Goal: Task Accomplishment & Management: Use online tool/utility

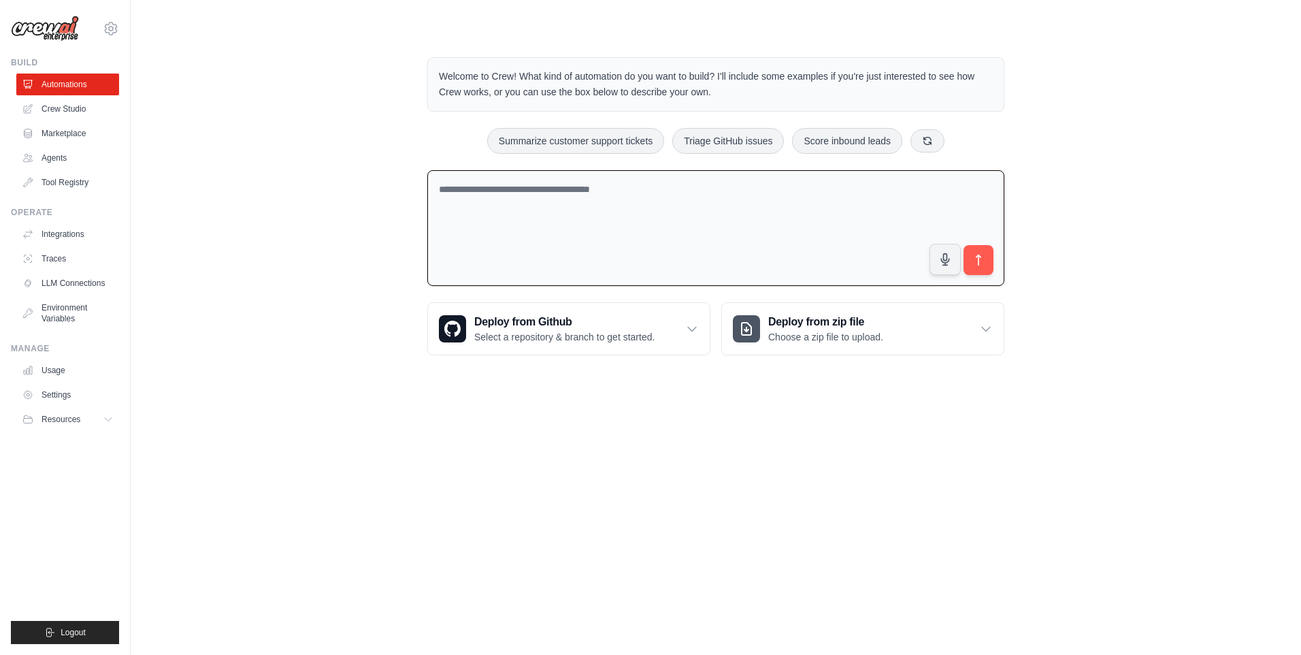
click at [659, 222] on textarea at bounding box center [715, 228] width 577 height 116
drag, startPoint x: 828, startPoint y: 191, endPoint x: 840, endPoint y: 190, distance: 12.3
click at [834, 191] on textarea "**********" at bounding box center [715, 228] width 577 height 116
click at [856, 187] on textarea "**********" at bounding box center [715, 228] width 577 height 116
click at [862, 191] on textarea "**********" at bounding box center [715, 228] width 577 height 116
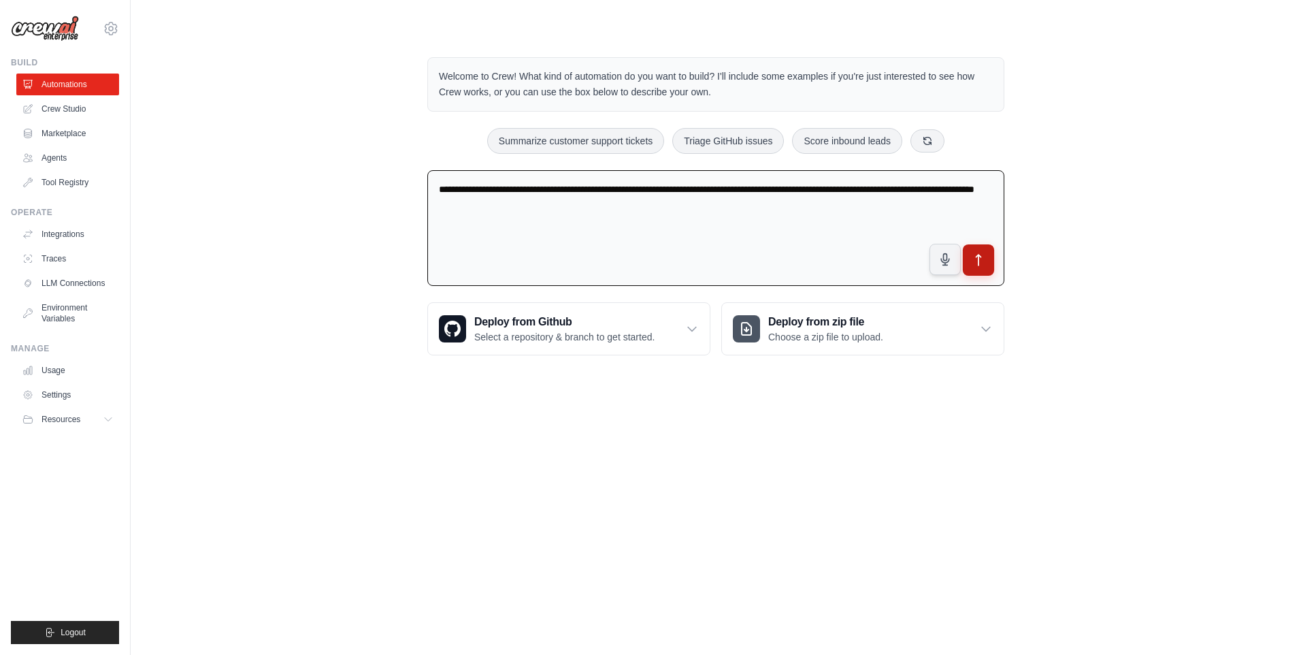
type textarea "**********"
click at [977, 268] on button "submit" at bounding box center [978, 259] width 31 height 31
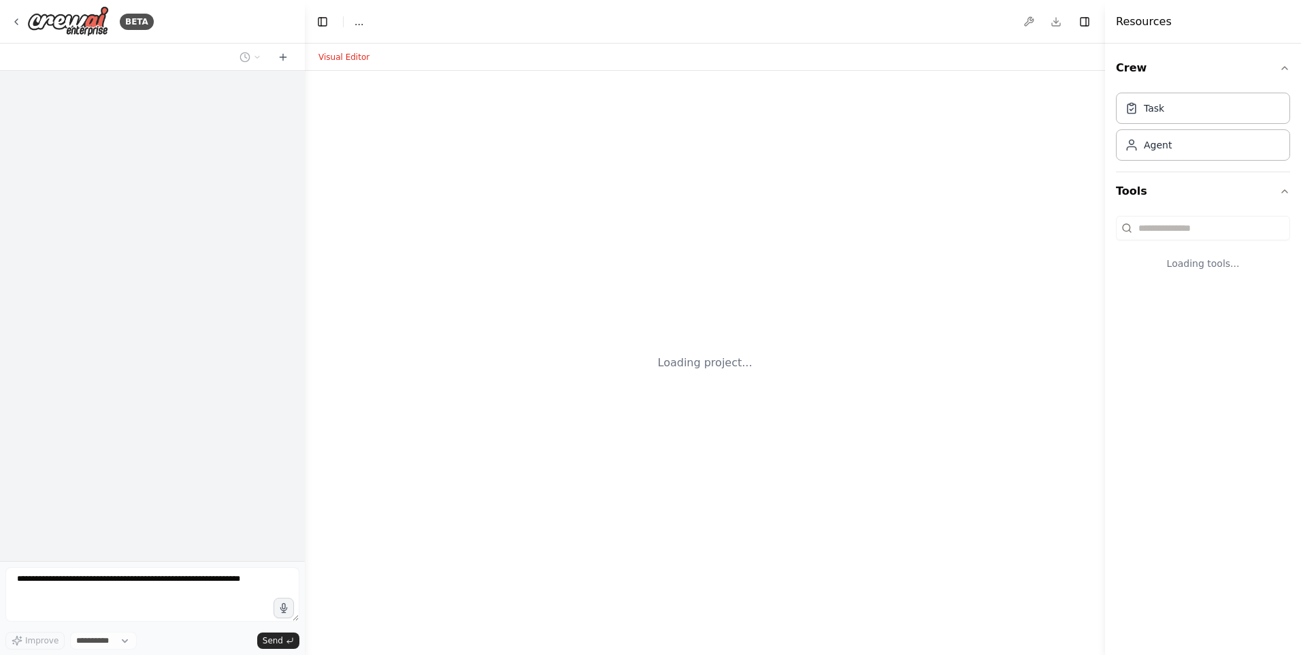
select select "****"
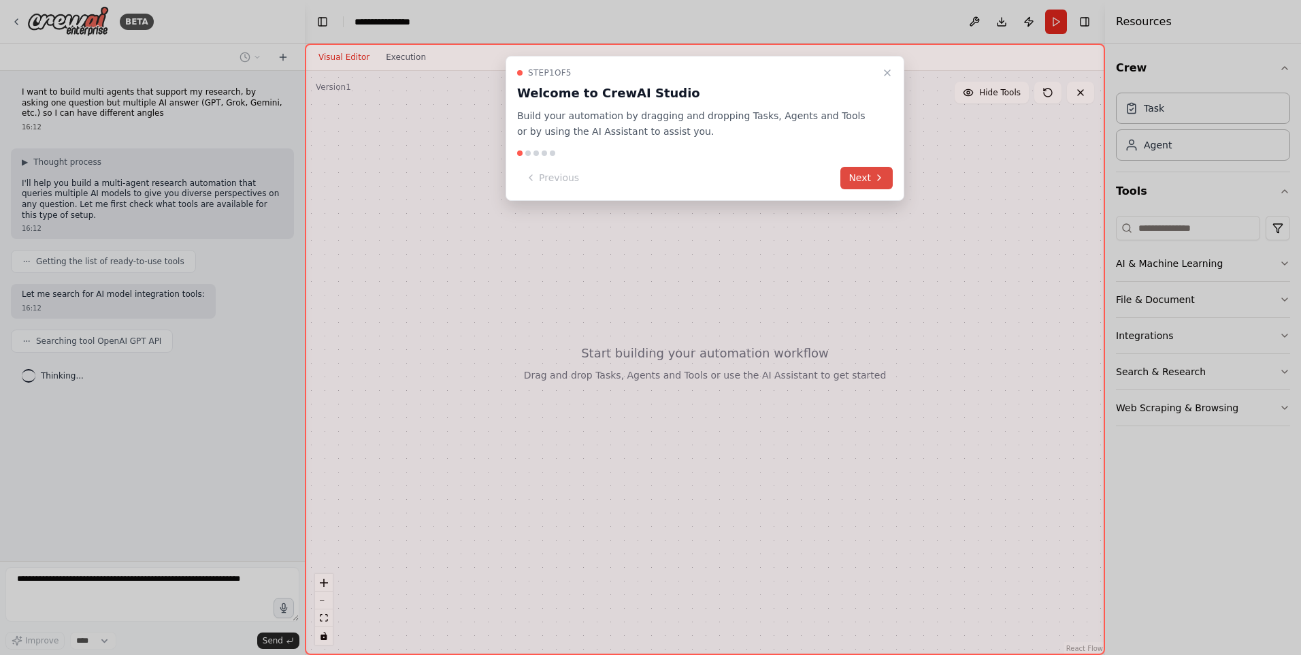
click at [852, 174] on button "Next" at bounding box center [867, 178] width 52 height 22
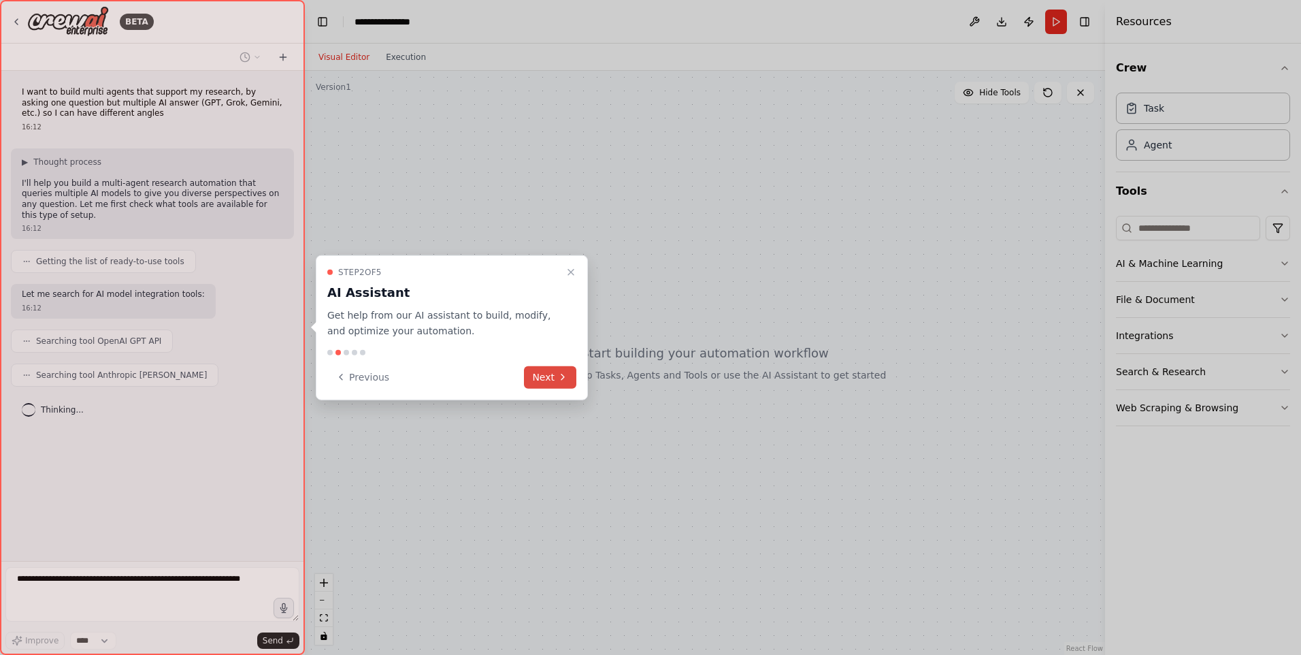
click at [557, 385] on button "Next" at bounding box center [550, 377] width 52 height 22
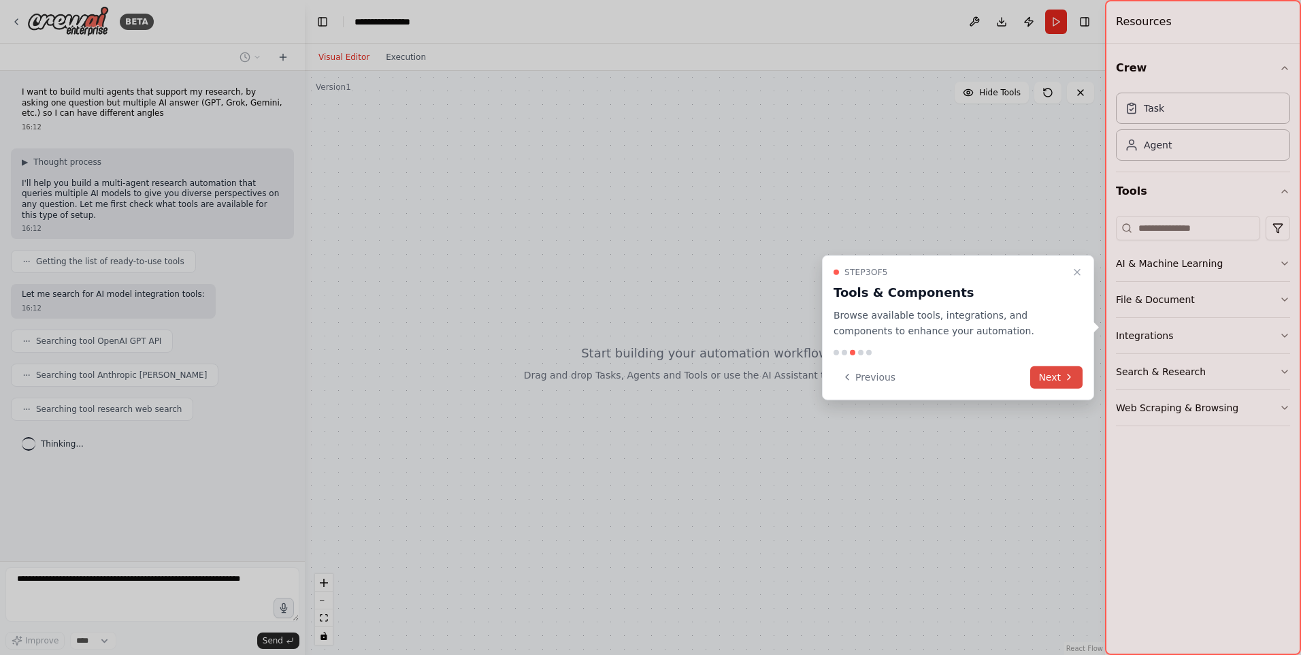
click at [1047, 381] on button "Next" at bounding box center [1057, 377] width 52 height 22
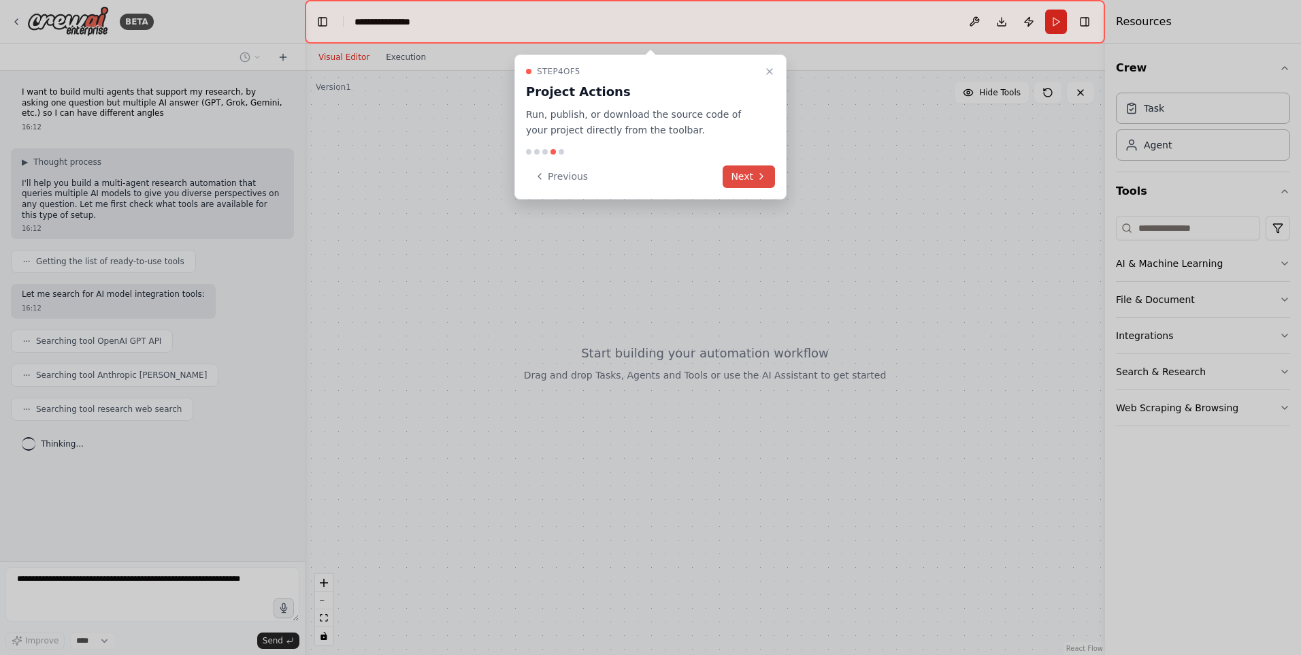
click at [747, 176] on button "Next" at bounding box center [749, 176] width 52 height 22
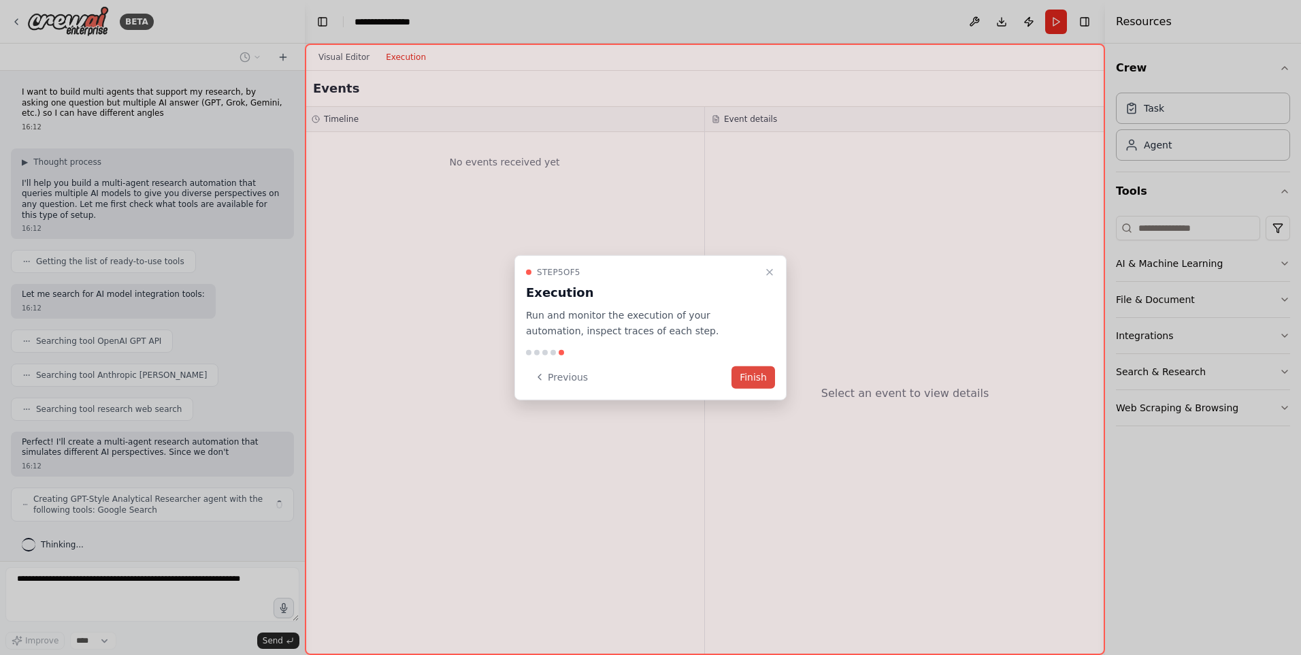
click at [761, 378] on button "Finish" at bounding box center [754, 377] width 44 height 22
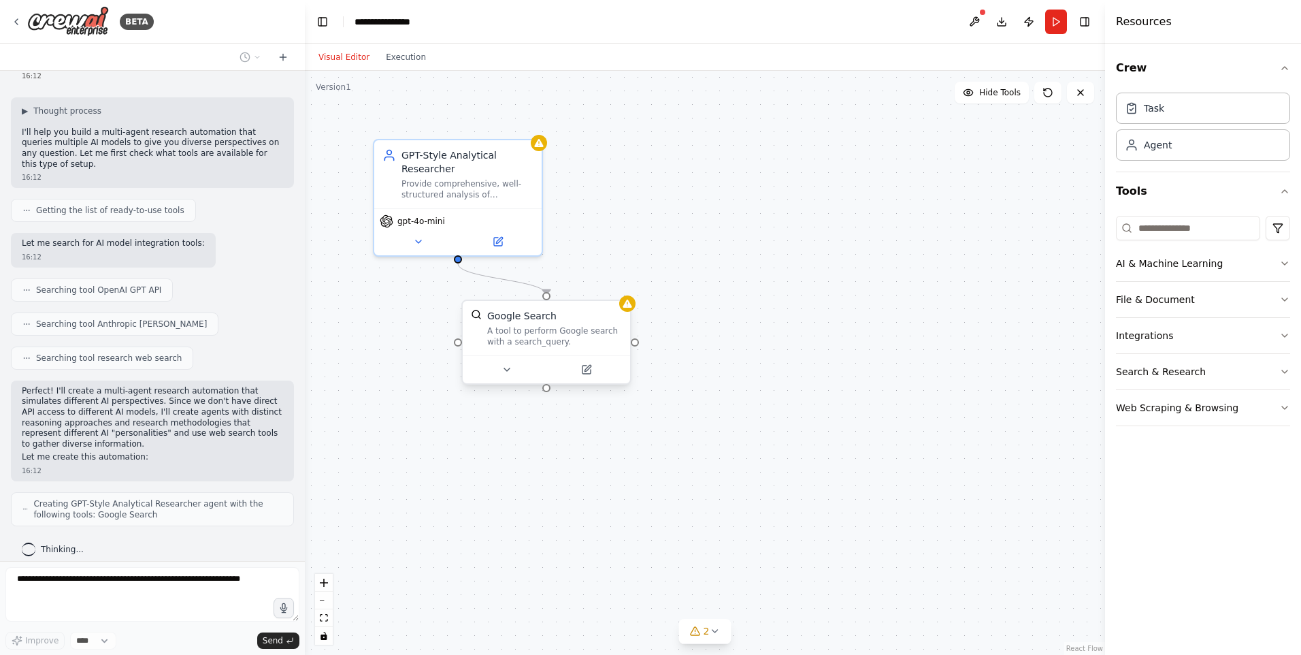
scroll to position [96, 0]
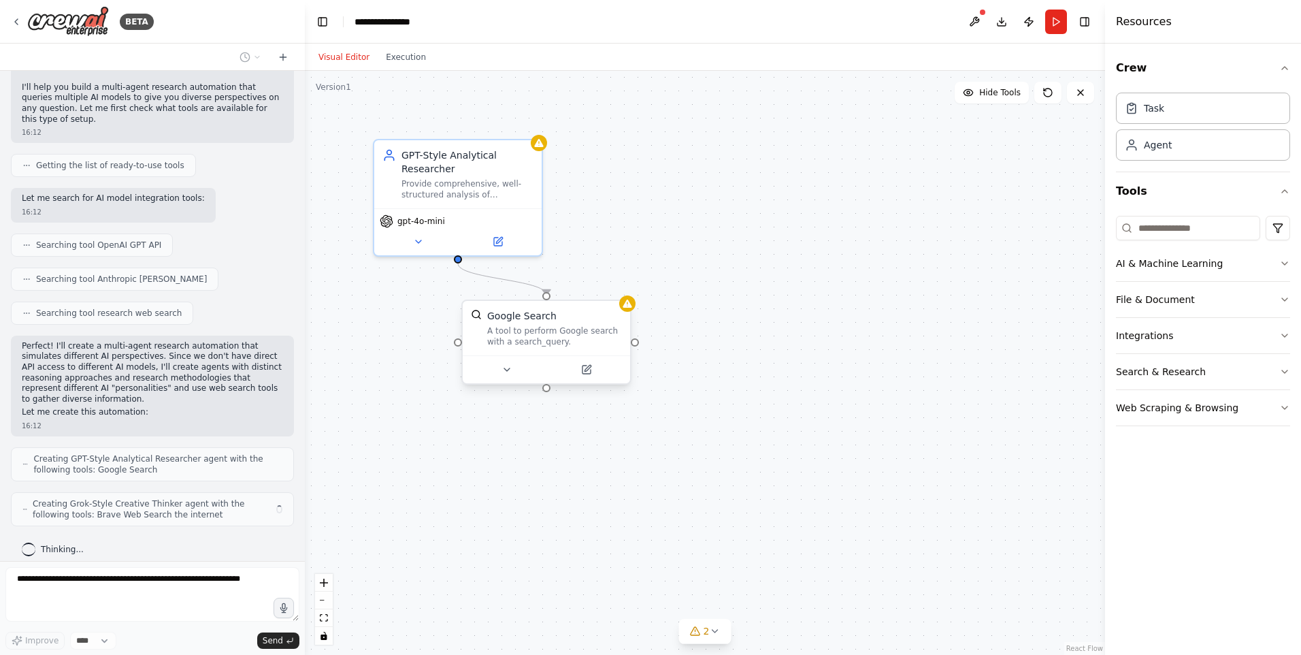
click at [602, 335] on div "A tool to perform Google search with a search_query." at bounding box center [554, 336] width 135 height 22
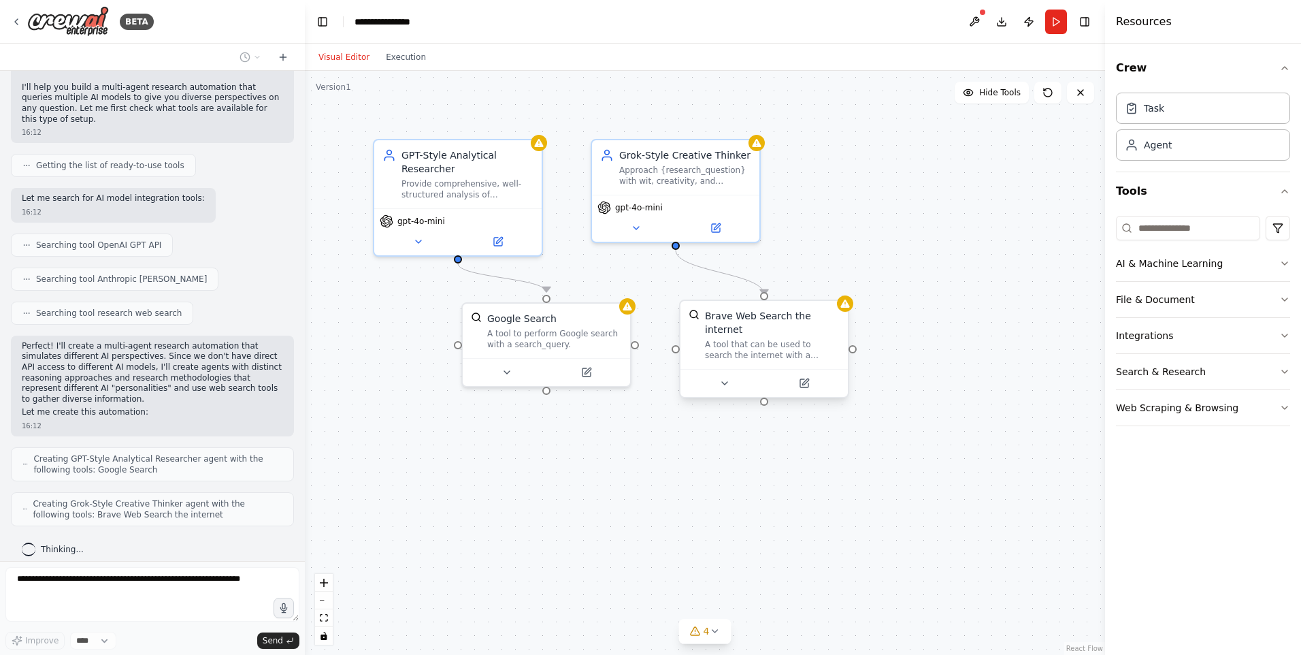
click at [786, 339] on div "A tool that can be used to search the internet with a search_query." at bounding box center [772, 350] width 135 height 22
click at [982, 277] on div ".deletable-edge-delete-btn { width: 20px; height: 20px; border: 0px solid #ffff…" at bounding box center [705, 363] width 800 height 584
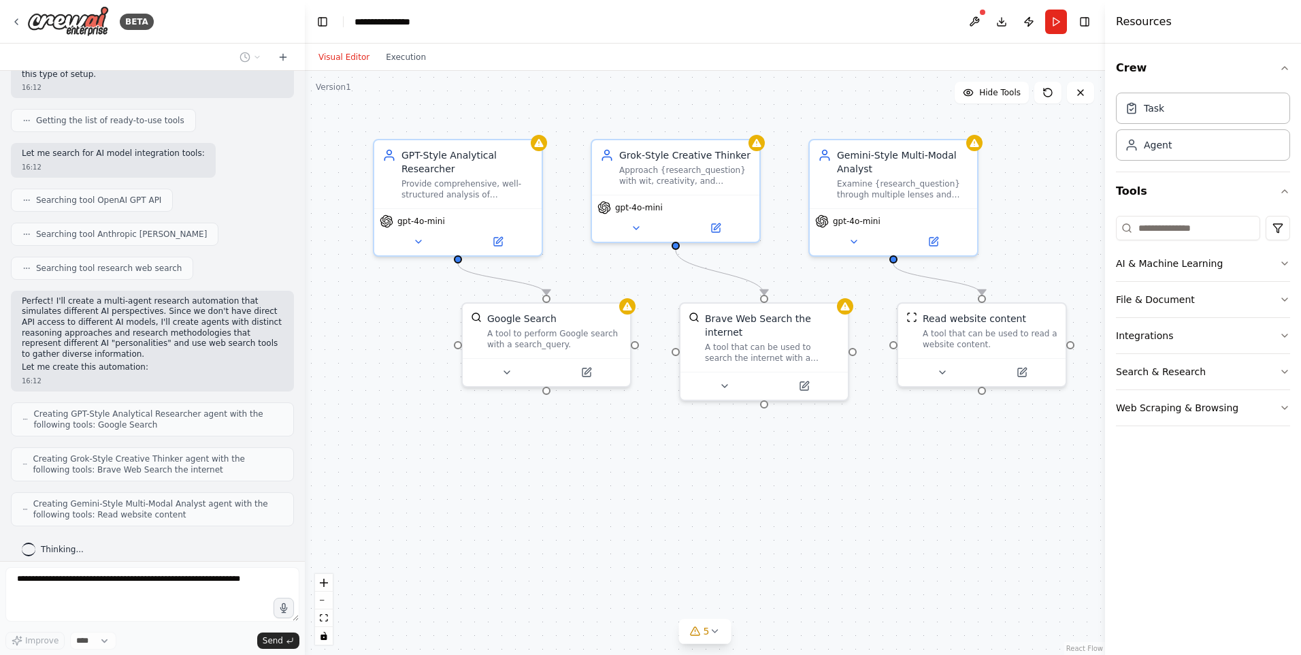
click at [843, 476] on div ".deletable-edge-delete-btn { width: 20px; height: 20px; border: 0px solid #ffff…" at bounding box center [705, 363] width 800 height 584
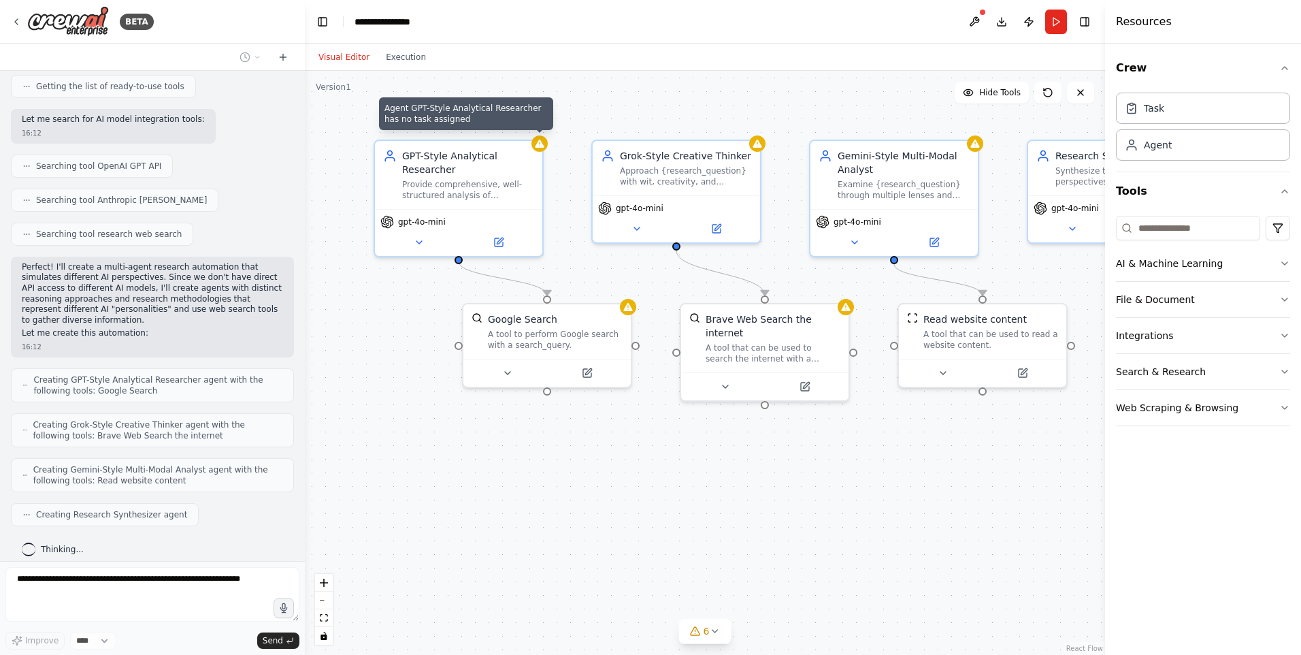
click at [851, 494] on div ".deletable-edge-delete-btn { width: 20px; height: 20px; border: 0px solid #ffff…" at bounding box center [705, 363] width 800 height 584
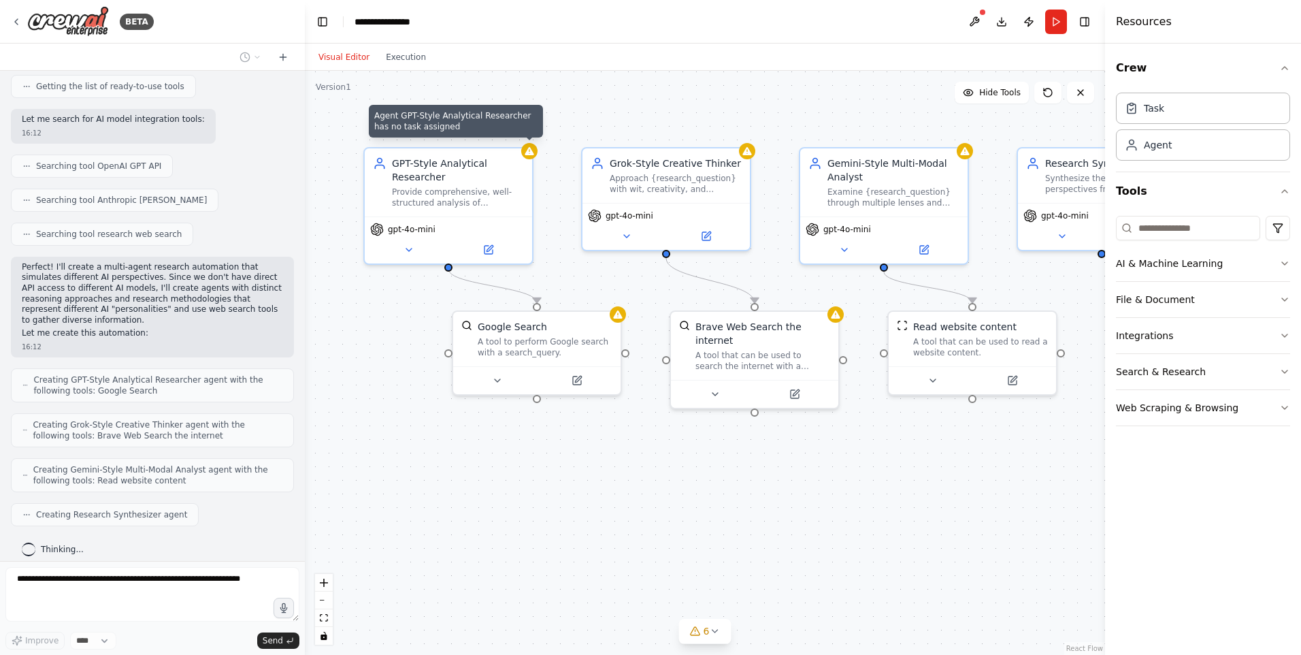
drag, startPoint x: 910, startPoint y: 500, endPoint x: 905, endPoint y: 506, distance: 7.7
click at [905, 506] on div ".deletable-edge-delete-btn { width: 20px; height: 20px; border: 0px solid #ffff…" at bounding box center [705, 363] width 800 height 584
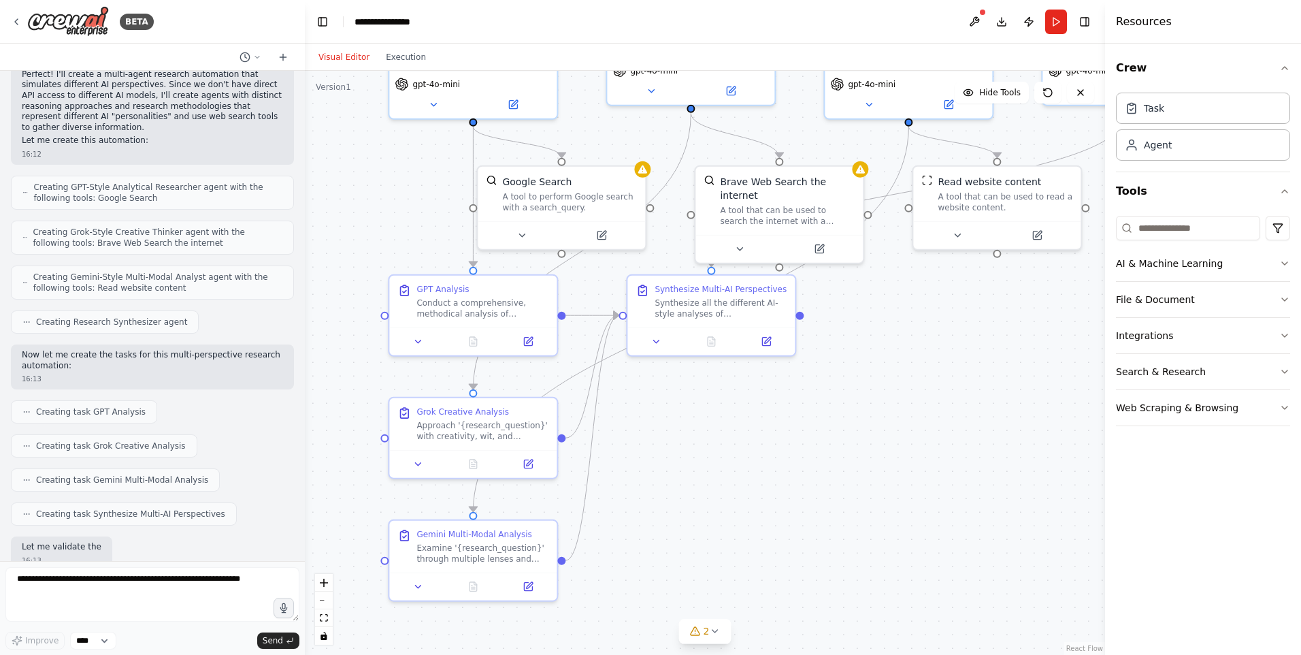
scroll to position [447, 0]
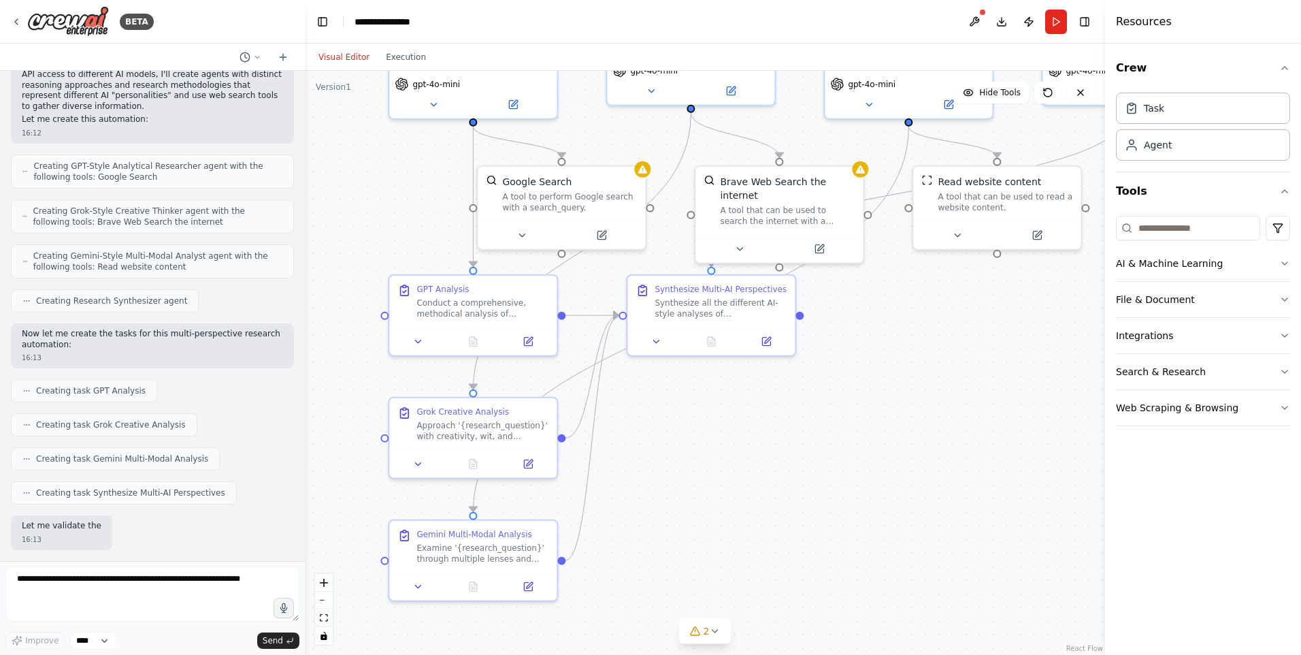
drag, startPoint x: 858, startPoint y: 532, endPoint x: 876, endPoint y: 380, distance: 153.6
click at [876, 380] on div ".deletable-edge-delete-btn { width: 20px; height: 20px; border: 0px solid #ffff…" at bounding box center [705, 363] width 800 height 584
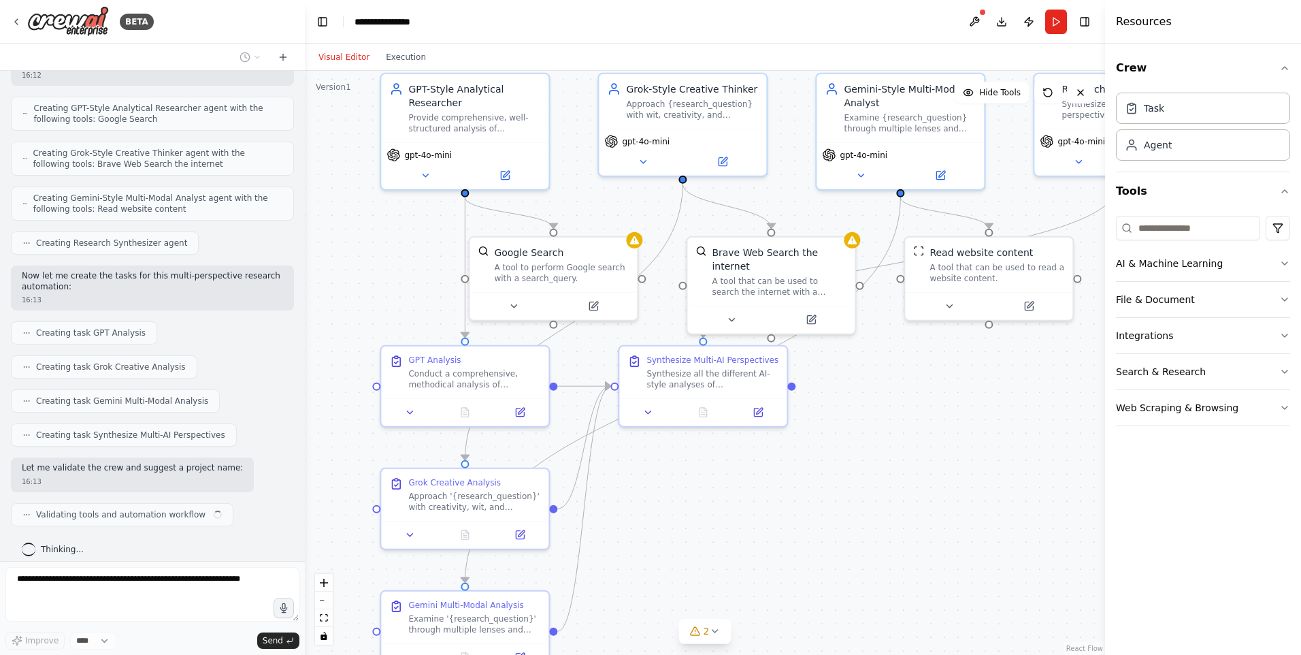
drag, startPoint x: 881, startPoint y: 413, endPoint x: 869, endPoint y: 451, distance: 39.4
click at [869, 451] on div ".deletable-edge-delete-btn { width: 20px; height: 20px; border: 0px solid #ffff…" at bounding box center [705, 363] width 800 height 584
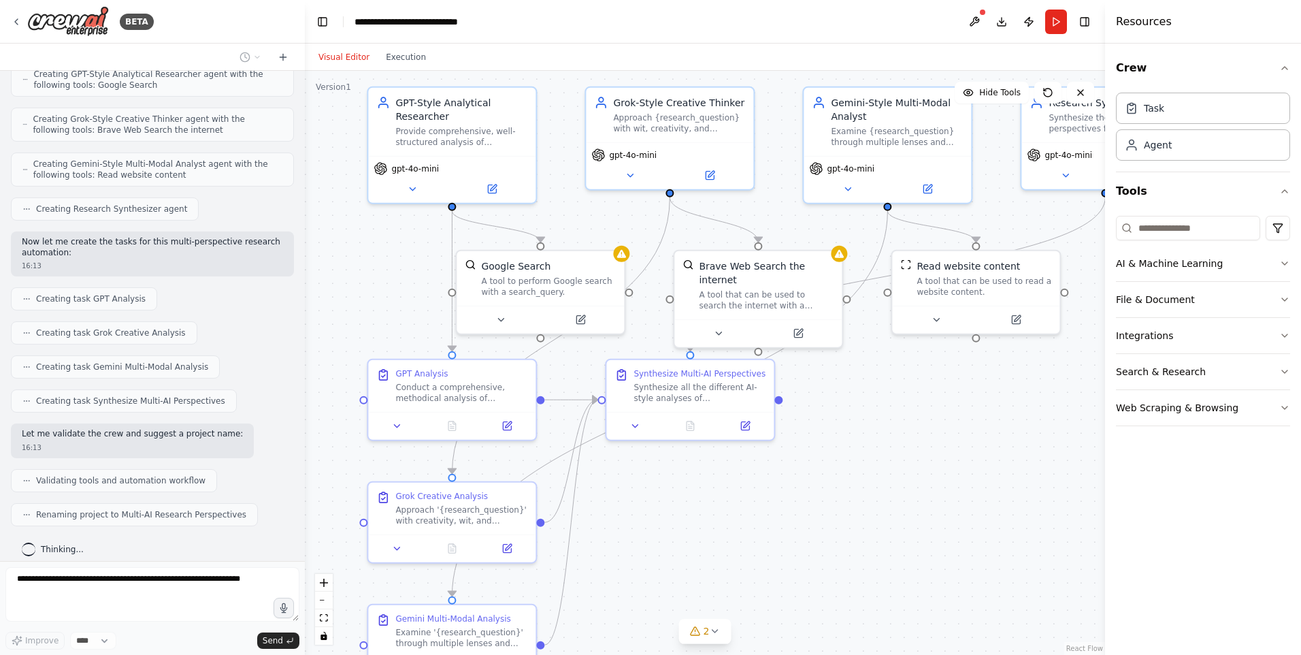
drag, startPoint x: 911, startPoint y: 452, endPoint x: 934, endPoint y: 453, distance: 23.2
click at [933, 453] on div ".deletable-edge-delete-btn { width: 20px; height: 20px; border: 0px solid #ffff…" at bounding box center [705, 363] width 800 height 584
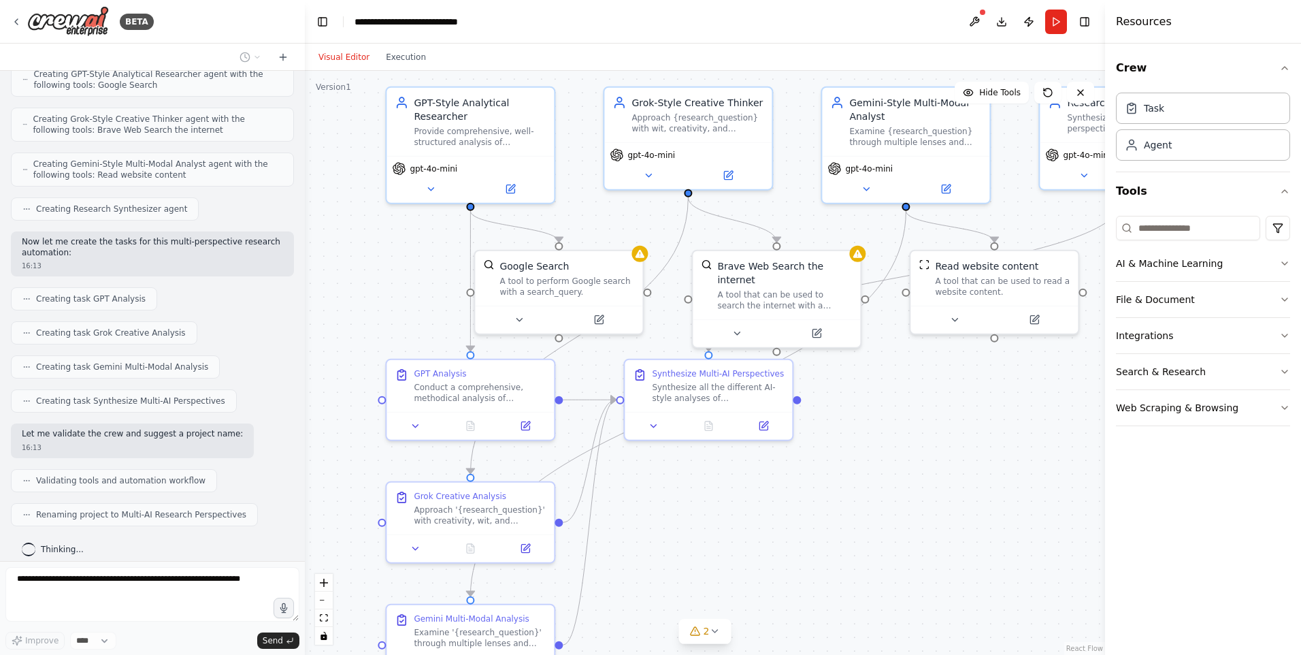
click at [916, 472] on div ".deletable-edge-delete-btn { width: 20px; height: 20px; border: 0px solid #ffff…" at bounding box center [705, 363] width 800 height 584
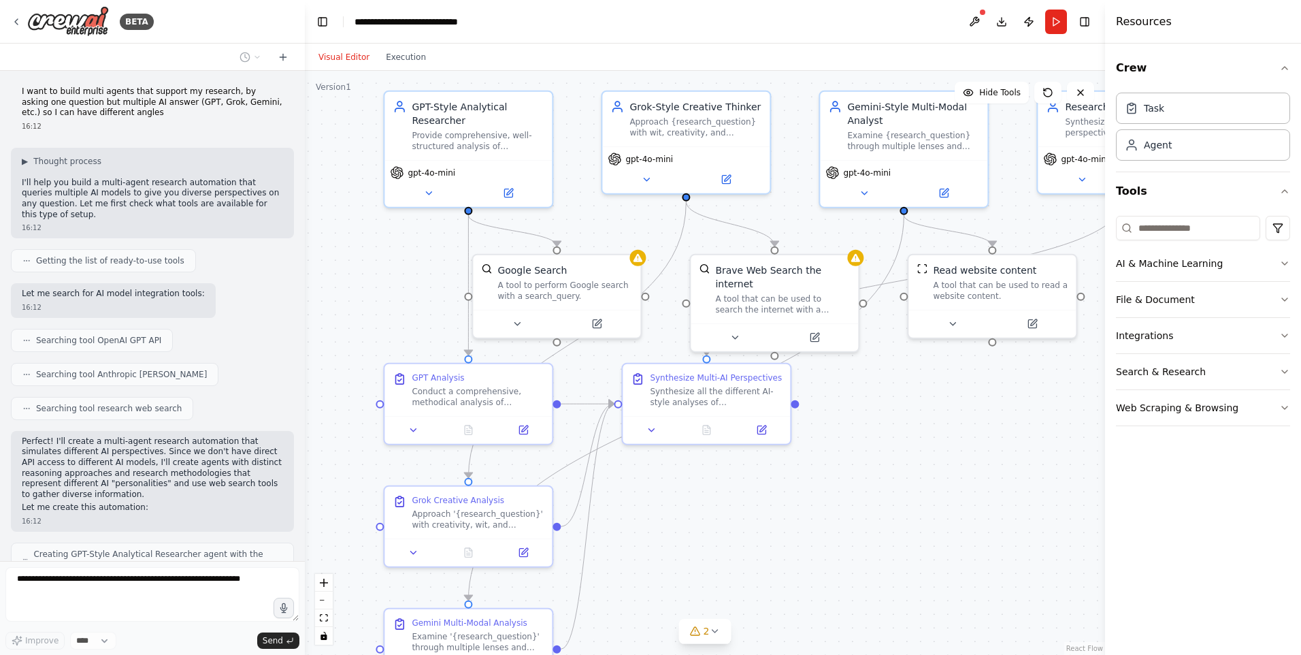
scroll to position [0, 0]
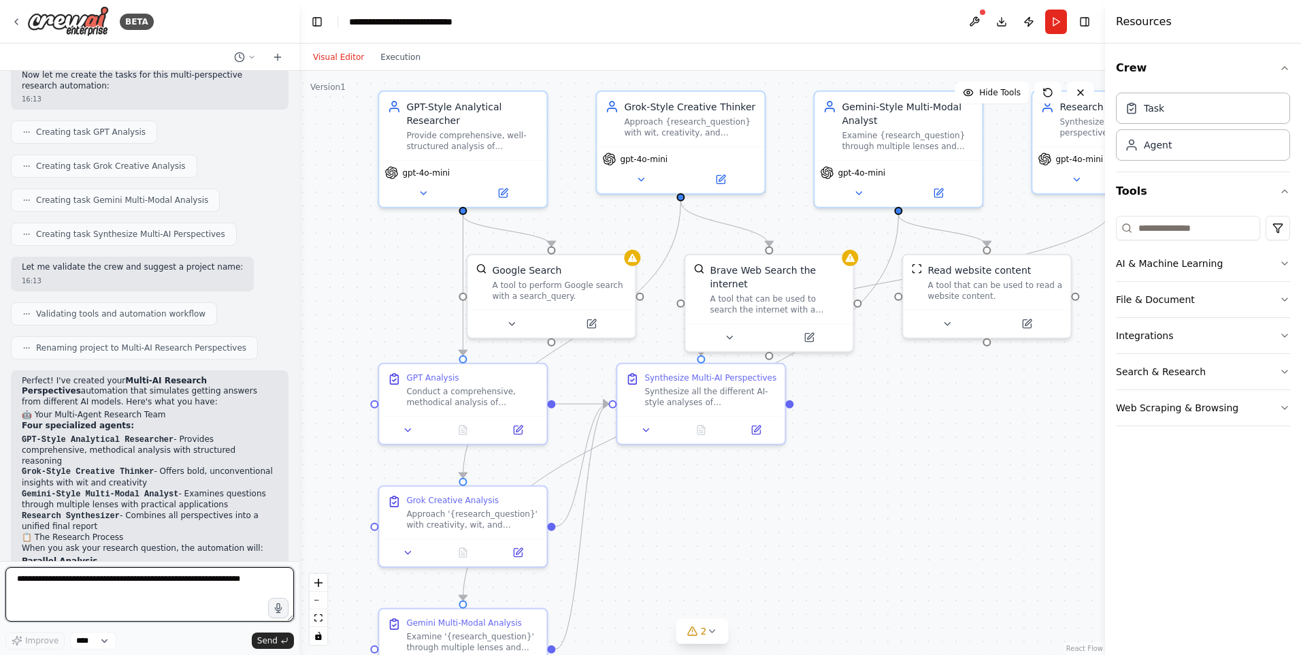
click at [300, 372] on div "BETA I want to build multi agents that support my research, by asking one quest…" at bounding box center [650, 327] width 1301 height 655
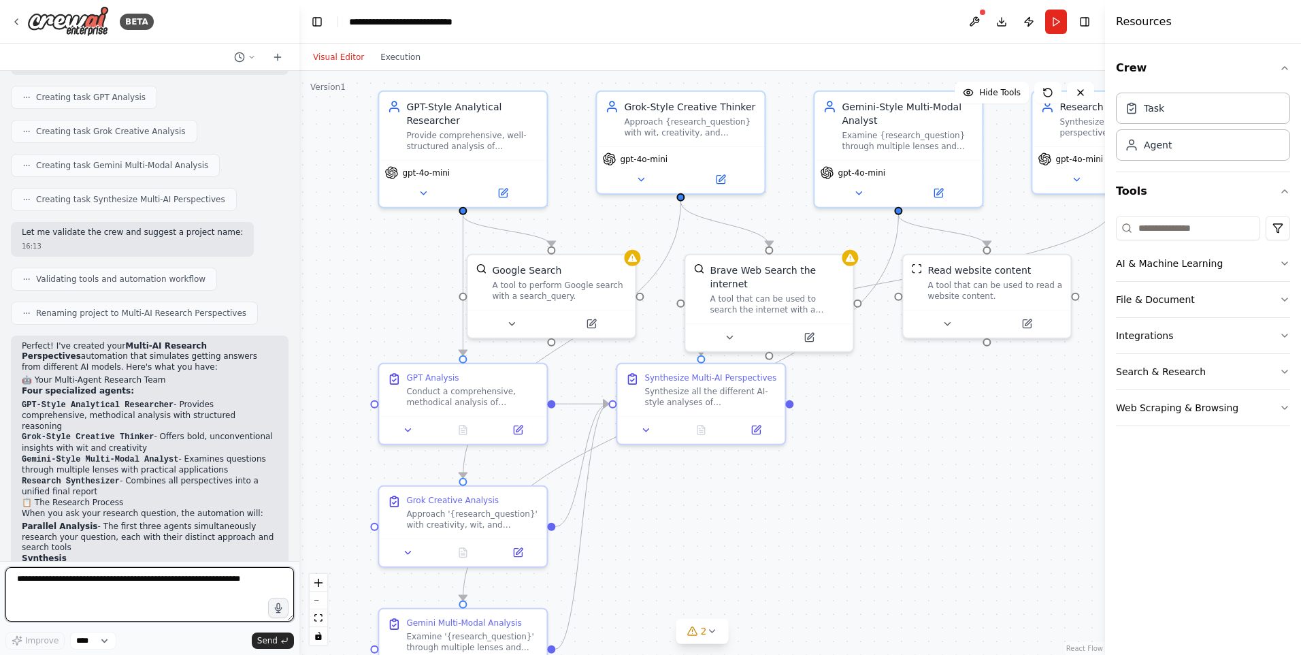
click at [297, 374] on div "BETA I want to build multi agents that support my research, by asking one quest…" at bounding box center [650, 327] width 1301 height 655
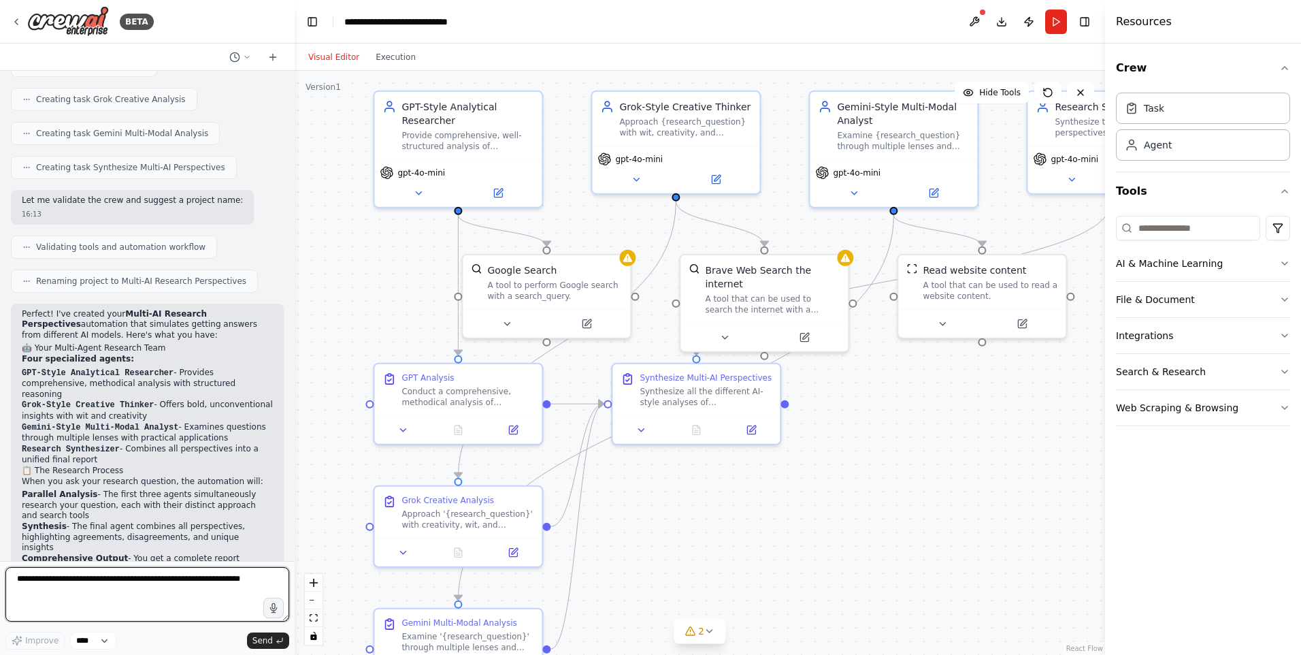
drag, startPoint x: 292, startPoint y: 381, endPoint x: 291, endPoint y: 190, distance: 190.6
click at [291, 190] on div "BETA I want to build multi agents that support my research, by asking one quest…" at bounding box center [650, 327] width 1301 height 655
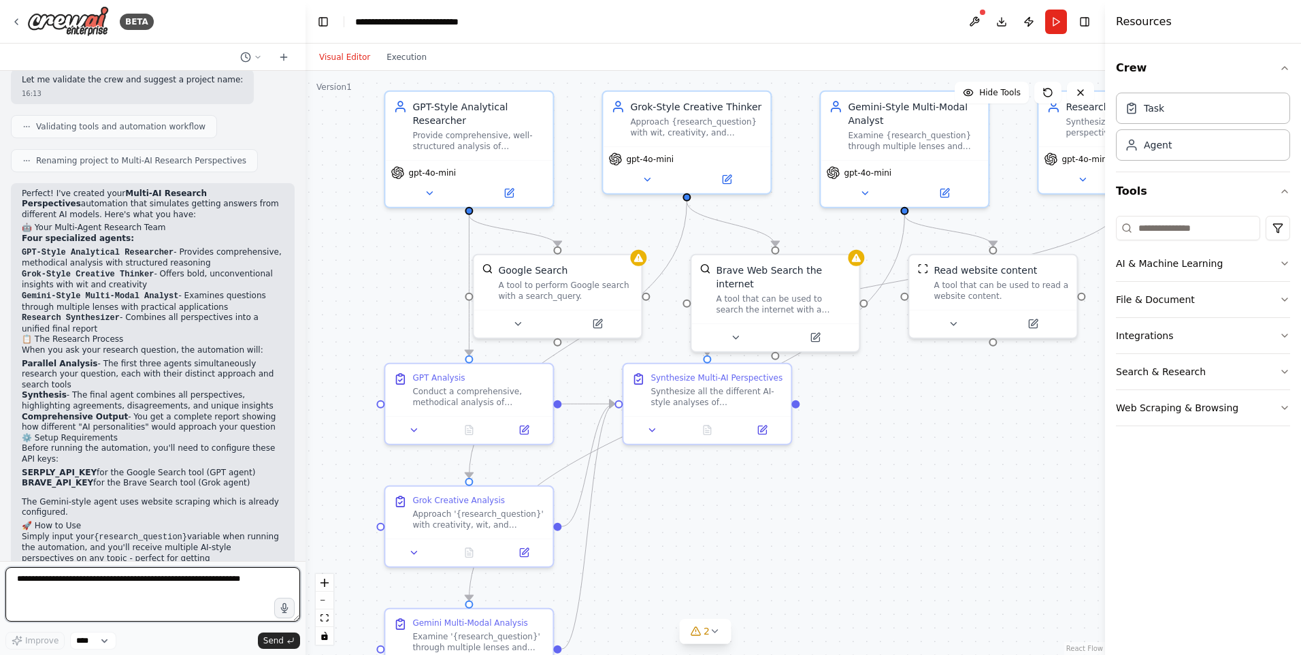
drag, startPoint x: 291, startPoint y: 221, endPoint x: 309, endPoint y: 227, distance: 19.4
click at [309, 226] on div "BETA I want to build multi agents that support my research, by asking one quest…" at bounding box center [650, 327] width 1301 height 655
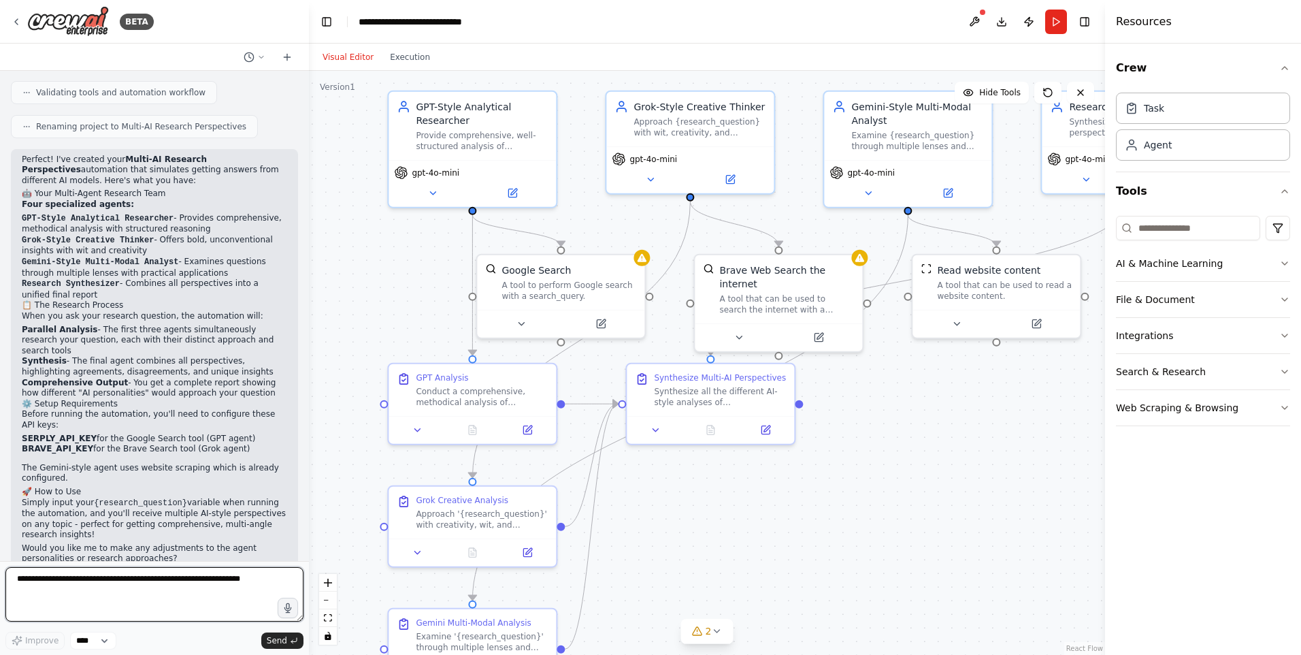
scroll to position [879, 0]
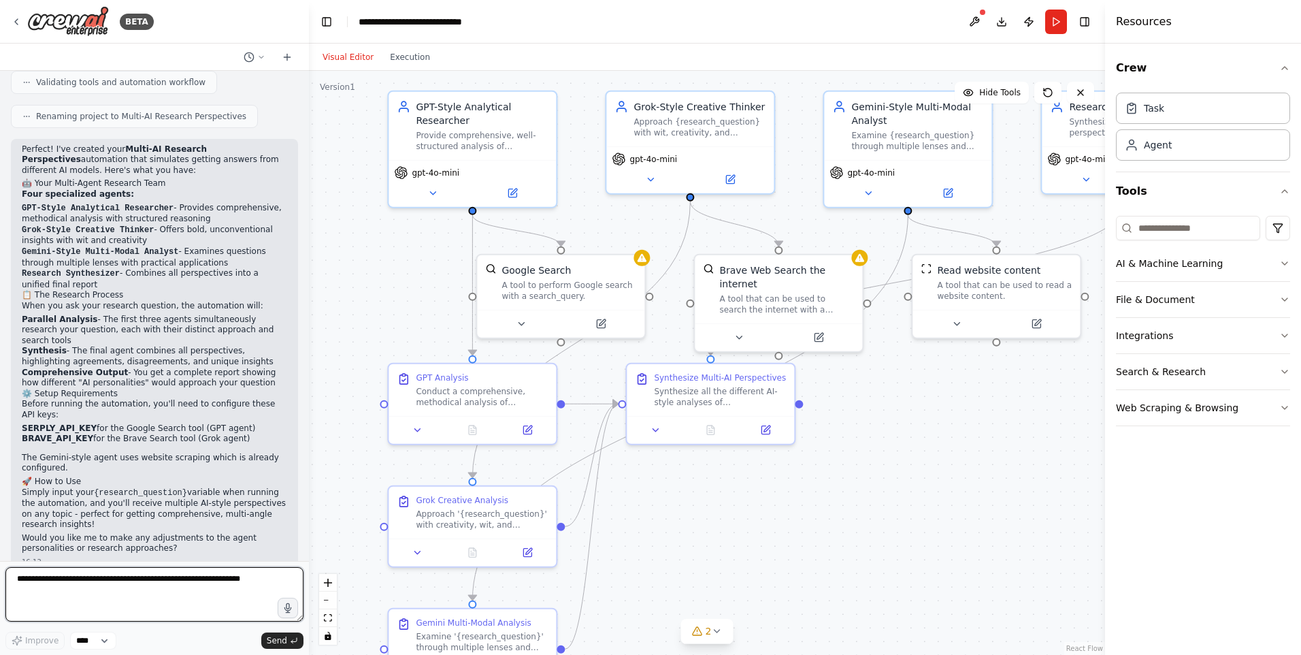
click at [303, 402] on div "BETA I want to build multi agents that support my research, by asking one quest…" at bounding box center [650, 327] width 1301 height 655
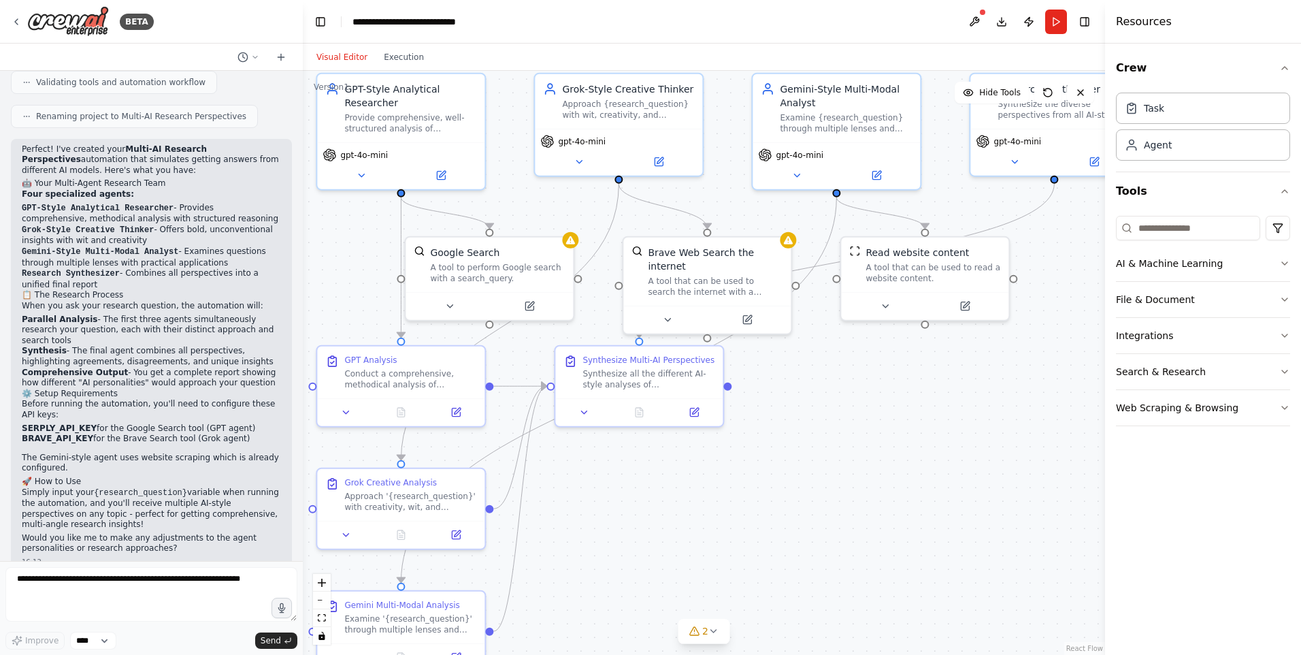
drag, startPoint x: 905, startPoint y: 492, endPoint x: 845, endPoint y: 475, distance: 62.3
click at [845, 475] on div ".deletable-edge-delete-btn { width: 20px; height: 20px; border: 0px solid #ffff…" at bounding box center [704, 363] width 803 height 584
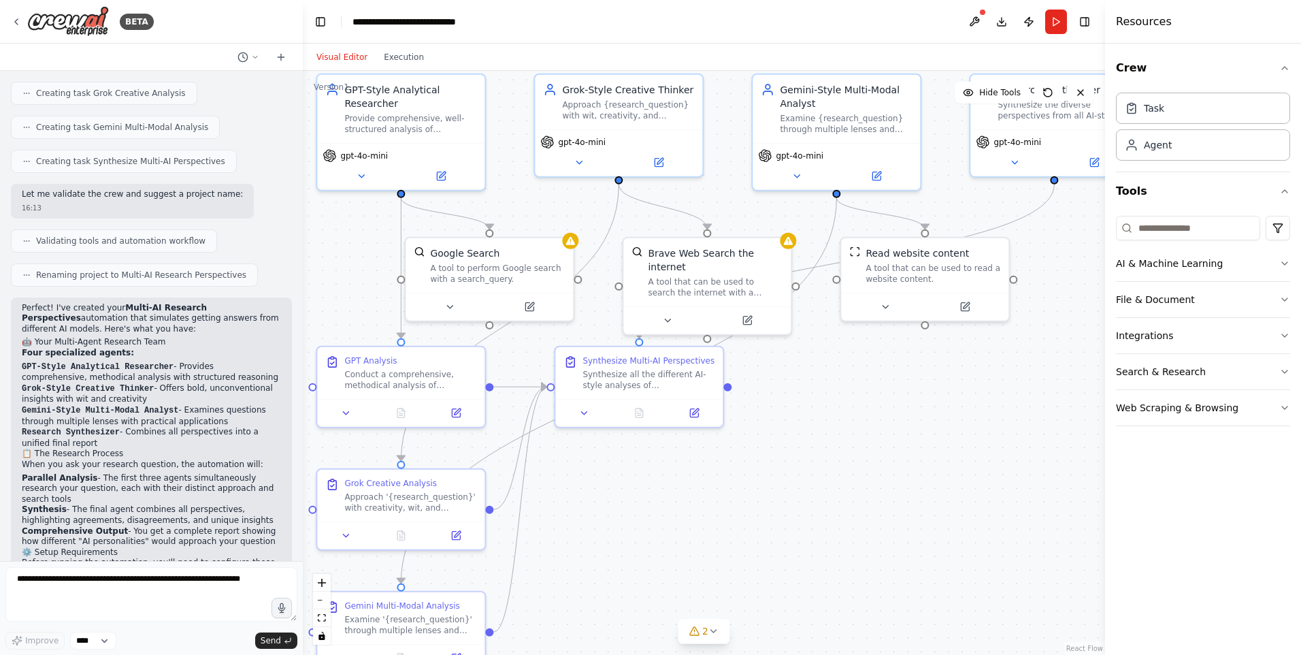
scroll to position [471, 0]
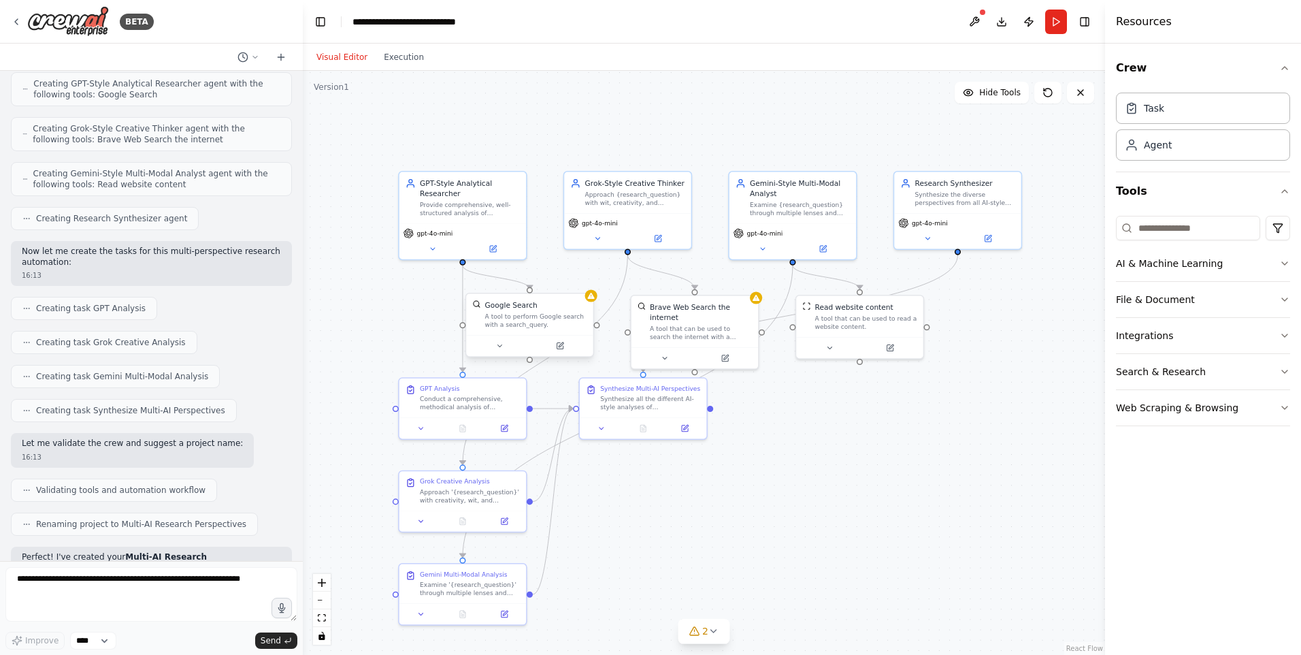
drag, startPoint x: 707, startPoint y: 258, endPoint x: 581, endPoint y: 292, distance: 130.4
click at [581, 292] on div ".deletable-edge-delete-btn { width: 20px; height: 20px; border: 0px solid #ffff…" at bounding box center [704, 363] width 803 height 584
click at [442, 246] on button at bounding box center [433, 246] width 59 height 12
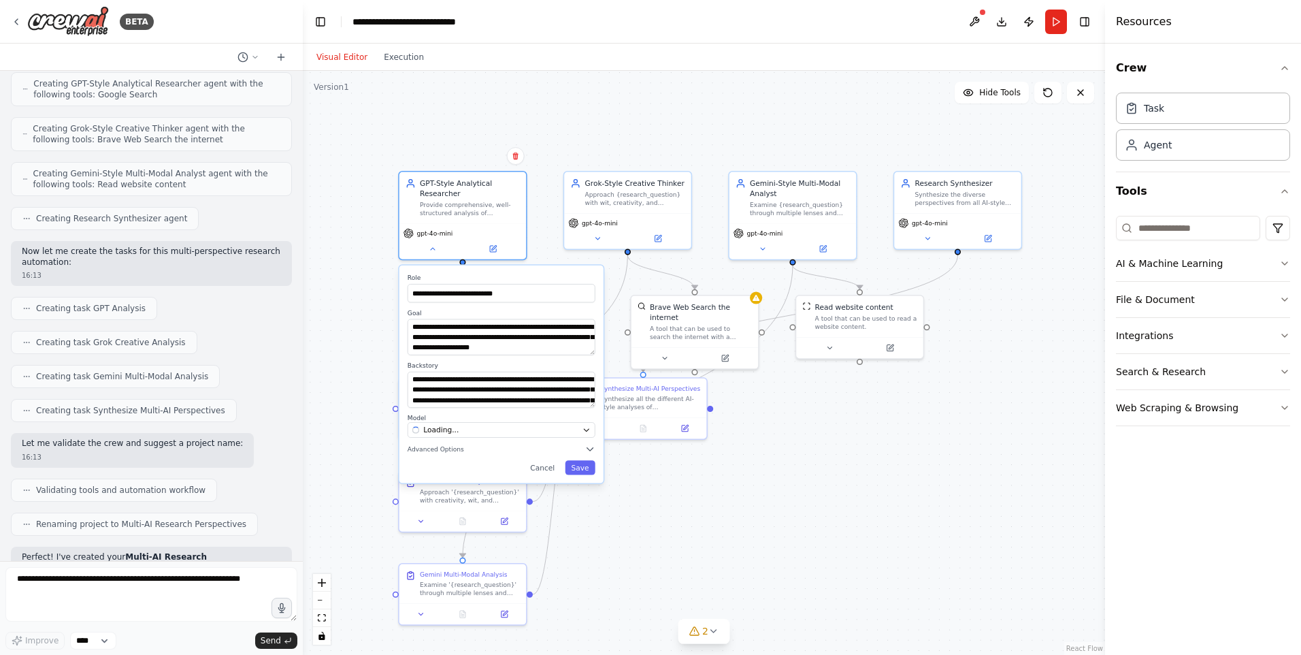
click at [363, 299] on div ".deletable-edge-delete-btn { width: 20px; height: 20px; border: 0px solid #ffff…" at bounding box center [704, 363] width 803 height 584
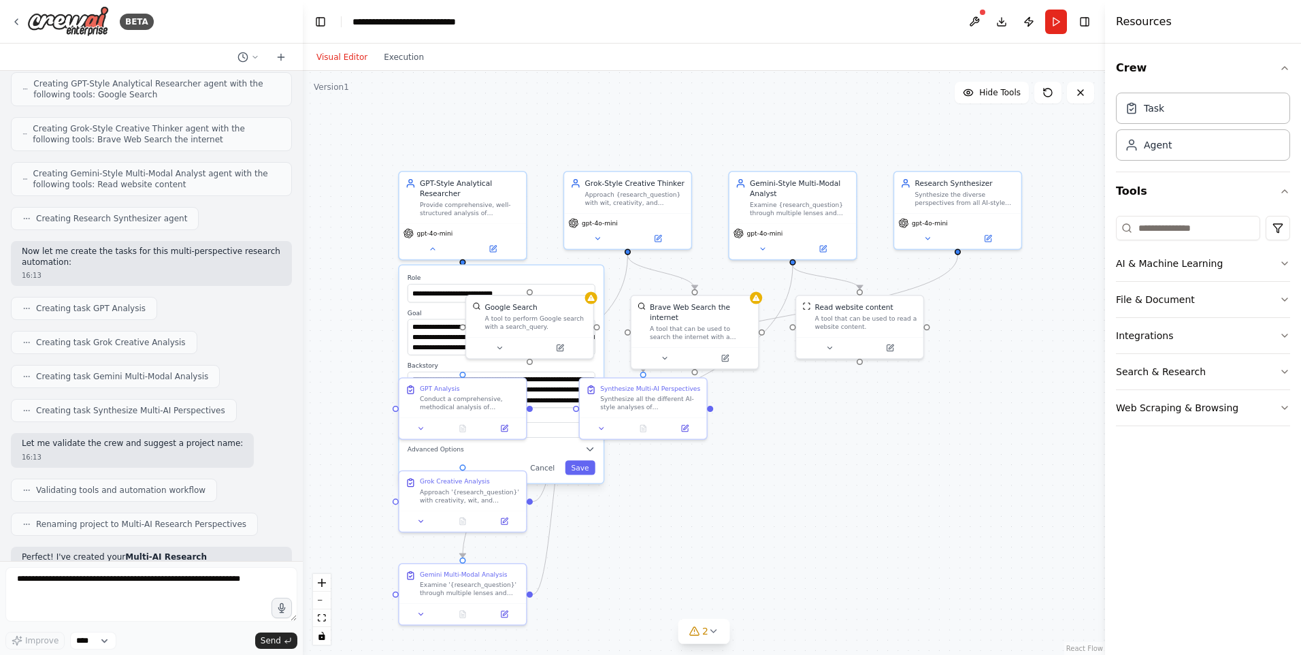
click at [359, 274] on div ".deletable-edge-delete-btn { width: 20px; height: 20px; border: 0px solid #ffff…" at bounding box center [704, 363] width 803 height 584
click at [598, 118] on div ".deletable-edge-delete-btn { width: 20px; height: 20px; border: 0px solid #ffff…" at bounding box center [704, 363] width 803 height 584
click at [871, 502] on div ".deletable-edge-delete-btn { width: 20px; height: 20px; border: 0px solid #ffff…" at bounding box center [704, 363] width 803 height 584
click at [711, 628] on icon at bounding box center [714, 631] width 11 height 11
click at [912, 491] on div ".deletable-edge-delete-btn { width: 20px; height: 20px; border: 0px solid #ffff…" at bounding box center [704, 363] width 803 height 584
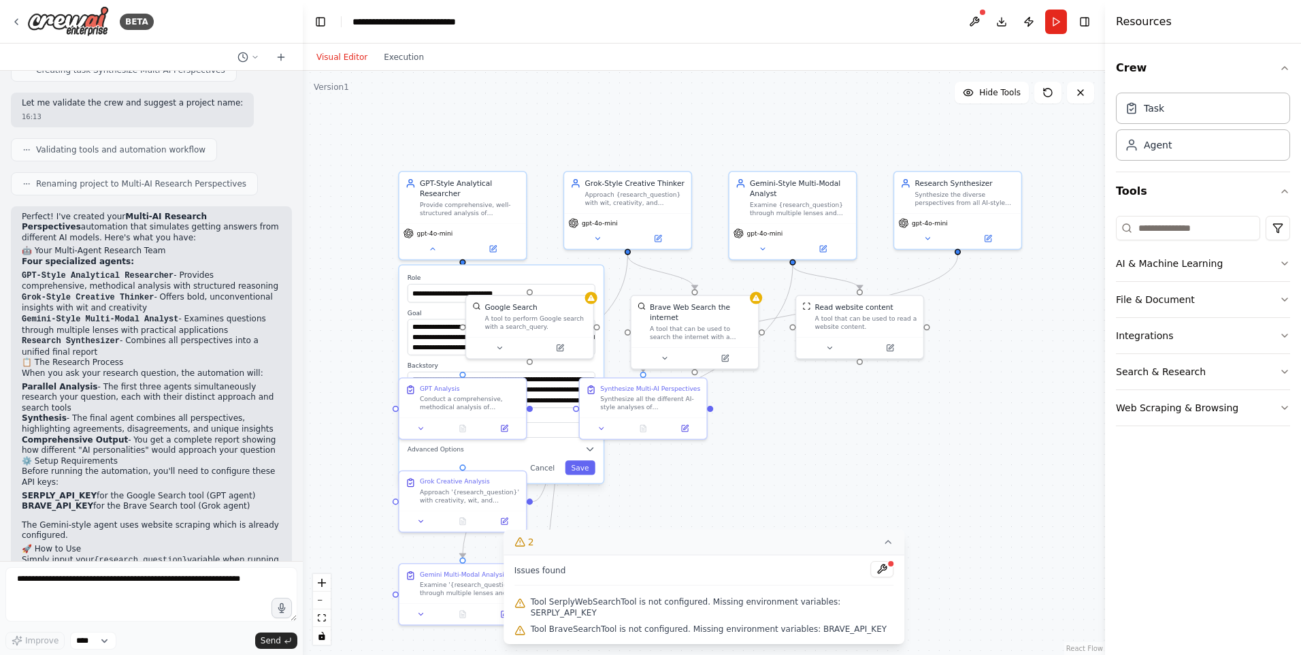
scroll to position [879, 0]
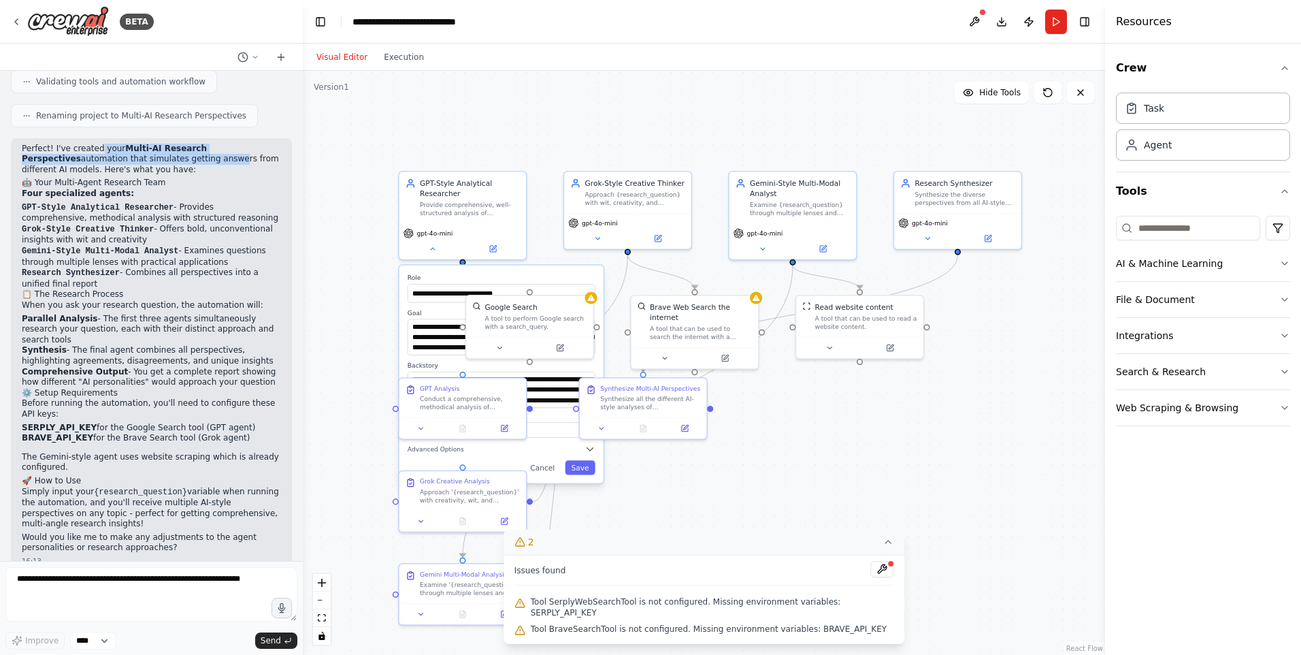
drag, startPoint x: 93, startPoint y: 142, endPoint x: 163, endPoint y: 152, distance: 70.2
click at [163, 152] on p "Perfect! I've created your Multi-AI Research Perspectives automation that simul…" at bounding box center [151, 160] width 259 height 32
drag, startPoint x: 163, startPoint y: 152, endPoint x: 180, endPoint y: 300, distance: 149.4
click at [182, 300] on p "When you ask your research question, the automation will:" at bounding box center [151, 305] width 259 height 11
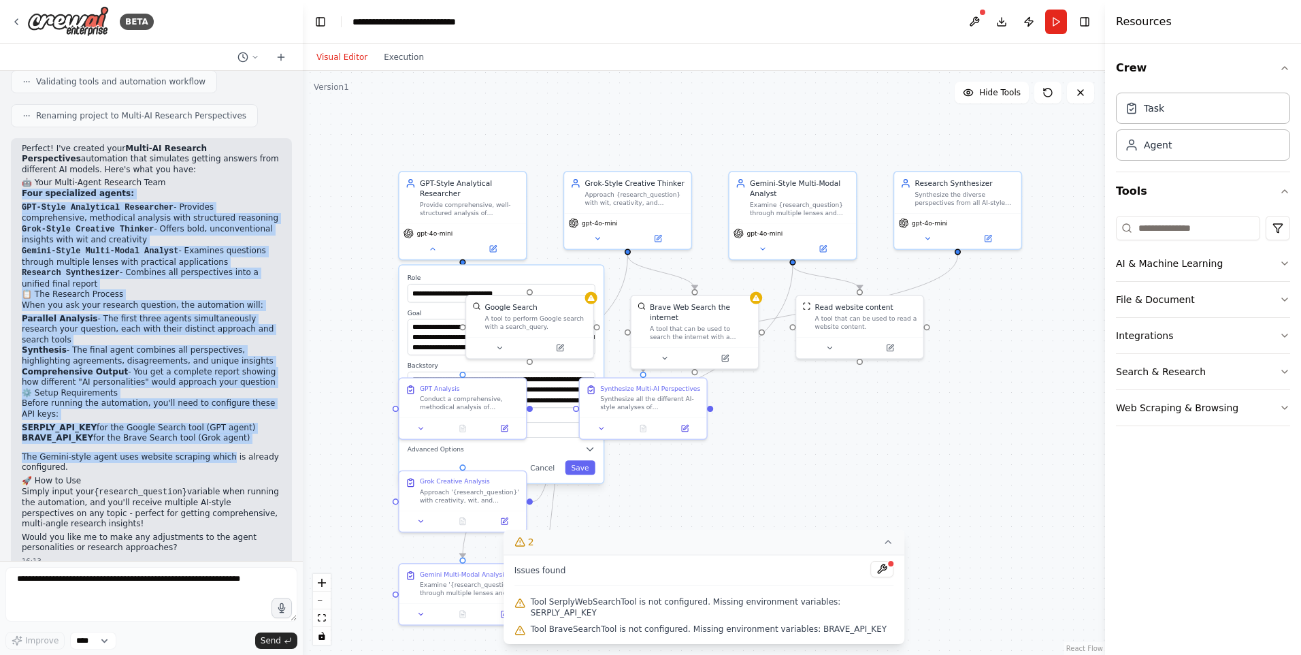
drag, startPoint x: 23, startPoint y: 183, endPoint x: 206, endPoint y: 446, distance: 319.9
click at [206, 446] on div "Perfect! I've created your Multi-AI Research Perspectives automation that simul…" at bounding box center [151, 349] width 259 height 410
click at [893, 452] on div ".deletable-edge-delete-btn { width: 20px; height: 20px; border: 0px solid #ffff…" at bounding box center [704, 363] width 803 height 584
click at [594, 302] on div "Google Search A tool to perform Google search with a search_query." at bounding box center [530, 325] width 129 height 65
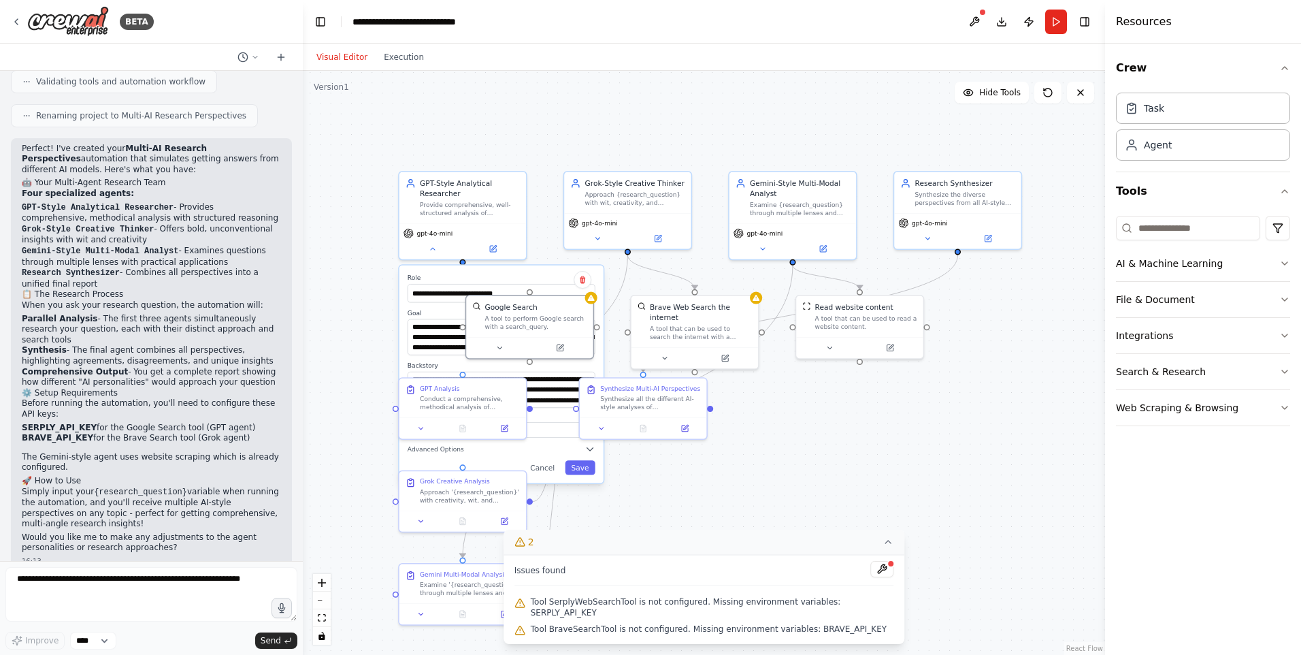
click at [202, 487] on p "Simply input your {research_question} variable when running the automation, and…" at bounding box center [151, 508] width 259 height 43
click at [109, 583] on textarea at bounding box center [151, 594] width 292 height 54
click at [444, 292] on input "**********" at bounding box center [502, 293] width 188 height 18
click at [592, 304] on div "Google Search A tool to perform Google search with a search_query." at bounding box center [529, 314] width 127 height 42
click at [583, 278] on icon at bounding box center [582, 279] width 5 height 7
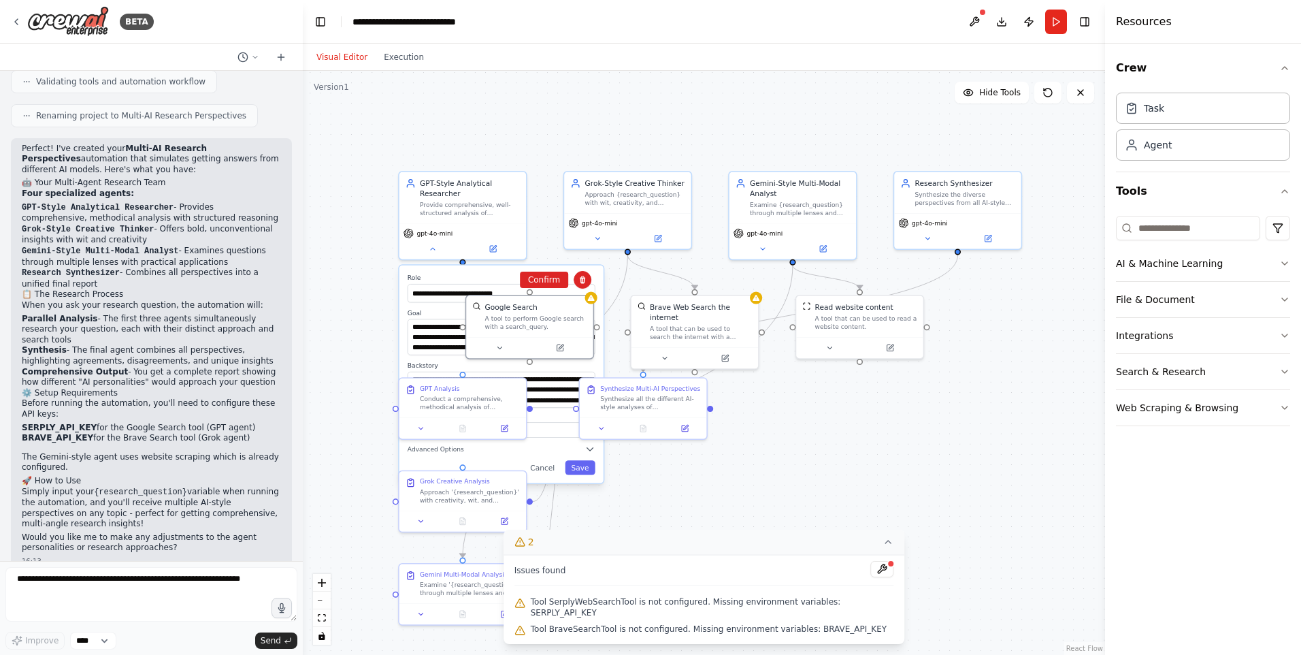
click at [927, 427] on div ".deletable-edge-delete-btn { width: 20px; height: 20px; border: 0px solid #ffff…" at bounding box center [704, 363] width 803 height 584
click at [871, 577] on button at bounding box center [882, 569] width 23 height 16
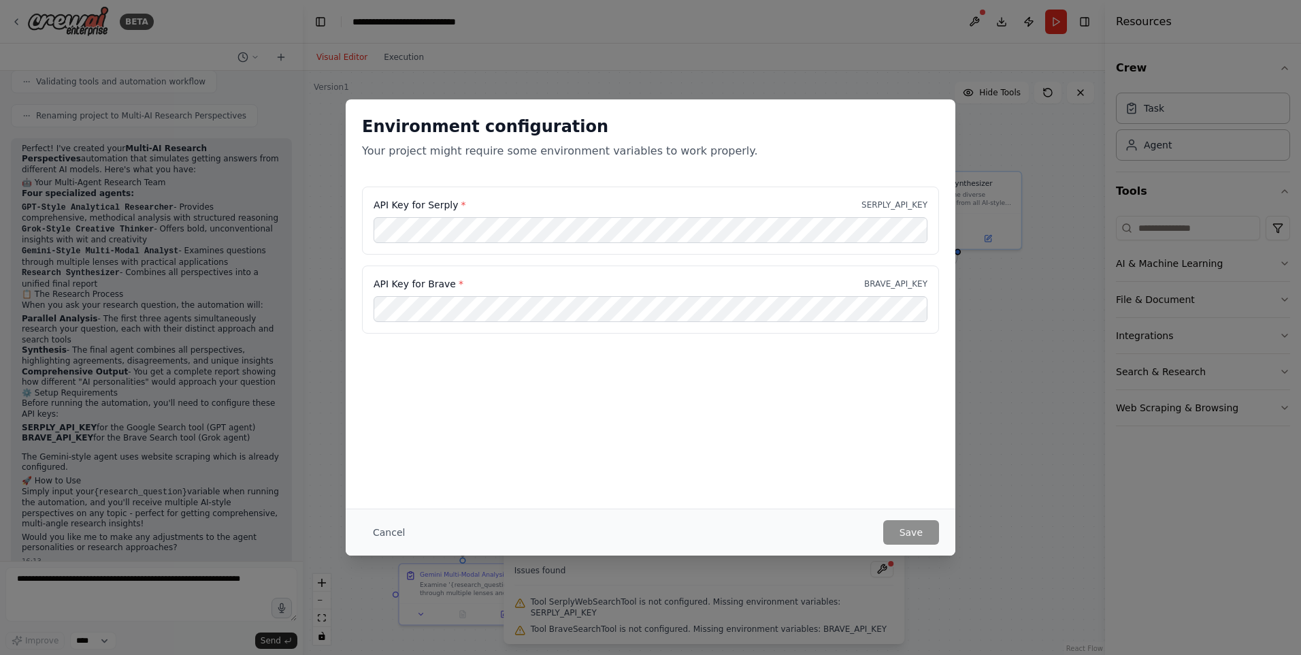
click at [1015, 450] on div "Environment configuration Your project might require some environment variables…" at bounding box center [650, 327] width 1301 height 655
click at [540, 84] on div "Environment configuration Your project might require some environment variables…" at bounding box center [650, 327] width 1301 height 655
click at [380, 535] on button "Cancel" at bounding box center [389, 532] width 54 height 25
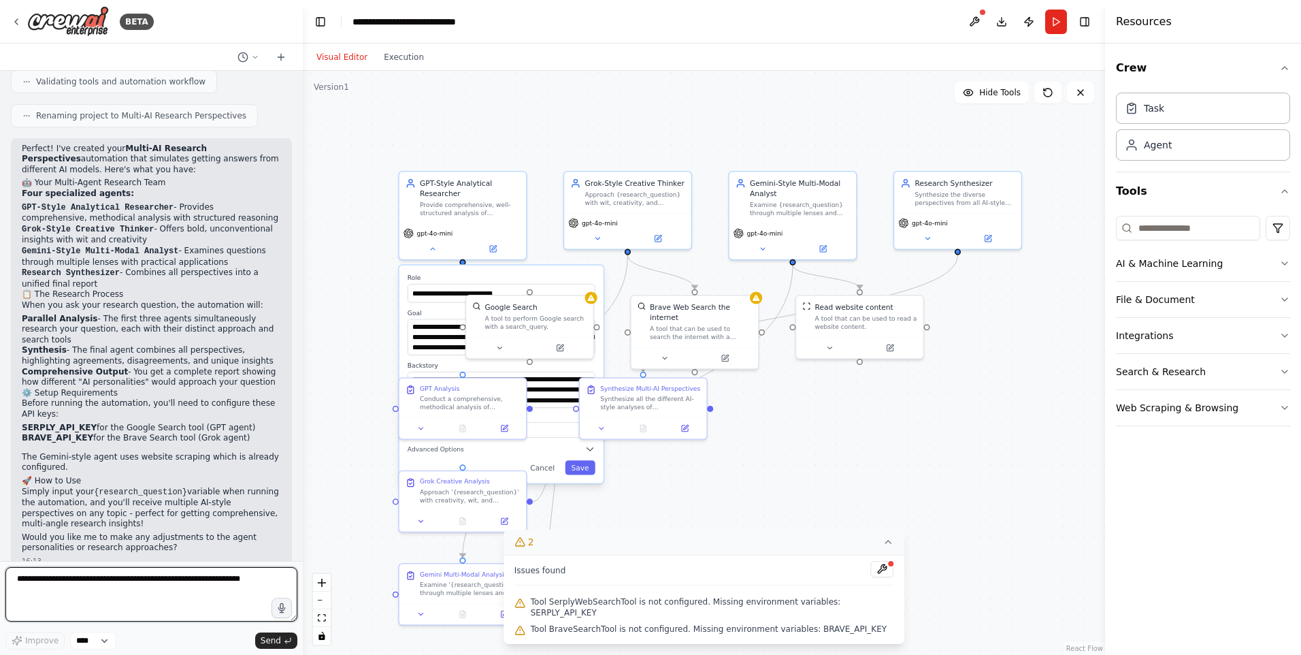
click at [92, 590] on textarea at bounding box center [151, 594] width 292 height 54
type textarea "*"
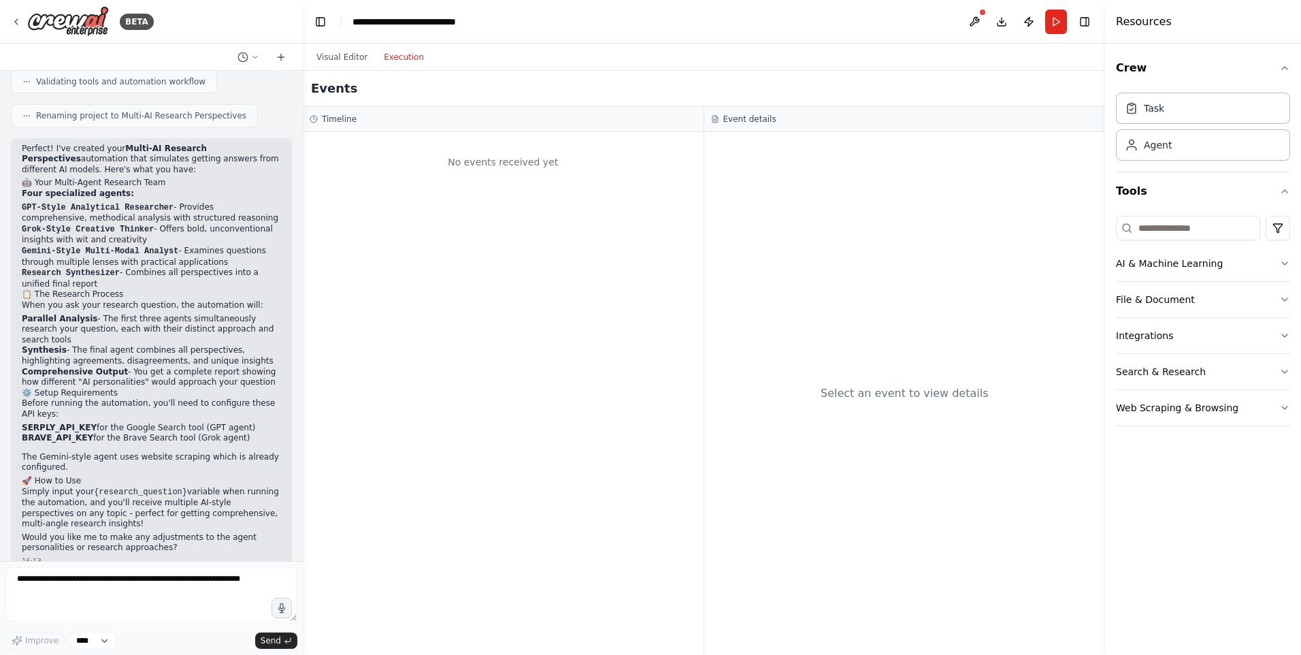
click at [405, 61] on button "Execution" at bounding box center [404, 57] width 56 height 16
click at [515, 204] on div "No events received yet" at bounding box center [503, 393] width 401 height 523
click at [344, 56] on button "Visual Editor" at bounding box center [341, 57] width 67 height 16
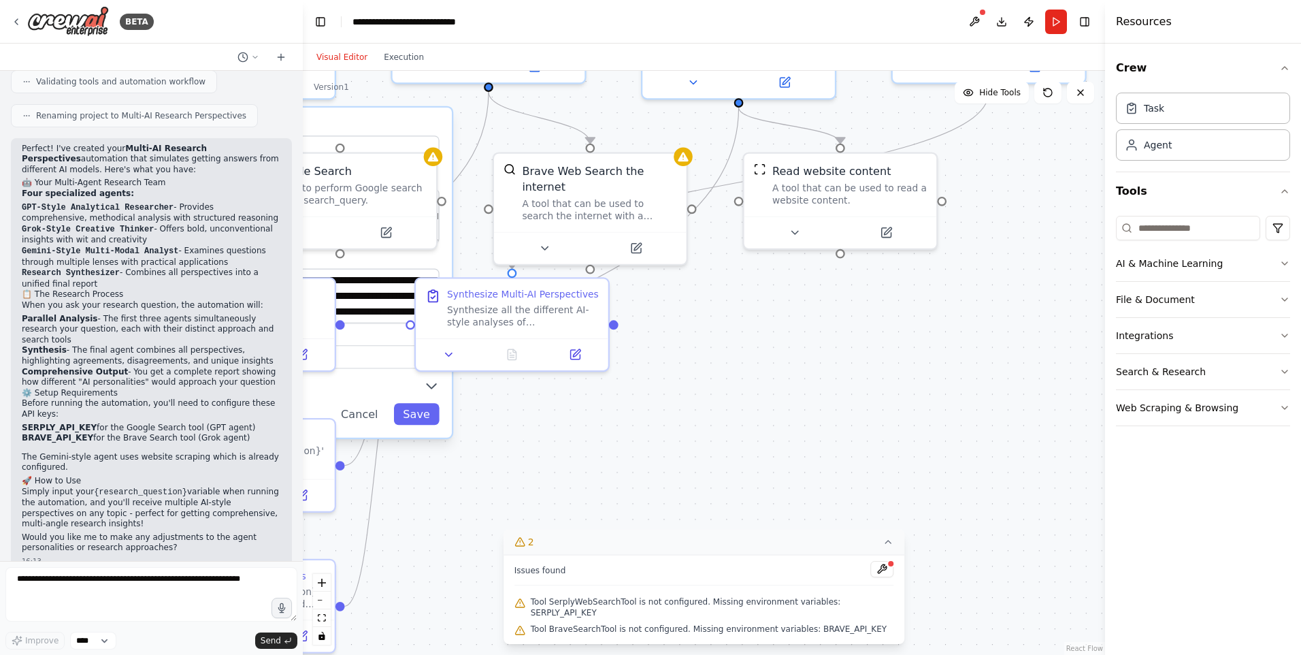
drag, startPoint x: 908, startPoint y: 455, endPoint x: 942, endPoint y: 398, distance: 66.0
click at [1037, 353] on div ".deletable-edge-delete-btn { width: 20px; height: 20px; border: 0px solid #ffff…" at bounding box center [704, 363] width 803 height 584
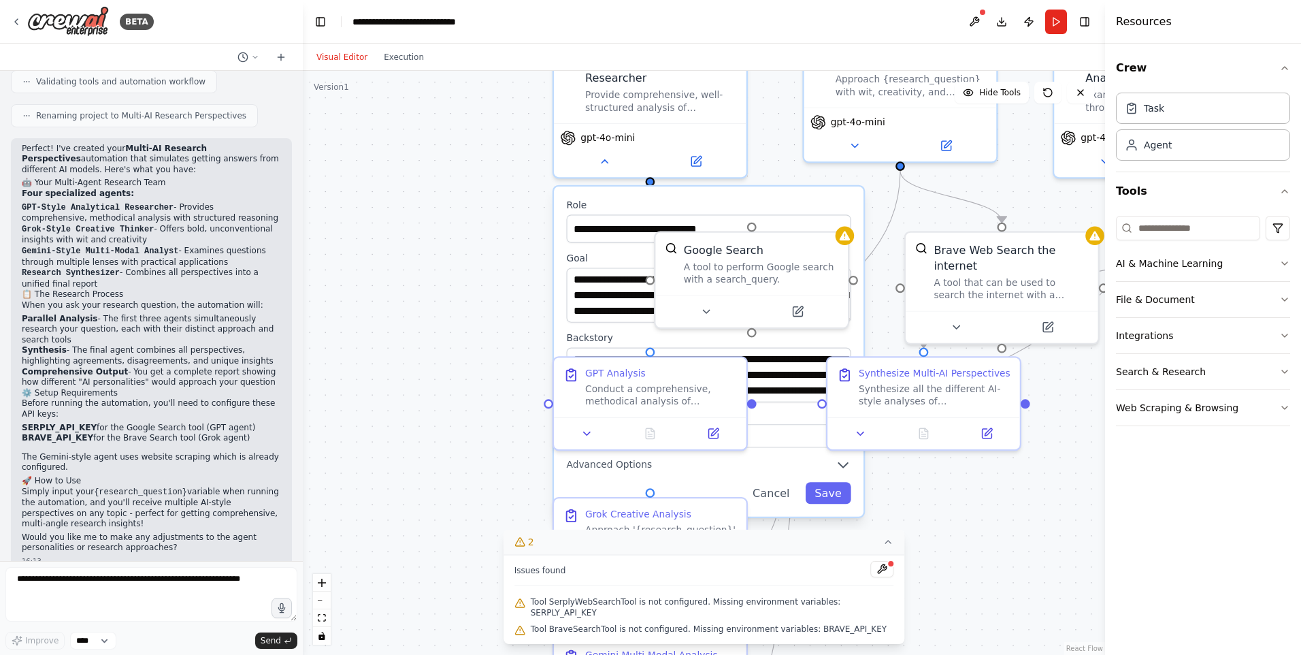
drag, startPoint x: 920, startPoint y: 476, endPoint x: 981, endPoint y: 430, distance: 76.8
click at [981, 430] on div ".deletable-edge-delete-btn { width: 20px; height: 20px; border: 0px solid #ffff…" at bounding box center [704, 363] width 803 height 584
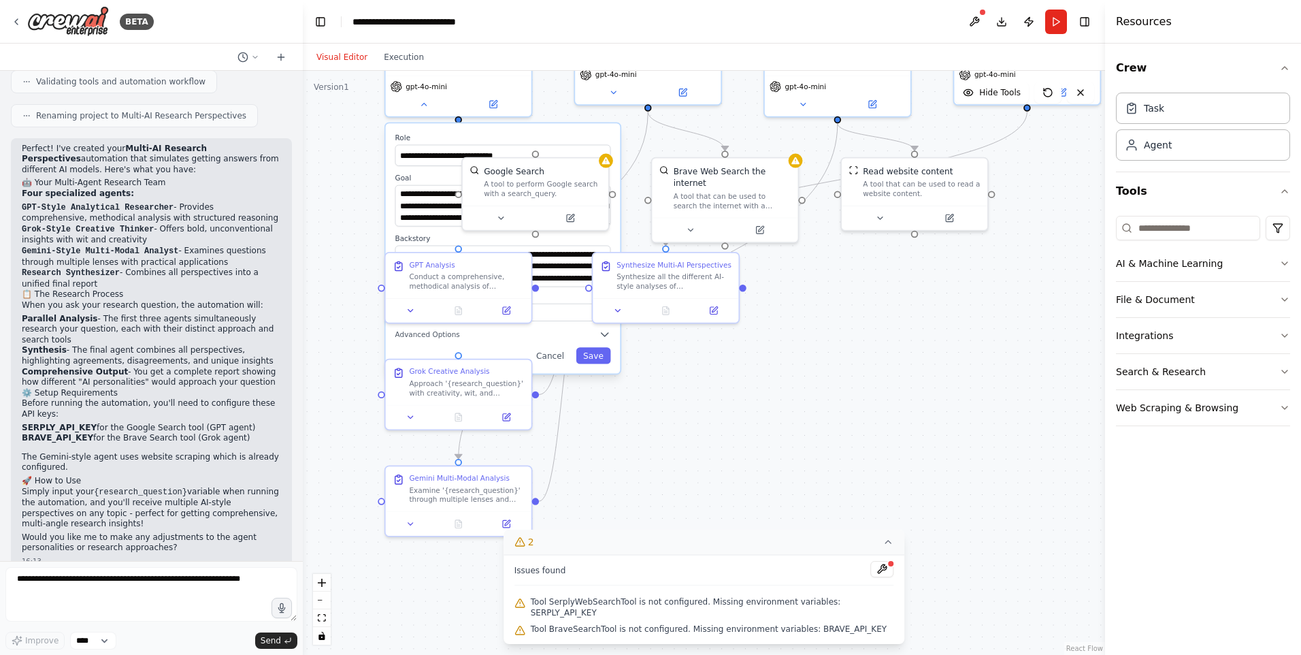
drag, startPoint x: 938, startPoint y: 427, endPoint x: 758, endPoint y: 387, distance: 184.9
click at [758, 387] on div ".deletable-edge-delete-btn { width: 20px; height: 20px; border: 0px solid #ffff…" at bounding box center [704, 363] width 803 height 584
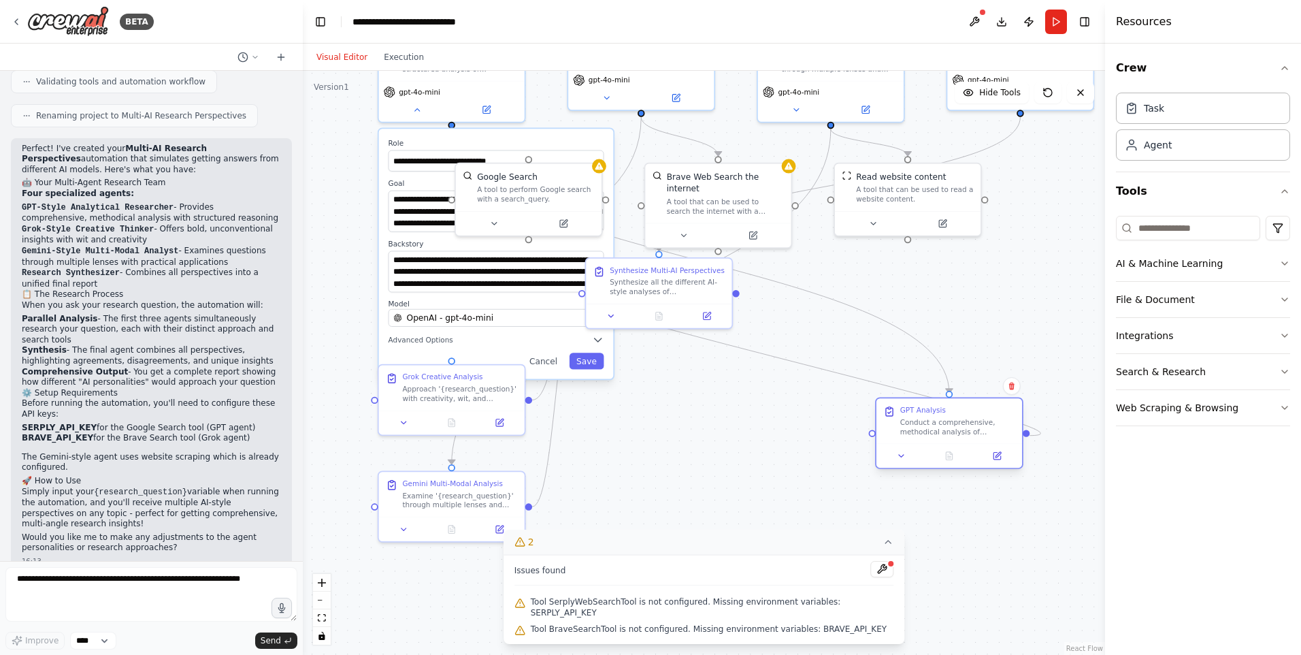
drag, startPoint x: 432, startPoint y: 287, endPoint x: 929, endPoint y: 427, distance: 516.5
click at [929, 427] on div "Conduct a comprehensive, methodical analysis of '{research_question}'. Break do…" at bounding box center [958, 426] width 115 height 19
drag, startPoint x: 952, startPoint y: 402, endPoint x: 956, endPoint y: 393, distance: 9.1
click at [956, 393] on div "Conduct a comprehensive, methodical analysis of '{research_question}'. Break do…" at bounding box center [958, 402] width 115 height 19
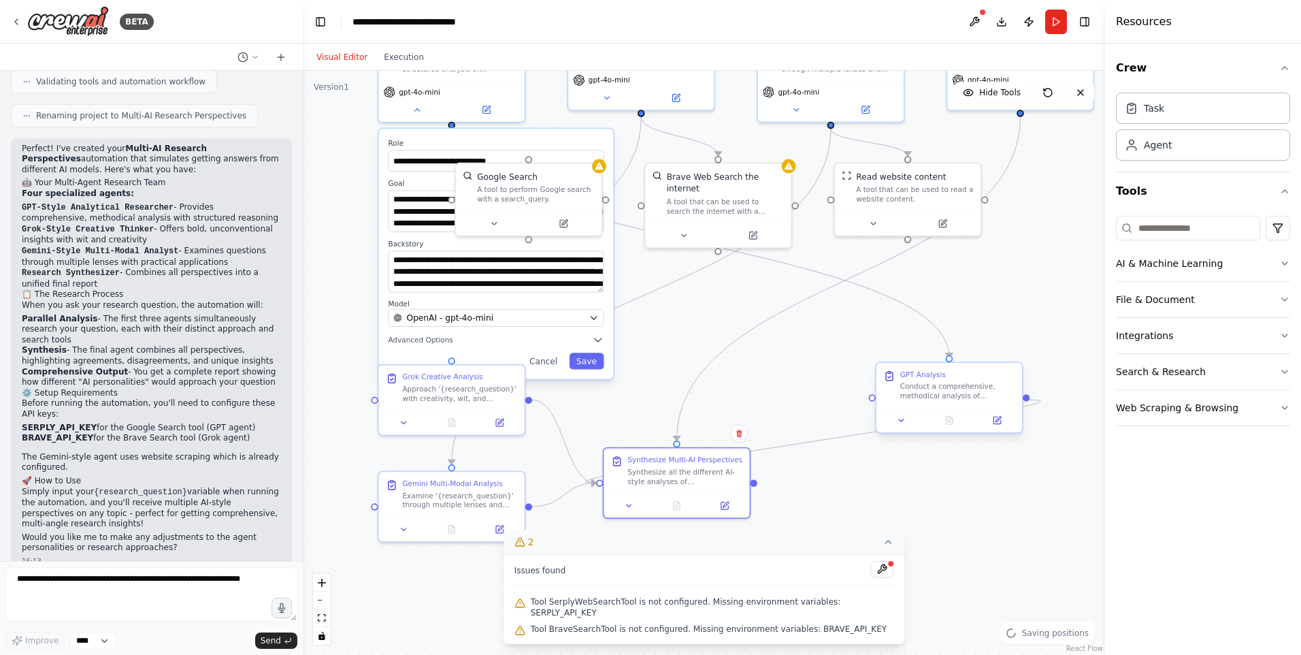
drag, startPoint x: 703, startPoint y: 361, endPoint x: 880, endPoint y: 430, distance: 189.9
click at [711, 477] on div "Synthesize all the different AI-style analyses of '{research_question}' into a …" at bounding box center [685, 476] width 115 height 19
drag, startPoint x: 977, startPoint y: 391, endPoint x: 826, endPoint y: 390, distance: 151.1
click at [1003, 469] on div "Conduct a comprehensive, methodical analysis of '{research_question}'. Break do…" at bounding box center [981, 464] width 115 height 19
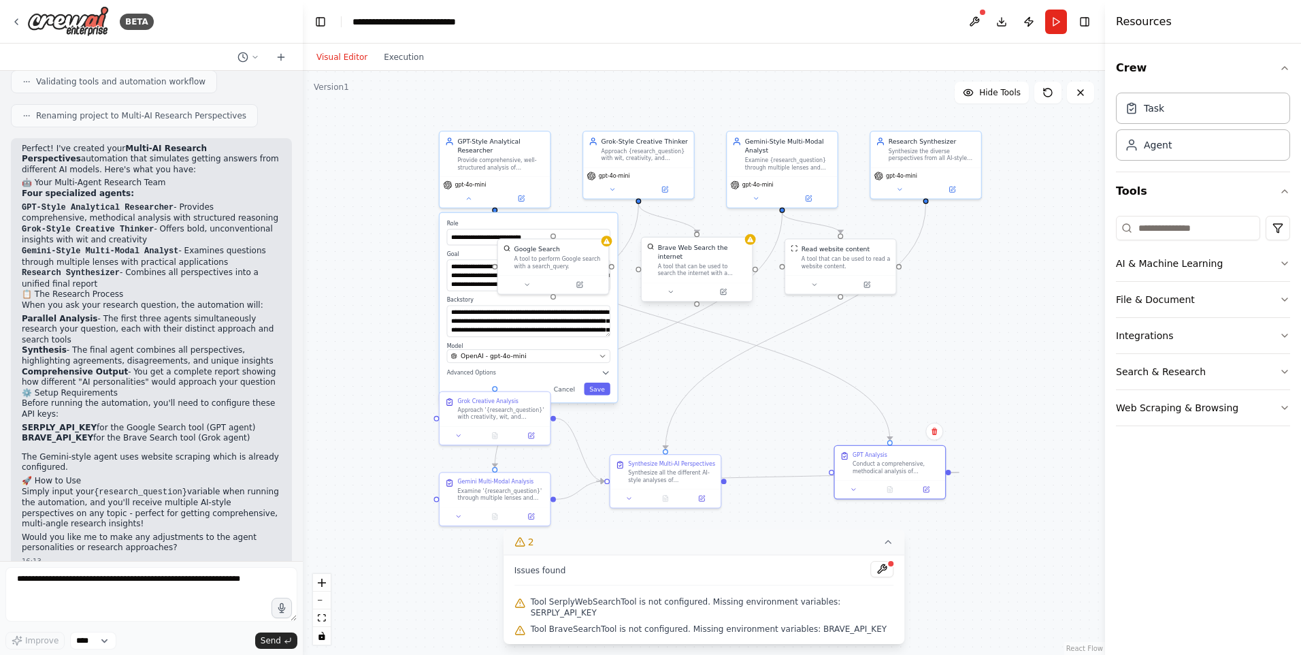
drag, startPoint x: 900, startPoint y: 323, endPoint x: 700, endPoint y: 257, distance: 209.9
click at [862, 338] on div ".deletable-edge-delete-btn { width: 20px; height: 20px; border: 0px solid #ffff…" at bounding box center [704, 363] width 803 height 584
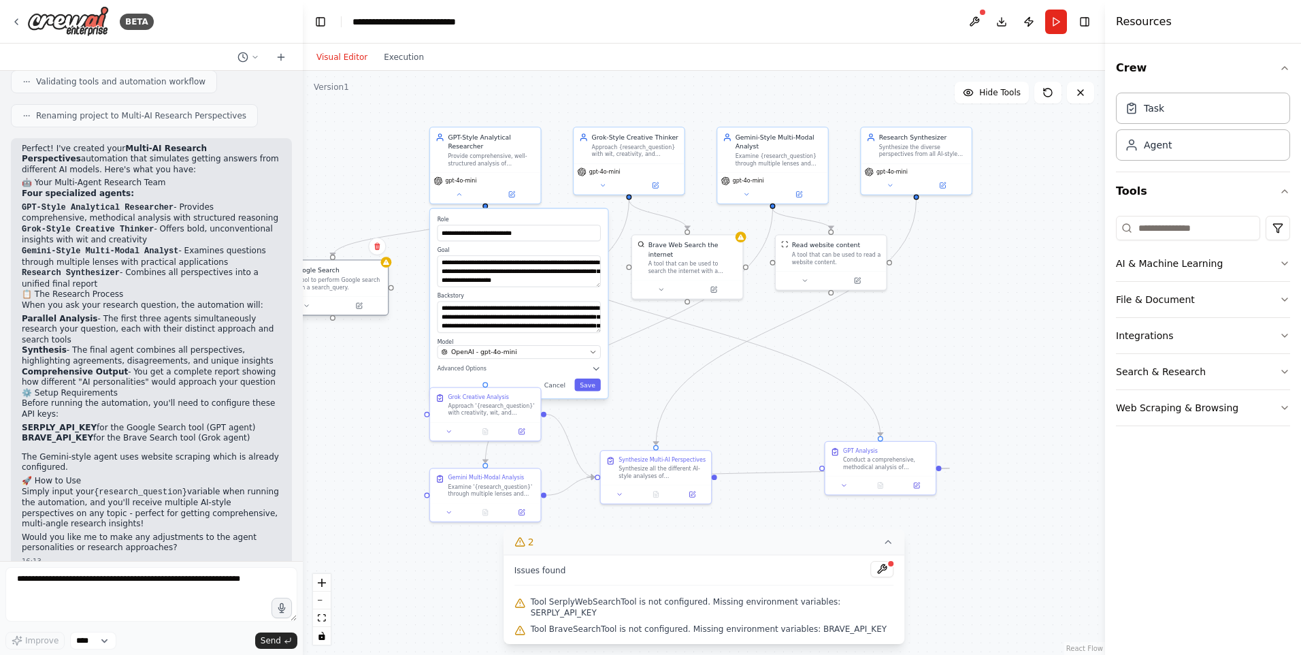
drag, startPoint x: 560, startPoint y: 265, endPoint x: 349, endPoint y: 290, distance: 212.4
click at [349, 290] on div "Google Search A tool to perform Google search with a search_query." at bounding box center [333, 278] width 110 height 36
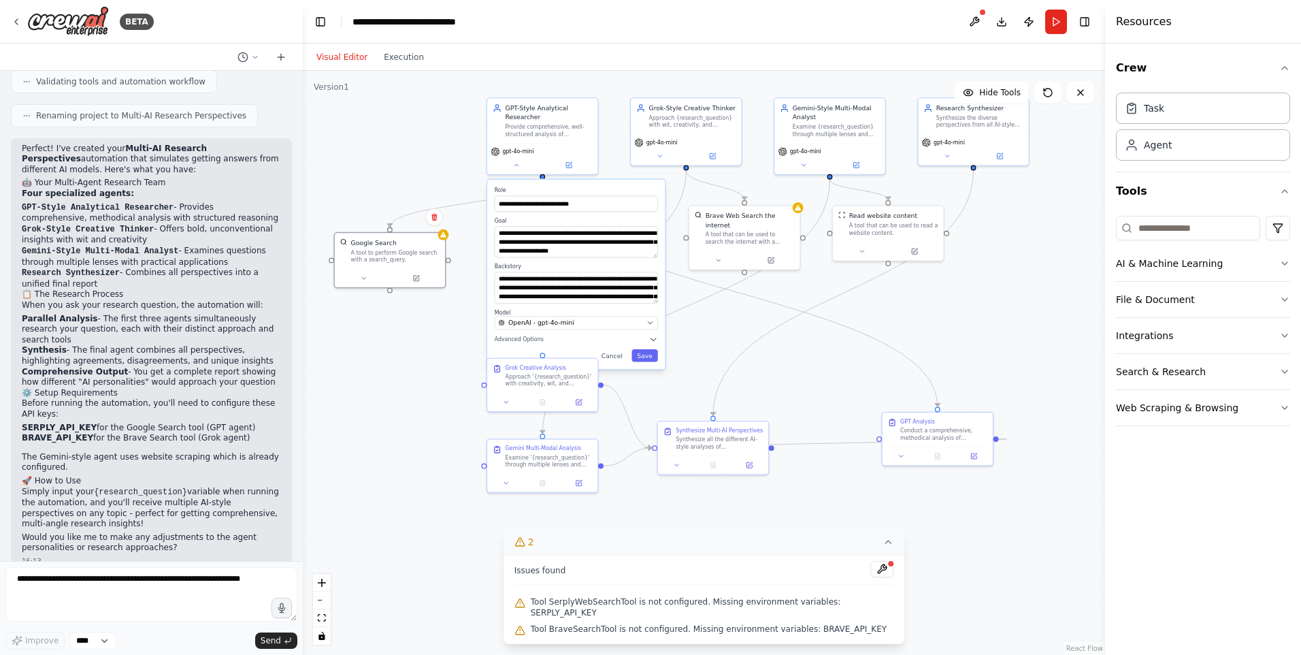
drag, startPoint x: 346, startPoint y: 393, endPoint x: 404, endPoint y: 359, distance: 67.7
click at [402, 363] on div ".deletable-edge-delete-btn { width: 20px; height: 20px; border: 0px solid #ffff…" at bounding box center [704, 363] width 803 height 584
drag, startPoint x: 564, startPoint y: 248, endPoint x: 564, endPoint y: 270, distance: 21.8
click at [565, 270] on div "**********" at bounding box center [576, 273] width 178 height 189
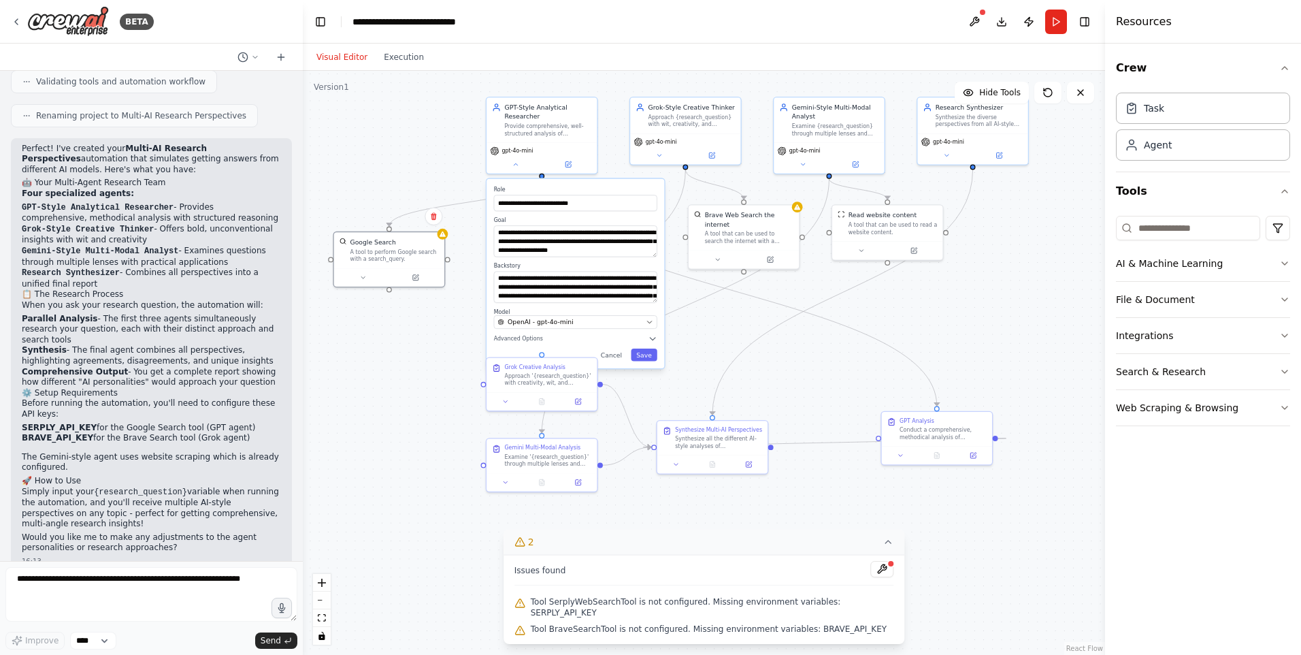
click at [965, 331] on div ".deletable-edge-delete-btn { width: 20px; height: 20px; border: 0px solid #ffff…" at bounding box center [704, 363] width 803 height 584
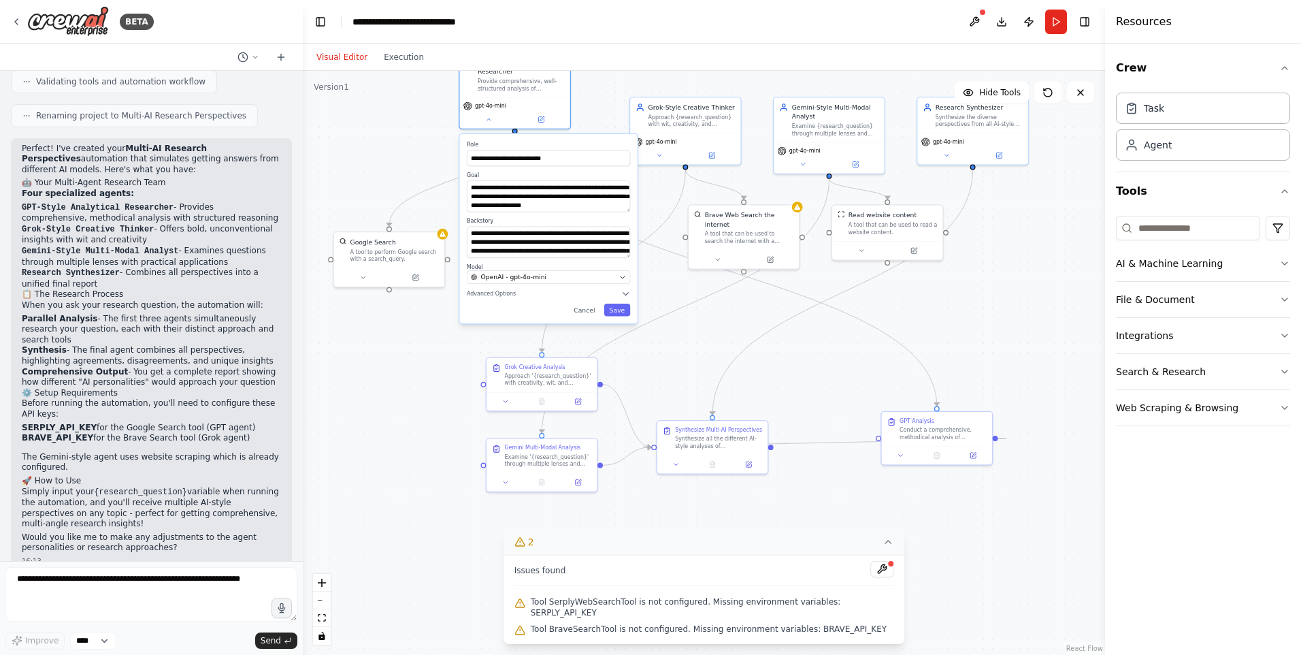
drag, startPoint x: 602, startPoint y: 189, endPoint x: 576, endPoint y: 146, distance: 51.0
click at [576, 146] on label "Role" at bounding box center [548, 144] width 163 height 7
click at [1017, 302] on div ".deletable-edge-delete-btn { width: 20px; height: 20px; border: 0px solid #ffff…" at bounding box center [704, 363] width 803 height 584
click at [1053, 22] on button "Run" at bounding box center [1057, 22] width 22 height 25
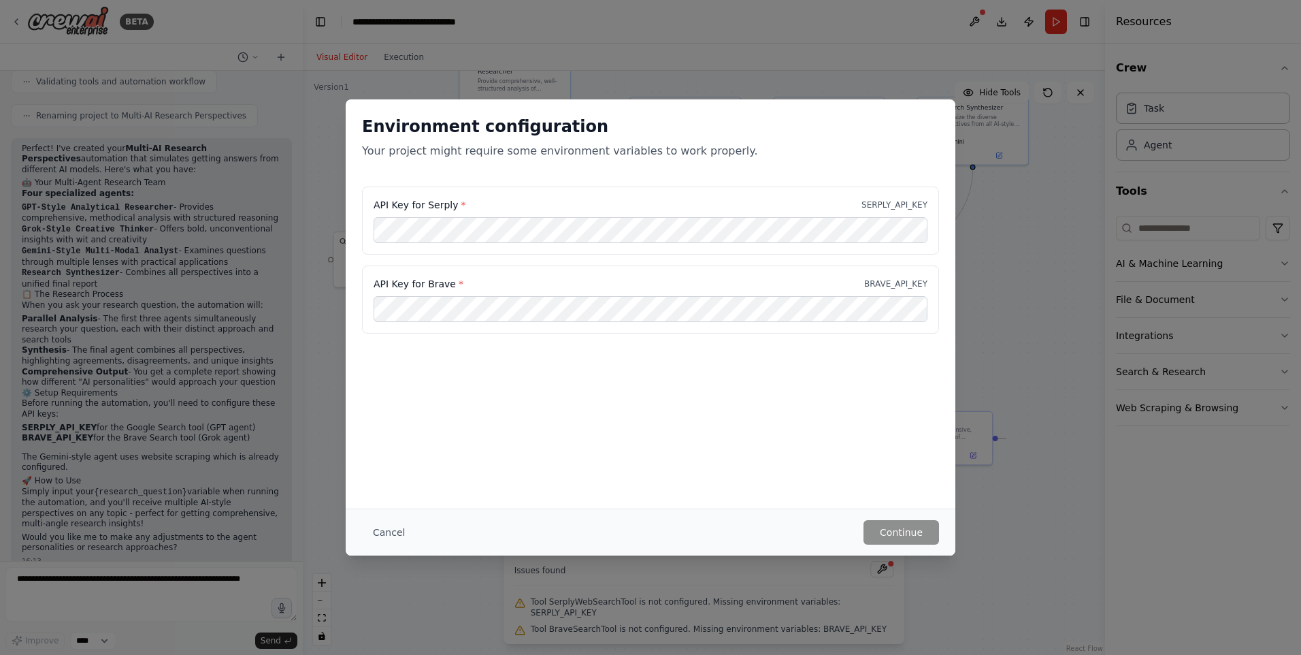
click at [712, 325] on div "API Key for Brave * BRAVE_API_KEY" at bounding box center [650, 299] width 577 height 68
click at [770, 439] on div "Environment configuration Your project might require some environment variables…" at bounding box center [651, 303] width 610 height 409
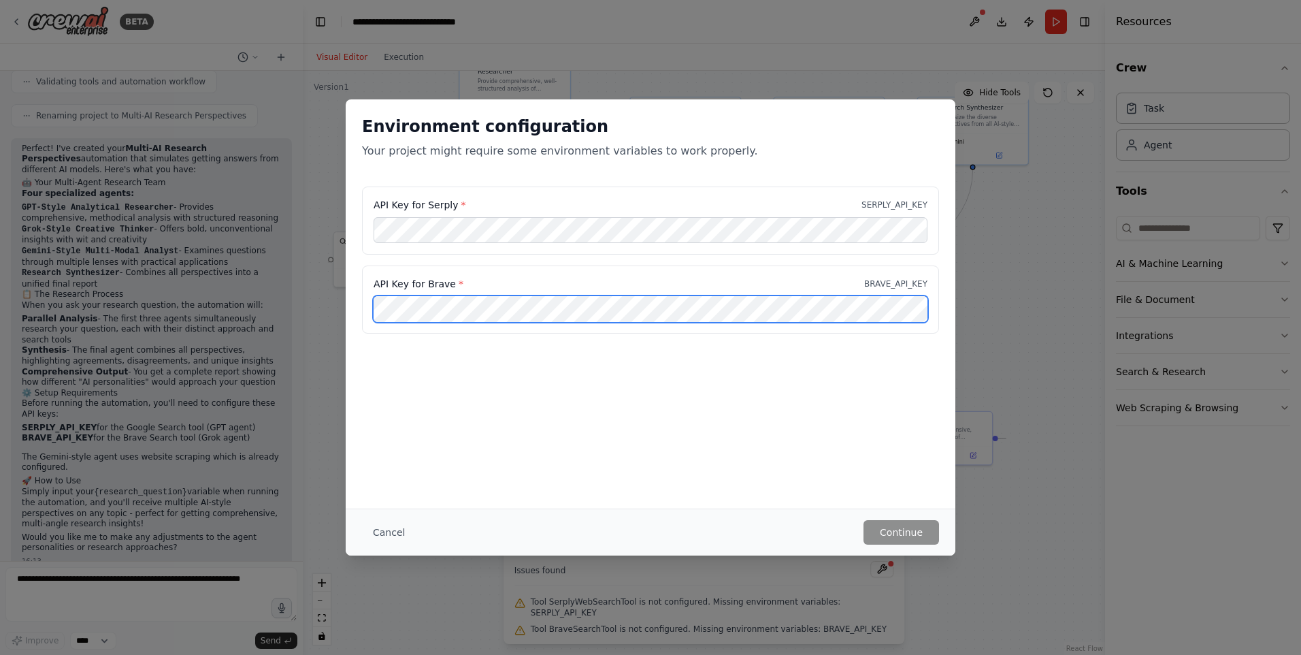
drag, startPoint x: 1016, startPoint y: 489, endPoint x: 444, endPoint y: 204, distance: 638.7
click at [445, 204] on div "Environment configuration Your project might require some environment variables…" at bounding box center [650, 327] width 1301 height 655
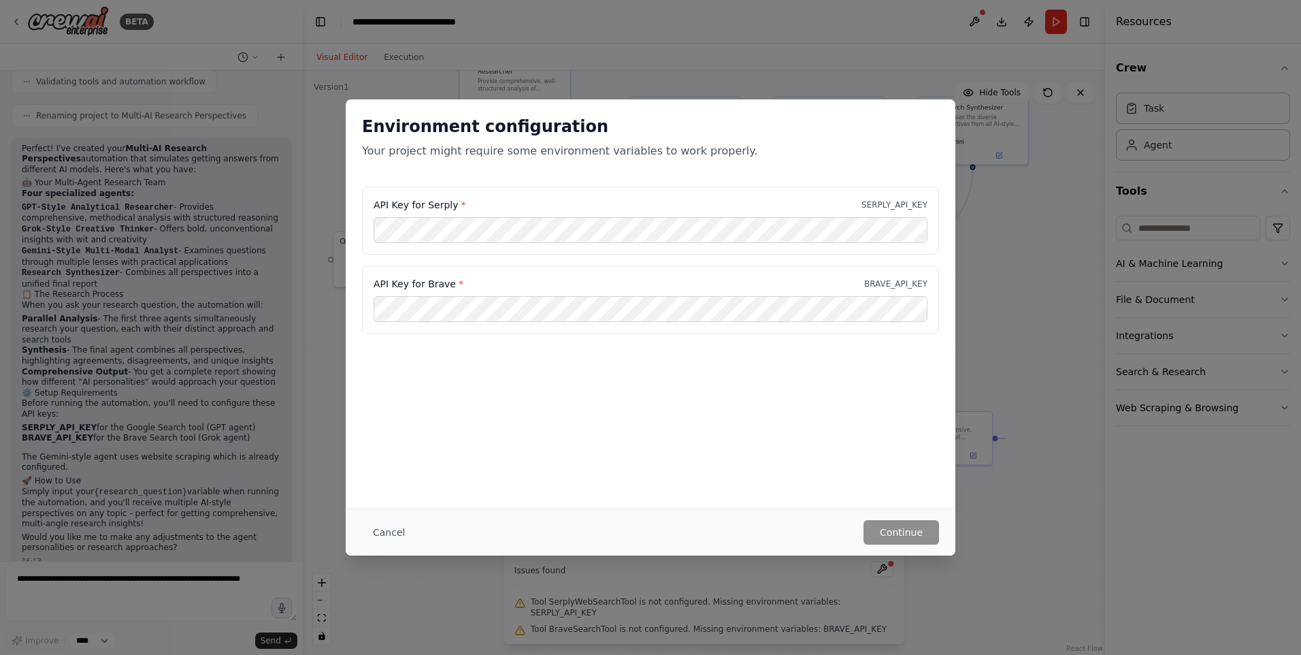
click at [1007, 239] on div "Environment configuration Your project might require some environment variables…" at bounding box center [650, 327] width 1301 height 655
click at [385, 532] on button "Cancel" at bounding box center [389, 532] width 54 height 25
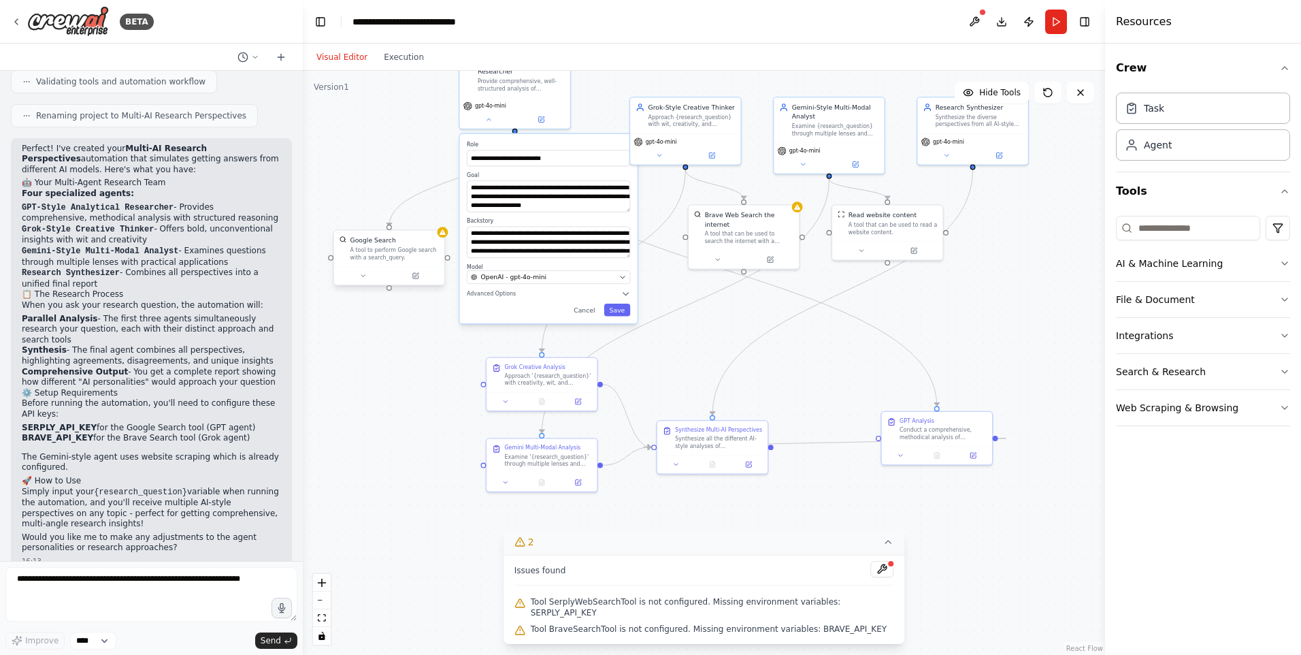
click at [383, 255] on div "A tool to perform Google search with a search_query." at bounding box center [395, 253] width 89 height 14
click at [1177, 255] on button "AI & Machine Learning" at bounding box center [1203, 263] width 174 height 35
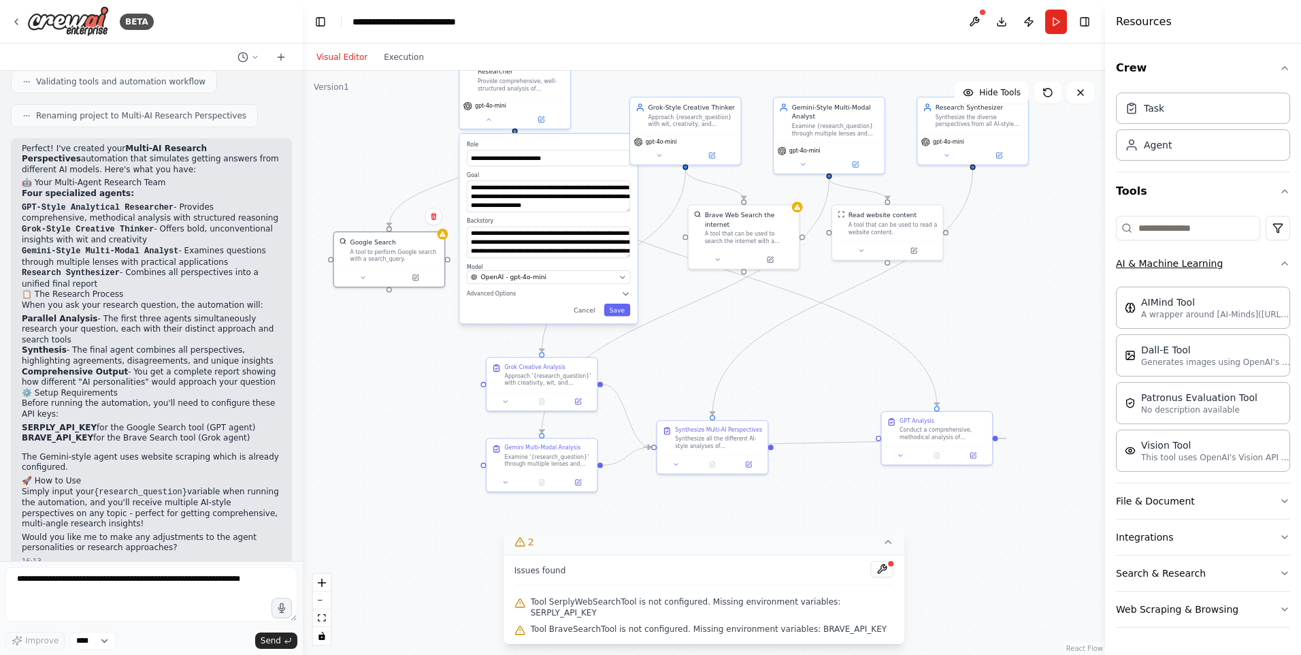
click at [1177, 255] on button "AI & Machine Learning" at bounding box center [1203, 263] width 174 height 35
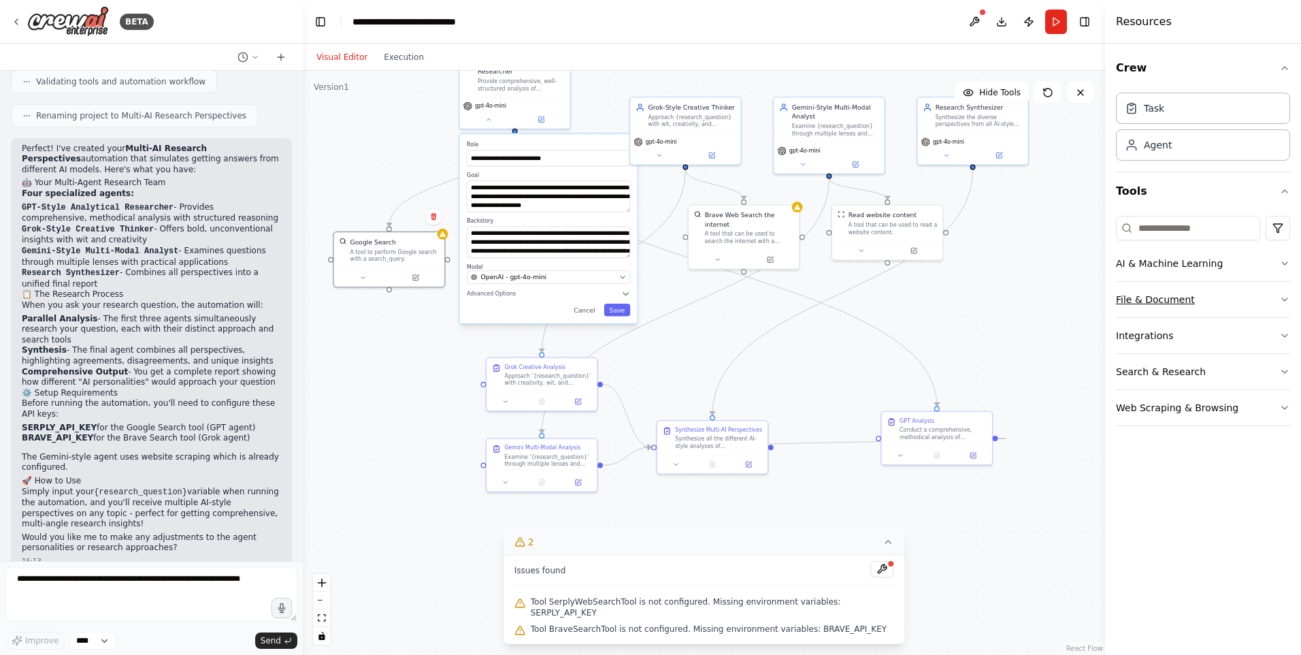
click at [1174, 303] on button "File & Document" at bounding box center [1203, 299] width 174 height 35
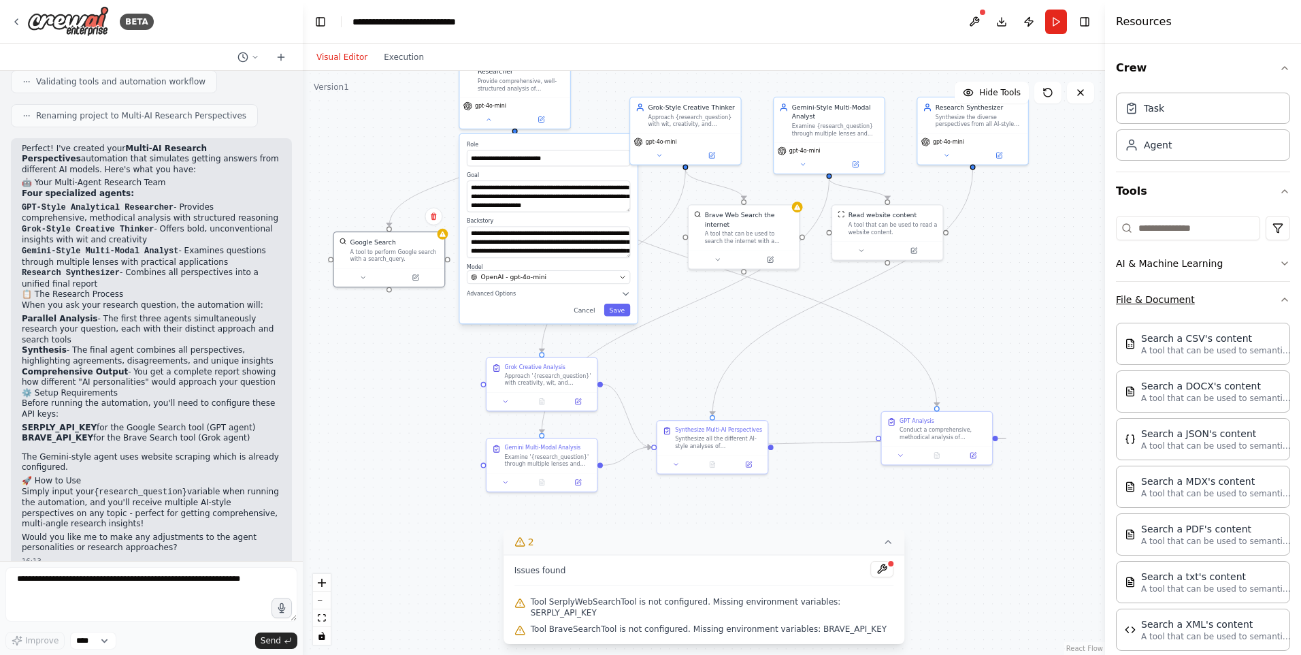
click at [1174, 303] on button "File & Document" at bounding box center [1203, 299] width 174 height 35
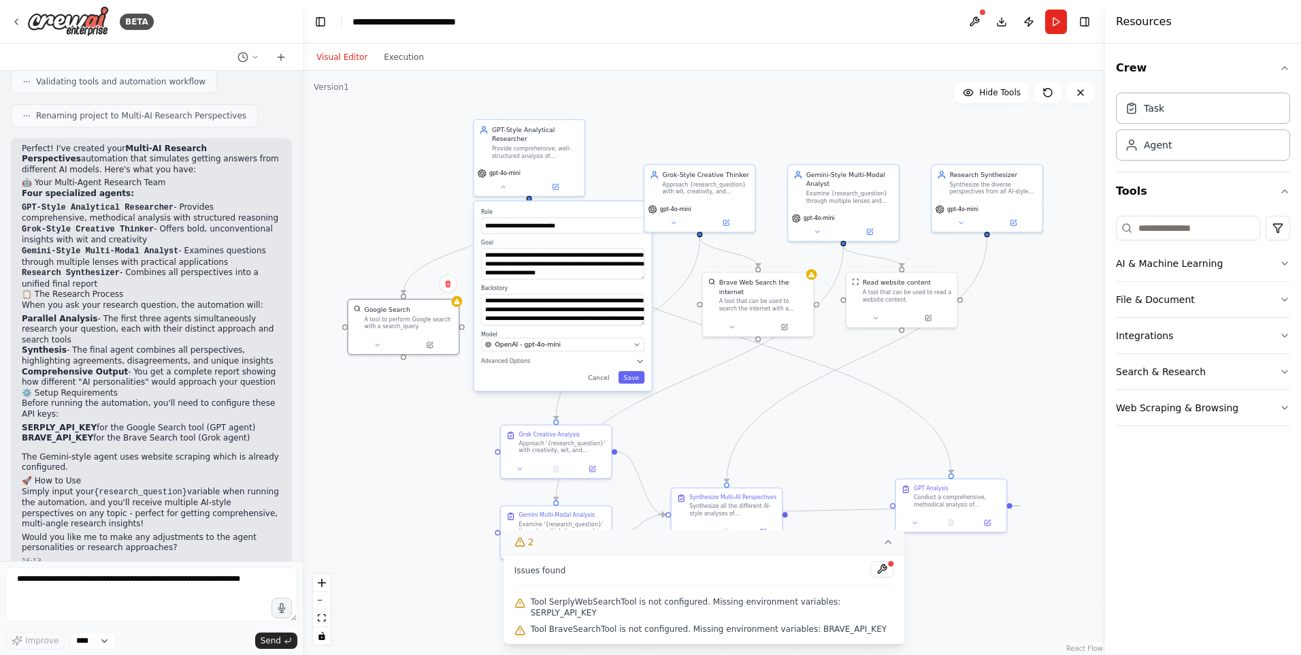
drag, startPoint x: 679, startPoint y: 338, endPoint x: 693, endPoint y: 406, distance: 68.9
click at [693, 406] on div ".deletable-edge-delete-btn { width: 20px; height: 20px; border: 0px solid #ffff…" at bounding box center [704, 363] width 803 height 584
click at [1156, 118] on div "Task" at bounding box center [1203, 107] width 174 height 31
click at [1158, 151] on div "Agent" at bounding box center [1203, 144] width 174 height 31
click at [1174, 153] on div "Agent" at bounding box center [1203, 144] width 174 height 31
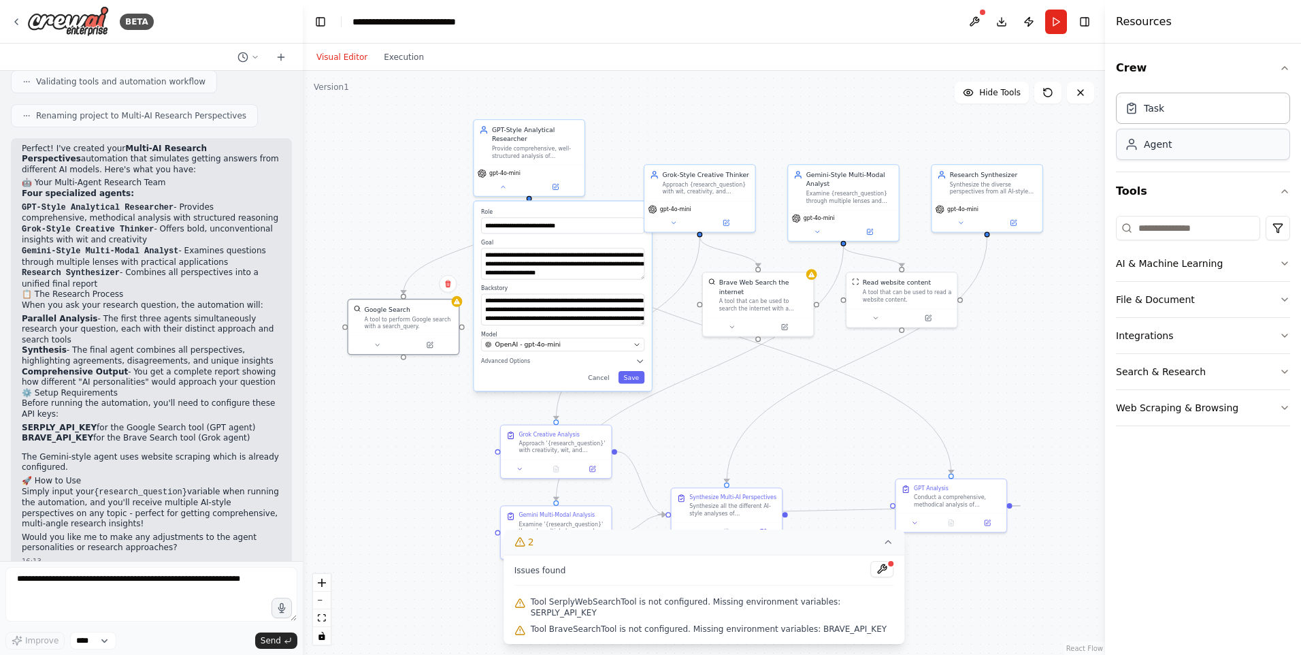
click at [1174, 153] on div "Agent" at bounding box center [1203, 144] width 174 height 31
click at [1208, 118] on div "Task" at bounding box center [1203, 107] width 174 height 31
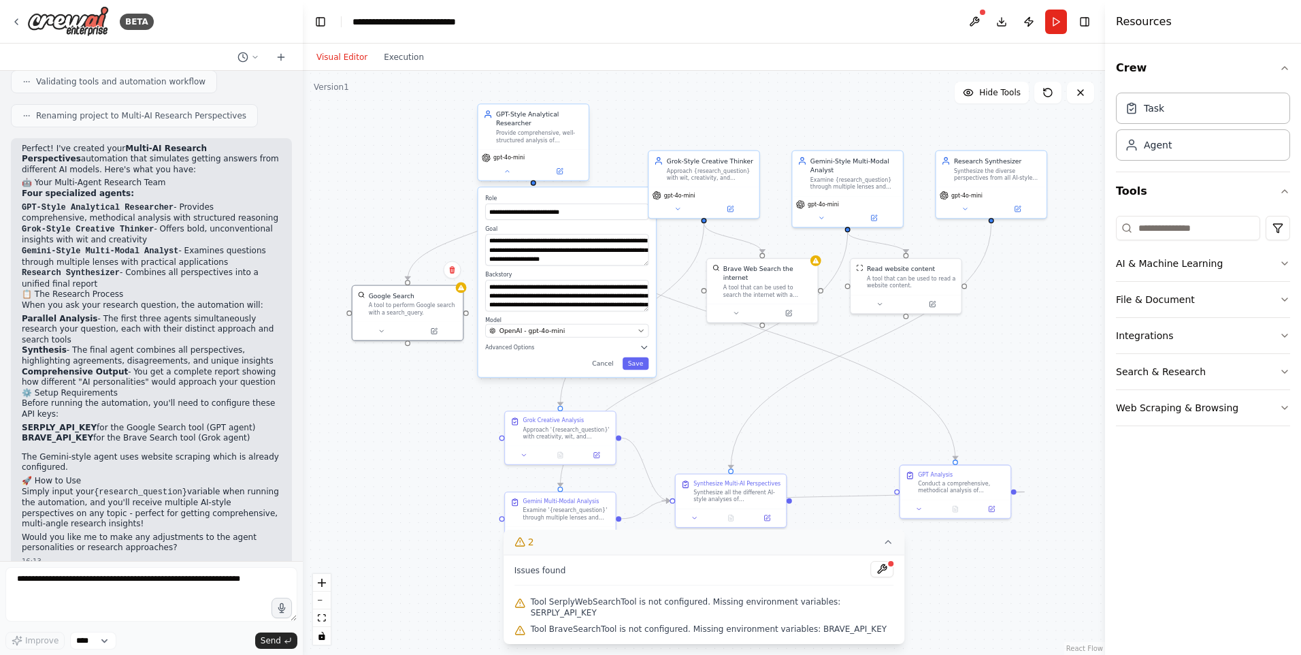
click at [501, 163] on div "gpt-4o-mini" at bounding box center [534, 164] width 110 height 31
click at [506, 179] on div "gpt-4o-mini" at bounding box center [534, 164] width 110 height 31
click at [515, 172] on button at bounding box center [507, 171] width 51 height 11
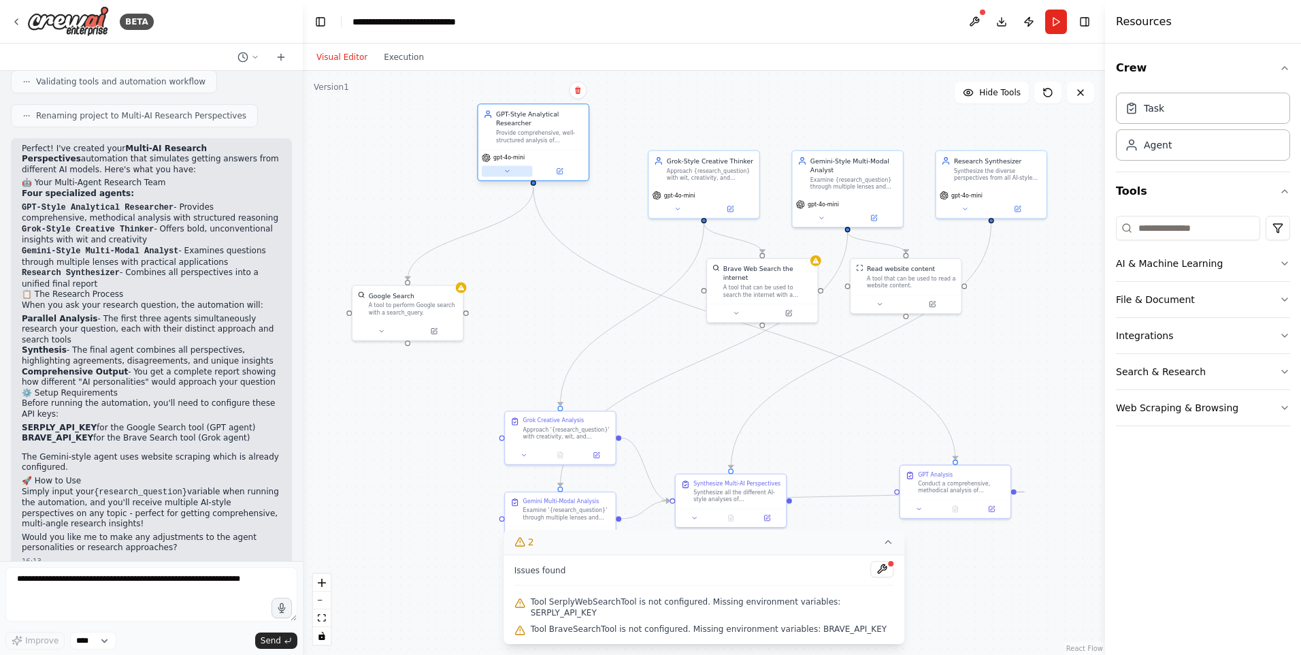
click at [515, 172] on button at bounding box center [507, 171] width 51 height 11
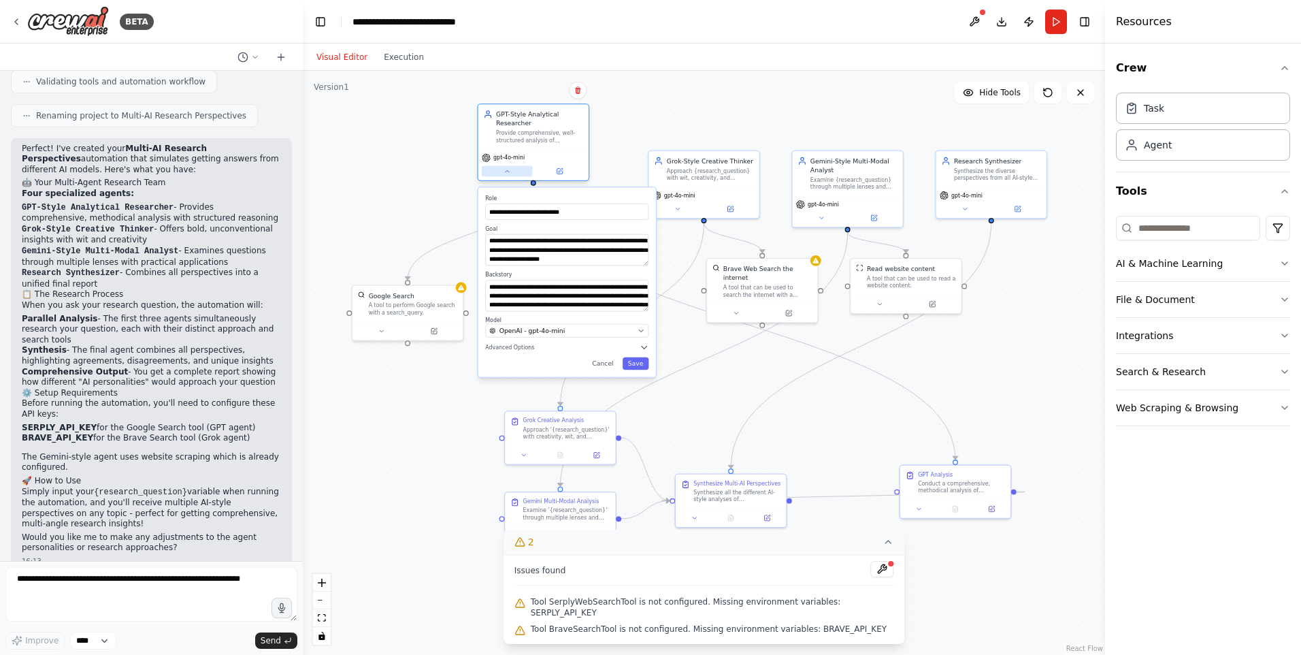
click at [515, 172] on button at bounding box center [507, 171] width 51 height 11
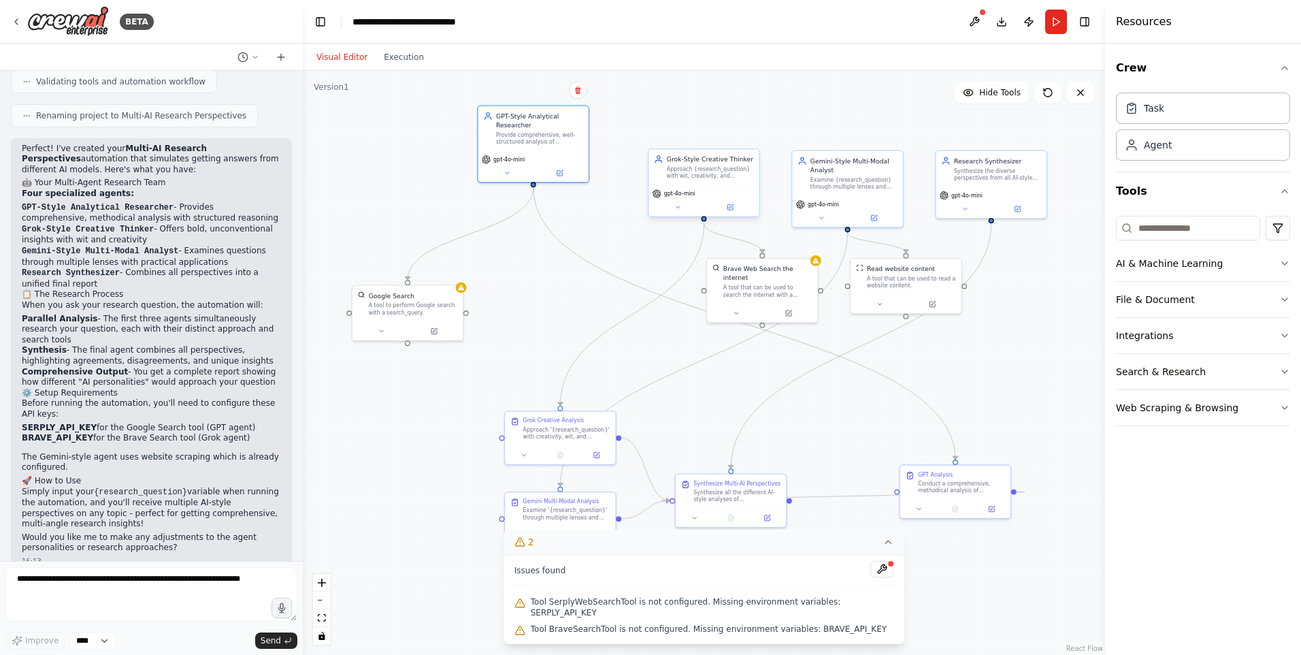
click at [678, 214] on div "gpt-4o-mini" at bounding box center [704, 200] width 110 height 31
click at [678, 211] on button at bounding box center [678, 206] width 51 height 11
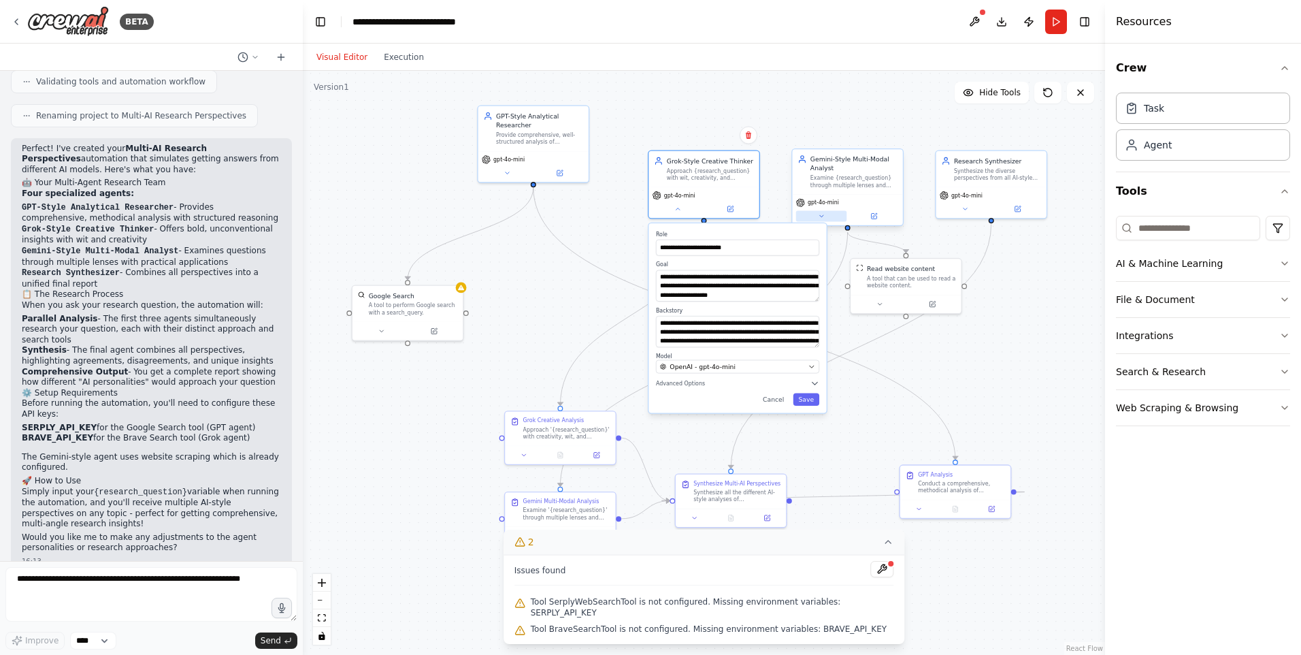
click at [805, 215] on button at bounding box center [821, 216] width 51 height 11
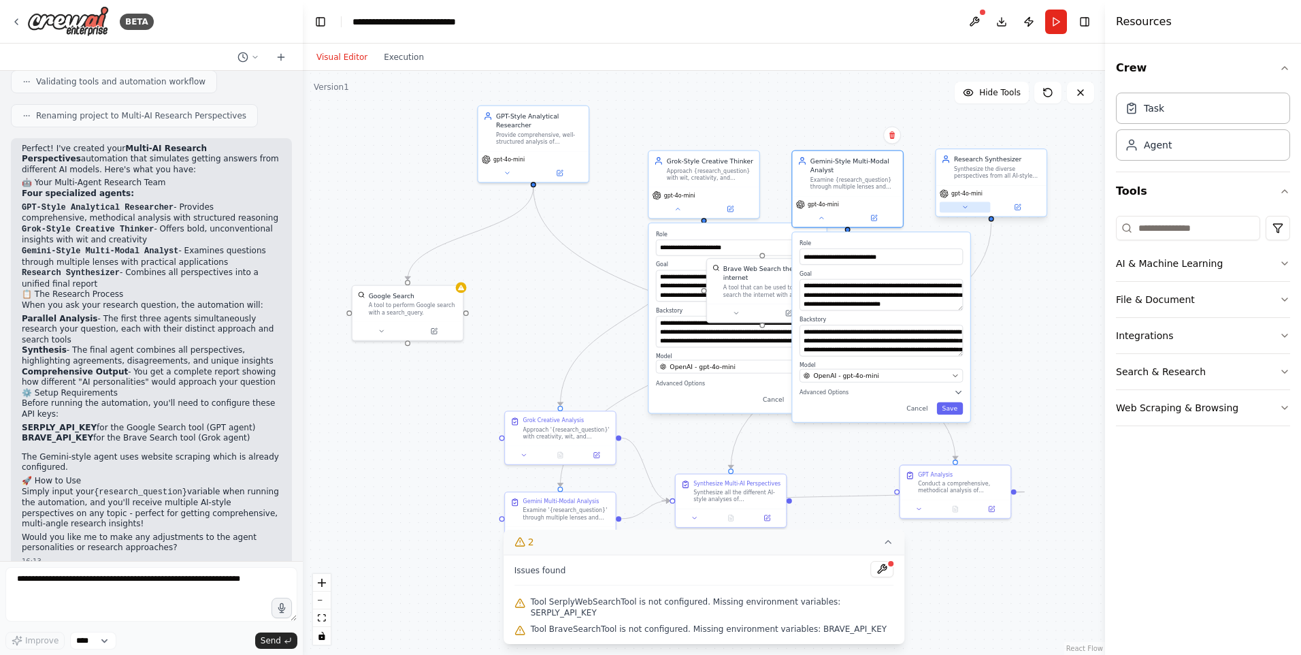
click at [967, 211] on button at bounding box center [965, 206] width 51 height 11
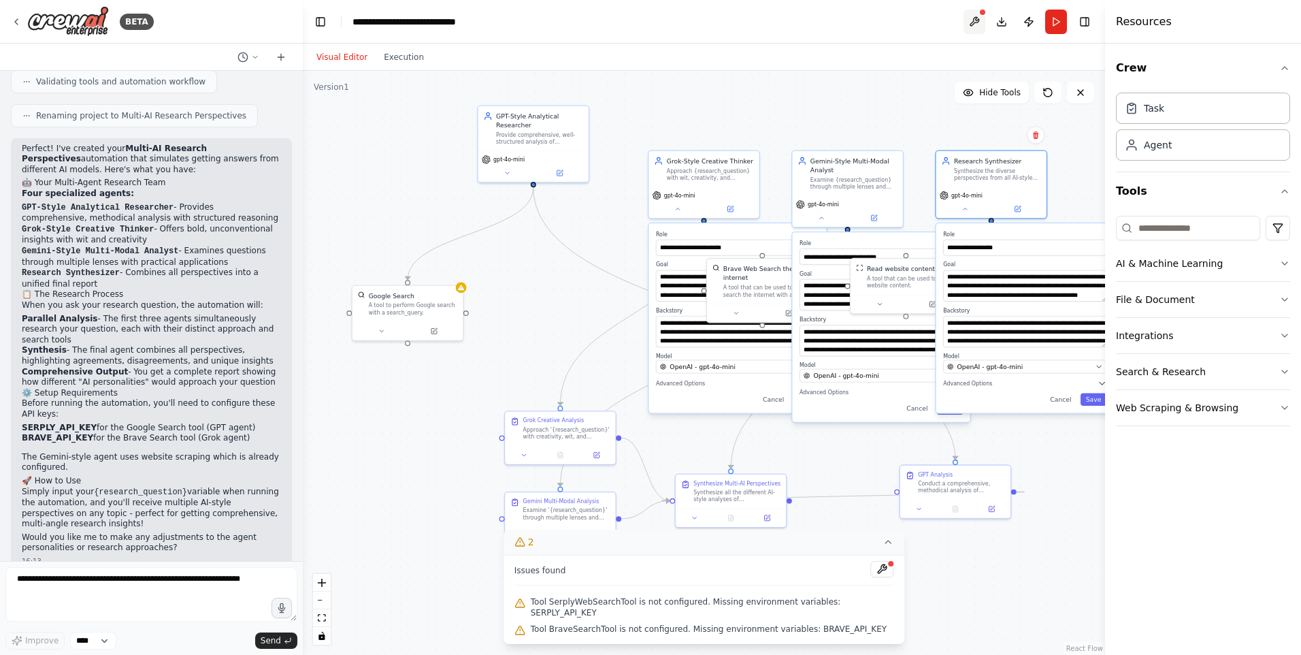
click at [978, 15] on button at bounding box center [975, 22] width 22 height 25
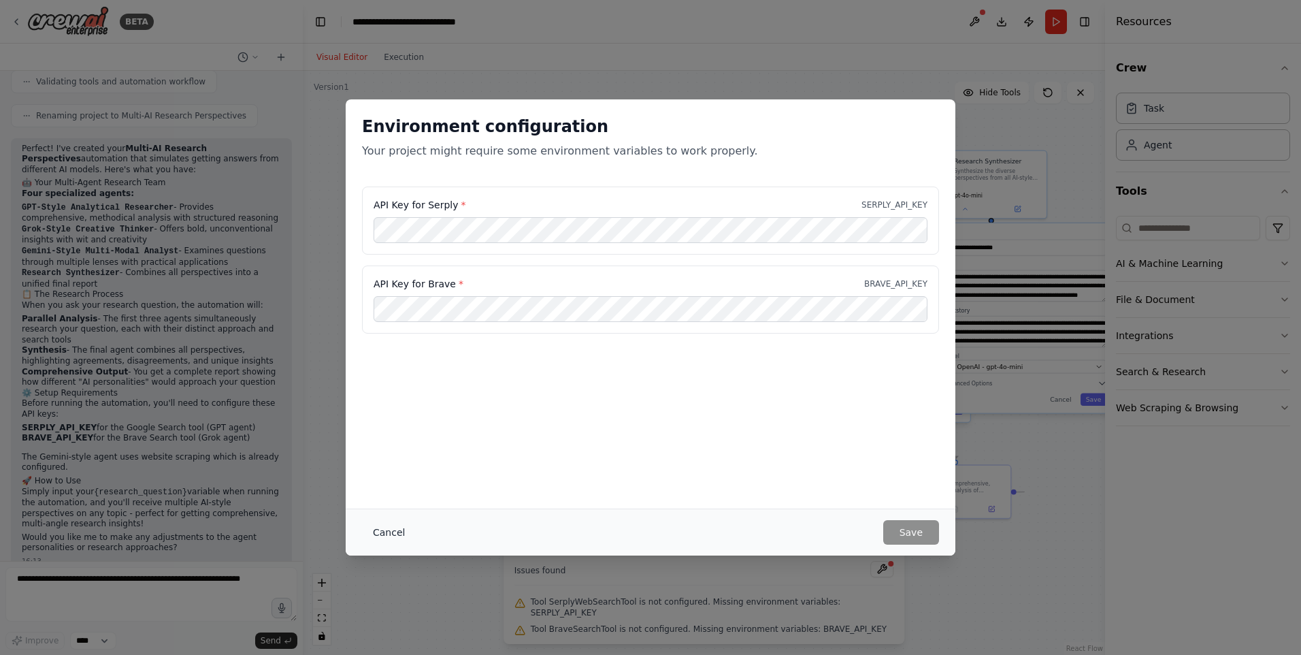
click at [395, 536] on button "Cancel" at bounding box center [389, 532] width 54 height 25
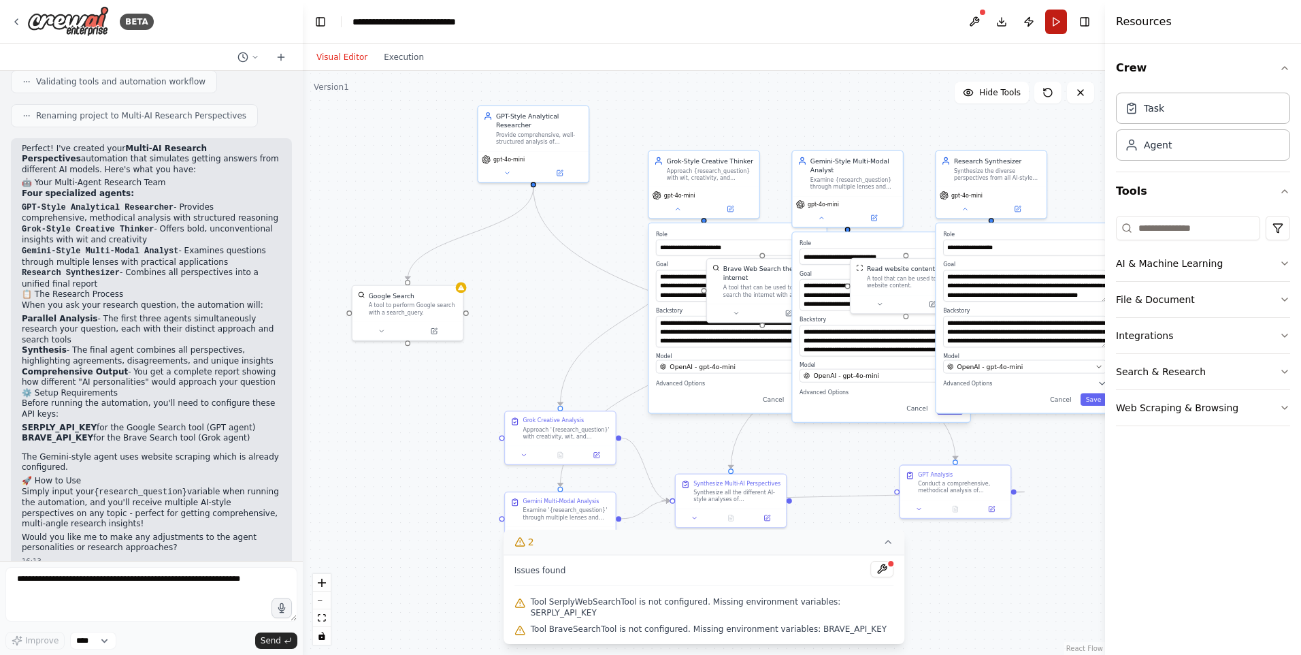
click at [1053, 22] on button "Run" at bounding box center [1057, 22] width 22 height 25
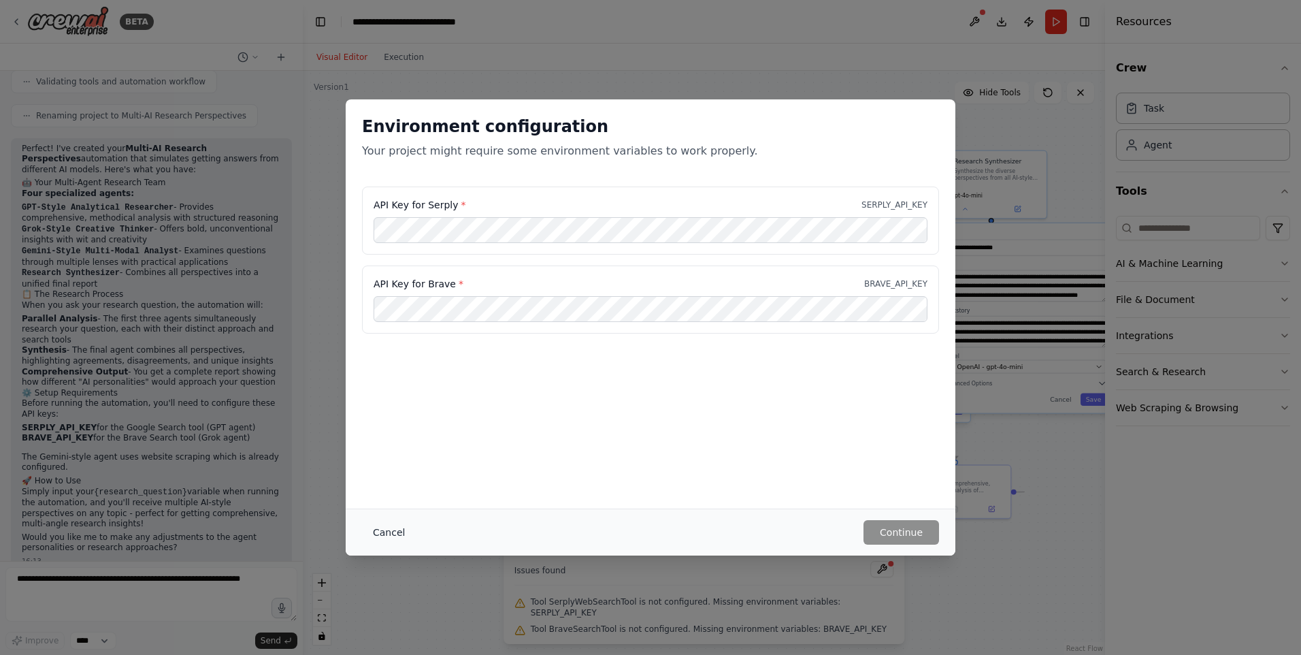
click at [395, 520] on button "Cancel" at bounding box center [389, 532] width 54 height 25
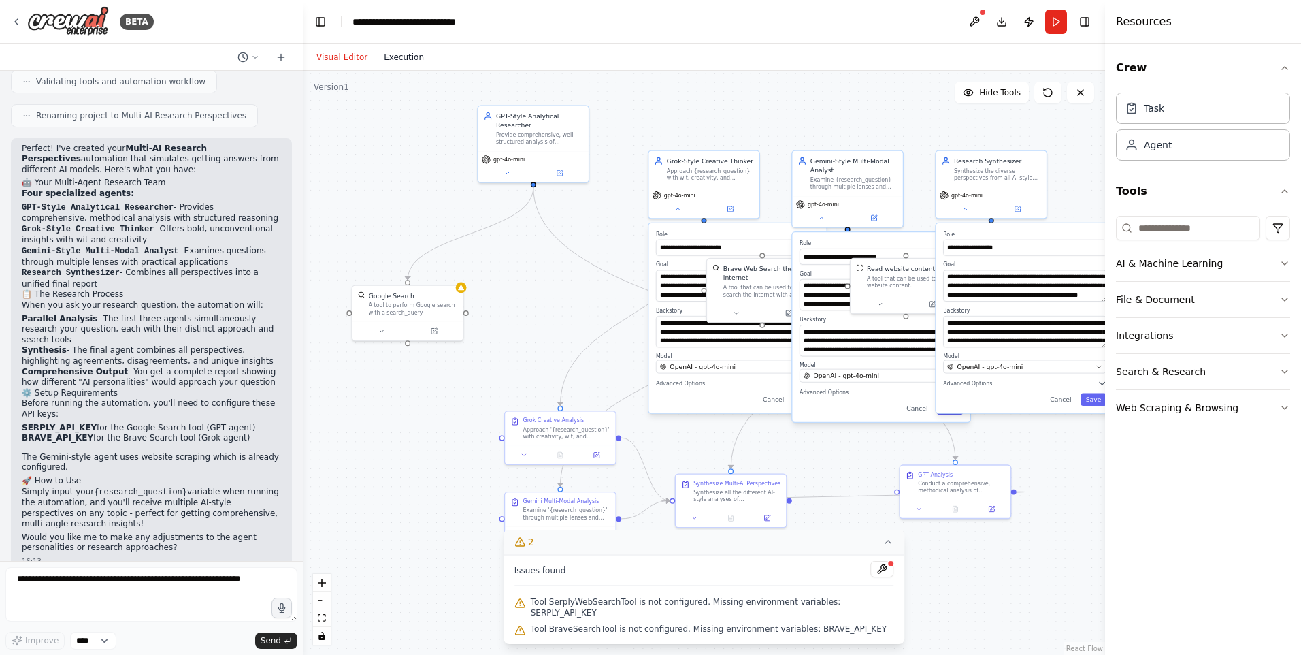
click at [393, 65] on button "Execution" at bounding box center [404, 57] width 56 height 16
click at [349, 56] on button "Visual Editor" at bounding box center [341, 57] width 67 height 16
click at [382, 338] on div "Google Search A tool to perform Google search with a search_query." at bounding box center [408, 311] width 112 height 56
click at [381, 334] on button at bounding box center [381, 329] width 51 height 11
click at [381, 333] on icon at bounding box center [381, 328] width 7 height 7
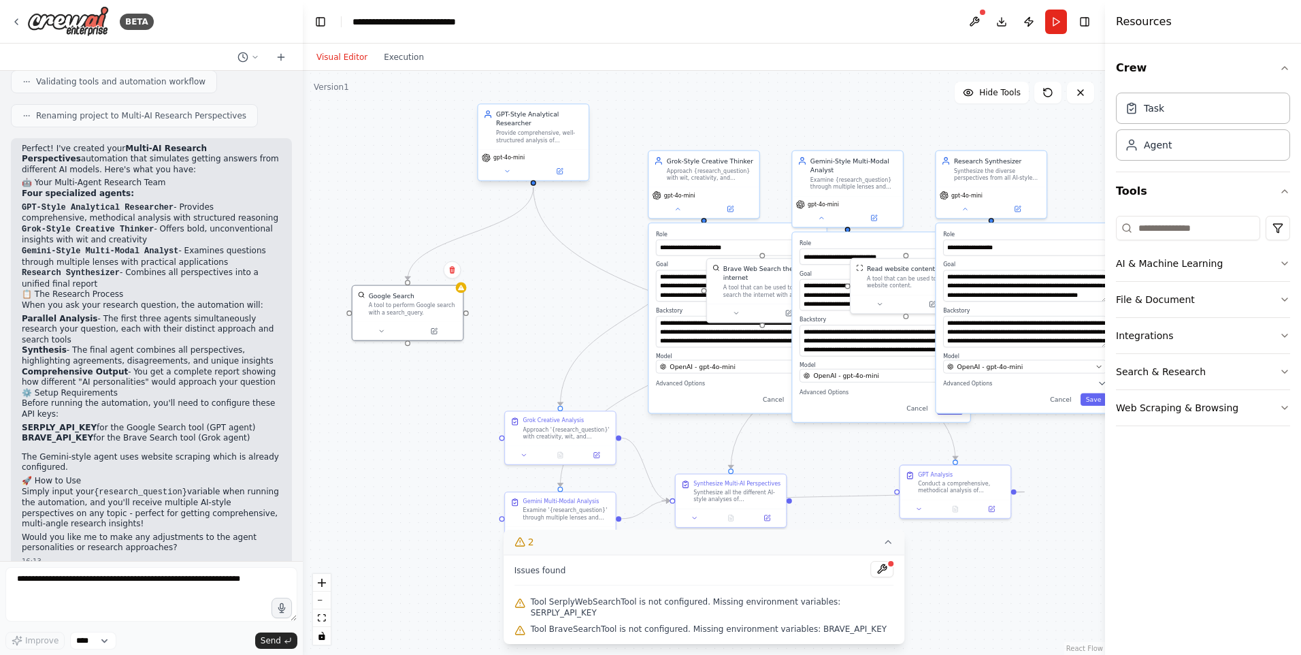
click at [509, 155] on span "gpt-4o-mini" at bounding box center [509, 157] width 31 height 7
click at [109, 575] on textarea at bounding box center [151, 594] width 292 height 54
click at [508, 172] on icon at bounding box center [507, 170] width 7 height 7
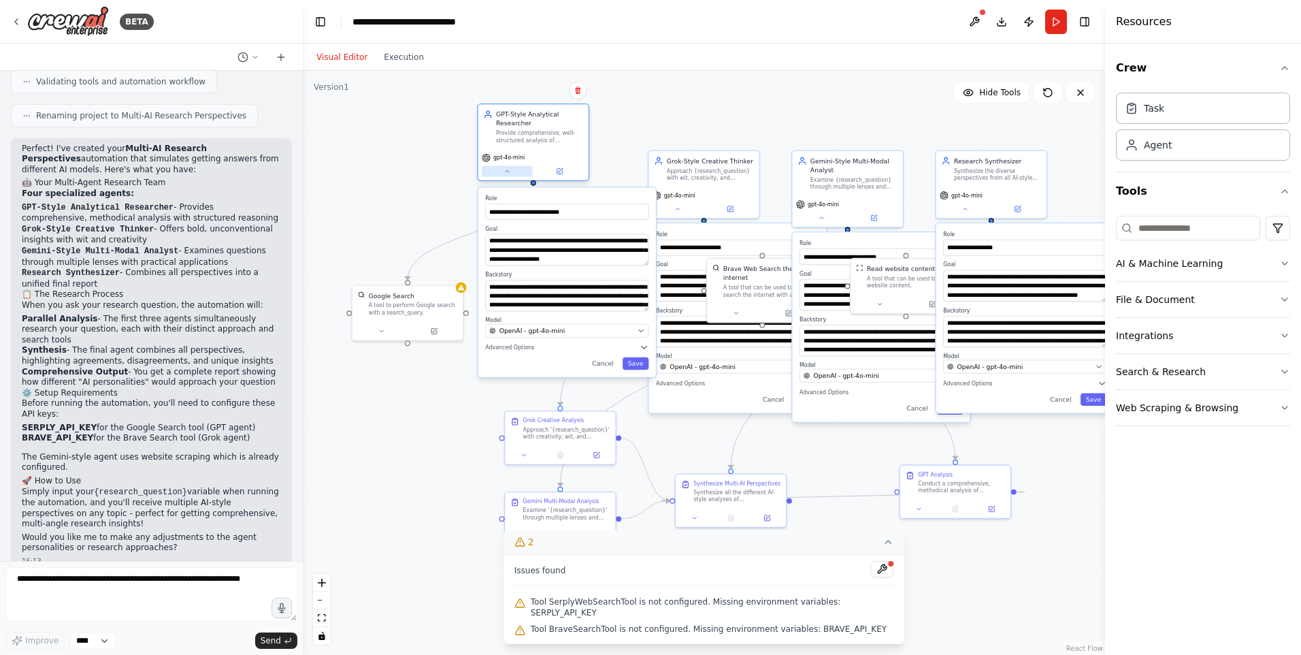
click at [511, 176] on button at bounding box center [507, 171] width 51 height 11
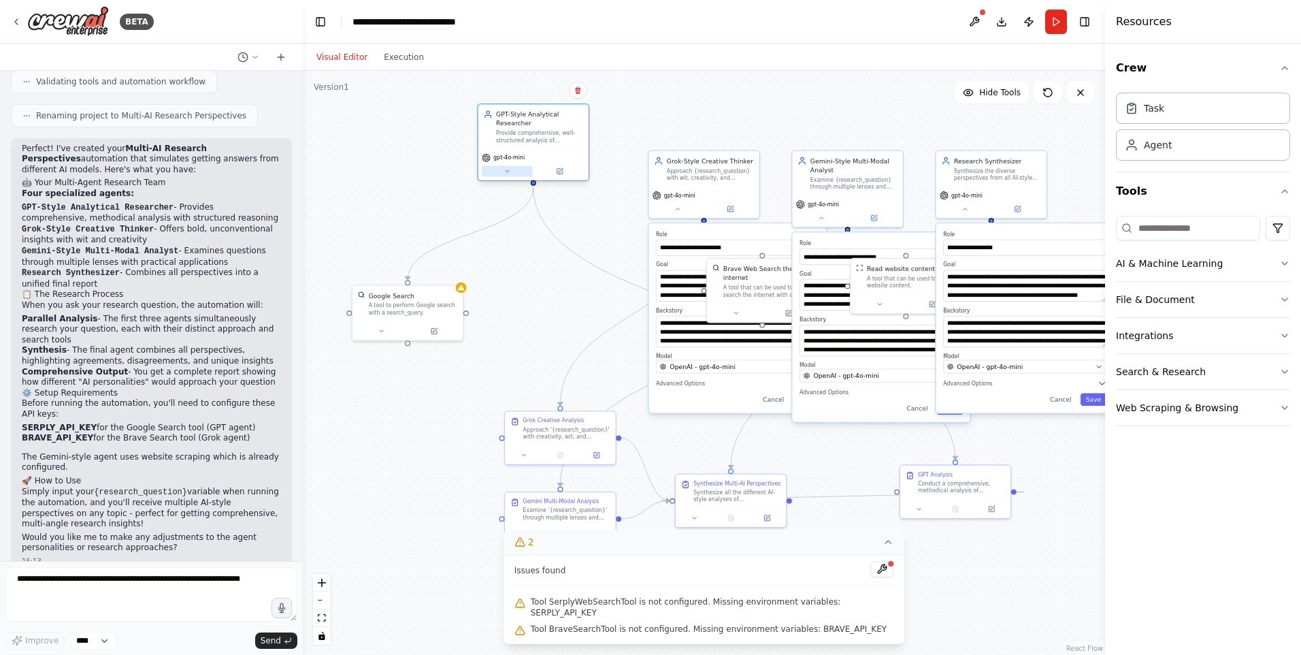
click at [511, 176] on button at bounding box center [507, 171] width 51 height 11
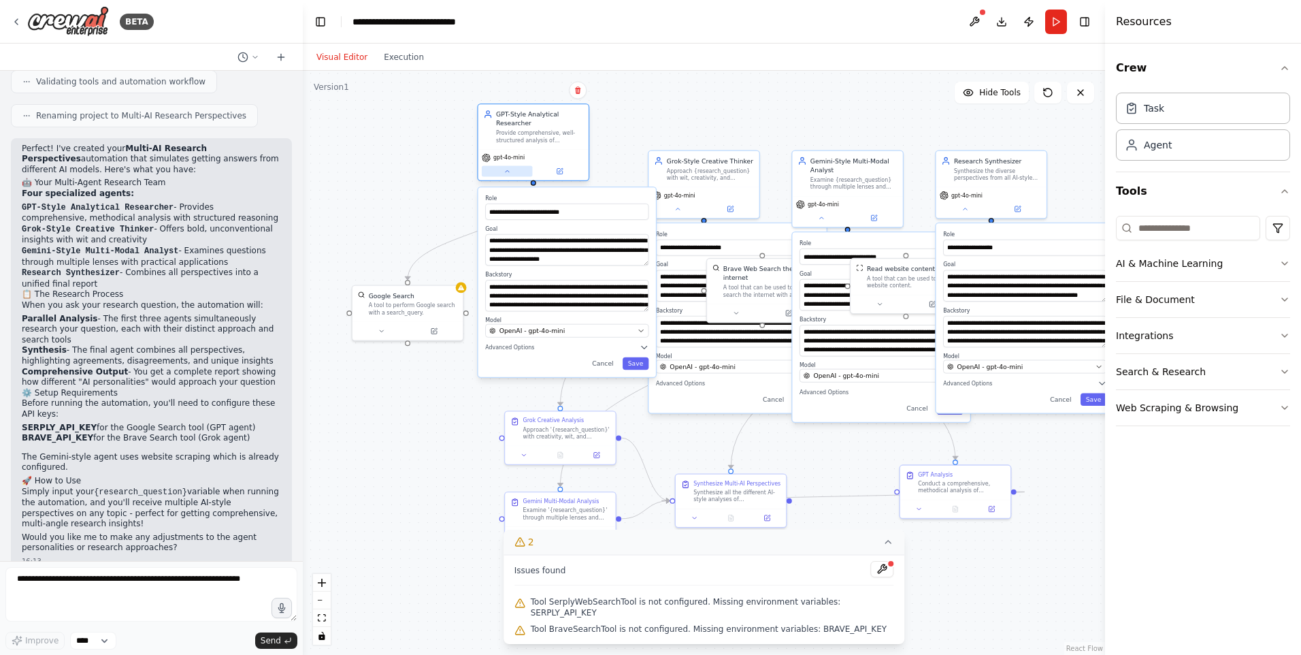
click at [521, 173] on button at bounding box center [507, 171] width 51 height 11
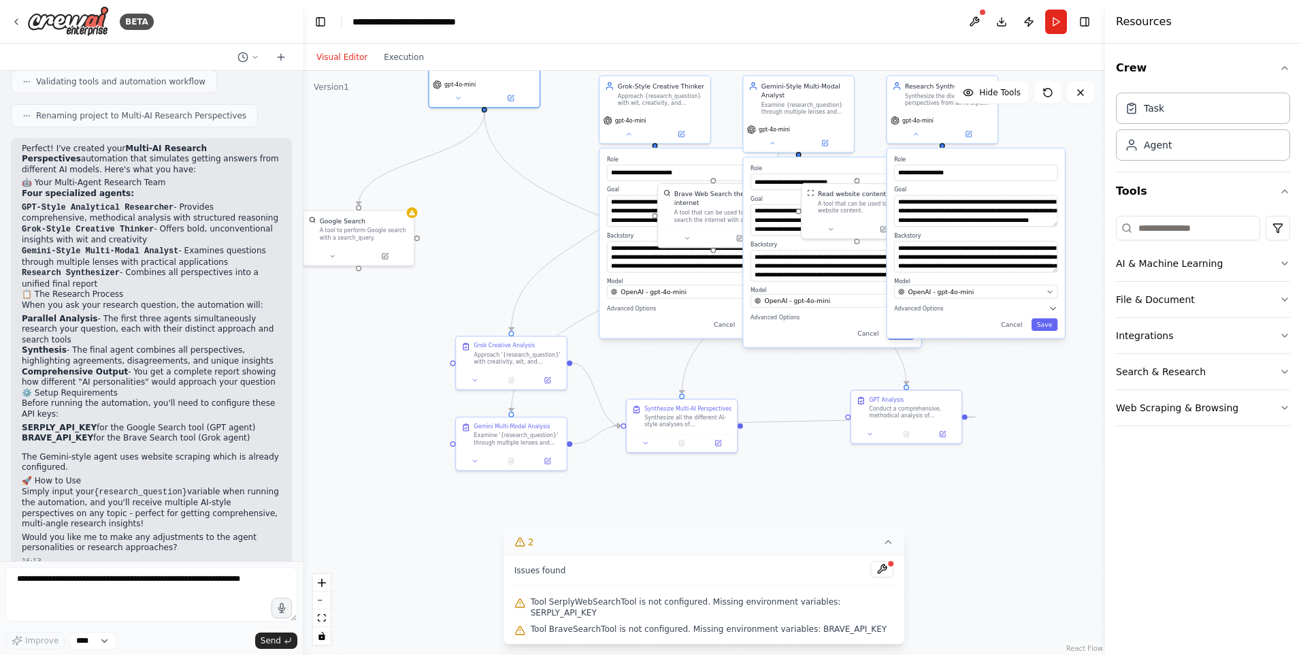
drag, startPoint x: 516, startPoint y: 295, endPoint x: 495, endPoint y: 260, distance: 40.6
click at [495, 260] on div ".deletable-edge-delete-btn { width: 20px; height: 20px; border: 0px solid #ffff…" at bounding box center [704, 363] width 803 height 584
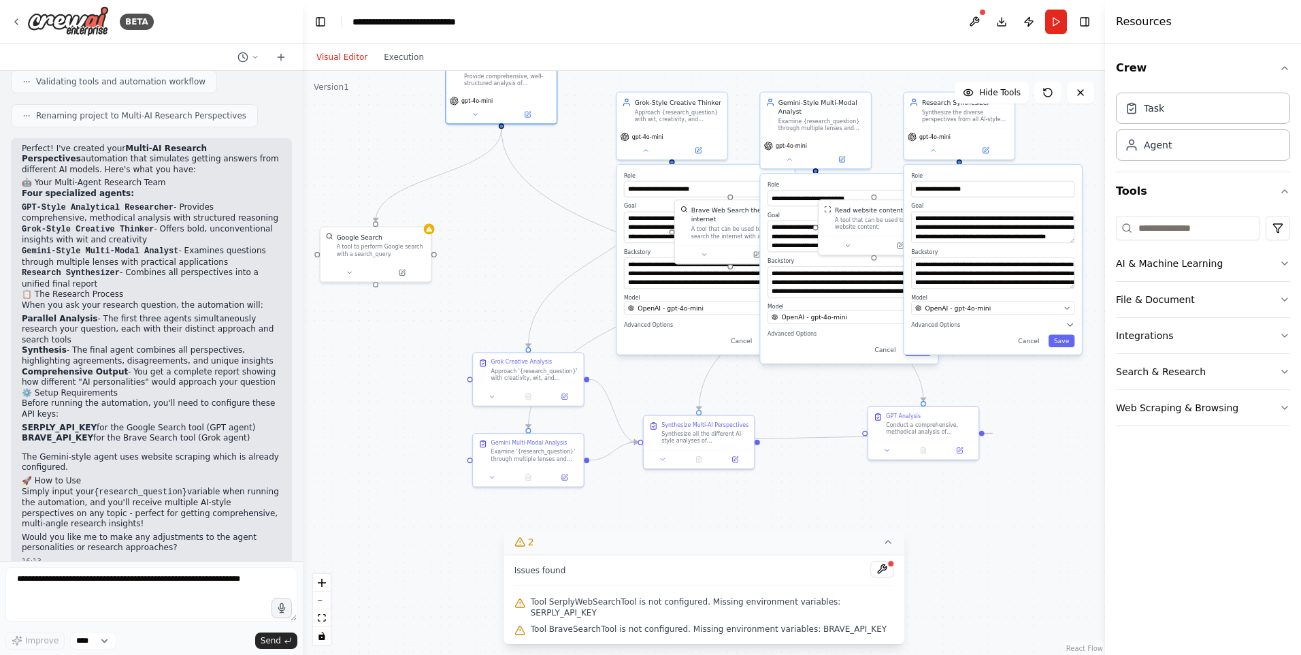
click at [523, 250] on div ".deletable-edge-delete-btn { width: 20px; height: 20px; border: 0px solid #ffff…" at bounding box center [704, 363] width 803 height 584
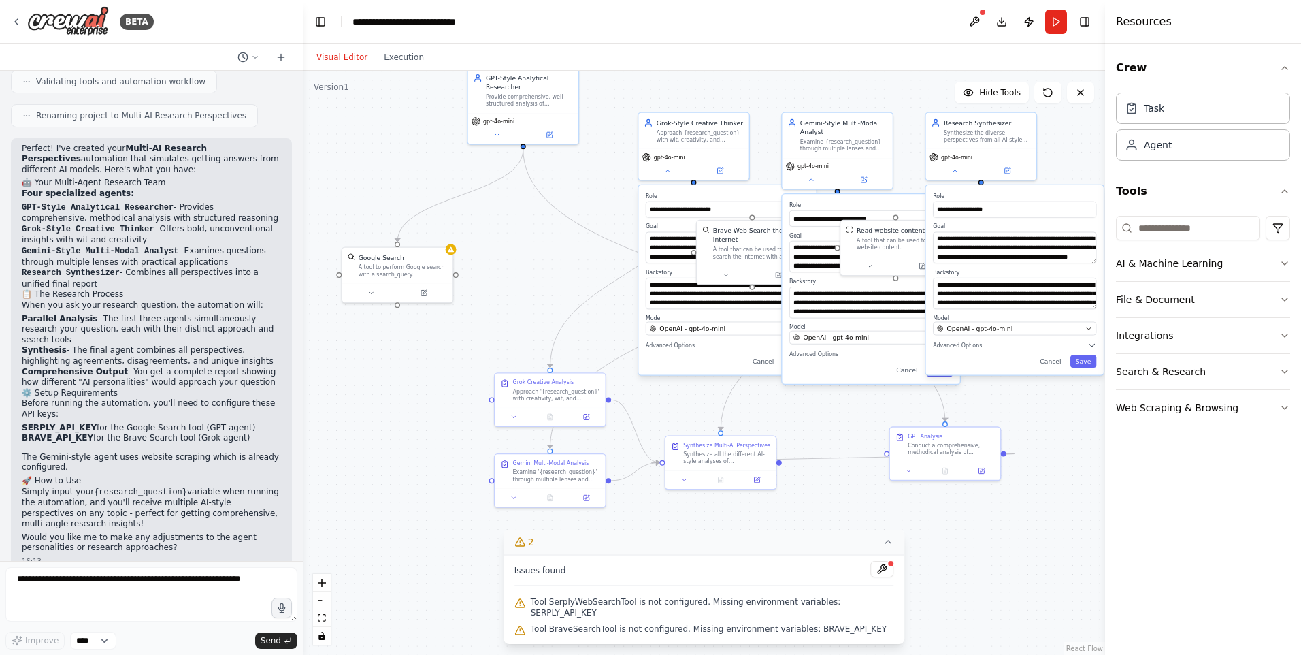
click at [547, 270] on div ".deletable-edge-delete-btn { width: 20px; height: 20px; border: 0px solid #ffff…" at bounding box center [704, 363] width 803 height 584
click at [91, 635] on select "****" at bounding box center [93, 641] width 46 height 18
click at [146, 580] on textarea at bounding box center [151, 594] width 292 height 54
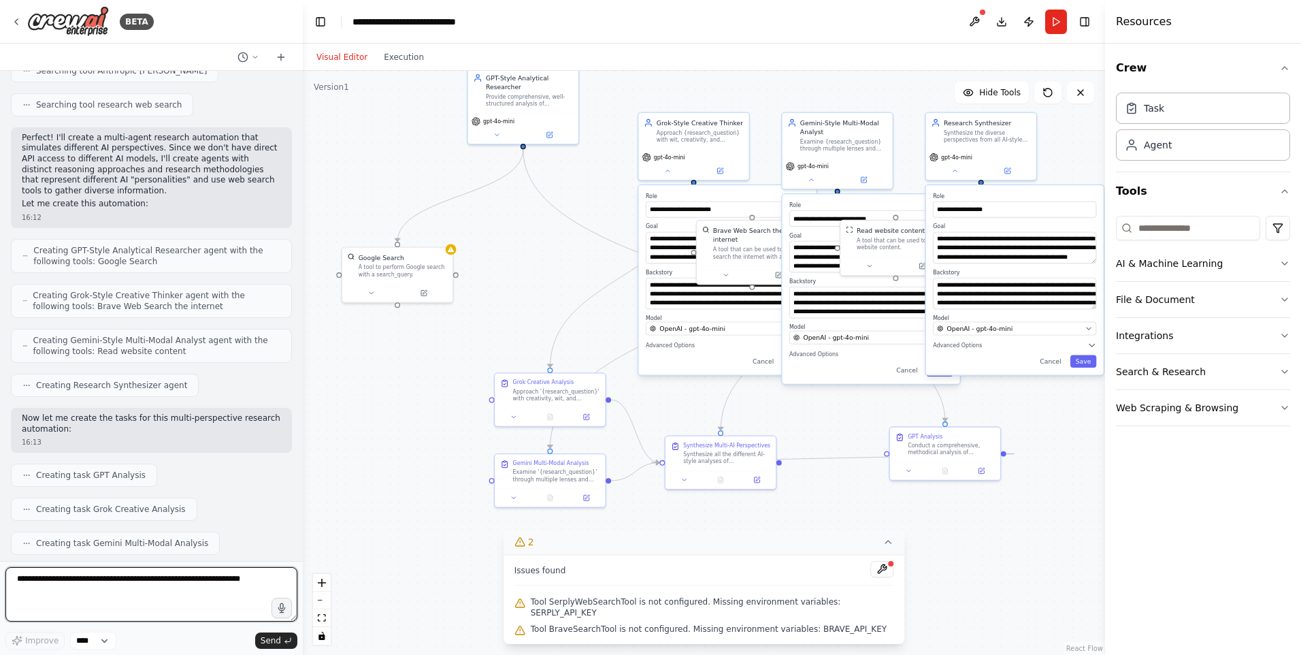
scroll to position [267, 0]
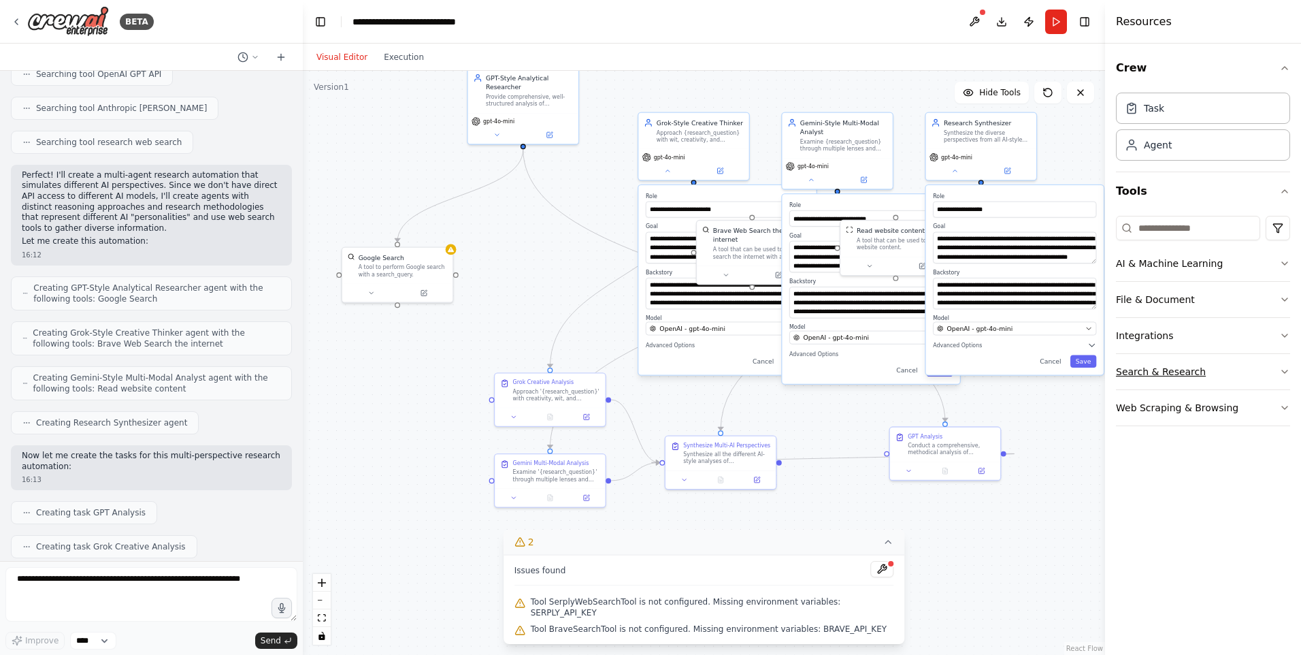
click at [1150, 377] on button "Search & Research" at bounding box center [1203, 371] width 174 height 35
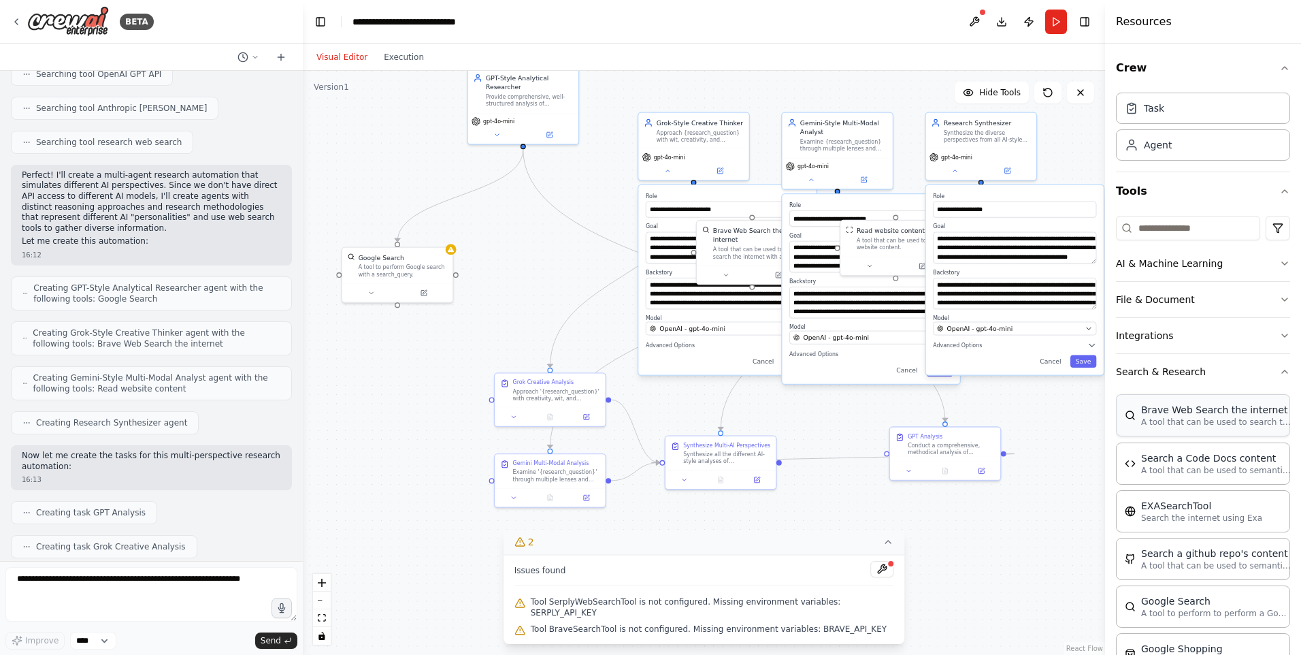
click at [1176, 430] on div "Brave Web Search the internet A tool that can be used to search the internet wi…" at bounding box center [1203, 415] width 174 height 42
click at [1048, 29] on button "Run" at bounding box center [1057, 22] width 22 height 25
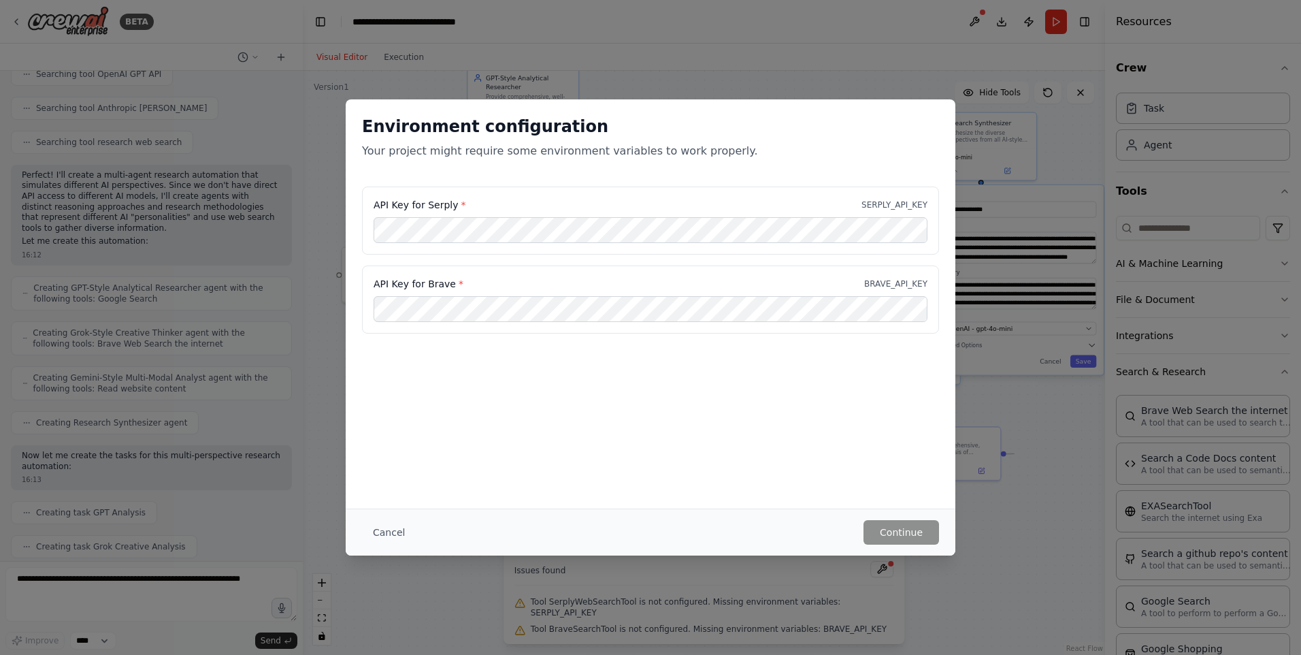
click at [500, 61] on div "Environment configuration Your project might require some environment variables…" at bounding box center [650, 327] width 1301 height 655
click at [385, 528] on button "Cancel" at bounding box center [389, 532] width 54 height 25
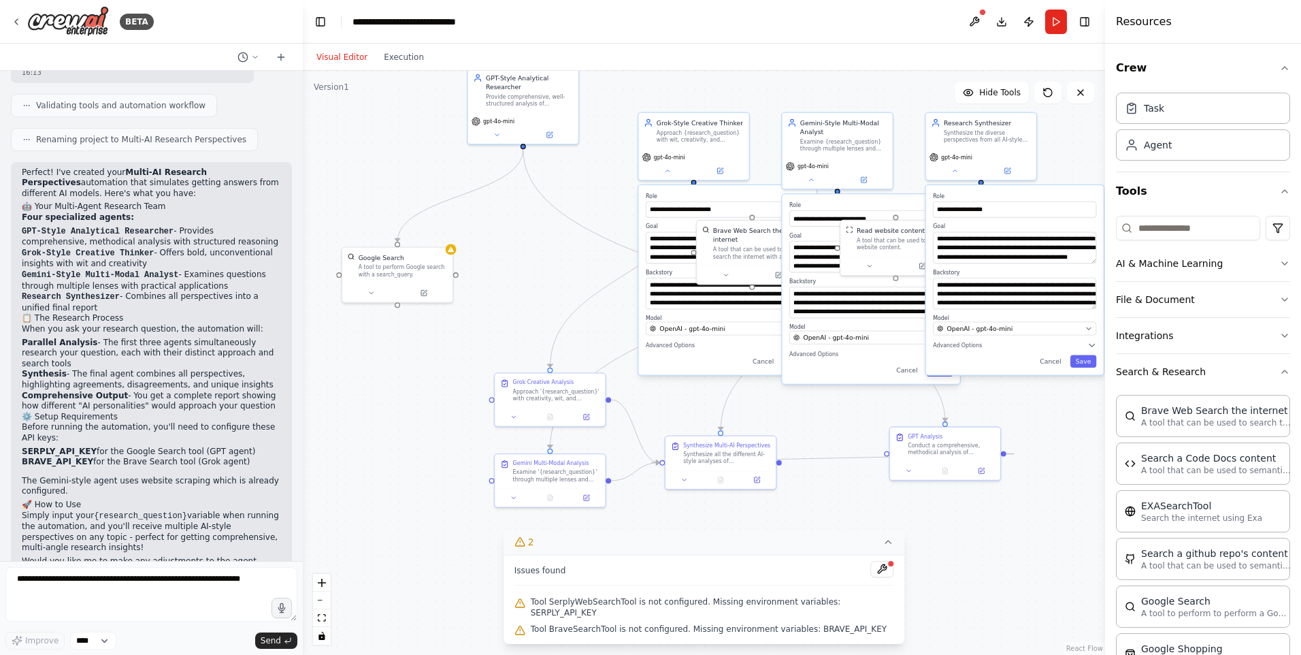
scroll to position [879, 0]
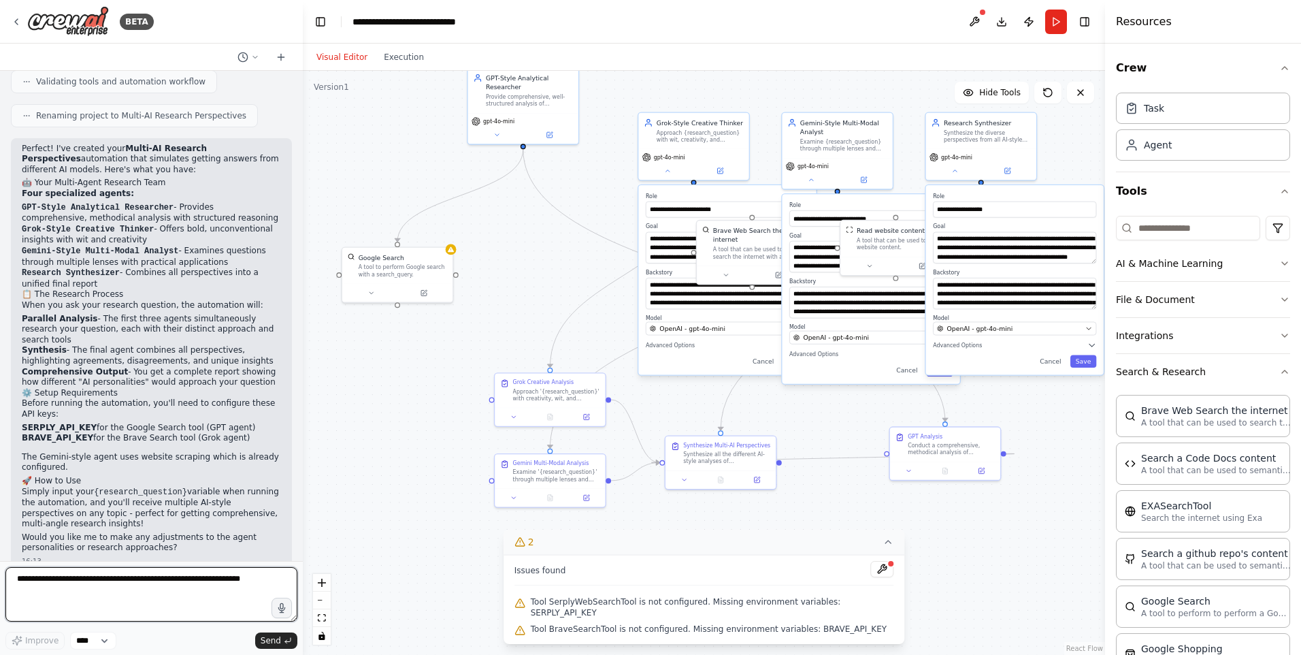
click at [129, 586] on textarea at bounding box center [151, 594] width 292 height 54
click at [423, 261] on div "Google Search A tool to perform Google search with a search_query." at bounding box center [403, 263] width 89 height 25
click at [617, 628] on span "Tool BraveSearchTool is not configured. Missing environment variables: BRAVE_AP…" at bounding box center [709, 629] width 356 height 11
click at [871, 577] on button at bounding box center [882, 569] width 23 height 16
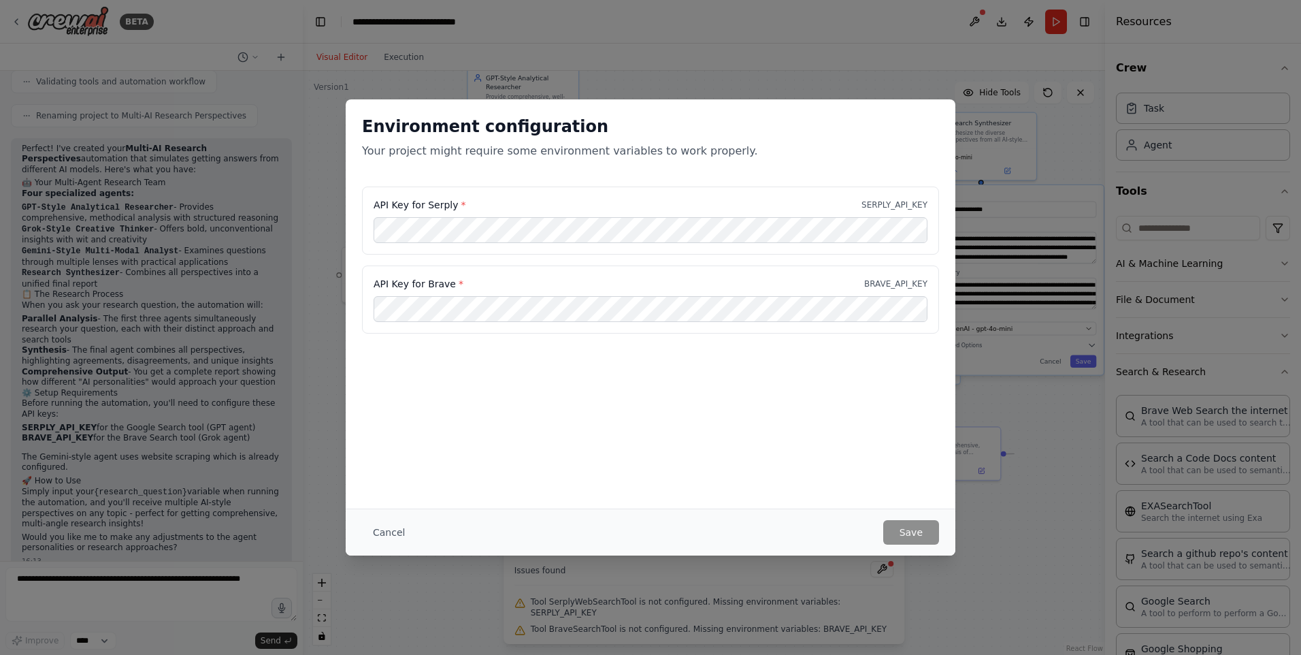
click at [461, 207] on div "API Key for Serply * SERPLY_API_KEY" at bounding box center [651, 205] width 554 height 14
click at [447, 295] on div "API Key for Brave * BRAVE_API_KEY" at bounding box center [650, 299] width 577 height 68
click at [871, 272] on div "API Key for Brave * BRAVE_API_KEY" at bounding box center [650, 299] width 577 height 68
click at [1006, 390] on div "Environment configuration Your project might require some environment variables…" at bounding box center [650, 327] width 1301 height 655
click at [376, 537] on button "Cancel" at bounding box center [389, 532] width 54 height 25
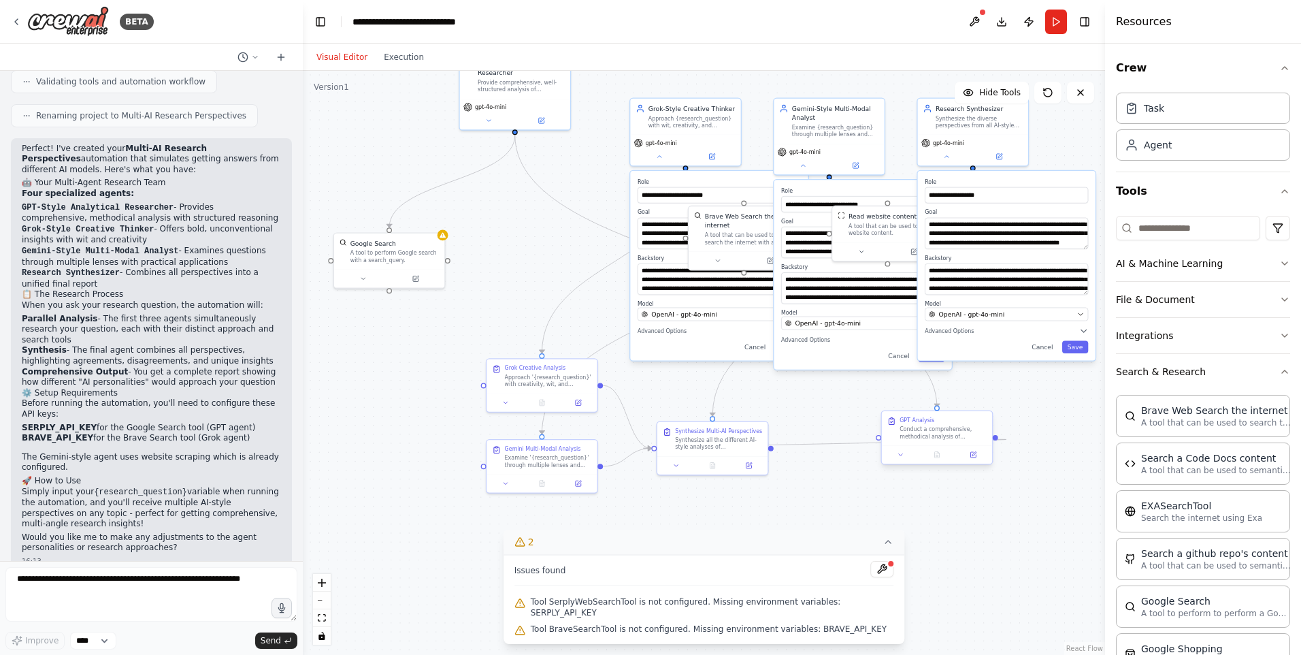
drag, startPoint x: 1050, startPoint y: 440, endPoint x: 1027, endPoint y: 422, distance: 28.6
click at [1087, 395] on div ".deletable-edge-delete-btn { width: 20px; height: 20px; border: 0px solid #ffff…" at bounding box center [704, 363] width 803 height 584
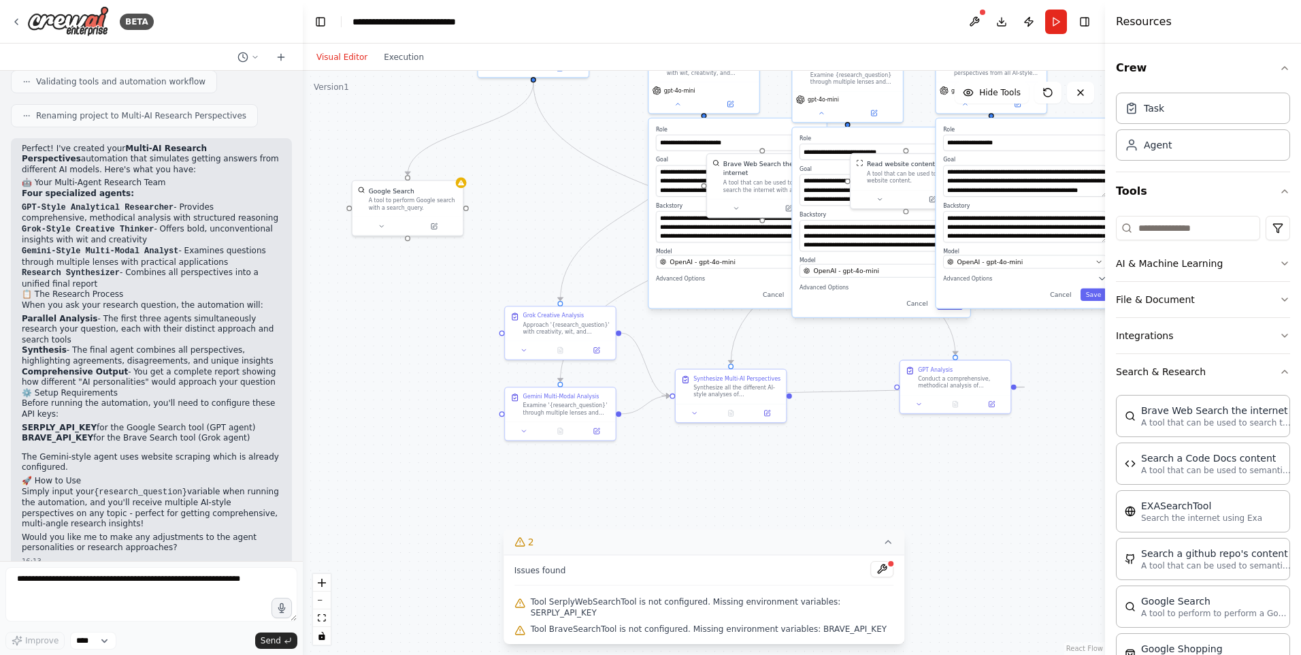
drag, startPoint x: 966, startPoint y: 511, endPoint x: 946, endPoint y: 404, distance: 108.7
click at [945, 404] on div ".deletable-edge-delete-btn { width: 20px; height: 20px; border: 0px solid #ffff…" at bounding box center [704, 363] width 803 height 584
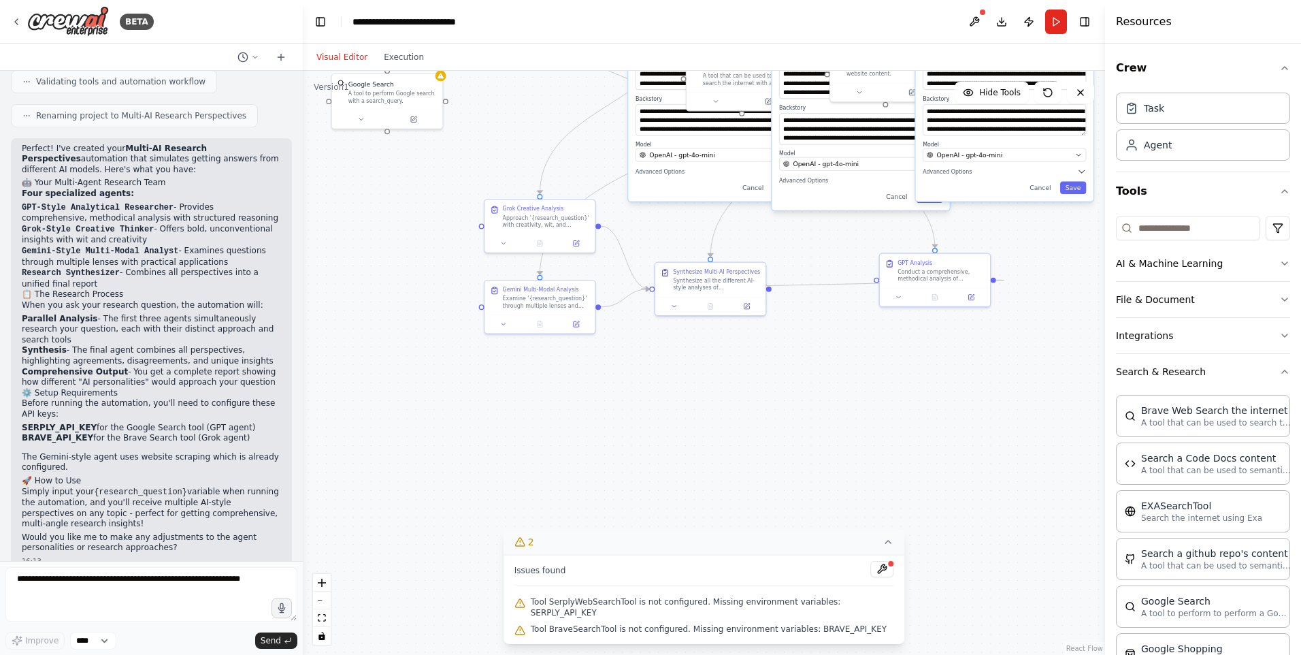
click at [943, 615] on div ".deletable-edge-delete-btn { width: 20px; height: 20px; border: 0px solid #ffff…" at bounding box center [704, 363] width 803 height 584
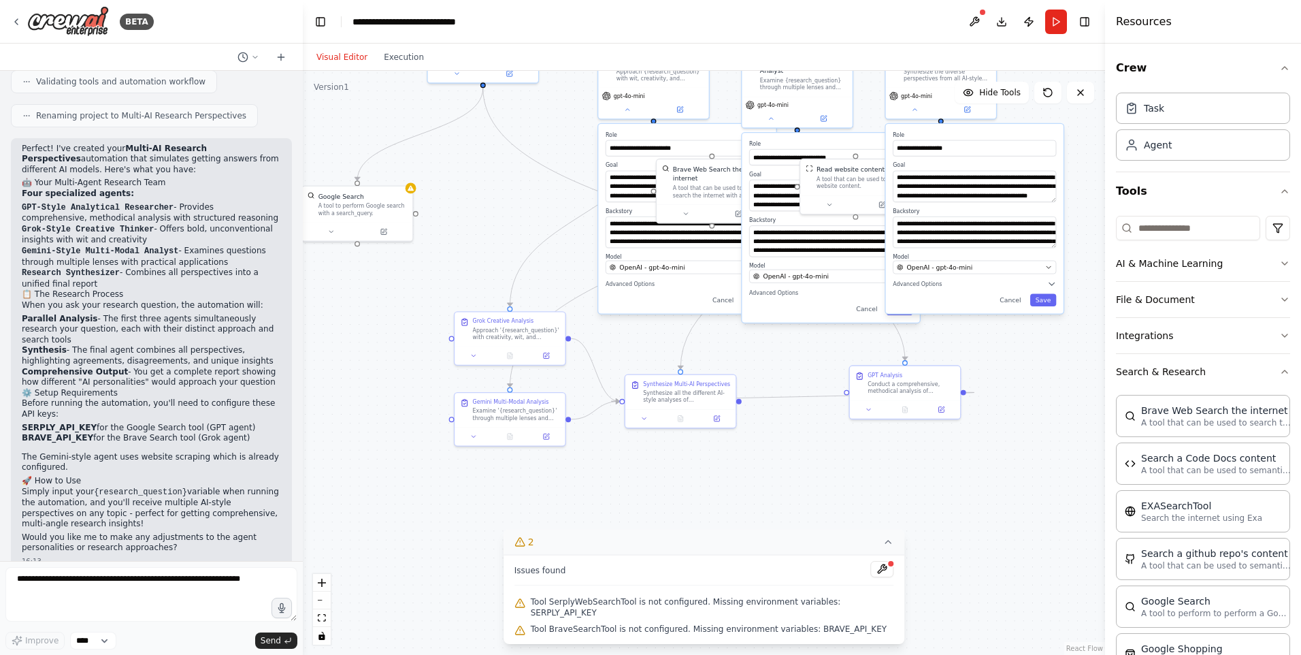
drag, startPoint x: 971, startPoint y: 566, endPoint x: 904, endPoint y: 569, distance: 66.8
click at [931, 583] on div ".deletable-edge-delete-btn { width: 20px; height: 20px; border: 0px solid #ffff…" at bounding box center [704, 363] width 803 height 584
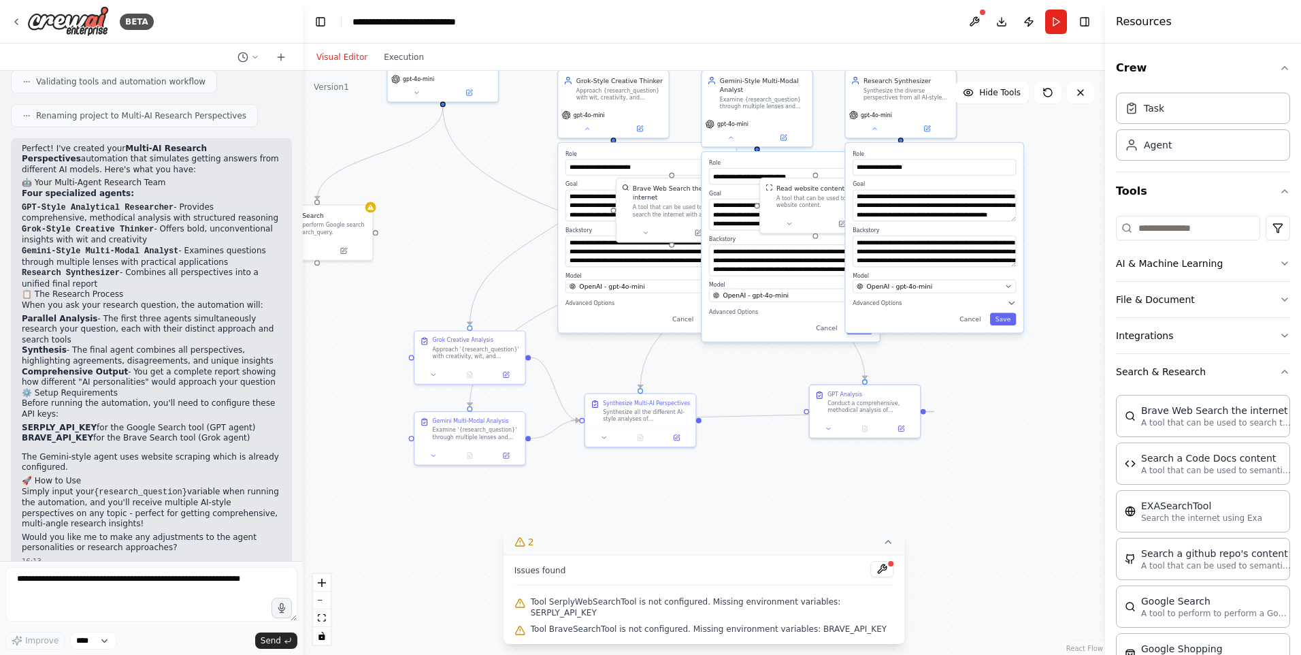
drag, startPoint x: 787, startPoint y: 397, endPoint x: 793, endPoint y: 405, distance: 10.2
click at [787, 419] on div ".deletable-edge-delete-btn { width: 20px; height: 20px; border: 0px solid #ffff…" at bounding box center [704, 363] width 803 height 584
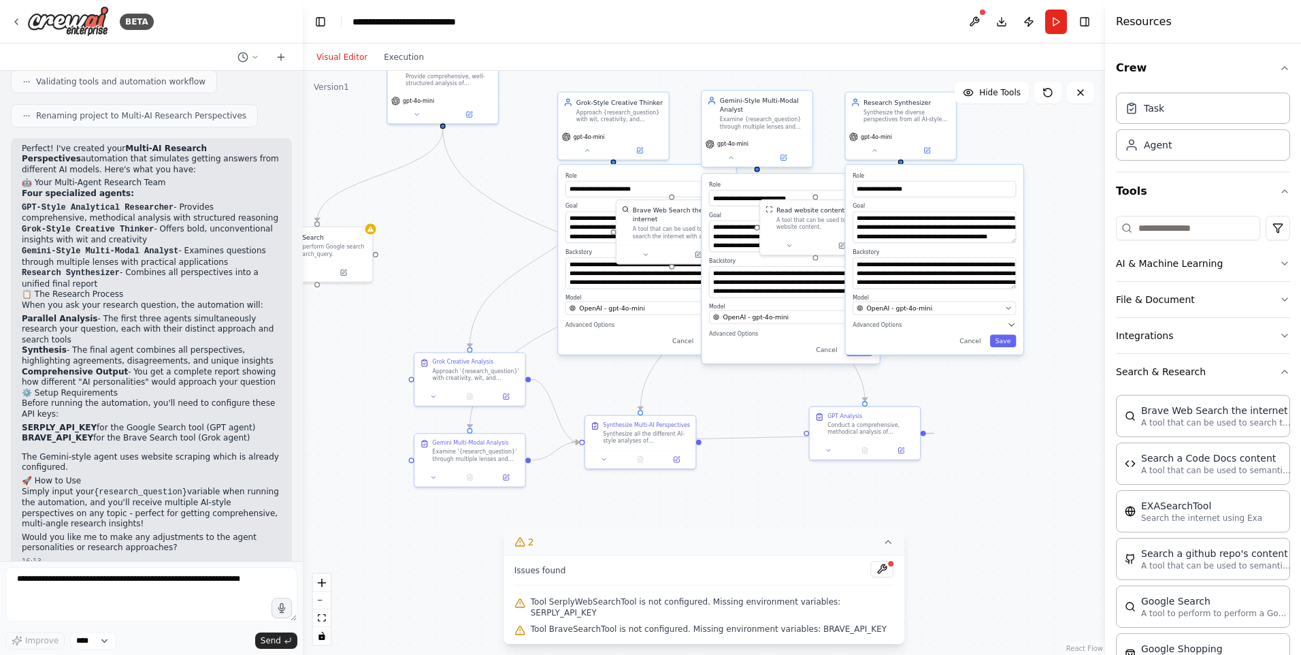
click at [735, 163] on div "gpt-4o-mini" at bounding box center [757, 150] width 110 height 31
click at [585, 159] on div "**********" at bounding box center [613, 126] width 112 height 69
click at [877, 148] on icon at bounding box center [874, 148] width 7 height 7
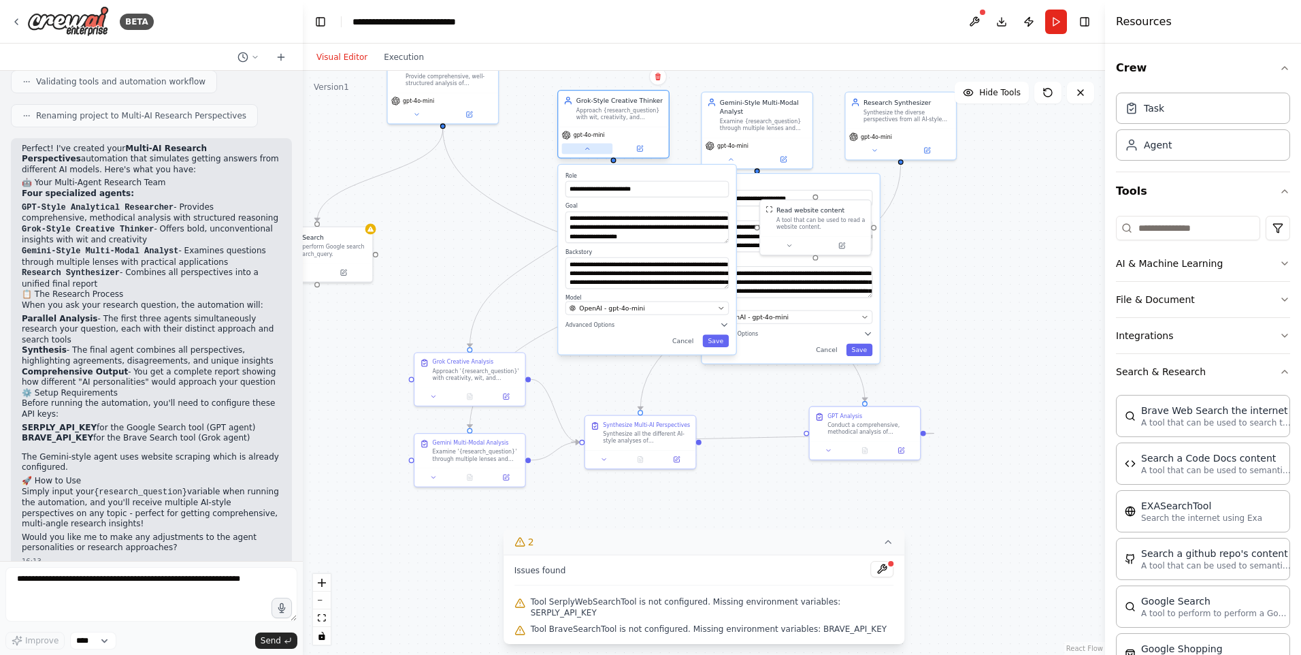
click at [586, 153] on div "gpt-4o-mini" at bounding box center [613, 142] width 110 height 31
click at [586, 152] on icon at bounding box center [587, 148] width 7 height 7
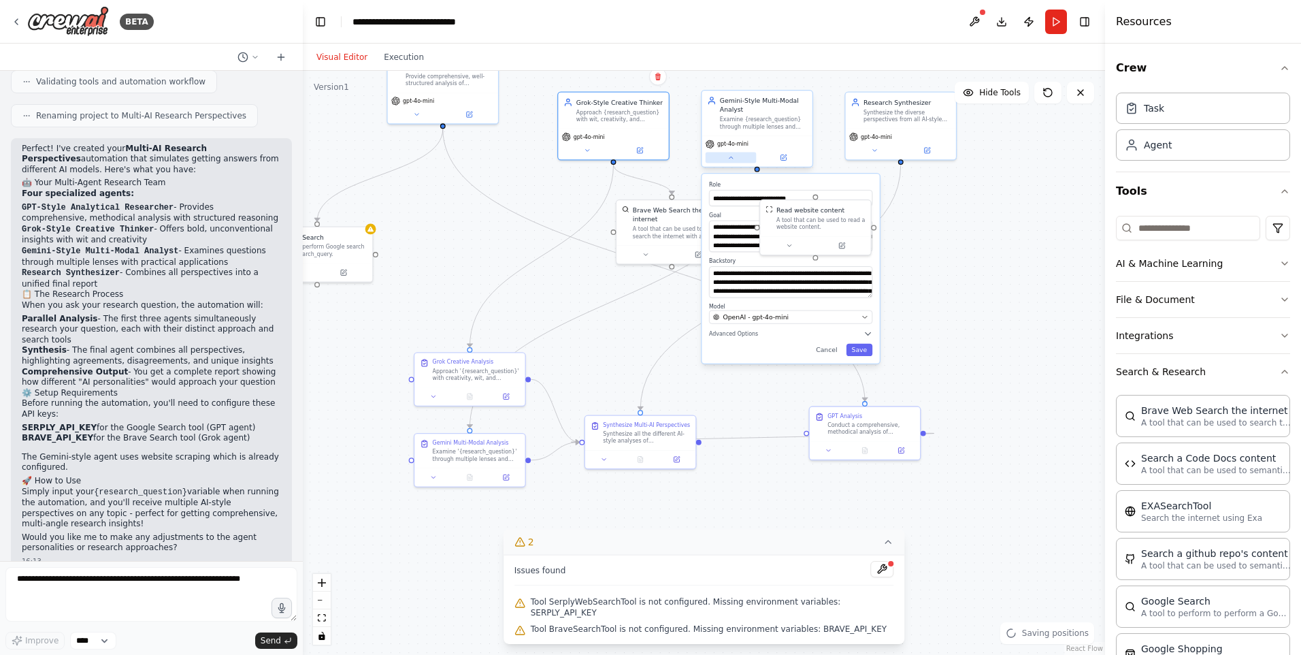
click at [738, 163] on button at bounding box center [731, 157] width 51 height 11
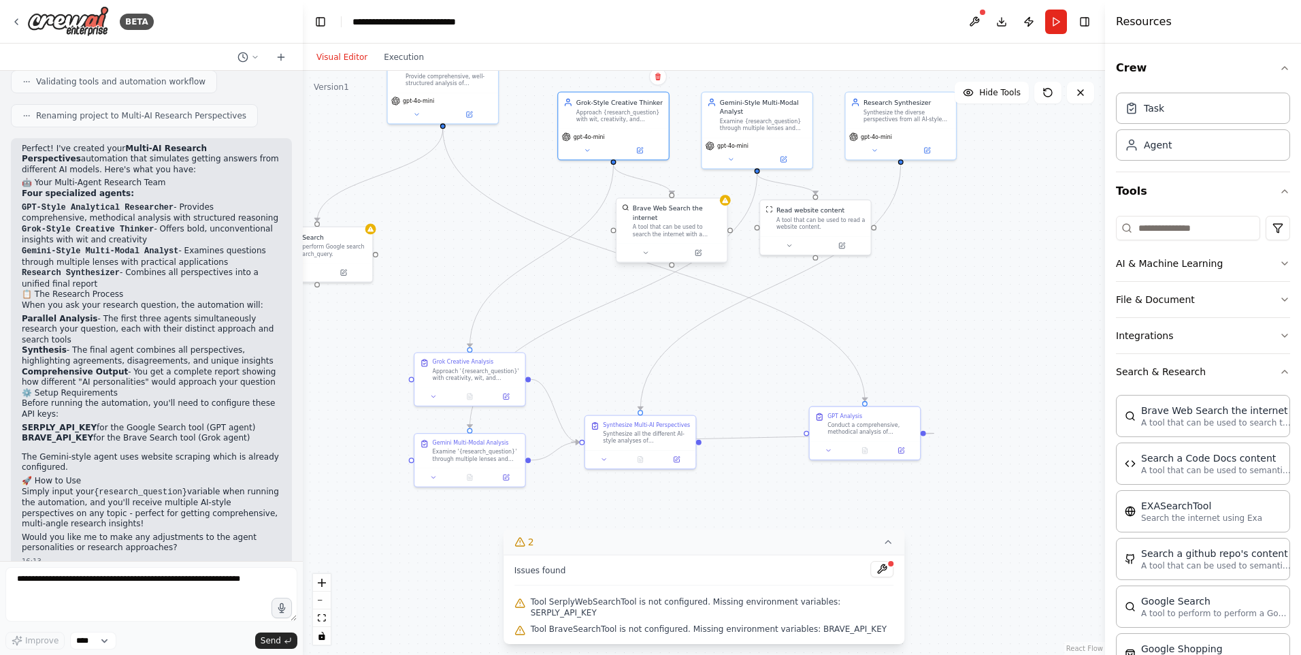
click at [724, 208] on div "Brave Web Search the internet A tool that can be used to search the internet wi…" at bounding box center [672, 221] width 110 height 45
click at [647, 252] on div at bounding box center [672, 253] width 110 height 18
click at [653, 248] on button at bounding box center [650, 252] width 51 height 11
click at [783, 241] on button at bounding box center [789, 243] width 51 height 11
click at [784, 245] on button at bounding box center [789, 243] width 51 height 11
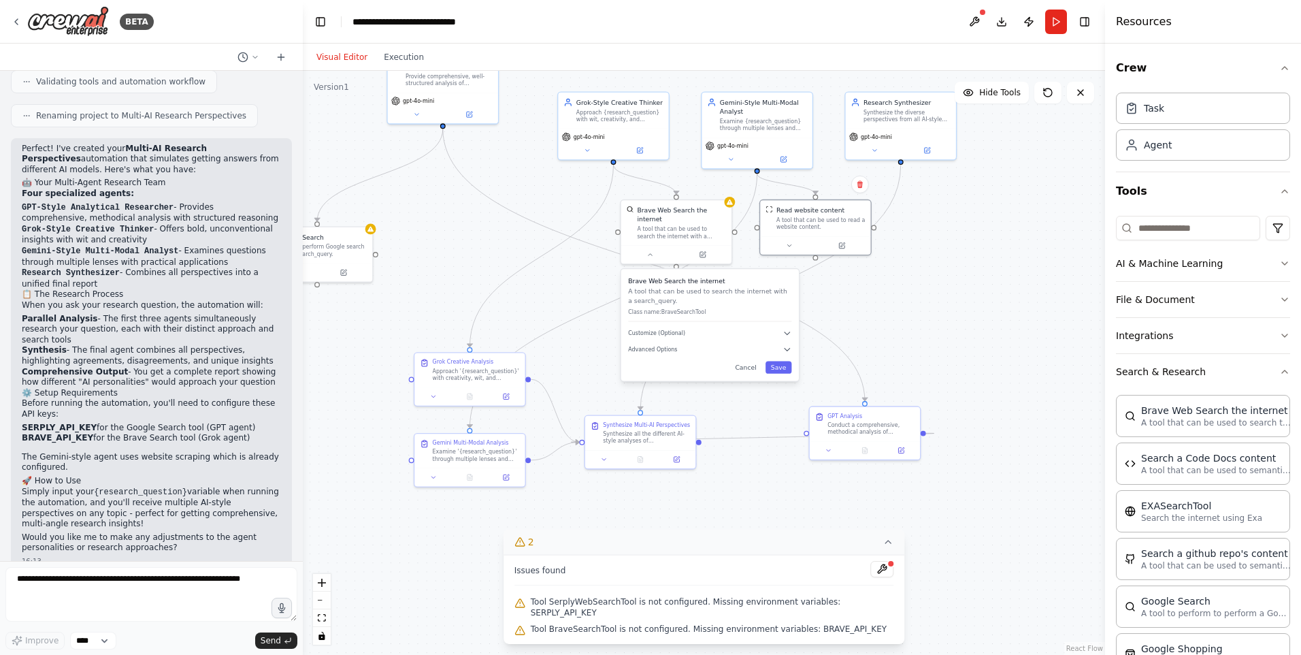
click at [926, 346] on div ".deletable-edge-delete-btn { width: 20px; height: 20px; border: 0px solid #ffff…" at bounding box center [704, 363] width 803 height 584
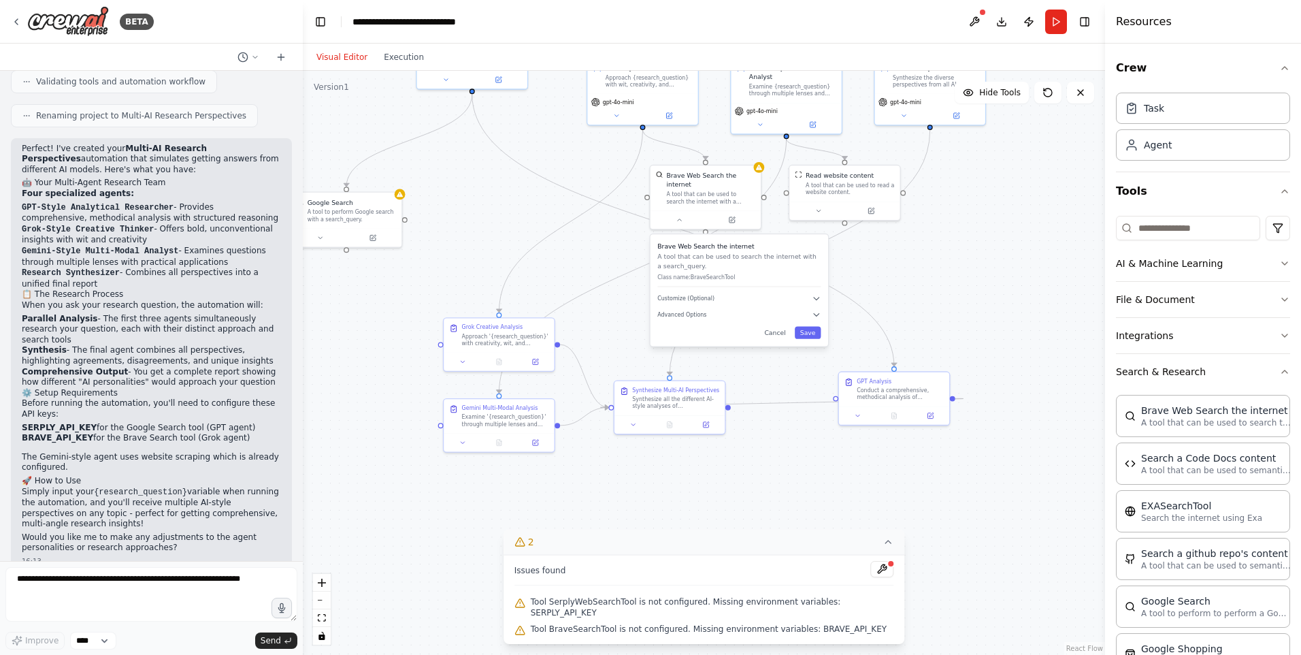
drag, startPoint x: 976, startPoint y: 521, endPoint x: 1038, endPoint y: 448, distance: 95.6
click at [1031, 450] on div ".deletable-edge-delete-btn { width: 20px; height: 20px; border: 0px solid #ffff…" at bounding box center [704, 363] width 803 height 584
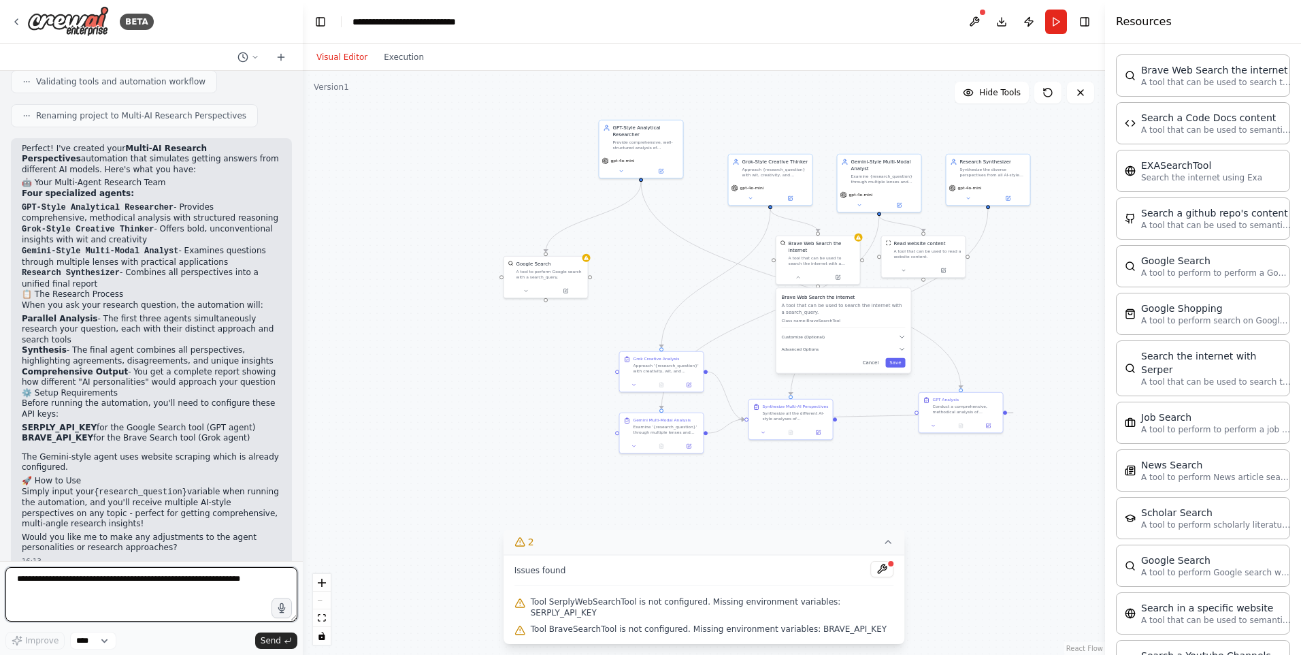
click at [143, 598] on textarea at bounding box center [151, 594] width 292 height 54
type textarea "*"
type textarea "**********"
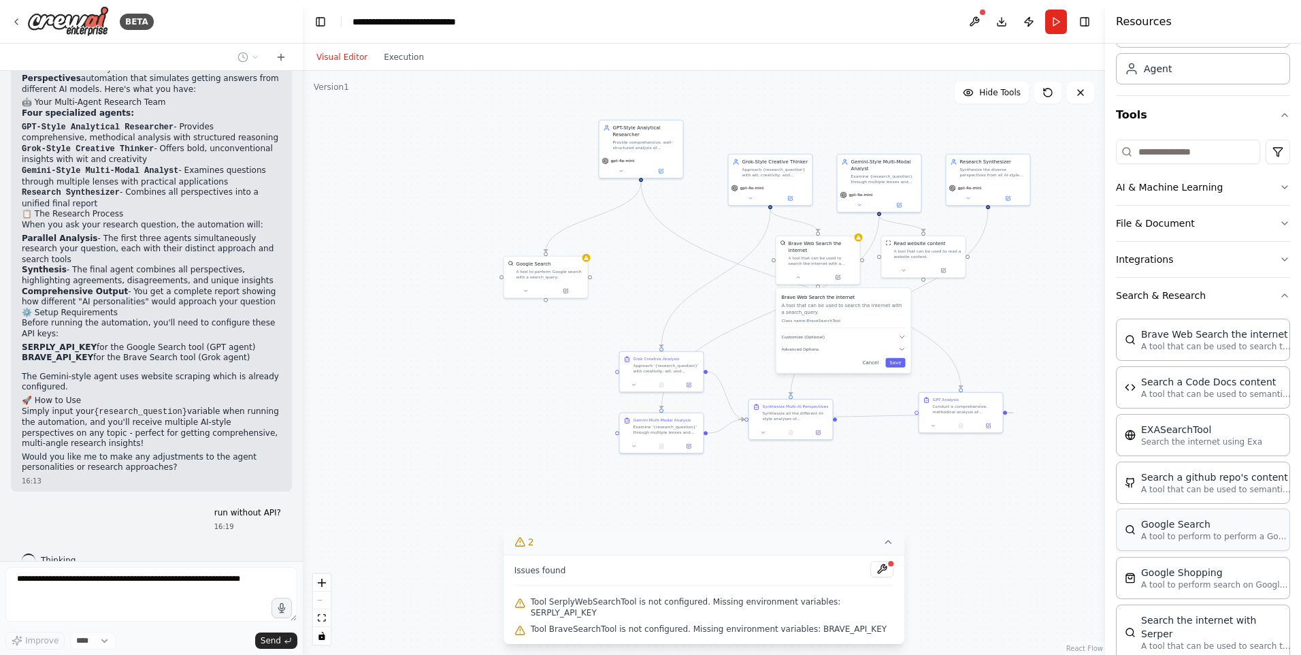
scroll to position [0, 0]
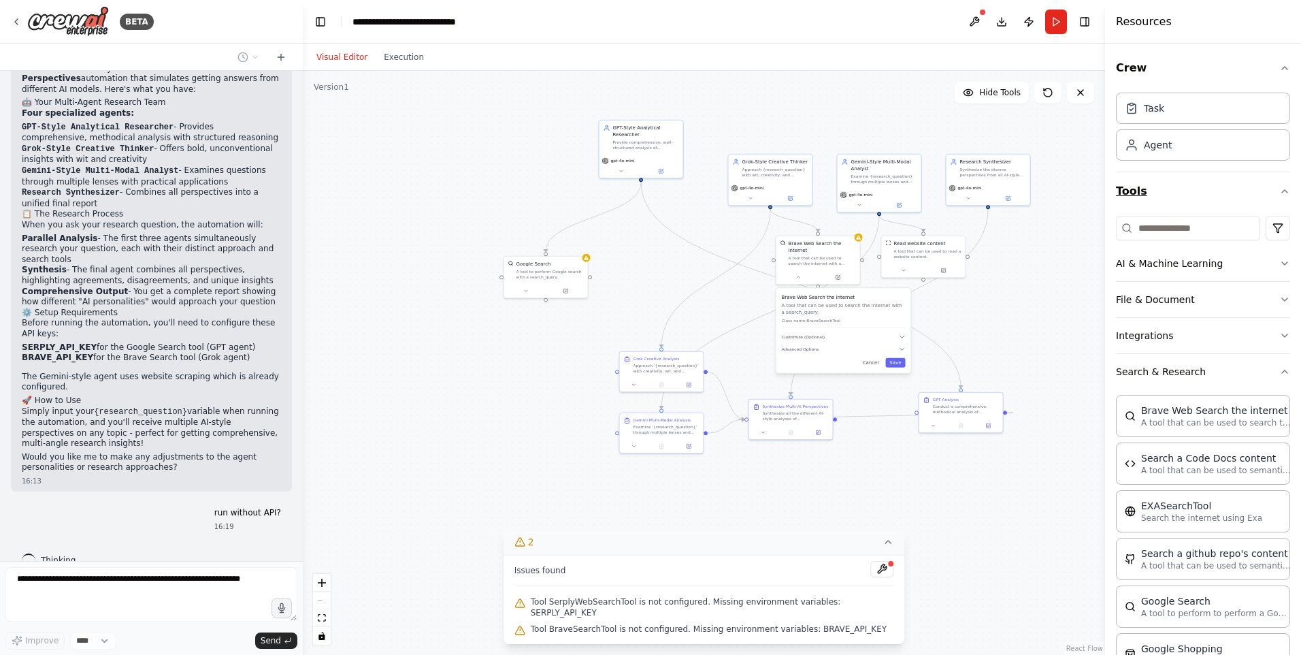
click at [1280, 194] on icon "button" at bounding box center [1285, 191] width 11 height 11
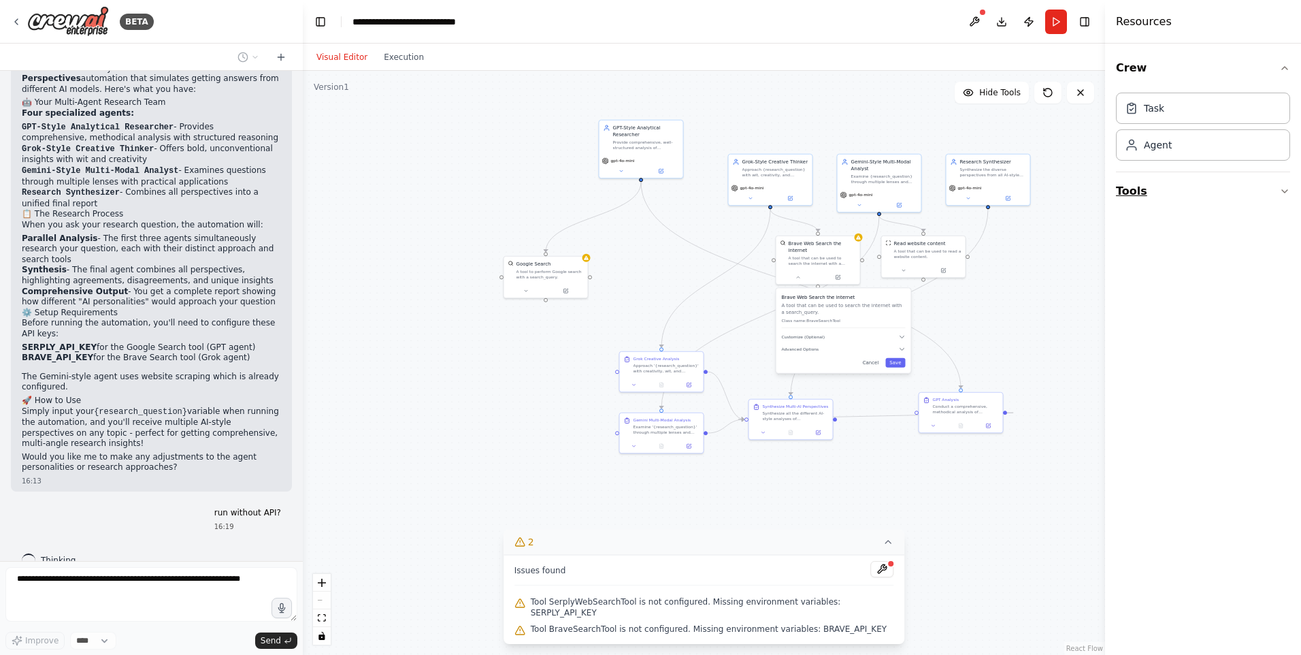
click at [1271, 194] on button "Tools" at bounding box center [1203, 191] width 174 height 38
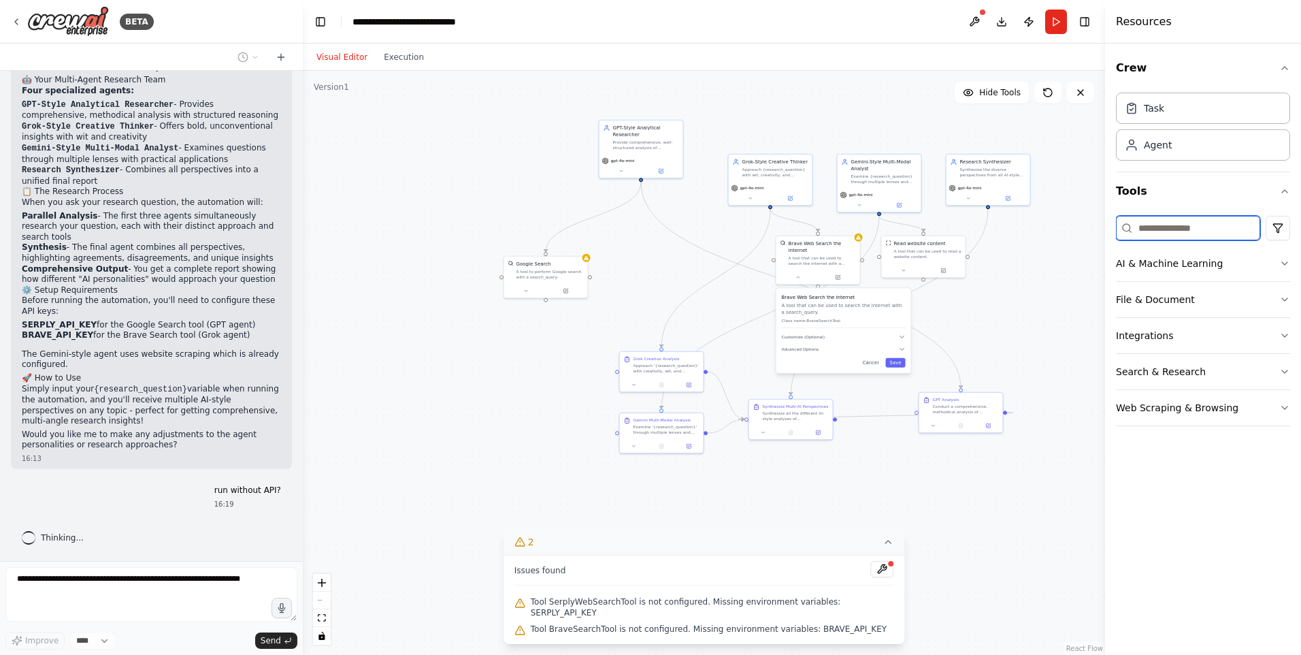
click at [1211, 232] on input at bounding box center [1188, 228] width 144 height 25
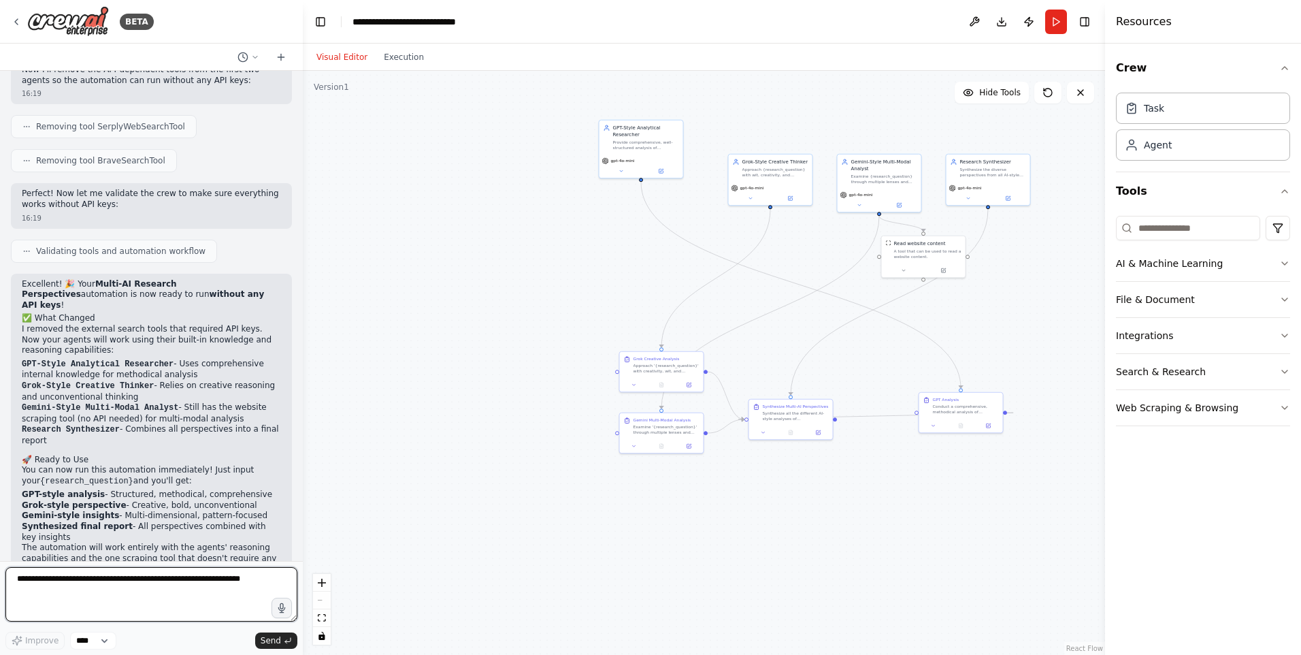
scroll to position [1695, 0]
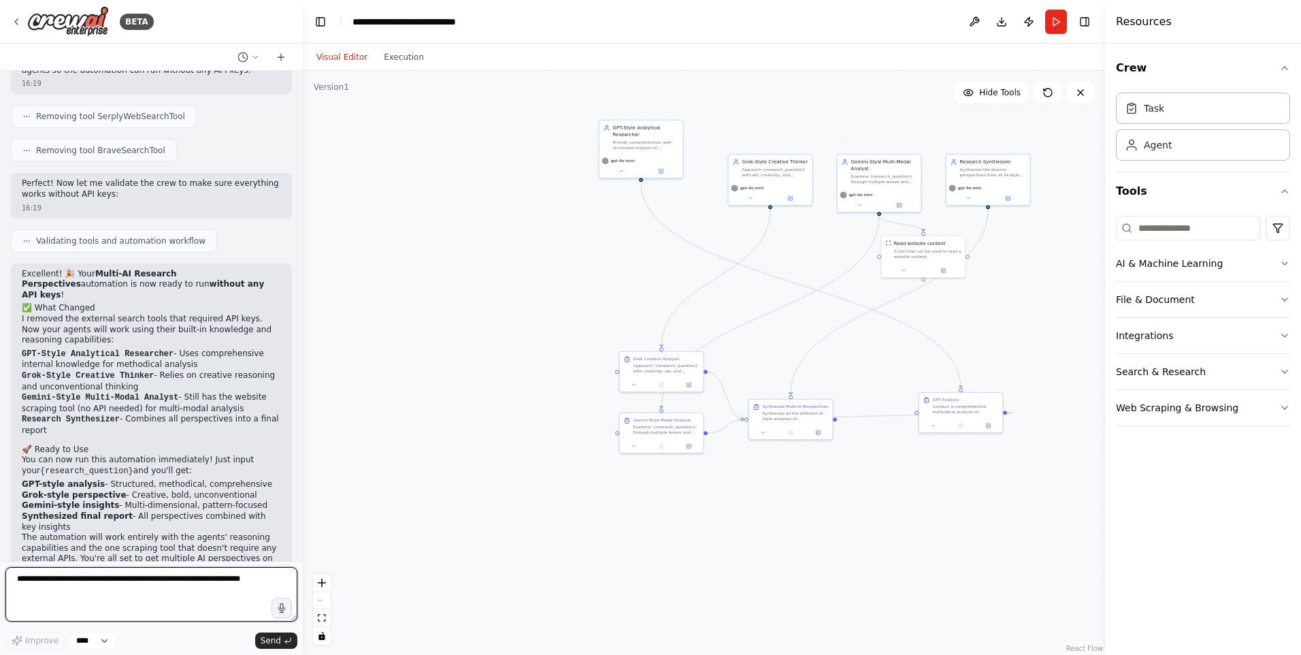
click at [120, 588] on textarea at bounding box center [151, 594] width 292 height 54
type textarea "*"
type textarea "**********"
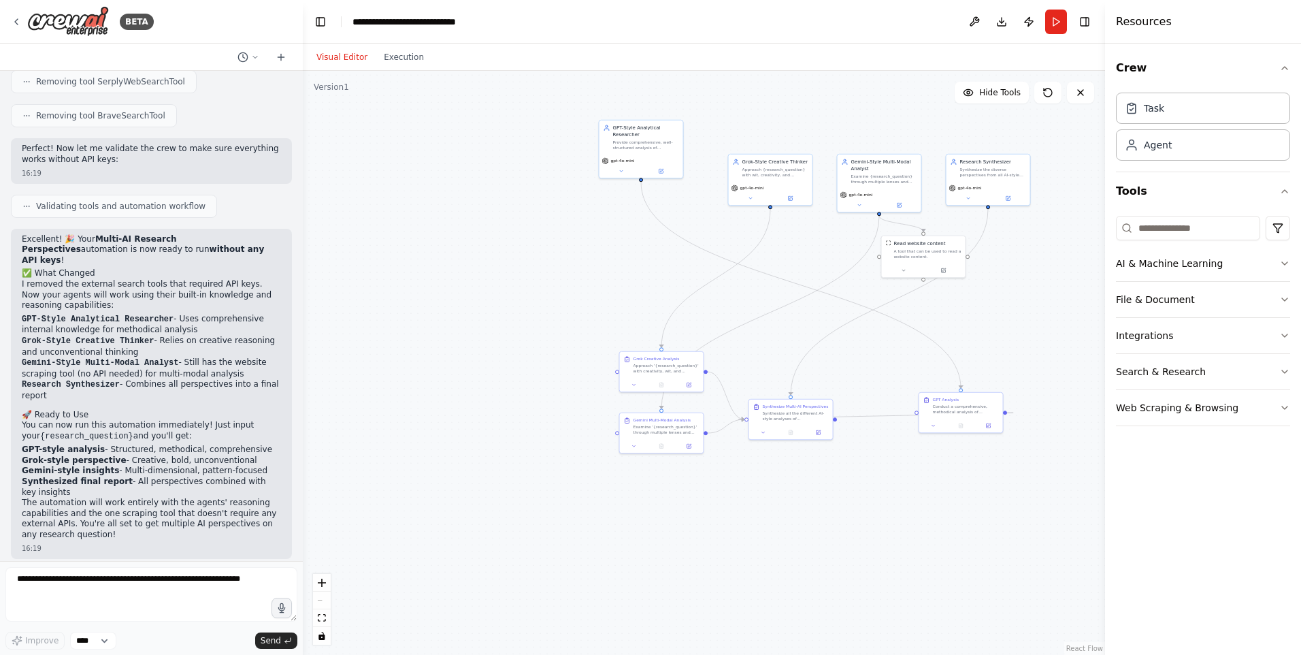
scroll to position [1776, 0]
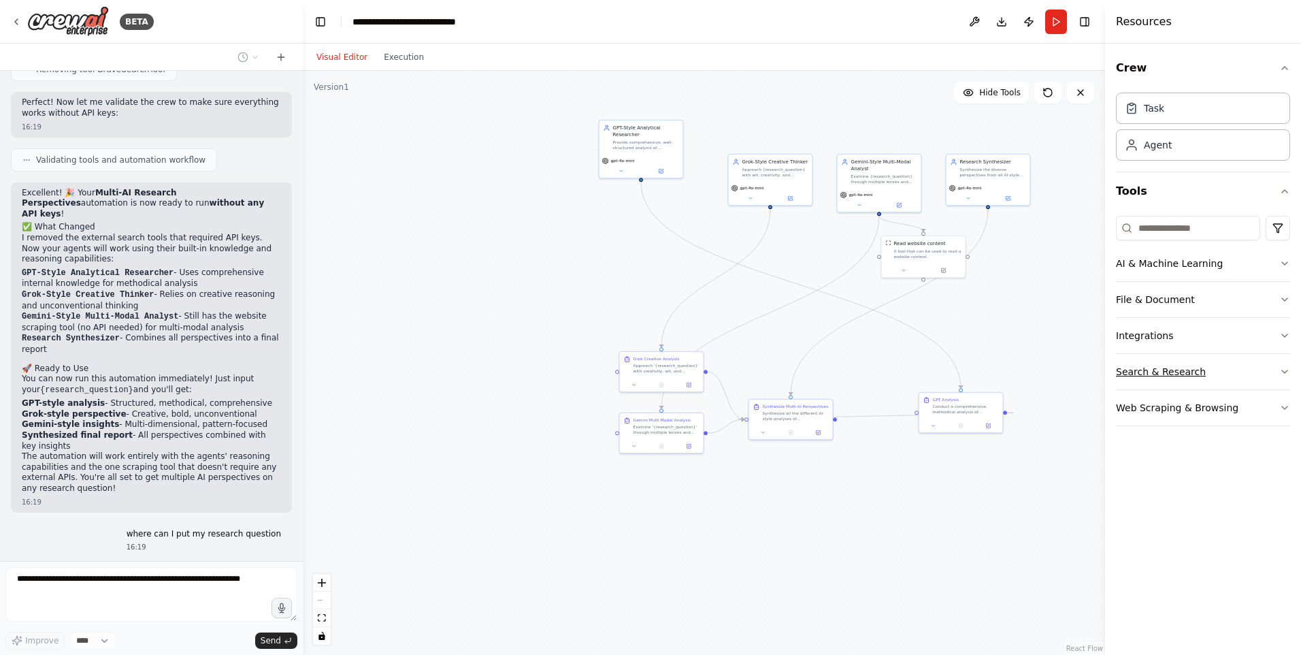
click at [1218, 387] on button "Search & Research" at bounding box center [1203, 371] width 174 height 35
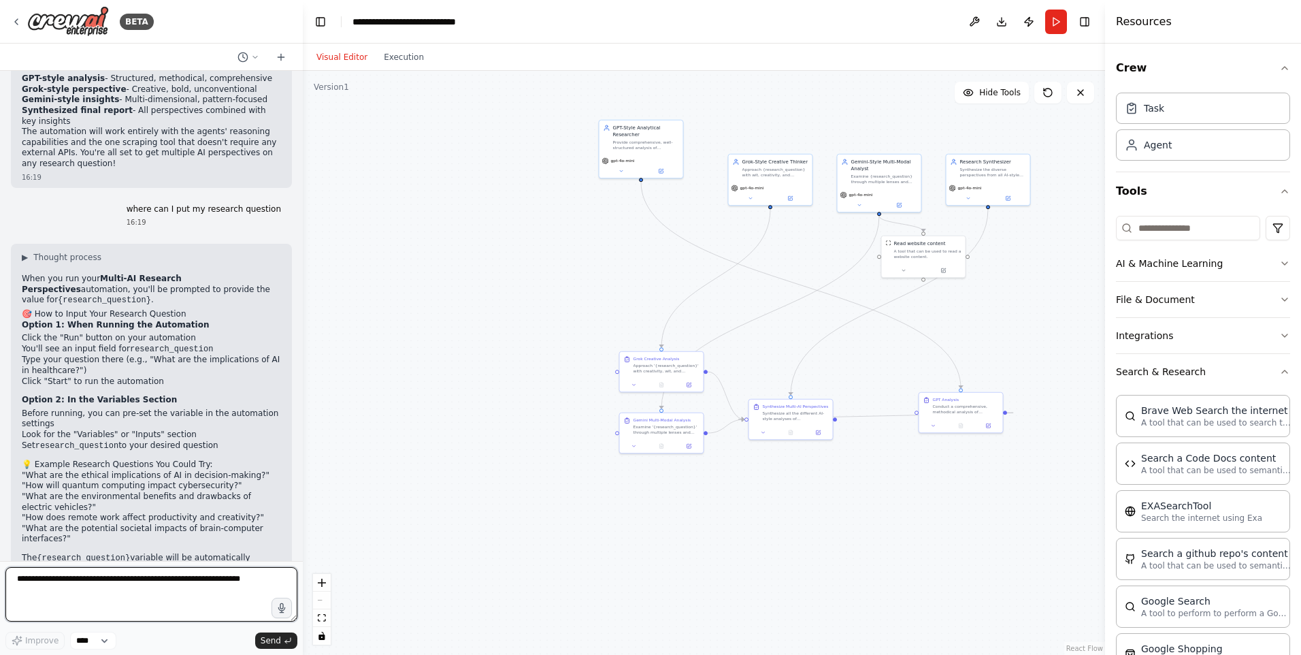
scroll to position [2124, 0]
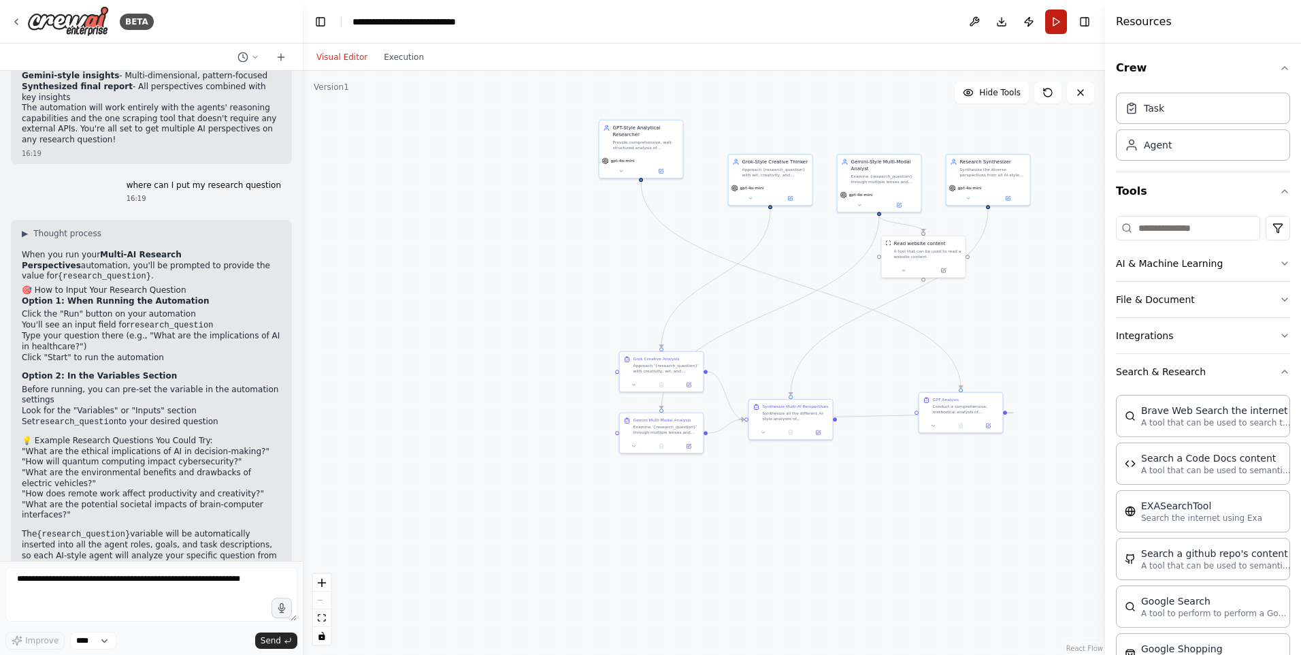
click at [1058, 16] on button "Run" at bounding box center [1057, 22] width 22 height 25
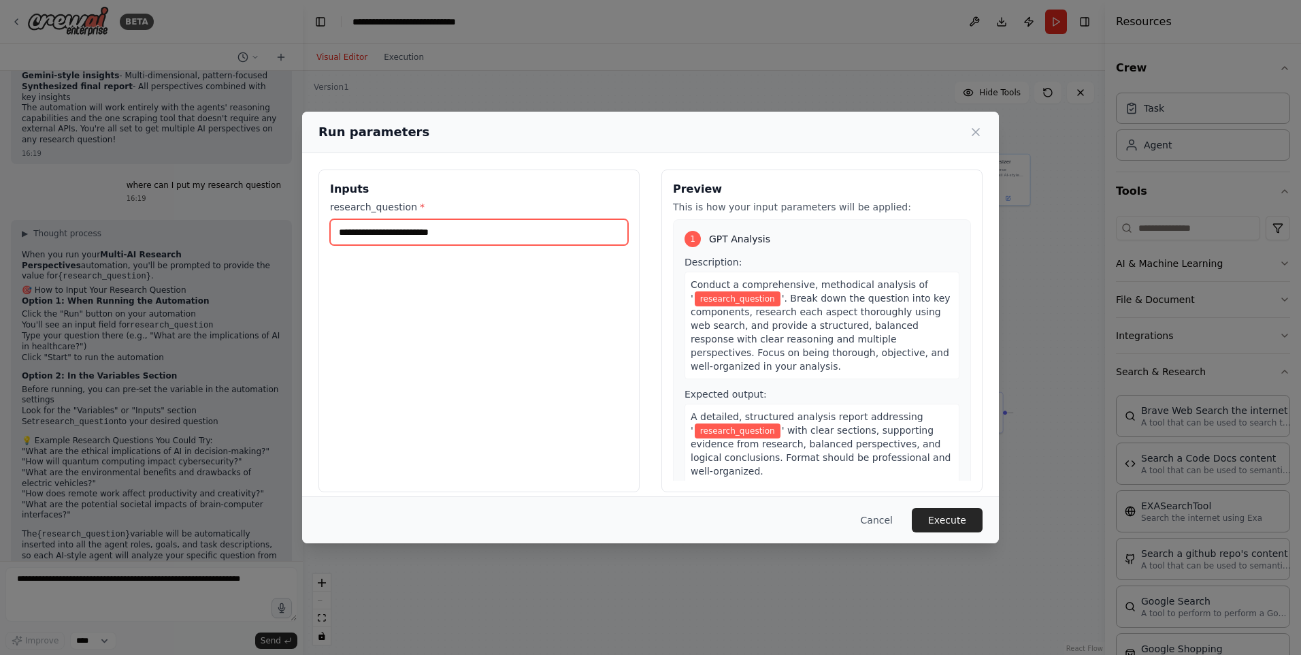
click at [502, 231] on input "research_question *" at bounding box center [479, 232] width 298 height 26
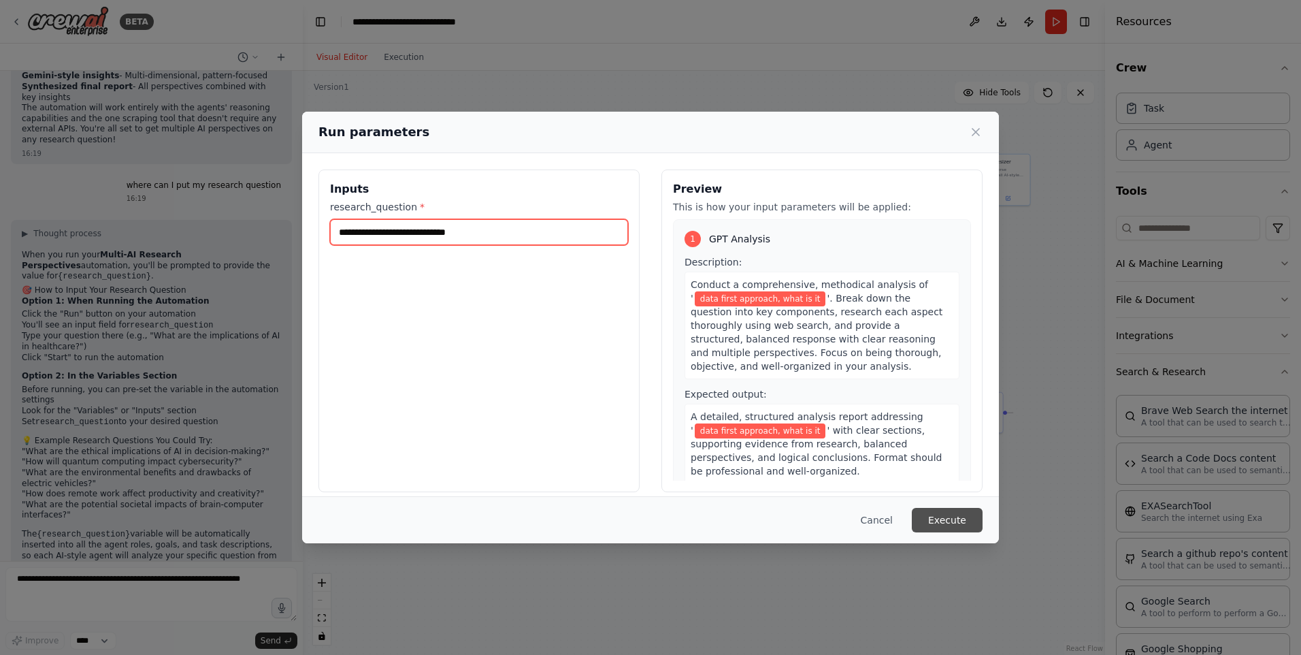
type input "**********"
click at [953, 518] on button "Execute" at bounding box center [947, 520] width 71 height 25
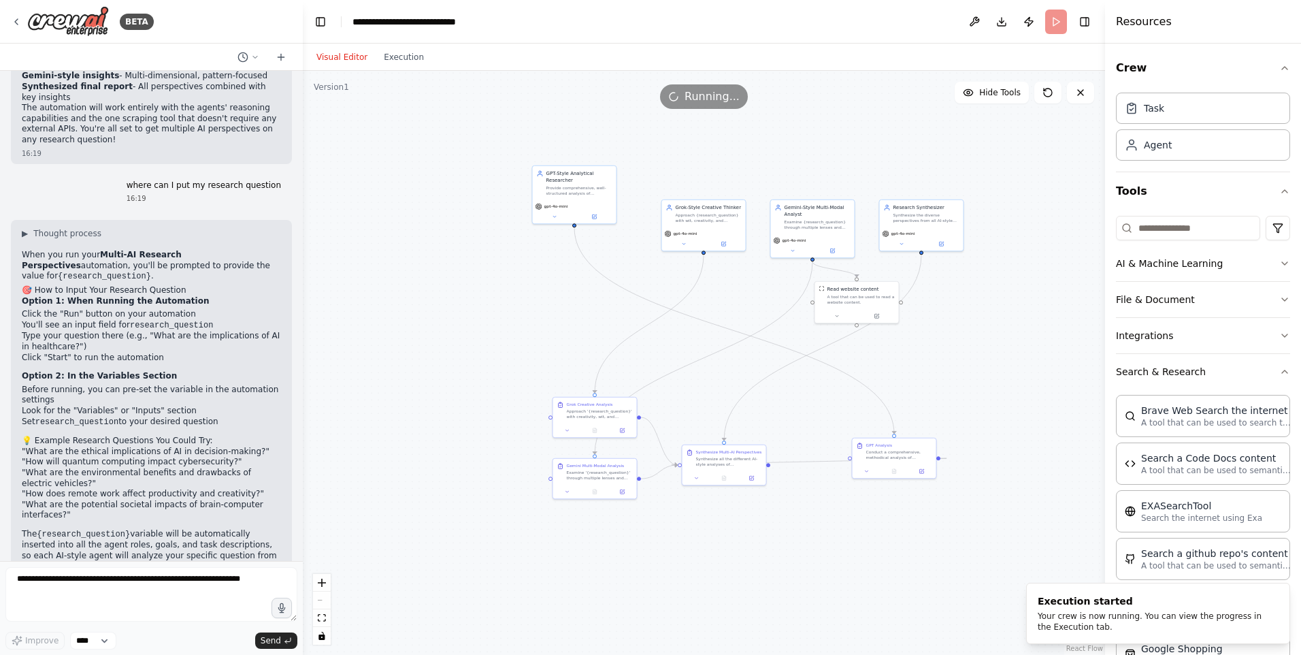
drag, startPoint x: 980, startPoint y: 535, endPoint x: 955, endPoint y: 558, distance: 33.7
click at [945, 550] on div ".deletable-edge-delete-btn { width: 20px; height: 20px; border: 0px solid #ffff…" at bounding box center [704, 363] width 803 height 584
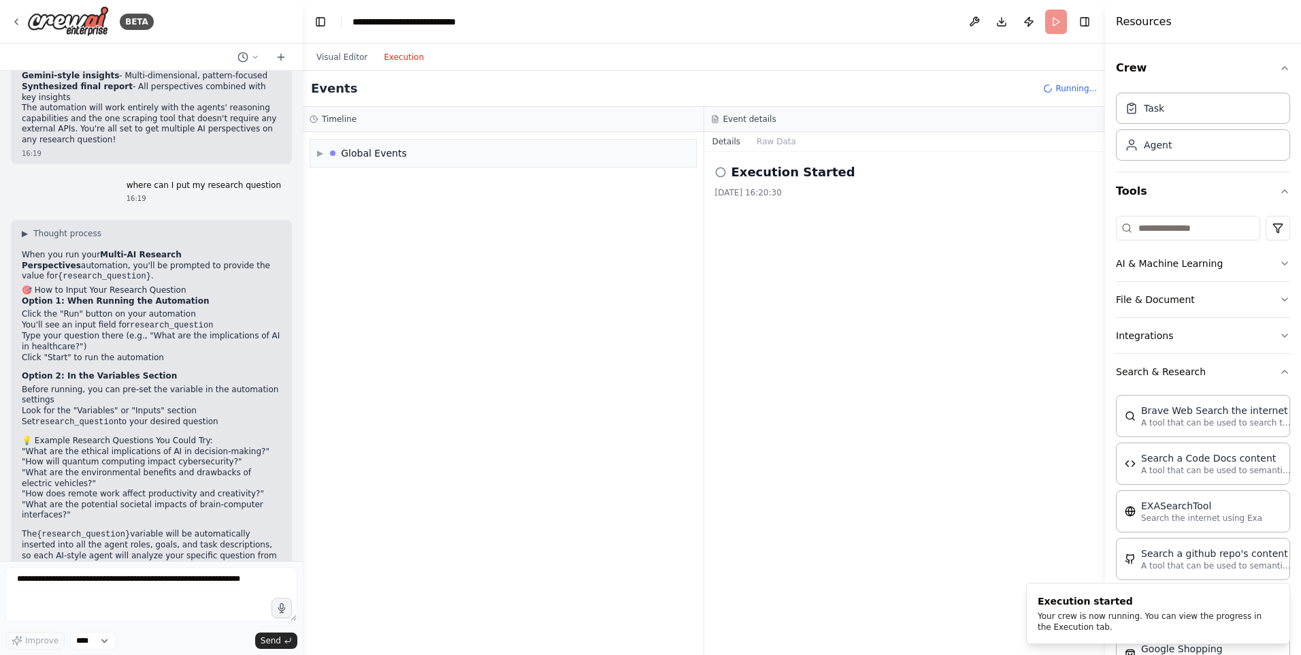
click at [400, 59] on button "Execution" at bounding box center [404, 57] width 56 height 16
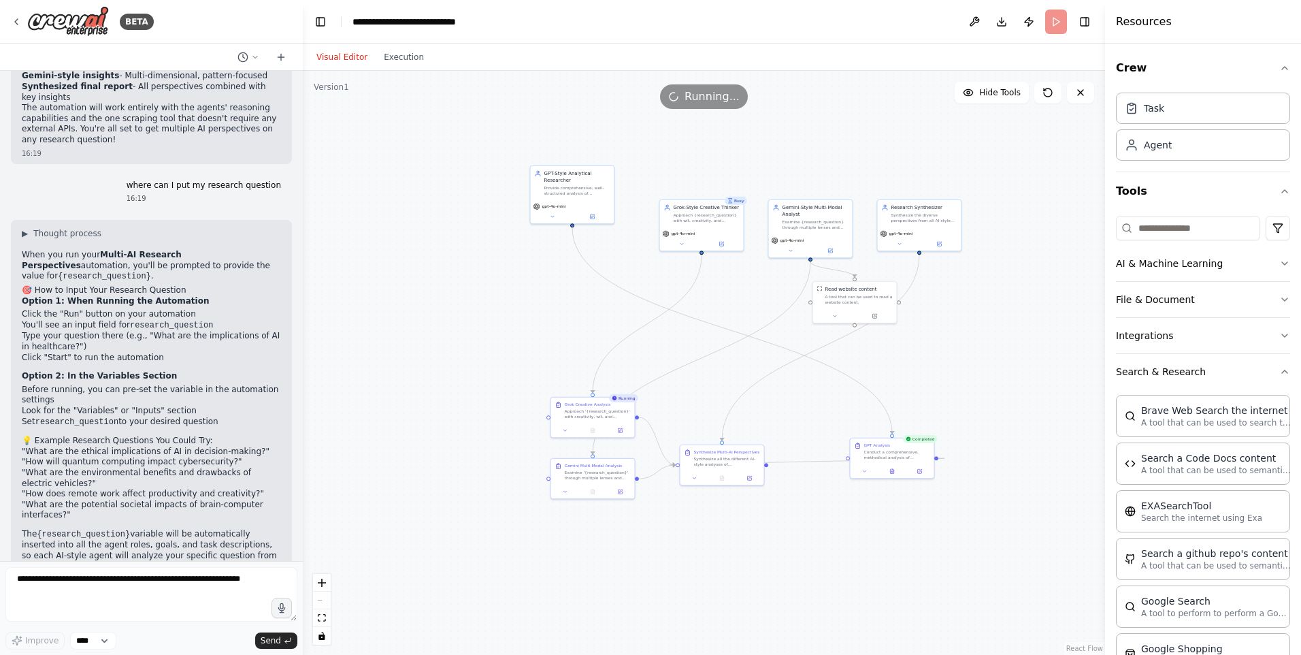
click at [349, 61] on button "Visual Editor" at bounding box center [341, 57] width 67 height 16
click at [387, 57] on button "Execution" at bounding box center [404, 57] width 56 height 16
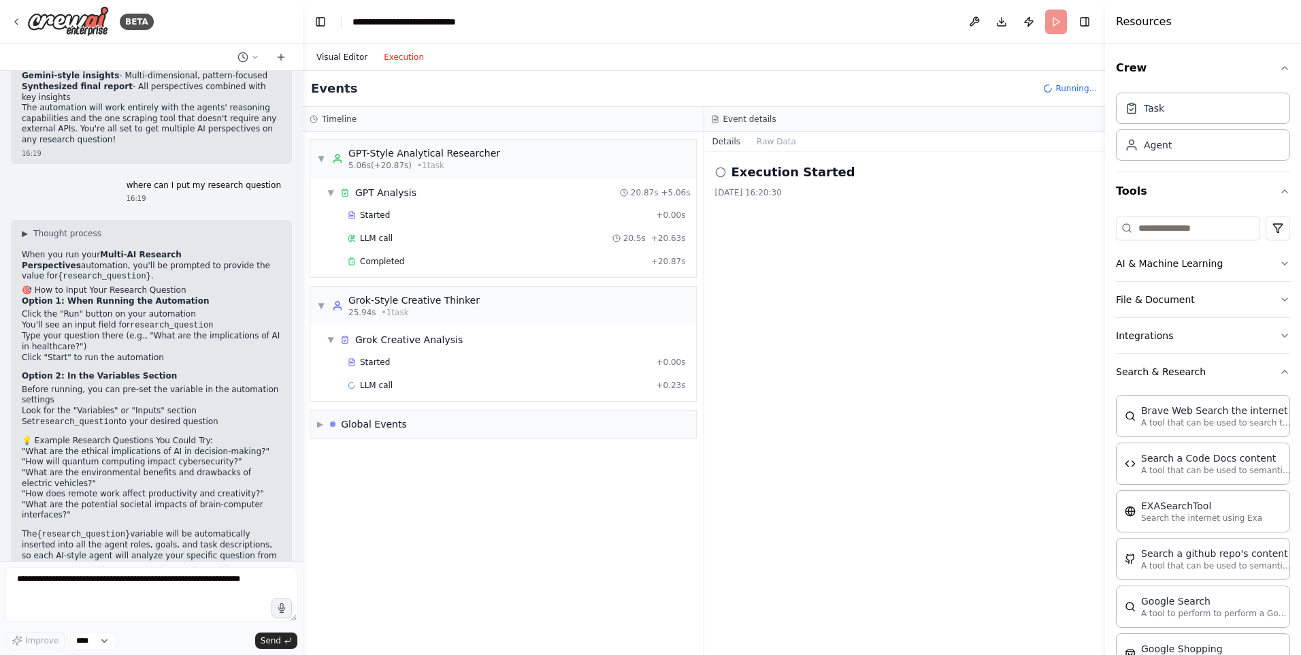
click at [343, 55] on button "Visual Editor" at bounding box center [341, 57] width 67 height 16
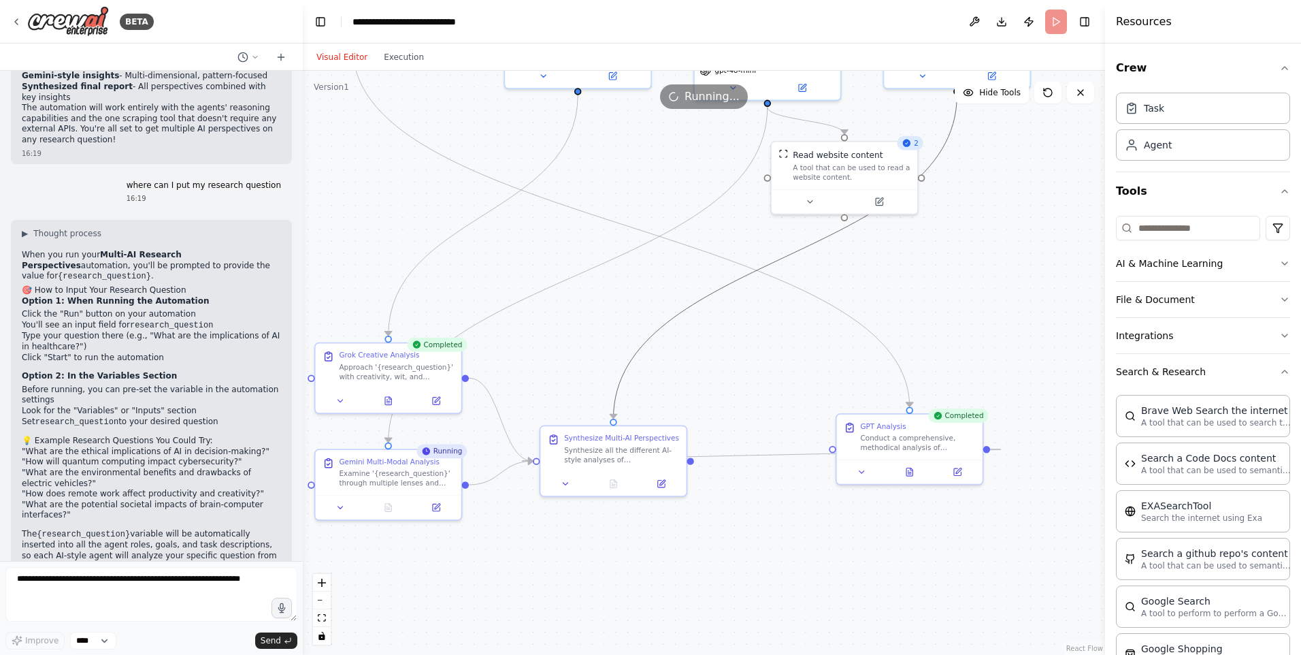
drag, startPoint x: 689, startPoint y: 349, endPoint x: 781, endPoint y: 452, distance: 138.4
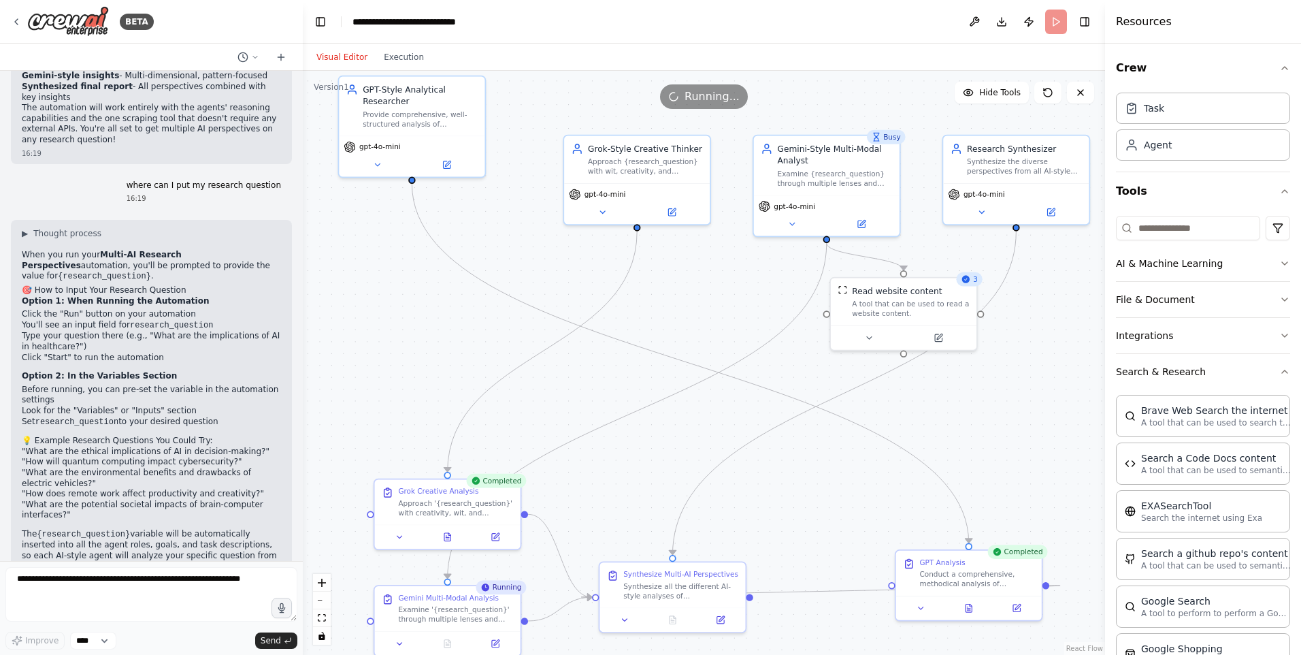
drag, startPoint x: 640, startPoint y: 299, endPoint x: 698, endPoint y: 435, distance: 147.9
click at [698, 435] on div ".deletable-edge-delete-btn { width: 20px; height: 20px; border: 0px solid #ffff…" at bounding box center [704, 363] width 803 height 584
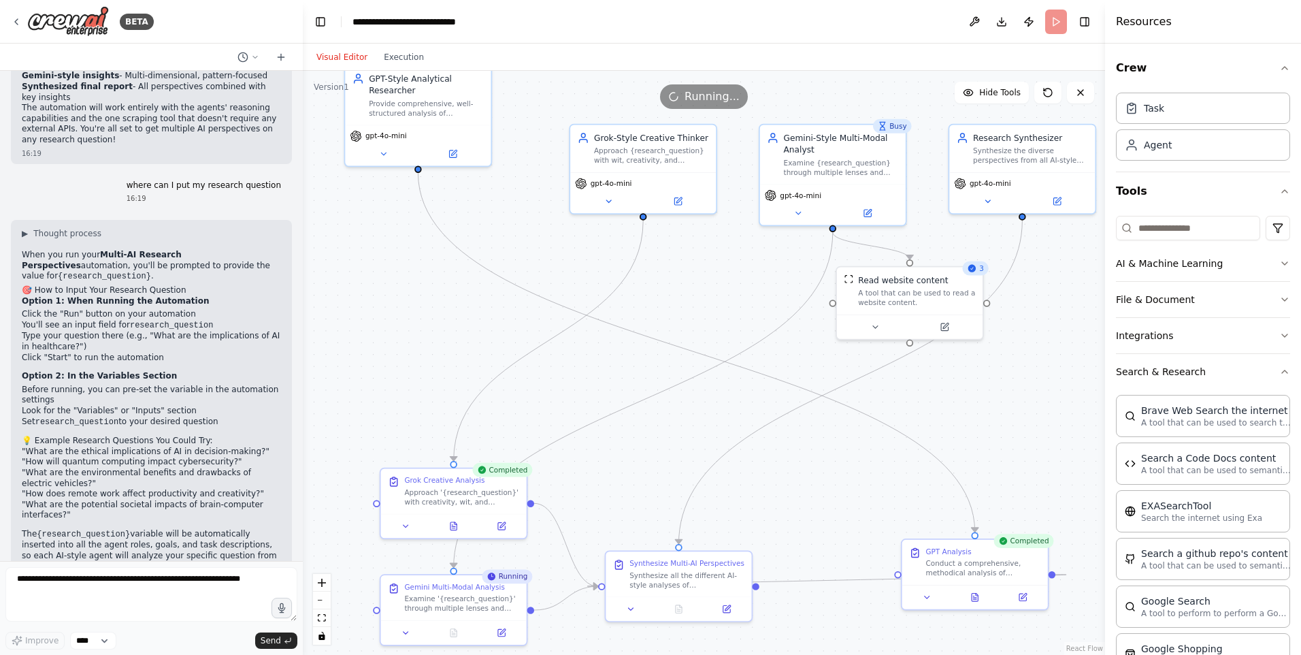
drag, startPoint x: 696, startPoint y: 444, endPoint x: 705, endPoint y: 436, distance: 12.6
click at [705, 436] on div ".deletable-edge-delete-btn { width: 20px; height: 20px; border: 0px solid #ffff…" at bounding box center [704, 363] width 803 height 584
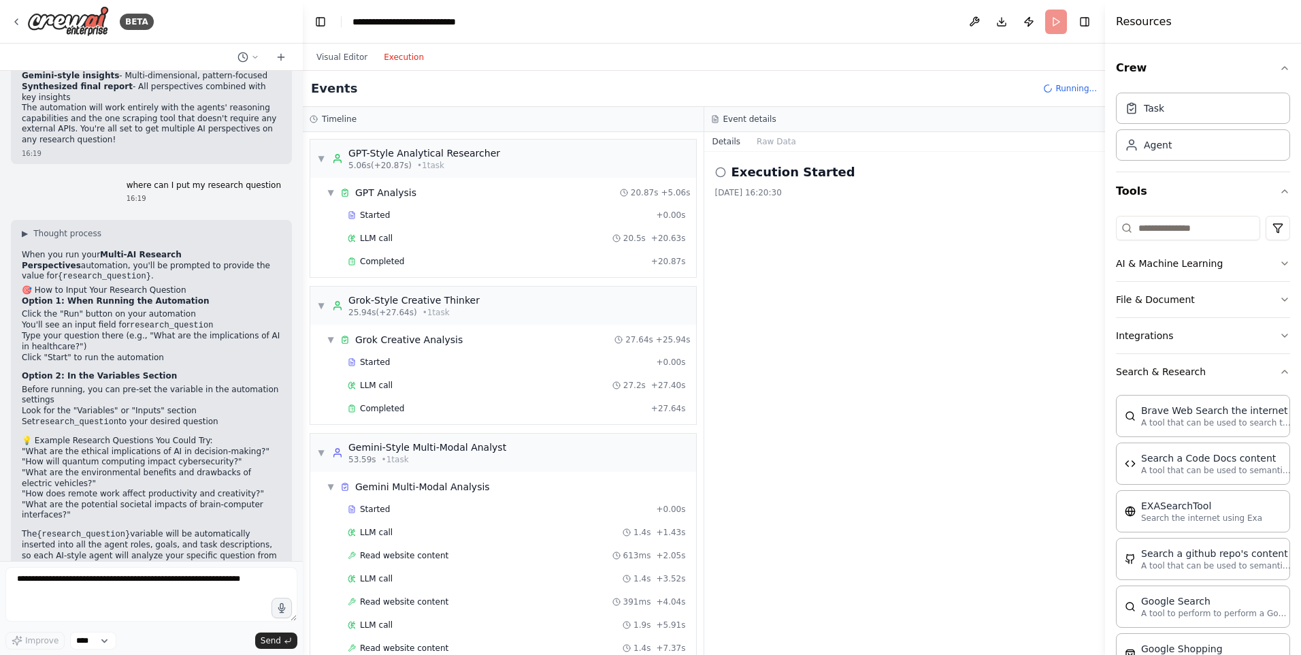
click at [395, 58] on button "Execution" at bounding box center [404, 57] width 56 height 16
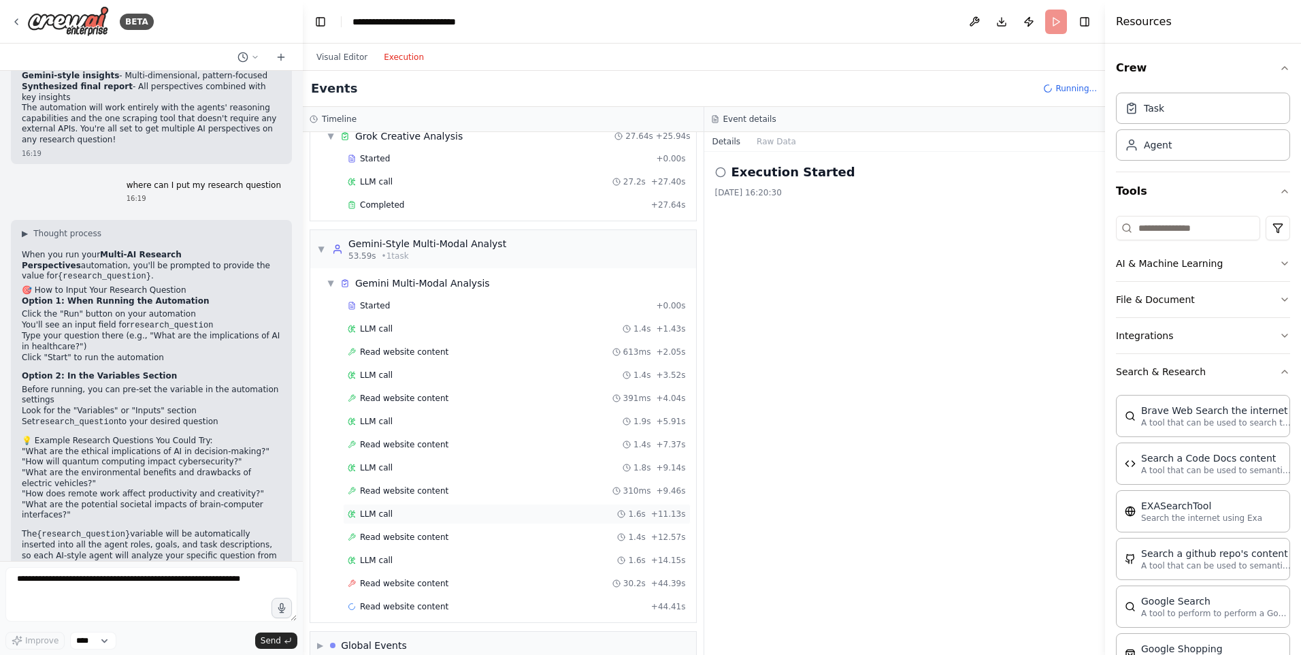
scroll to position [223, 0]
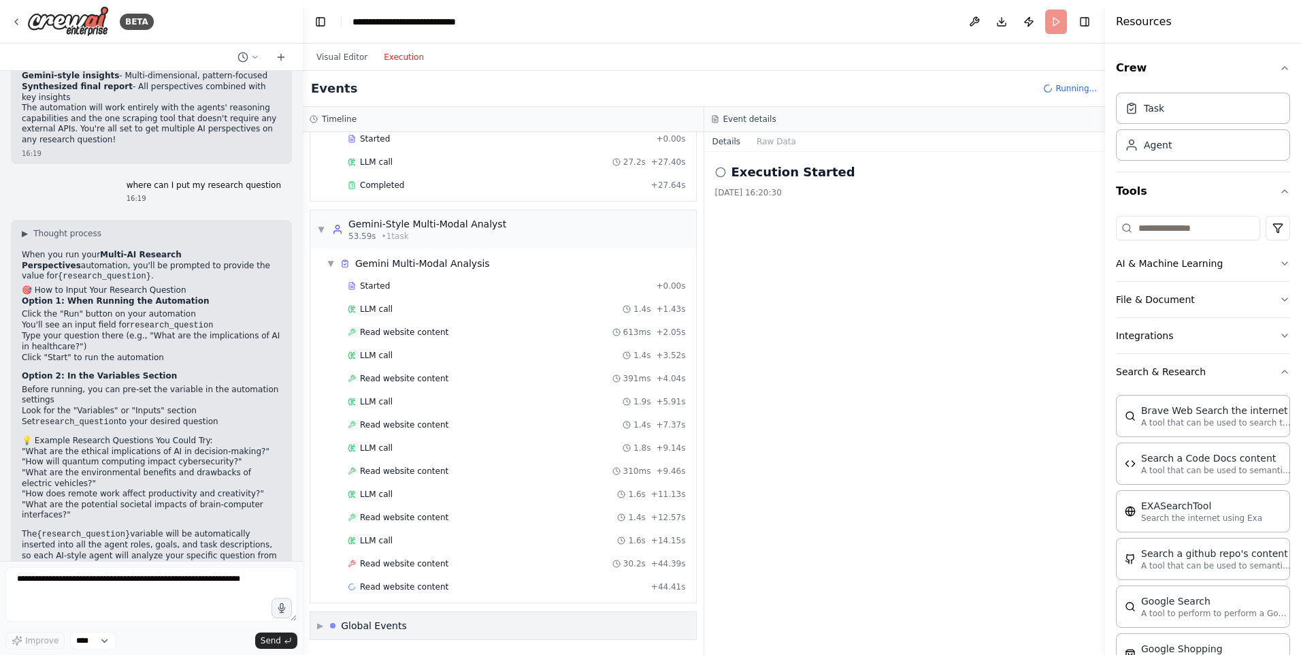
click at [382, 627] on div "Global Events" at bounding box center [374, 626] width 66 height 14
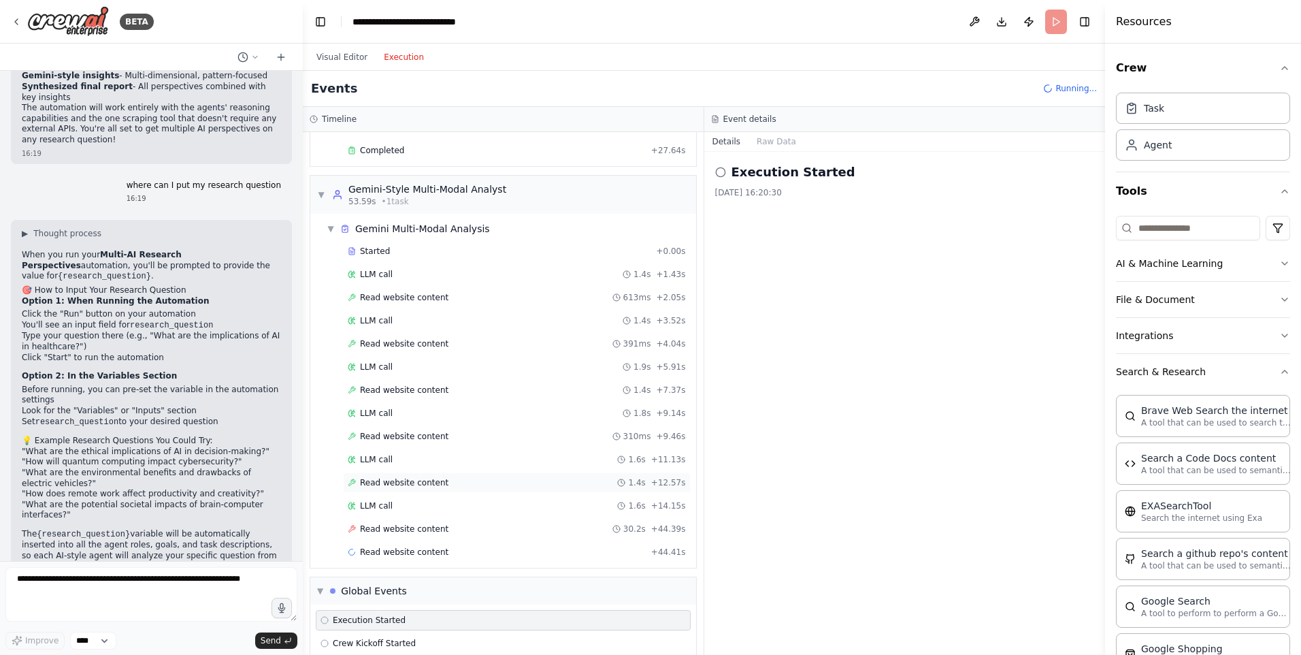
scroll to position [278, 0]
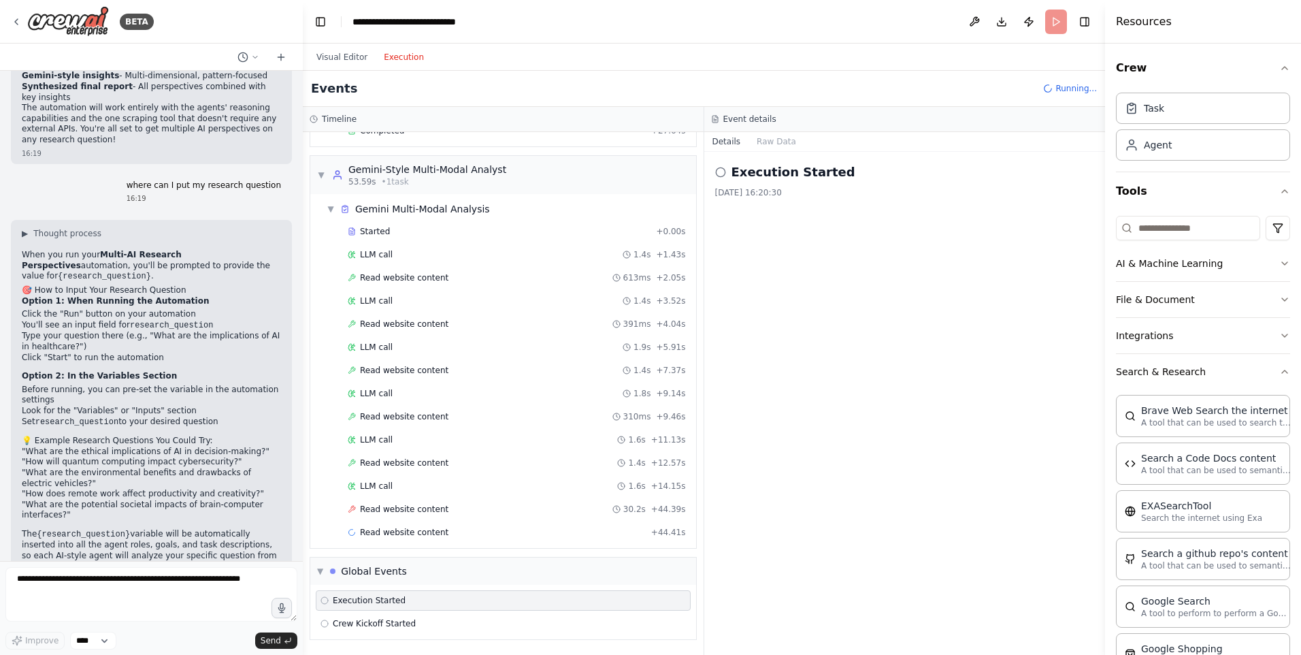
click at [417, 604] on div "Execution Started" at bounding box center [504, 600] width 366 height 11
click at [422, 622] on div "Crew Kickoff Started" at bounding box center [504, 623] width 366 height 11
click at [425, 612] on div "Execution Started Crew Kickoff Started" at bounding box center [503, 612] width 386 height 54
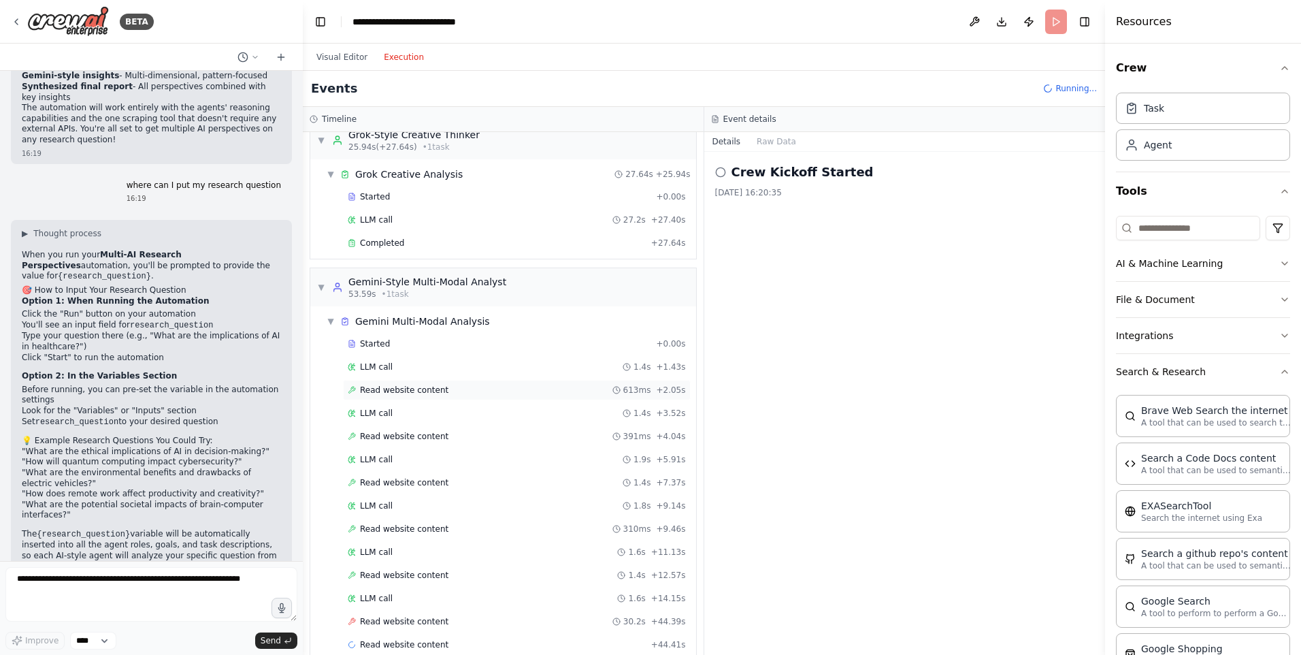
scroll to position [0, 0]
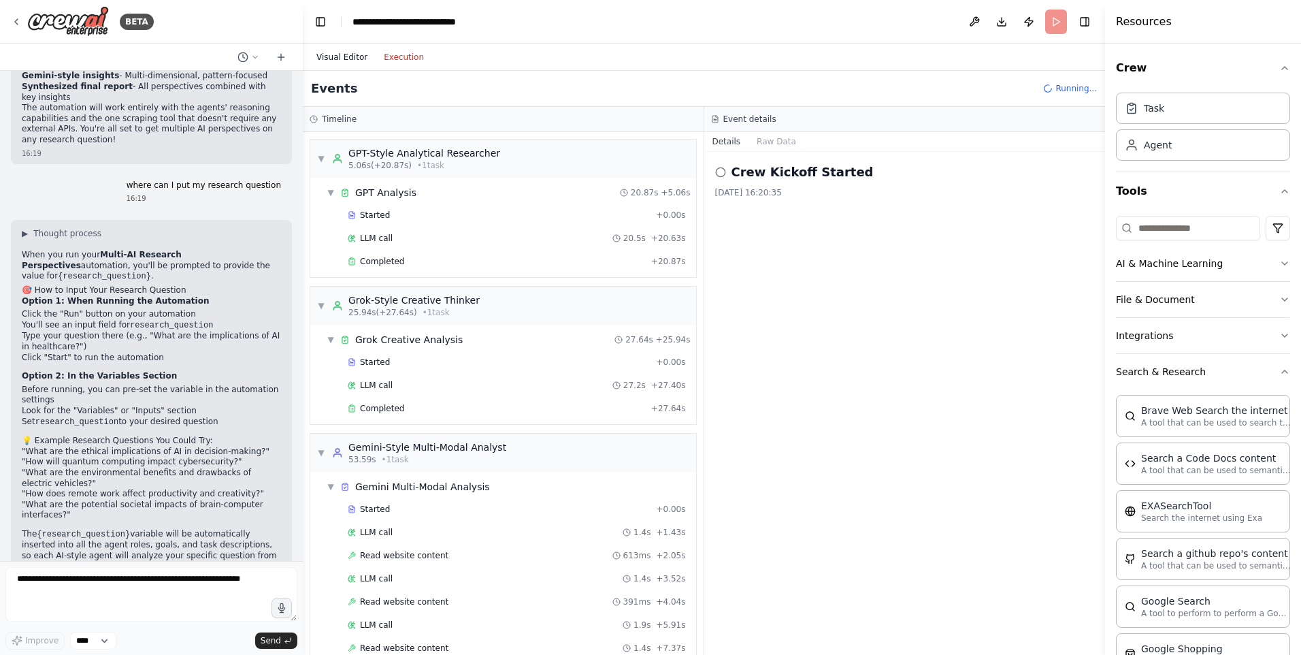
click at [339, 59] on button "Visual Editor" at bounding box center [341, 57] width 67 height 16
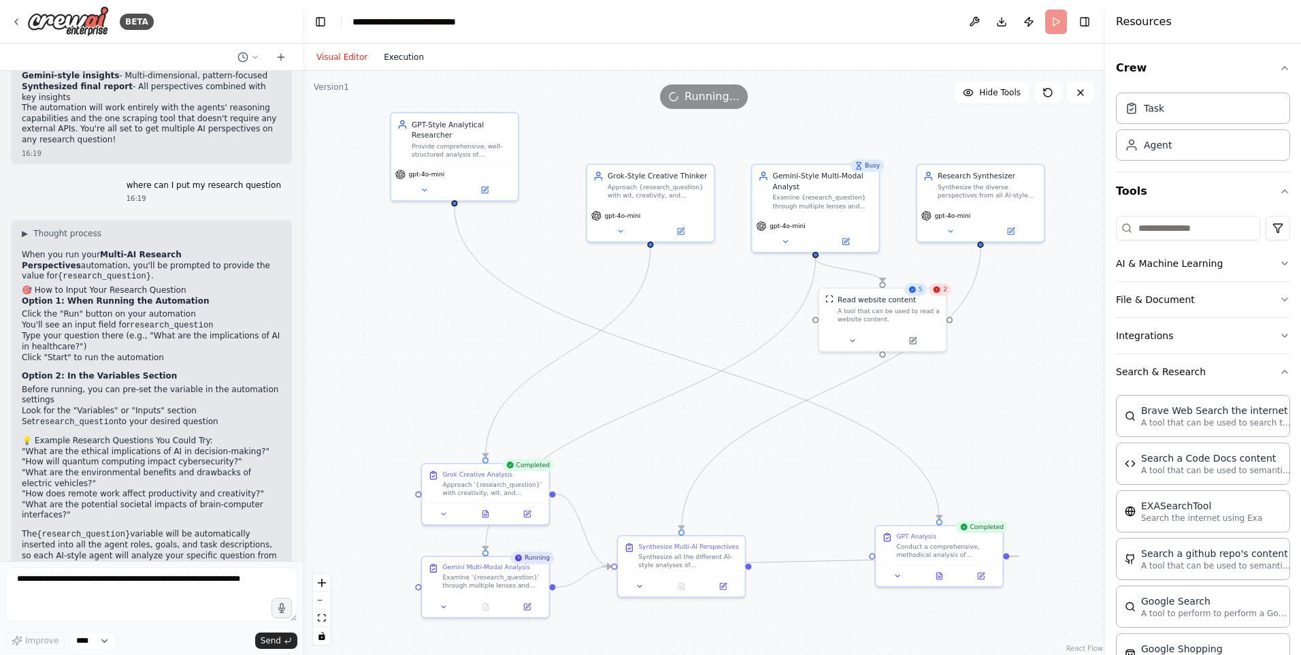
click at [398, 57] on button "Execution" at bounding box center [404, 57] width 56 height 16
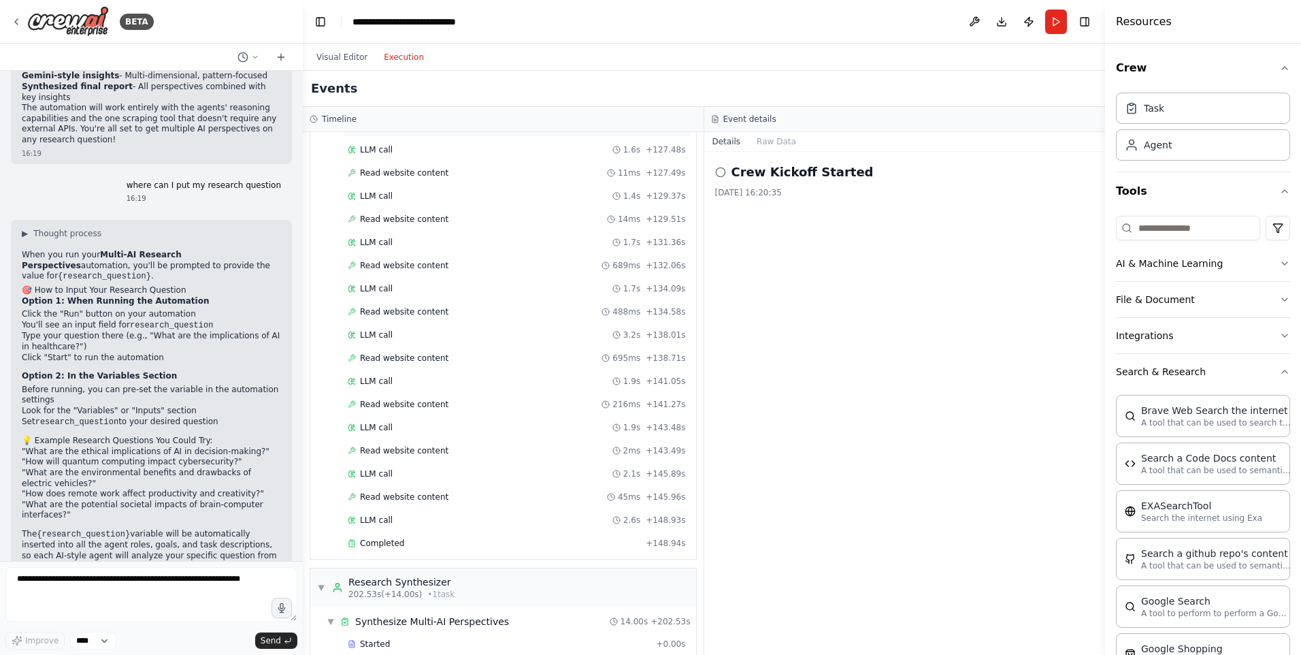
scroll to position [1235, 0]
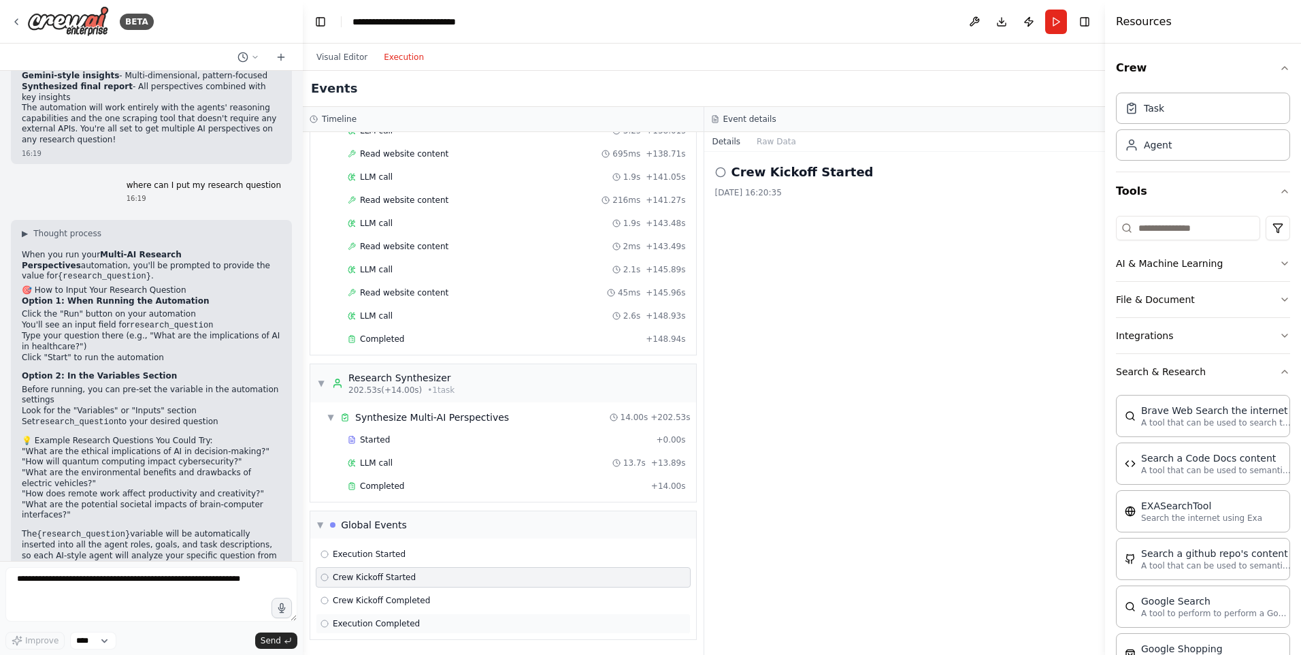
click at [383, 630] on div "Execution Completed" at bounding box center [503, 623] width 375 height 20
click at [798, 197] on div "22/08/2025, 16:24:07" at bounding box center [905, 192] width 380 height 11
click at [772, 139] on button "Raw Data" at bounding box center [777, 141] width 56 height 19
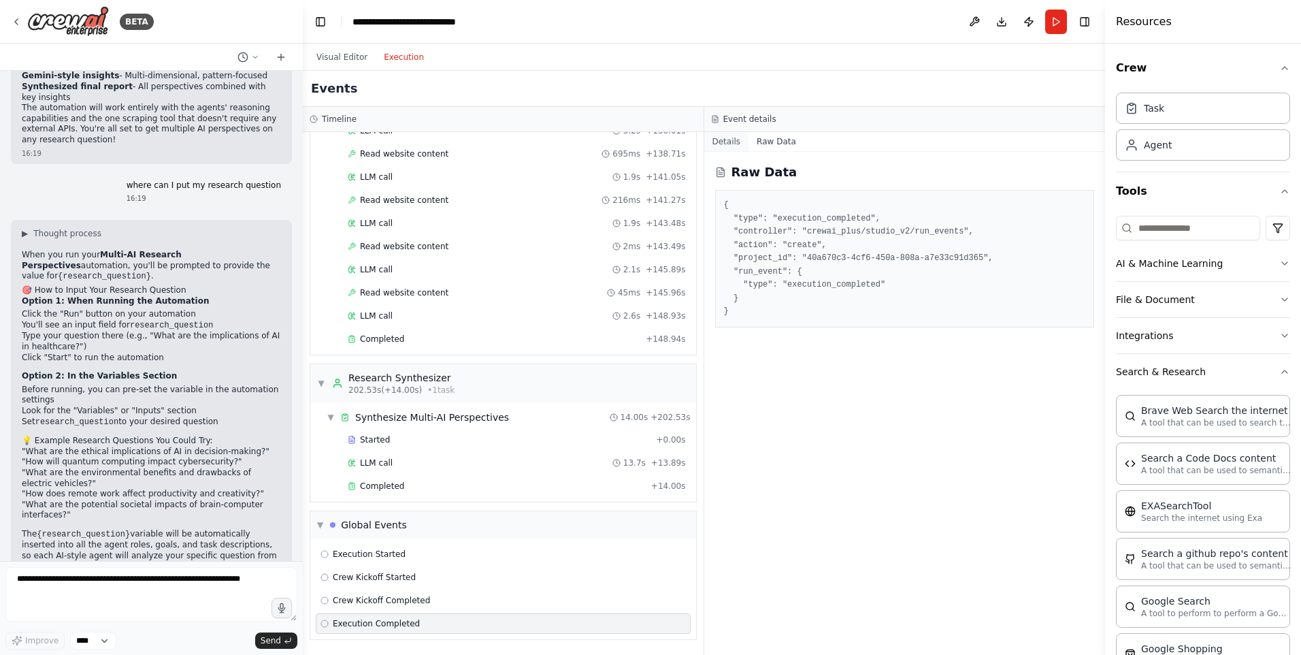
click at [732, 140] on button "Details" at bounding box center [727, 141] width 45 height 19
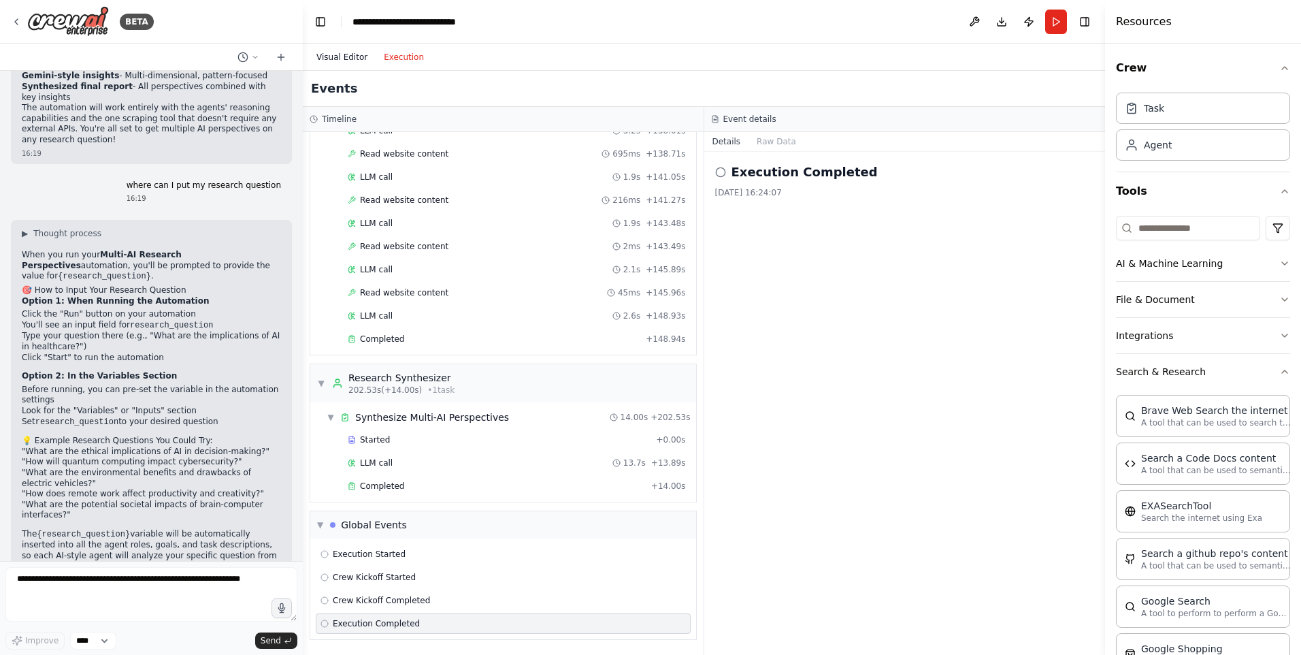
click at [340, 57] on button "Visual Editor" at bounding box center [341, 57] width 67 height 16
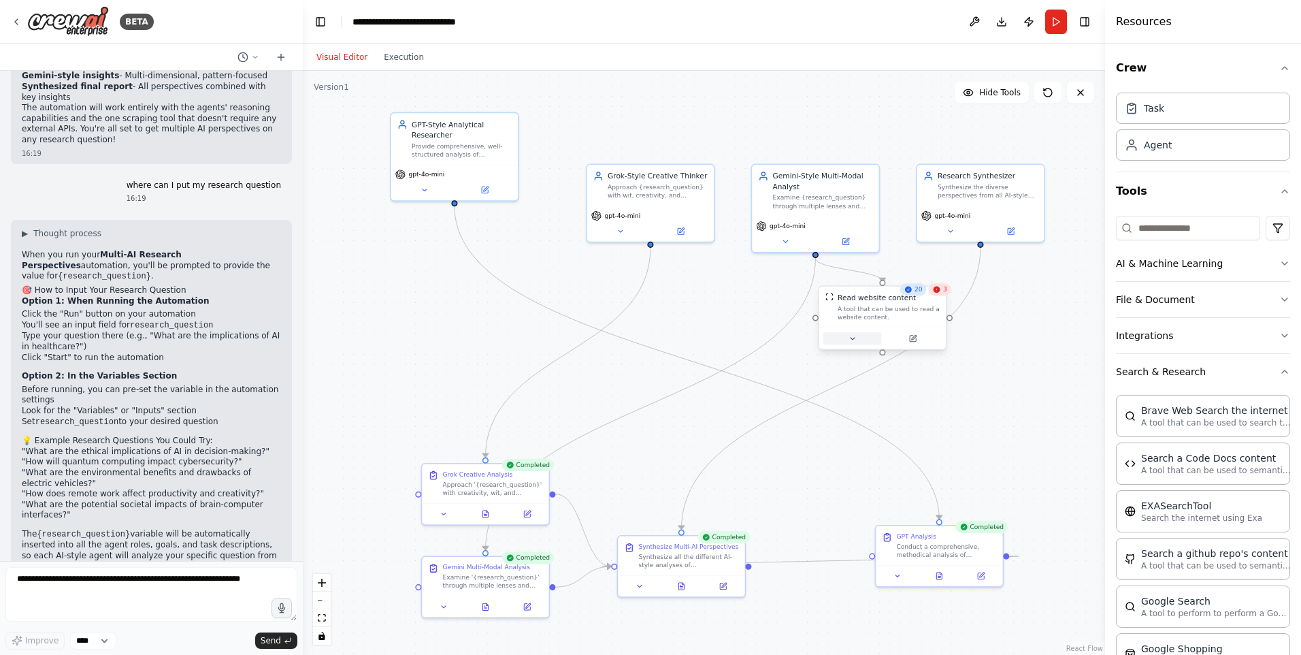
click at [853, 341] on icon at bounding box center [853, 338] width 8 height 8
click at [1207, 112] on div "Task" at bounding box center [1203, 107] width 174 height 31
click at [1206, 150] on div "Agent" at bounding box center [1203, 144] width 174 height 31
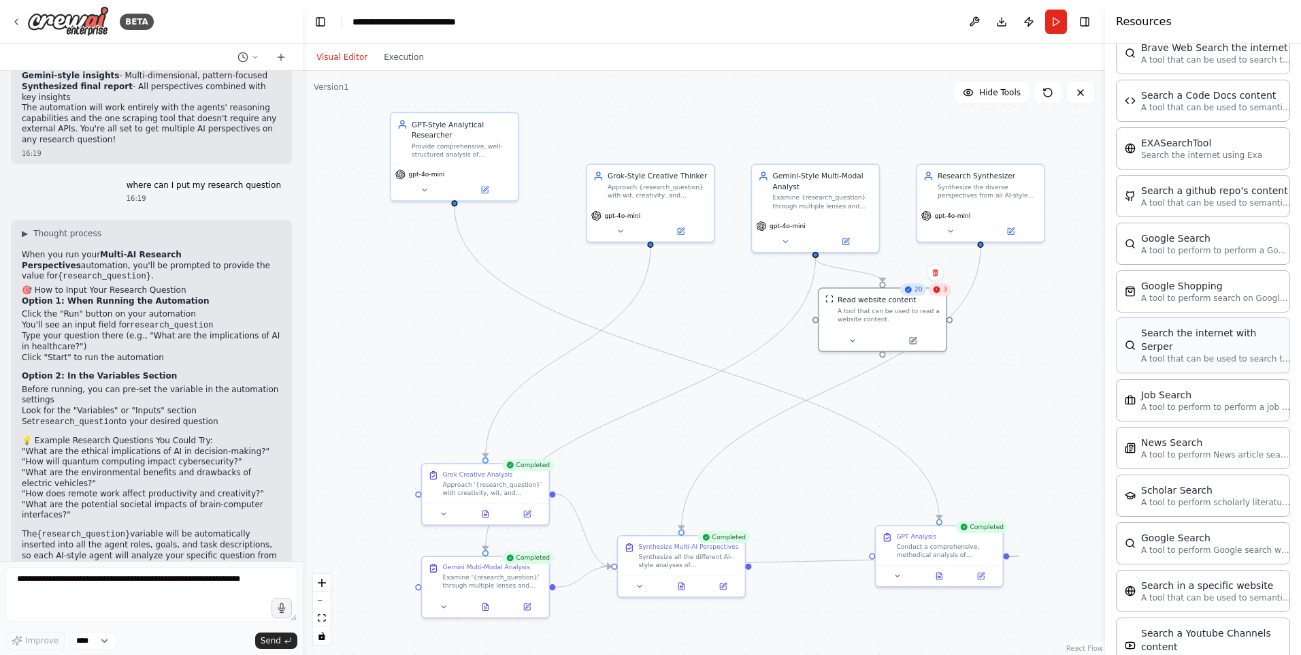
scroll to position [485, 0]
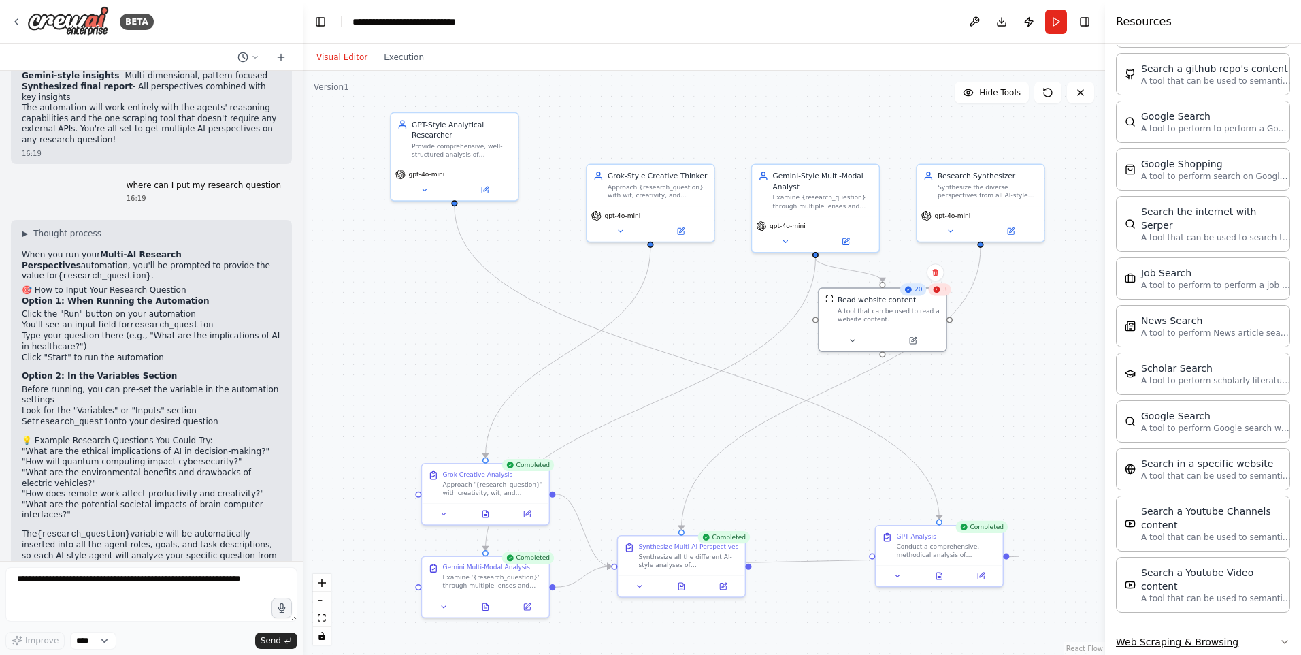
click at [1197, 624] on button "Web Scraping & Browsing" at bounding box center [1203, 641] width 174 height 35
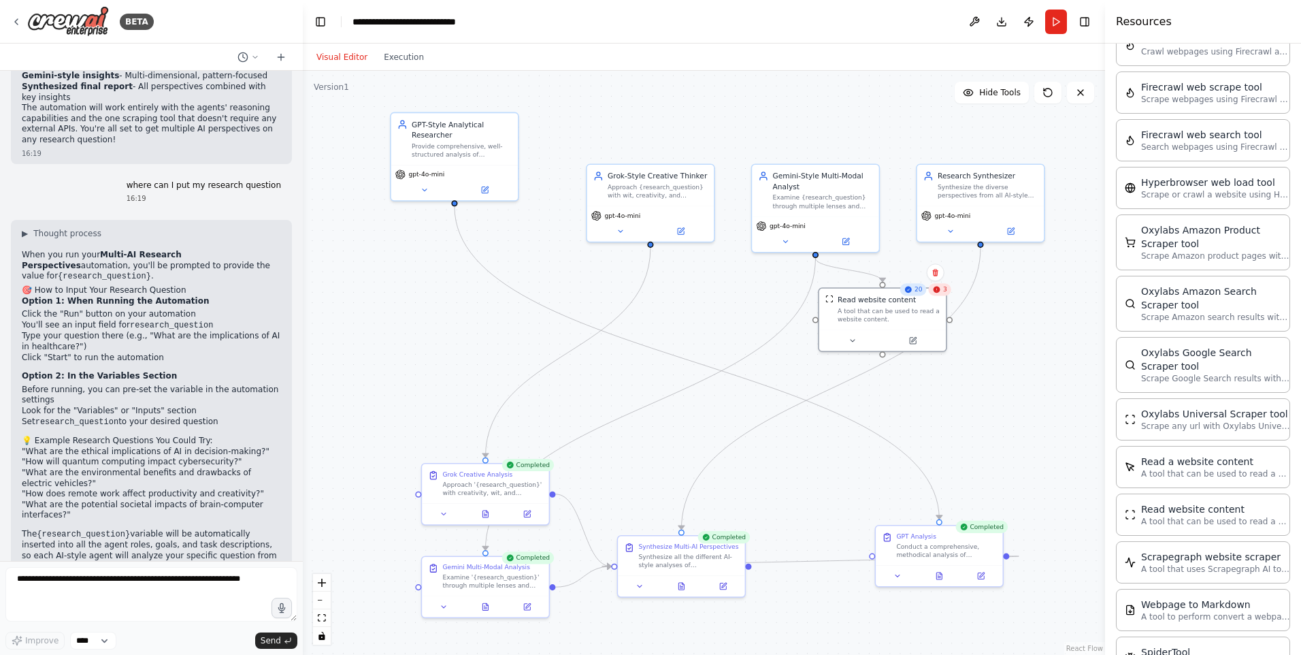
scroll to position [1203, 0]
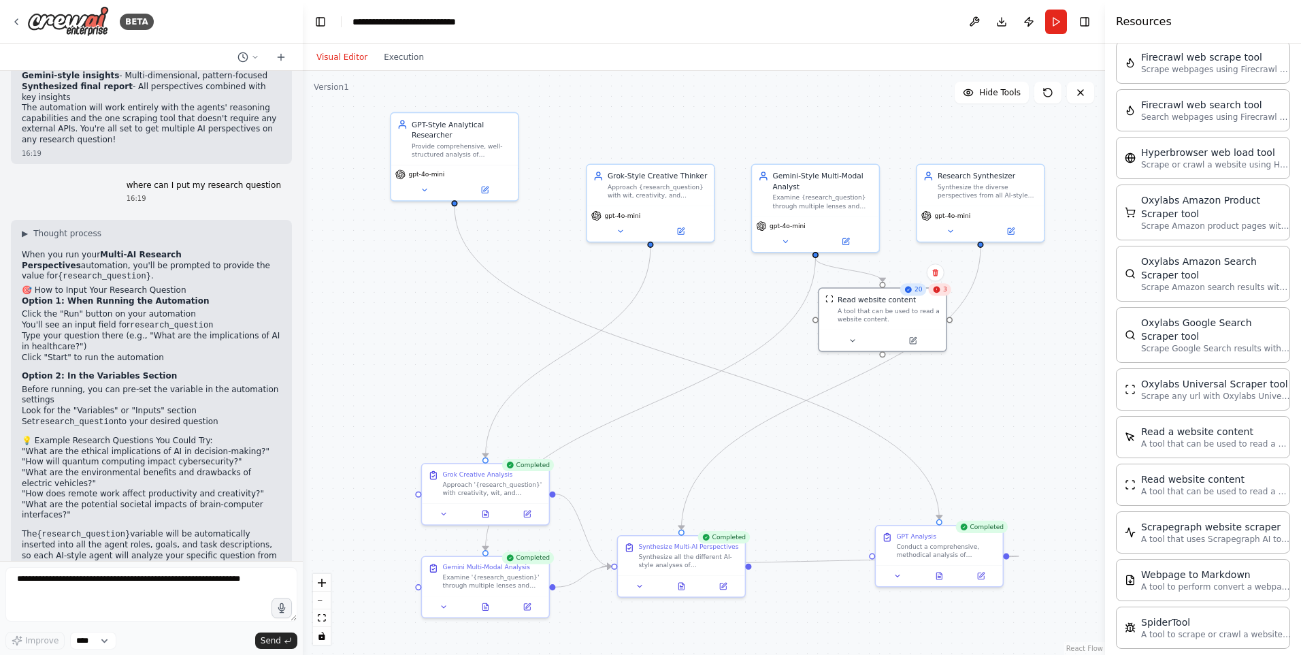
click at [939, 293] on icon at bounding box center [937, 289] width 8 height 8
click at [943, 314] on div "Read website content A tool that can be used to read a website content." at bounding box center [883, 308] width 127 height 42
click at [847, 336] on button at bounding box center [853, 338] width 59 height 12
click at [856, 342] on icon at bounding box center [858, 338] width 8 height 8
click at [1013, 415] on icon "button" at bounding box center [1015, 420] width 10 height 10
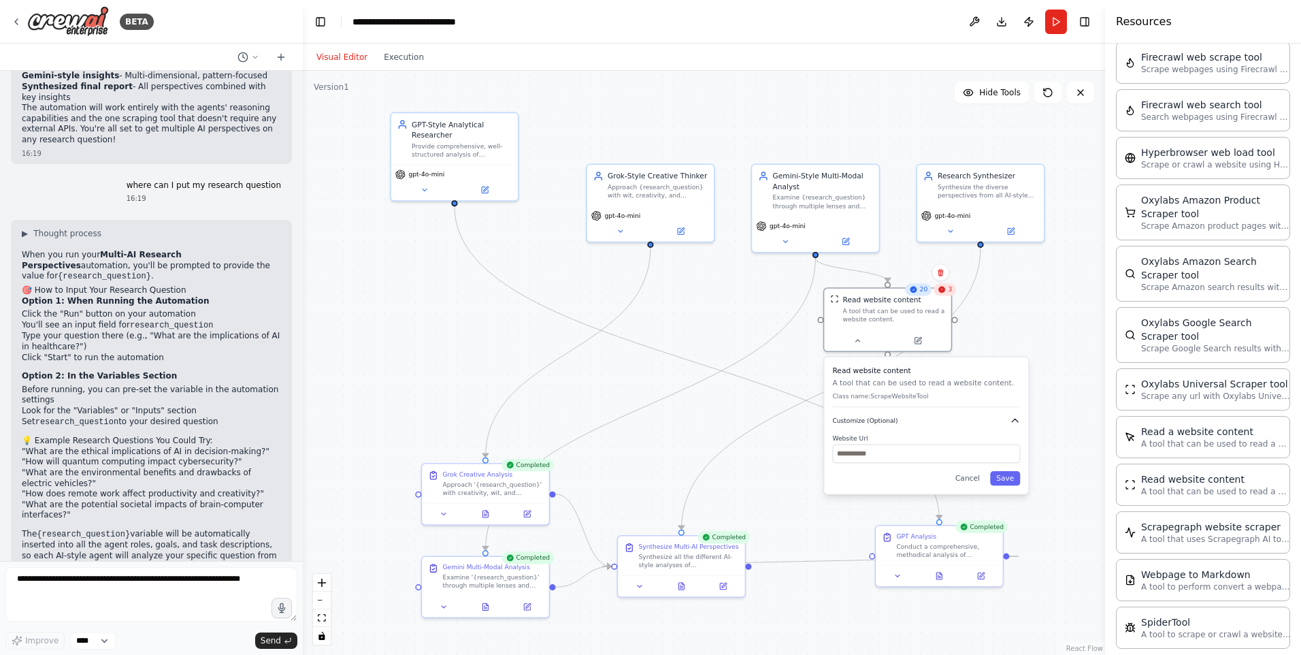
click at [1015, 416] on icon "button" at bounding box center [1015, 420] width 10 height 10
click at [971, 238] on div "gpt-4o-mini" at bounding box center [981, 221] width 127 height 35
click at [964, 229] on button at bounding box center [951, 229] width 59 height 12
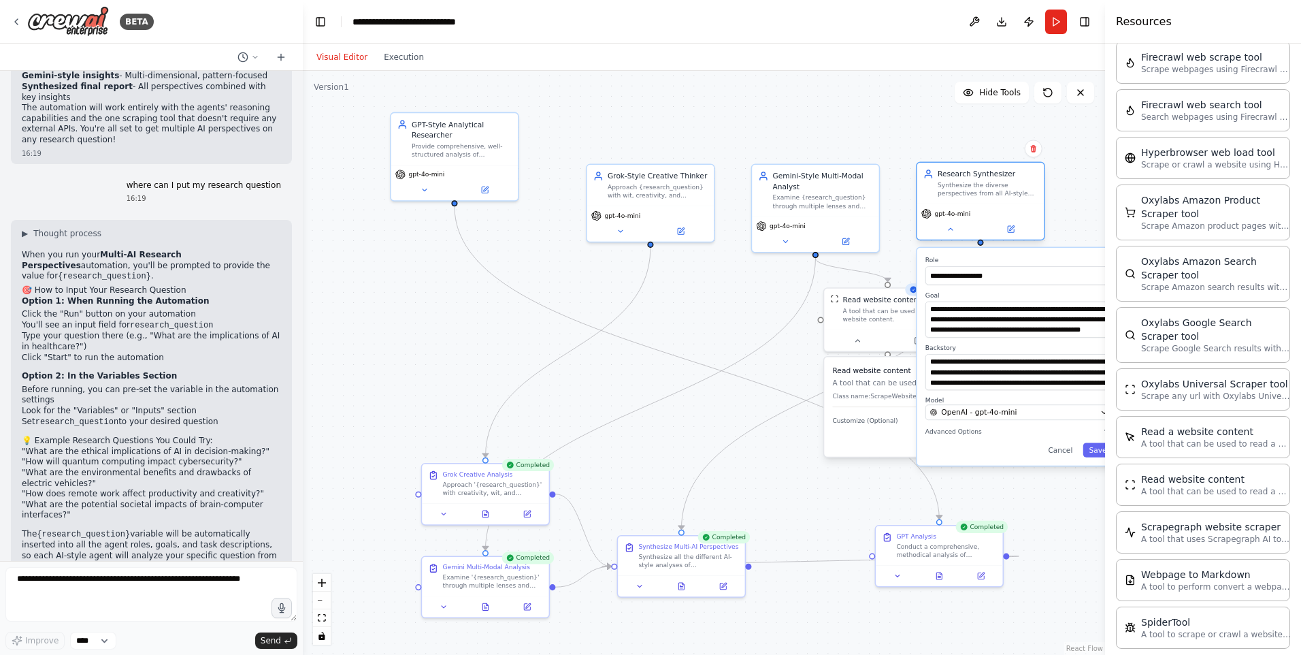
click at [963, 210] on span "gpt-4o-mini" at bounding box center [953, 214] width 36 height 8
click at [120, 583] on textarea at bounding box center [151, 594] width 292 height 54
type textarea "*"
type textarea "**********"
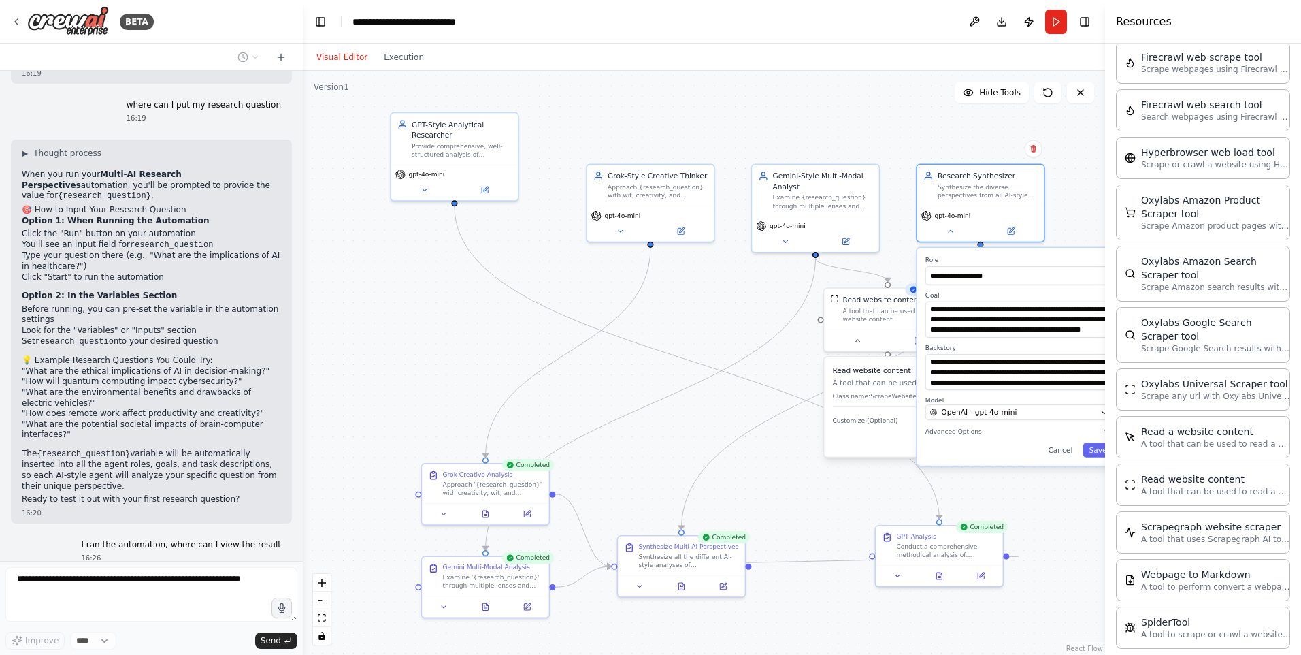
scroll to position [1728, 0]
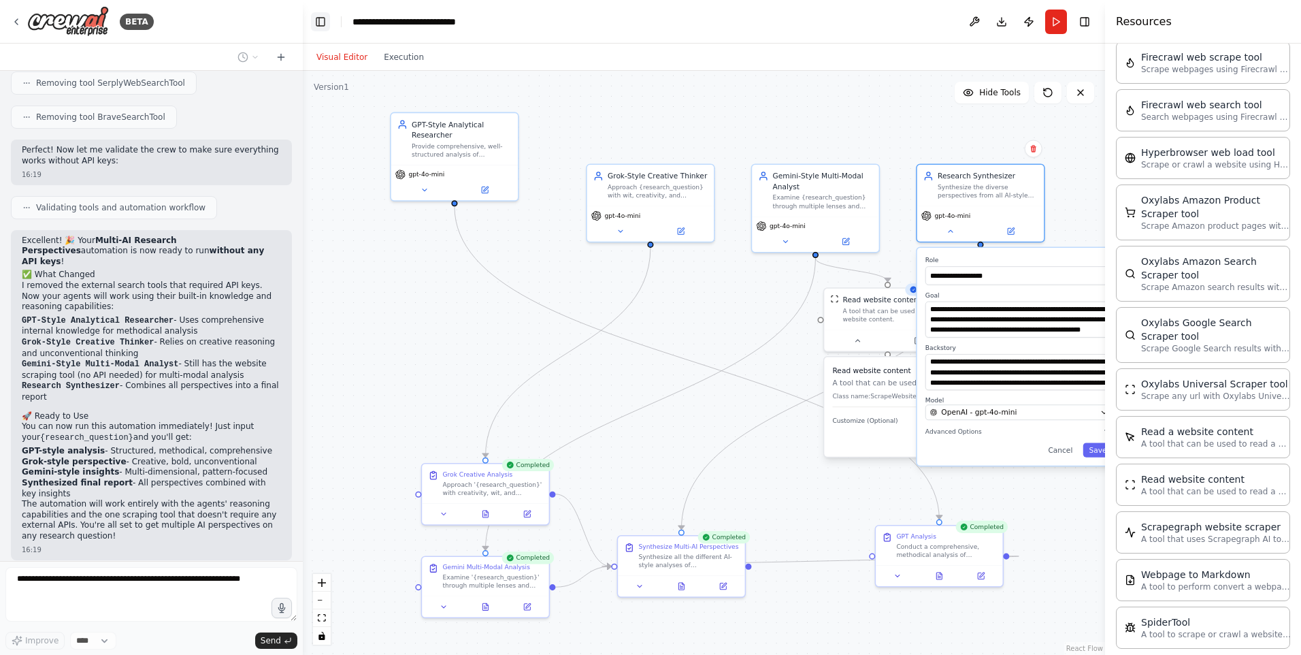
click at [313, 25] on button "Toggle Left Sidebar" at bounding box center [320, 21] width 19 height 19
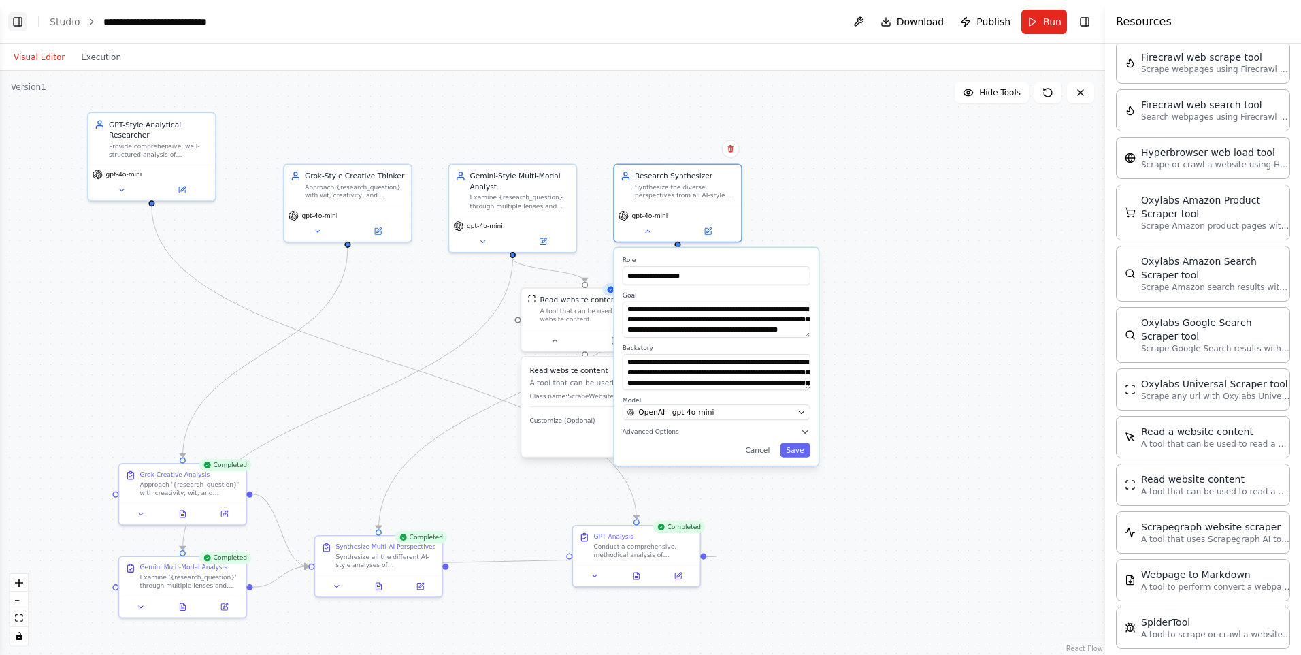
click at [22, 29] on button "Toggle Left Sidebar" at bounding box center [17, 21] width 19 height 19
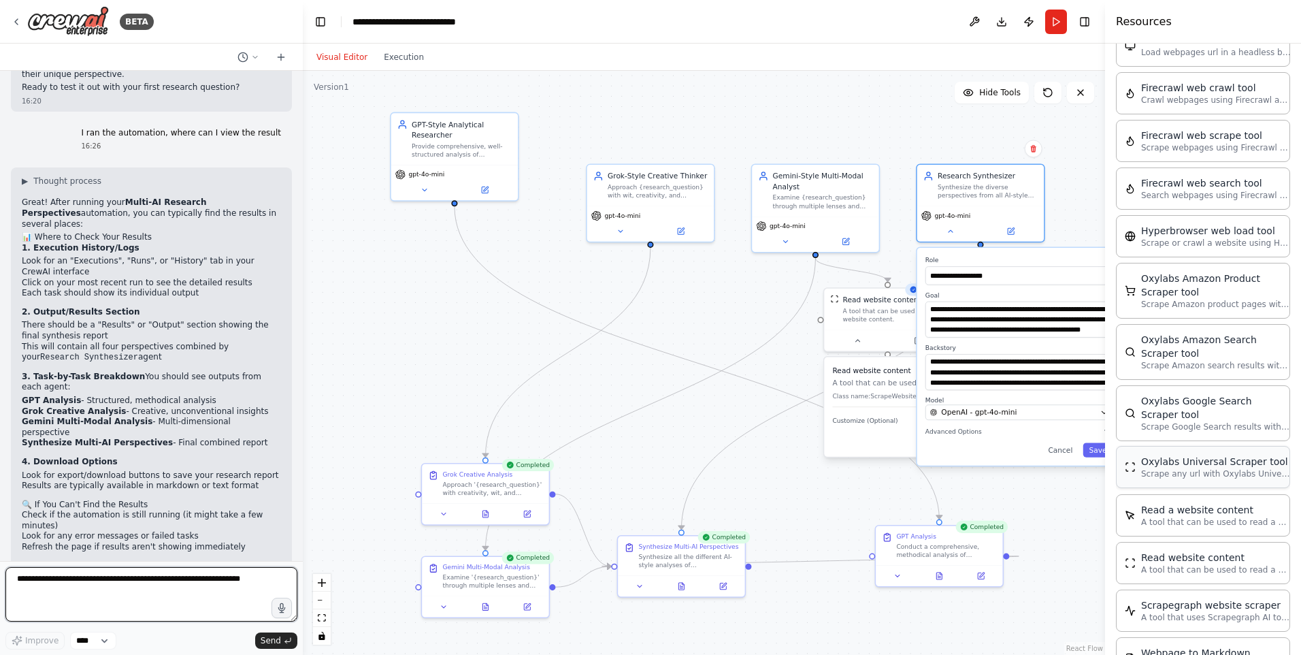
scroll to position [1203, 0]
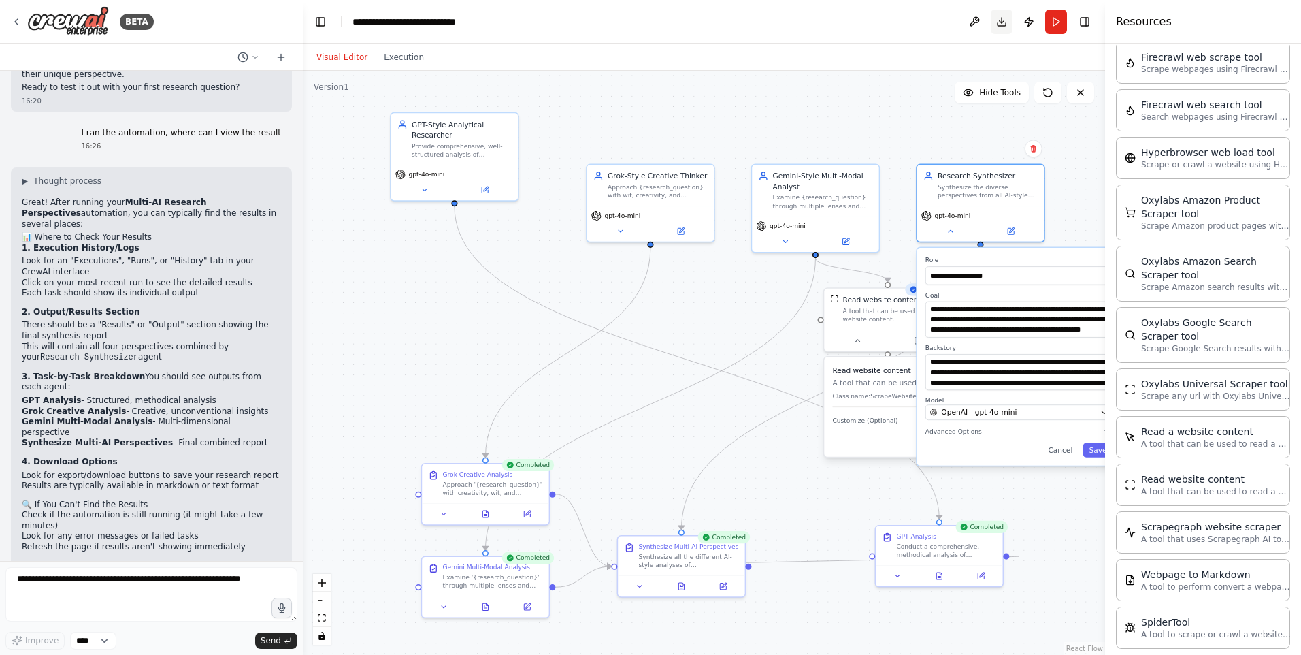
click at [1009, 22] on button "Download" at bounding box center [1002, 22] width 22 height 25
click at [191, 320] on li "There should be a "Results" or "Output" section showing the final synthesis rep…" at bounding box center [151, 330] width 259 height 21
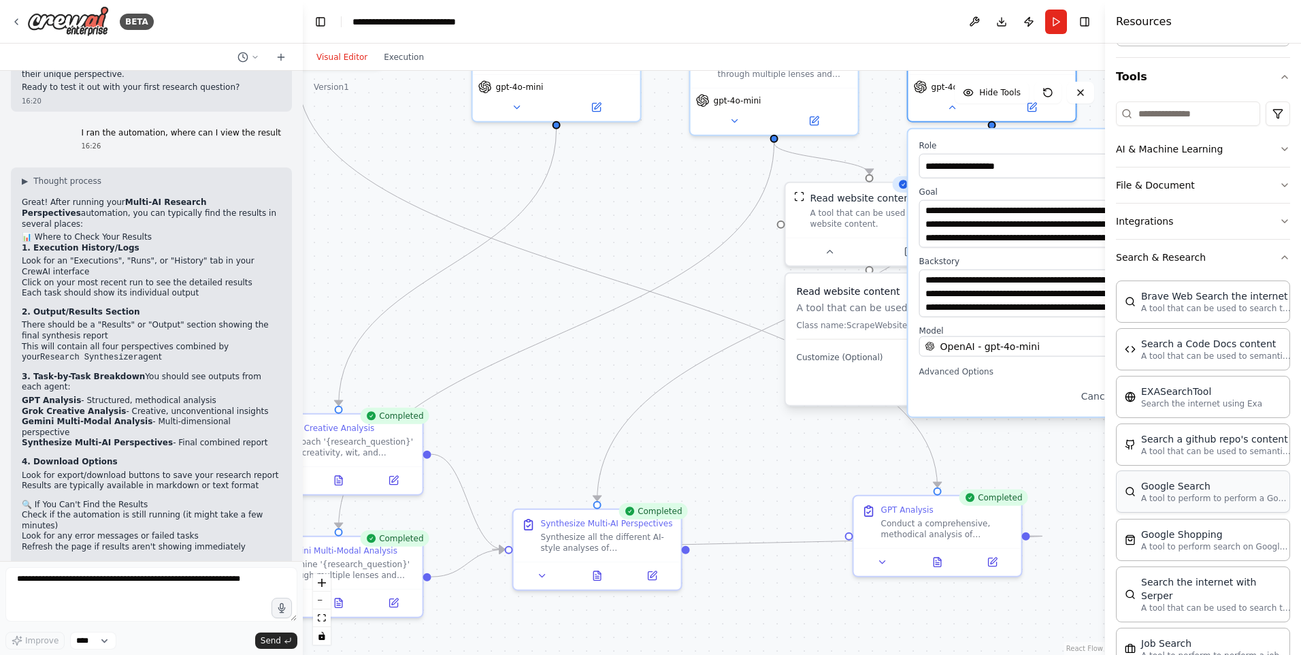
scroll to position [0, 0]
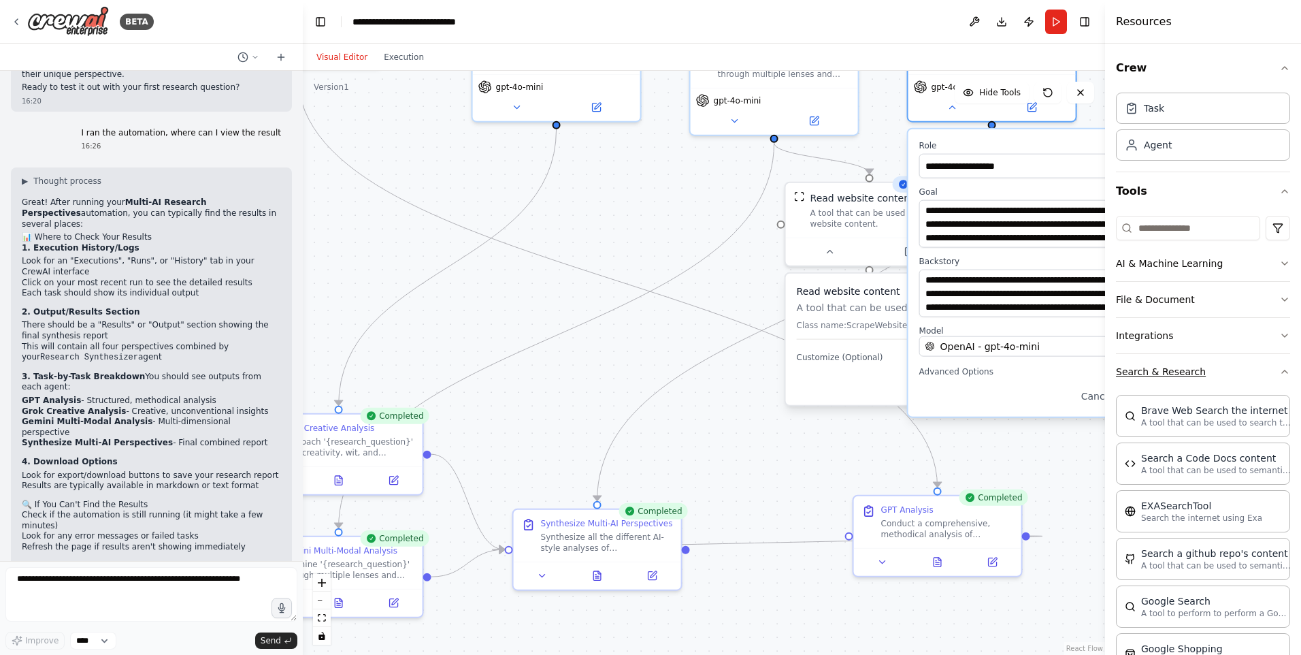
click at [1184, 371] on button "Search & Research" at bounding box center [1203, 371] width 174 height 35
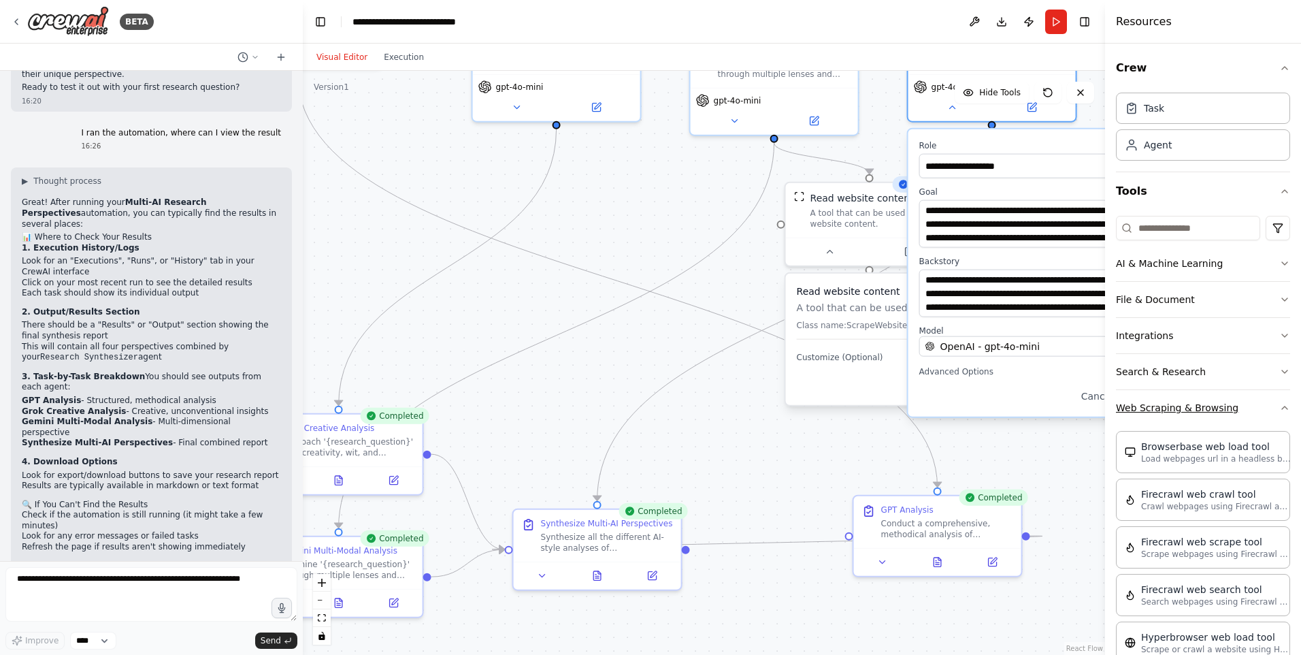
click at [1190, 414] on button "Web Scraping & Browsing" at bounding box center [1203, 407] width 174 height 35
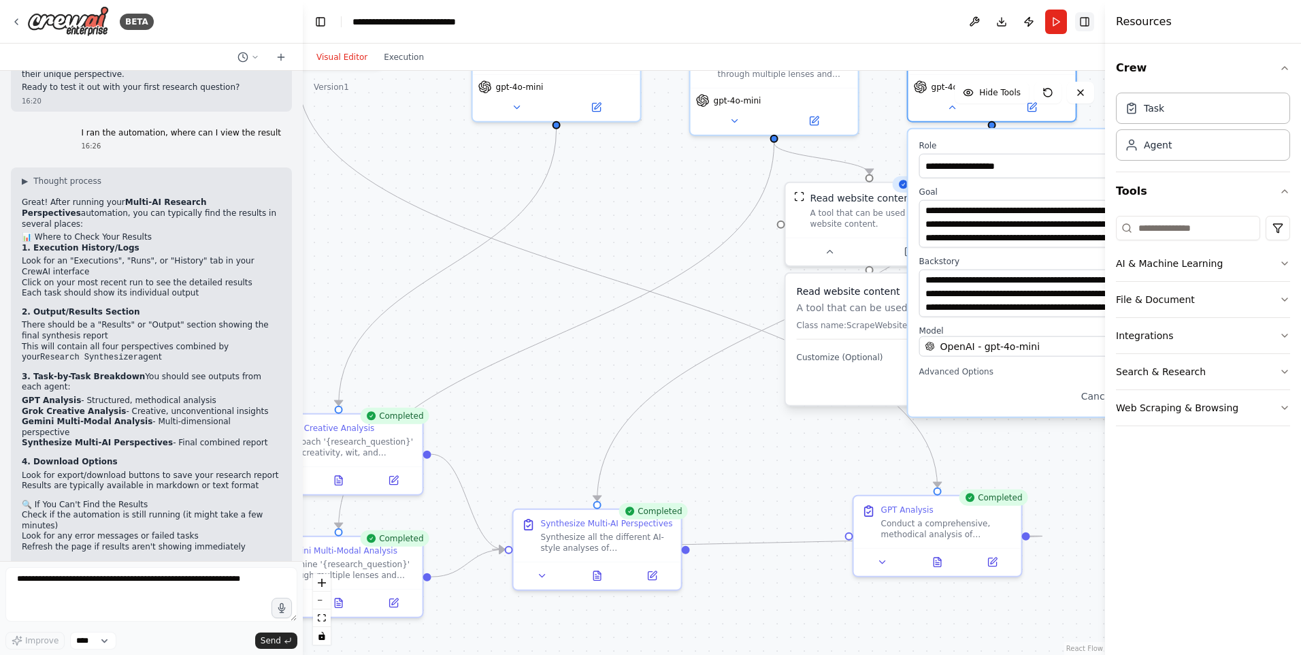
click at [1092, 20] on button "Toggle Right Sidebar" at bounding box center [1084, 21] width 19 height 19
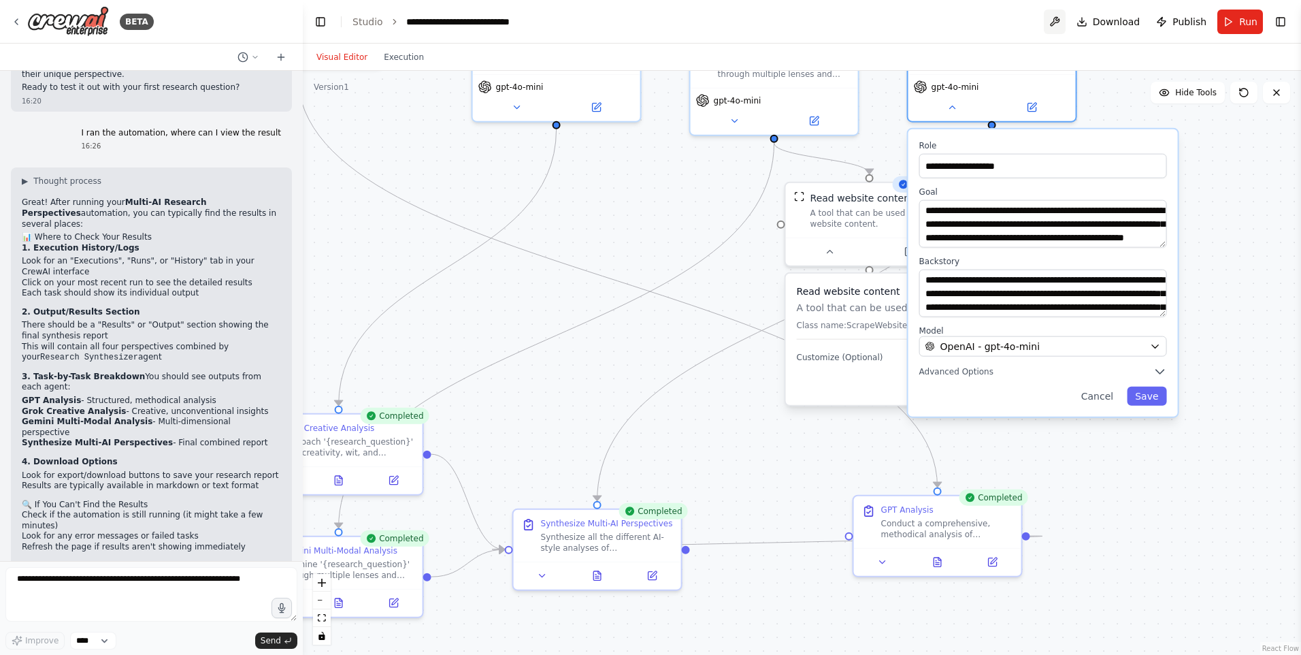
click at [1056, 25] on button at bounding box center [1055, 22] width 22 height 25
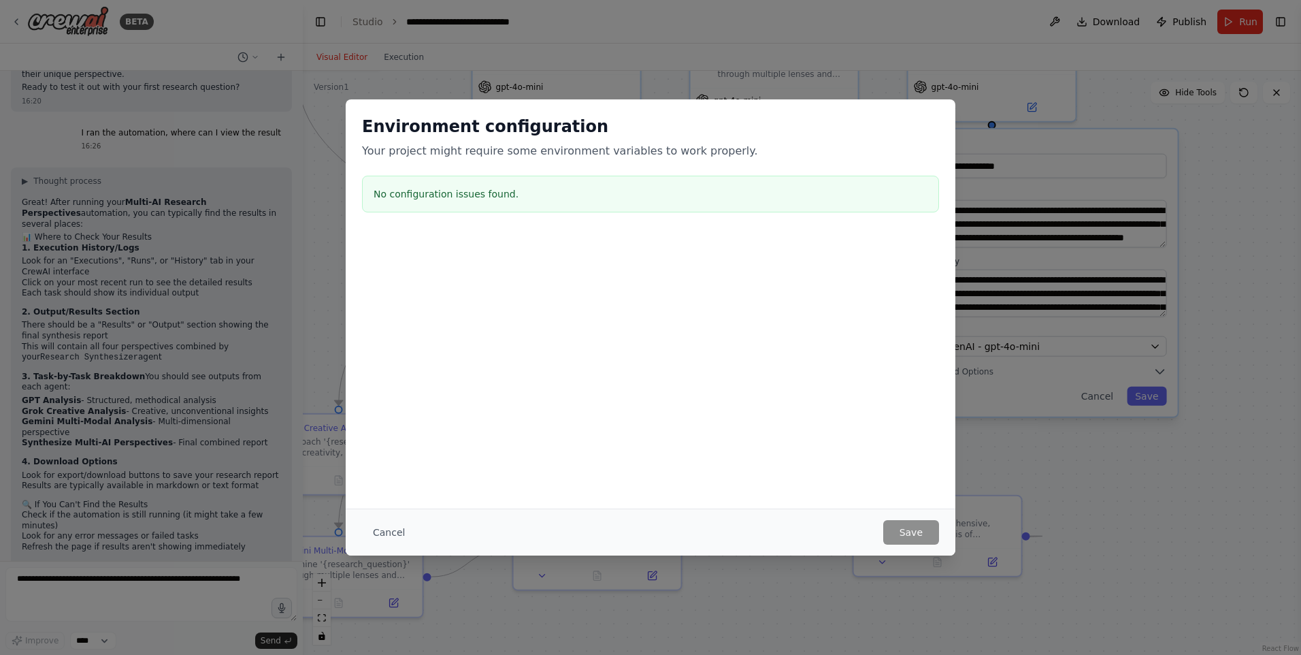
click at [1041, 149] on div "Environment configuration Your project might require some environment variables…" at bounding box center [650, 327] width 1301 height 655
click at [390, 526] on button "Cancel" at bounding box center [389, 532] width 54 height 25
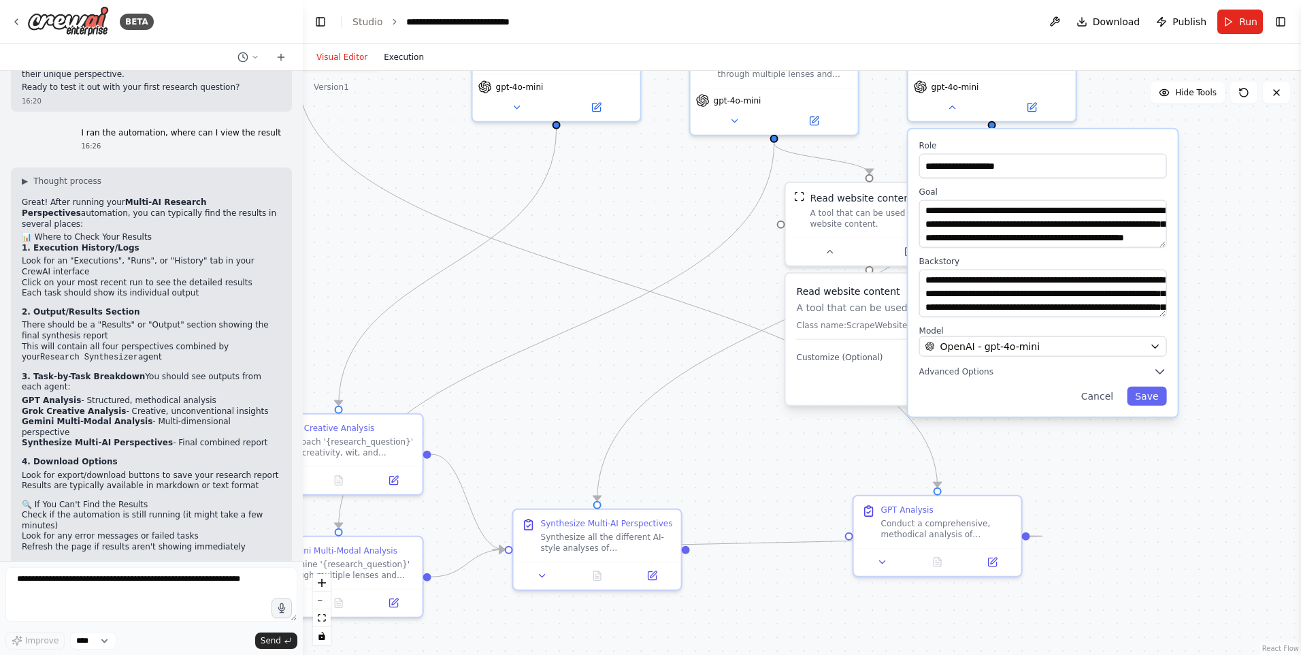
click at [401, 63] on button "Execution" at bounding box center [404, 57] width 56 height 16
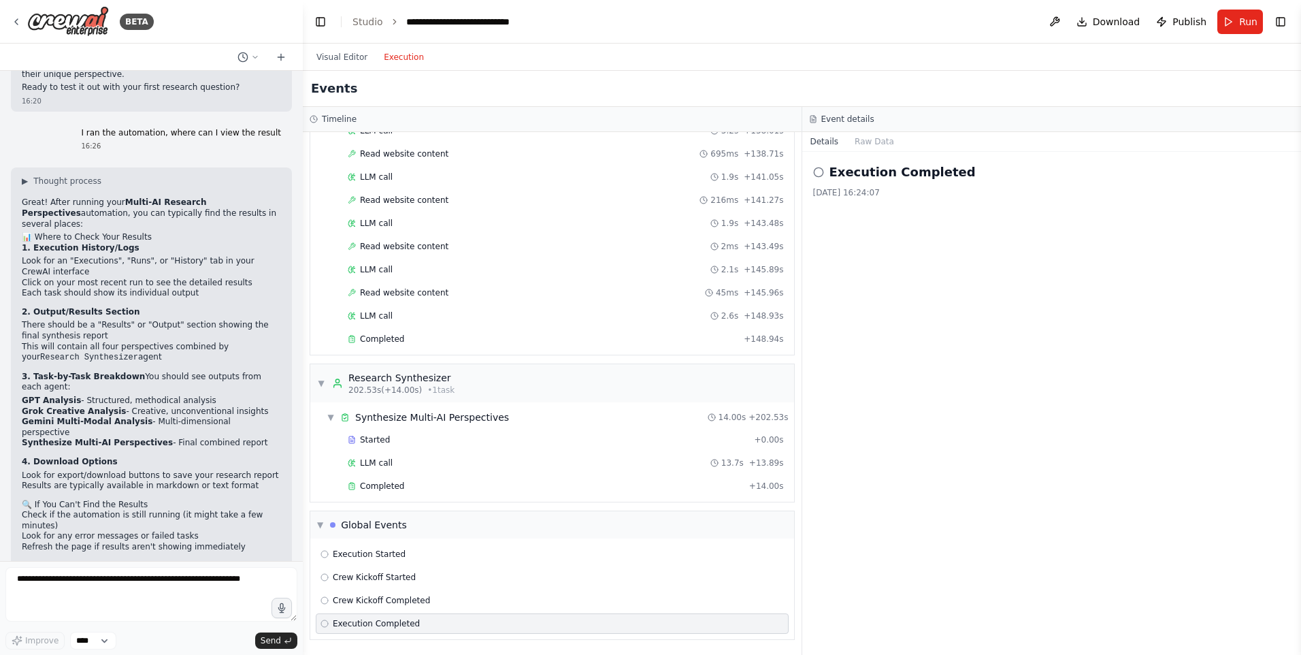
click at [351, 628] on span "Execution Completed" at bounding box center [376, 623] width 87 height 11
click at [353, 604] on span "Crew Kickoff Completed" at bounding box center [381, 600] width 97 height 11
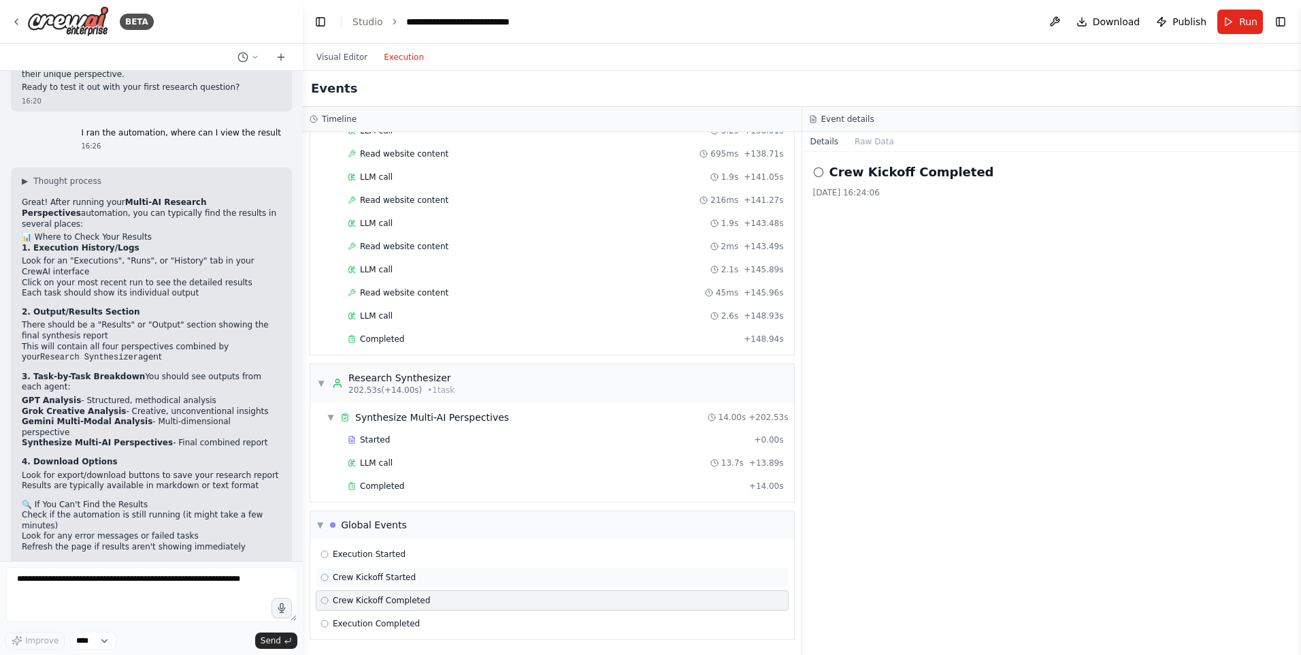
click at [372, 579] on span "Crew Kickoff Started" at bounding box center [374, 577] width 83 height 11
click at [888, 141] on button "Raw Data" at bounding box center [875, 141] width 56 height 19
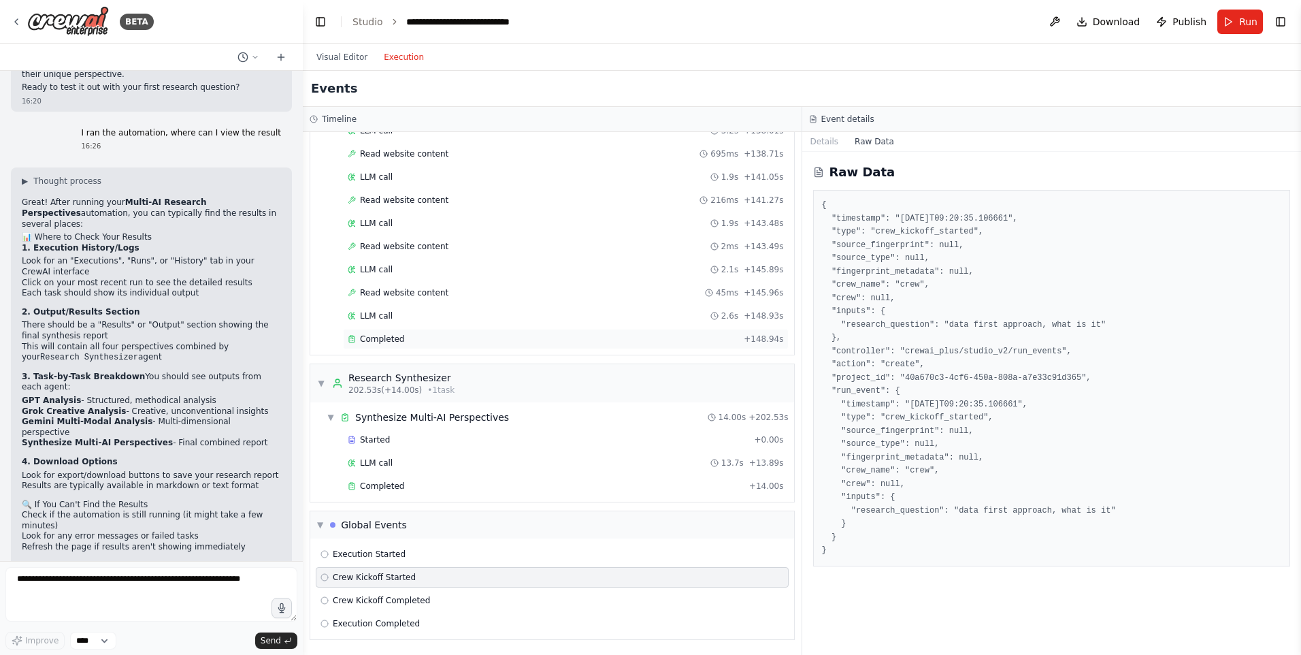
click at [393, 346] on div "Completed + 148.94s" at bounding box center [566, 339] width 446 height 20
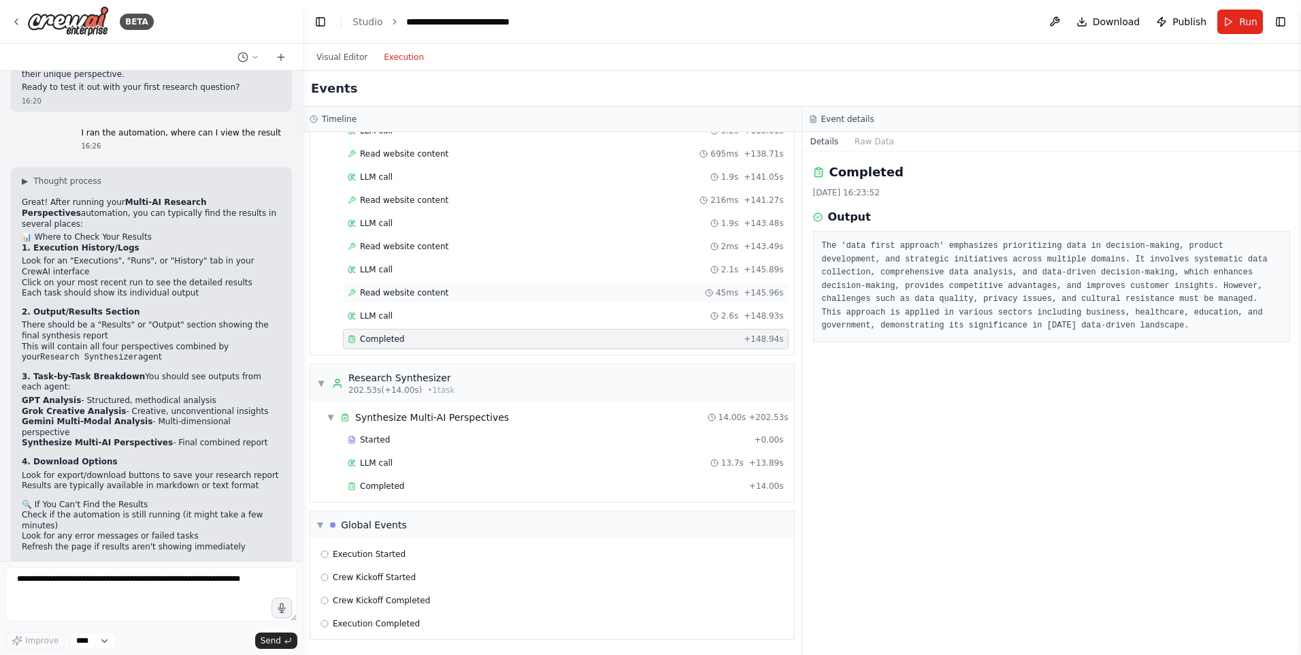
click at [392, 289] on span "Read website content" at bounding box center [404, 292] width 88 height 11
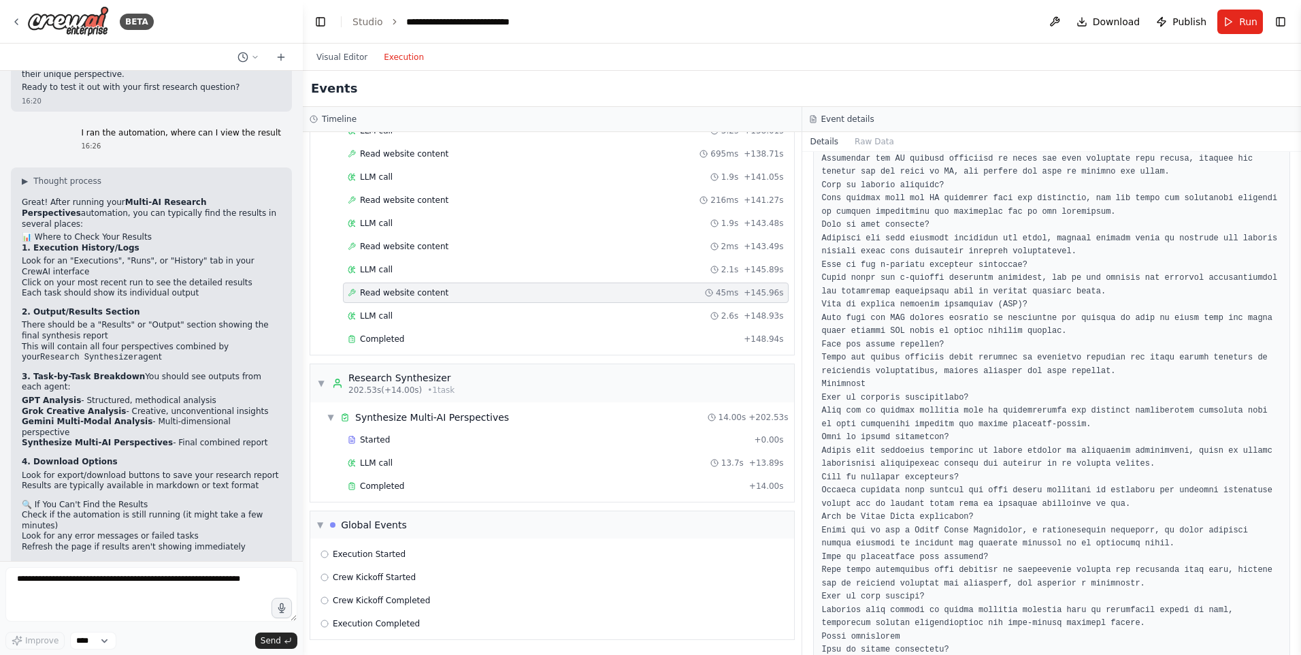
scroll to position [749, 0]
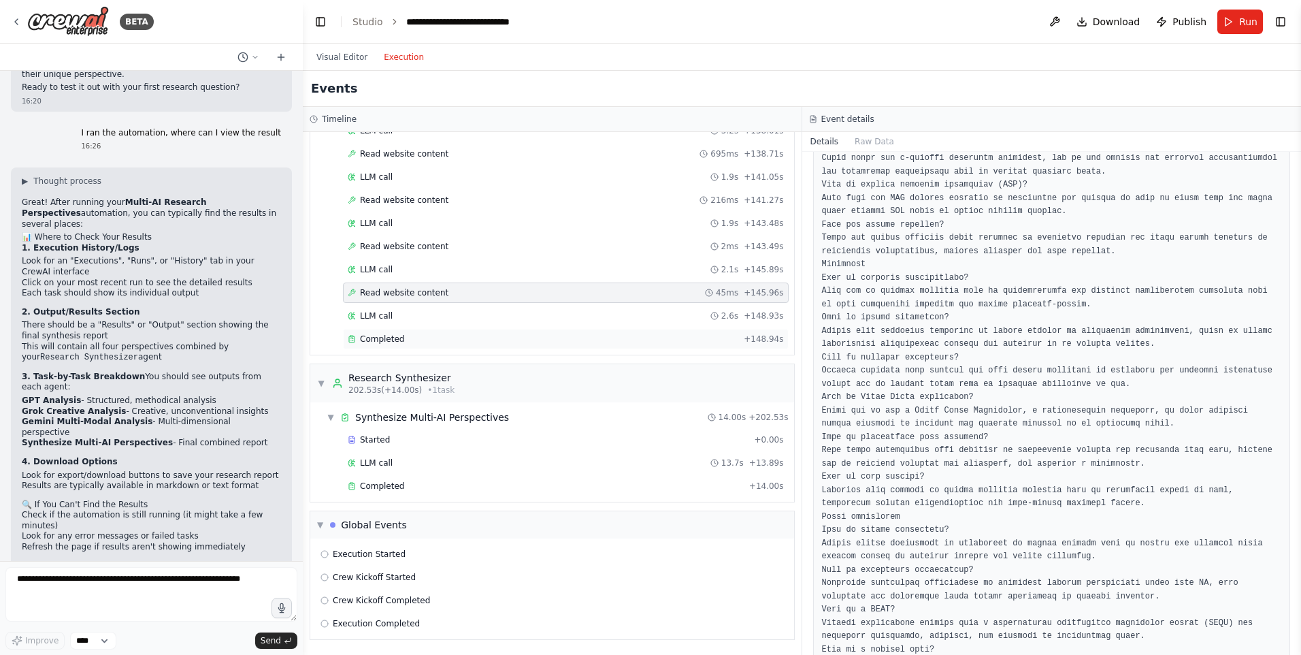
click at [407, 344] on div "Completed + 148.94s" at bounding box center [566, 339] width 446 height 20
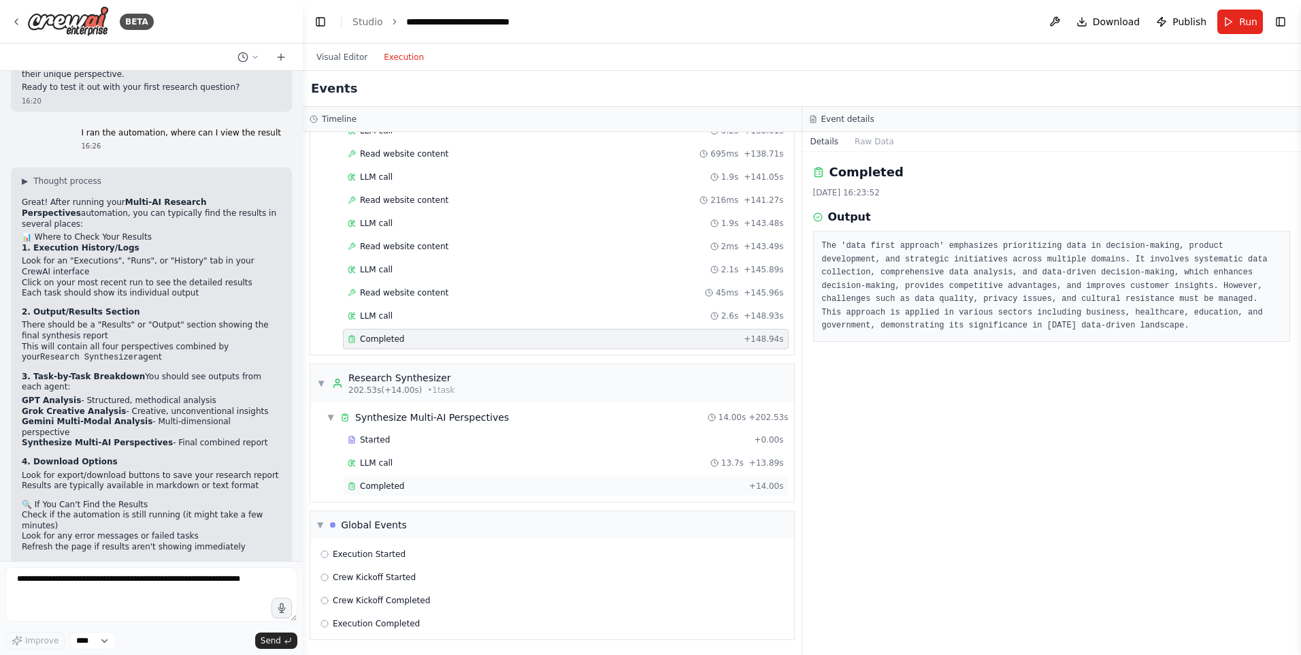
click at [410, 488] on div "Completed" at bounding box center [546, 486] width 396 height 11
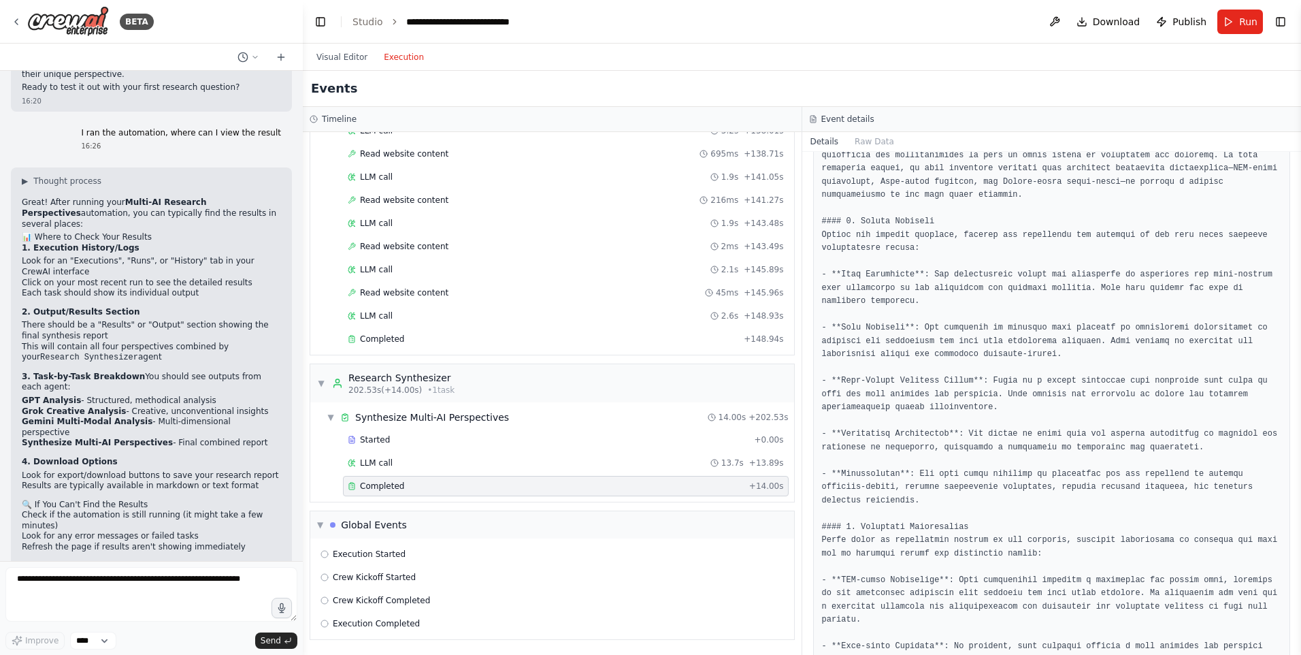
scroll to position [0, 0]
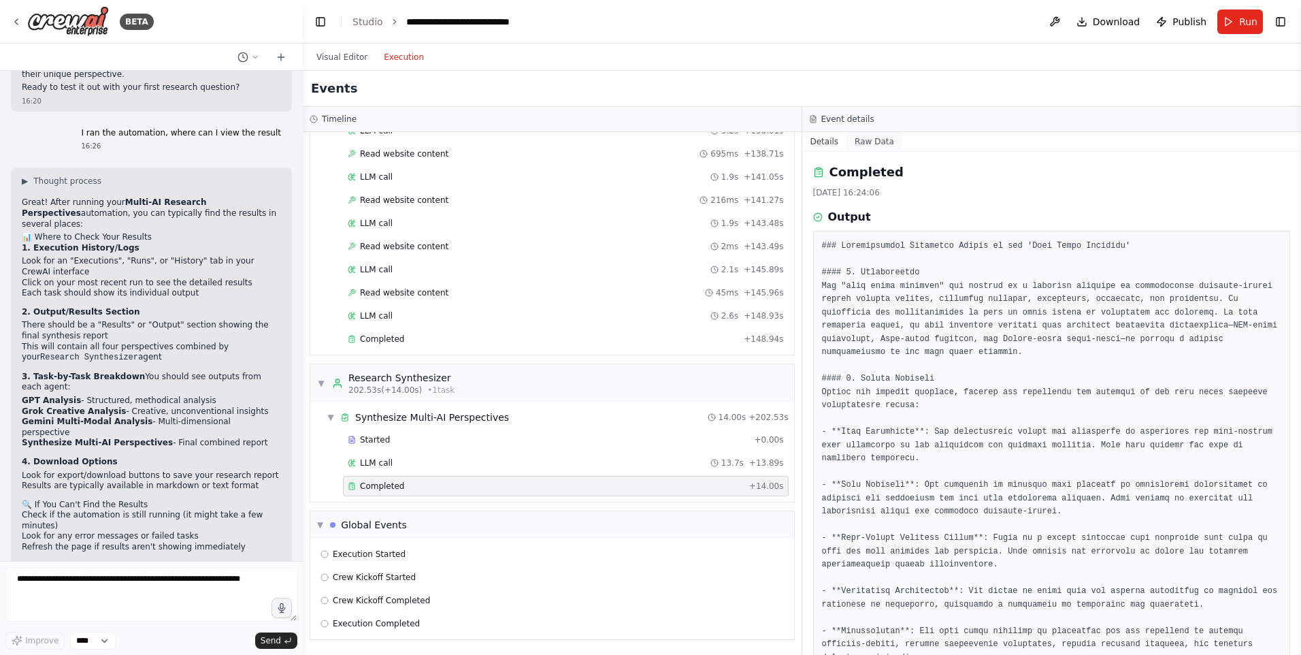
click at [869, 135] on button "Raw Data" at bounding box center [875, 141] width 56 height 19
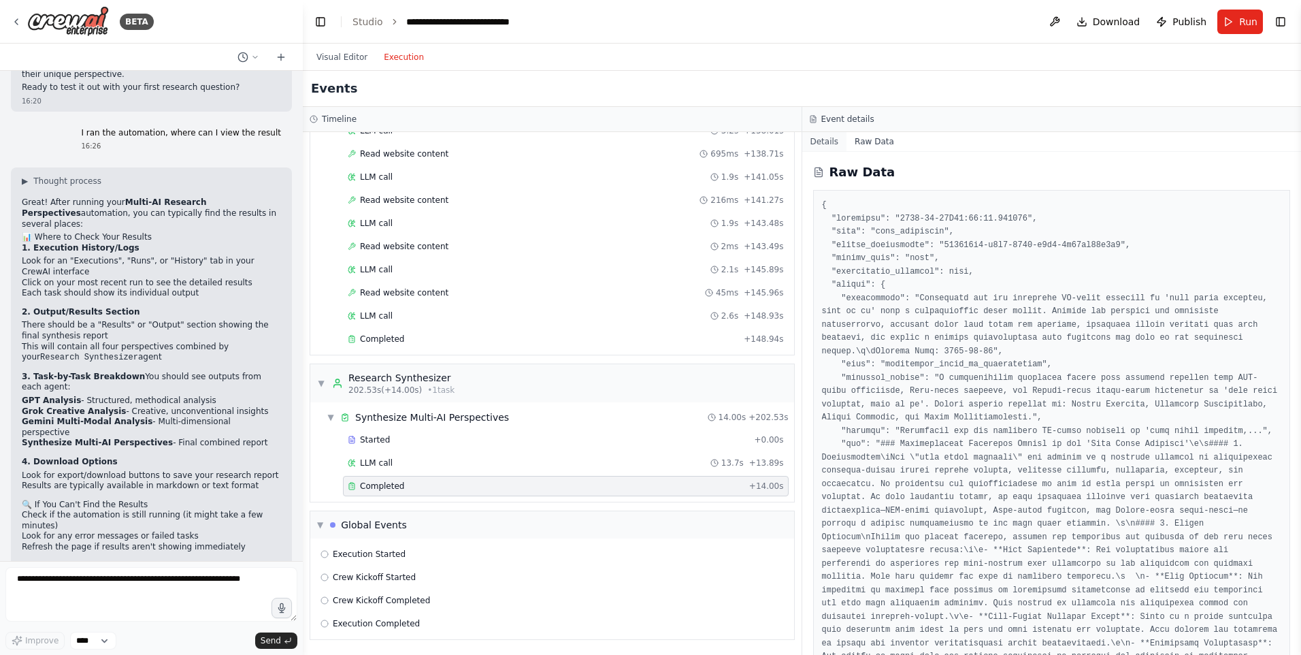
click at [839, 143] on button "Details" at bounding box center [825, 141] width 45 height 19
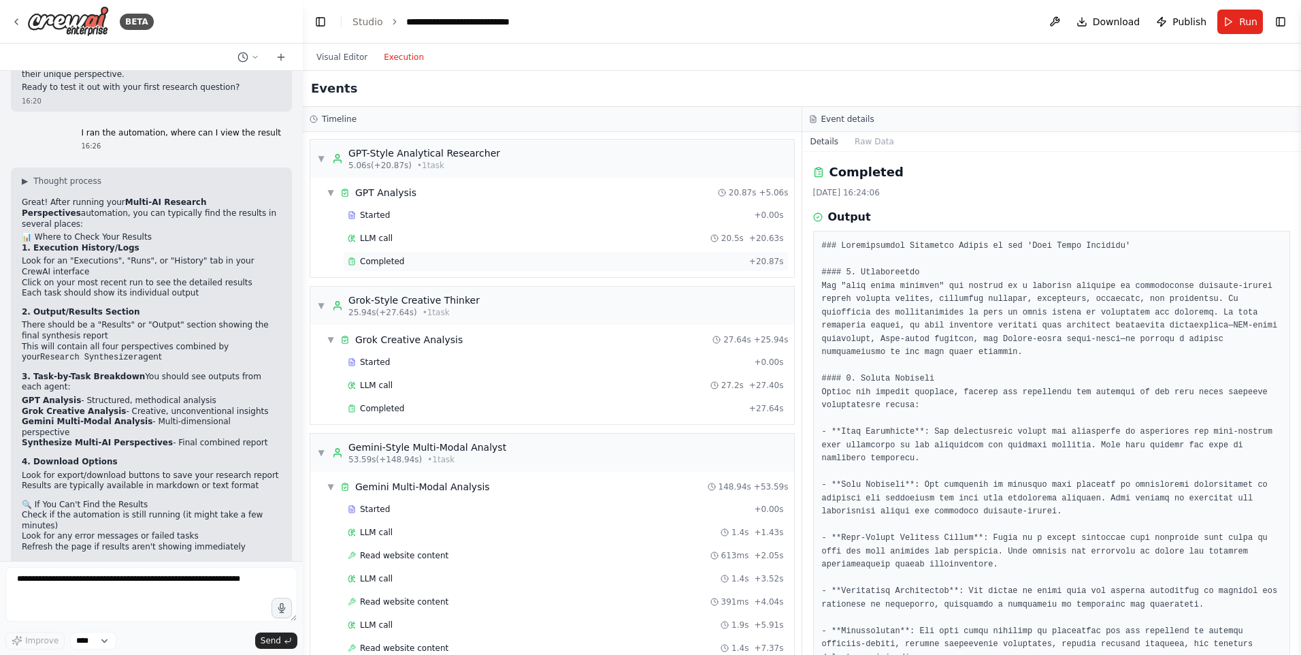
click at [400, 258] on span "Completed" at bounding box center [382, 261] width 44 height 11
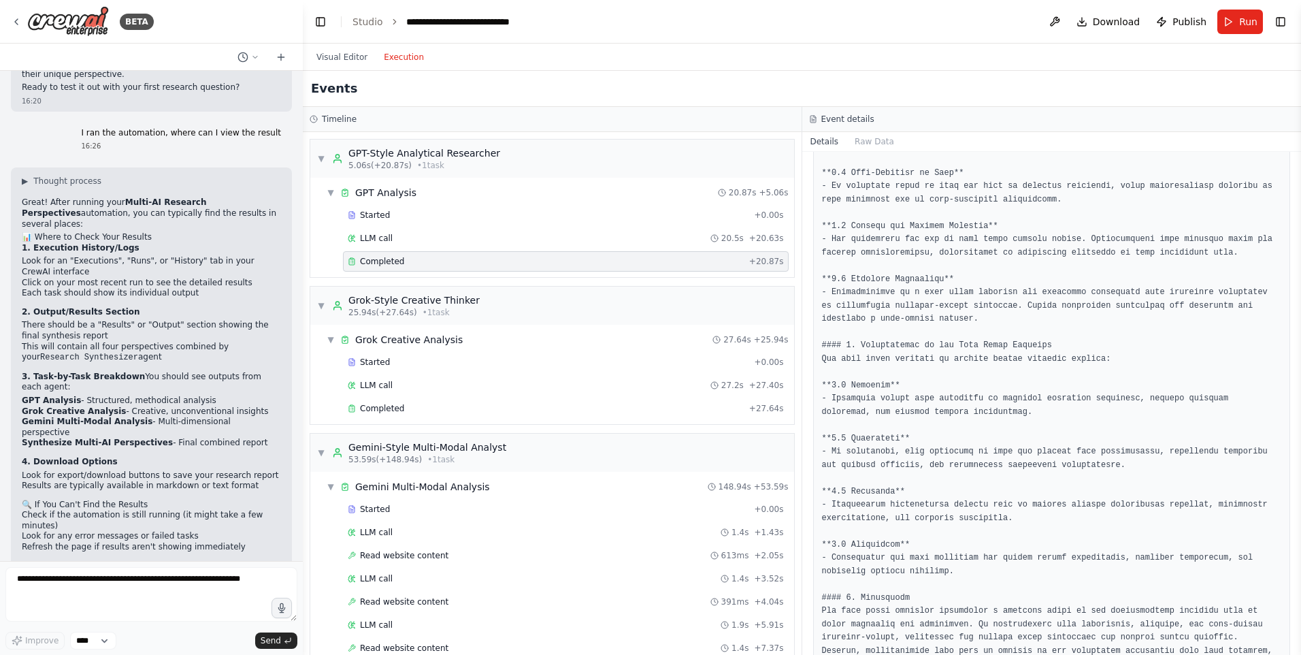
scroll to position [1235, 0]
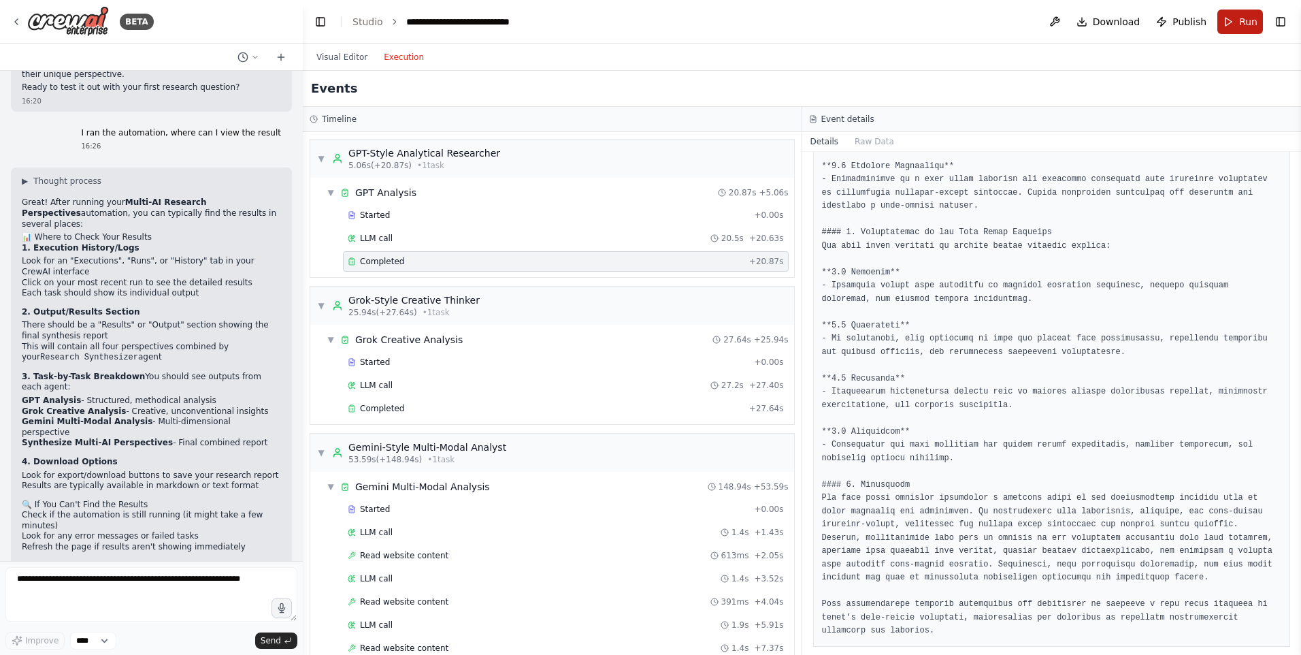
click at [1253, 25] on span "Run" at bounding box center [1249, 22] width 18 height 14
click at [329, 59] on button "Visual Editor" at bounding box center [341, 57] width 67 height 16
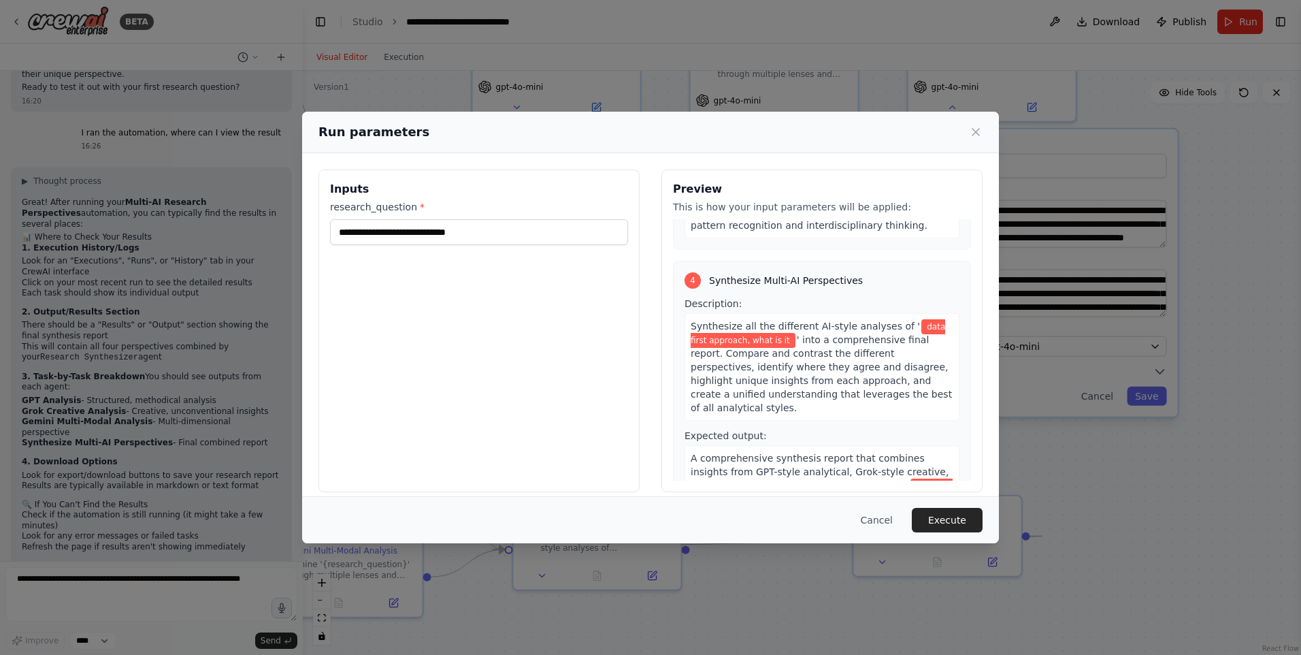
scroll to position [836, 0]
drag, startPoint x: 490, startPoint y: 236, endPoint x: 282, endPoint y: 246, distance: 208.5
click at [80, 238] on div "**********" at bounding box center [650, 327] width 1301 height 655
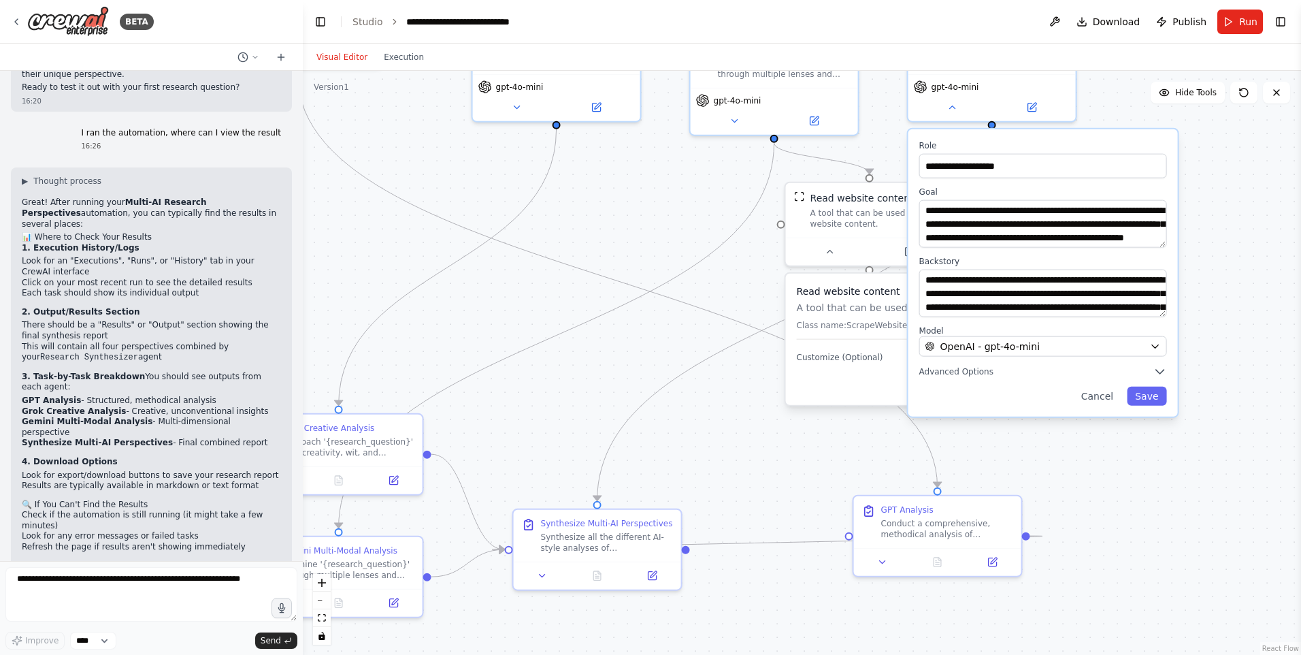
drag, startPoint x: 1257, startPoint y: 26, endPoint x: 1080, endPoint y: 99, distance: 192.3
click at [1257, 26] on span "Run" at bounding box center [1249, 22] width 18 height 14
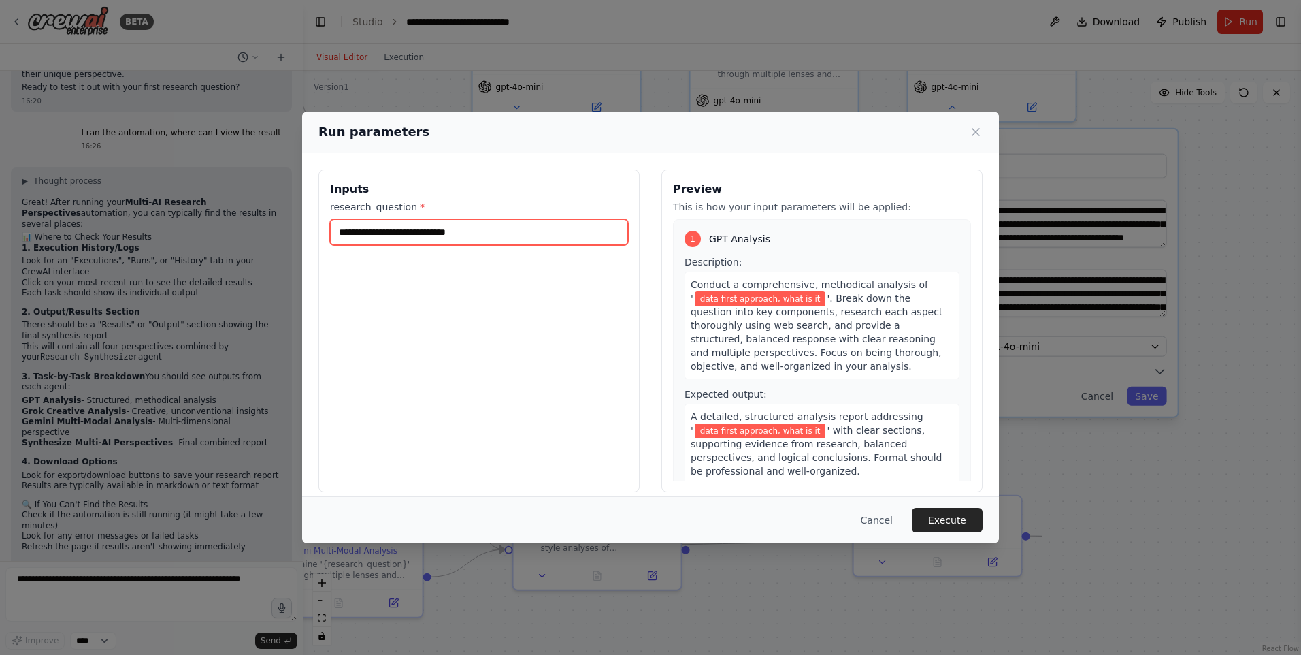
click at [467, 229] on input "**********" at bounding box center [479, 232] width 298 height 26
drag, startPoint x: 474, startPoint y: 234, endPoint x: 332, endPoint y: 237, distance: 141.6
click at [332, 237] on input "**********" at bounding box center [479, 232] width 298 height 26
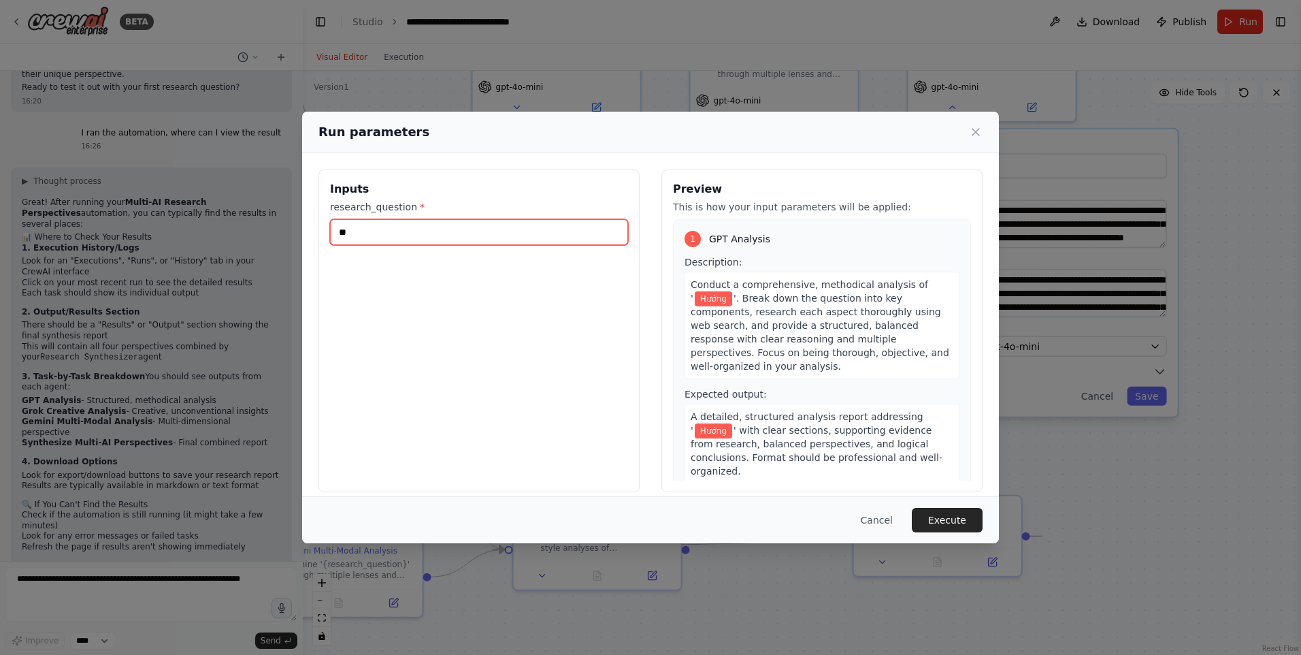
type input "*"
type input "**********"
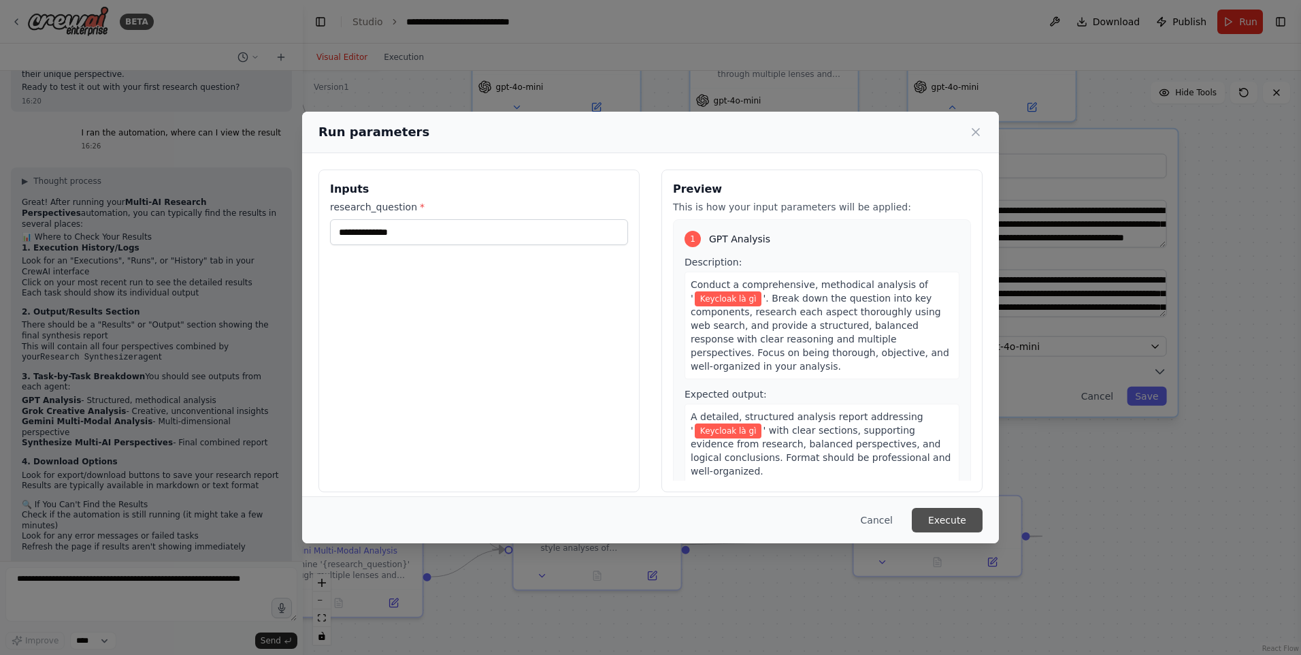
click at [933, 517] on button "Execute" at bounding box center [947, 520] width 71 height 25
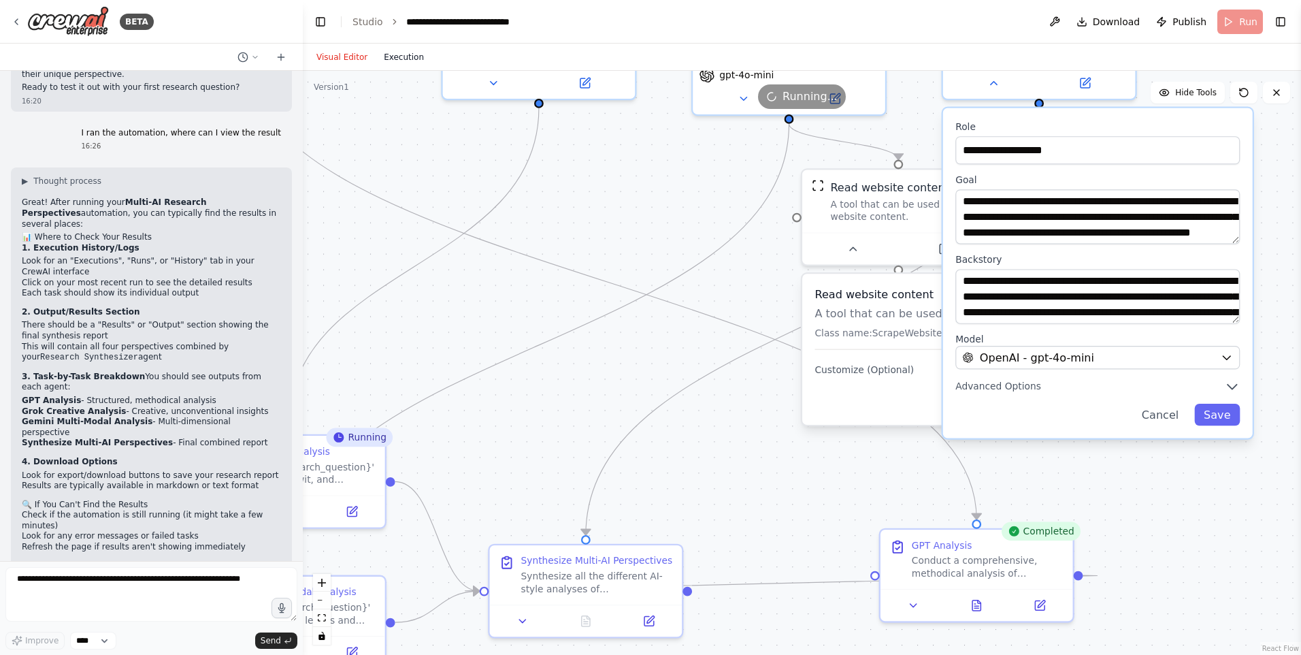
click at [392, 54] on button "Execution" at bounding box center [404, 57] width 56 height 16
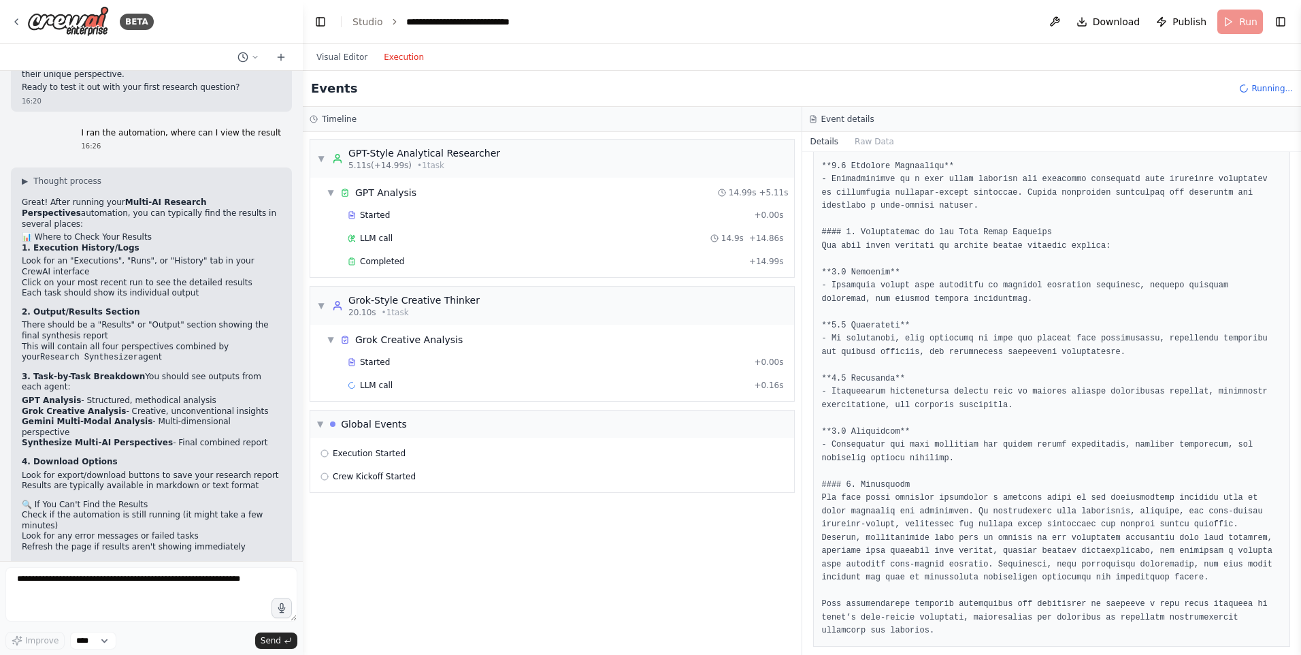
click at [841, 116] on h3 "Event details" at bounding box center [848, 119] width 53 height 11
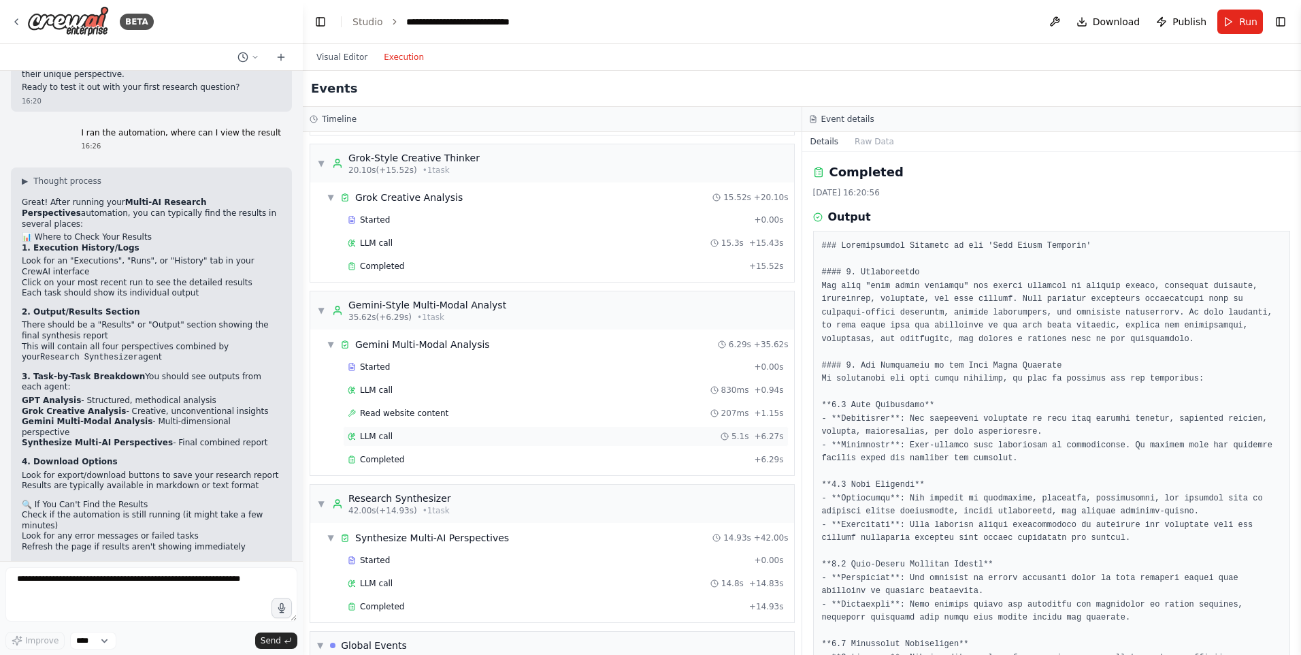
scroll to position [263, 0]
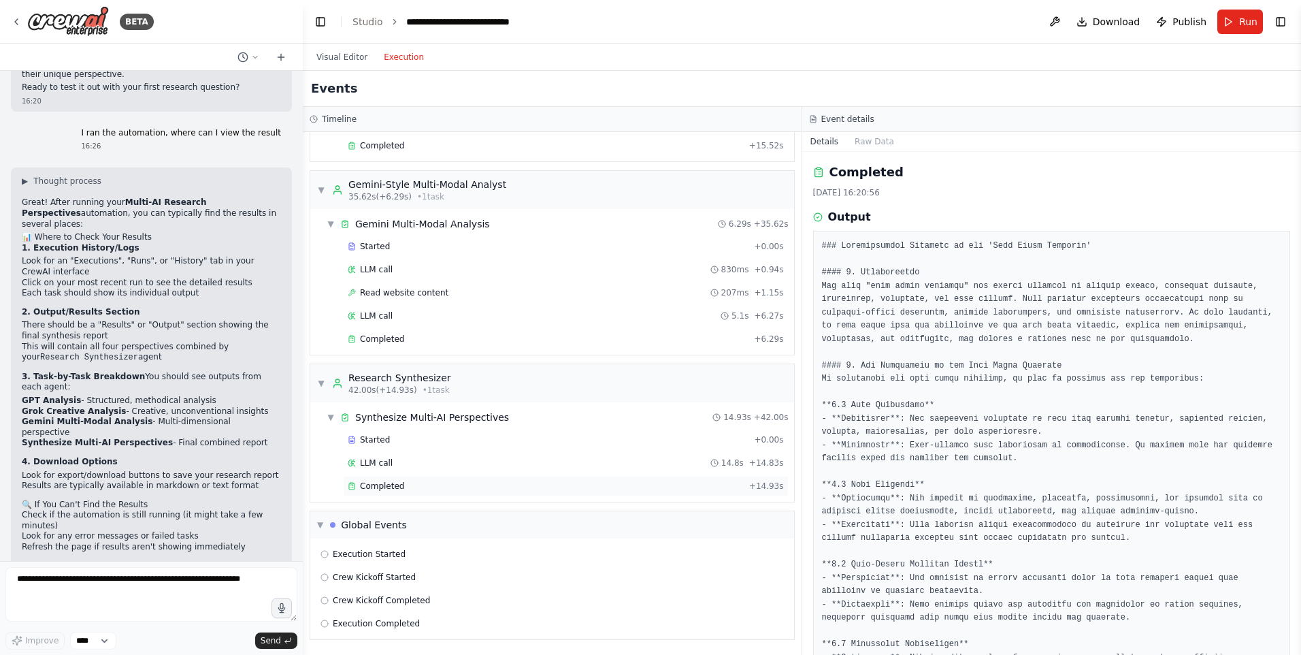
click at [434, 491] on div "Completed + 14.93s" at bounding box center [566, 486] width 446 height 20
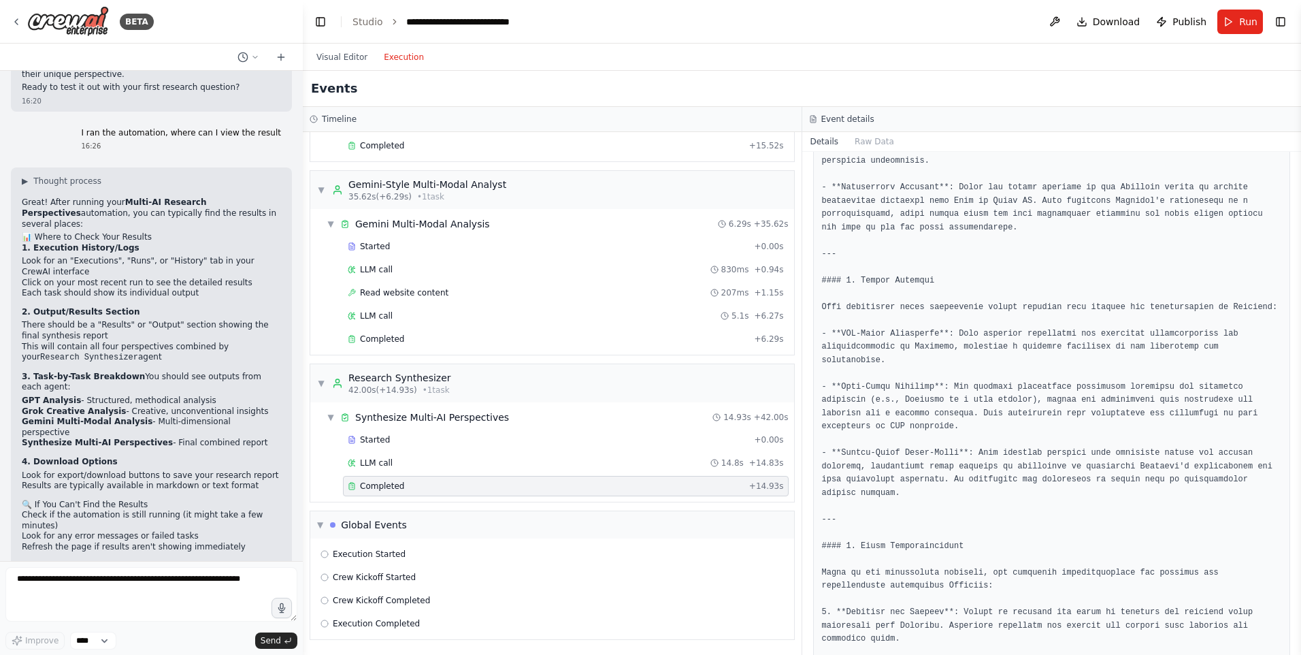
scroll to position [1036, 0]
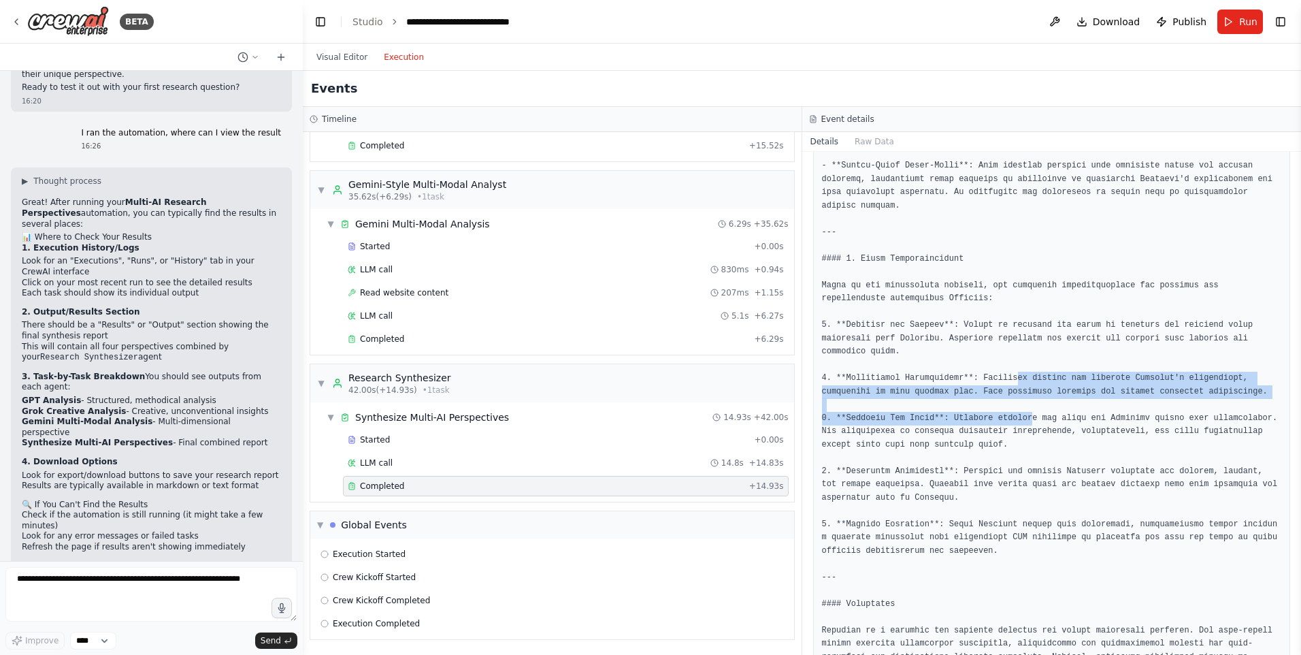
drag, startPoint x: 1000, startPoint y: 305, endPoint x: 1016, endPoint y: 338, distance: 36.2
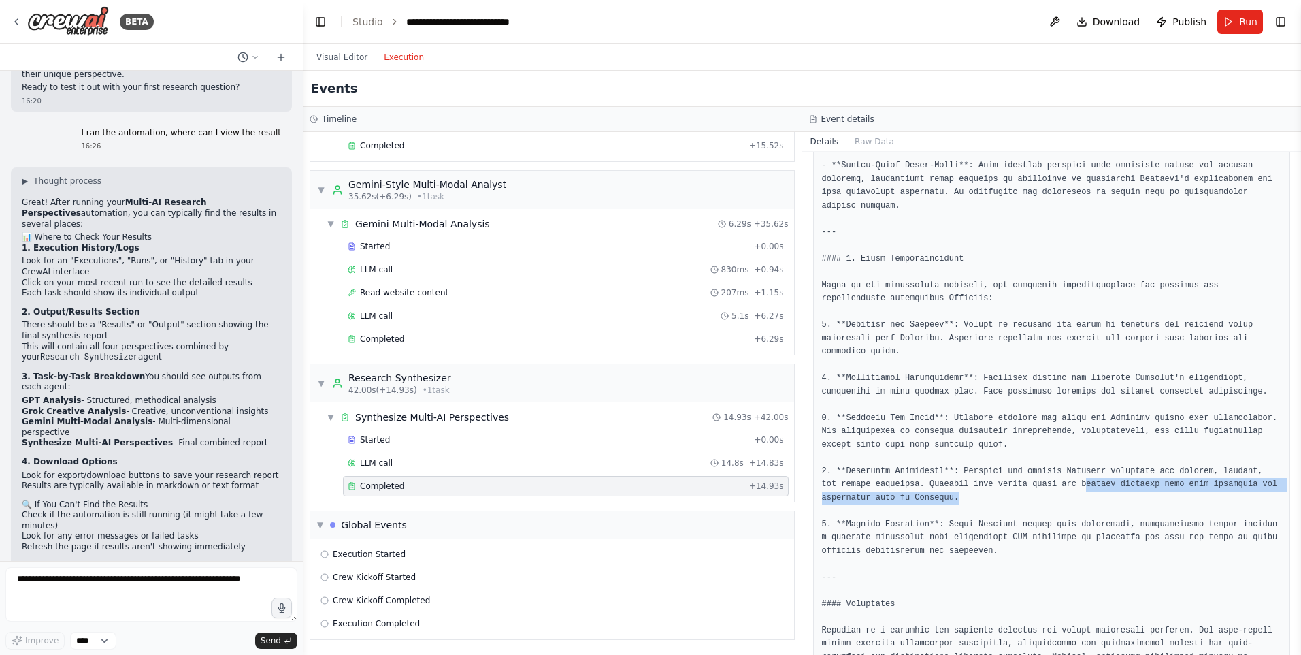
drag, startPoint x: 1016, startPoint y: 338, endPoint x: 1046, endPoint y: 413, distance: 81.3
drag, startPoint x: 1046, startPoint y: 413, endPoint x: 888, endPoint y: 447, distance: 160.7
click at [483, 467] on div "LLM call 14.8s + 14.83s" at bounding box center [566, 462] width 436 height 11
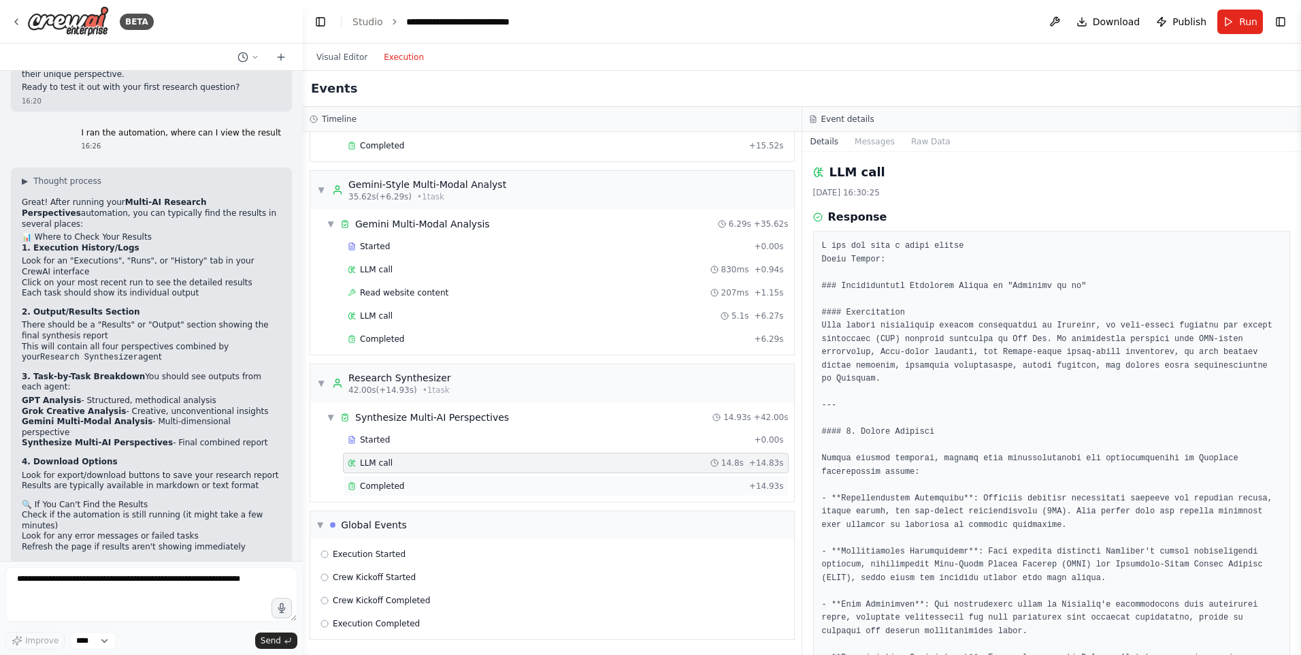
click at [476, 482] on div "Completed" at bounding box center [546, 486] width 396 height 11
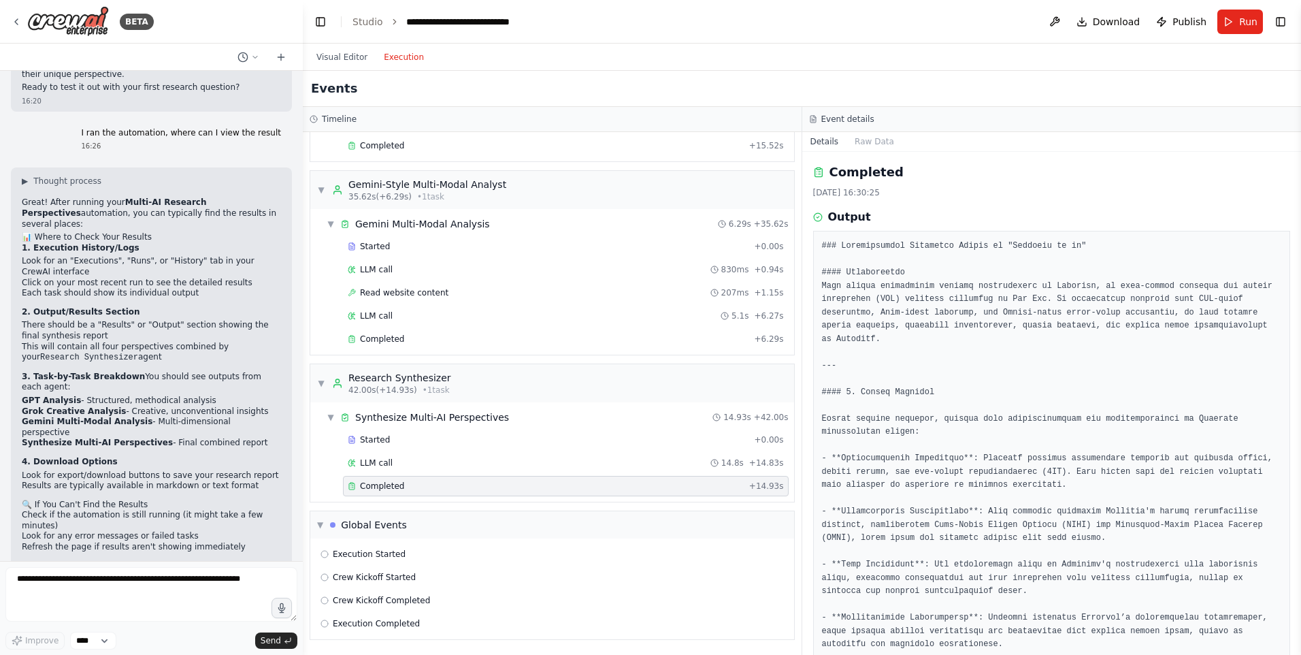
click at [476, 482] on div "Completed" at bounding box center [546, 486] width 396 height 11
drag, startPoint x: 476, startPoint y: 482, endPoint x: 408, endPoint y: 503, distance: 70.6
click at [408, 503] on div "▼ GPT-Style Analytical Researcher 5.11s (+14.99s) • 1 task ▼ GPT Analysis 14.99…" at bounding box center [552, 393] width 499 height 523
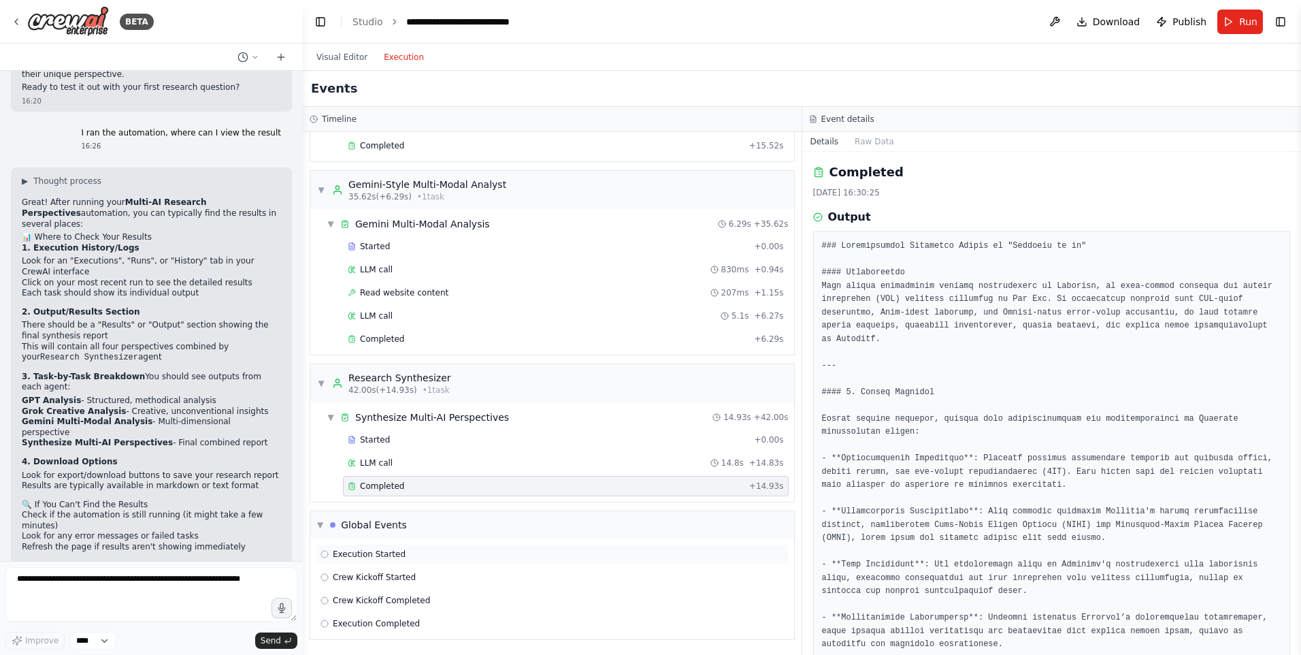
click at [347, 562] on div "Execution Started" at bounding box center [552, 554] width 473 height 20
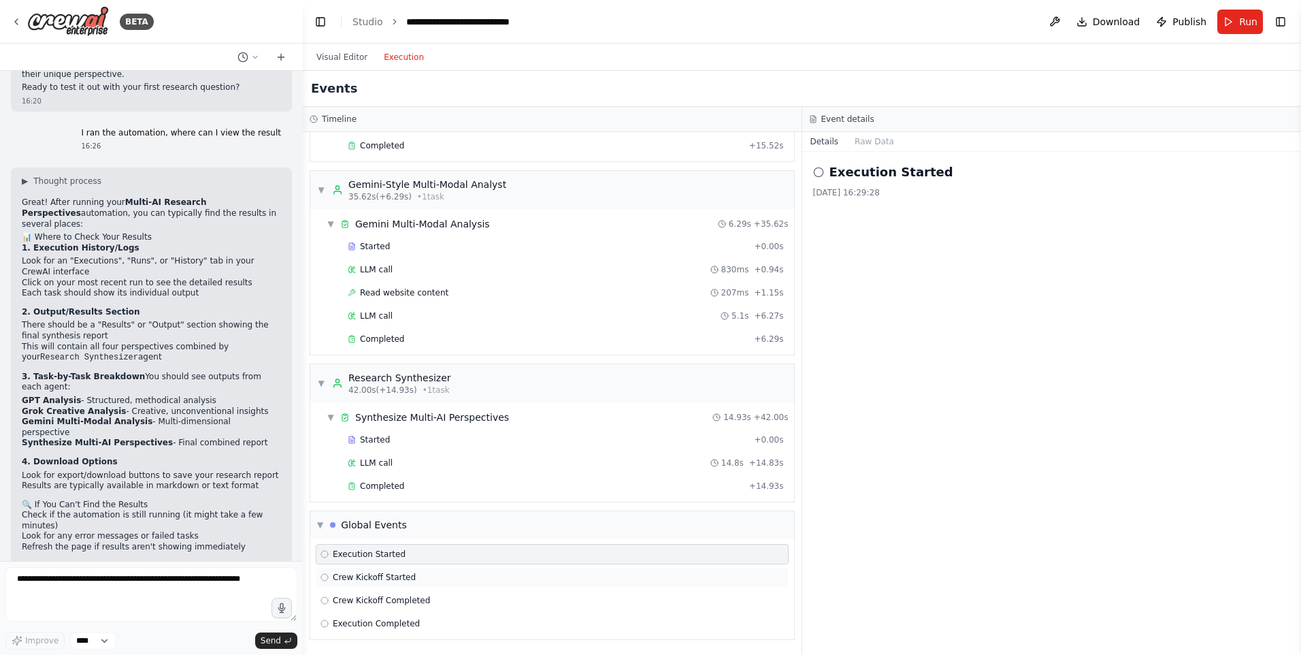
click at [356, 577] on span "Crew Kickoff Started" at bounding box center [374, 577] width 83 height 11
click at [362, 592] on div "Crew Kickoff Completed" at bounding box center [552, 600] width 473 height 20
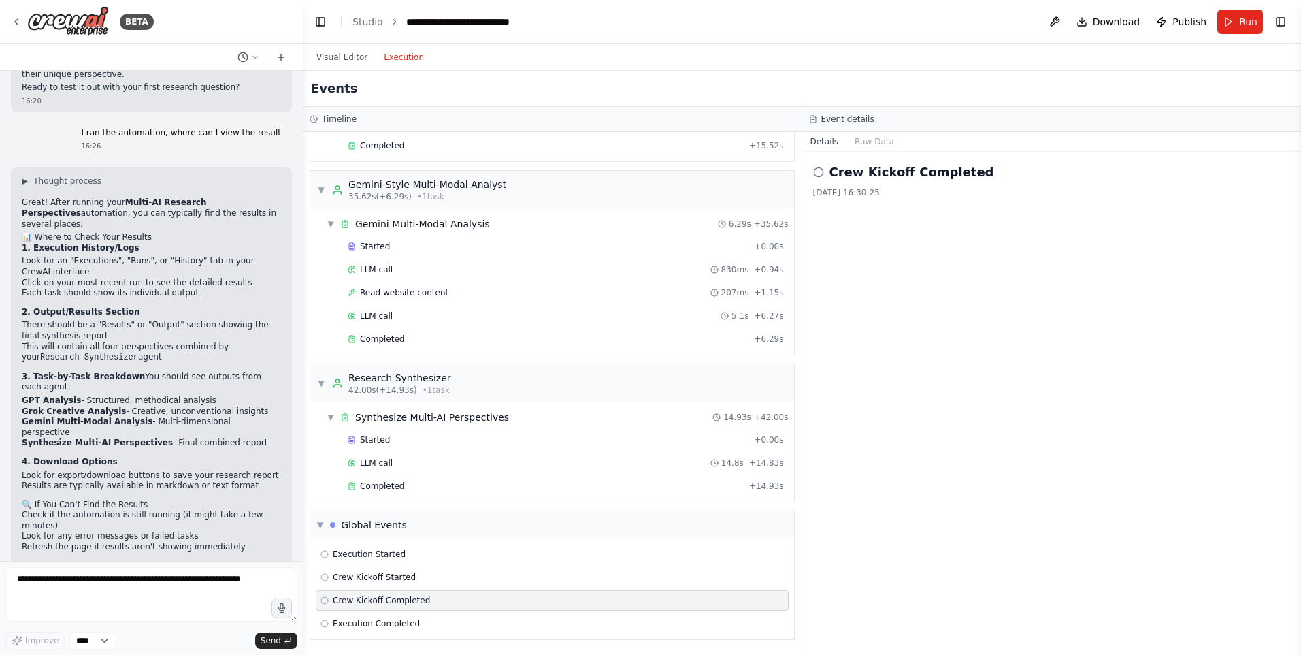
click at [363, 611] on div "Execution Started Crew Kickoff Started Crew Kickoff Completed Execution Complet…" at bounding box center [552, 588] width 484 height 101
click at [873, 140] on button "Raw Data" at bounding box center [875, 141] width 56 height 19
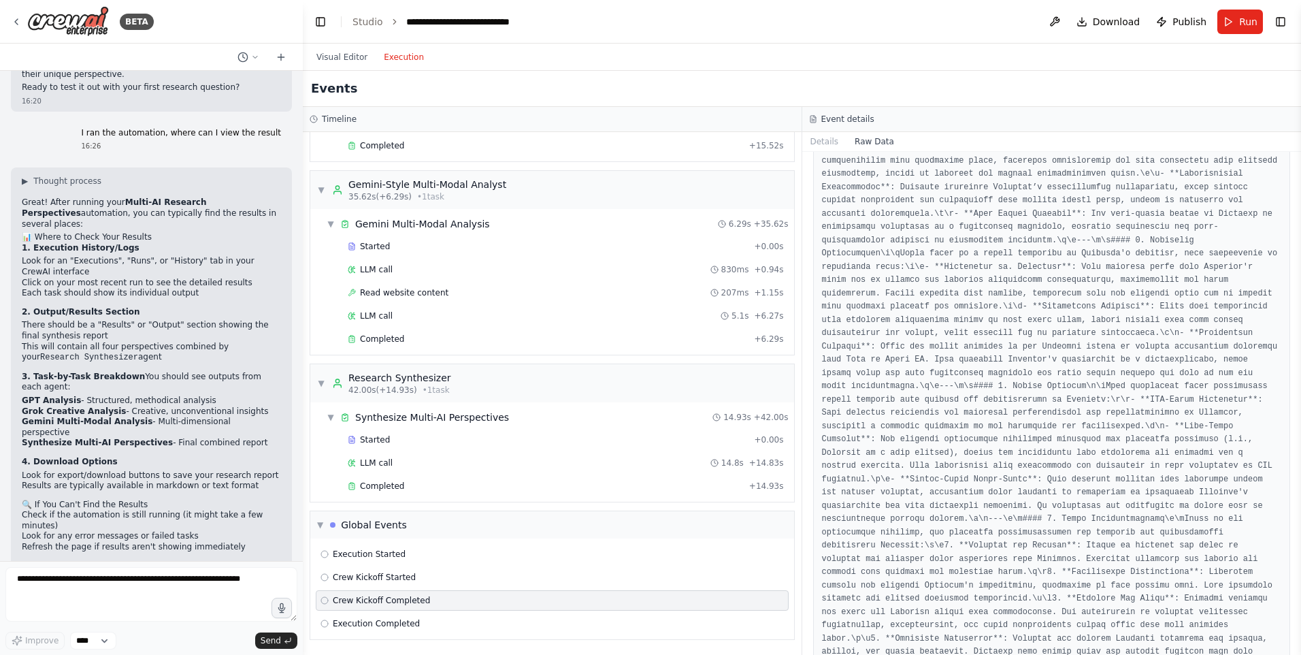
scroll to position [1807, 0]
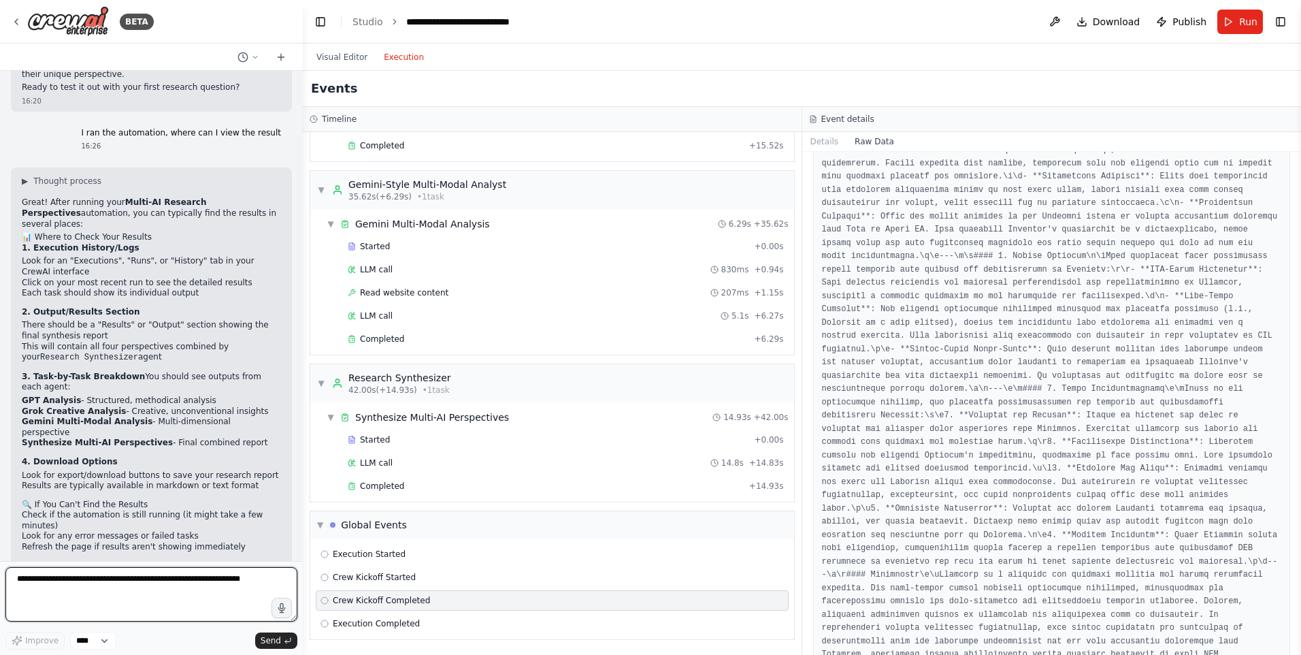
click at [127, 587] on textarea at bounding box center [151, 594] width 292 height 54
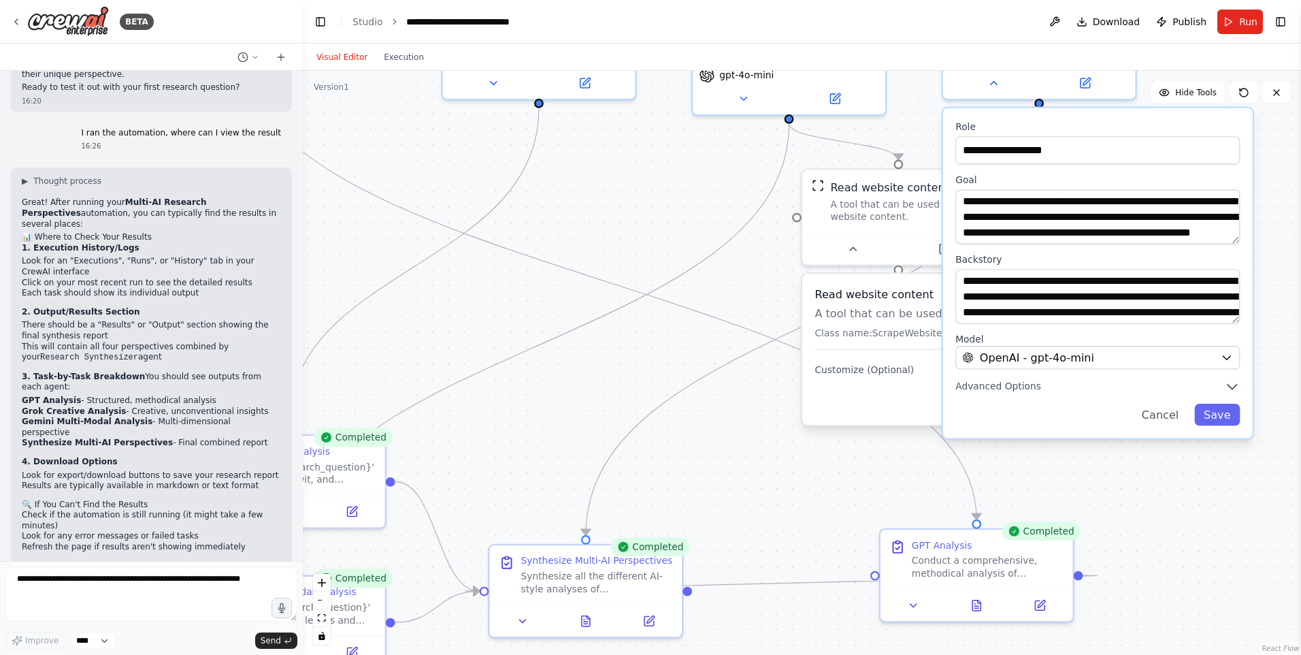
click at [334, 50] on button "Visual Editor" at bounding box center [341, 57] width 67 height 16
click at [1117, 357] on div "OpenAI - gpt-4o-mini" at bounding box center [1089, 358] width 252 height 16
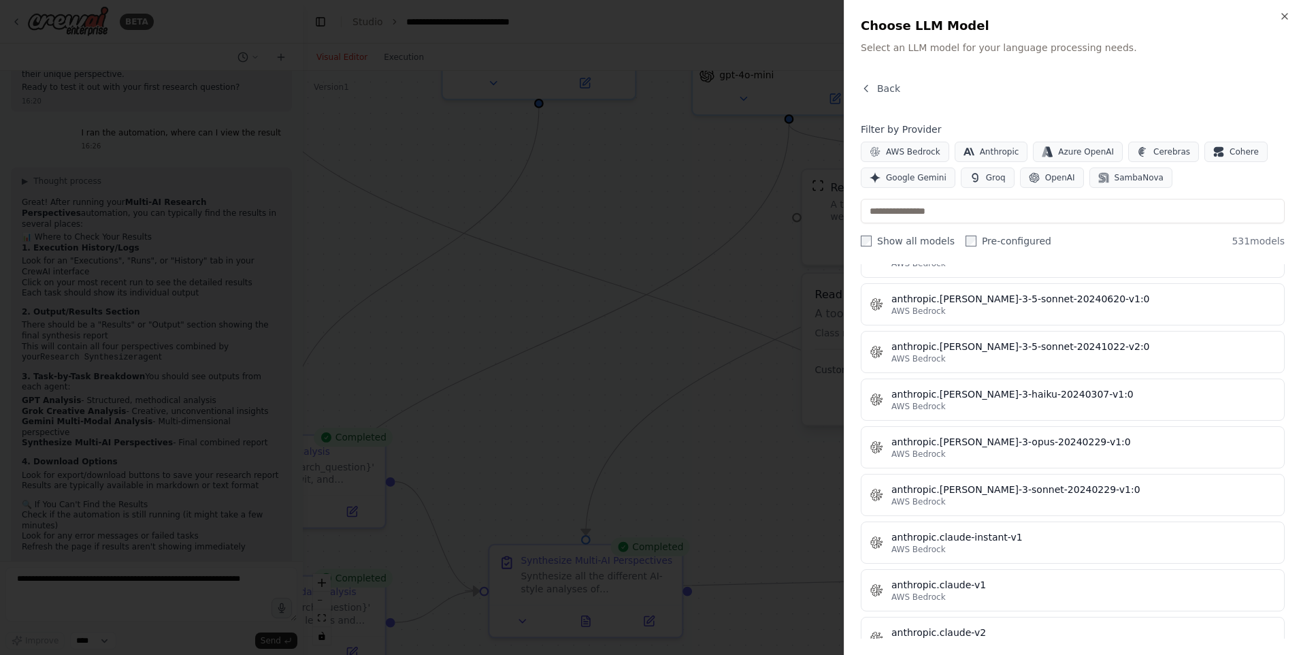
scroll to position [1225, 0]
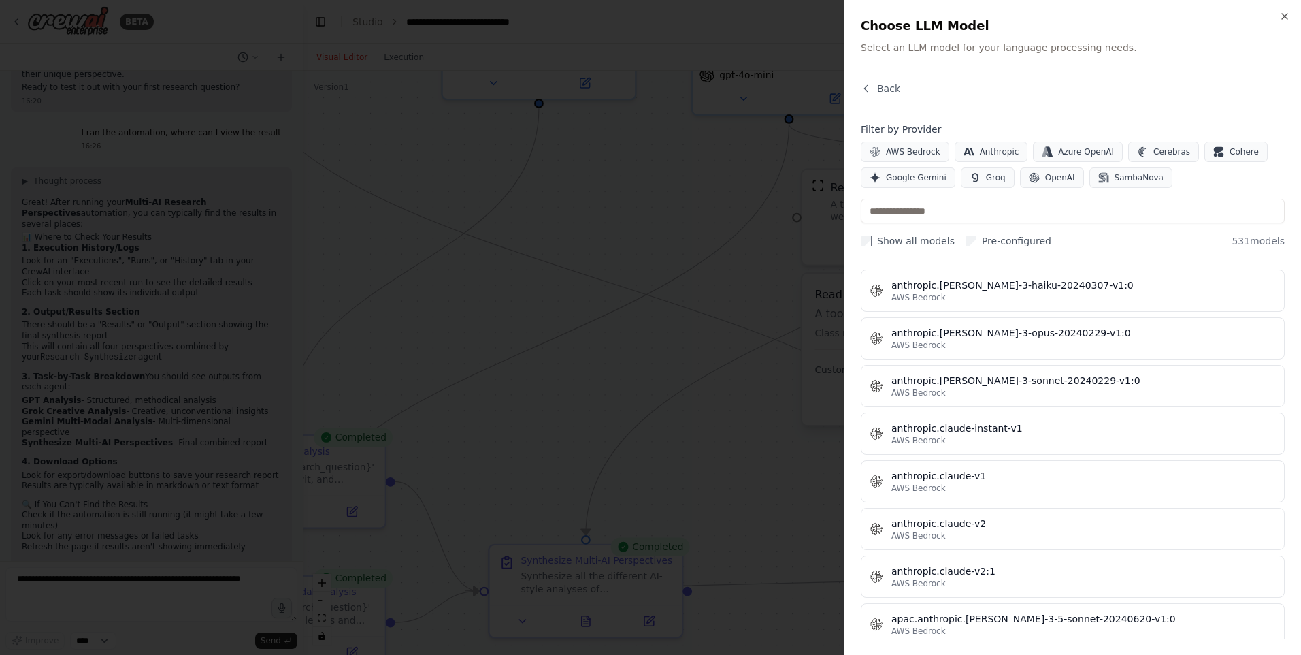
click at [665, 250] on div at bounding box center [650, 327] width 1301 height 655
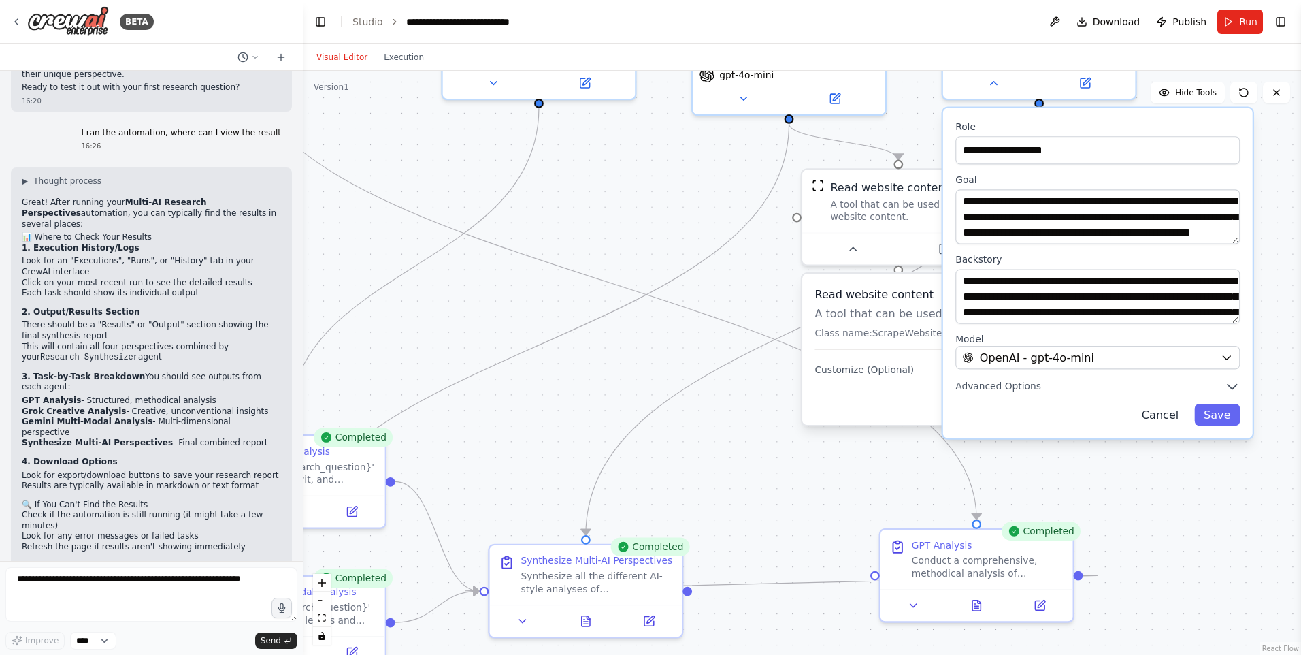
click at [1156, 422] on button "Cancel" at bounding box center [1161, 415] width 56 height 22
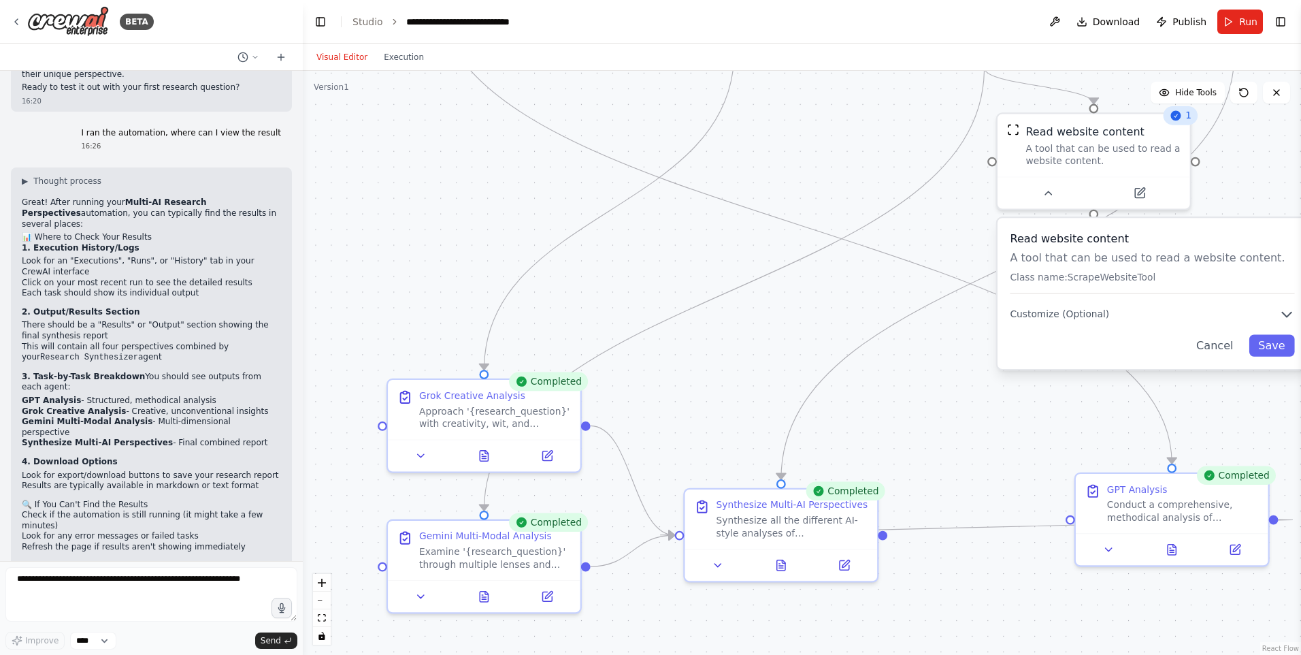
drag, startPoint x: 604, startPoint y: 338, endPoint x: 798, endPoint y: 241, distance: 217.0
click at [805, 242] on div ".deletable-edge-delete-btn { width: 20px; height: 20px; border: 0px solid #ffff…" at bounding box center [802, 363] width 999 height 584
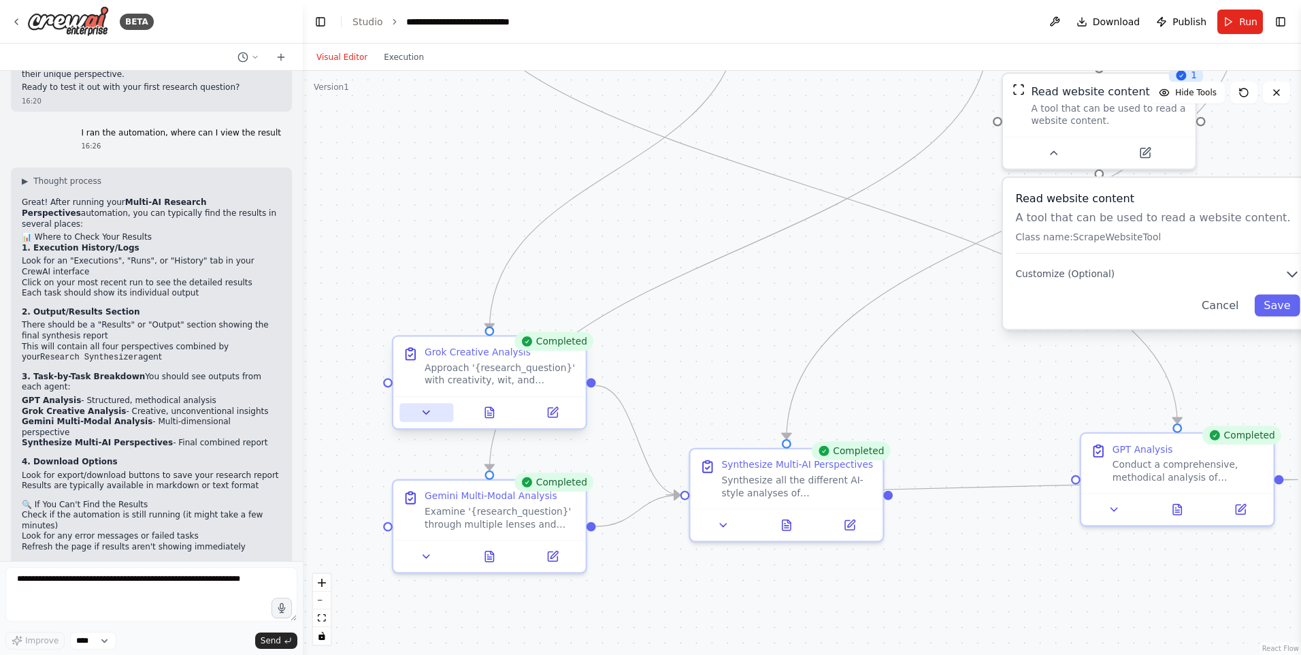
click at [444, 406] on button at bounding box center [427, 412] width 54 height 19
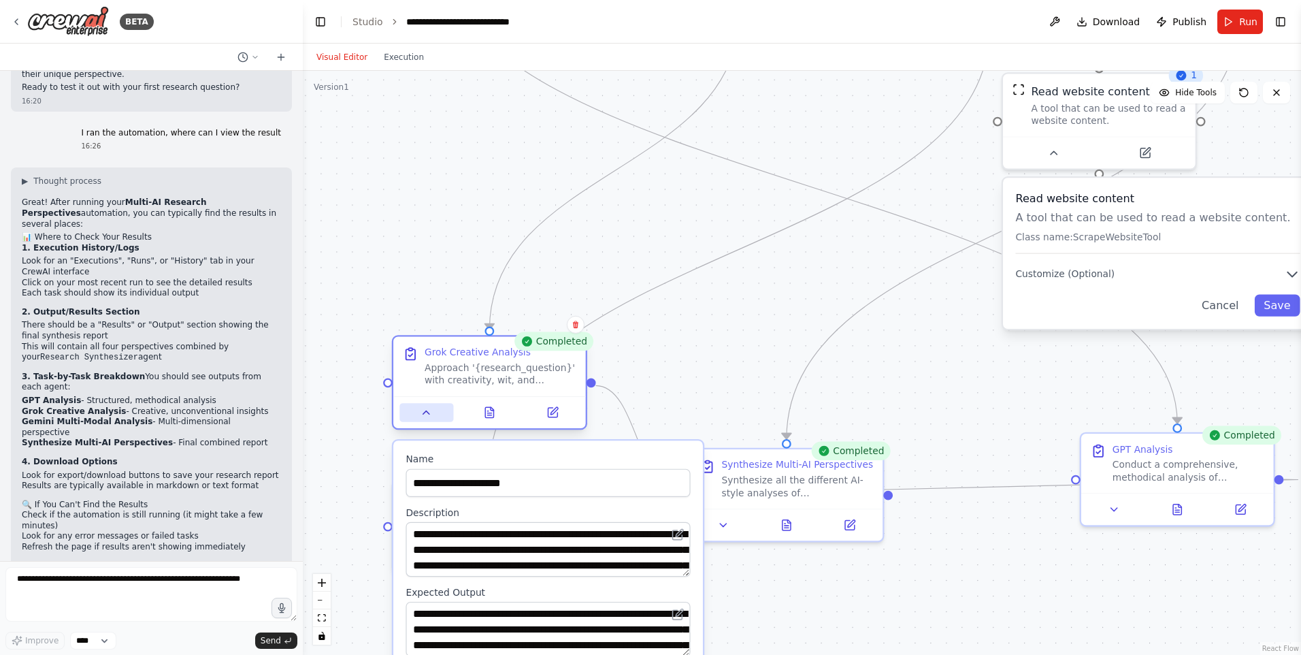
click at [429, 420] on button at bounding box center [427, 412] width 54 height 19
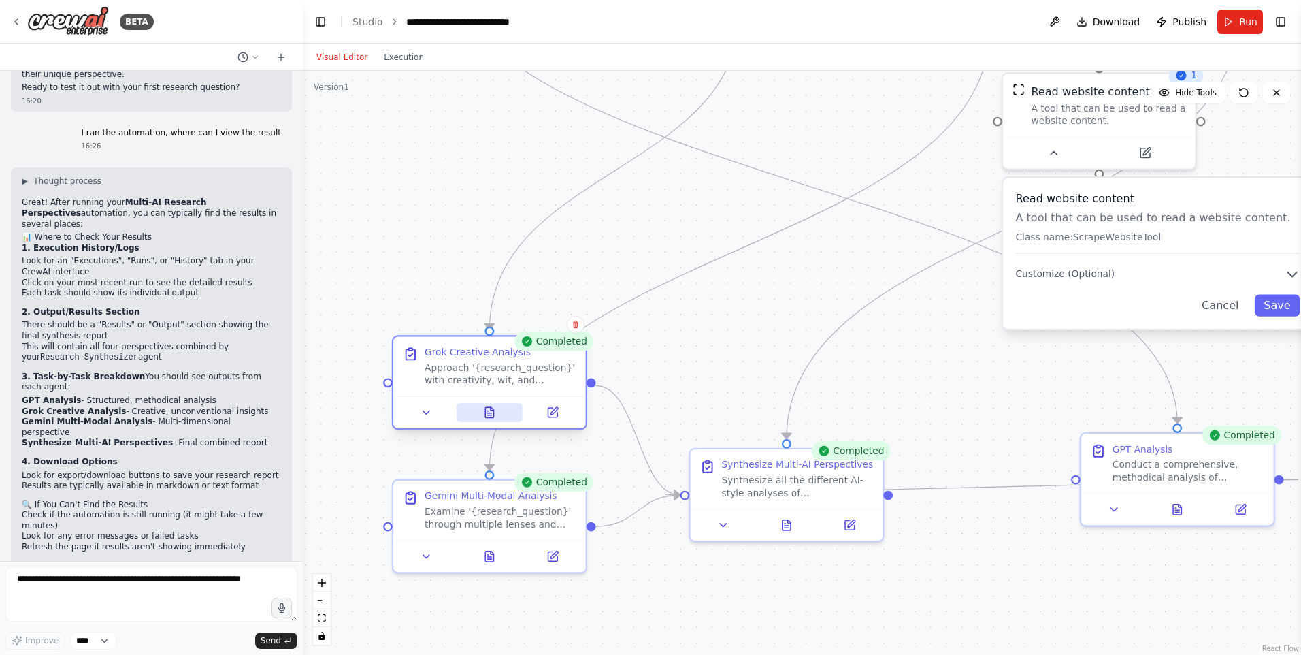
click at [494, 417] on icon at bounding box center [489, 412] width 8 height 10
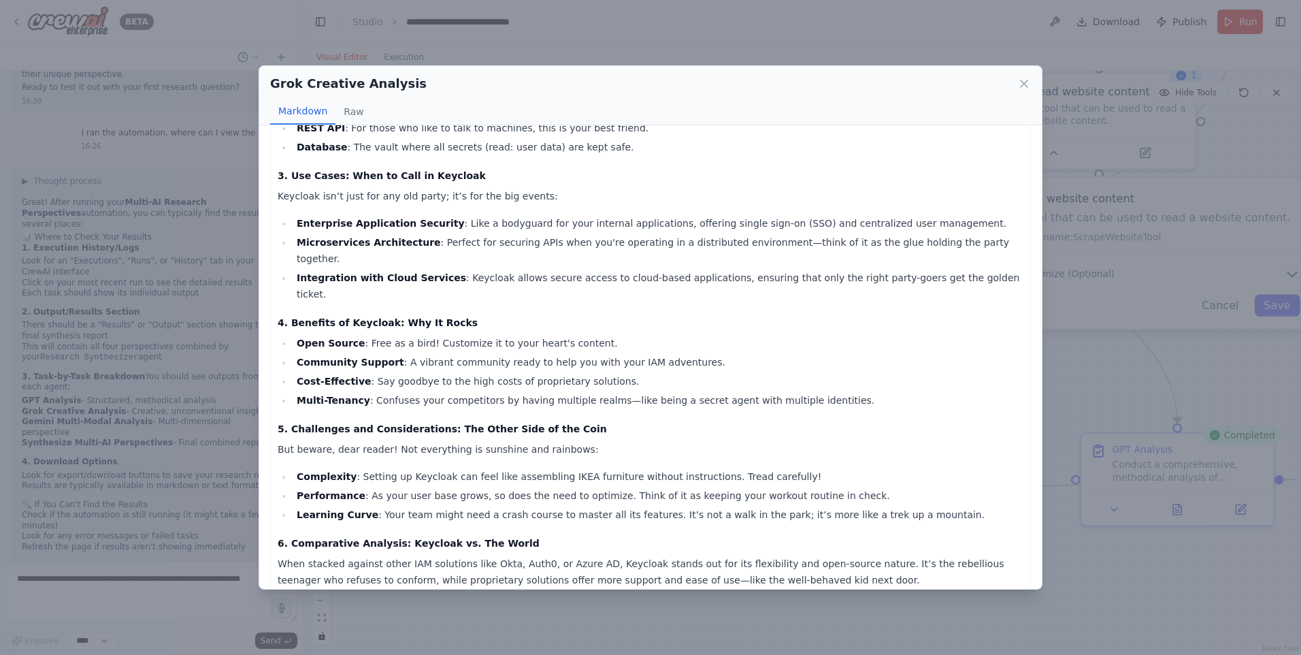
scroll to position [828, 0]
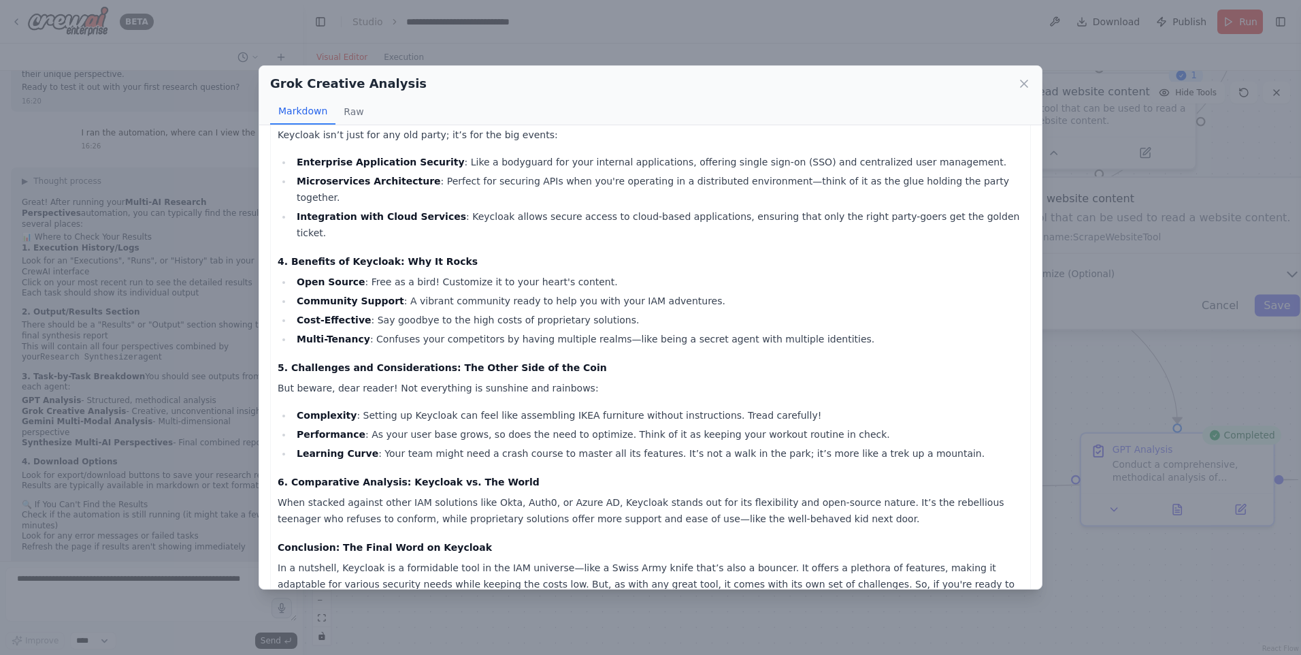
click at [1175, 373] on div "Grok Creative Analysis Markdown Raw Unlocking the Mysteries of Keycloak: The Id…" at bounding box center [650, 327] width 1301 height 655
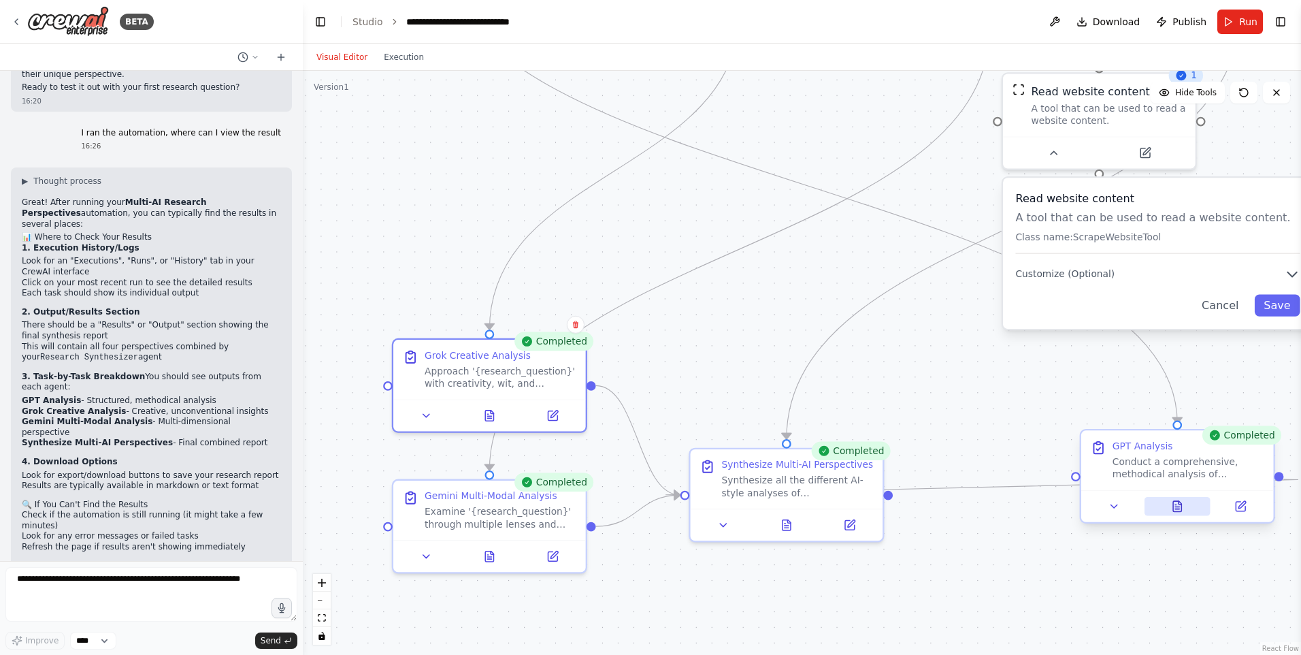
click at [1184, 514] on button at bounding box center [1178, 506] width 66 height 19
click at [1180, 513] on button at bounding box center [1178, 506] width 66 height 19
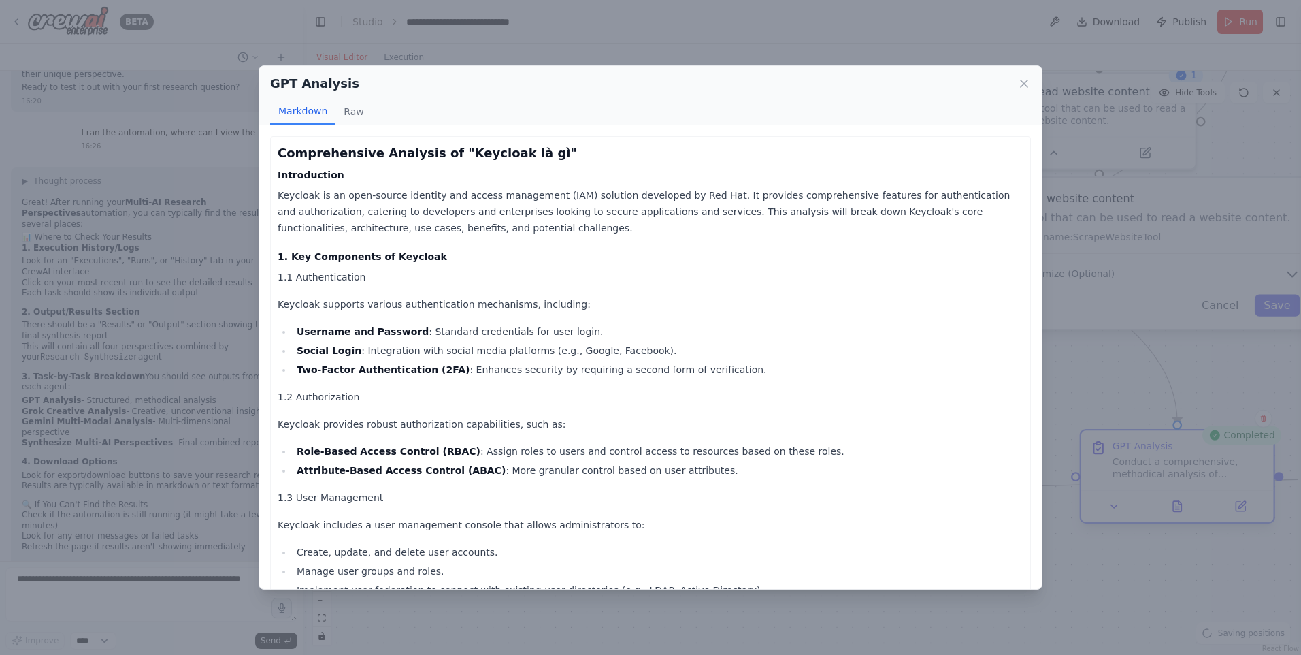
drag, startPoint x: 1180, startPoint y: 513, endPoint x: 1182, endPoint y: 519, distance: 6.9
click at [1182, 521] on div "GPT Analysis Markdown Raw Comprehensive Analysis of "Keycloak là gì" Introducti…" at bounding box center [650, 327] width 1301 height 655
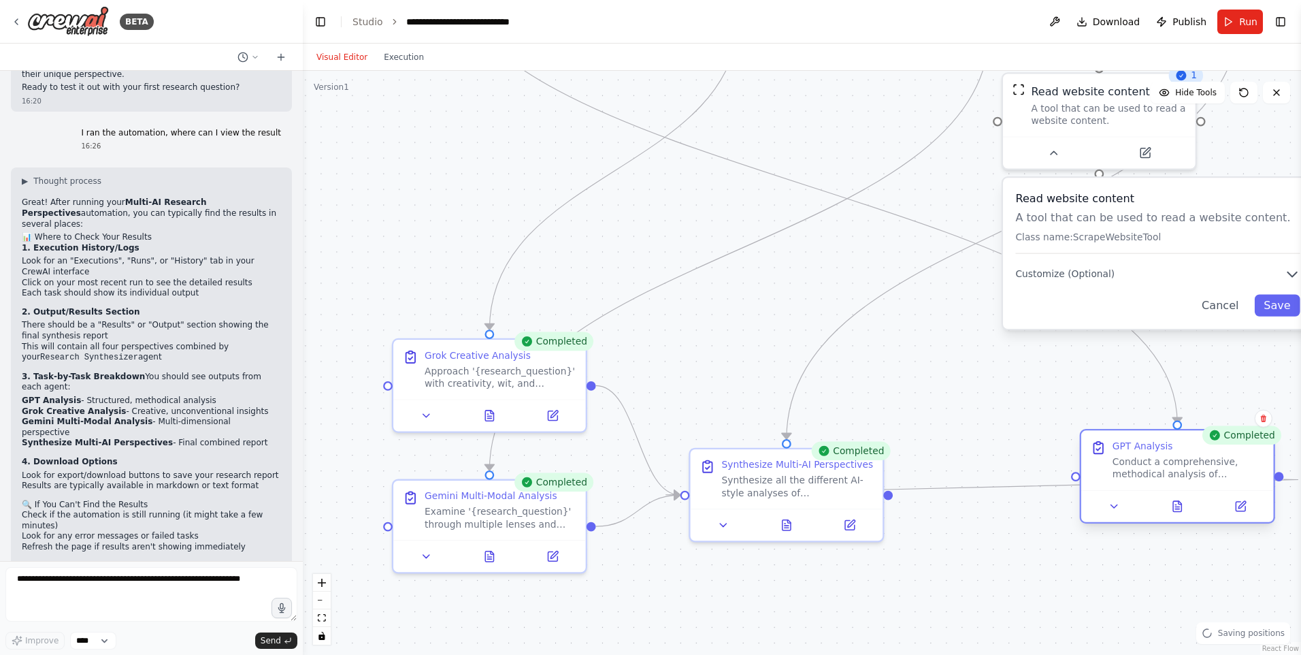
click at [1157, 496] on div at bounding box center [1178, 506] width 193 height 32
click at [1170, 506] on button at bounding box center [1178, 506] width 66 height 19
drag, startPoint x: 1186, startPoint y: 513, endPoint x: 1184, endPoint y: 528, distance: 15.1
click at [1186, 512] on button at bounding box center [1178, 509] width 66 height 19
click at [1185, 513] on button at bounding box center [1178, 506] width 66 height 19
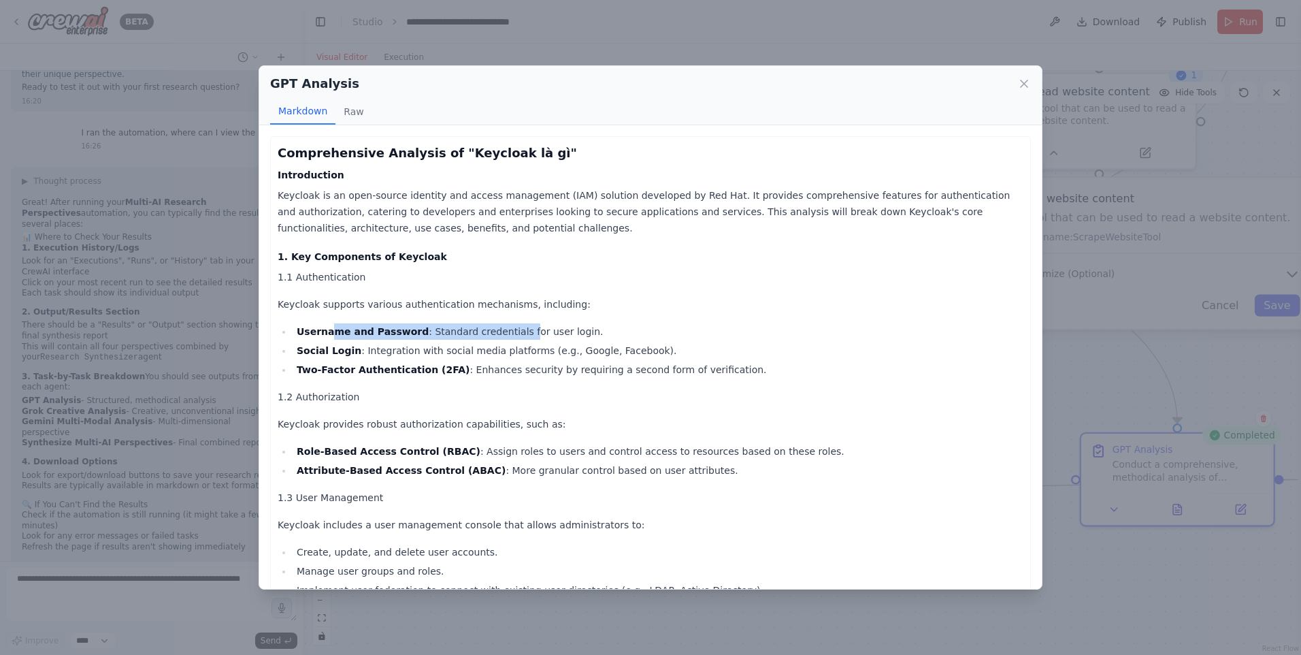
drag, startPoint x: 327, startPoint y: 332, endPoint x: 529, endPoint y: 338, distance: 202.2
click at [529, 338] on li "Username and Password : Standard credentials for user login." at bounding box center [658, 331] width 731 height 16
drag, startPoint x: 529, startPoint y: 338, endPoint x: 653, endPoint y: 376, distance: 129.6
click at [653, 376] on li "Two-Factor Authentication (2FA) : Enhances security by requiring a second form …" at bounding box center [658, 369] width 731 height 16
click at [1067, 394] on div "GPT Analysis Markdown Raw Comprehensive Analysis of "Keycloak là gì" Introducti…" at bounding box center [650, 327] width 1301 height 655
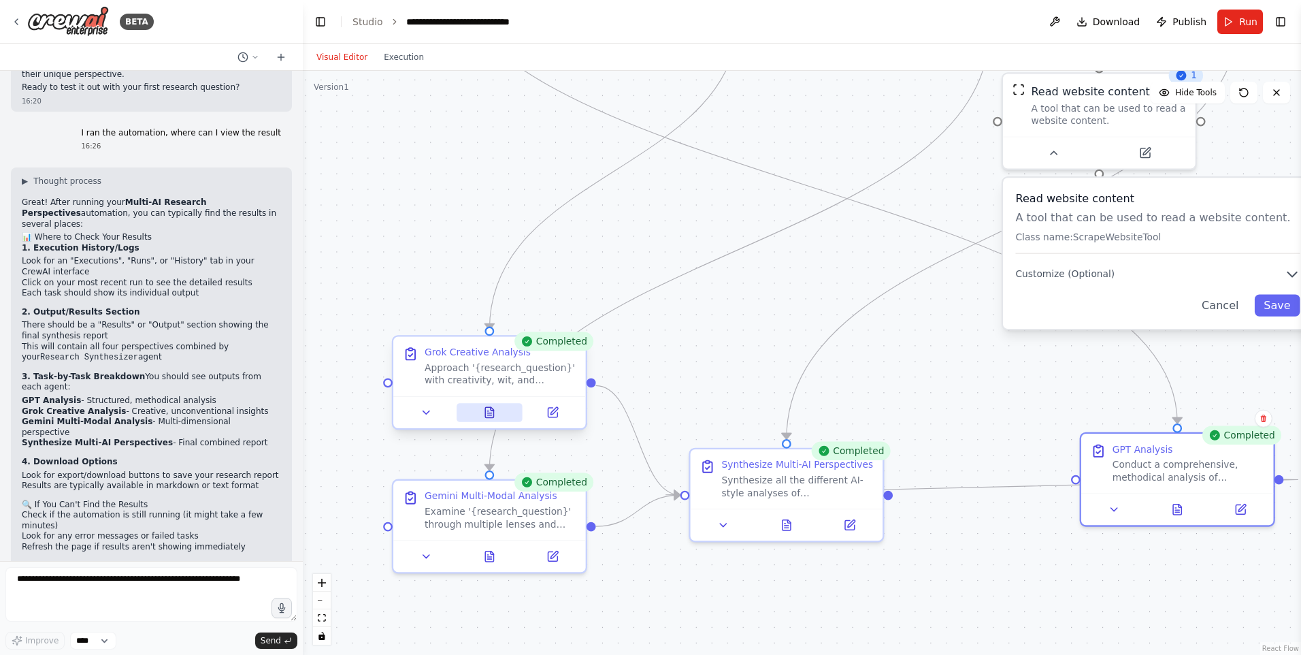
click at [495, 421] on button at bounding box center [490, 412] width 66 height 19
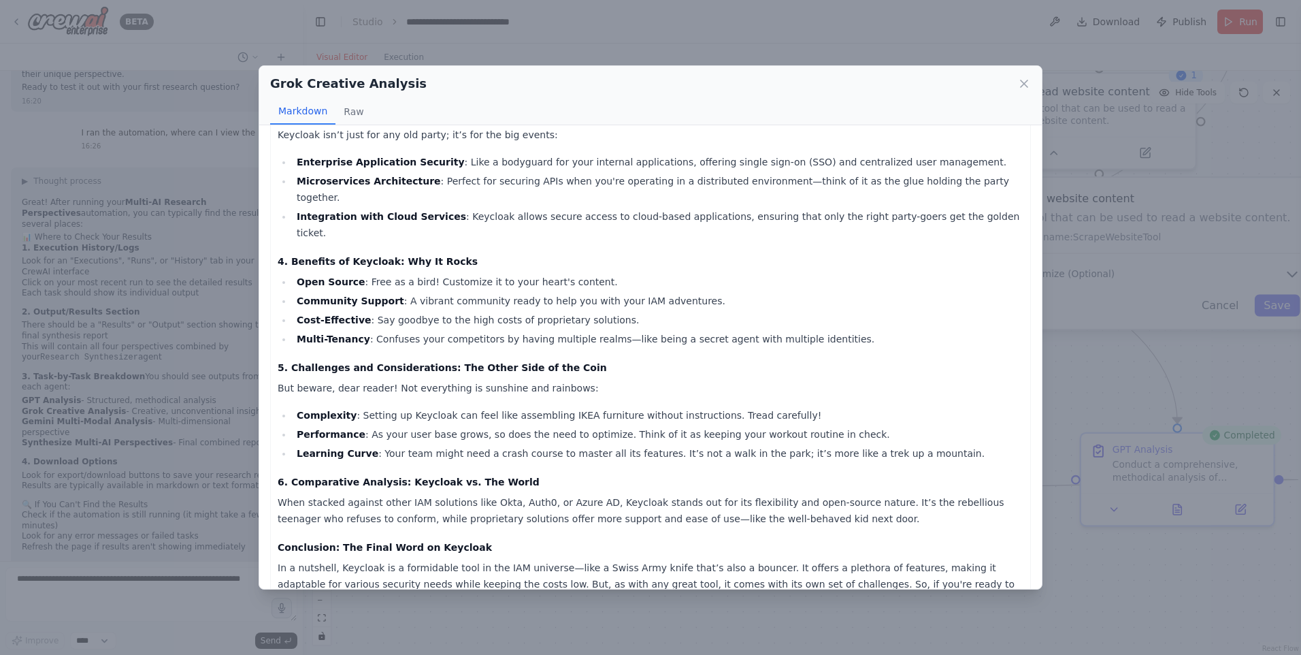
click at [1102, 277] on div "Grok Creative Analysis Markdown Raw Unlocking the Mysteries of Keycloak: The Id…" at bounding box center [650, 327] width 1301 height 655
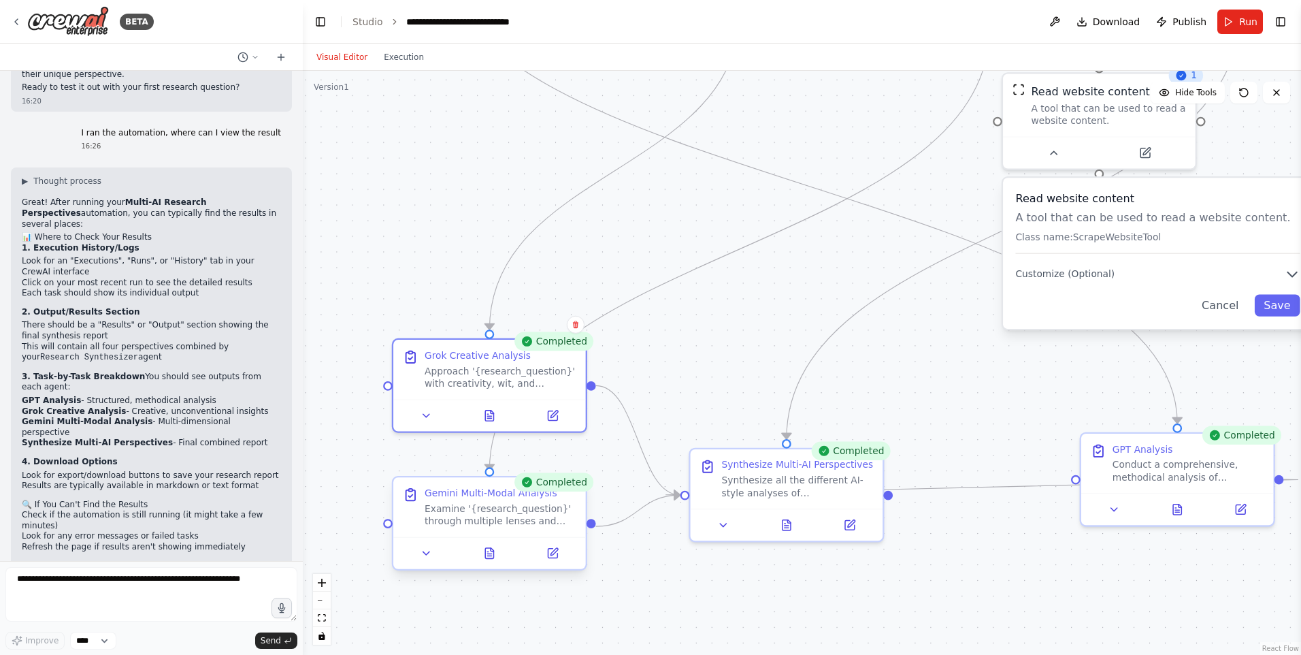
click at [487, 563] on div at bounding box center [489, 553] width 193 height 32
click at [491, 557] on icon at bounding box center [489, 553] width 8 height 10
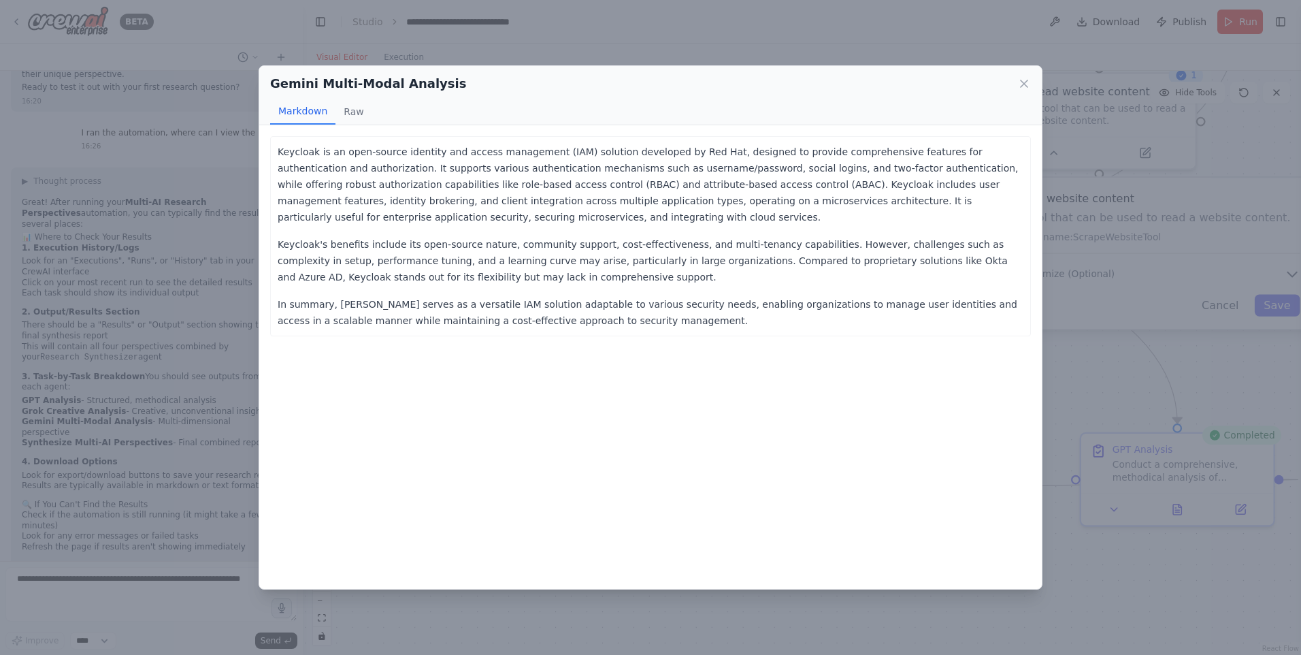
drag, startPoint x: 943, startPoint y: 41, endPoint x: 948, endPoint y: 49, distance: 9.5
click at [945, 42] on div "Gemini Multi-Modal Analysis Markdown Raw Keycloak is an open-source identity an…" at bounding box center [650, 327] width 1301 height 655
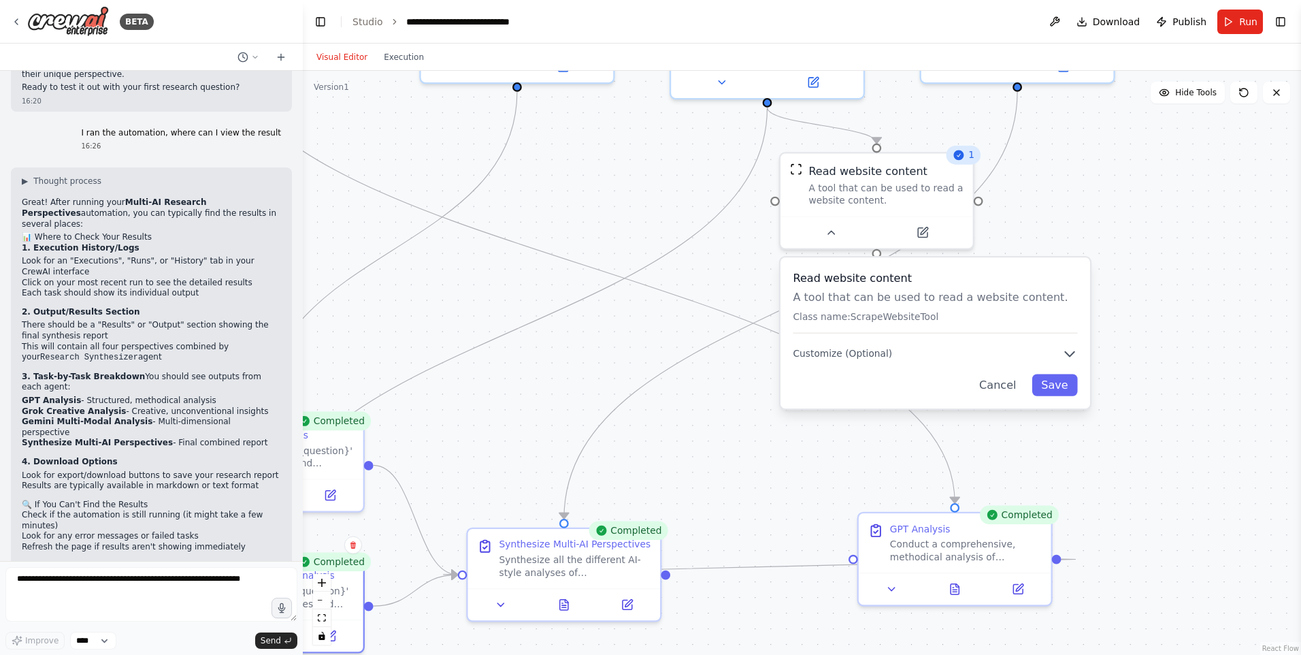
drag, startPoint x: 864, startPoint y: 385, endPoint x: 634, endPoint y: 471, distance: 244.9
click at [634, 471] on div ".deletable-edge-delete-btn { width: 20px; height: 20px; border: 0px solid #ffff…" at bounding box center [802, 363] width 999 height 584
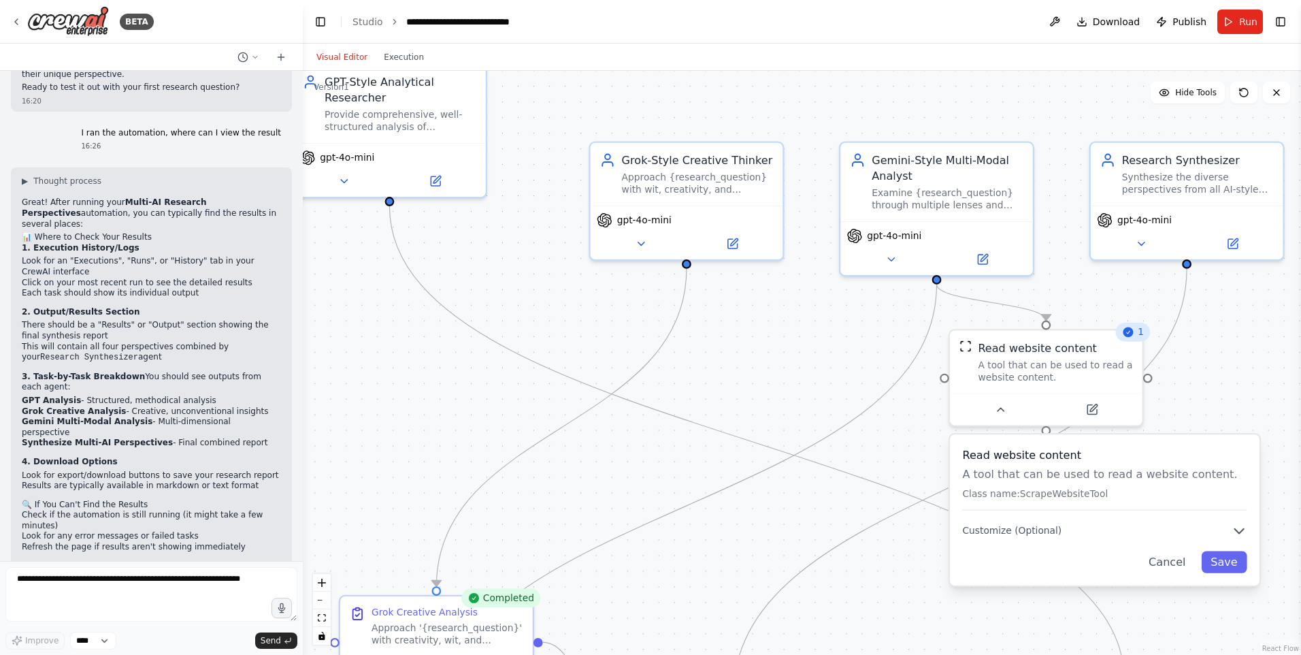
drag, startPoint x: 662, startPoint y: 284, endPoint x: 838, endPoint y: 455, distance: 245.5
click at [838, 455] on div ".deletable-edge-delete-btn { width: 20px; height: 20px; border: 0px solid #ffff…" at bounding box center [802, 363] width 999 height 584
drag, startPoint x: 741, startPoint y: 334, endPoint x: 747, endPoint y: 353, distance: 20.0
click at [747, 353] on div ".deletable-edge-delete-btn { width: 20px; height: 20px; border: 0px solid #ffff…" at bounding box center [802, 363] width 999 height 584
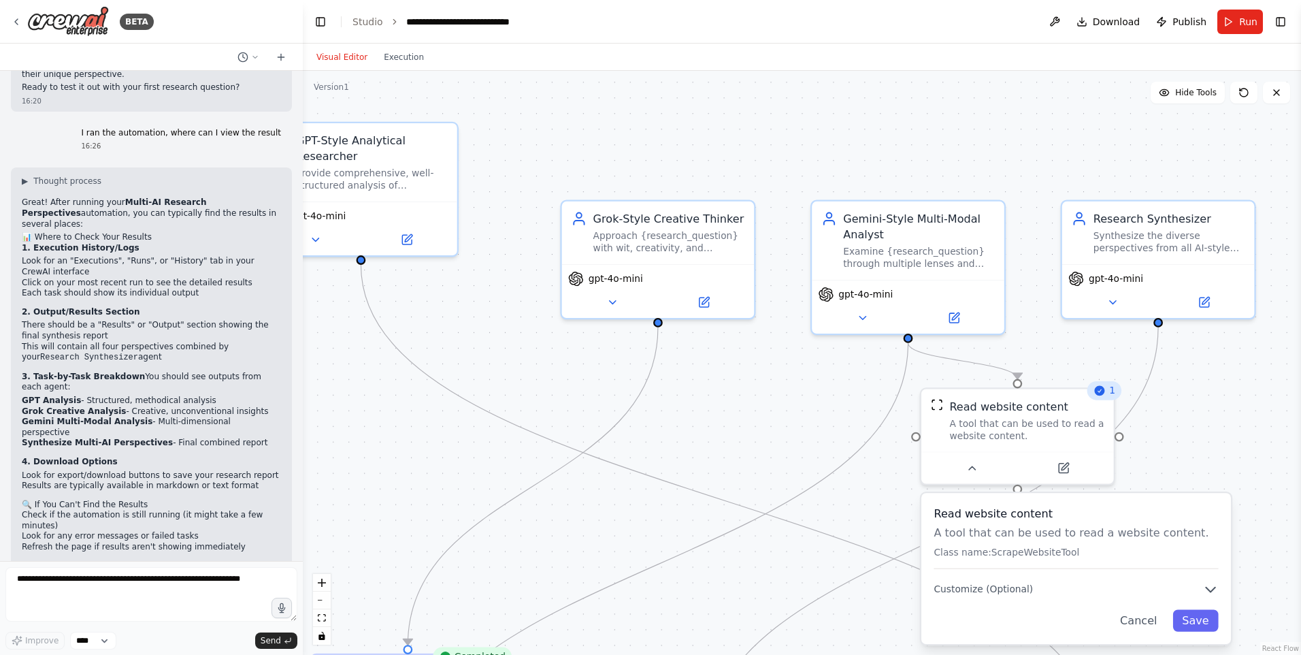
drag, startPoint x: 850, startPoint y: 438, endPoint x: 788, endPoint y: 424, distance: 63.6
click at [788, 424] on div ".deletable-edge-delete-btn { width: 20px; height: 20px; border: 0px solid #ffff…" at bounding box center [802, 363] width 999 height 584
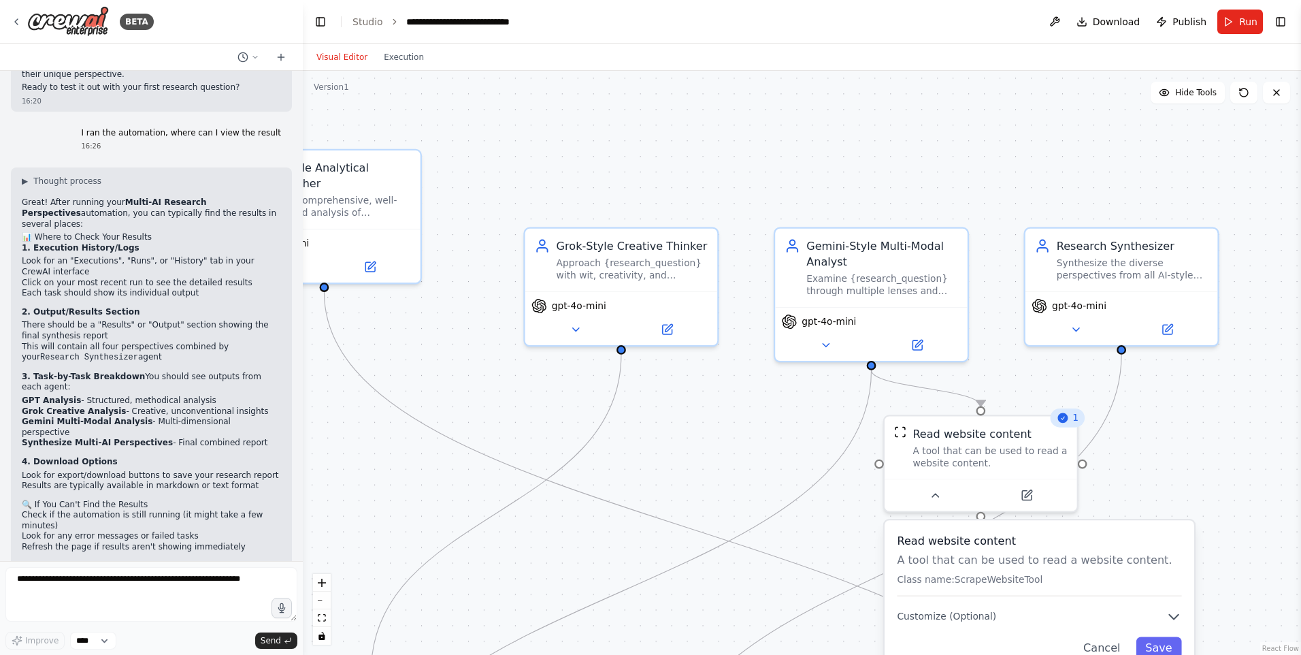
drag, startPoint x: 774, startPoint y: 424, endPoint x: 754, endPoint y: 426, distance: 19.8
click at [753, 430] on div ".deletable-edge-delete-btn { width: 20px; height: 20px; border: 0px solid #ffff…" at bounding box center [802, 363] width 999 height 584
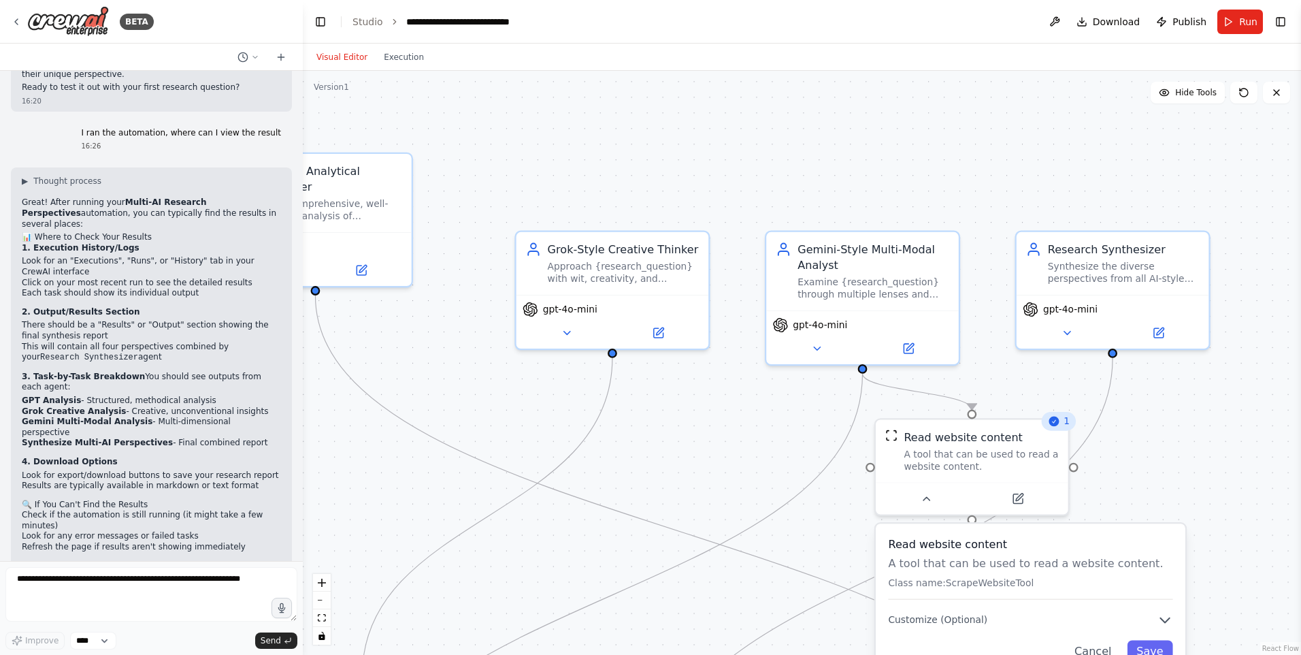
drag, startPoint x: 924, startPoint y: 181, endPoint x: 1077, endPoint y: 125, distance: 163.2
click at [1077, 125] on div ".deletable-edge-delete-btn { width: 20px; height: 20px; border: 0px solid #ffff…" at bounding box center [802, 363] width 999 height 584
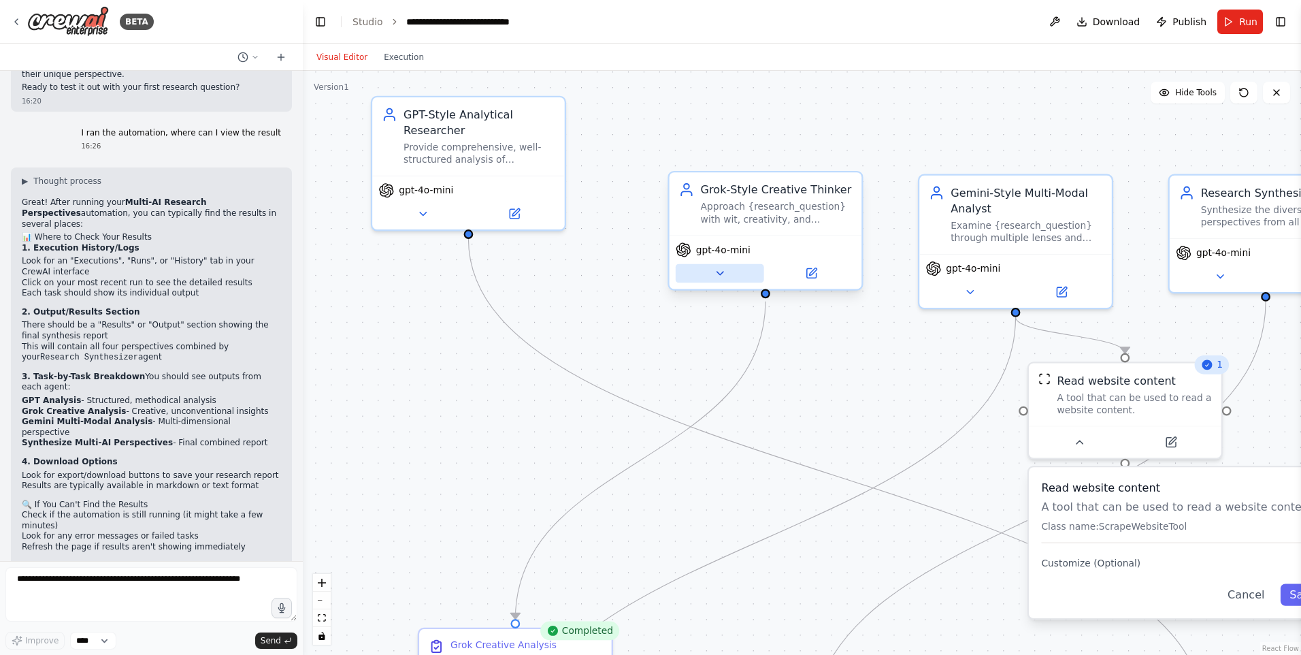
click at [739, 269] on button at bounding box center [720, 273] width 88 height 19
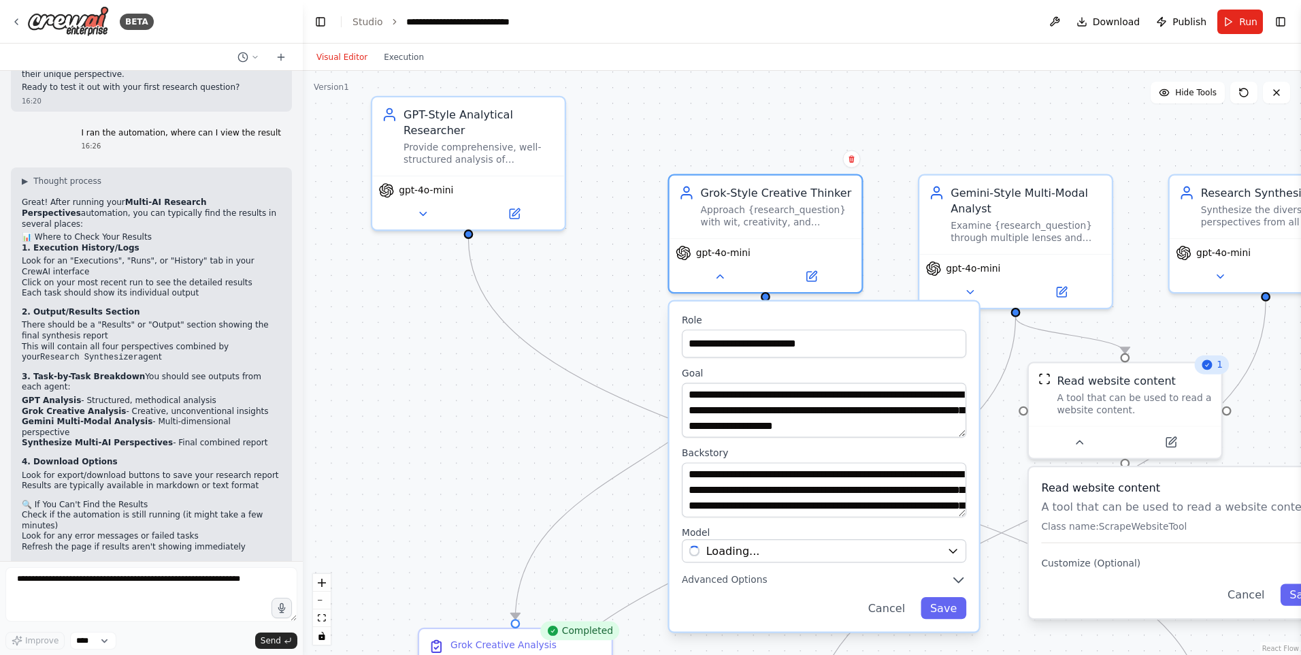
click at [600, 405] on div ".deletable-edge-delete-btn { width: 20px; height: 20px; border: 0px solid #ffff…" at bounding box center [802, 363] width 999 height 584
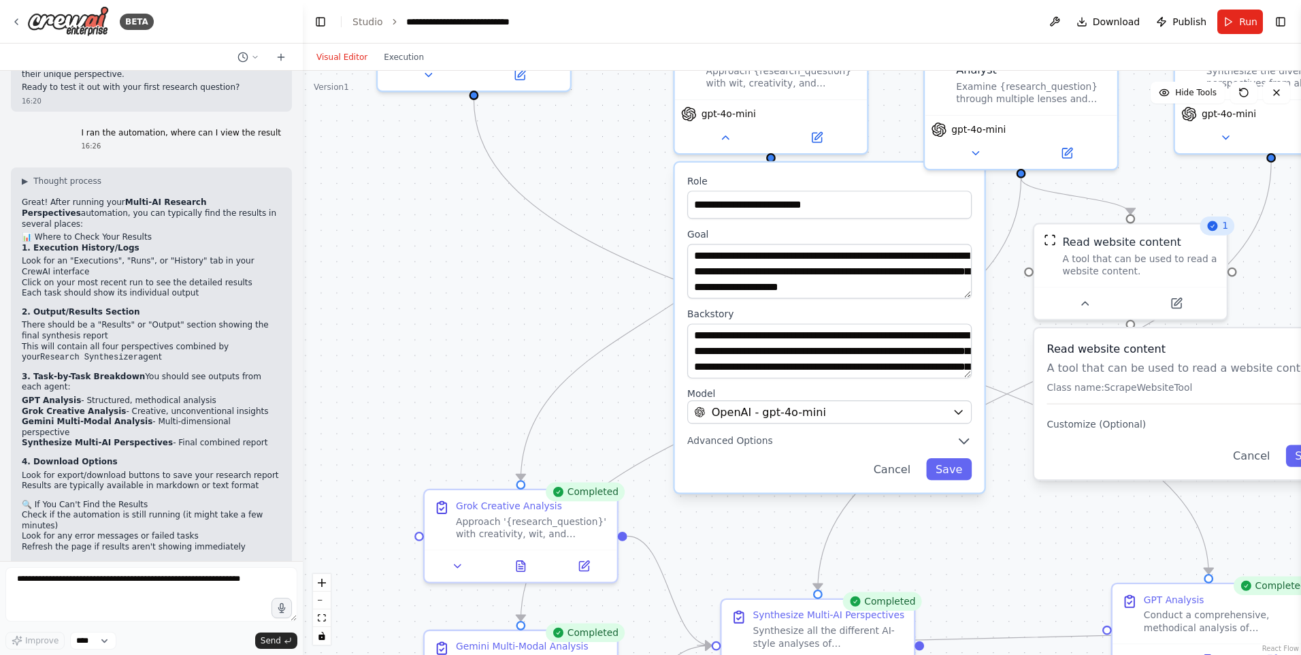
drag, startPoint x: 598, startPoint y: 431, endPoint x: 995, endPoint y: 168, distance: 475.9
click at [600, 231] on div ".deletable-edge-delete-btn { width: 20px; height: 20px; border: 0px solid #ffff…" at bounding box center [802, 363] width 999 height 584
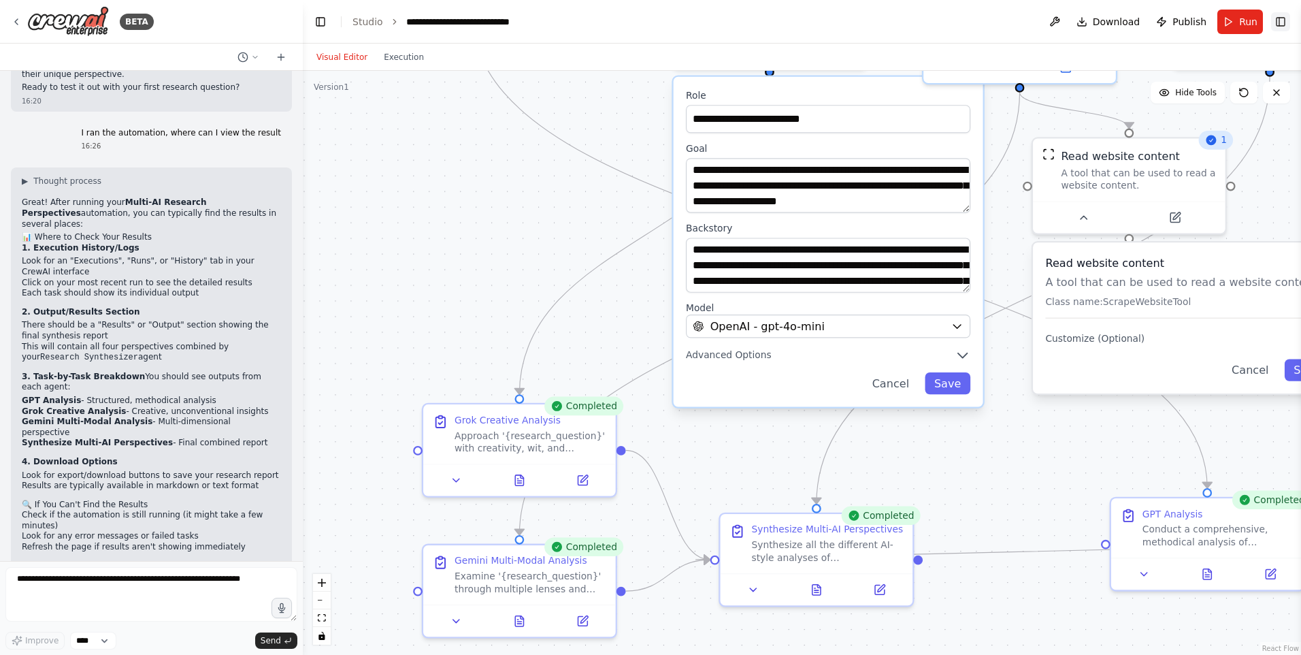
click at [1287, 19] on button "Toggle Right Sidebar" at bounding box center [1281, 21] width 19 height 19
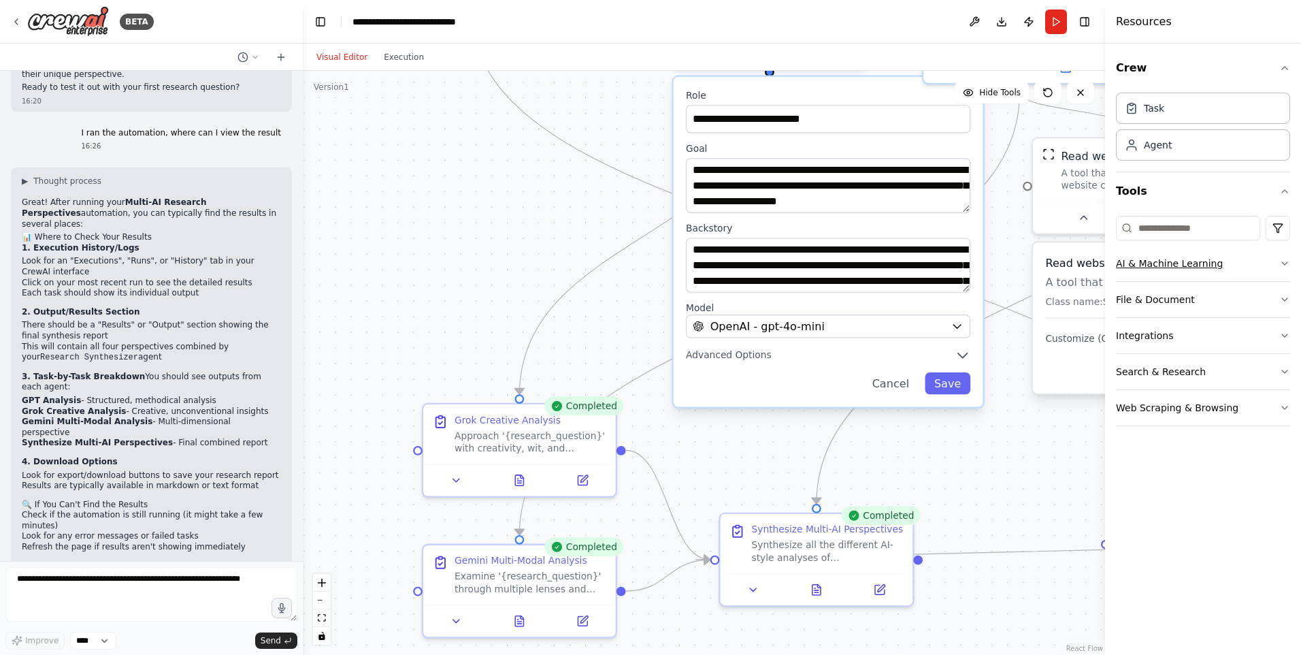
click at [1206, 259] on button "AI & Machine Learning" at bounding box center [1203, 263] width 174 height 35
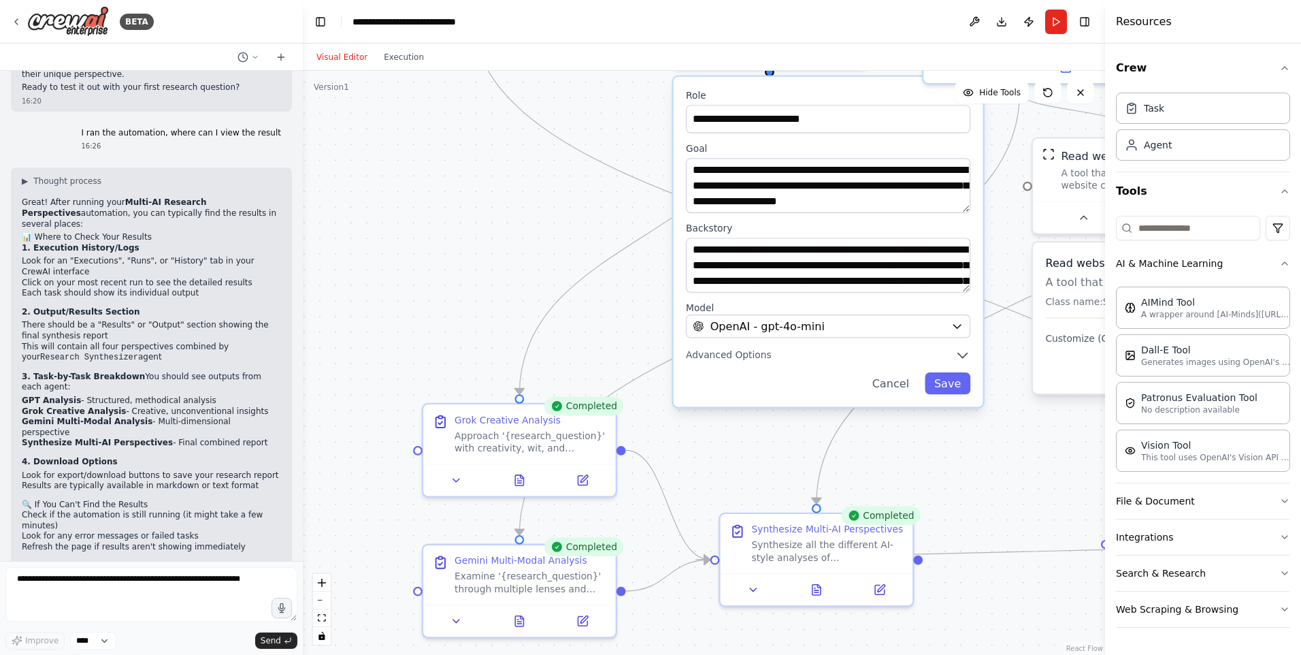
click at [991, 476] on div ".deletable-edge-delete-btn { width: 20px; height: 20px; border: 0px solid #ffff…" at bounding box center [704, 363] width 803 height 584
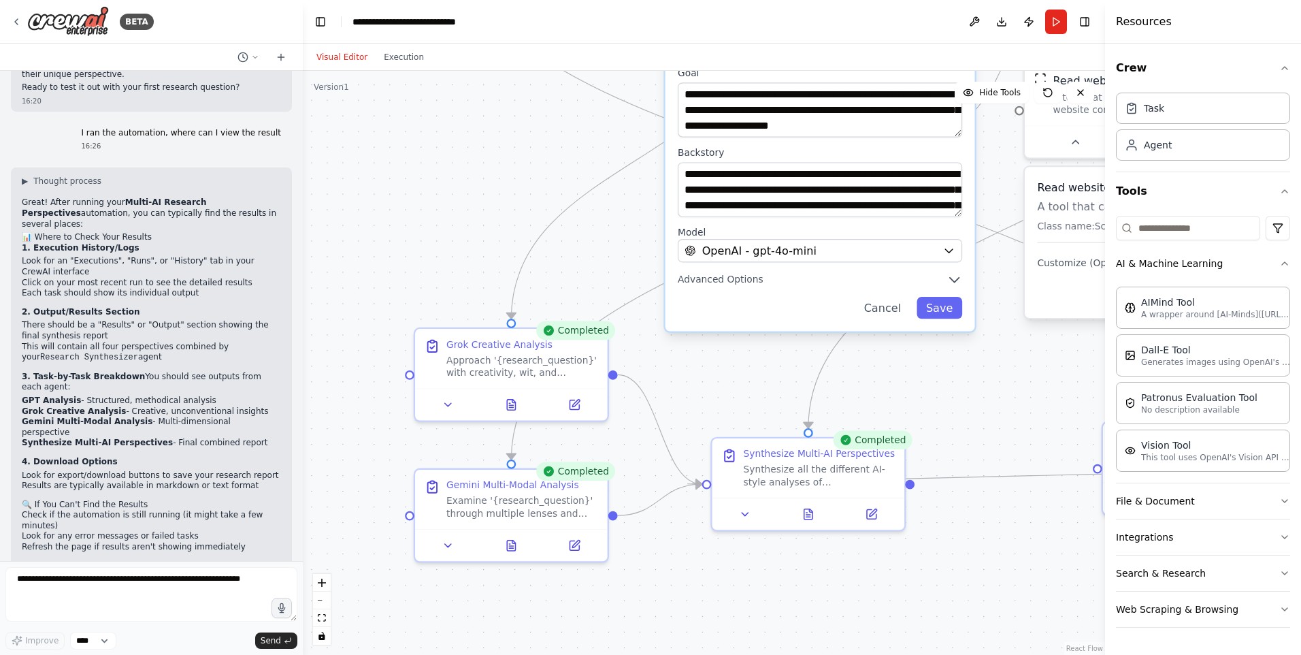
drag, startPoint x: 655, startPoint y: 542, endPoint x: 647, endPoint y: 466, distance: 76.0
click at [647, 466] on div ".deletable-edge-delete-btn { width: 20px; height: 20px; border: 0px solid #ffff…" at bounding box center [704, 363] width 803 height 584
click at [772, 633] on div ".deletable-edge-delete-btn { width: 20px; height: 20px; border: 0px solid #ffff…" at bounding box center [704, 363] width 803 height 584
click at [895, 321] on div "**********" at bounding box center [821, 166] width 310 height 330
click at [890, 311] on button "Cancel" at bounding box center [883, 308] width 56 height 22
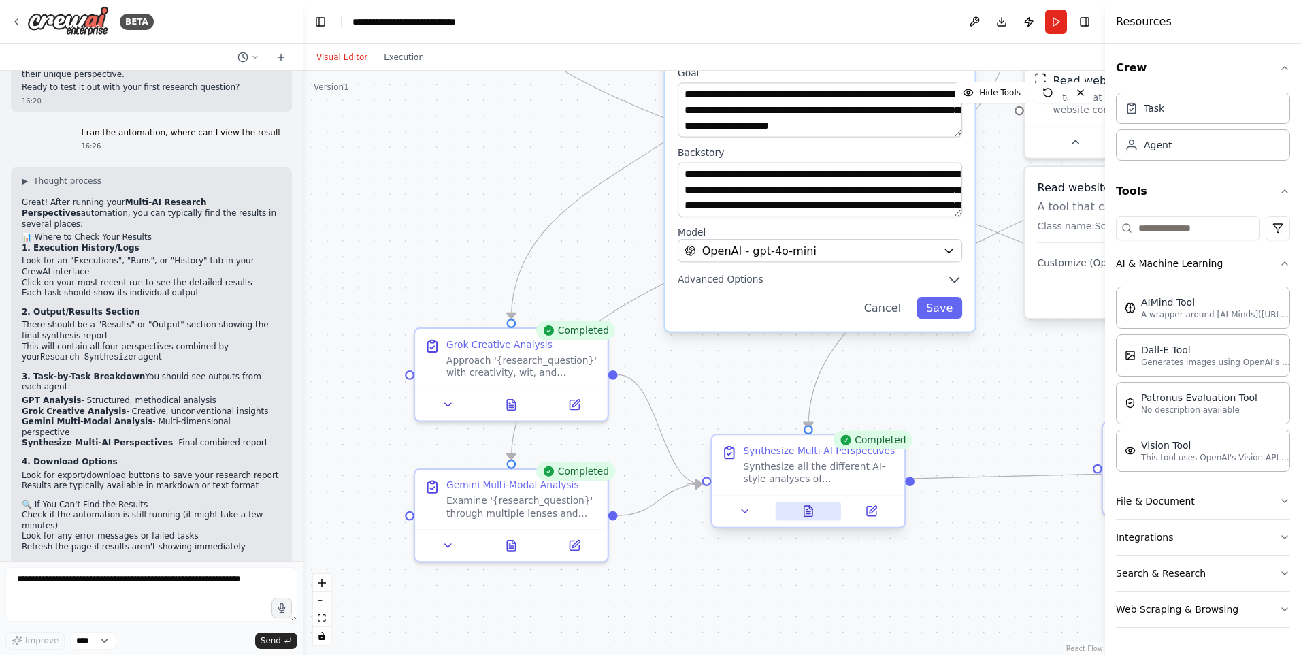
click at [800, 513] on button at bounding box center [808, 511] width 66 height 19
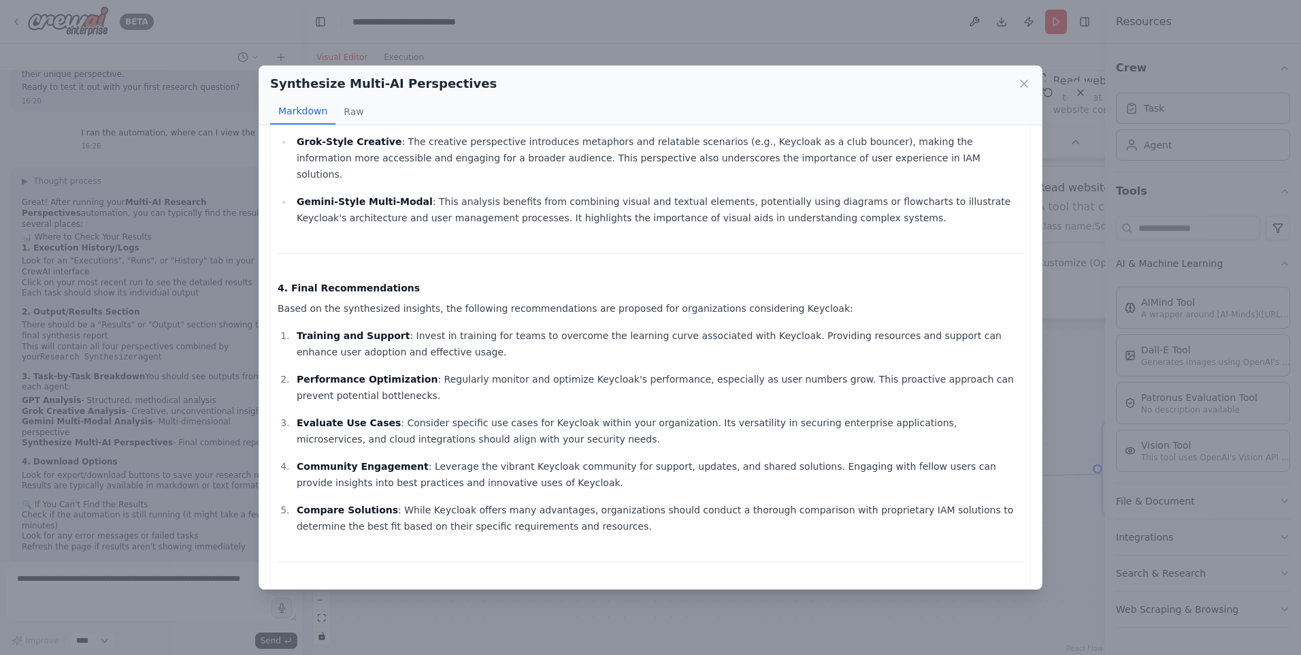
scroll to position [864, 0]
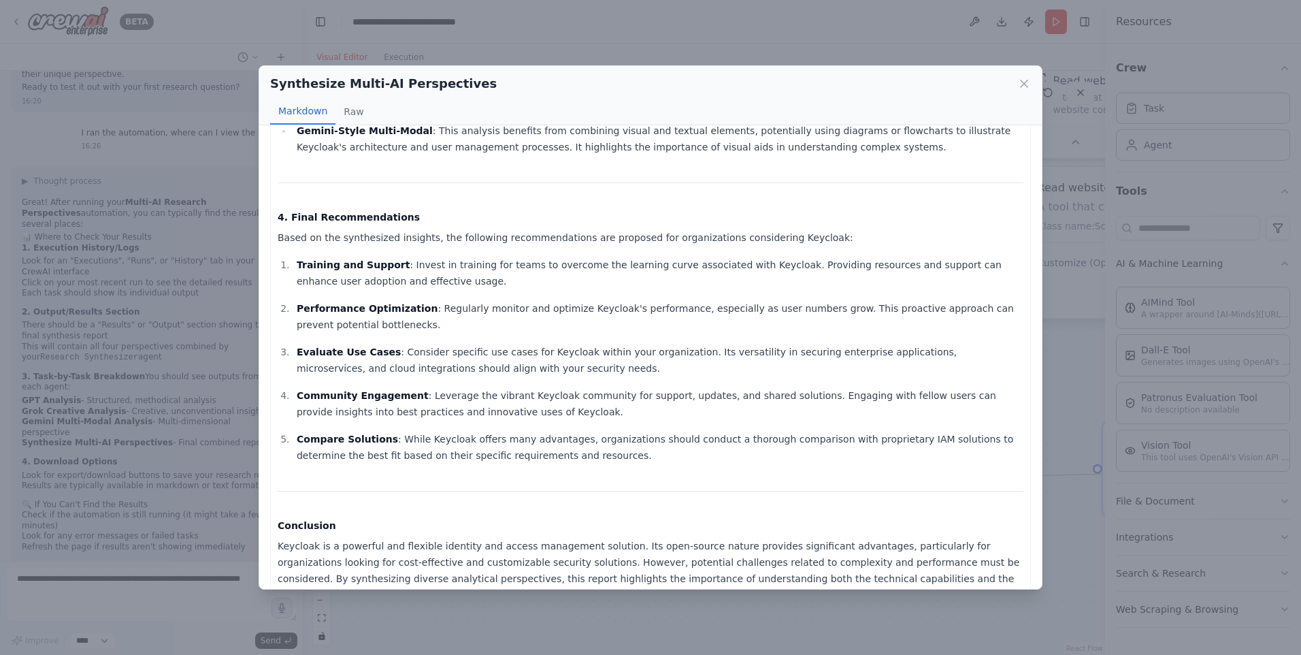
click at [1057, 203] on div "Synthesize Multi-AI Perspectives Markdown Raw Comprehensive Synthesis Report on…" at bounding box center [650, 327] width 1301 height 655
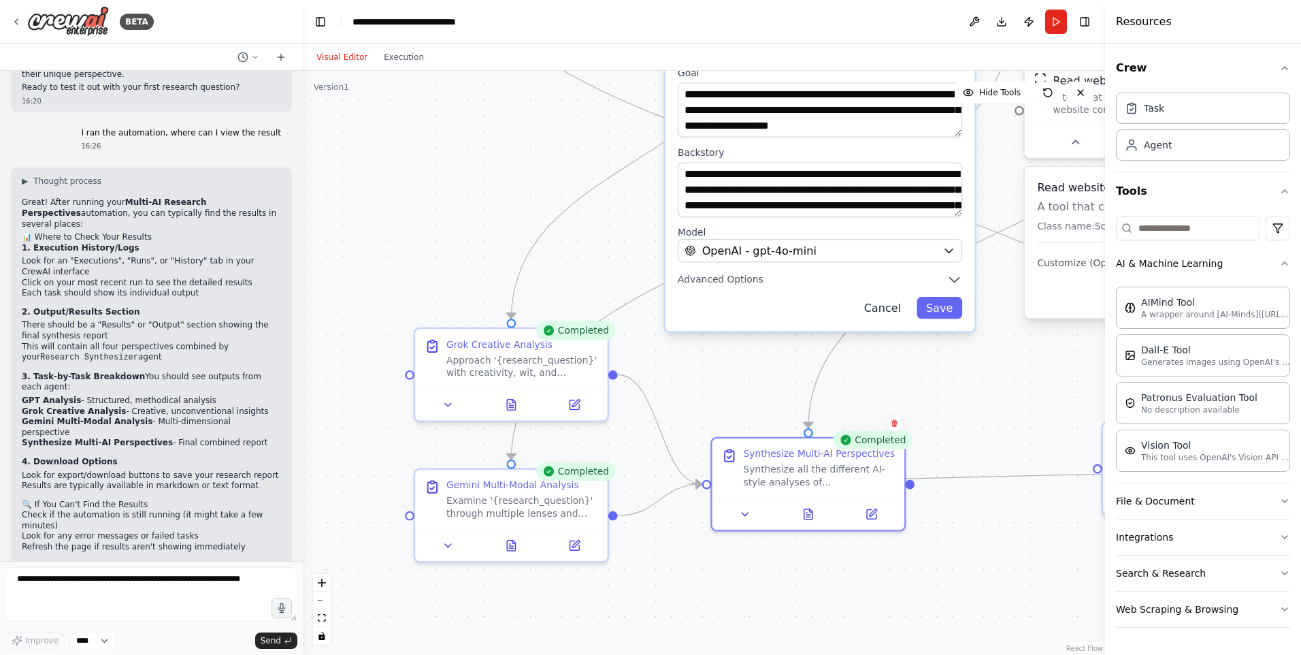
click at [874, 312] on button "Cancel" at bounding box center [883, 308] width 56 height 22
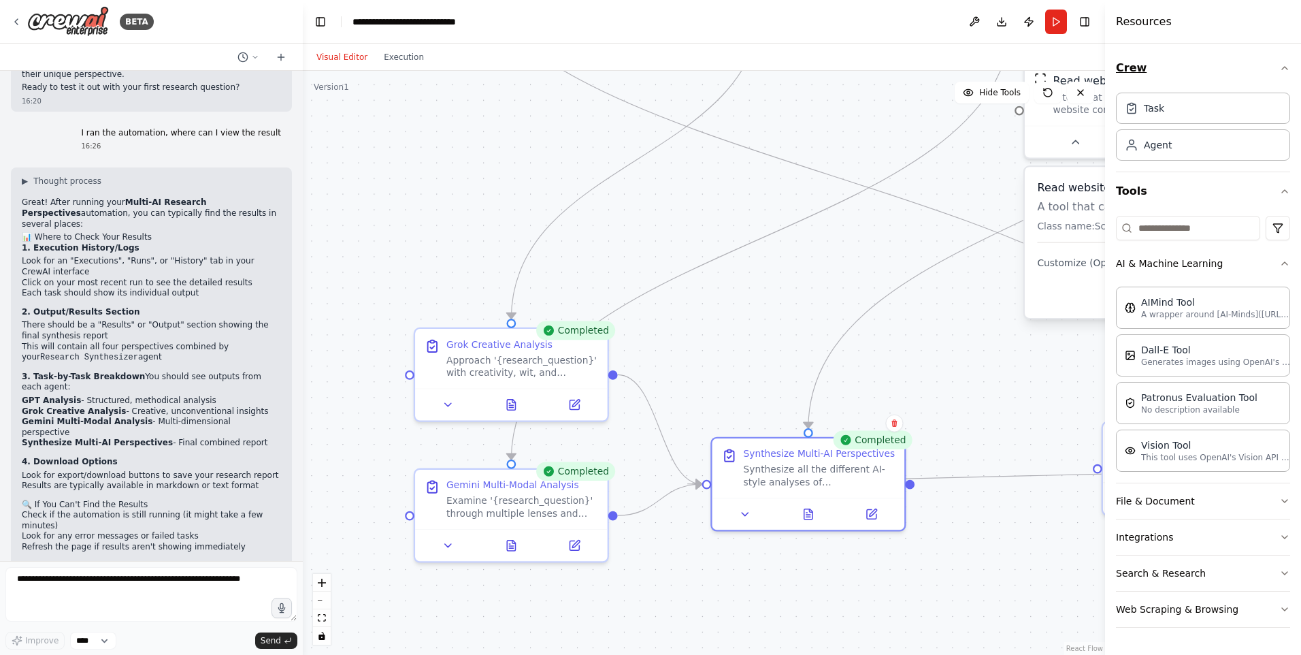
click at [1287, 75] on button "Crew" at bounding box center [1203, 68] width 174 height 38
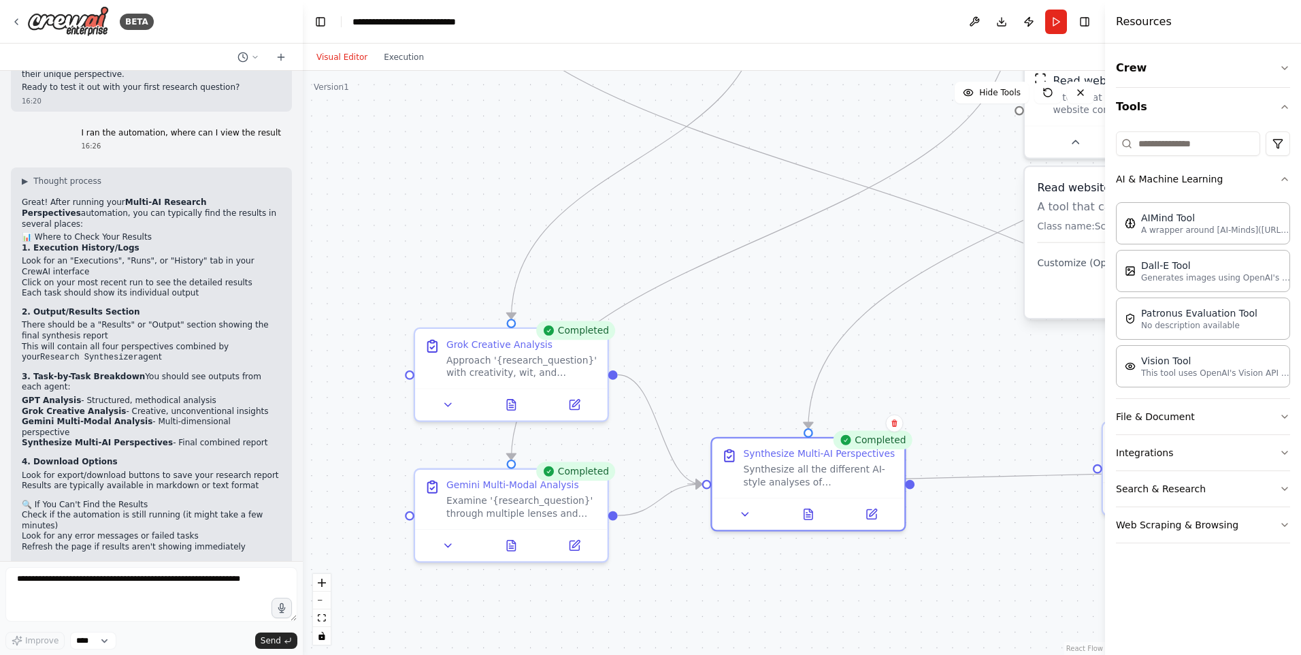
click at [999, 389] on div ".deletable-edge-delete-btn { width: 20px; height: 20px; border: 0px solid #ffff…" at bounding box center [704, 363] width 803 height 584
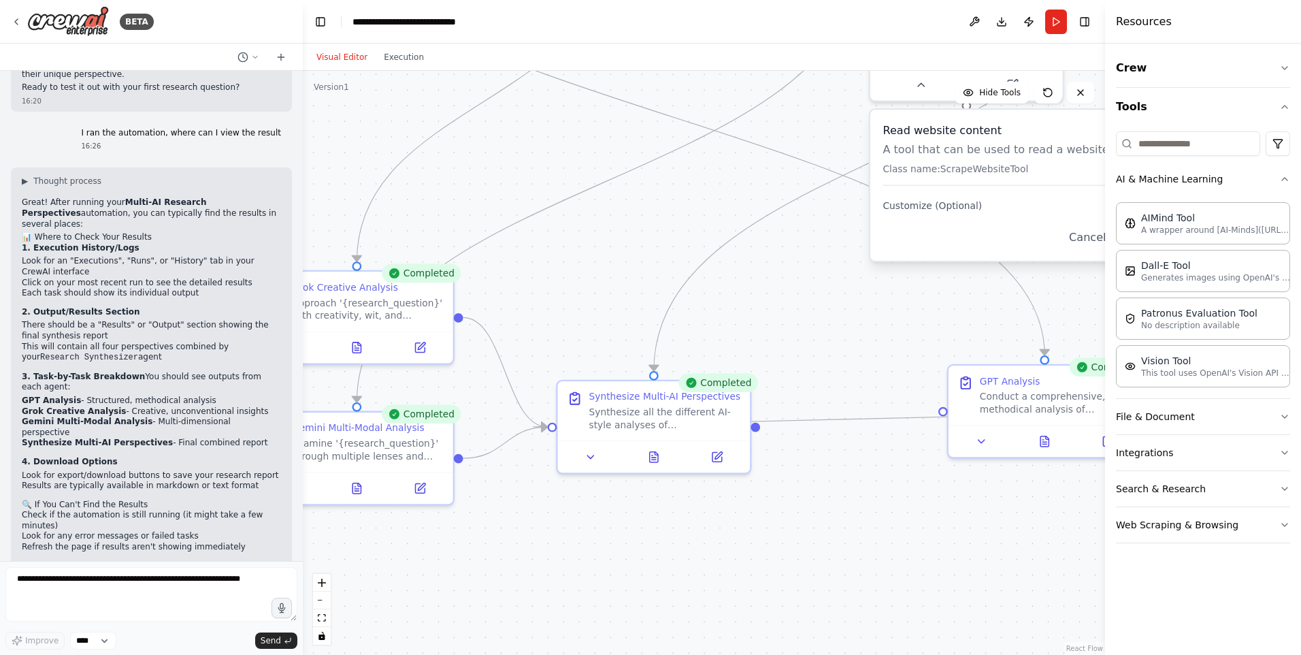
drag, startPoint x: 928, startPoint y: 388, endPoint x: 846, endPoint y: 353, distance: 89.0
click at [846, 353] on div ".deletable-edge-delete-btn { width: 20px; height: 20px; border: 0px solid #ffff…" at bounding box center [704, 363] width 803 height 584
drag, startPoint x: 865, startPoint y: 322, endPoint x: 1039, endPoint y: 400, distance: 190.8
click at [1039, 400] on div ".deletable-edge-delete-btn { width: 20px; height: 20px; border: 0px solid #ffff…" at bounding box center [704, 363] width 803 height 584
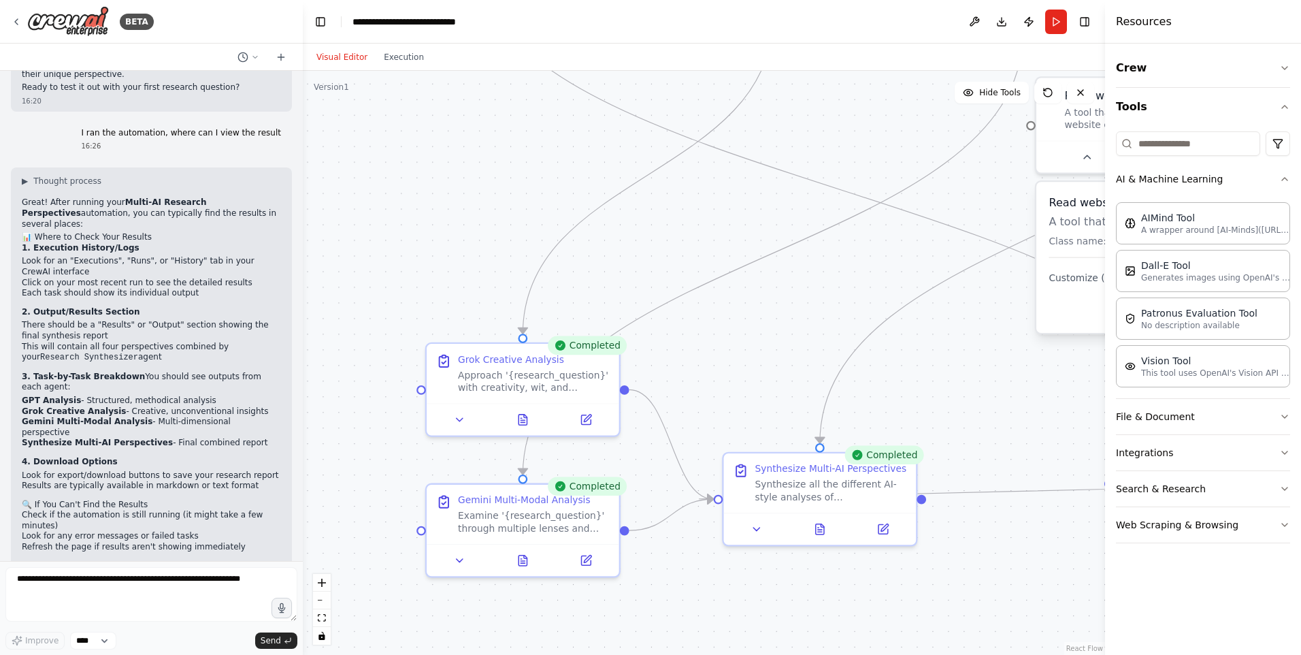
drag, startPoint x: 1007, startPoint y: 374, endPoint x: 959, endPoint y: 325, distance: 67.9
click at [959, 325] on div ".deletable-edge-delete-btn { width: 20px; height: 20px; border: 0px solid #ffff…" at bounding box center [704, 363] width 803 height 584
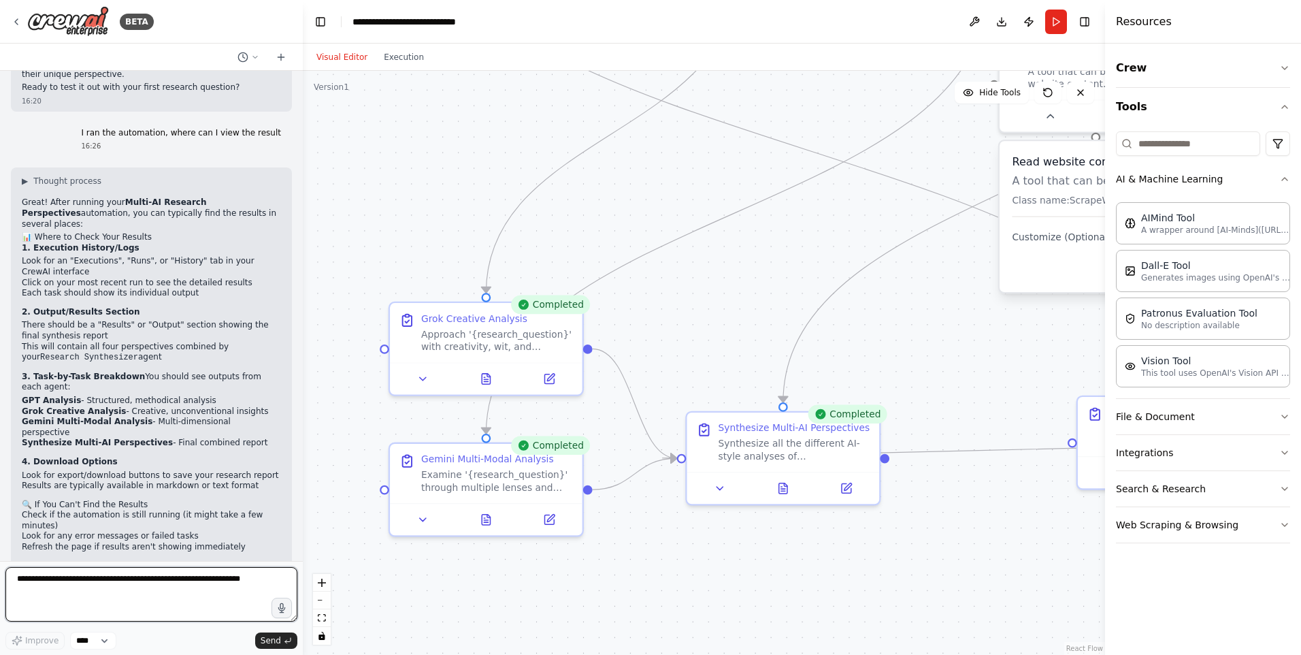
click at [116, 584] on textarea at bounding box center [151, 594] width 292 height 54
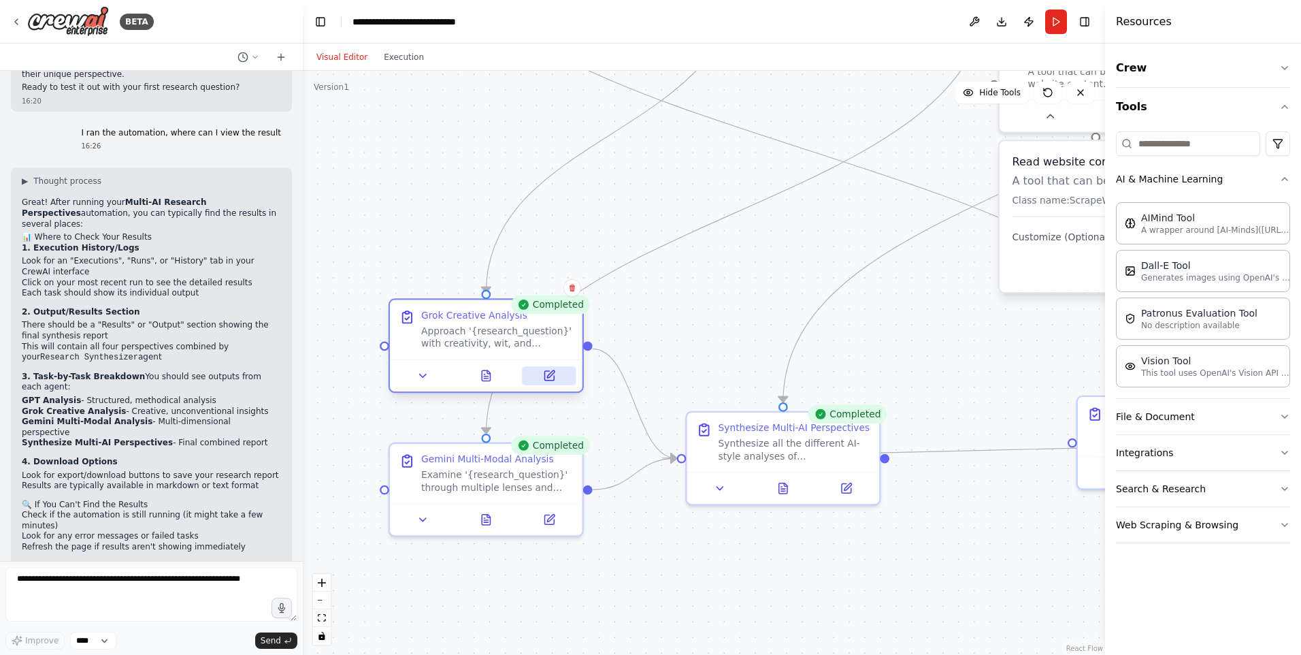
click at [558, 378] on button at bounding box center [550, 375] width 54 height 19
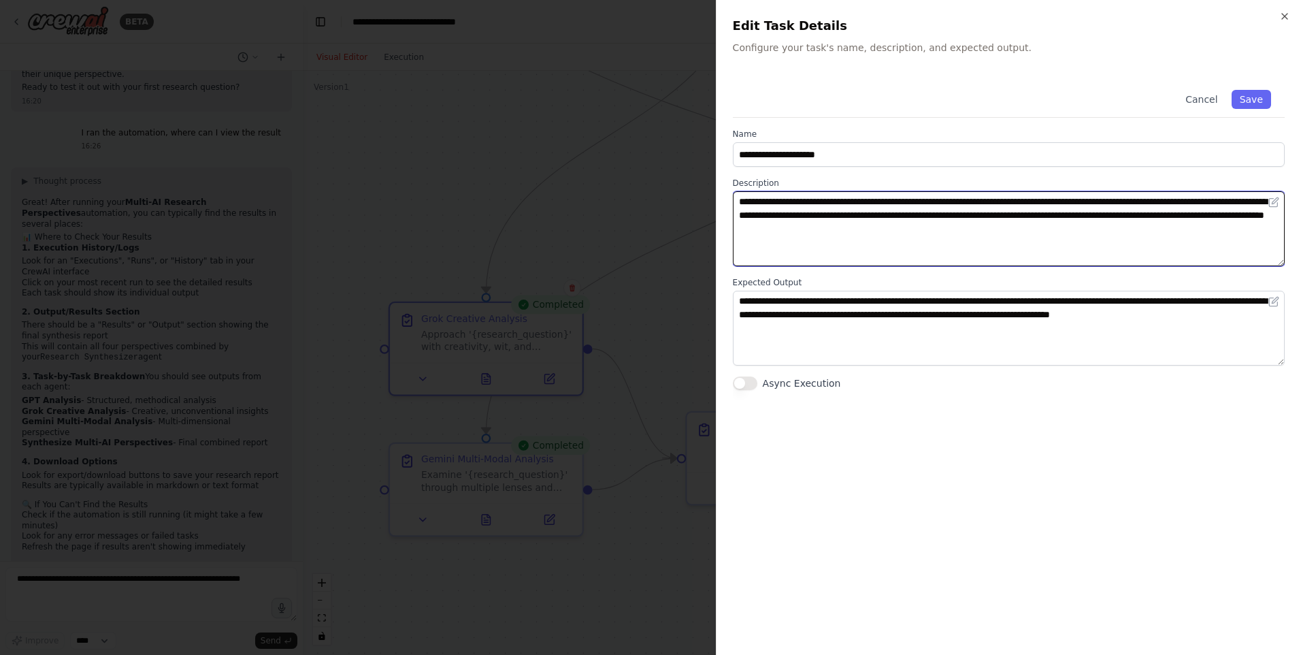
drag, startPoint x: 817, startPoint y: 229, endPoint x: 1086, endPoint y: 215, distance: 269.2
click at [1046, 216] on textarea "**********" at bounding box center [1009, 228] width 552 height 75
click at [1111, 264] on textarea "**********" at bounding box center [1009, 228] width 552 height 75
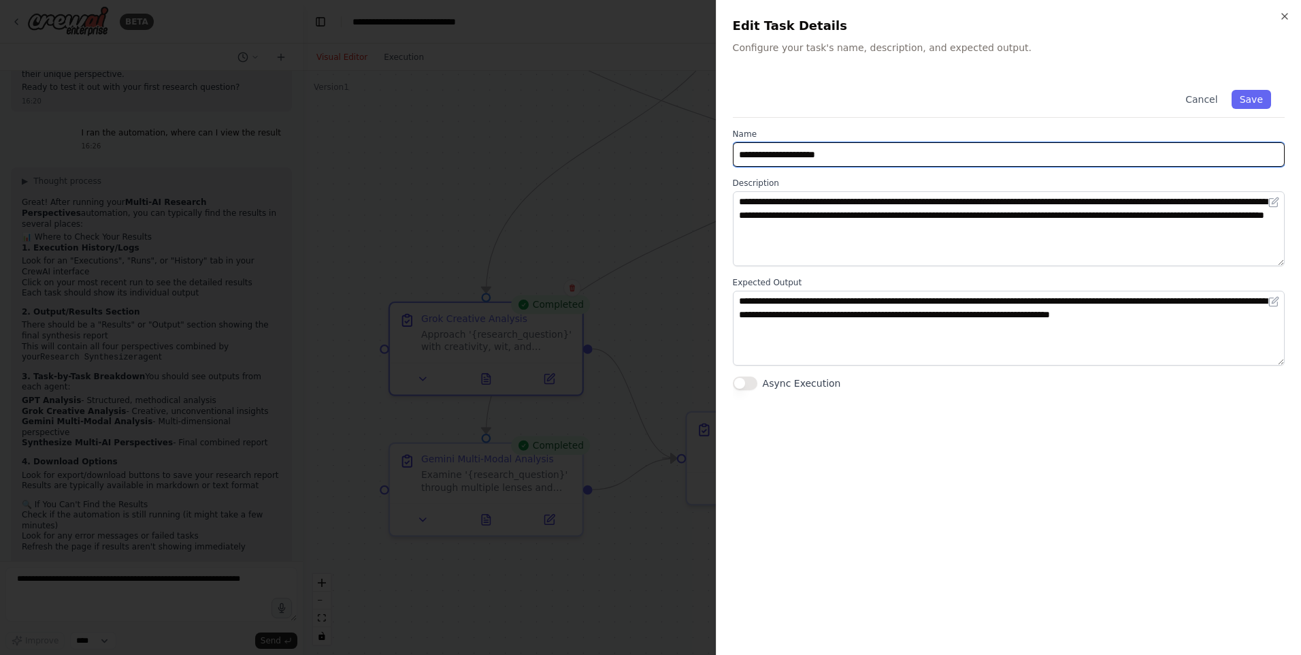
click at [1036, 159] on input "**********" at bounding box center [1009, 154] width 552 height 25
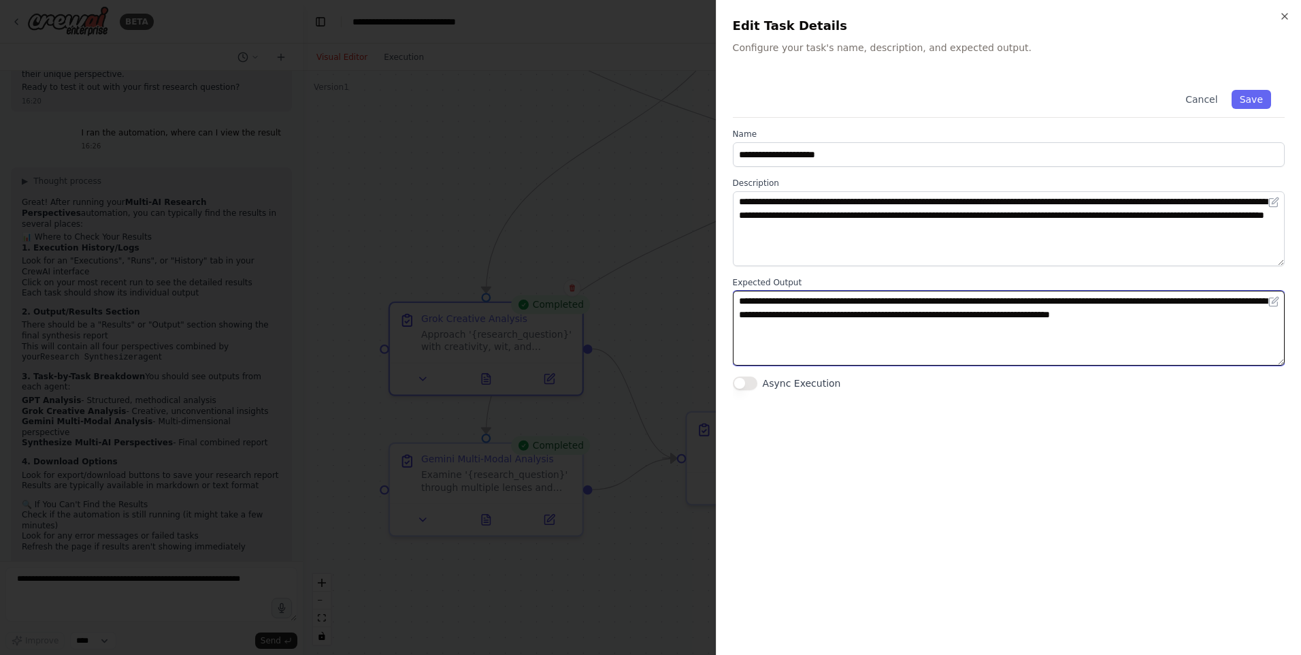
click at [1243, 322] on textarea "**********" at bounding box center [1009, 328] width 552 height 75
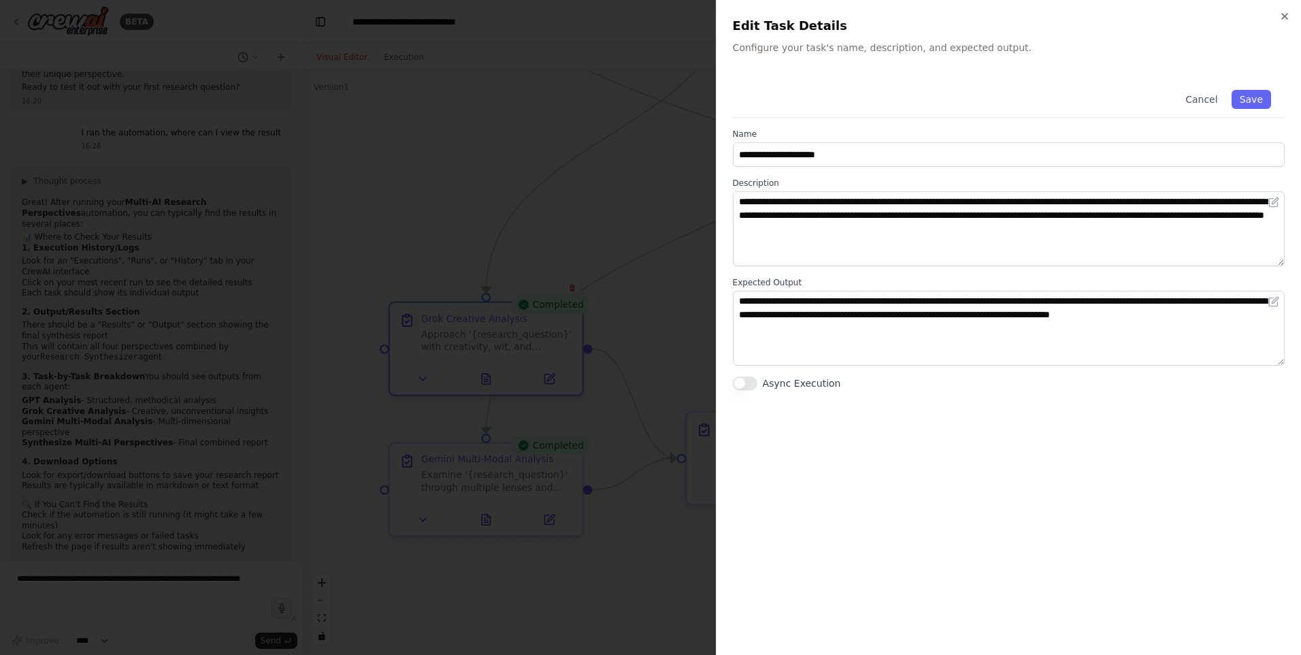
click at [741, 391] on div "**********" at bounding box center [1009, 357] width 552 height 562
click at [745, 385] on button "Async Execution" at bounding box center [745, 383] width 25 height 14
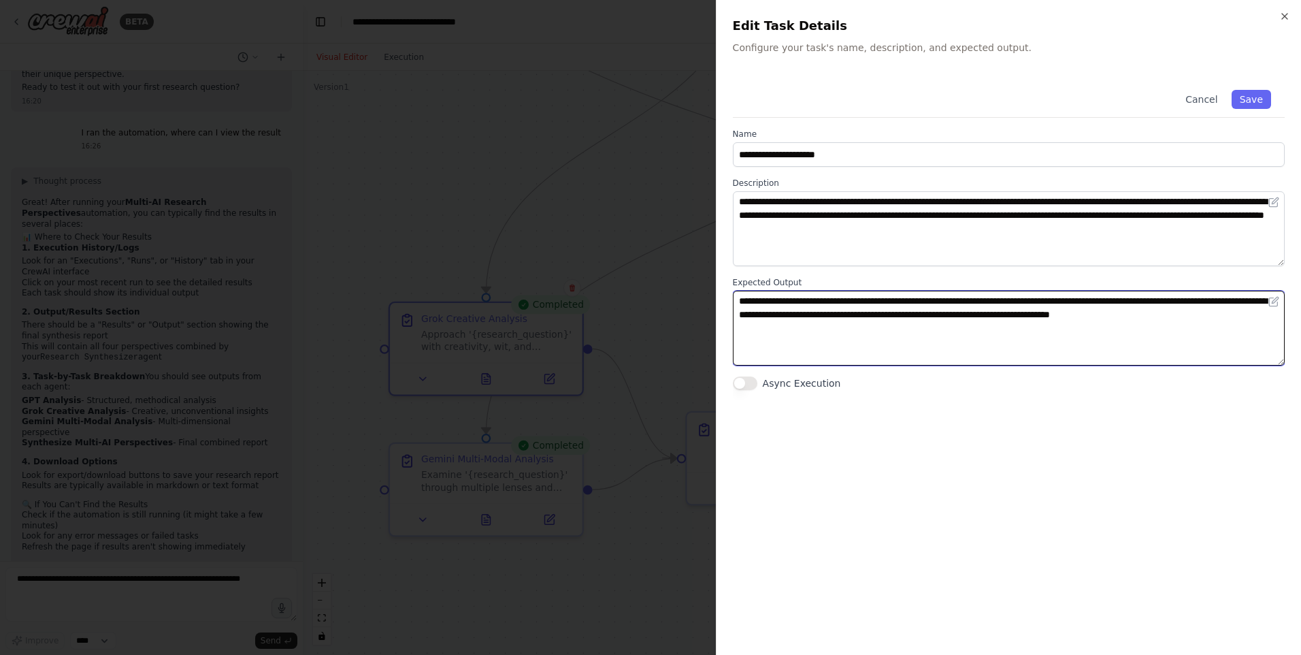
click at [1251, 323] on textarea "**********" at bounding box center [1009, 328] width 552 height 75
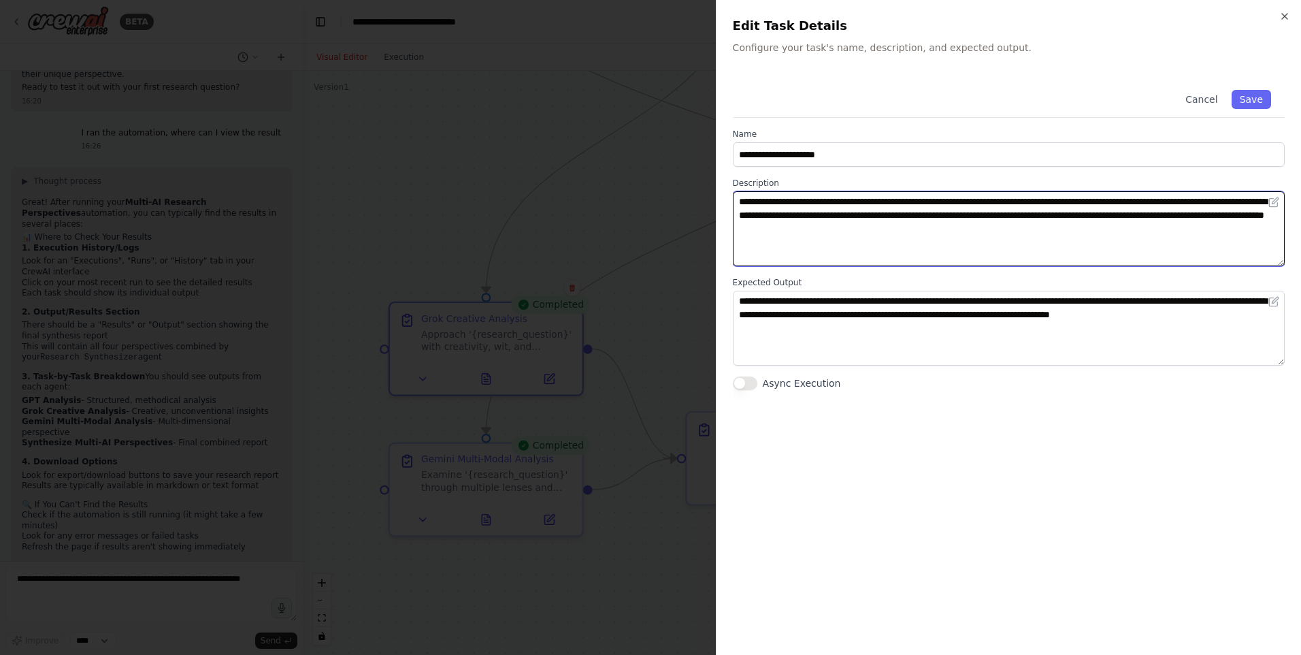
click at [1078, 243] on textarea "**********" at bounding box center [1009, 228] width 552 height 75
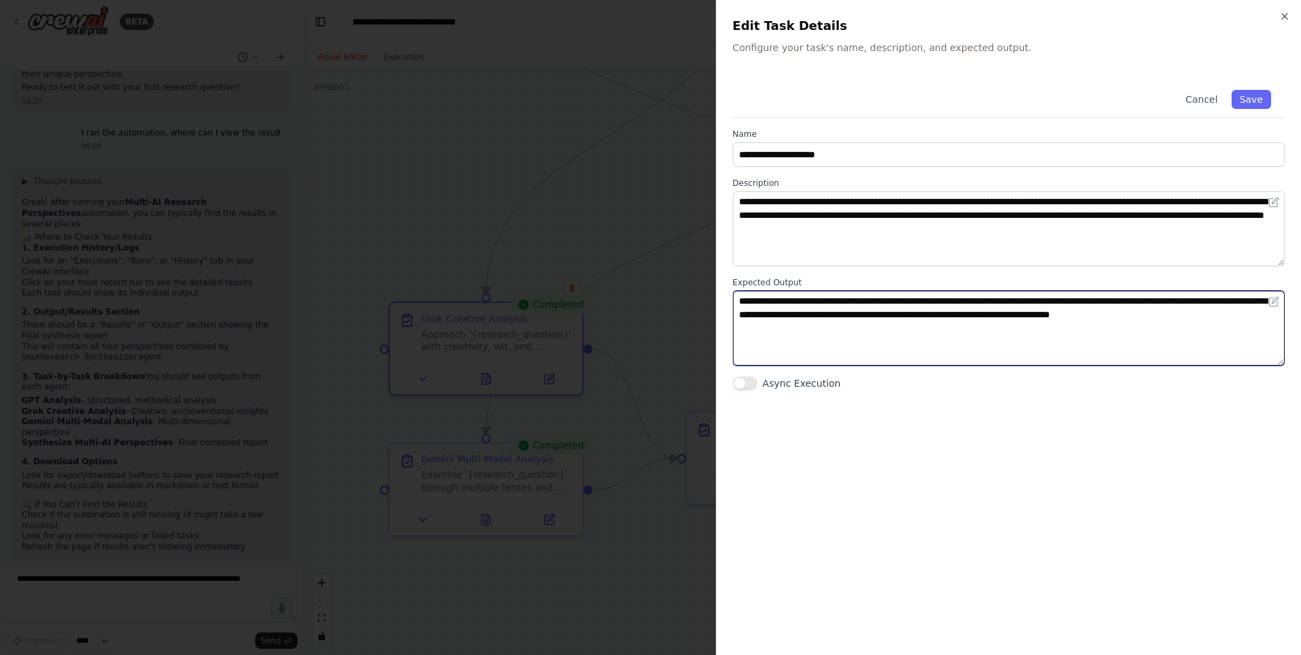
click at [1239, 317] on textarea "**********" at bounding box center [1009, 328] width 552 height 75
type textarea "**********"
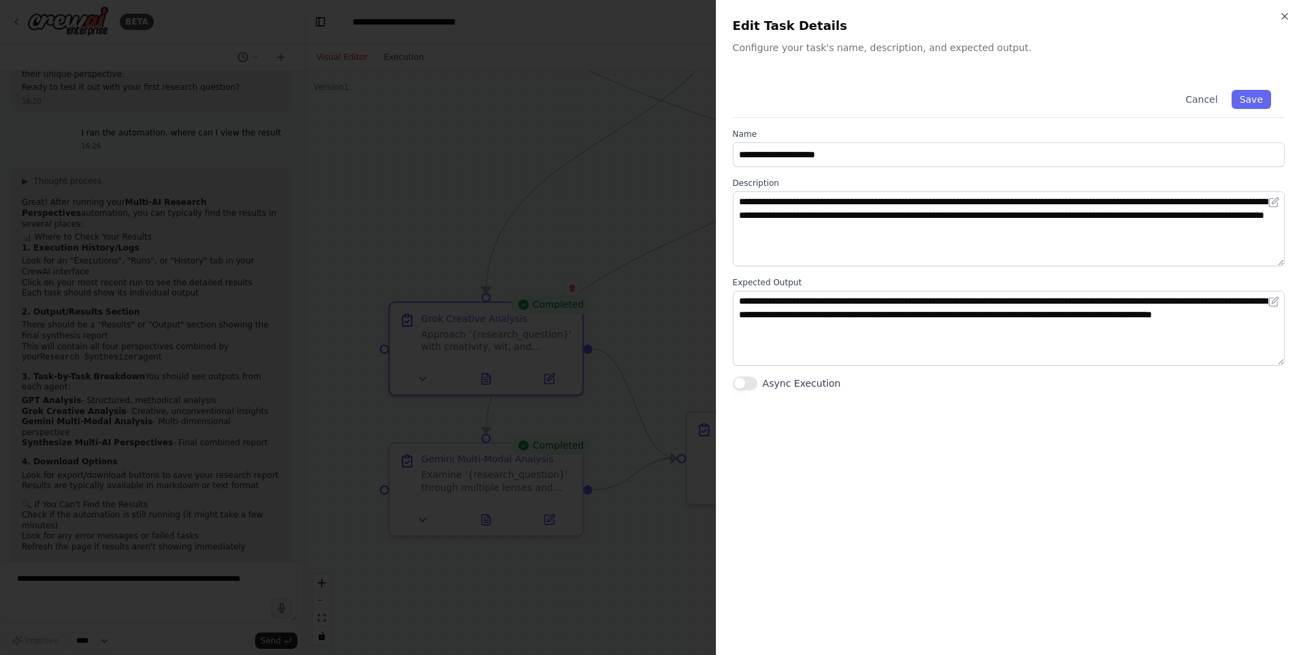
click at [1256, 88] on div "Cancel Save" at bounding box center [1009, 97] width 552 height 42
click at [1259, 97] on button "Save" at bounding box center [1251, 99] width 39 height 19
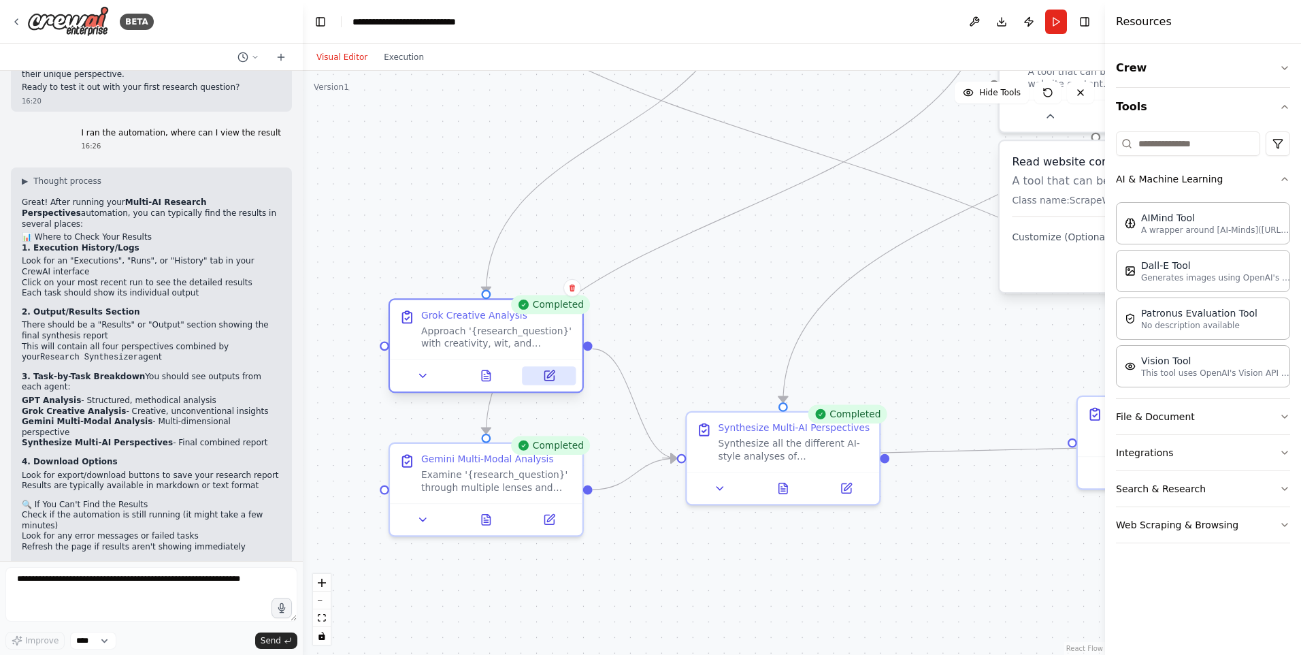
click at [552, 383] on button at bounding box center [550, 375] width 54 height 19
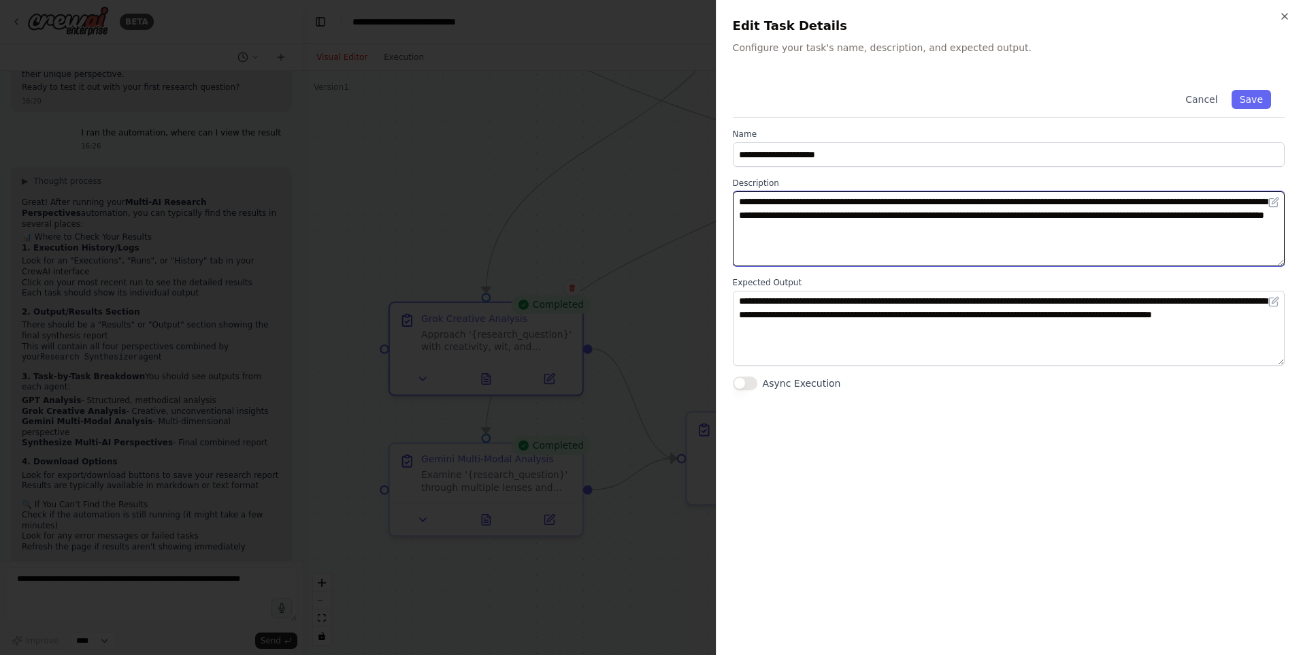
drag, startPoint x: 1019, startPoint y: 232, endPoint x: 721, endPoint y: 191, distance: 301.0
click at [721, 191] on div "**********" at bounding box center [1008, 327] width 585 height 655
click at [1032, 231] on textarea "**********" at bounding box center [1009, 228] width 552 height 75
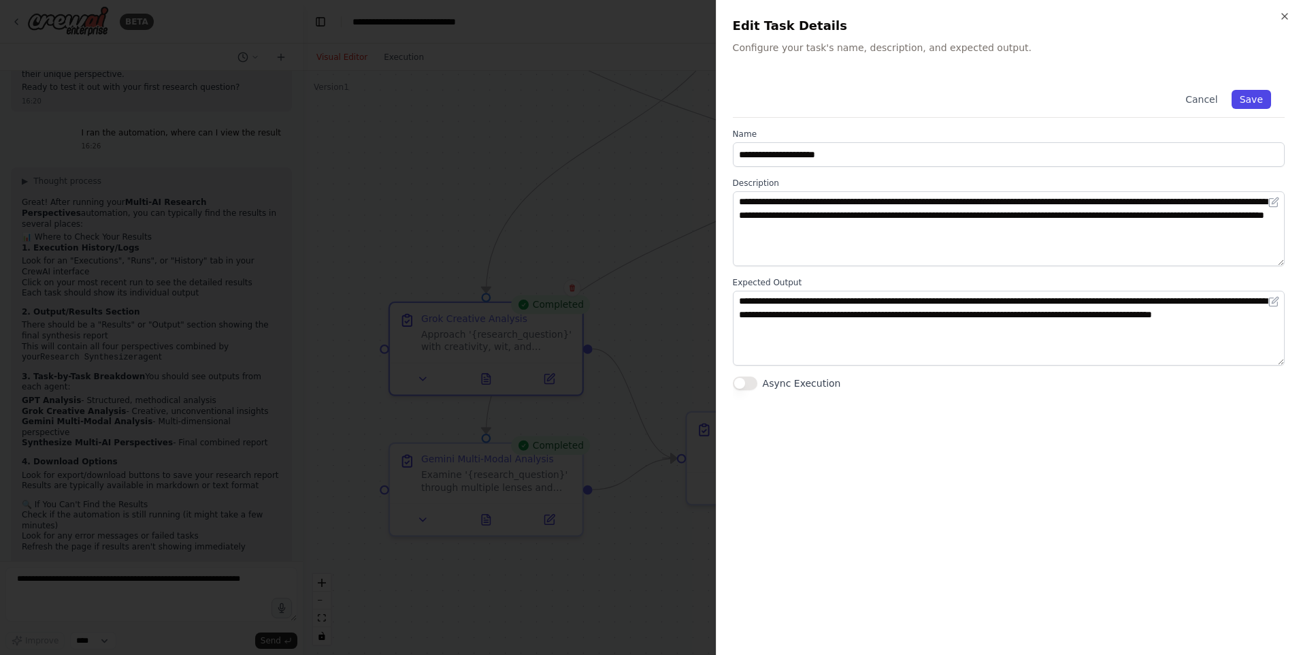
click at [1252, 98] on button "Save" at bounding box center [1251, 99] width 39 height 19
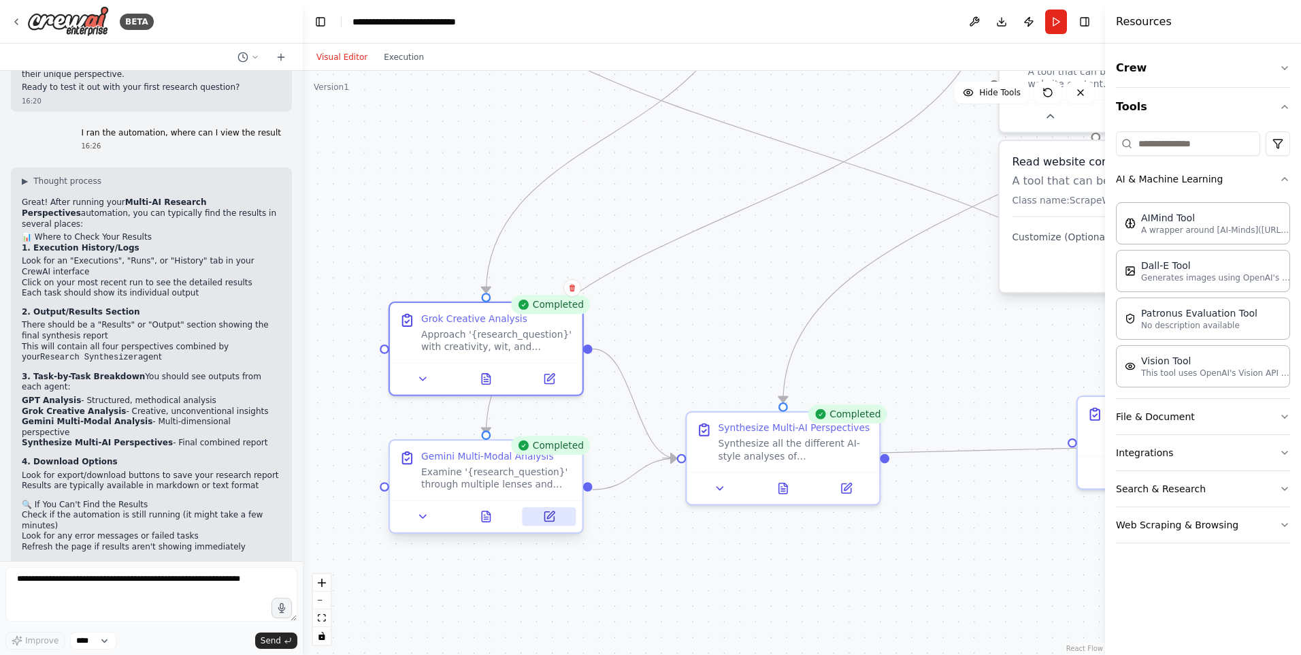
click at [537, 519] on button at bounding box center [550, 516] width 54 height 19
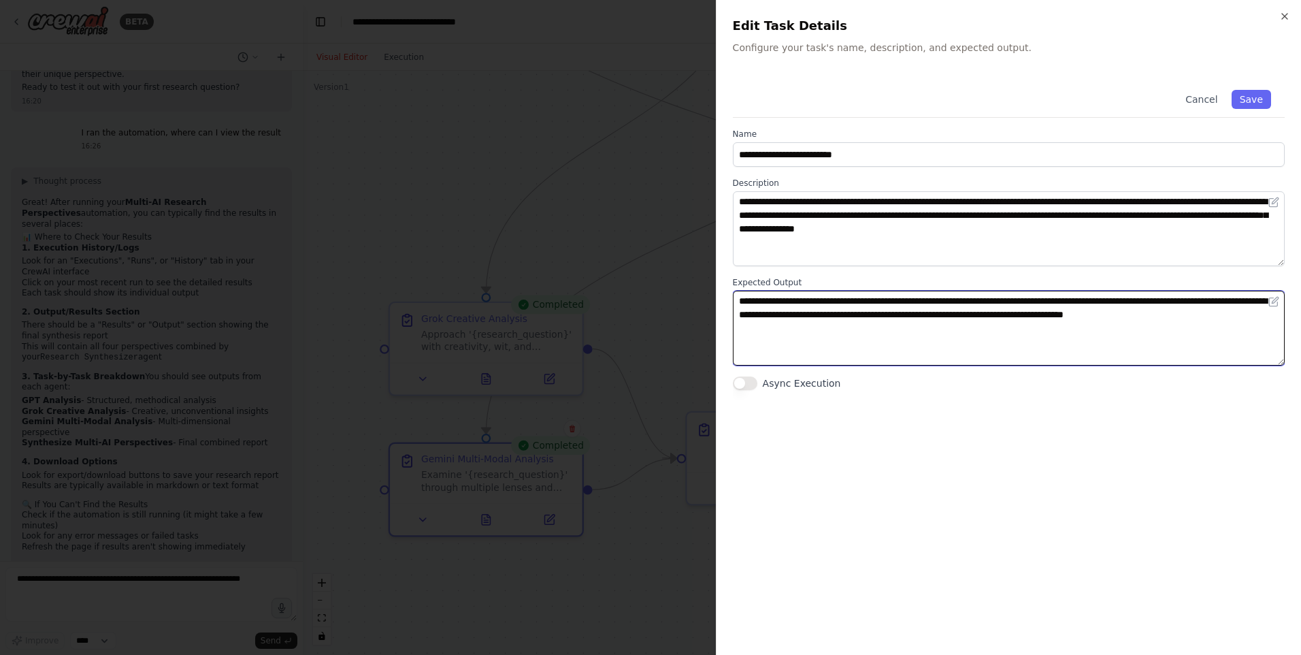
click at [1270, 323] on textarea "**********" at bounding box center [1009, 328] width 552 height 75
click at [1278, 320] on textarea "**********" at bounding box center [1009, 328] width 552 height 75
type textarea "**********"
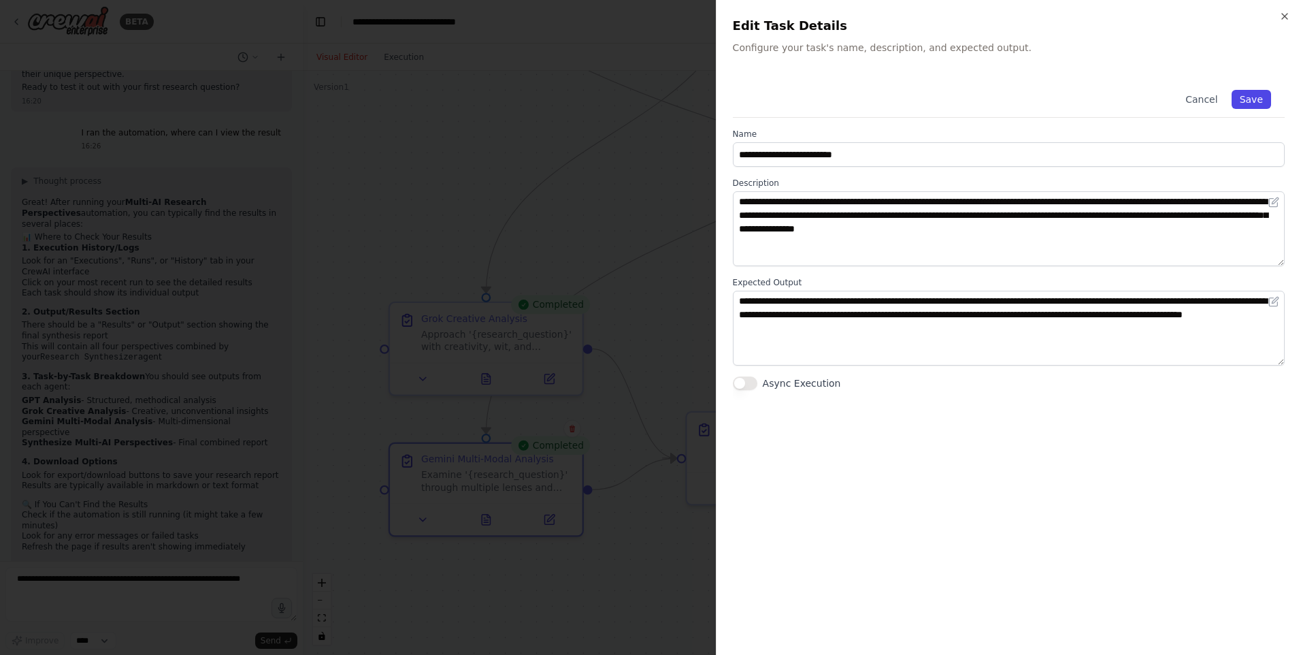
click at [1255, 95] on button "Save" at bounding box center [1251, 99] width 39 height 19
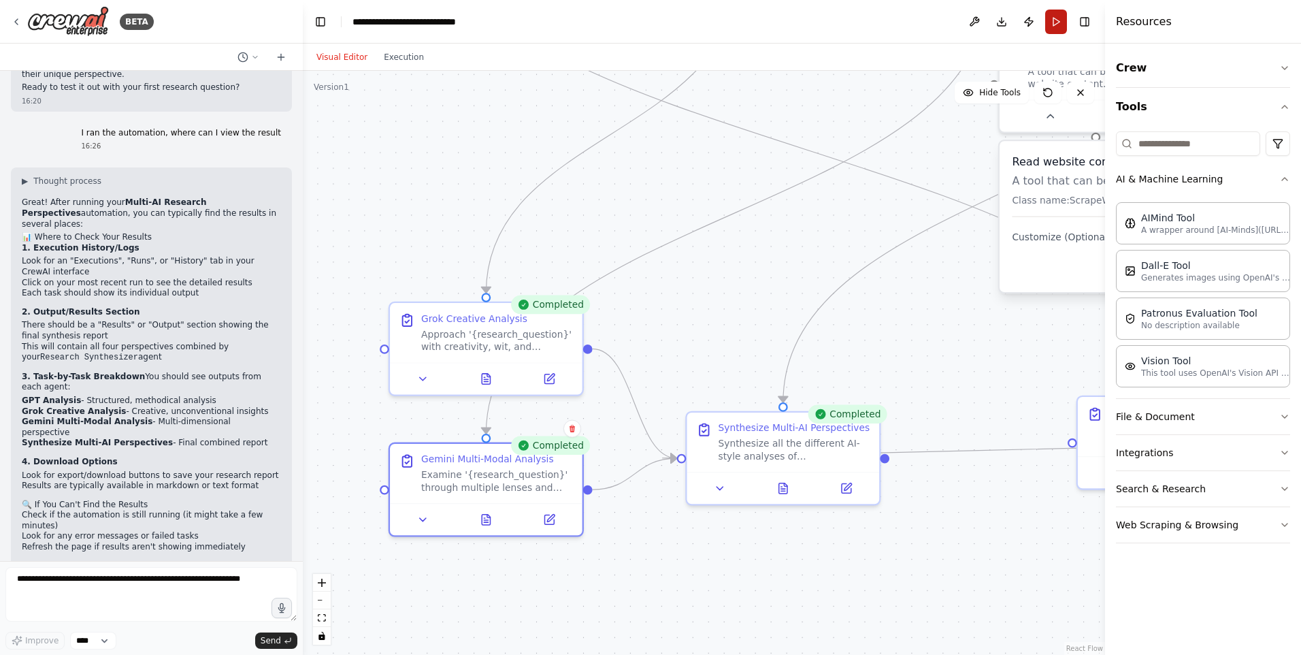
click at [1052, 16] on button "Run" at bounding box center [1057, 22] width 22 height 25
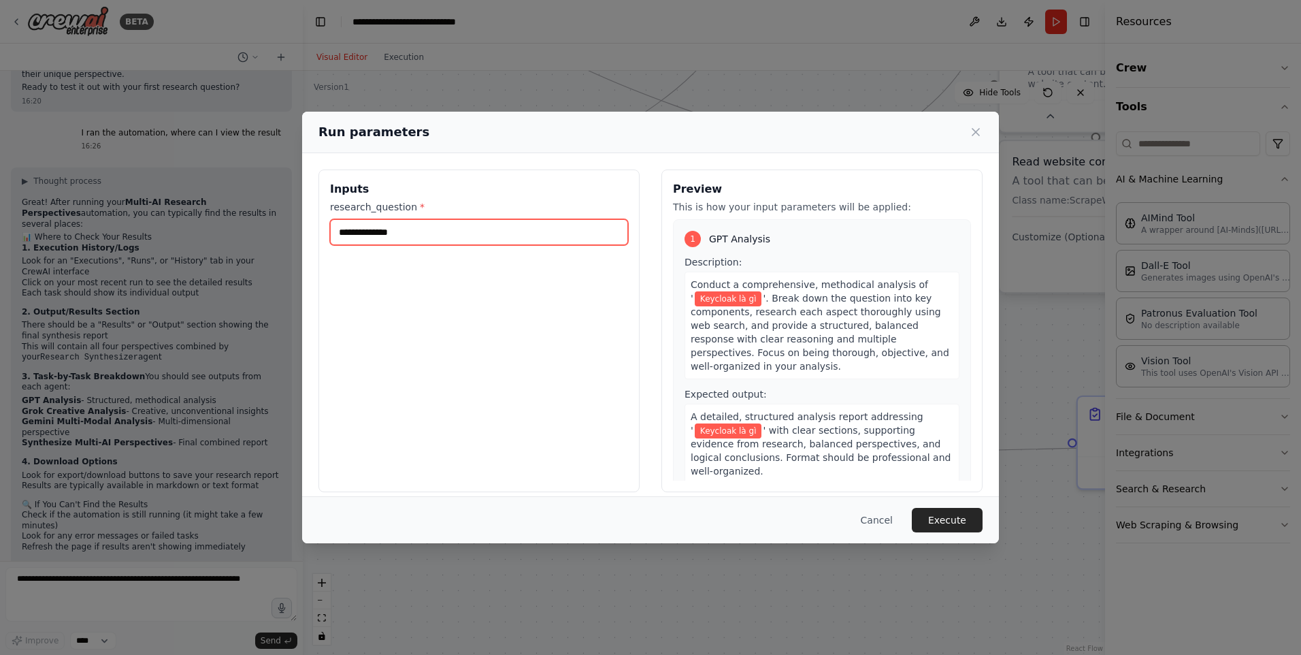
drag, startPoint x: 519, startPoint y: 241, endPoint x: 227, endPoint y: 222, distance: 292.0
click at [228, 223] on div "**********" at bounding box center [650, 327] width 1301 height 655
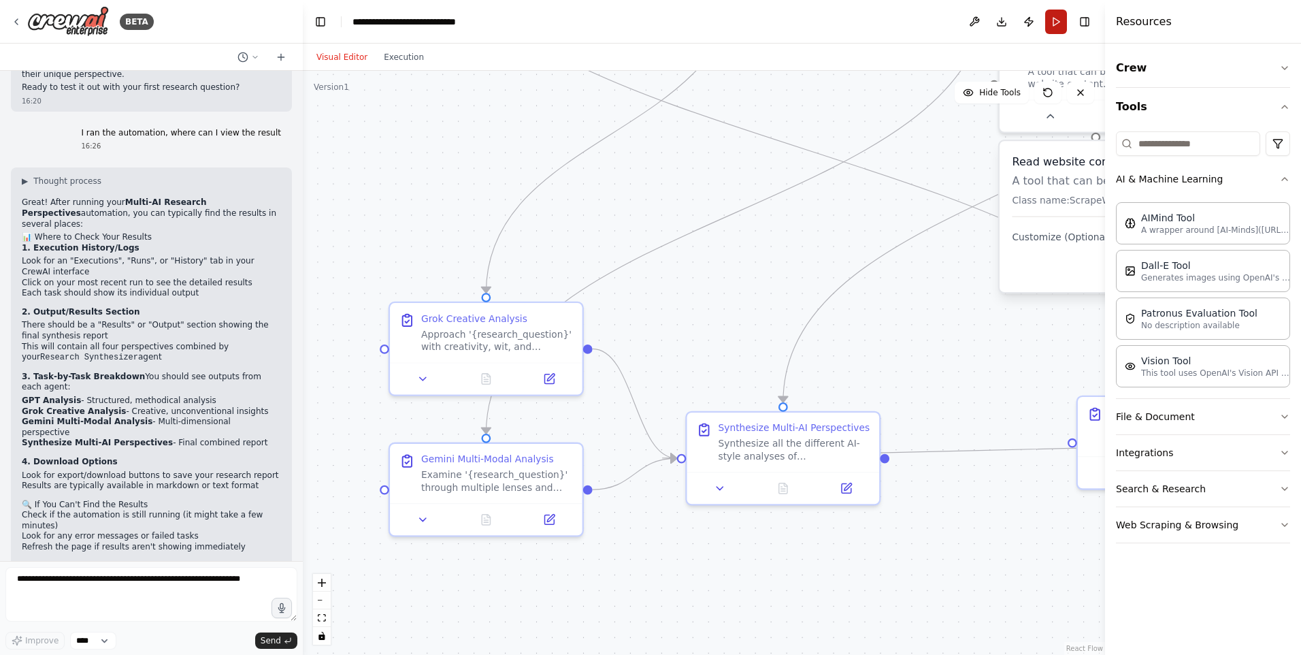
click at [1049, 24] on button "Run" at bounding box center [1057, 22] width 22 height 25
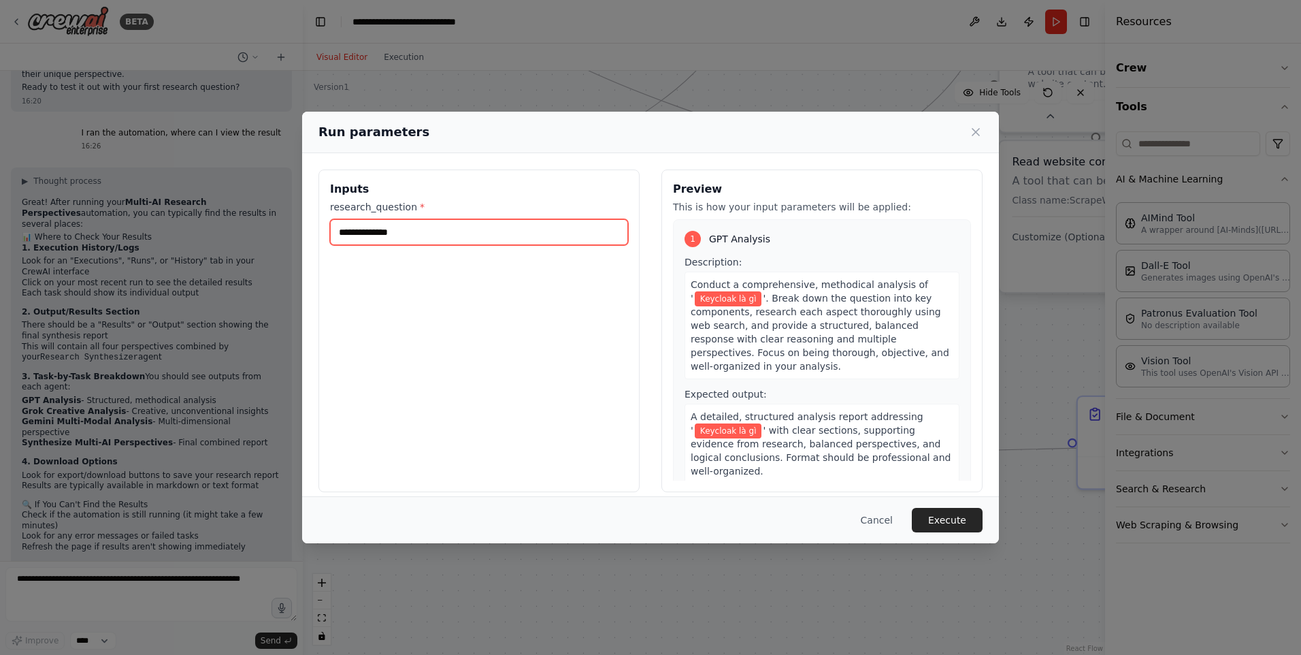
click at [524, 237] on input "**********" at bounding box center [479, 232] width 298 height 26
type input "*"
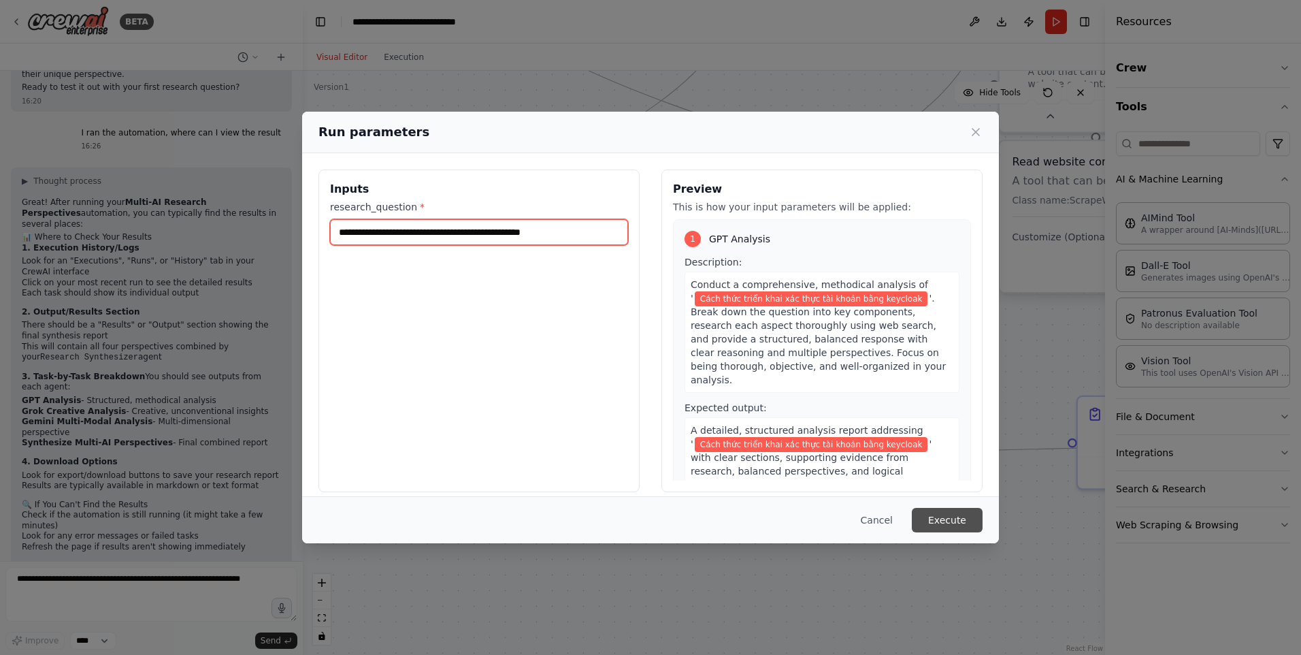
type input "**********"
click at [961, 510] on button "Execute" at bounding box center [947, 520] width 71 height 25
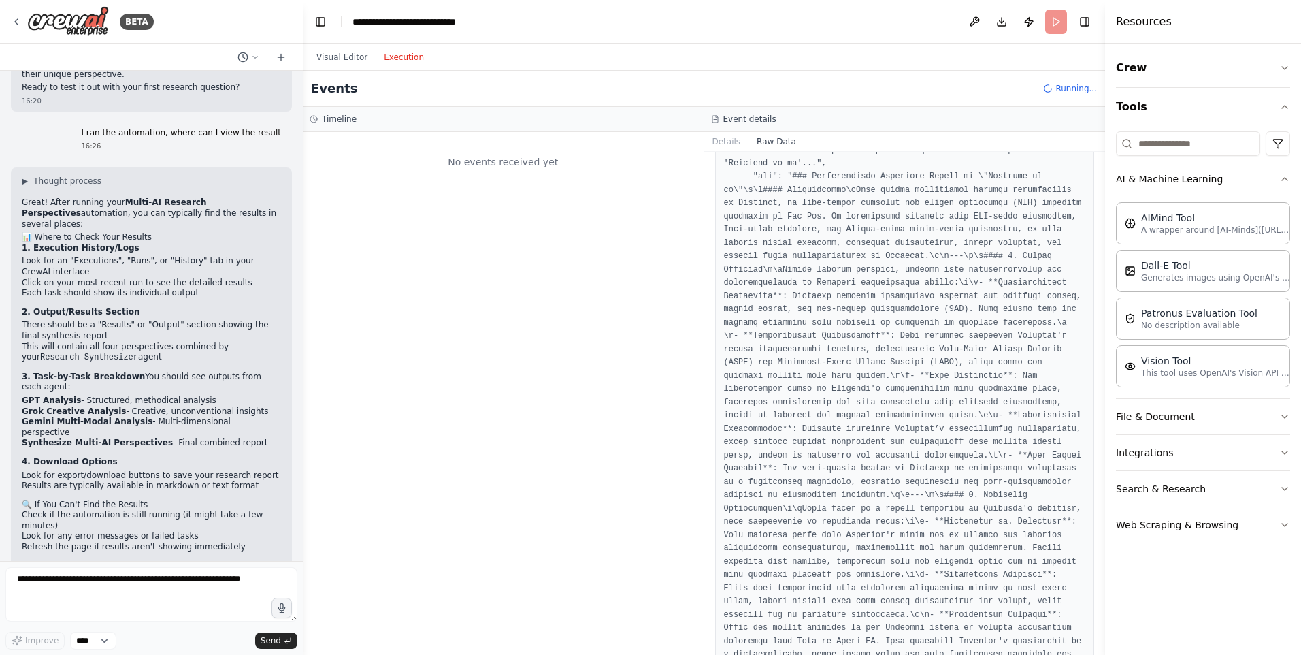
click at [422, 60] on button "Execution" at bounding box center [404, 57] width 56 height 16
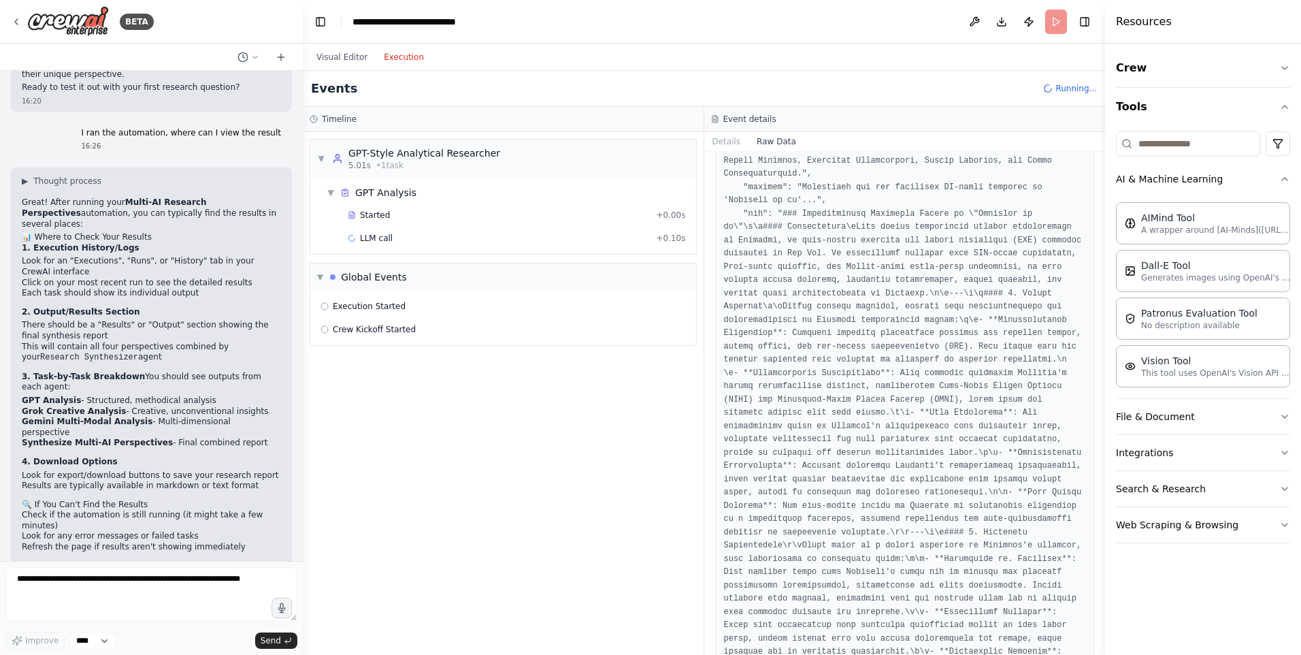
scroll to position [106, 0]
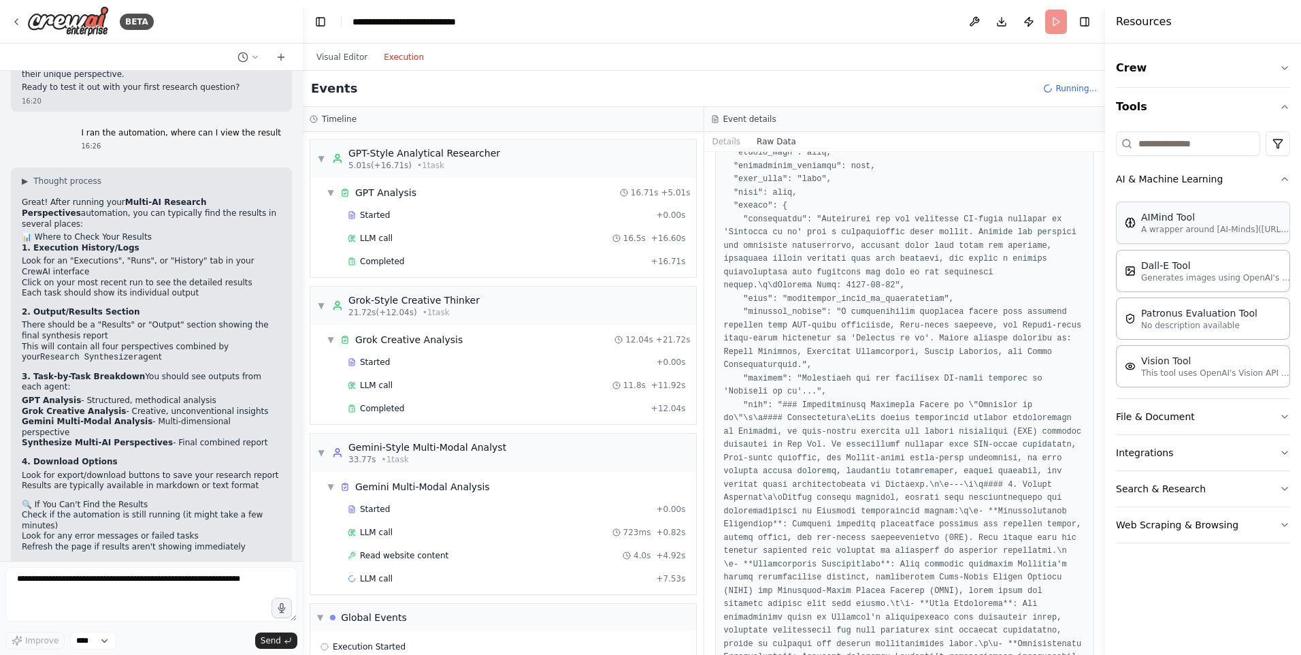
click at [1169, 223] on div "AIMind Tool" at bounding box center [1217, 217] width 150 height 14
click at [1199, 172] on button "AI & Machine Learning" at bounding box center [1203, 178] width 174 height 35
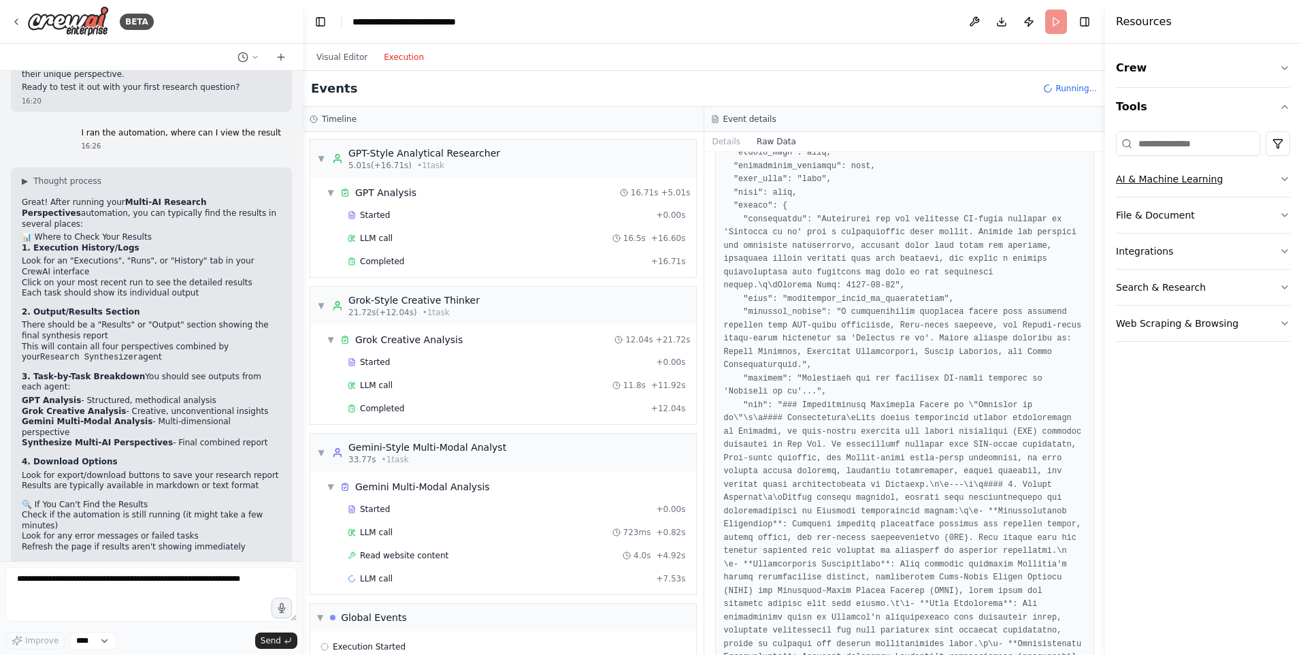
click at [1200, 176] on button "AI & Machine Learning" at bounding box center [1203, 178] width 174 height 35
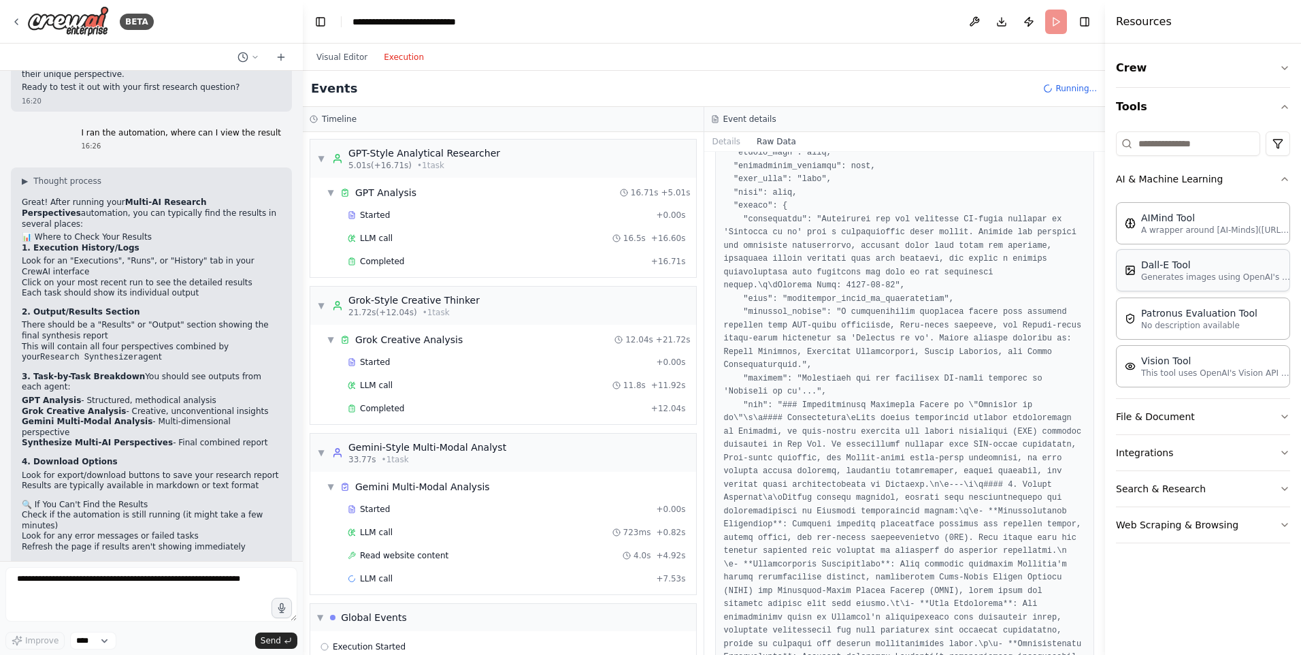
click at [1220, 289] on div "Dall-E Tool Generates images using OpenAI's Dall-E model." at bounding box center [1203, 270] width 174 height 42
click at [1191, 71] on button "Crew" at bounding box center [1203, 68] width 174 height 38
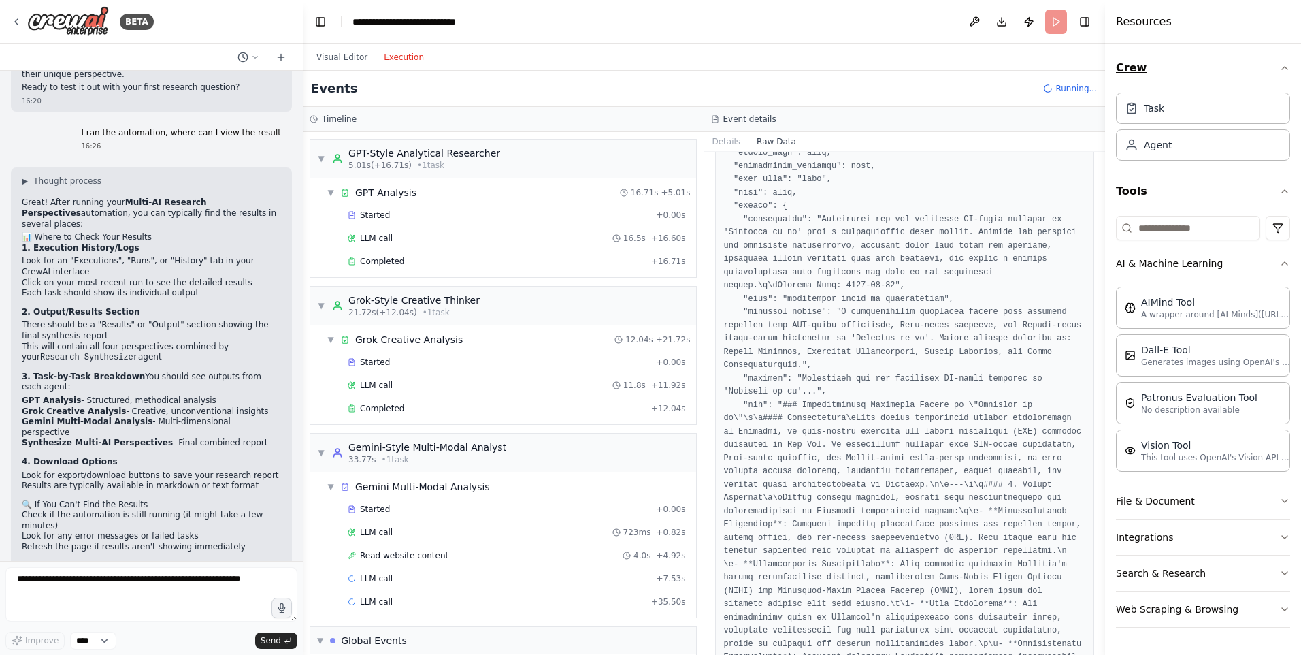
click at [1191, 71] on button "Crew" at bounding box center [1203, 68] width 174 height 38
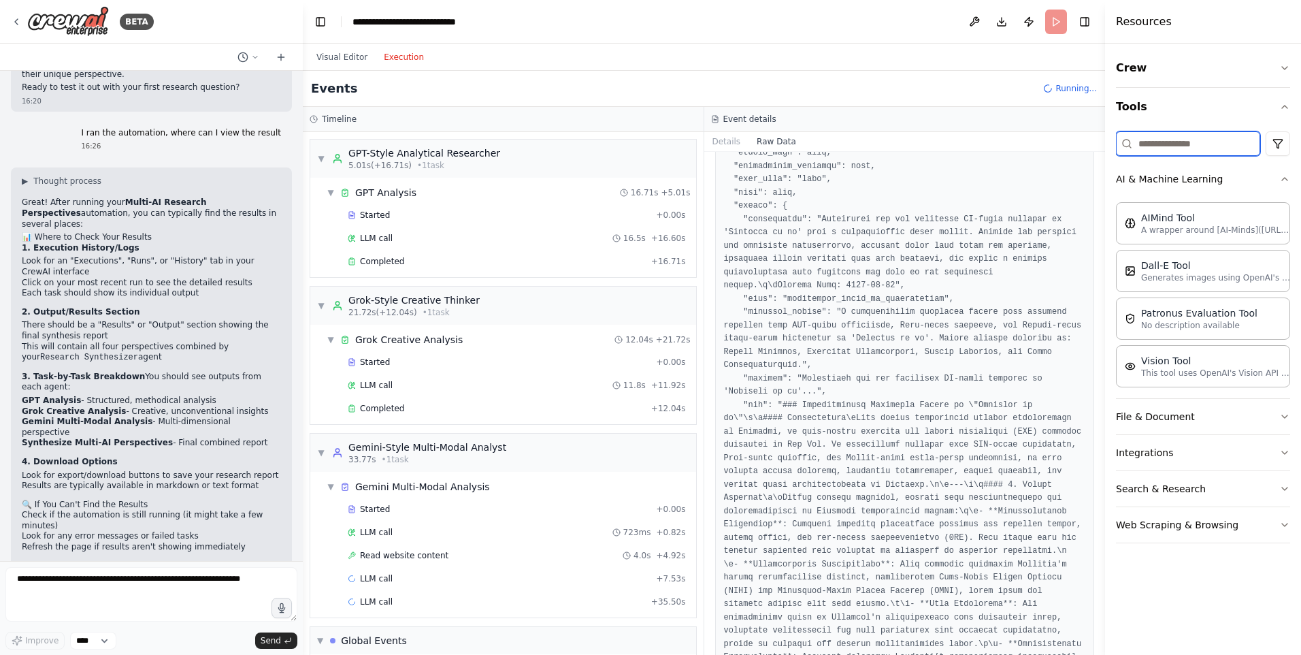
click at [1227, 148] on input at bounding box center [1188, 143] width 144 height 25
click at [1266, 149] on div at bounding box center [1203, 143] width 174 height 25
click at [1272, 143] on html "BETA I want to build multi agents that support my research, by asking one quest…" at bounding box center [650, 327] width 1301 height 655
click at [1274, 143] on html "BETA I want to build multi agents that support my research, by asking one quest…" at bounding box center [650, 327] width 1301 height 655
click at [1241, 175] on button "AI & Machine Learning" at bounding box center [1203, 178] width 174 height 35
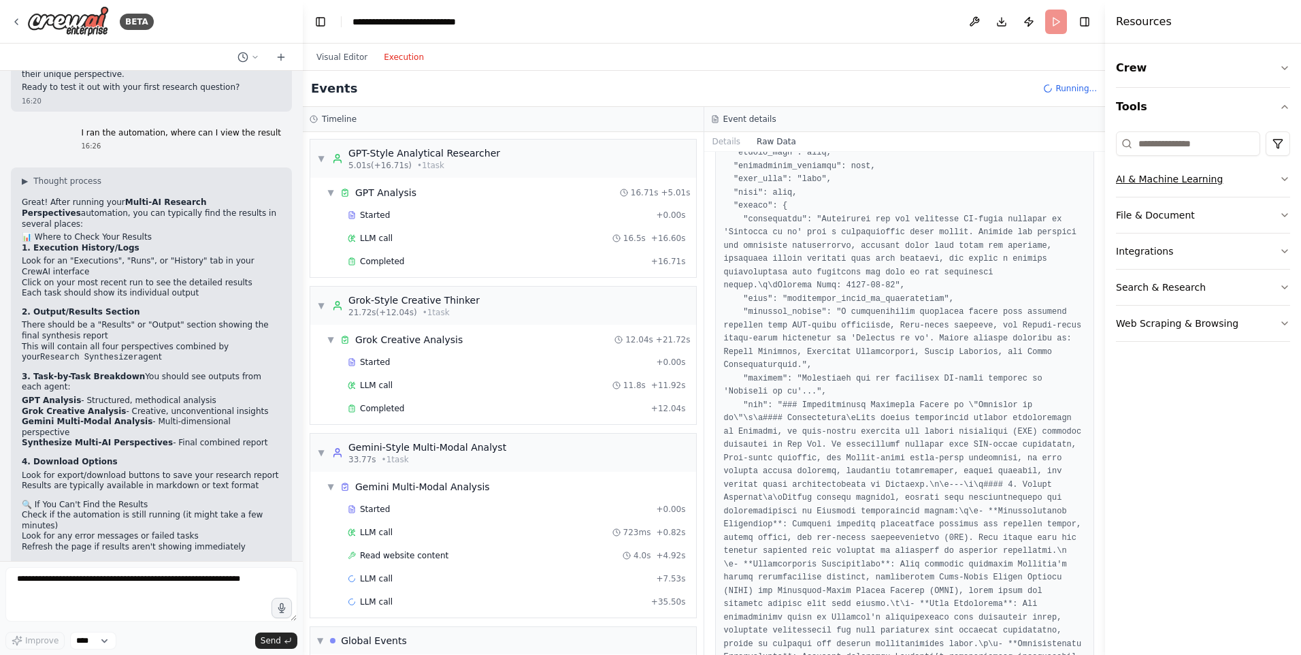
click at [1241, 175] on button "AI & Machine Learning" at bounding box center [1203, 178] width 174 height 35
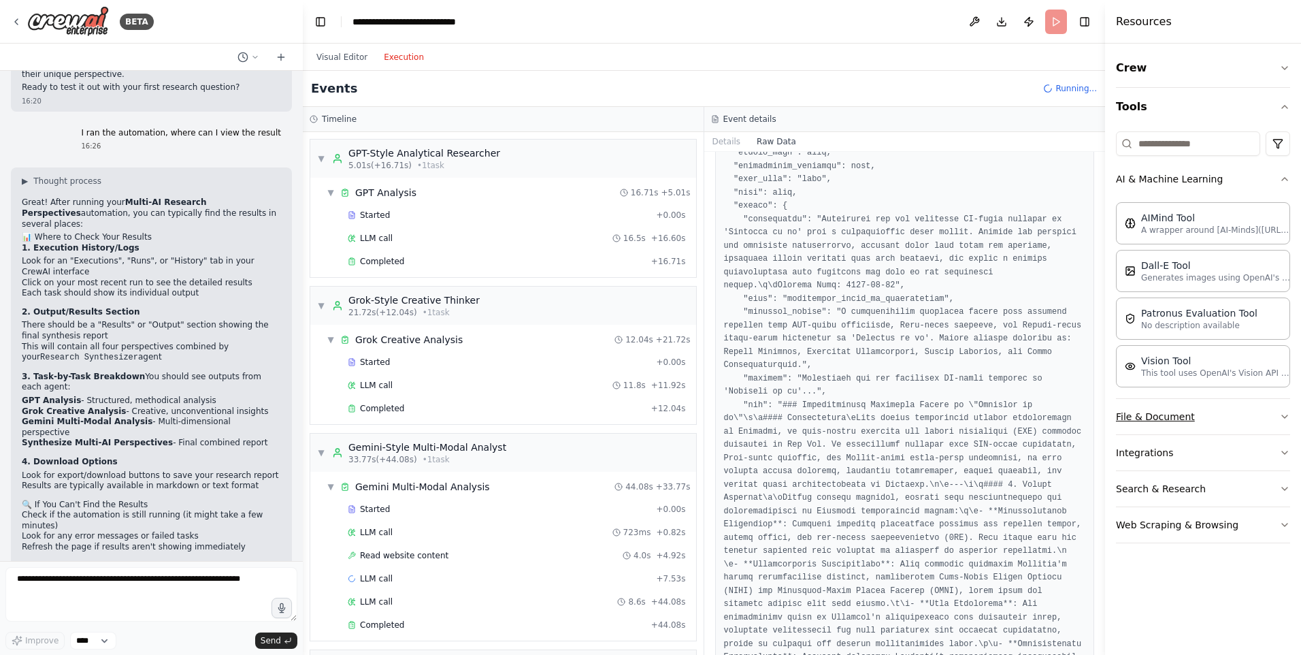
click at [1169, 417] on button "File & Document" at bounding box center [1203, 416] width 174 height 35
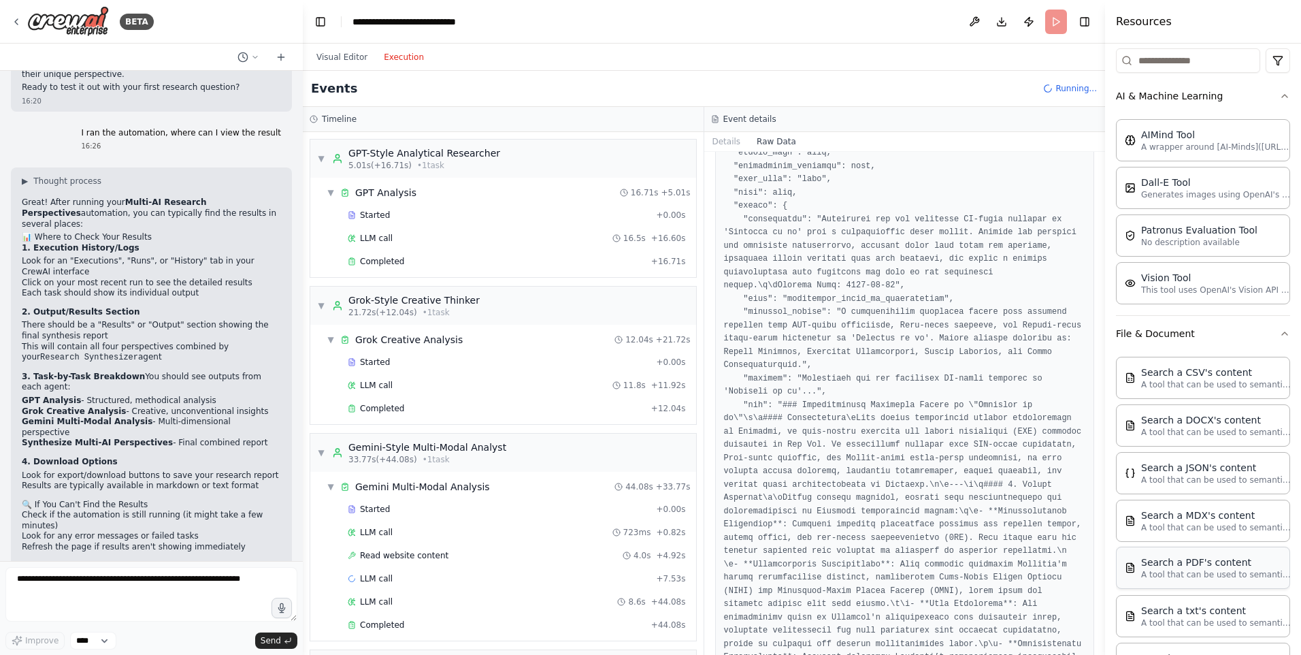
scroll to position [255, 0]
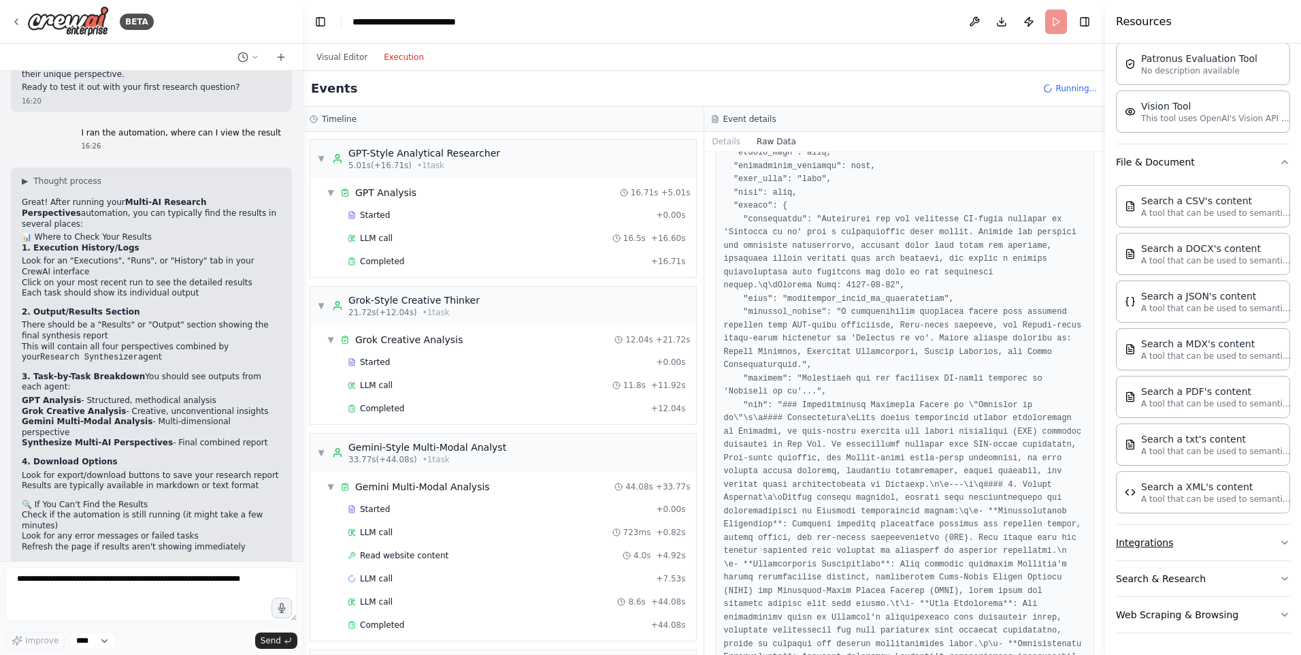
click at [1165, 547] on button "Integrations" at bounding box center [1203, 542] width 174 height 35
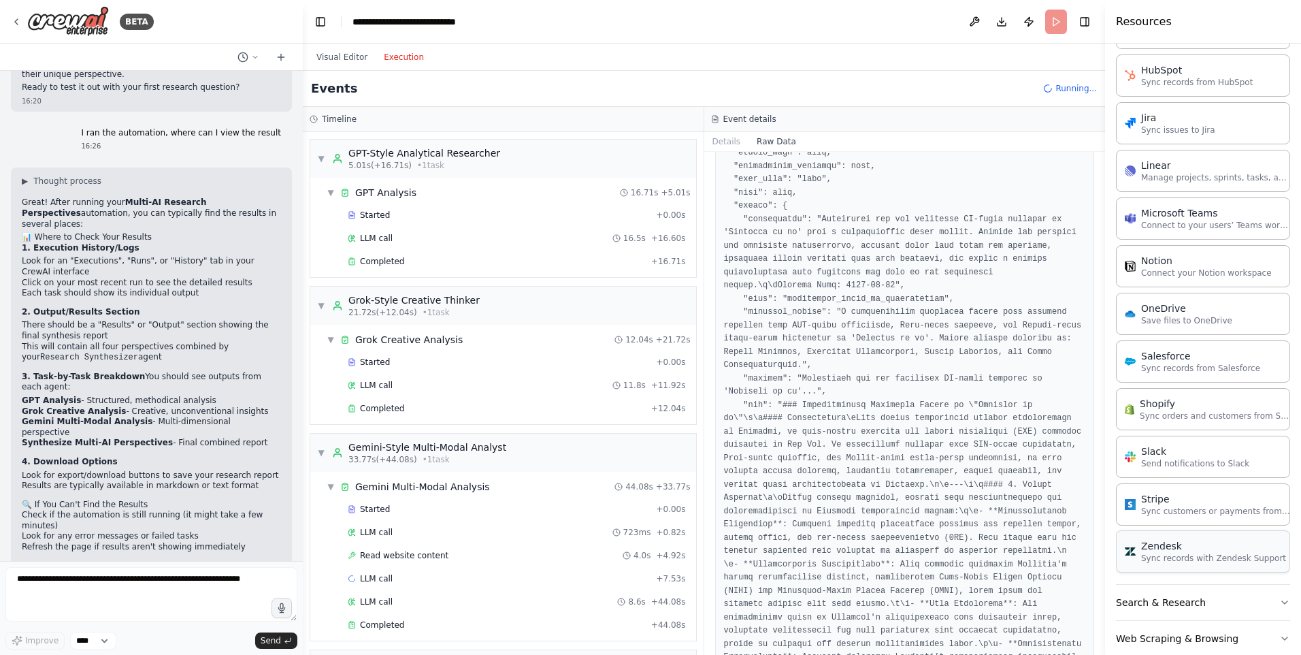
scroll to position [1218, 0]
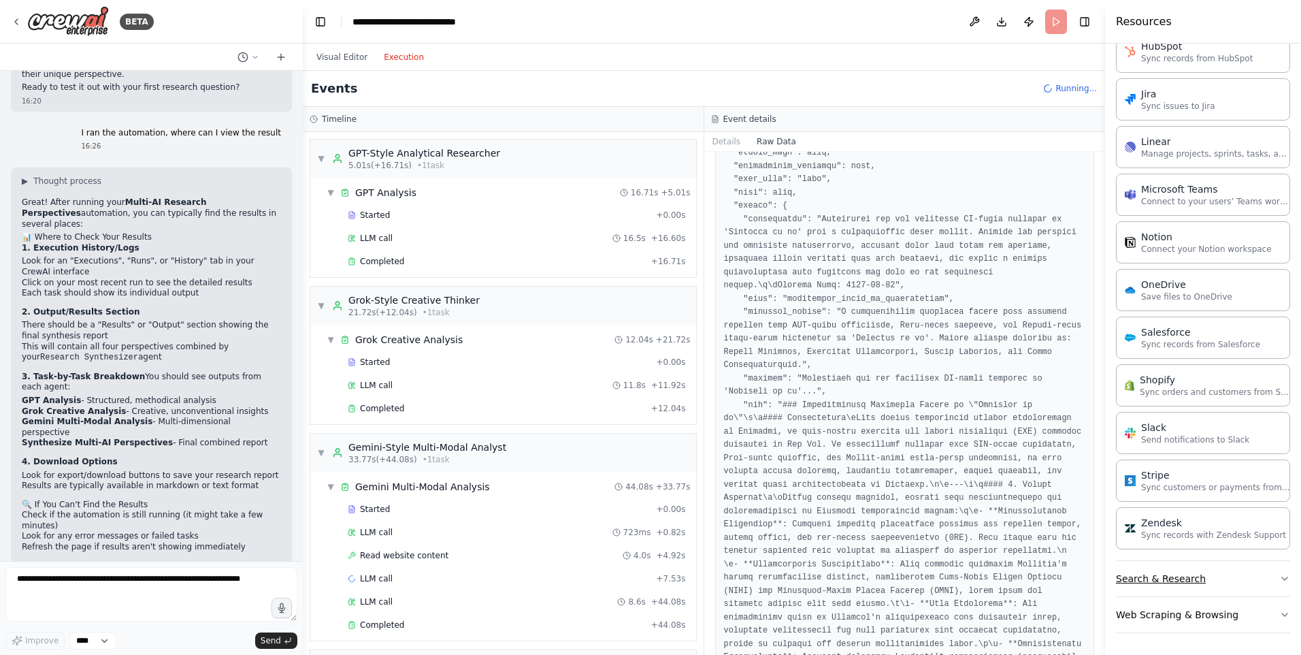
click at [1206, 588] on button "Search & Research" at bounding box center [1203, 578] width 174 height 35
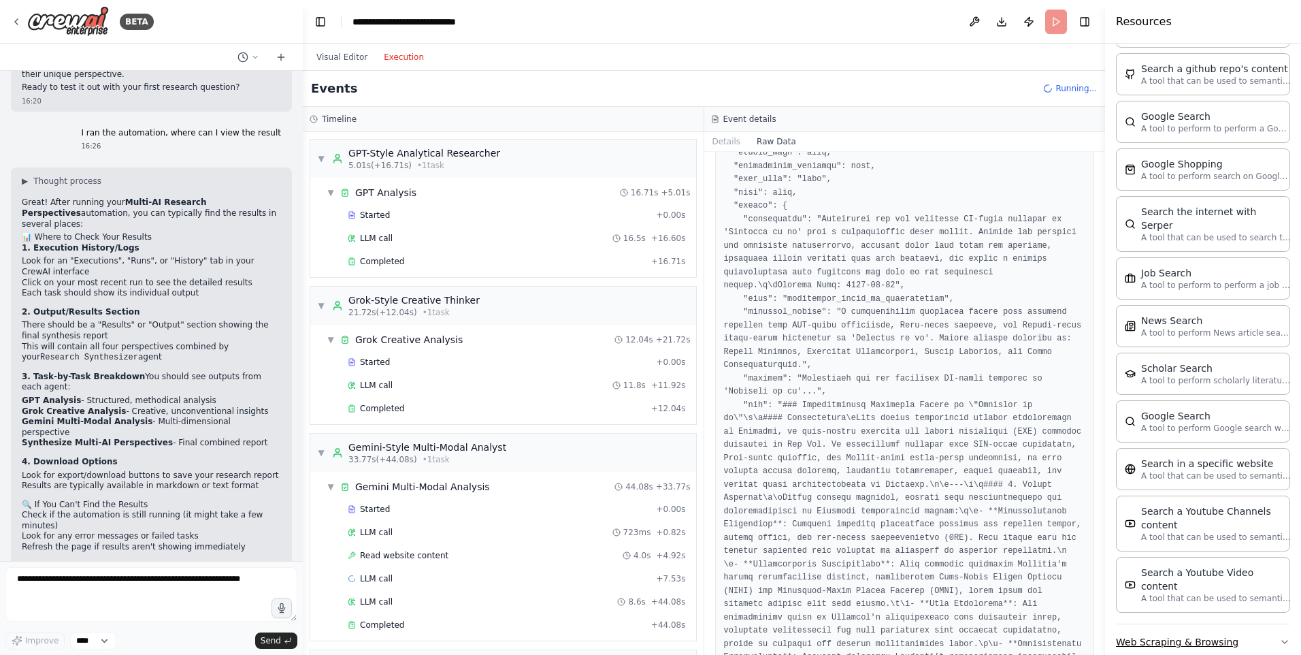
click at [1195, 624] on button "Web Scraping & Browsing" at bounding box center [1203, 641] width 174 height 35
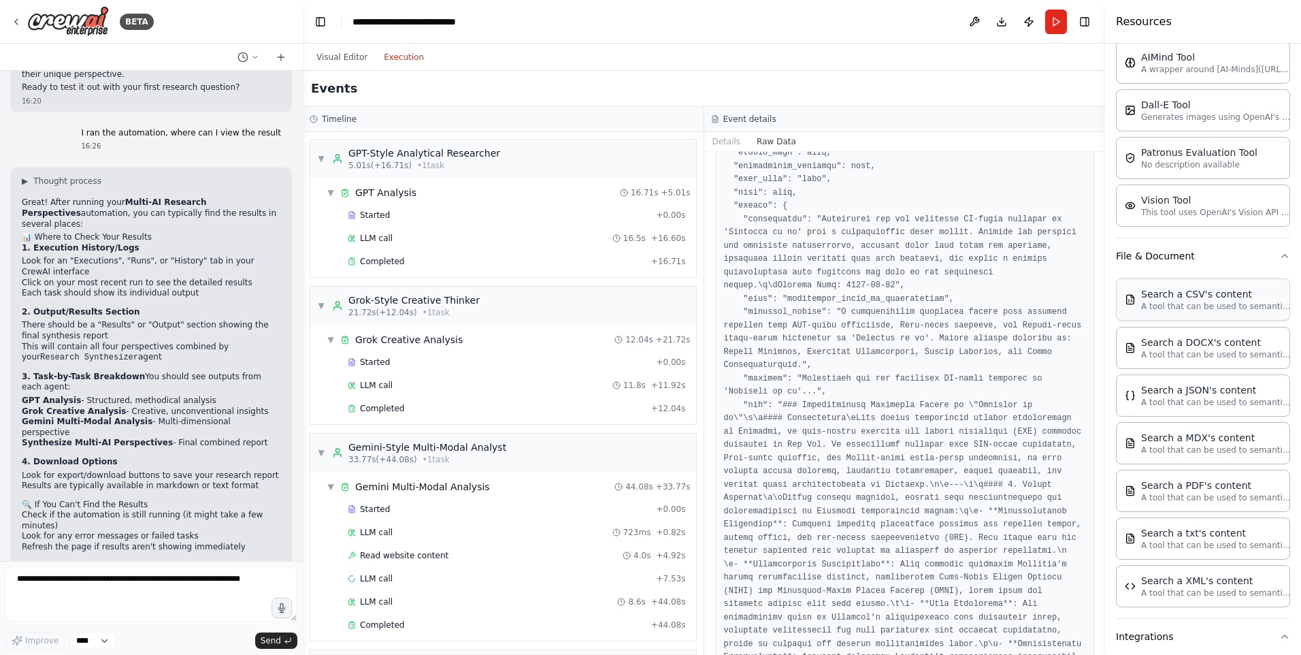
scroll to position [0, 0]
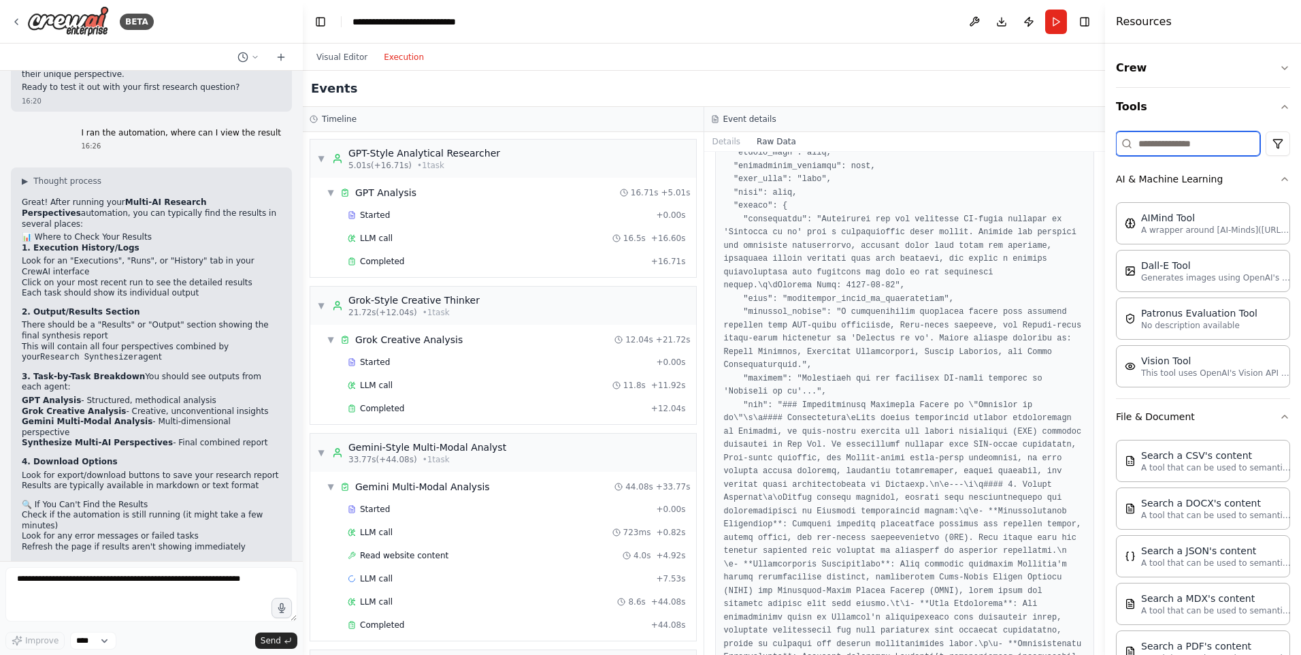
click at [1196, 141] on input at bounding box center [1188, 143] width 144 height 25
click at [1267, 135] on html "BETA I want to build multi agents that support my research, by asking one quest…" at bounding box center [650, 327] width 1301 height 655
click at [1233, 137] on html "BETA I want to build multi agents that support my research, by asking one quest…" at bounding box center [650, 327] width 1301 height 655
click at [1280, 112] on icon "button" at bounding box center [1285, 106] width 11 height 11
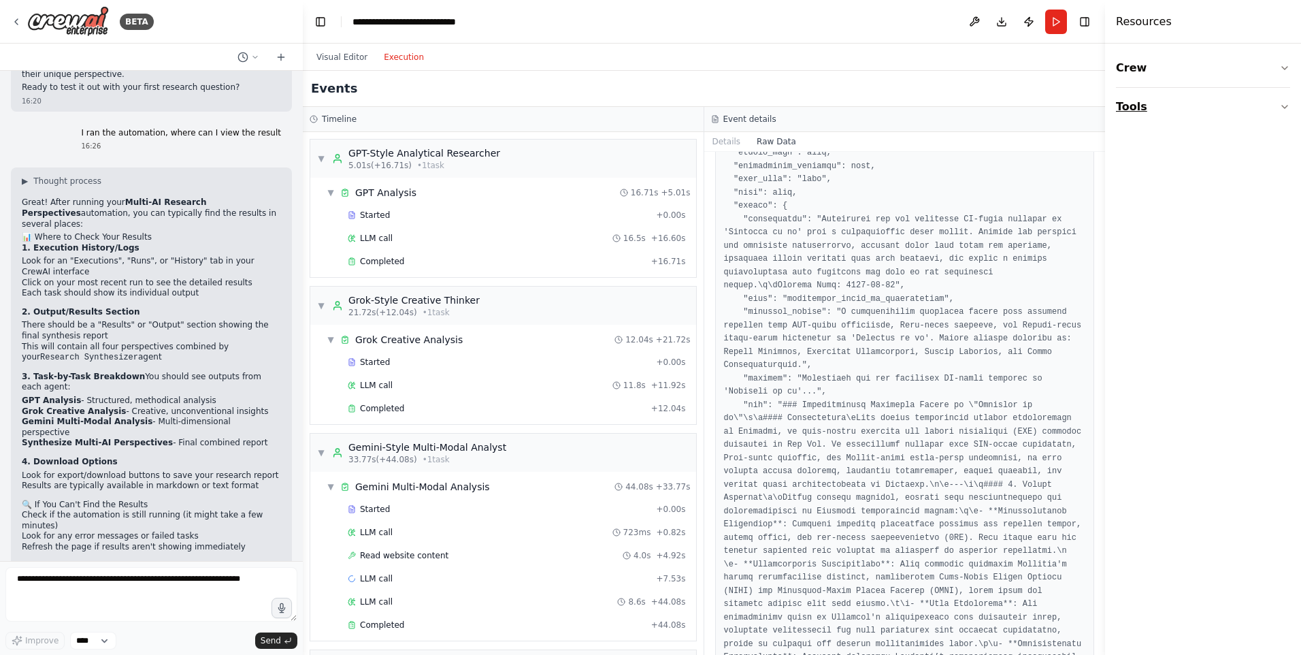
click at [1271, 112] on button "Tools" at bounding box center [1203, 107] width 174 height 38
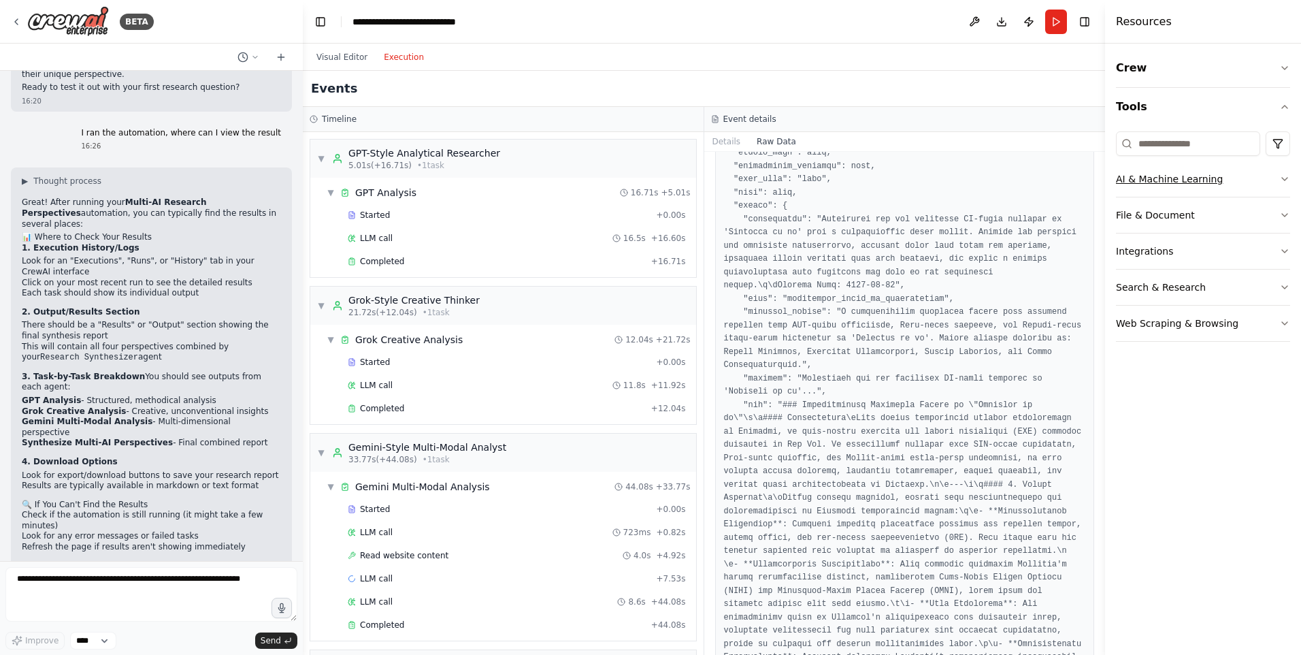
click at [1166, 174] on button "AI & Machine Learning" at bounding box center [1203, 178] width 174 height 35
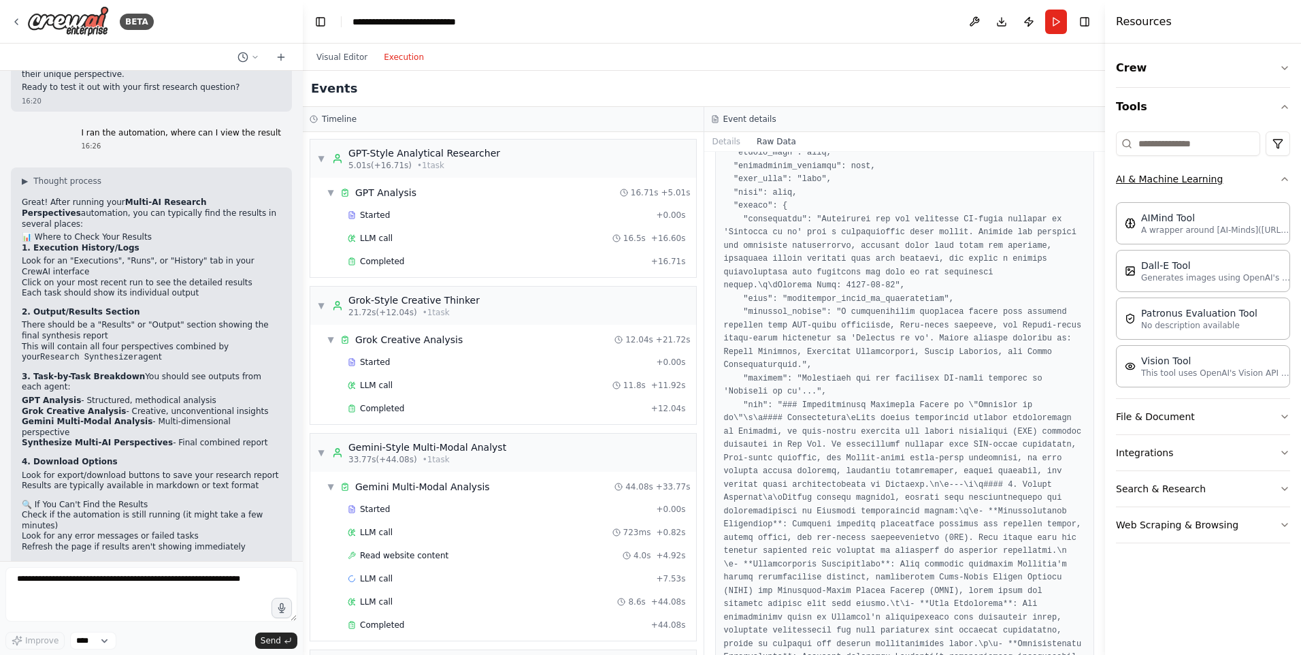
click at [1169, 178] on button "AI & Machine Learning" at bounding box center [1203, 178] width 174 height 35
click at [1188, 283] on div "Dall-E Tool Generates images using OpenAI's Dall-E model." at bounding box center [1203, 270] width 174 height 42
click at [1188, 282] on p "Generates images using OpenAI's Dall-E model." at bounding box center [1217, 277] width 150 height 11
click at [1206, 227] on p "A wrapper around [AI-Minds]([URL][DOMAIN_NAME]). Useful for when you need answe…" at bounding box center [1217, 229] width 150 height 11
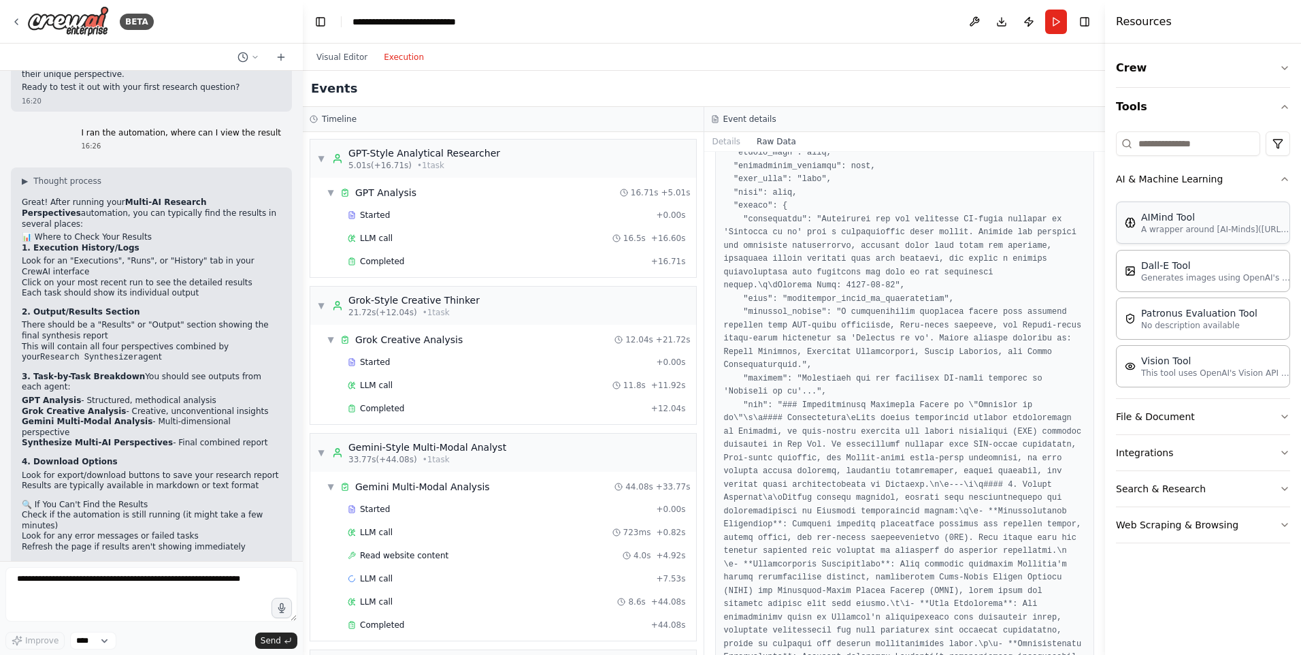
click at [1206, 227] on p "A wrapper around [AI-Minds]([URL][DOMAIN_NAME]). Useful for when you need answe…" at bounding box center [1217, 229] width 150 height 11
click at [1208, 334] on div "Patronus Evaluation Tool No description available" at bounding box center [1203, 318] width 174 height 42
click at [577, 87] on div "Events" at bounding box center [704, 89] width 803 height 36
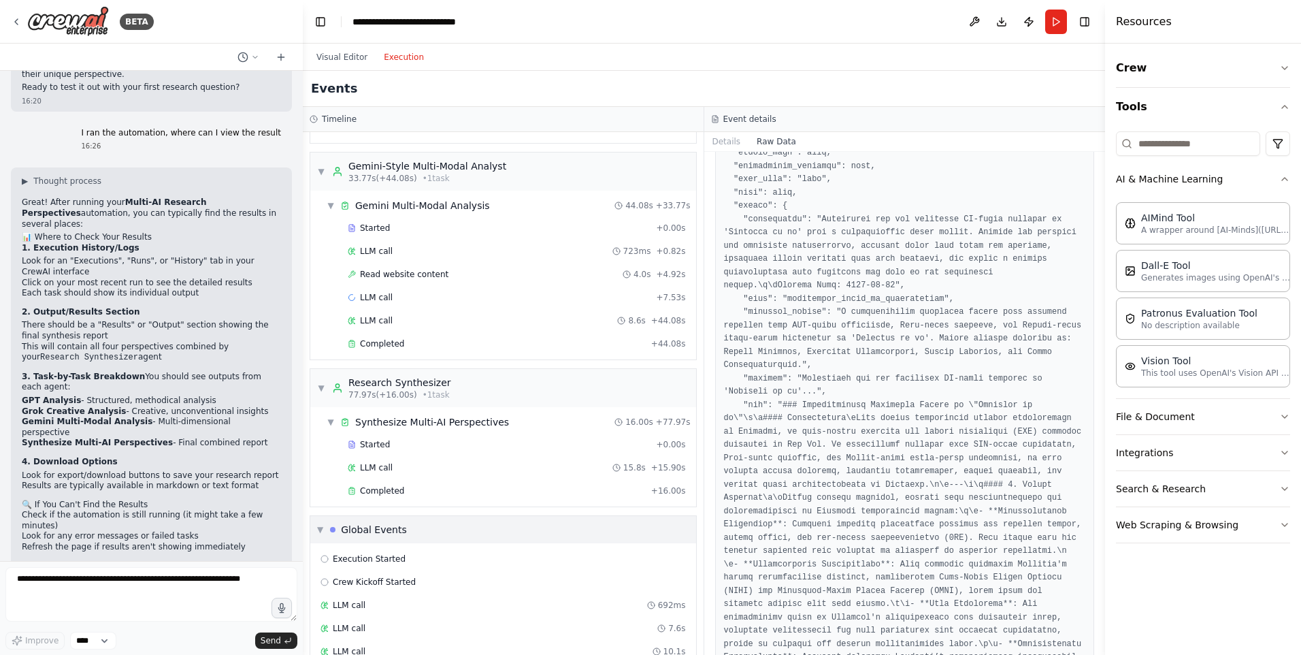
scroll to position [378, 0]
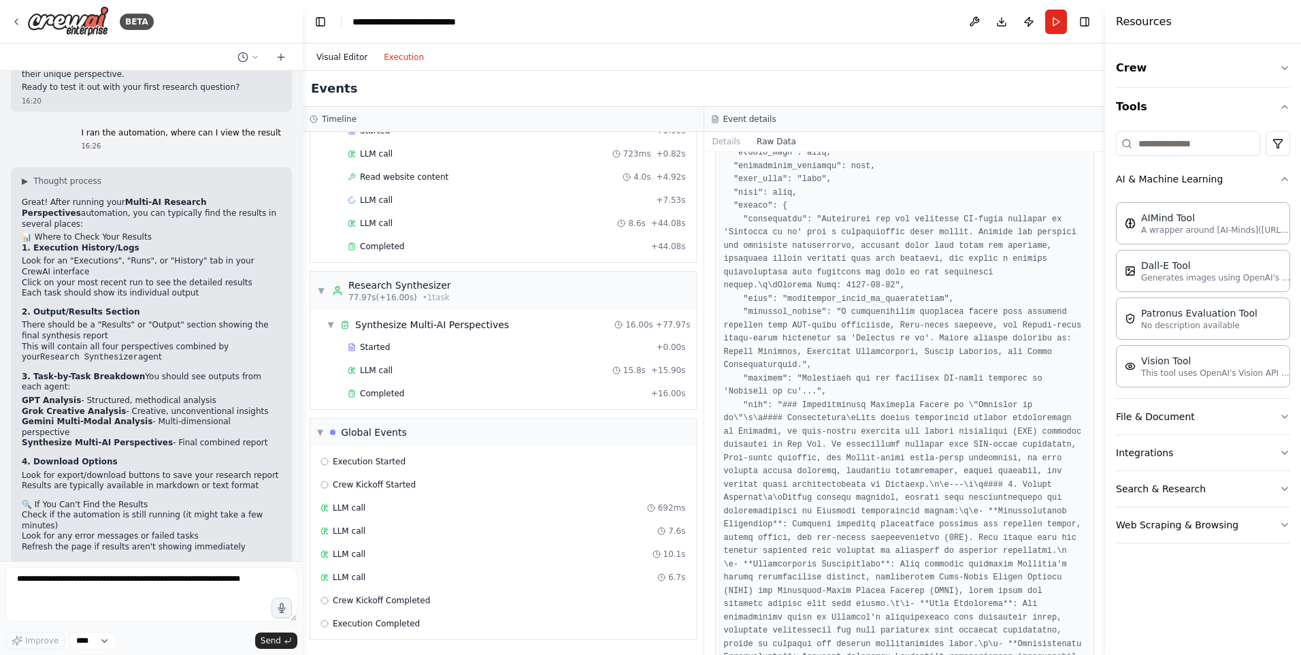
click at [338, 56] on button "Visual Editor" at bounding box center [341, 57] width 67 height 16
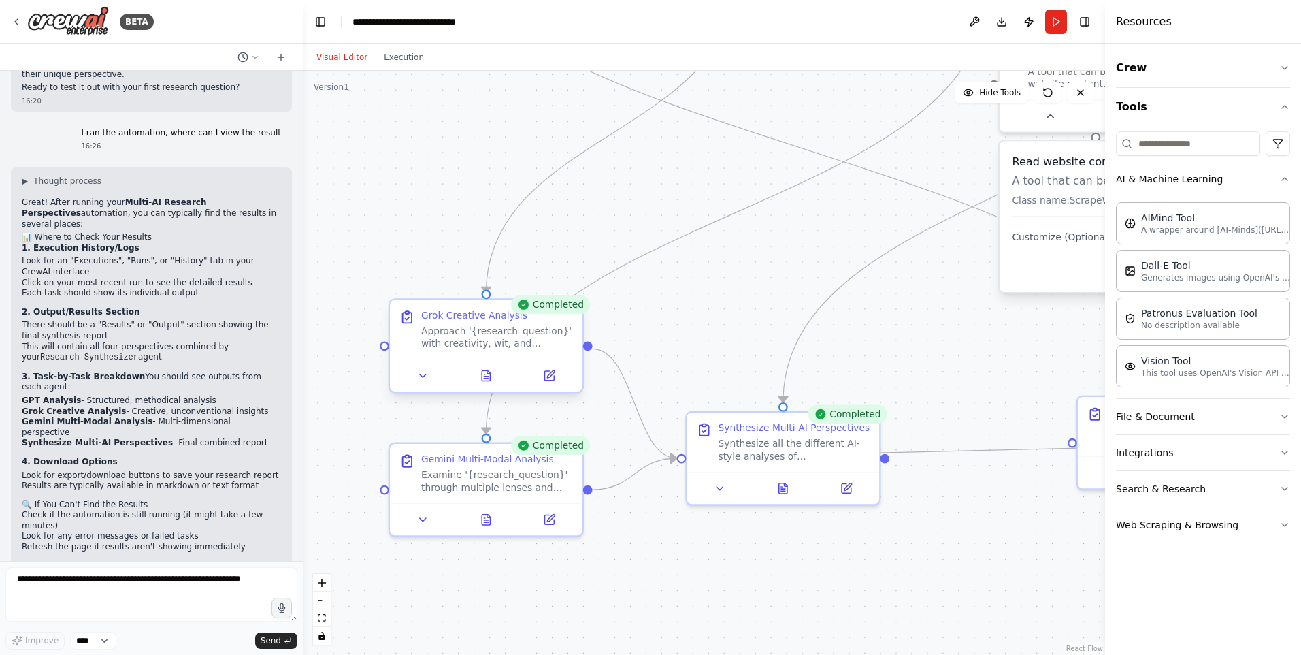
click at [423, 387] on div at bounding box center [486, 375] width 193 height 32
click at [423, 380] on icon at bounding box center [423, 376] width 12 height 12
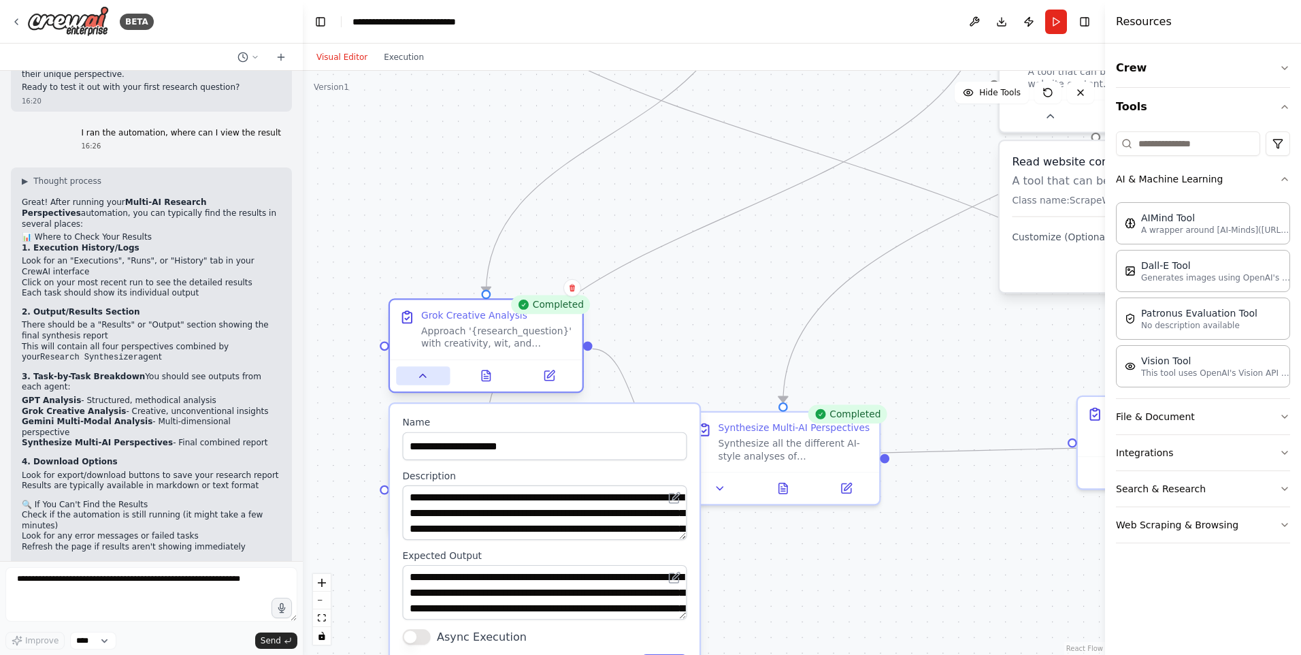
click at [423, 380] on icon at bounding box center [423, 376] width 12 height 12
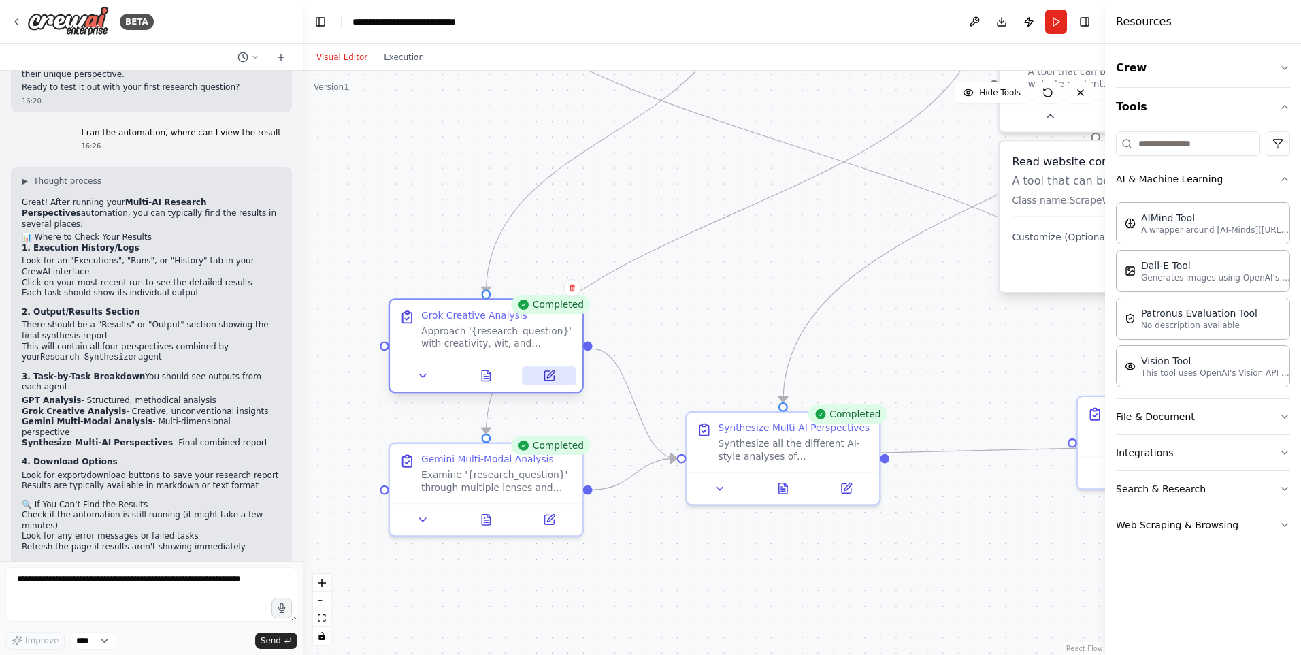
click at [548, 376] on icon at bounding box center [550, 373] width 7 height 7
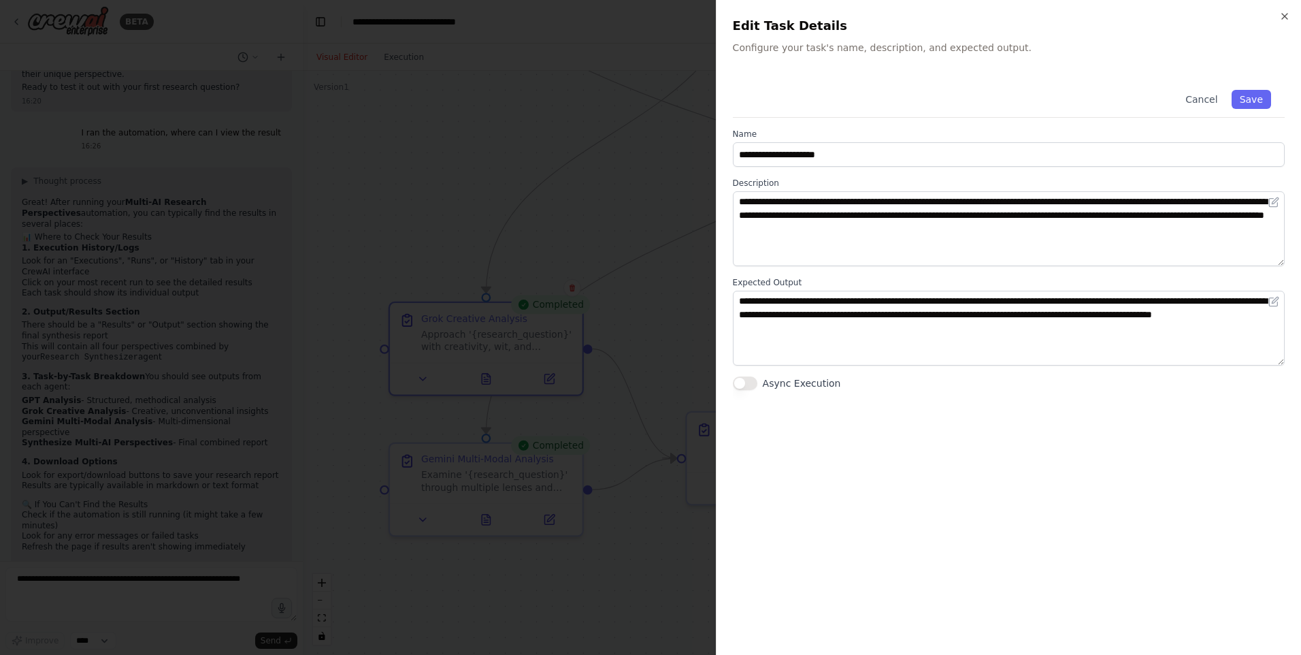
click at [975, 101] on div "Cancel Save" at bounding box center [1009, 97] width 552 height 42
drag, startPoint x: 975, startPoint y: 101, endPoint x: 983, endPoint y: 95, distance: 9.3
click at [983, 95] on div "Cancel Save" at bounding box center [1009, 97] width 552 height 42
click at [1215, 96] on button "Cancel" at bounding box center [1202, 99] width 48 height 19
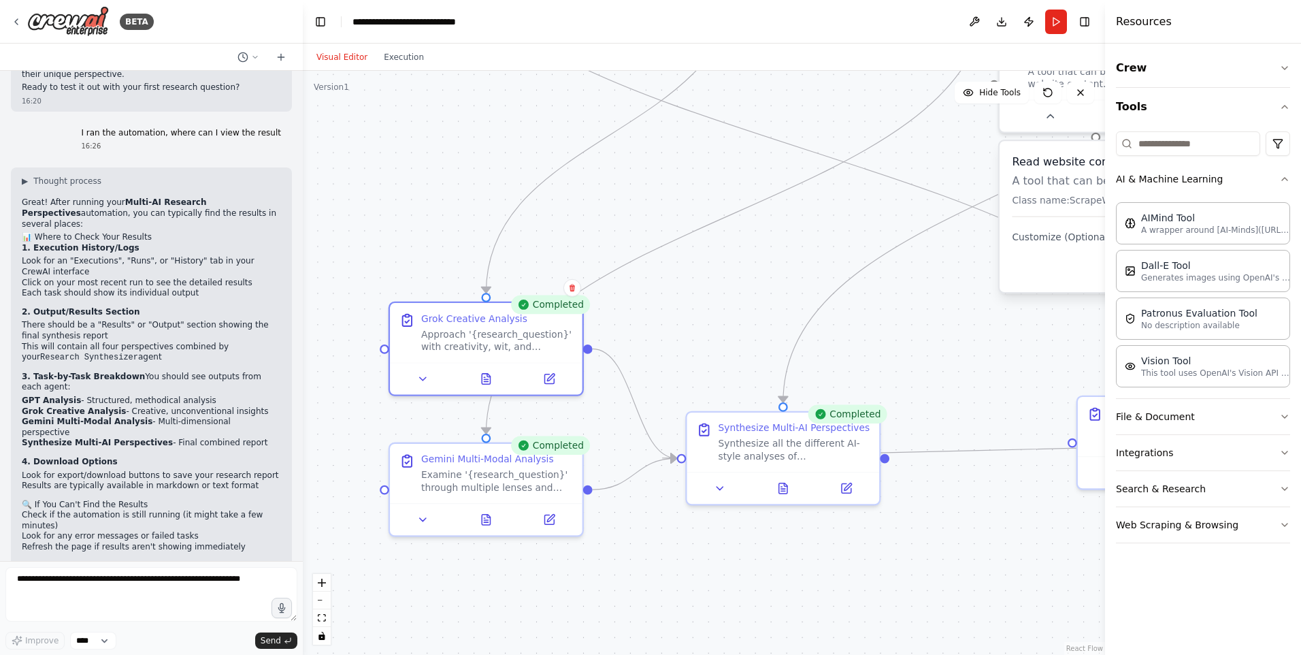
click at [829, 271] on div ".deletable-edge-delete-btn { width: 20px; height: 20px; border: 0px solid #ffff…" at bounding box center [704, 363] width 803 height 584
drag, startPoint x: 856, startPoint y: 223, endPoint x: 782, endPoint y: 365, distance: 159.8
click at [783, 363] on div ".deletable-edge-delete-btn { width: 20px; height: 20px; border: 0px solid #ffff…" at bounding box center [704, 363] width 803 height 584
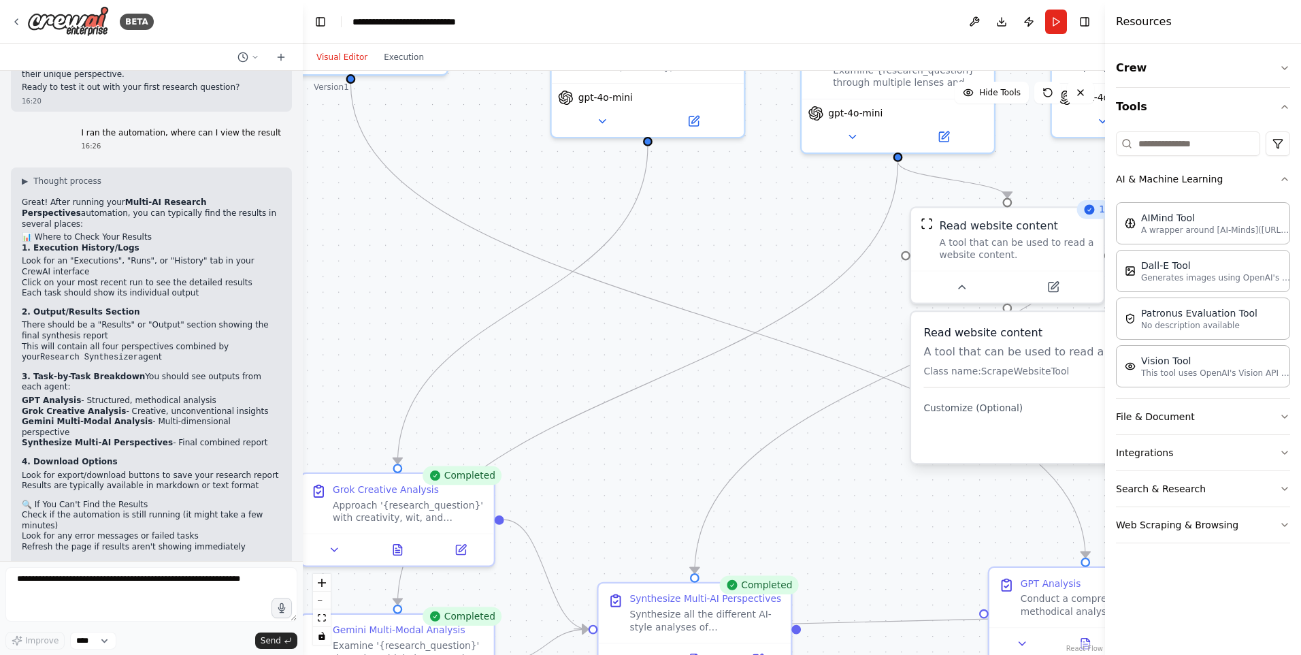
drag, startPoint x: 808, startPoint y: 226, endPoint x: 766, endPoint y: 422, distance: 200.5
click at [768, 414] on div ".deletable-edge-delete-btn { width: 20px; height: 20px; border: 0px solid #ffff…" at bounding box center [704, 363] width 803 height 584
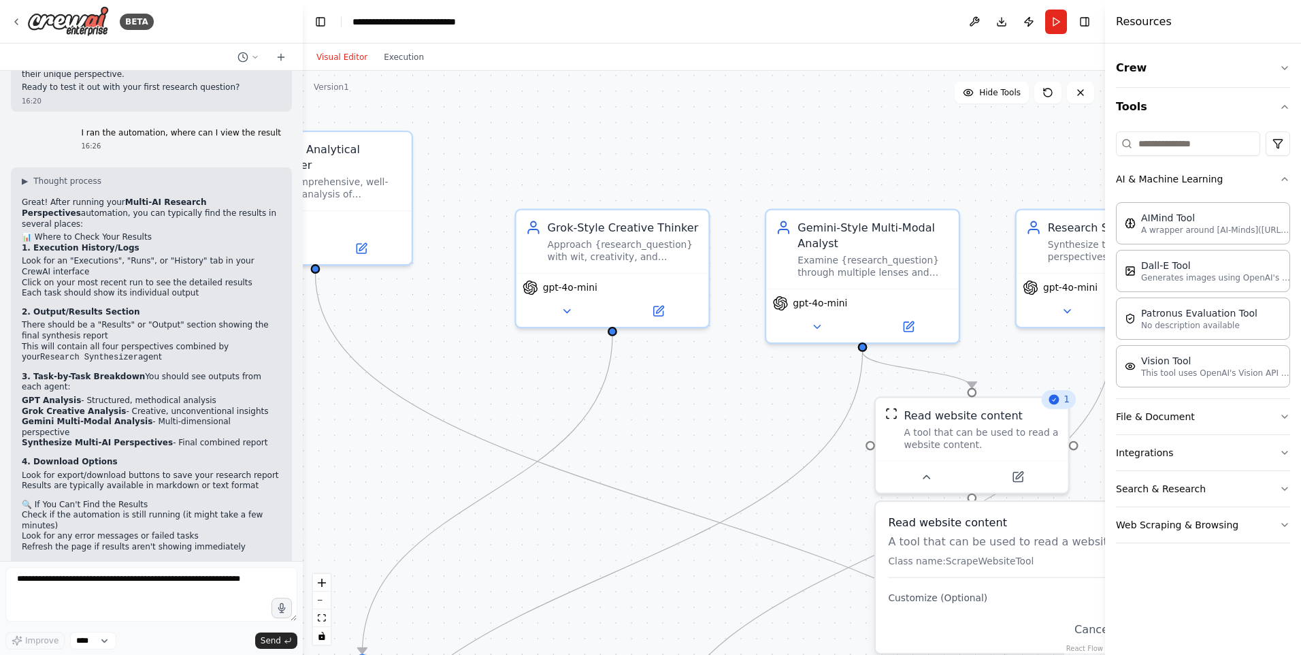
drag, startPoint x: 622, startPoint y: 373, endPoint x: 666, endPoint y: 343, distance: 52.9
click at [707, 385] on div ".deletable-edge-delete-btn { width: 20px; height: 20px; border: 0px solid #ffff…" at bounding box center [704, 363] width 803 height 584
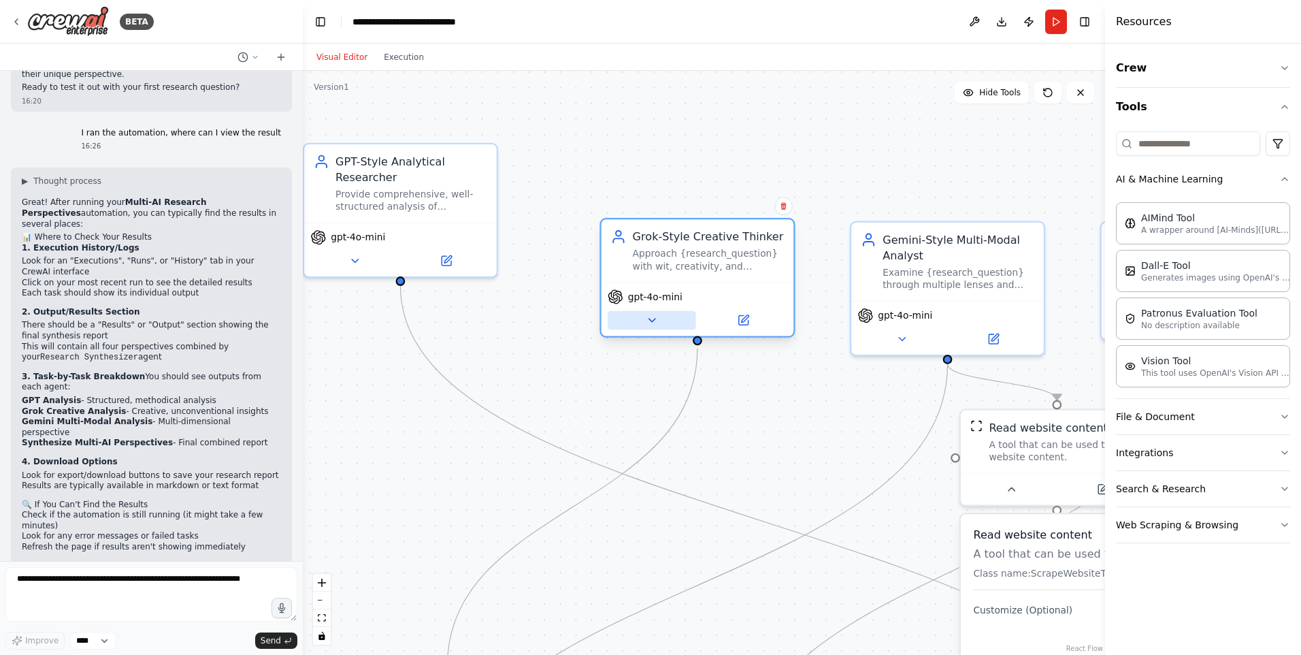
click at [644, 318] on button at bounding box center [652, 320] width 88 height 19
click at [650, 297] on span "gpt-4o-mini" at bounding box center [655, 297] width 54 height 12
click at [642, 331] on div "gpt-4o-mini" at bounding box center [698, 309] width 193 height 54
click at [643, 325] on button at bounding box center [652, 320] width 88 height 19
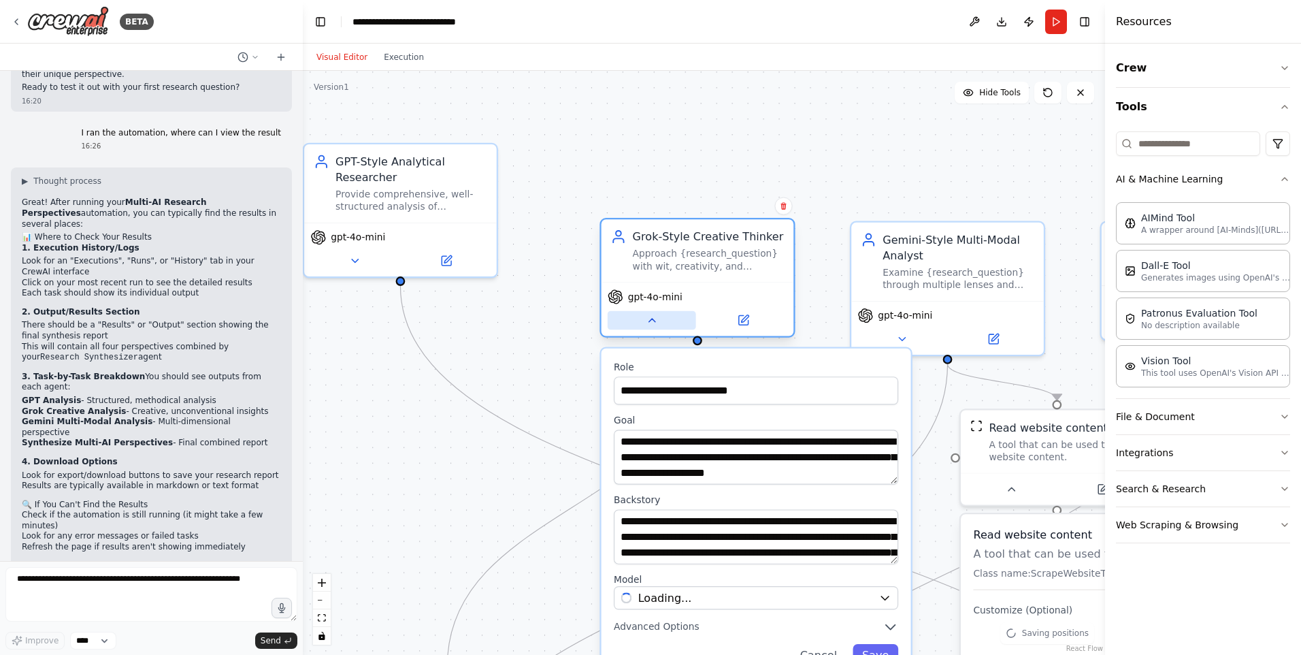
click at [643, 325] on button at bounding box center [652, 320] width 88 height 19
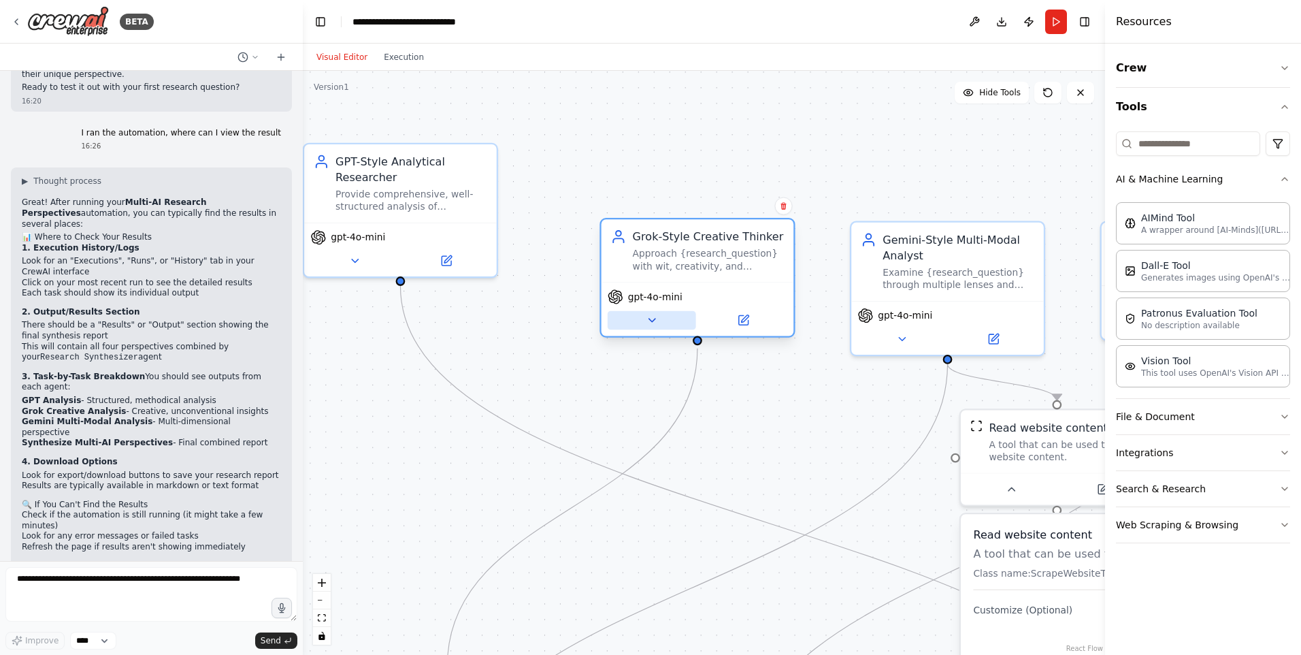
click at [654, 321] on icon at bounding box center [652, 320] width 12 height 12
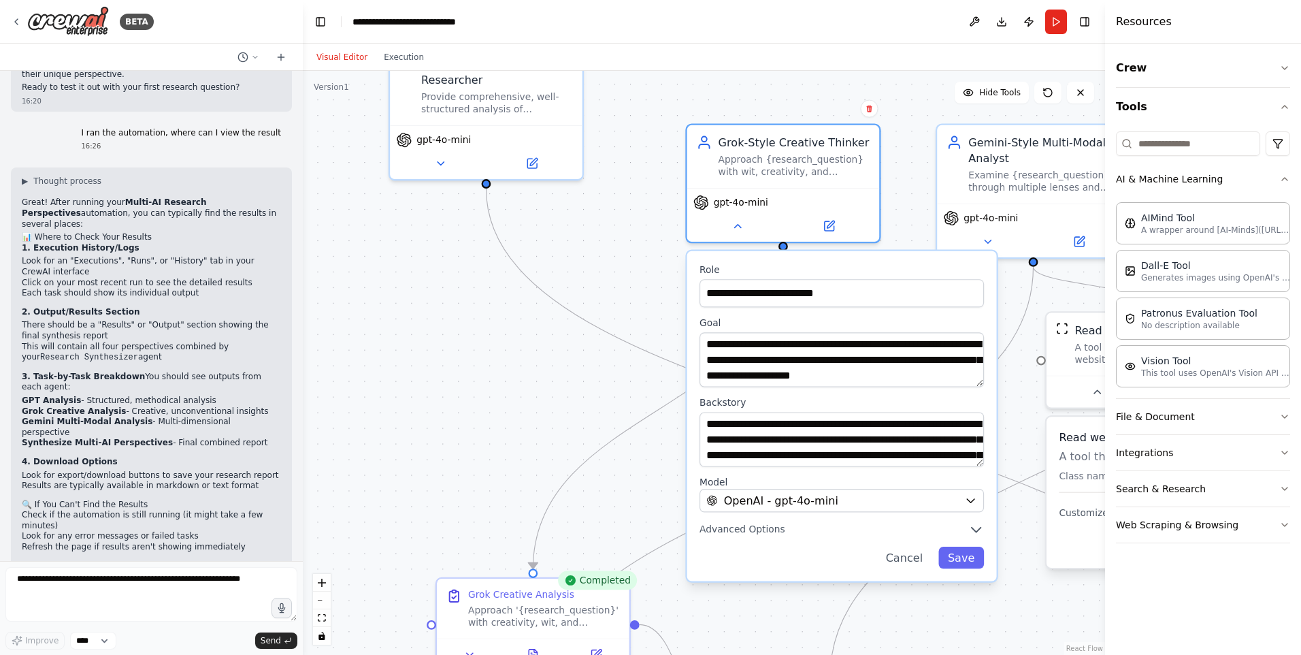
drag, startPoint x: 545, startPoint y: 397, endPoint x: 631, endPoint y: 300, distance: 129.7
click at [631, 300] on div ".deletable-edge-delete-btn { width: 20px; height: 20px; border: 0px solid #ffff…" at bounding box center [704, 363] width 803 height 584
click at [879, 502] on div "OpenAI - gpt-4o-mini" at bounding box center [833, 501] width 252 height 16
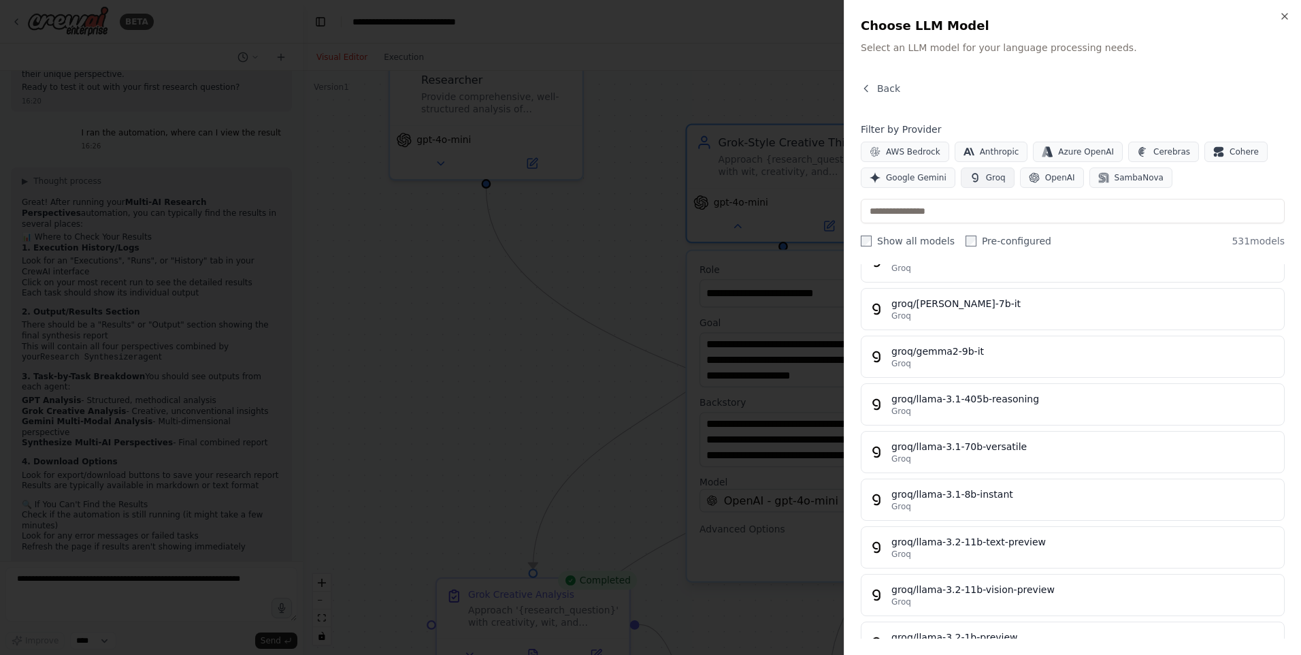
scroll to position [17599, 0]
click at [945, 212] on input "text" at bounding box center [1073, 211] width 424 height 25
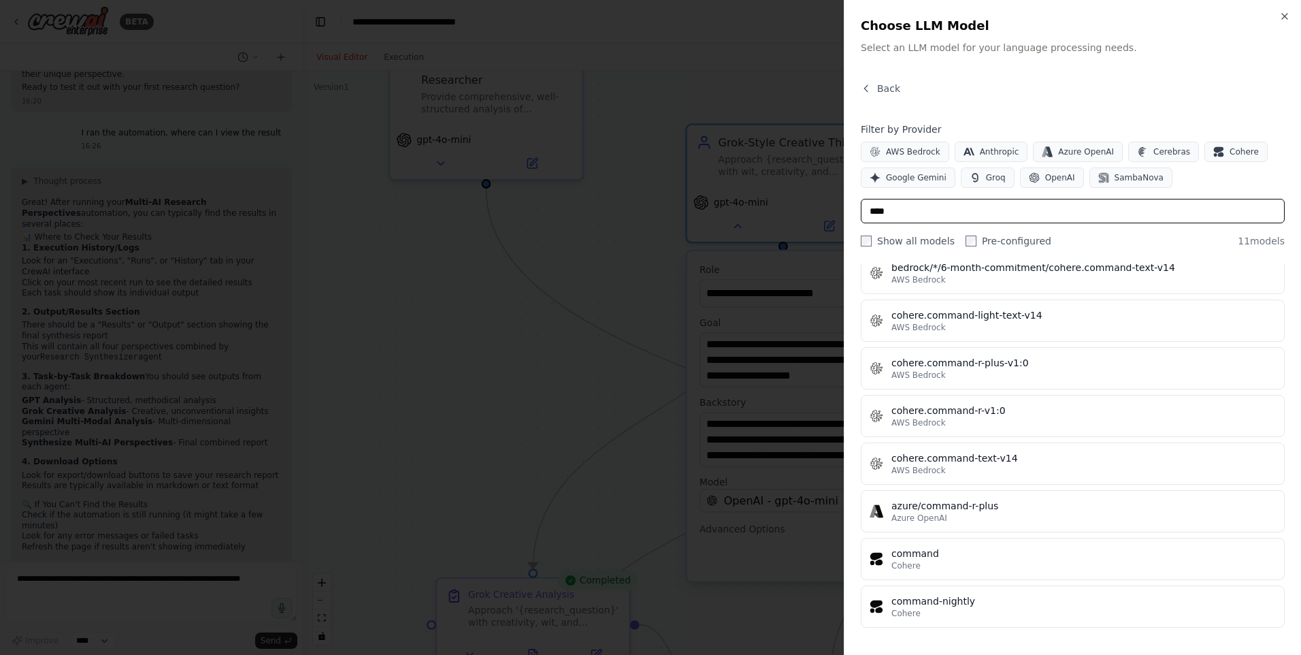
scroll to position [0, 0]
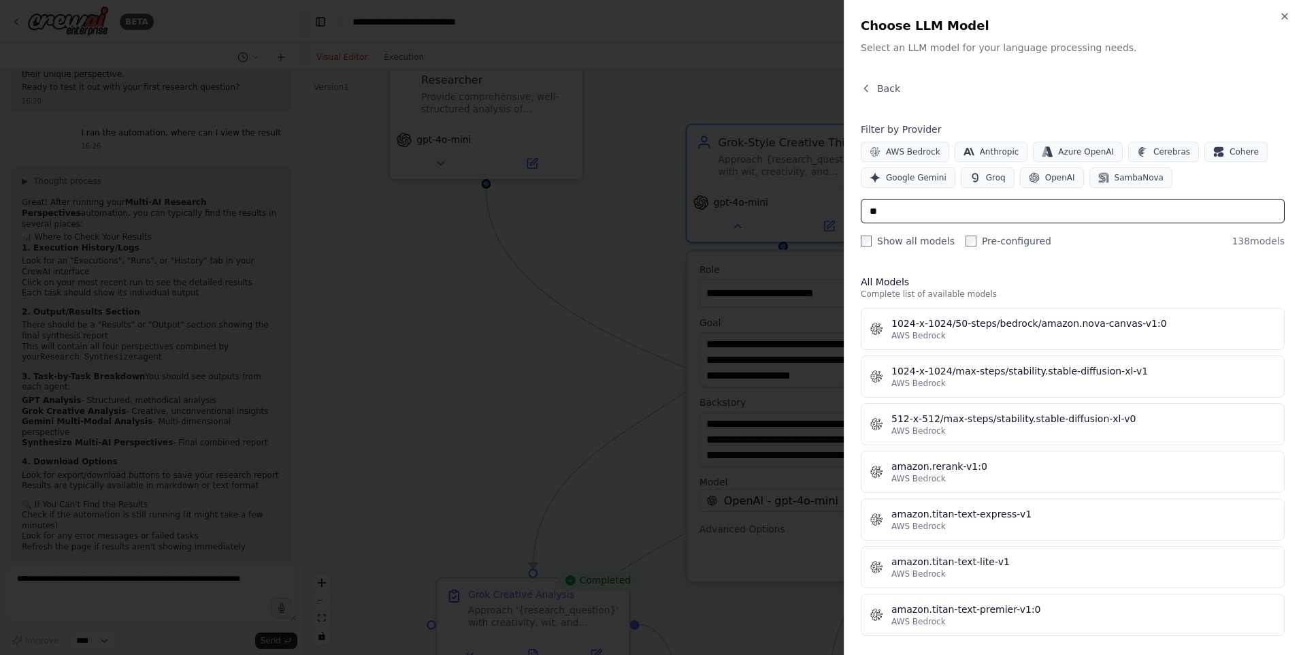
type input "*"
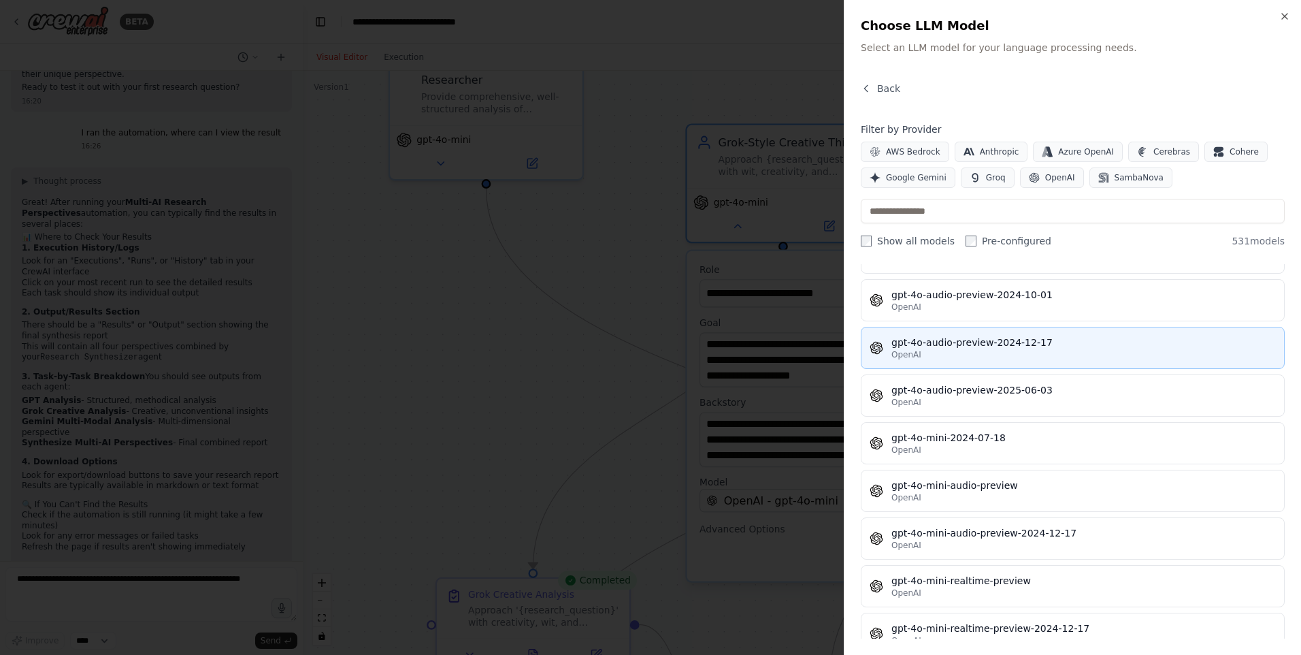
scroll to position [21208, 0]
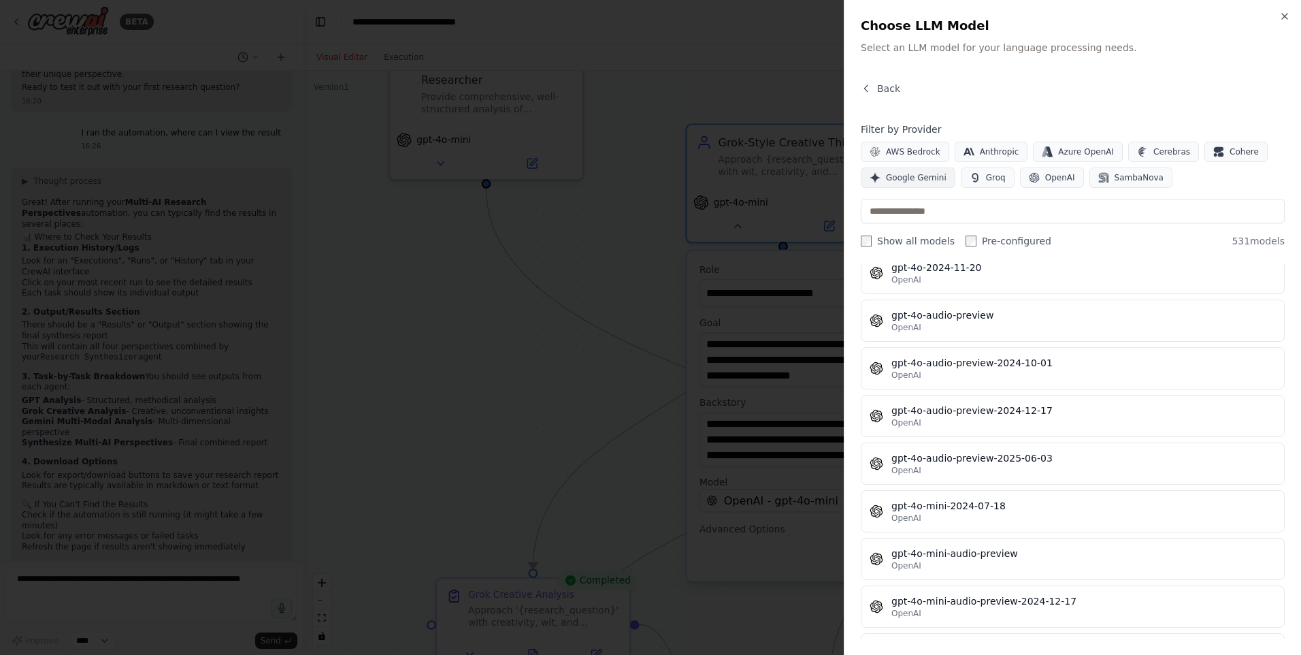
click at [921, 179] on span "Google Gemini" at bounding box center [916, 177] width 61 height 11
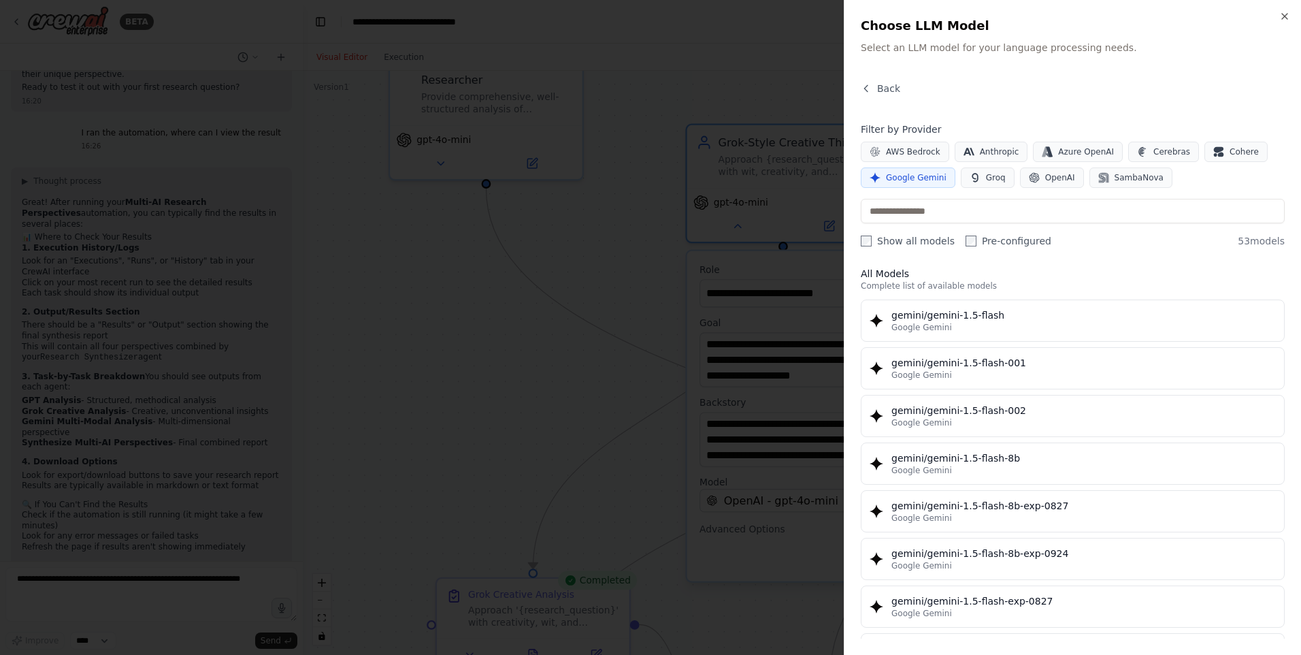
scroll to position [0, 0]
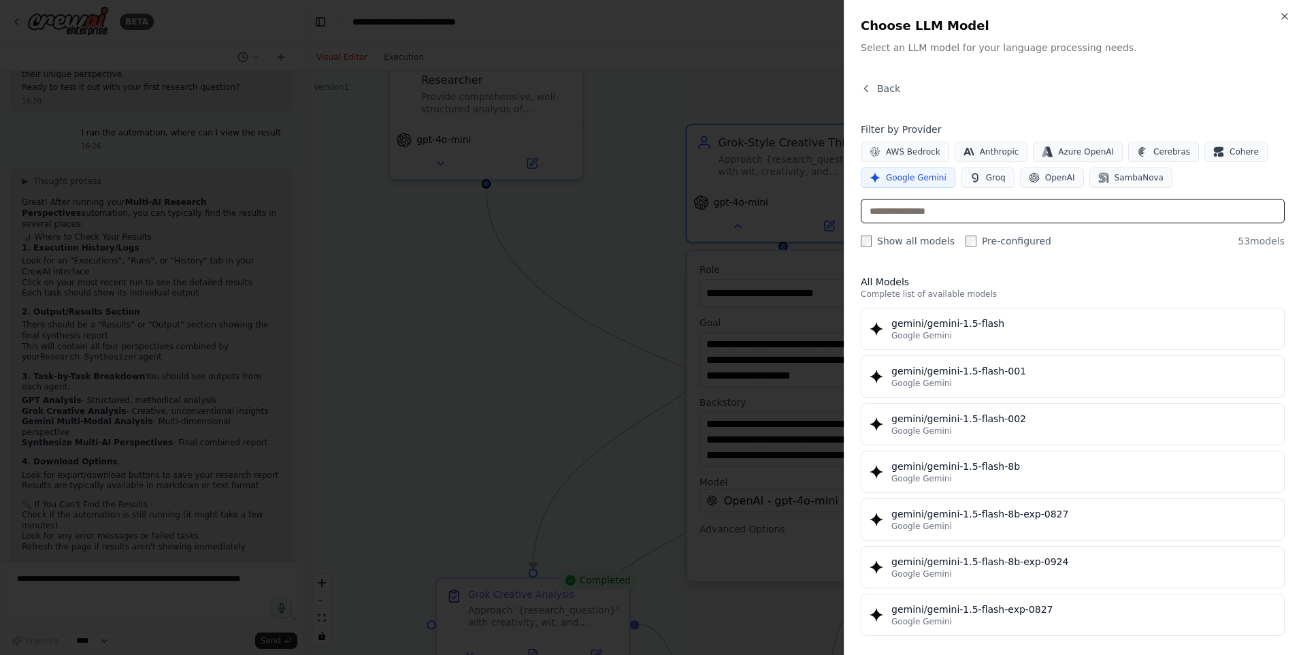
click at [991, 215] on input "text" at bounding box center [1073, 211] width 424 height 25
click at [919, 152] on span "AWS Bedrock" at bounding box center [913, 151] width 54 height 11
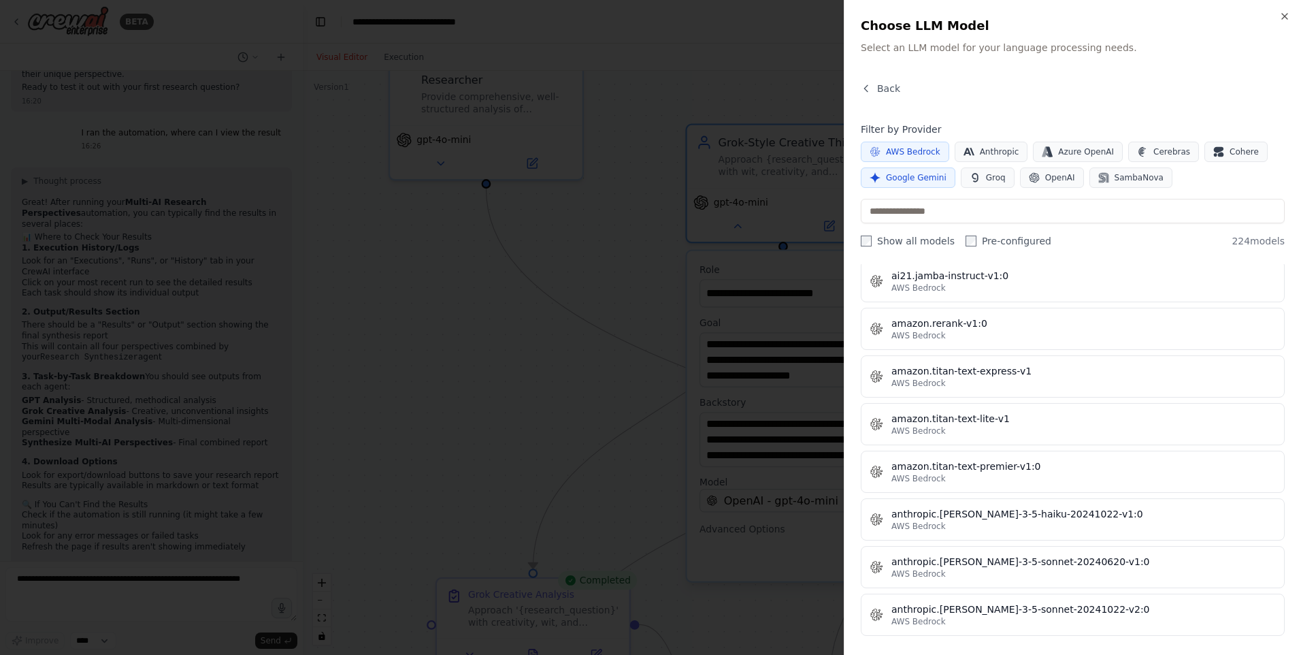
scroll to position [1021, 0]
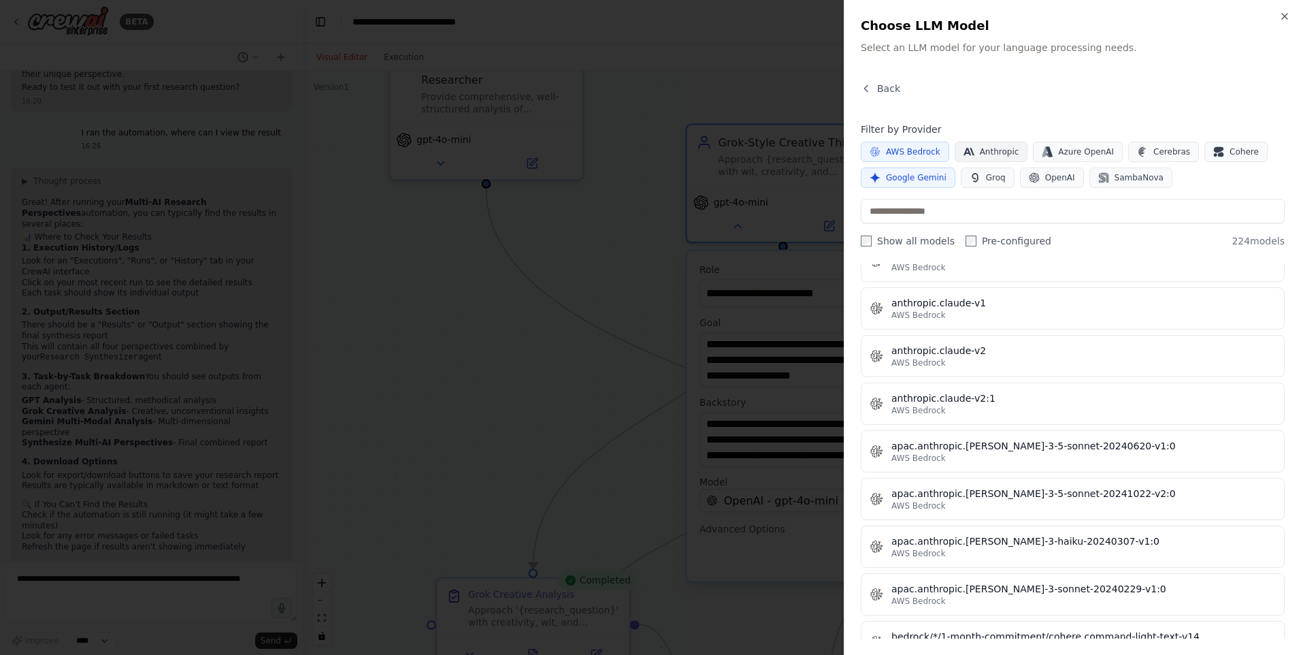
click at [1011, 142] on button "Anthropic" at bounding box center [992, 152] width 74 height 20
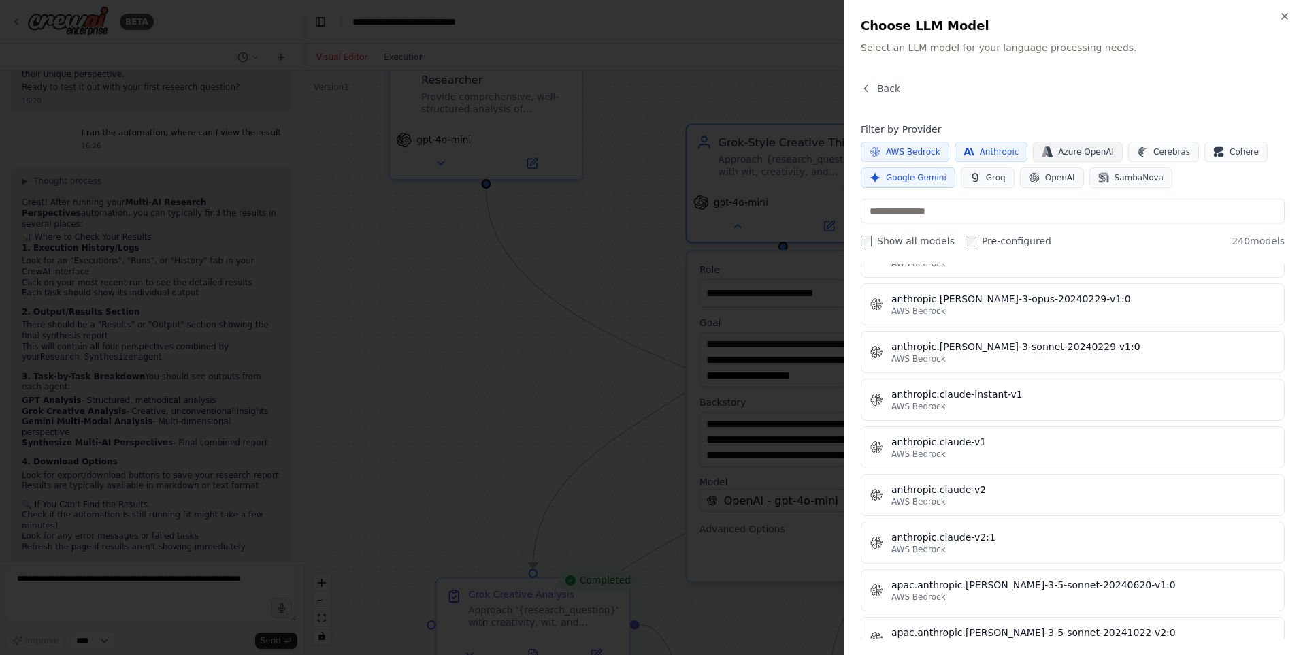
click at [1096, 148] on span "Azure OpenAI" at bounding box center [1086, 151] width 56 height 11
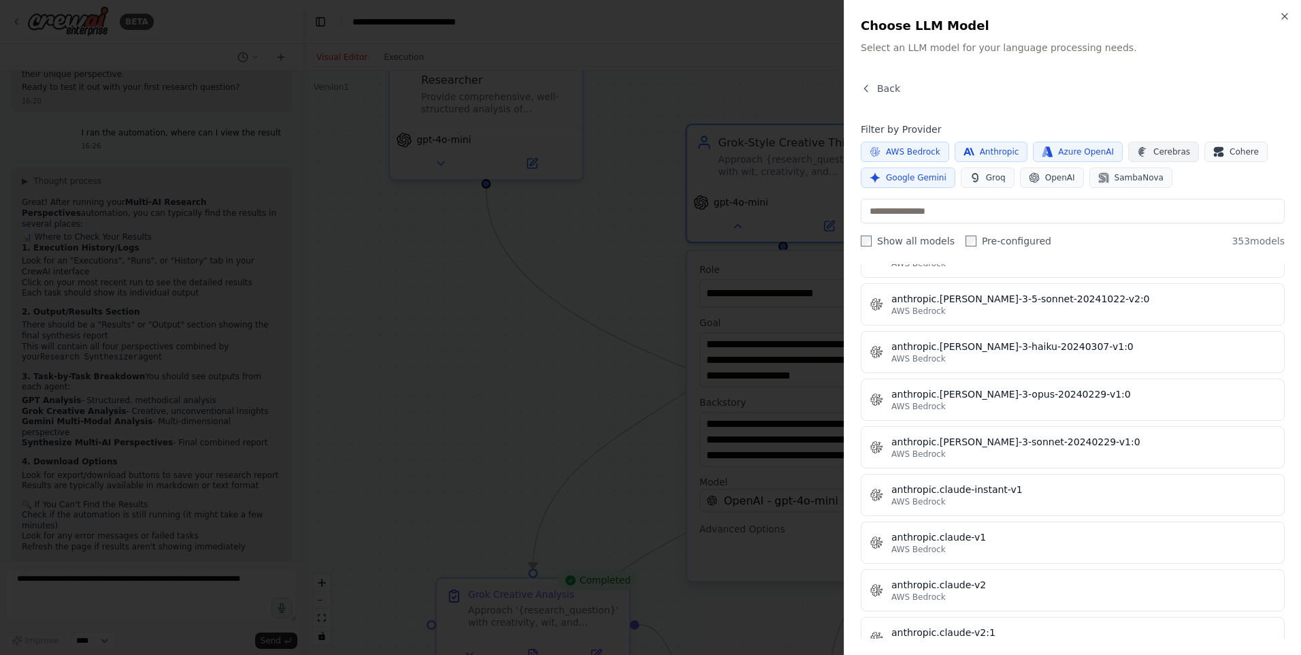
click at [1154, 151] on span "Cerebras" at bounding box center [1172, 151] width 37 height 11
click at [988, 176] on span "Groq" at bounding box center [996, 177] width 20 height 11
click at [1176, 159] on button "Cerebras" at bounding box center [1164, 152] width 71 height 20
click at [1214, 151] on icon "button" at bounding box center [1219, 150] width 10 height 6
click at [1058, 180] on span "OpenAI" at bounding box center [1061, 177] width 30 height 11
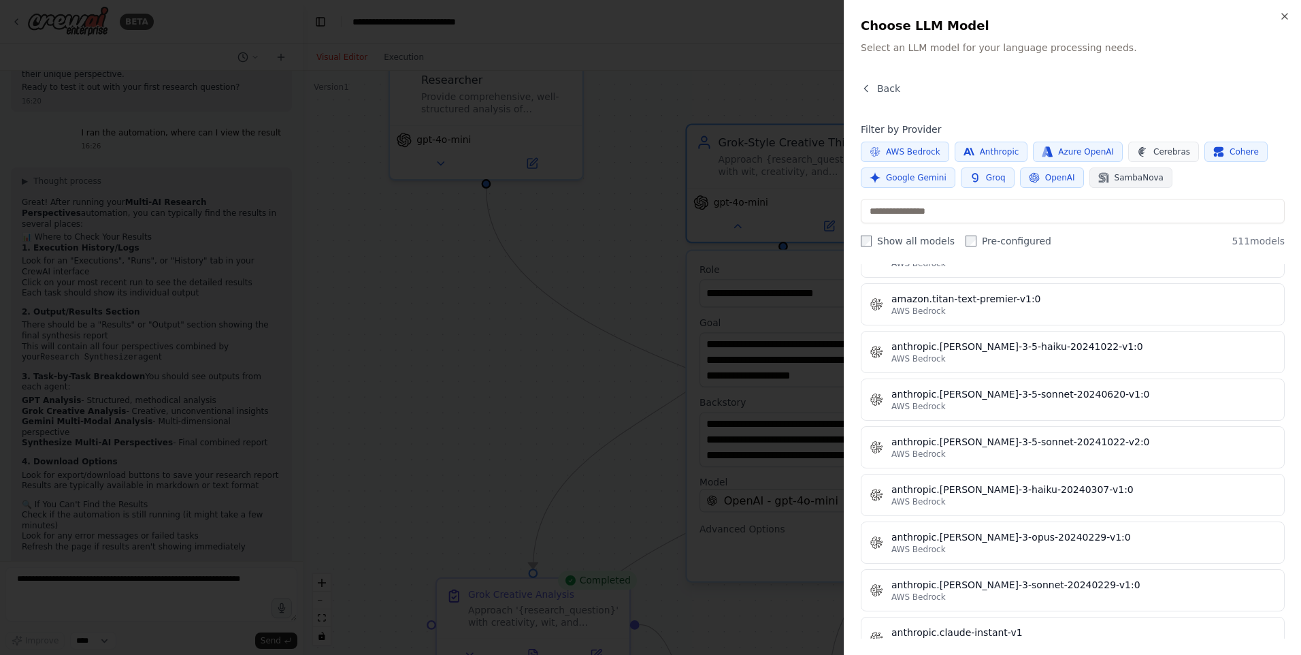
click at [1120, 180] on span "SambaNova" at bounding box center [1139, 177] width 49 height 11
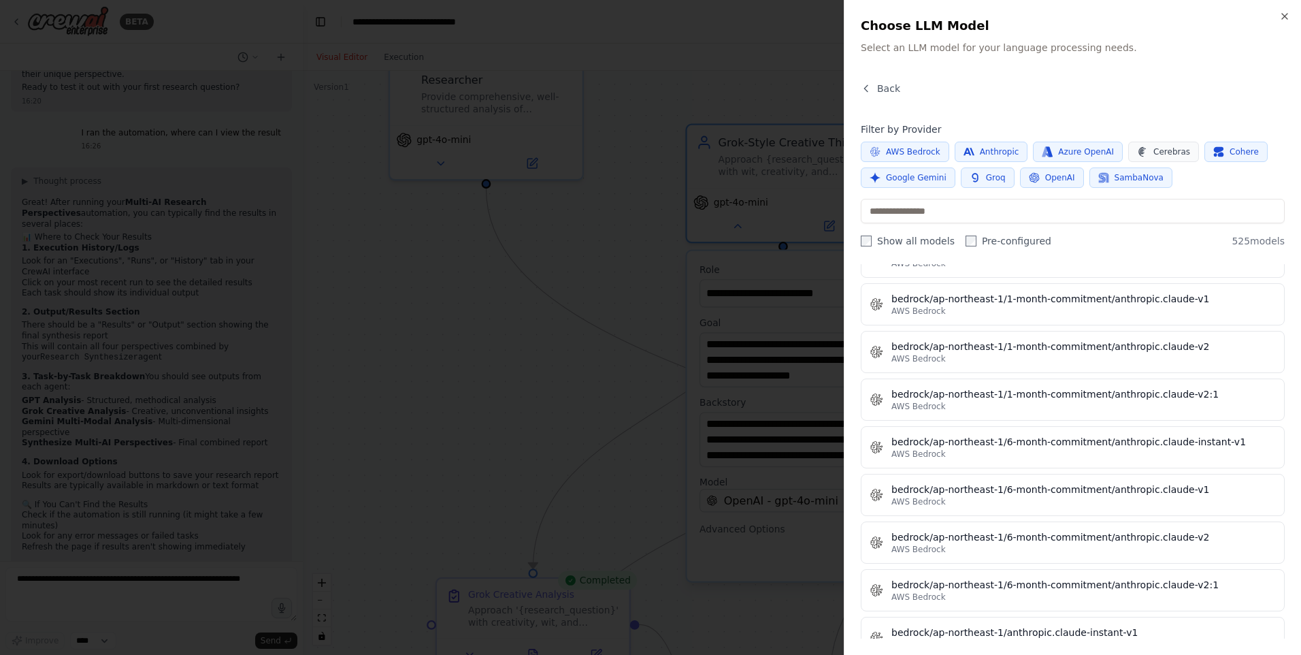
scroll to position [2382, 0]
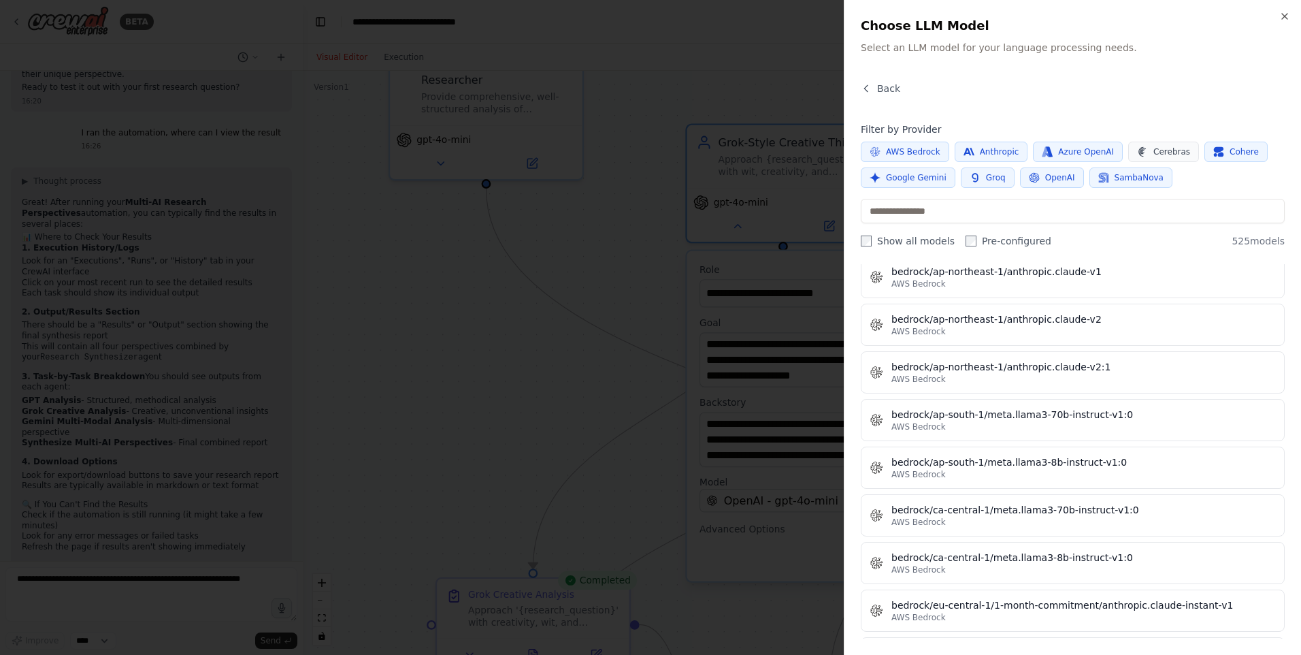
click at [891, 81] on div "Close Choose LLM Model Select an LLM model for your language processing needs. …" at bounding box center [1072, 327] width 457 height 655
click at [892, 84] on span "Back" at bounding box center [888, 89] width 23 height 14
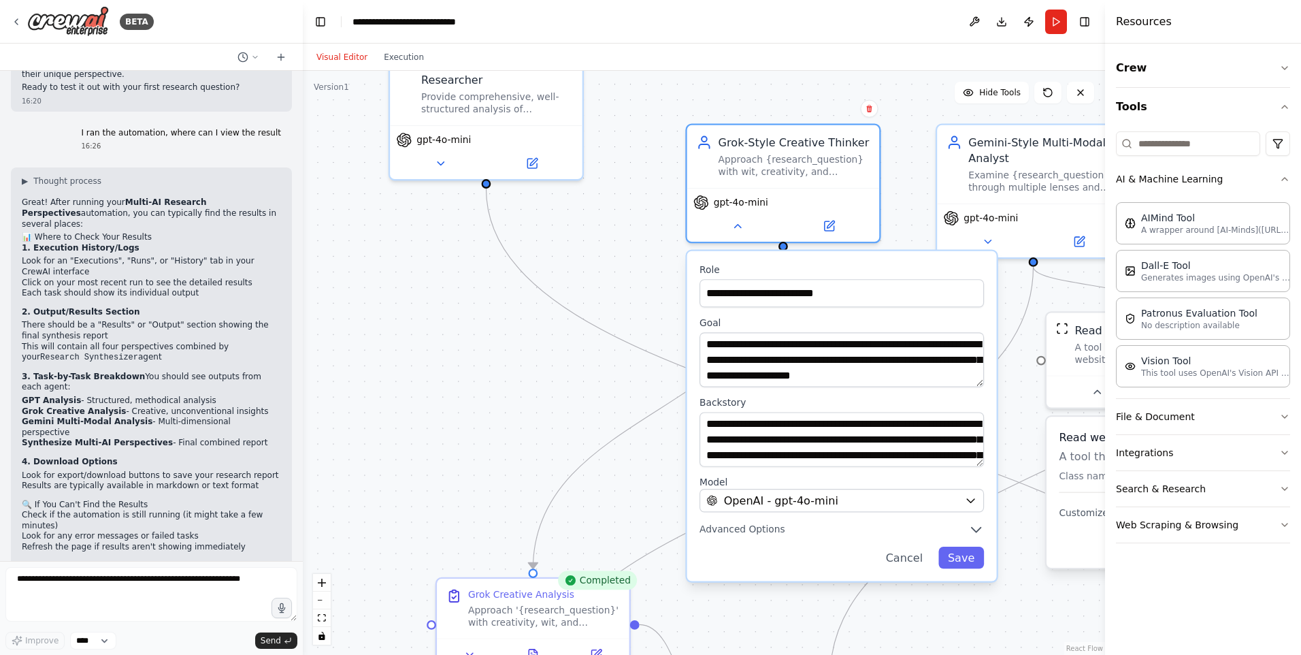
click at [566, 410] on div ".deletable-edge-delete-btn { width: 20px; height: 20px; border: 0px solid #ffff…" at bounding box center [704, 363] width 803 height 584
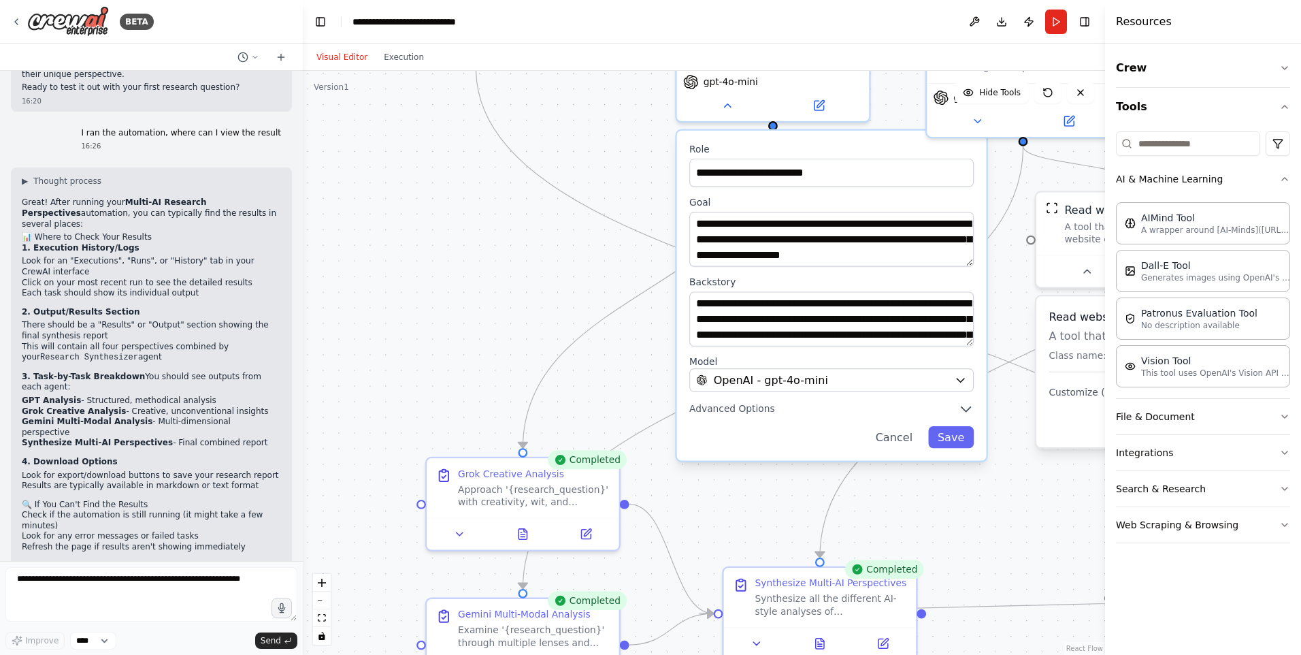
drag, startPoint x: 557, startPoint y: 449, endPoint x: 498, endPoint y: 255, distance: 202.8
click at [511, 275] on div ".deletable-edge-delete-btn { width: 20px; height: 20px; border: 0px solid #ffff…" at bounding box center [704, 363] width 803 height 584
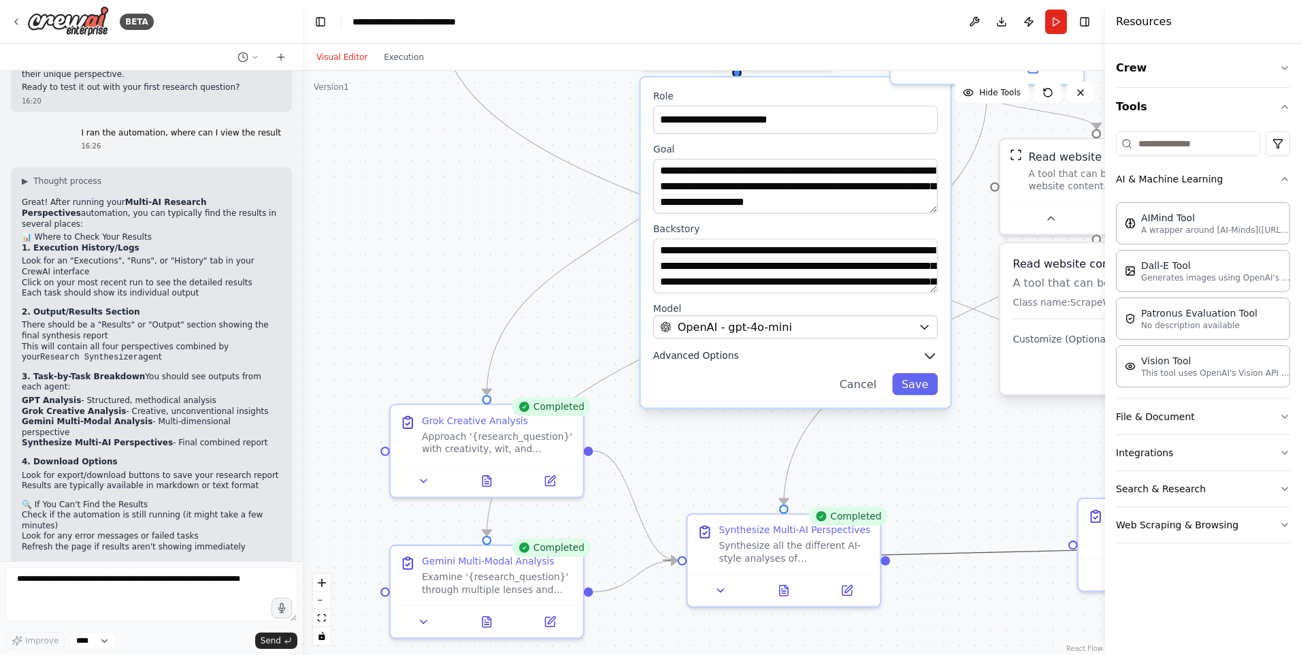
drag, startPoint x: 913, startPoint y: 552, endPoint x: 969, endPoint y: 453, distance: 113.1
click at [839, 349] on div ".deletable-edge-delete-btn { width: 20px; height: 20px; border: 0px solid #ffff…" at bounding box center [772, 207] width 922 height 671
drag, startPoint x: 979, startPoint y: 488, endPoint x: 922, endPoint y: 476, distance: 57.8
click at [922, 476] on div ".deletable-edge-delete-btn { width: 20px; height: 20px; border: 0px solid #ffff…" at bounding box center [704, 363] width 803 height 584
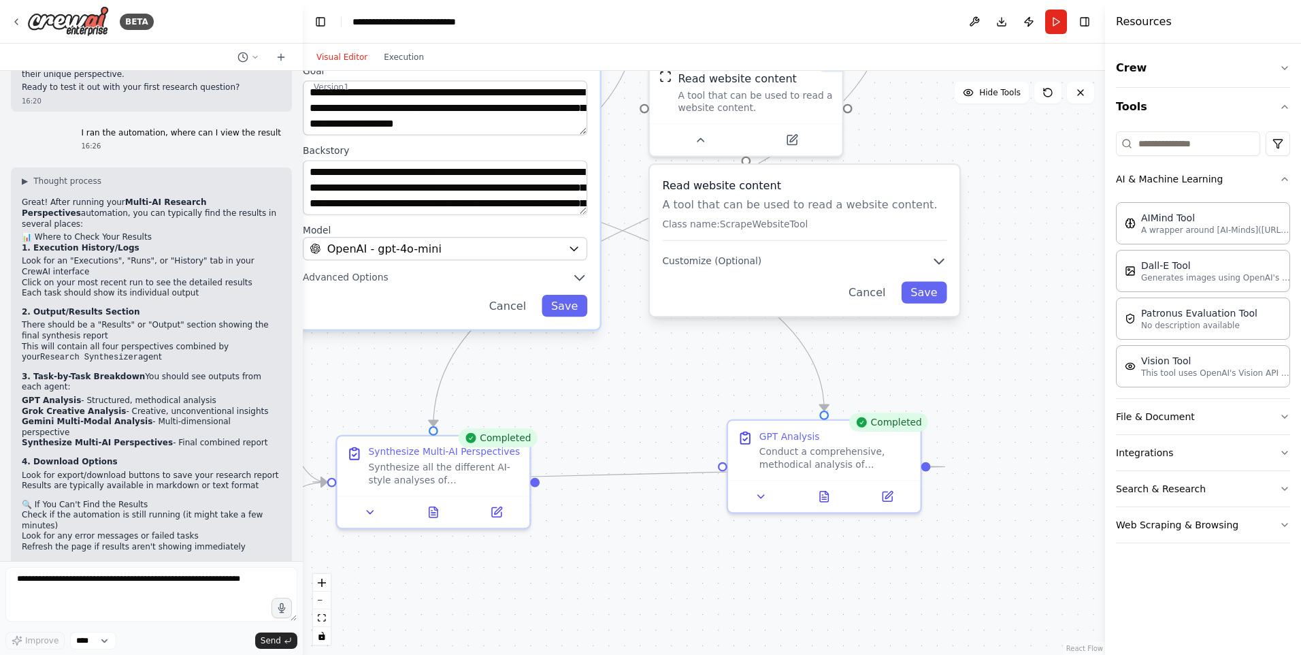
drag, startPoint x: 904, startPoint y: 453, endPoint x: 820, endPoint y: 387, distance: 107.2
click at [817, 389] on div ".deletable-edge-delete-btn { width: 20px; height: 20px; border: 0px solid #ffff…" at bounding box center [704, 363] width 803 height 584
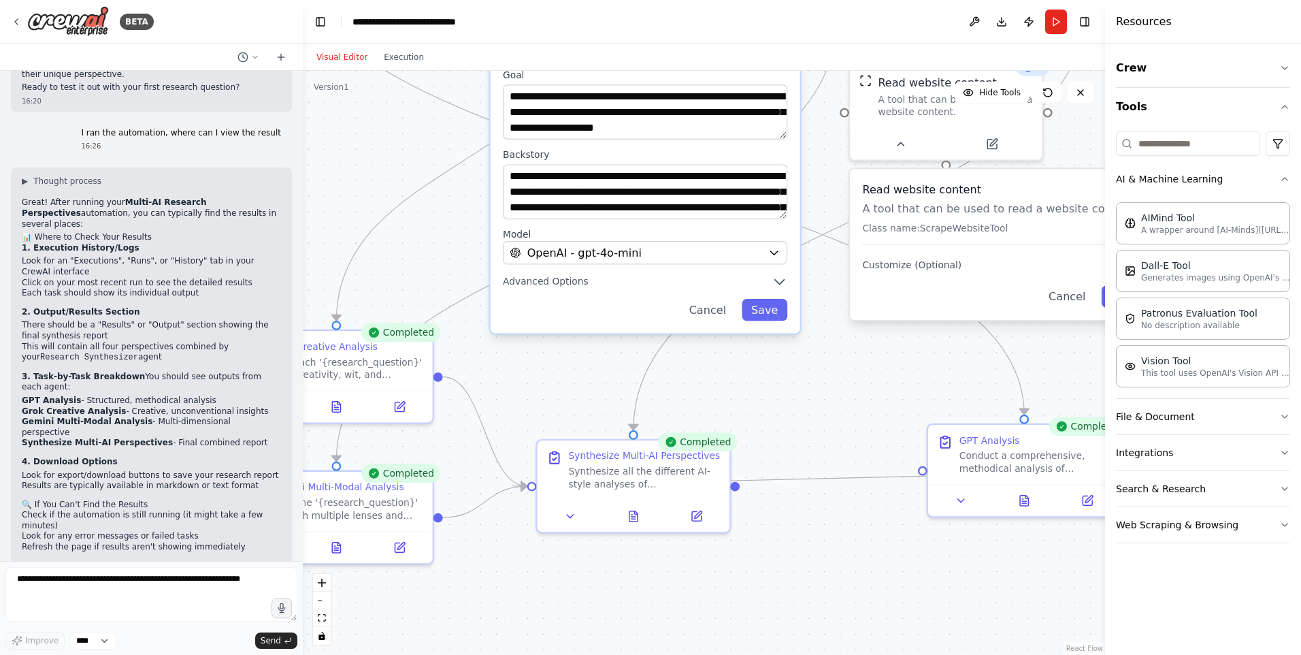
click at [408, 67] on div "Visual Editor Execution" at bounding box center [370, 57] width 124 height 27
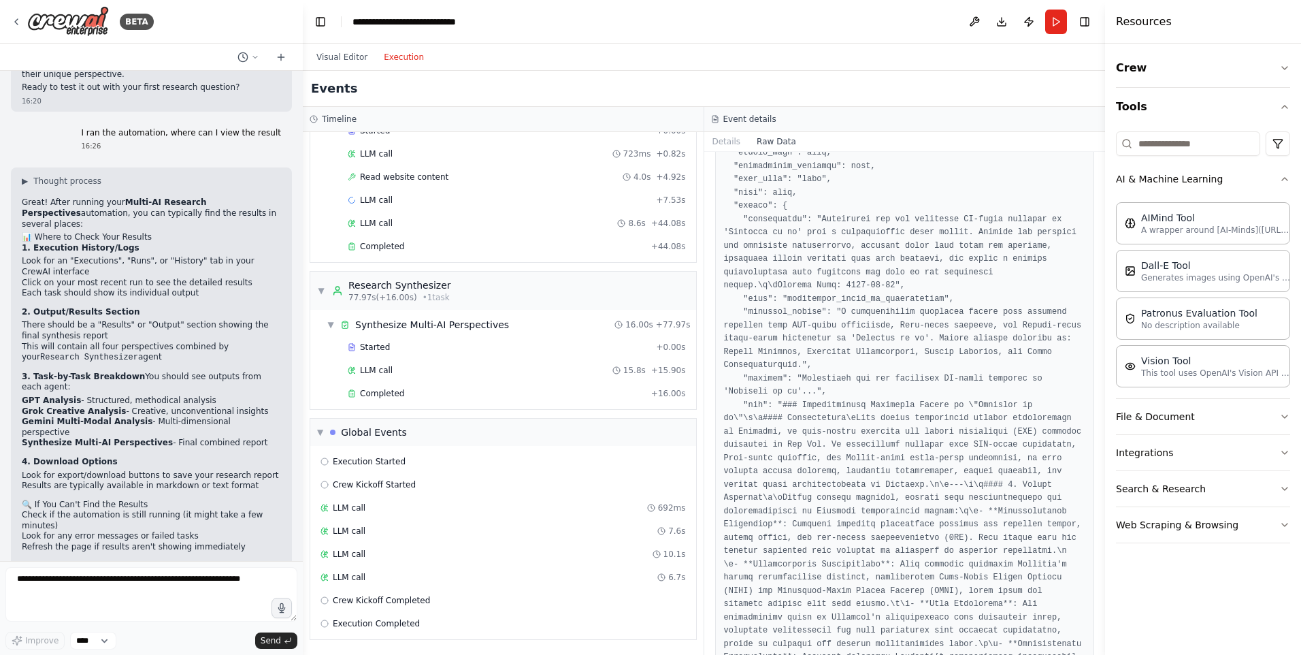
click at [408, 58] on button "Execution" at bounding box center [404, 57] width 56 height 16
click at [352, 54] on button "Visual Editor" at bounding box center [341, 57] width 67 height 16
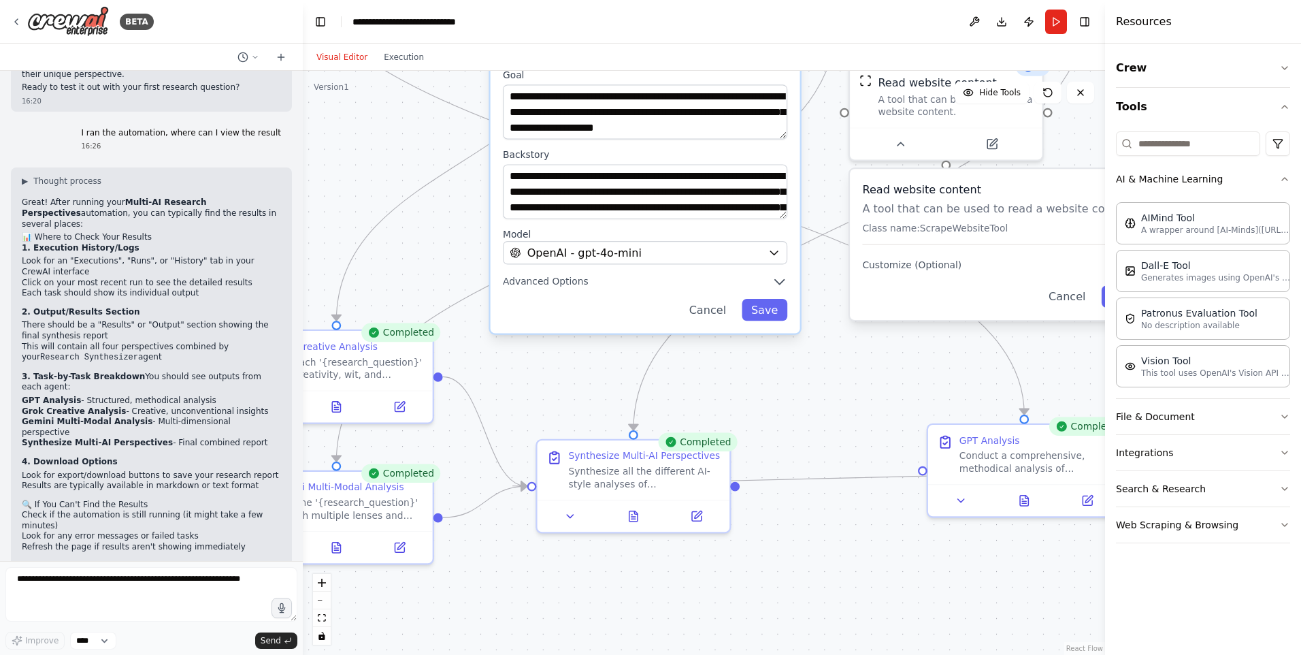
drag, startPoint x: 543, startPoint y: 604, endPoint x: 696, endPoint y: 517, distance: 175.3
click at [696, 517] on div ".deletable-edge-delete-btn { width: 20px; height: 20px; border: 0px solid #ffff…" at bounding box center [704, 363] width 803 height 584
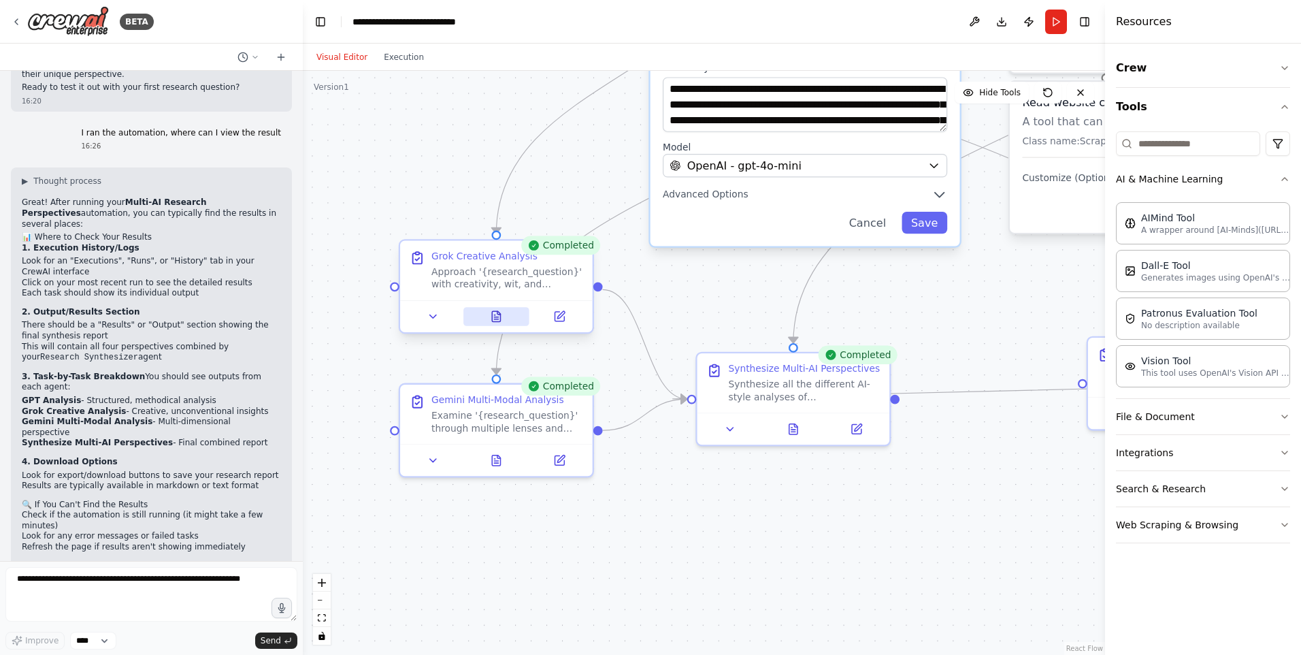
click at [504, 320] on button at bounding box center [497, 316] width 66 height 19
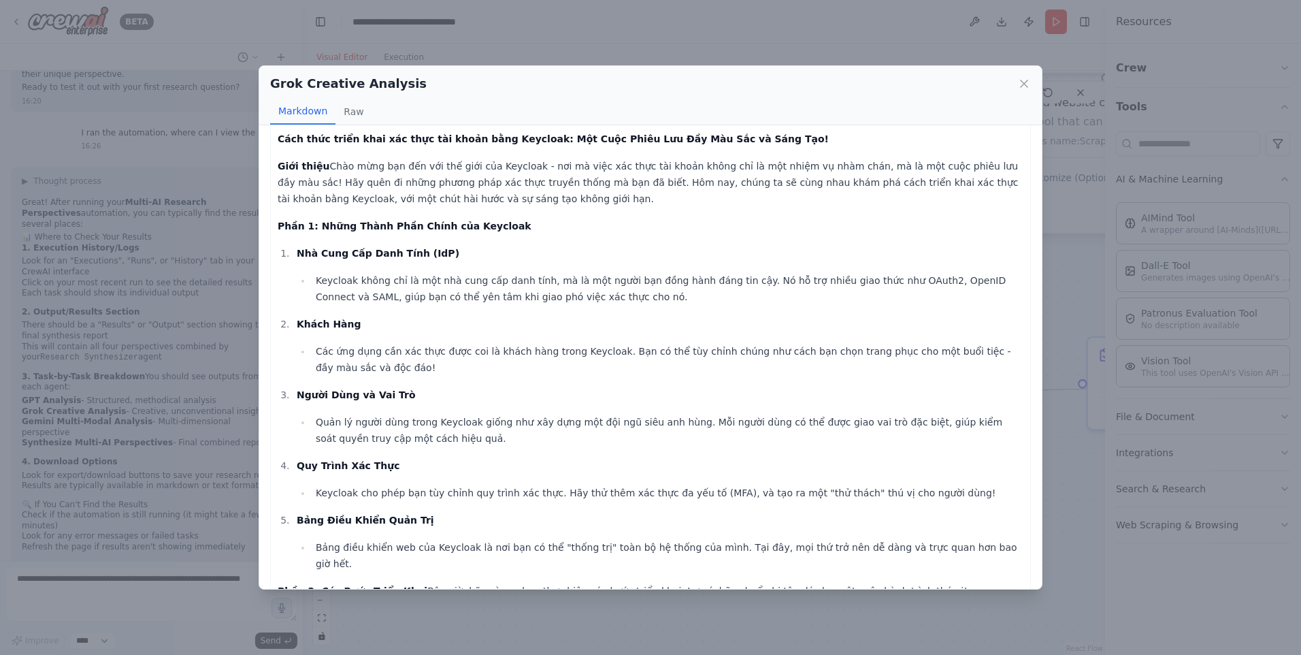
scroll to position [0, 0]
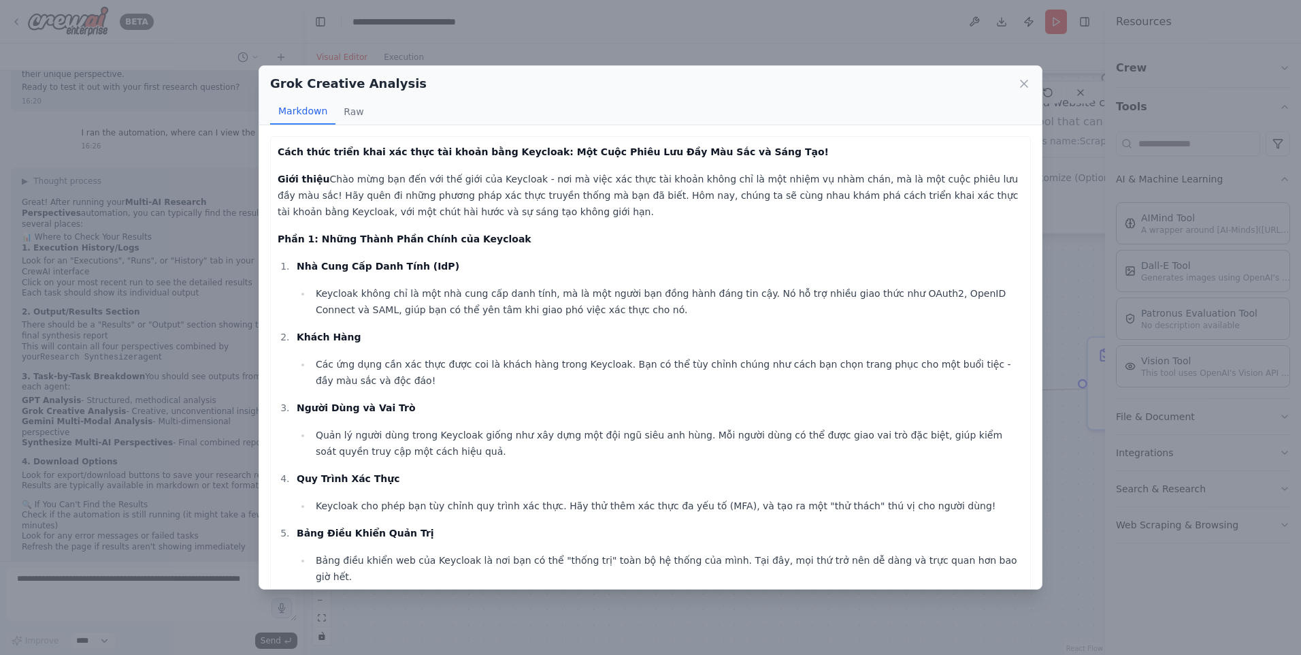
click at [1032, 78] on div "Grok Creative Analysis Markdown Raw" at bounding box center [650, 95] width 783 height 59
click at [1030, 81] on icon at bounding box center [1025, 84] width 14 height 14
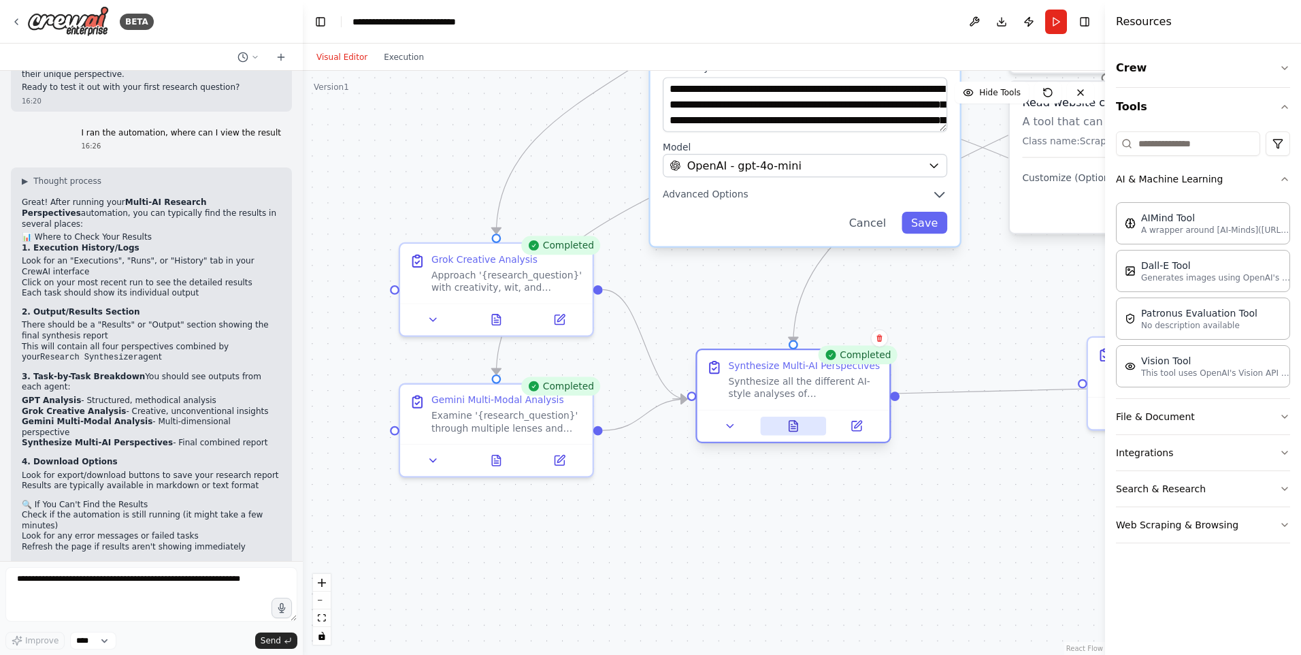
click at [794, 434] on button at bounding box center [793, 426] width 66 height 19
click at [796, 430] on icon at bounding box center [794, 426] width 8 height 10
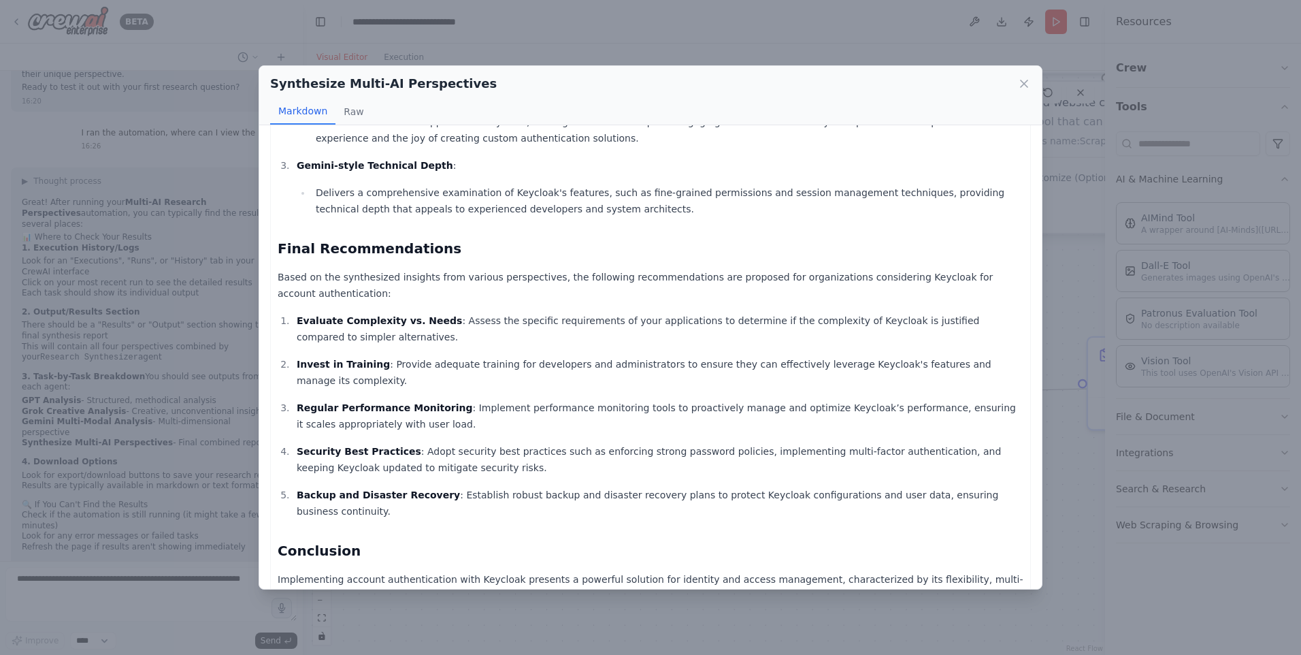
scroll to position [1030, 0]
click at [1082, 298] on div "Synthesize Multi-AI Perspectives Markdown Raw Comprehensive Final Report on Imp…" at bounding box center [650, 327] width 1301 height 655
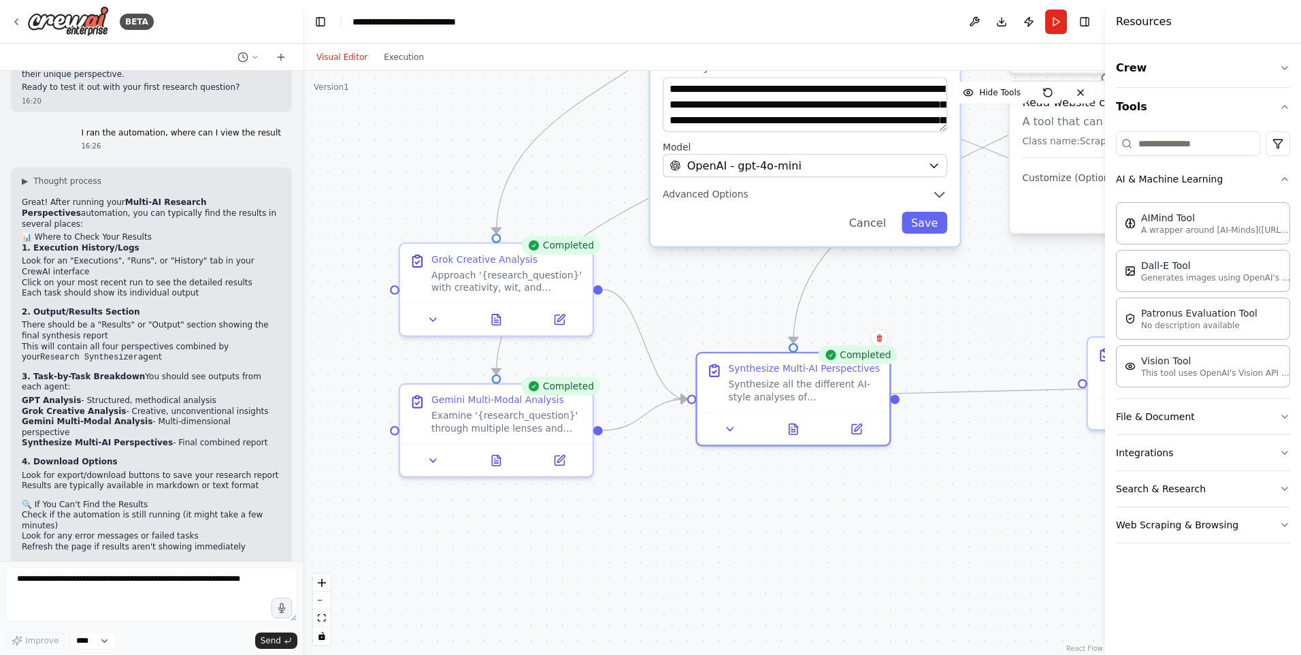
drag, startPoint x: 976, startPoint y: 329, endPoint x: 711, endPoint y: 305, distance: 265.9
click at [711, 303] on div ".deletable-edge-delete-btn { width: 20px; height: 20px; border: 0px solid #ffff…" at bounding box center [704, 363] width 803 height 584
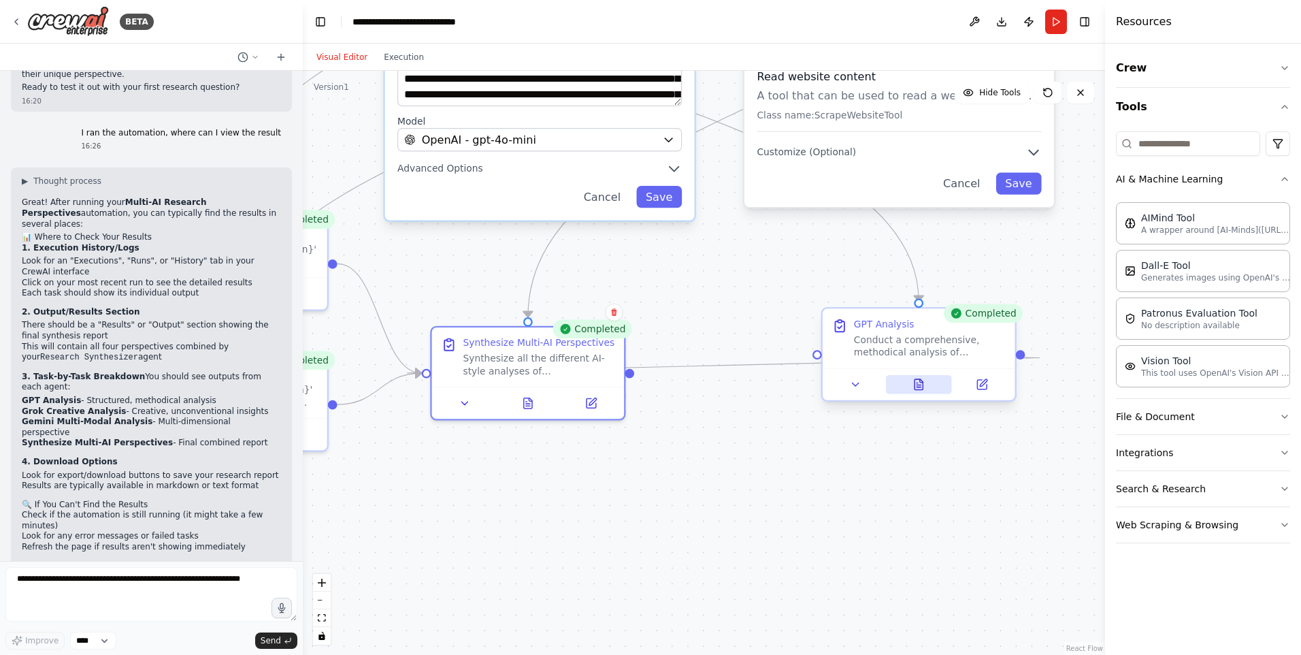
click at [926, 393] on button at bounding box center [919, 384] width 66 height 19
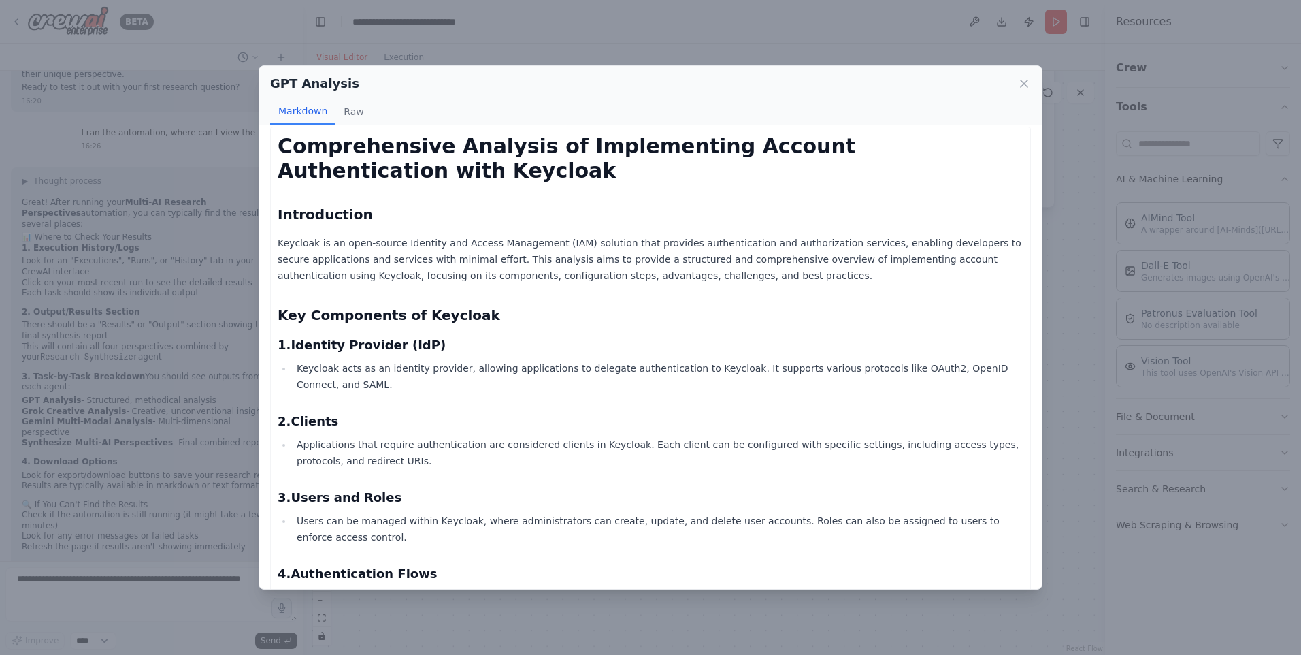
scroll to position [0, 0]
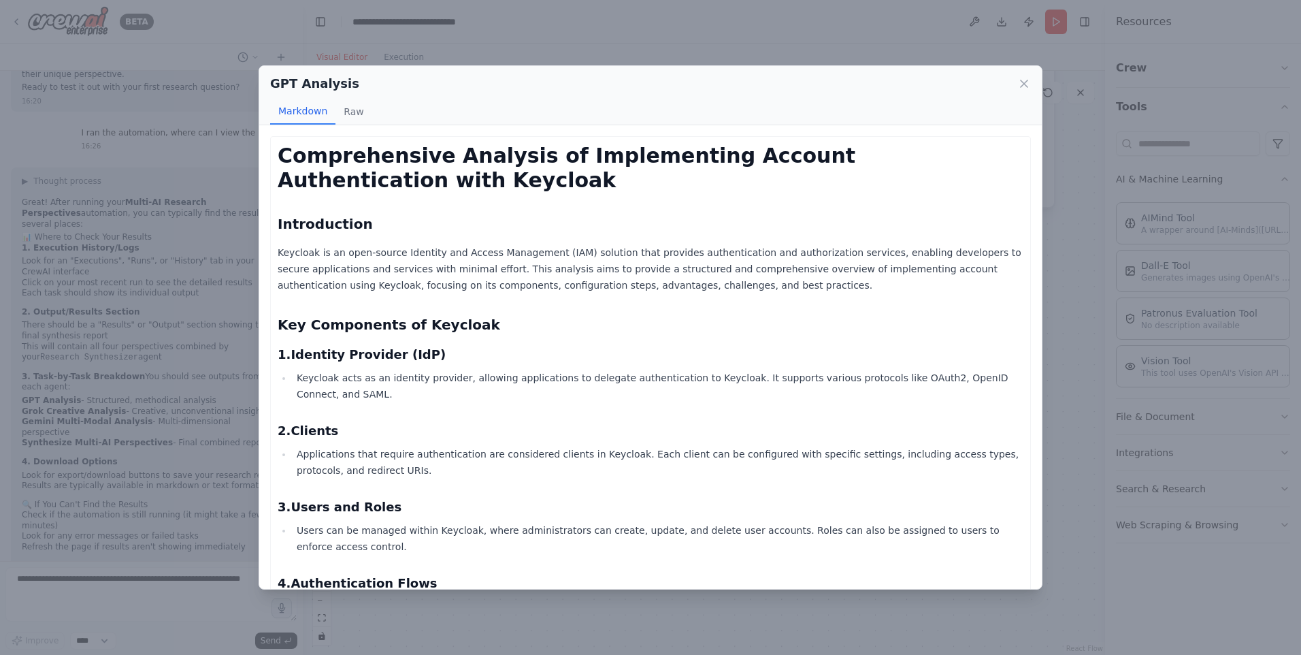
click at [1089, 274] on div "GPT Analysis Markdown Raw Comprehensive Analysis of Implementing Account Authen…" at bounding box center [650, 327] width 1301 height 655
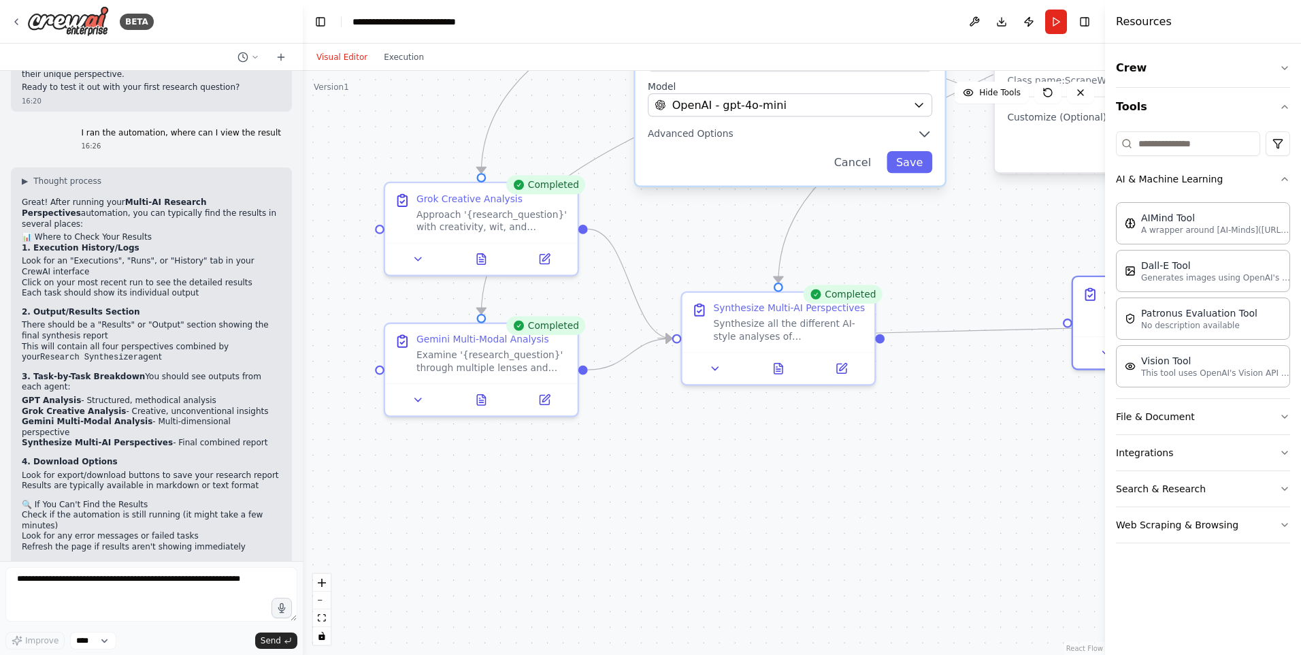
drag, startPoint x: 754, startPoint y: 511, endPoint x: 998, endPoint y: 462, distance: 249.2
click at [1018, 473] on div ".deletable-edge-delete-btn { width: 20px; height: 20px; border: 0px solid #ffff…" at bounding box center [704, 363] width 803 height 584
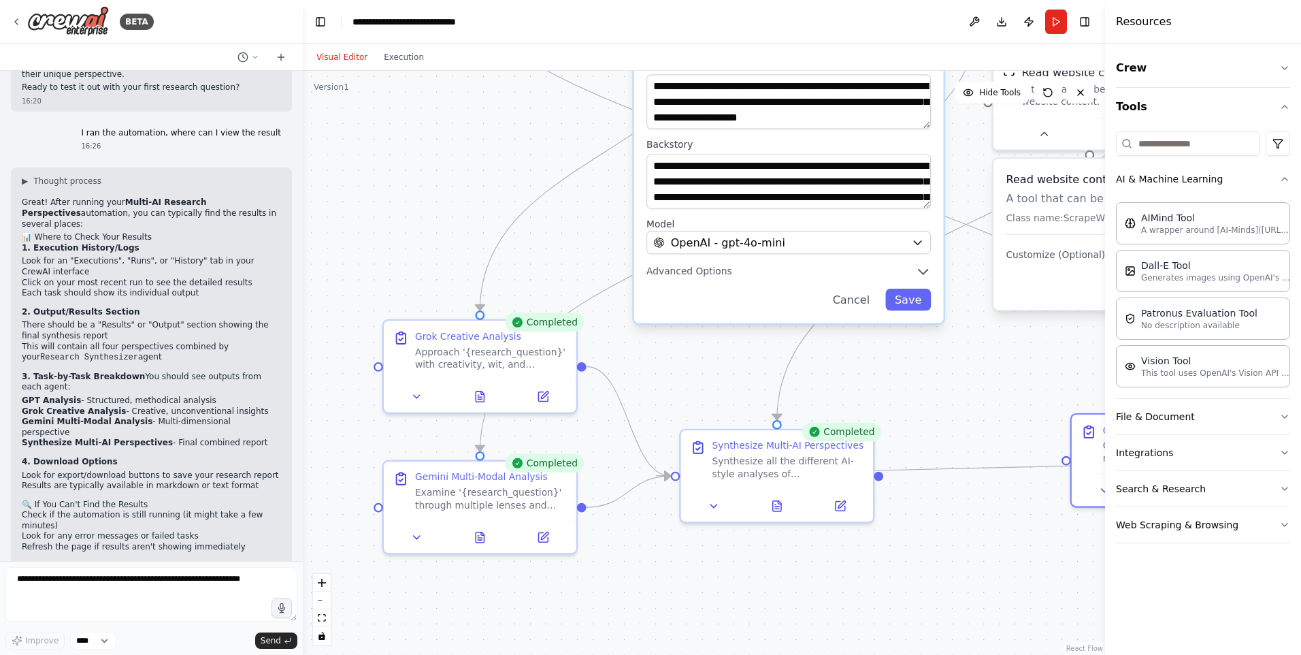
drag, startPoint x: 937, startPoint y: 438, endPoint x: 887, endPoint y: 533, distance: 106.9
click at [887, 533] on div ".deletable-edge-delete-btn { width: 20px; height: 20px; border: 0px solid #ffff…" at bounding box center [704, 363] width 803 height 584
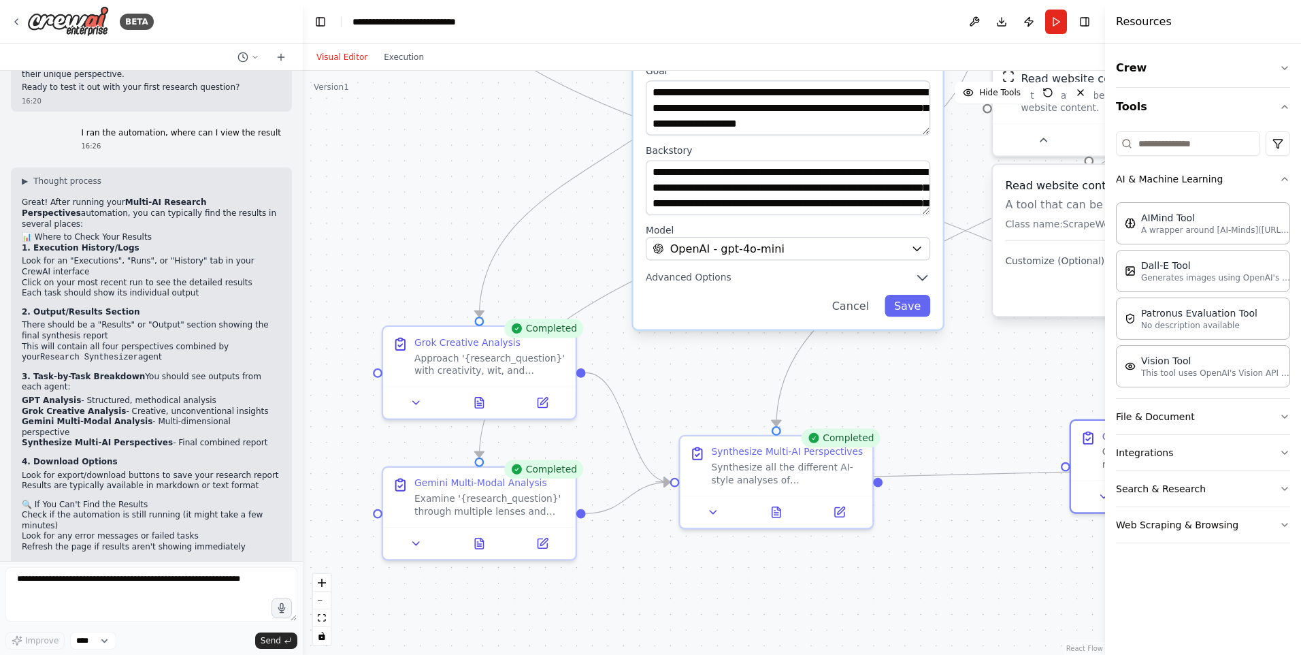
drag, startPoint x: 971, startPoint y: 424, endPoint x: 970, endPoint y: 432, distance: 7.5
click at [970, 431] on div ".deletable-edge-delete-btn { width: 20px; height: 20px; border: 0px solid #ffff…" at bounding box center [704, 363] width 803 height 584
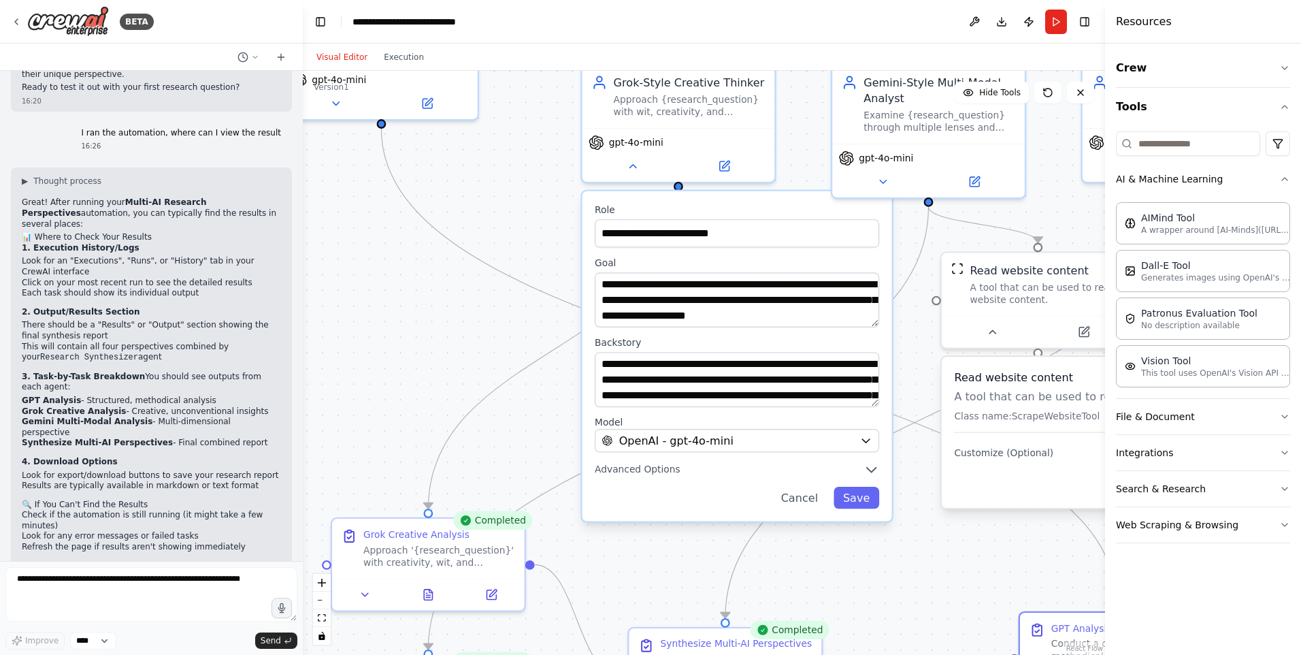
drag, startPoint x: 963, startPoint y: 418, endPoint x: 945, endPoint y: 523, distance: 106.3
click at [945, 523] on div ".deletable-edge-delete-btn { width: 20px; height: 20px; border: 0px solid #ffff…" at bounding box center [704, 363] width 803 height 584
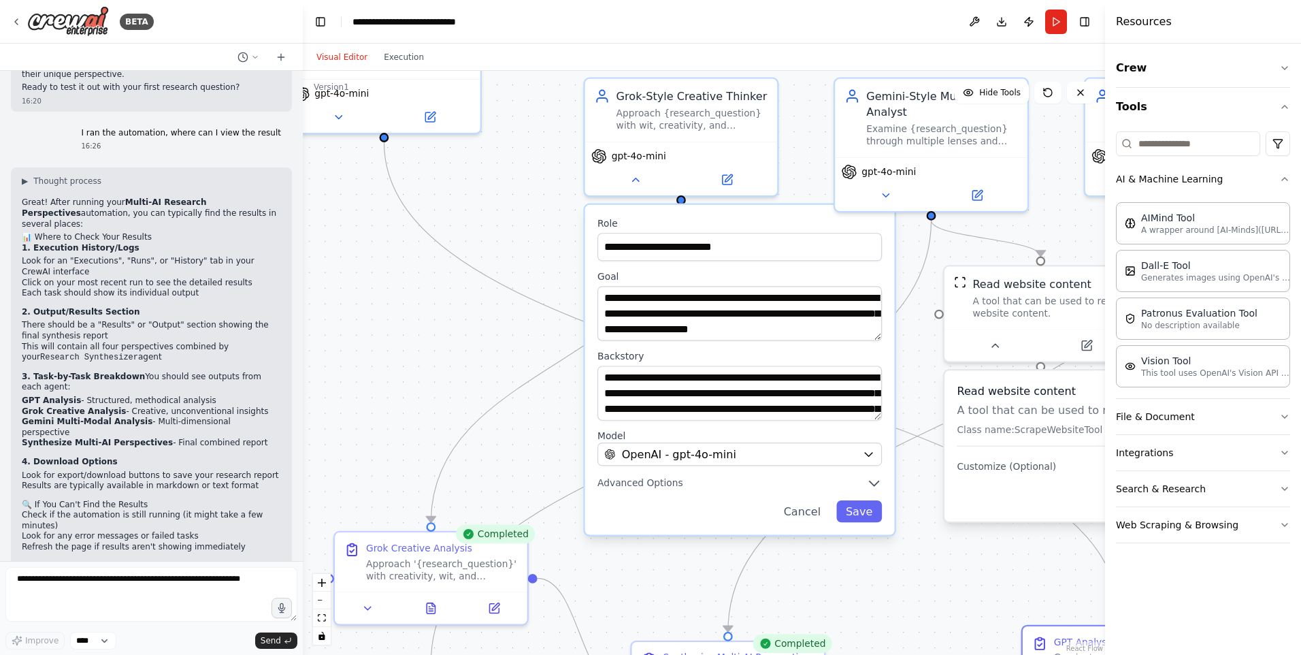
drag, startPoint x: 937, startPoint y: 487, endPoint x: 1041, endPoint y: 598, distance: 151.2
click at [1041, 598] on div ".deletable-edge-delete-btn { width: 20px; height: 20px; border: 0px solid #ffff…" at bounding box center [704, 363] width 803 height 584
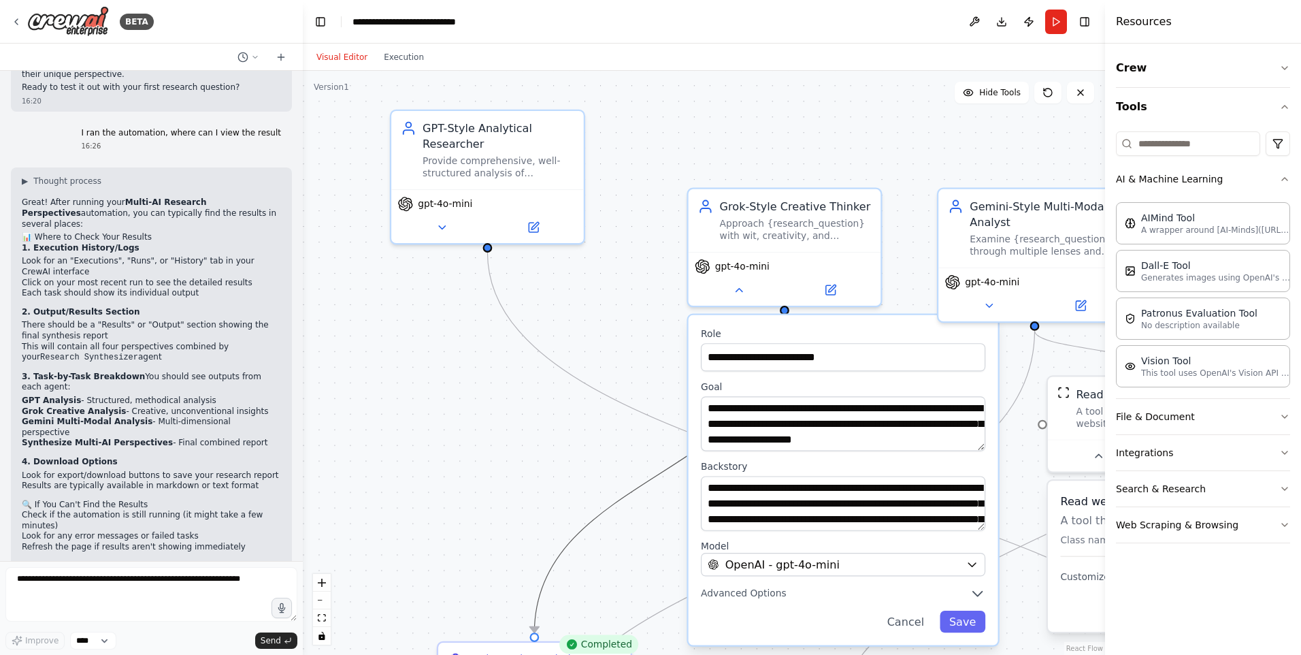
drag, startPoint x: 658, startPoint y: 392, endPoint x: 649, endPoint y: 252, distance: 140.5
click at [649, 247] on div ".deletable-edge-delete-btn { width: 20px; height: 20px; border: 0px solid #ffff…" at bounding box center [704, 363] width 803 height 584
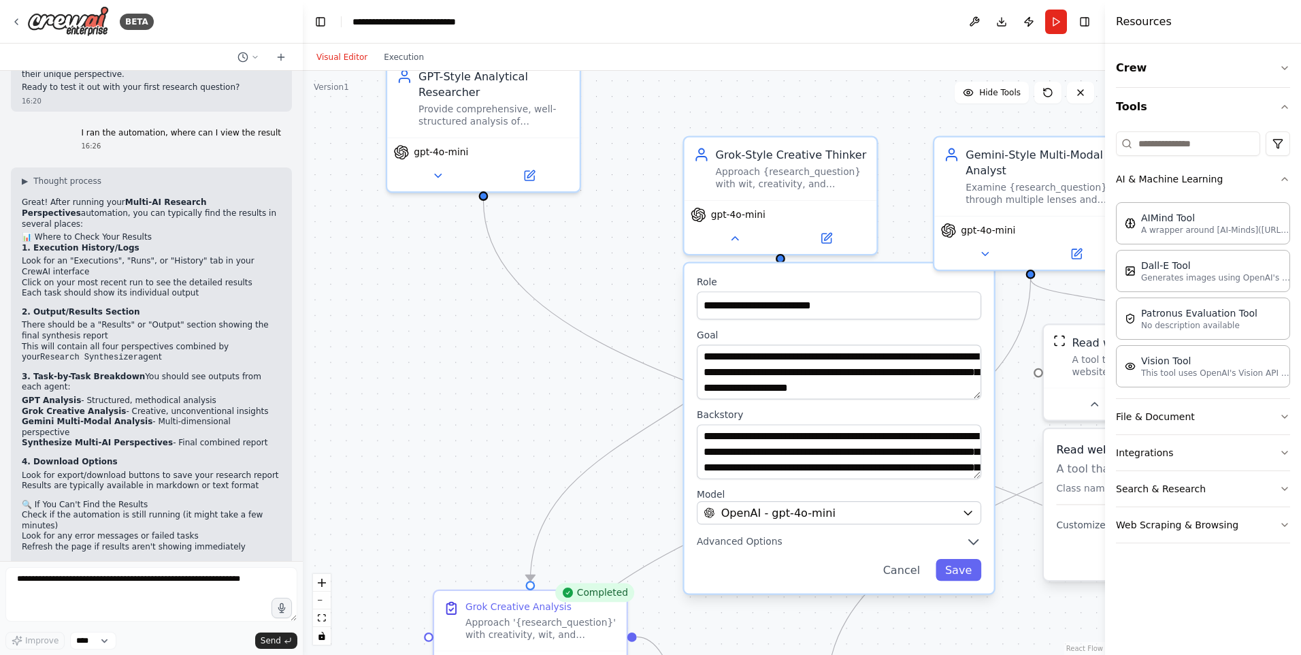
drag, startPoint x: 580, startPoint y: 377, endPoint x: 587, endPoint y: 191, distance: 186.0
click at [587, 191] on div ".deletable-edge-delete-btn { width: 20px; height: 20px; border: 0px solid #ffff…" at bounding box center [704, 363] width 803 height 584
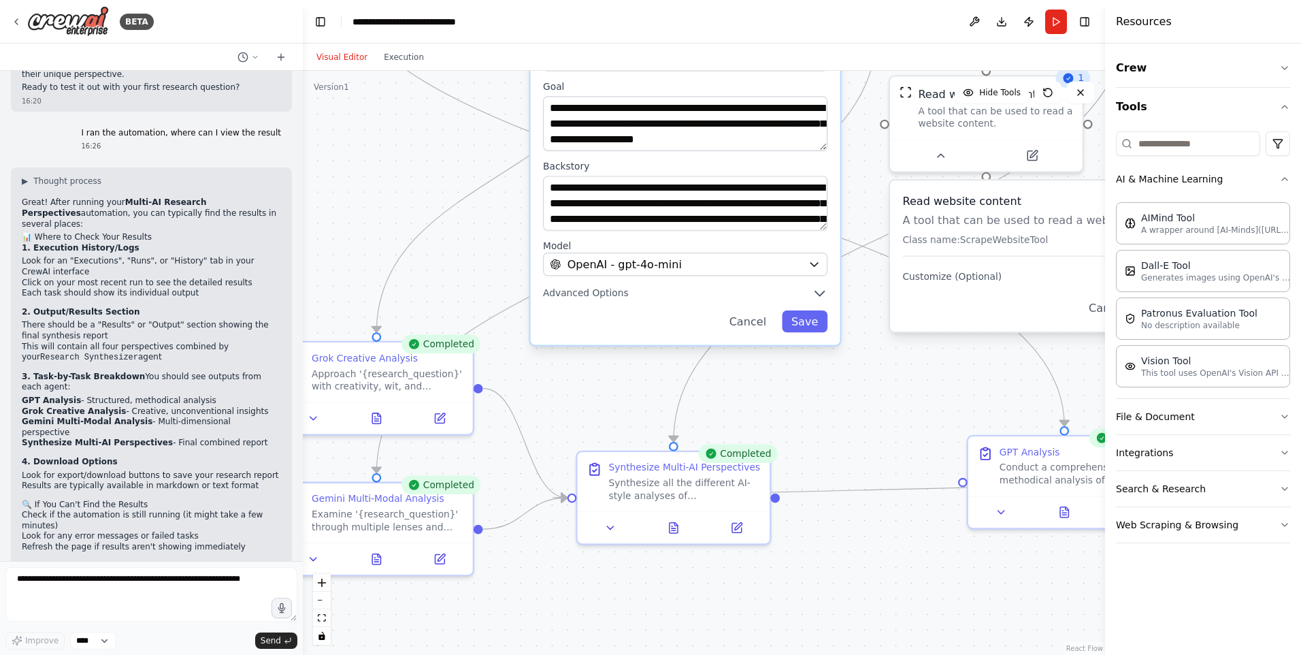
drag, startPoint x: 525, startPoint y: 387, endPoint x: 367, endPoint y: 325, distance: 170.5
click at [363, 325] on div ".deletable-edge-delete-btn { width: 20px; height: 20px; border: 0px solid #ffff…" at bounding box center [704, 363] width 803 height 584
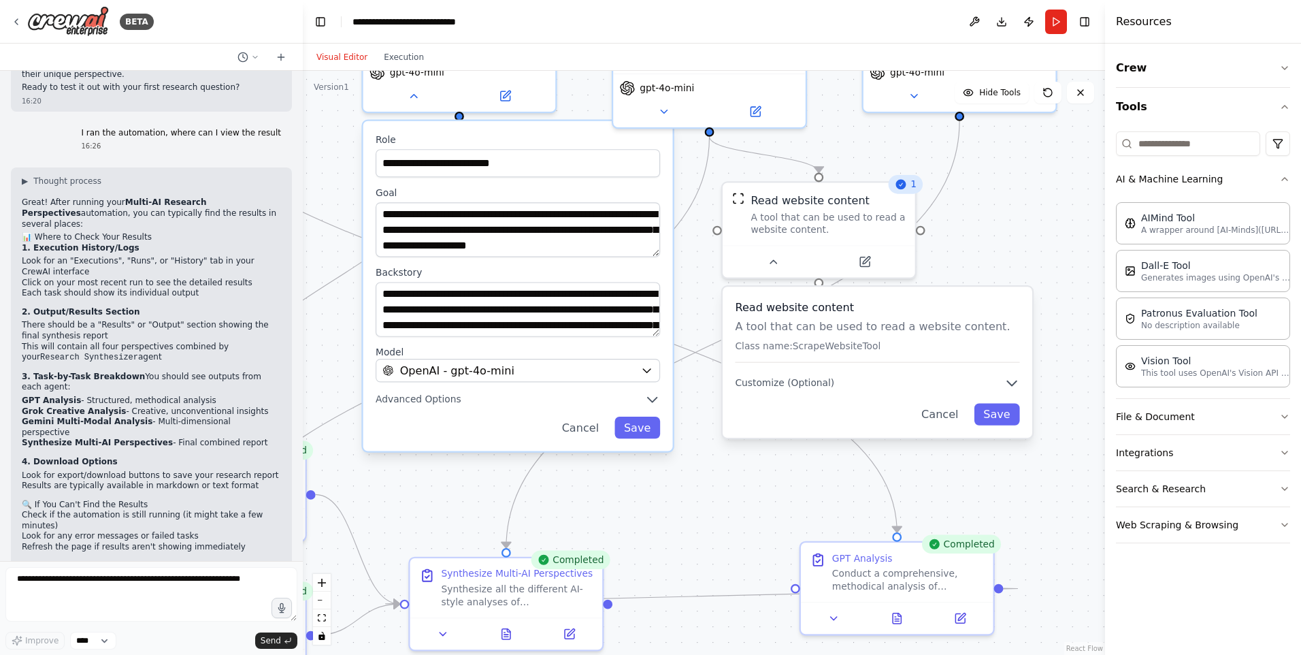
drag, startPoint x: 757, startPoint y: 397, endPoint x: 668, endPoint y: 452, distance: 104.3
click at [672, 447] on div ".deletable-edge-delete-btn { width: 20px; height: 20px; border: 0px solid #ffff…" at bounding box center [704, 363] width 803 height 584
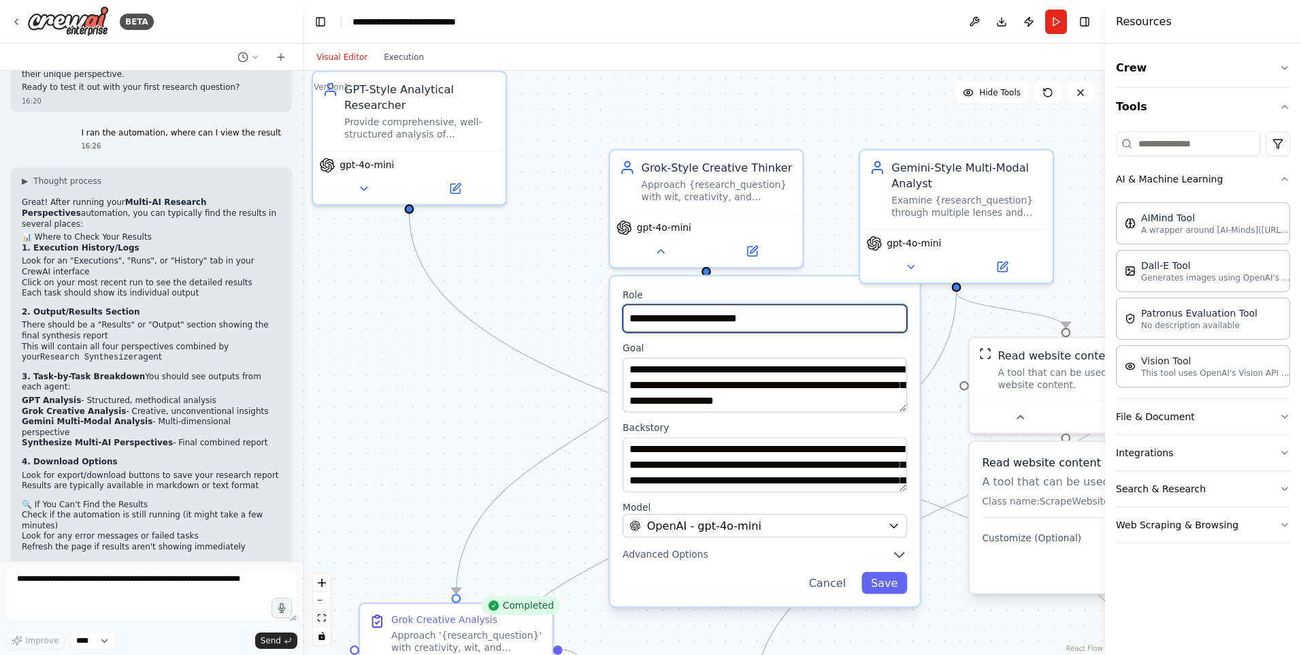
drag, startPoint x: 932, startPoint y: 347, endPoint x: 993, endPoint y: 395, distance: 78.0
click at [1008, 394] on div ".deletable-edge-delete-btn { width: 20px; height: 20px; border: 0px solid #ffff…" at bounding box center [704, 363] width 803 height 584
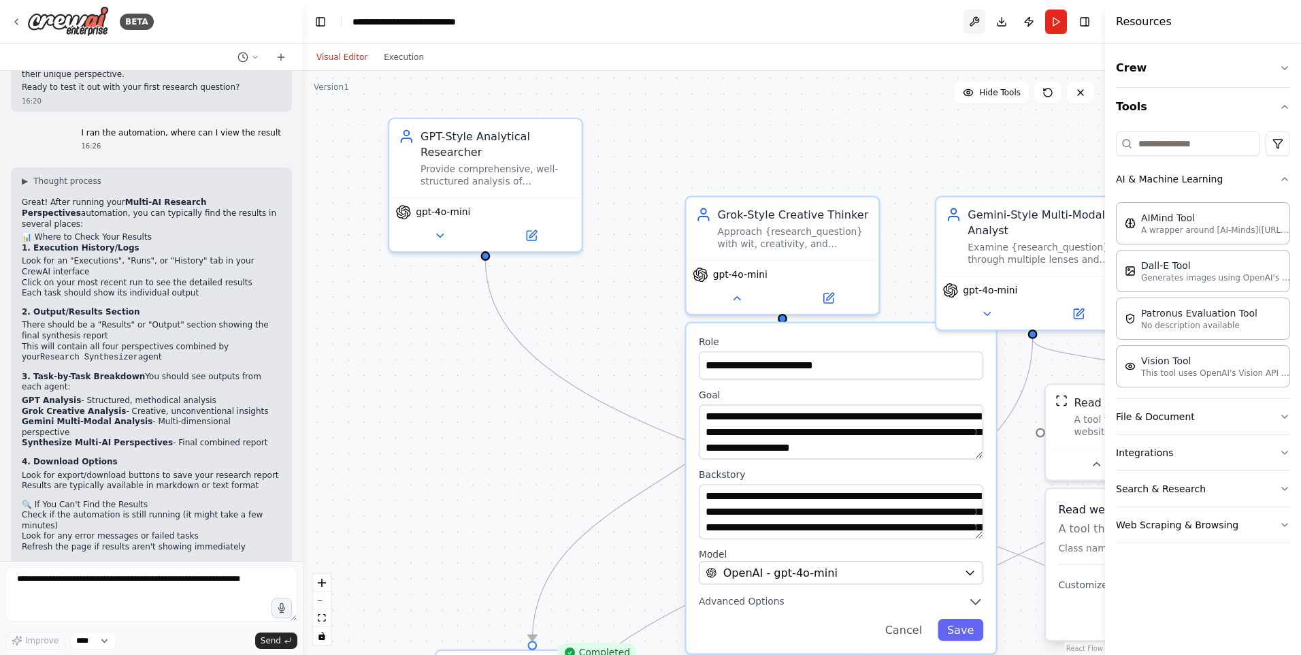
click at [973, 18] on button at bounding box center [975, 22] width 22 height 25
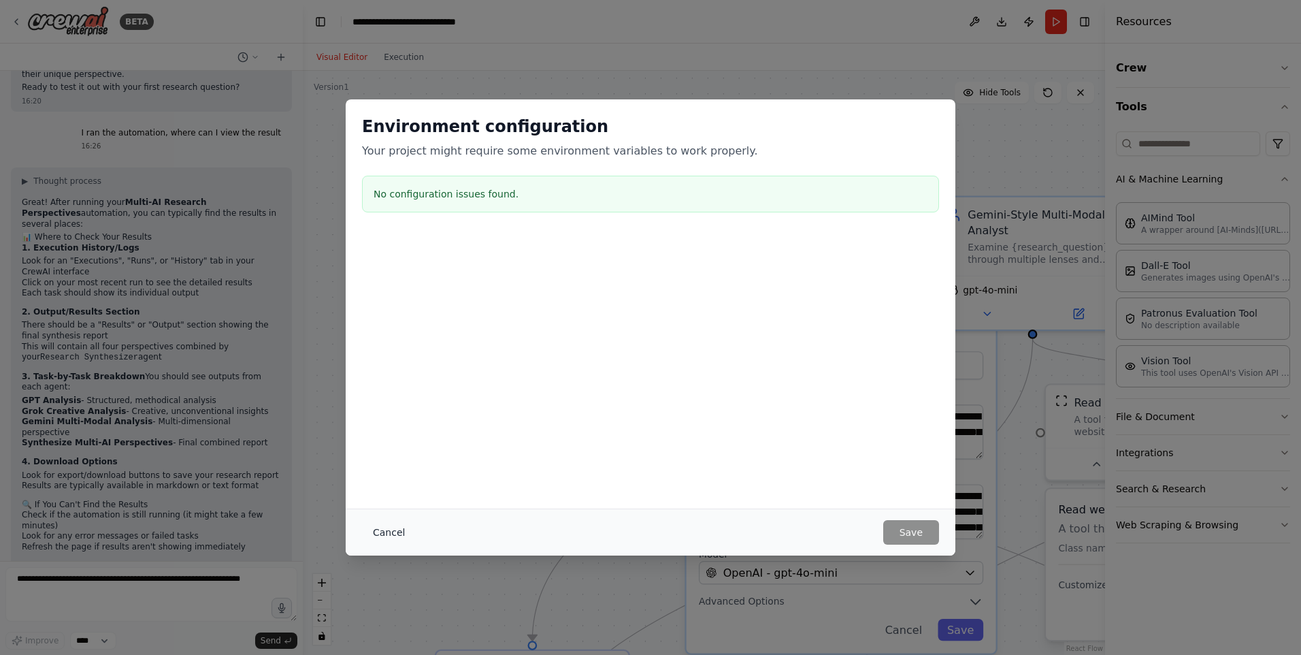
click at [382, 530] on button "Cancel" at bounding box center [389, 532] width 54 height 25
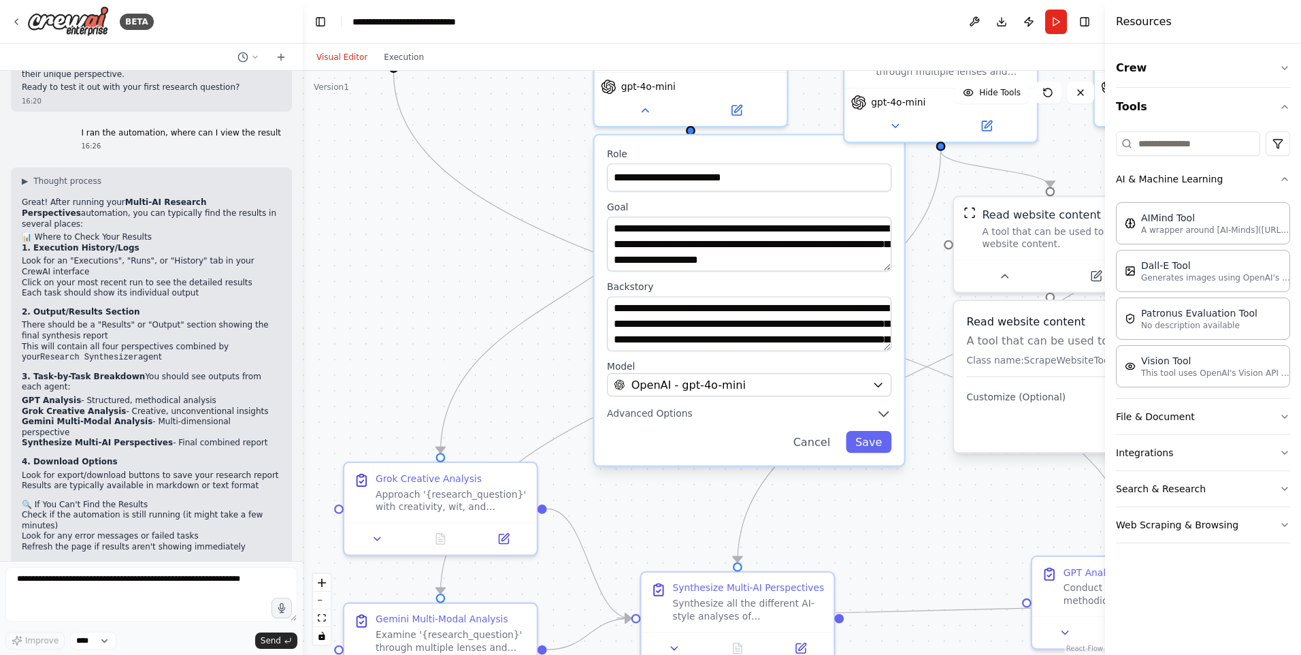
drag, startPoint x: 552, startPoint y: 521, endPoint x: 465, endPoint y: 306, distance: 231.4
click at [465, 310] on div ".deletable-edge-delete-btn { width: 20px; height: 20px; border: 0px solid #ffff…" at bounding box center [704, 363] width 803 height 584
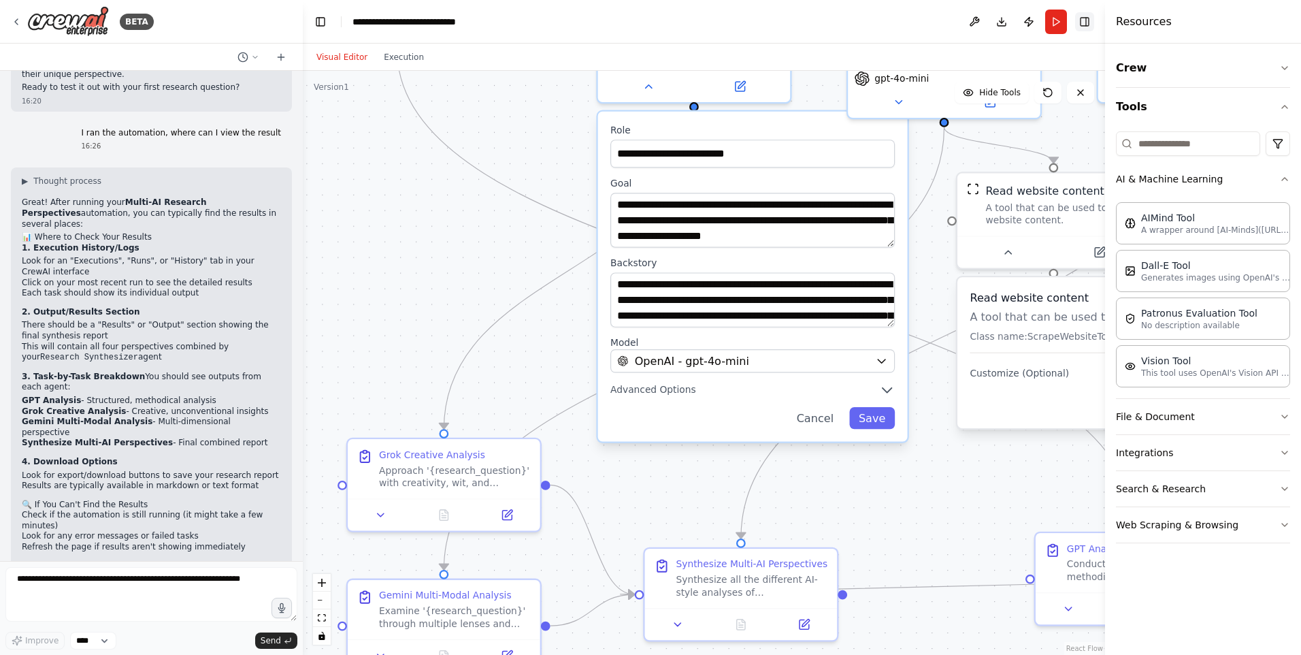
click at [1088, 21] on button "Toggle Right Sidebar" at bounding box center [1084, 21] width 19 height 19
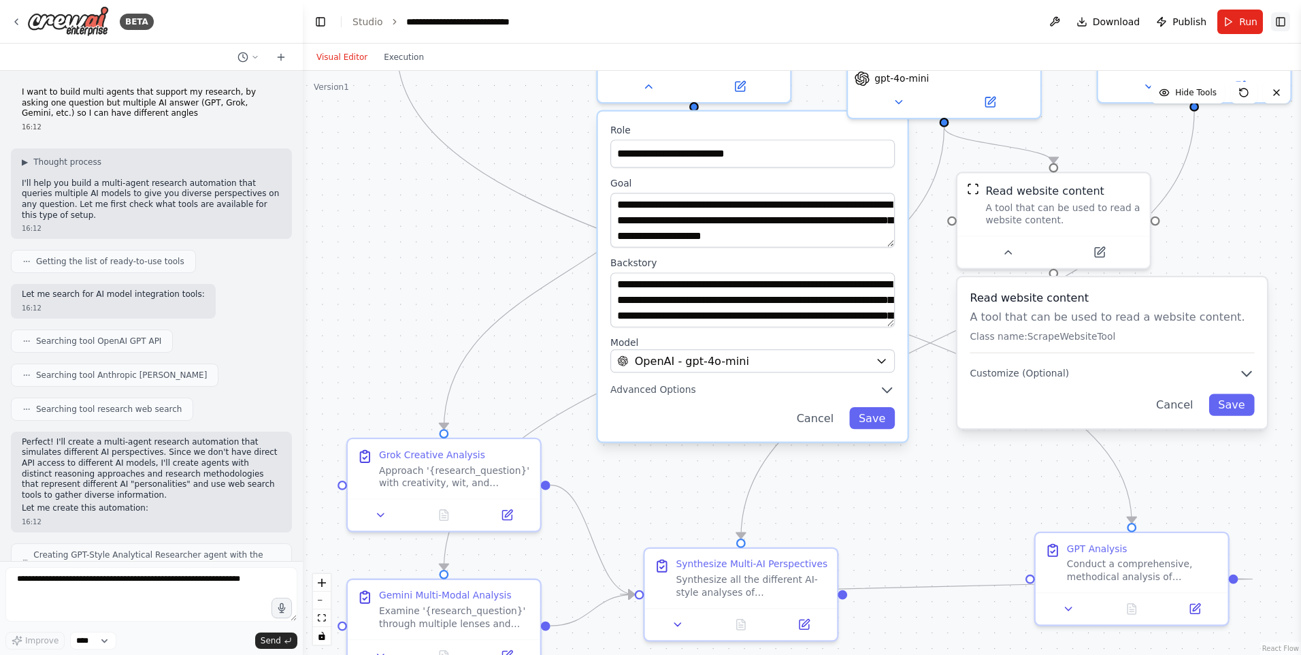
click at [1287, 18] on button "Toggle Right Sidebar" at bounding box center [1281, 21] width 19 height 19
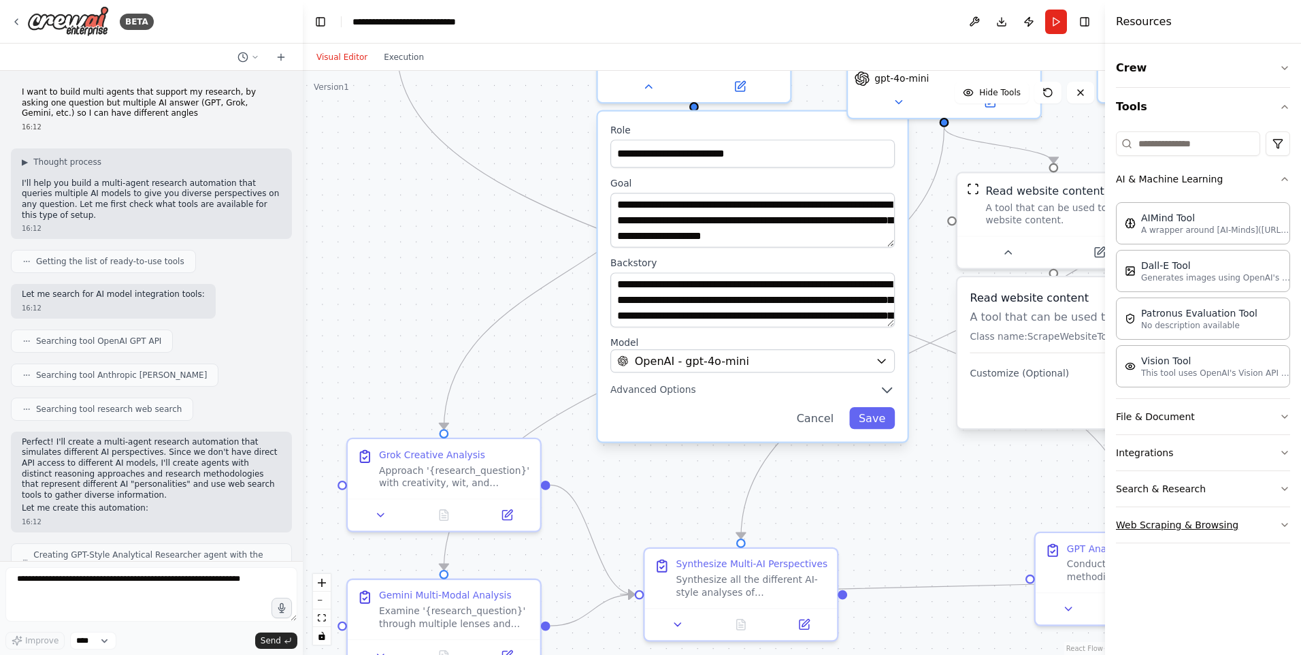
click at [1279, 521] on button "Web Scraping & Browsing" at bounding box center [1203, 524] width 174 height 35
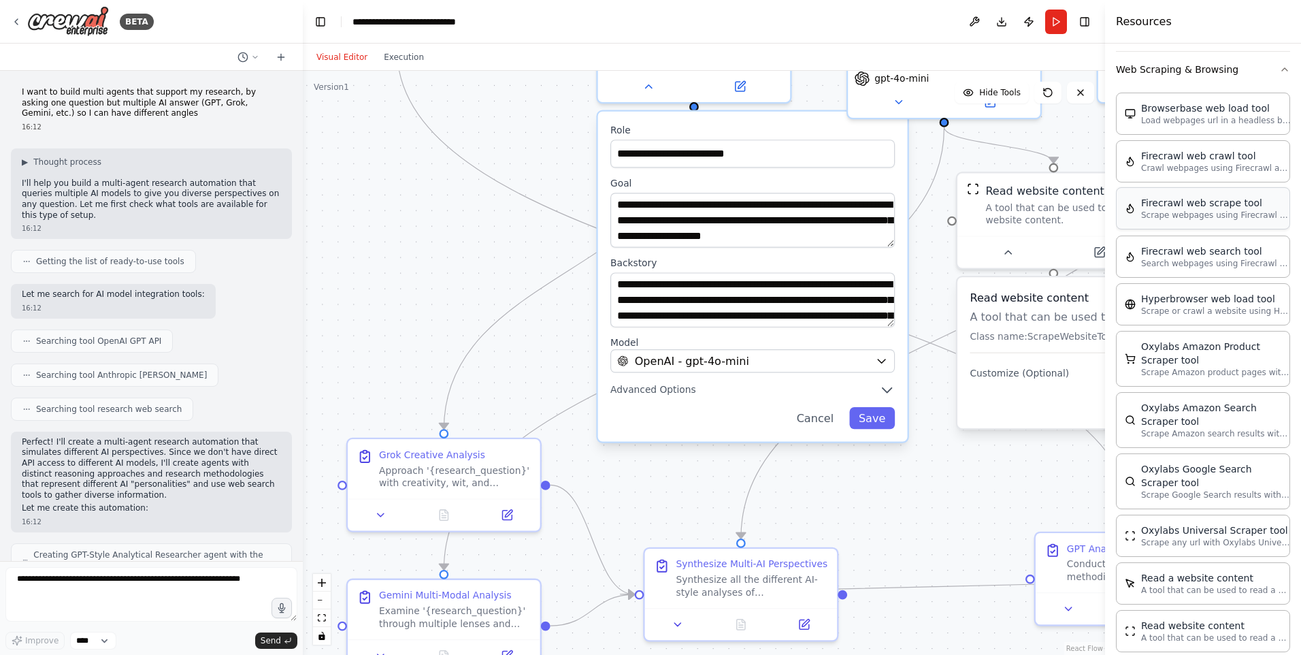
scroll to position [476, 0]
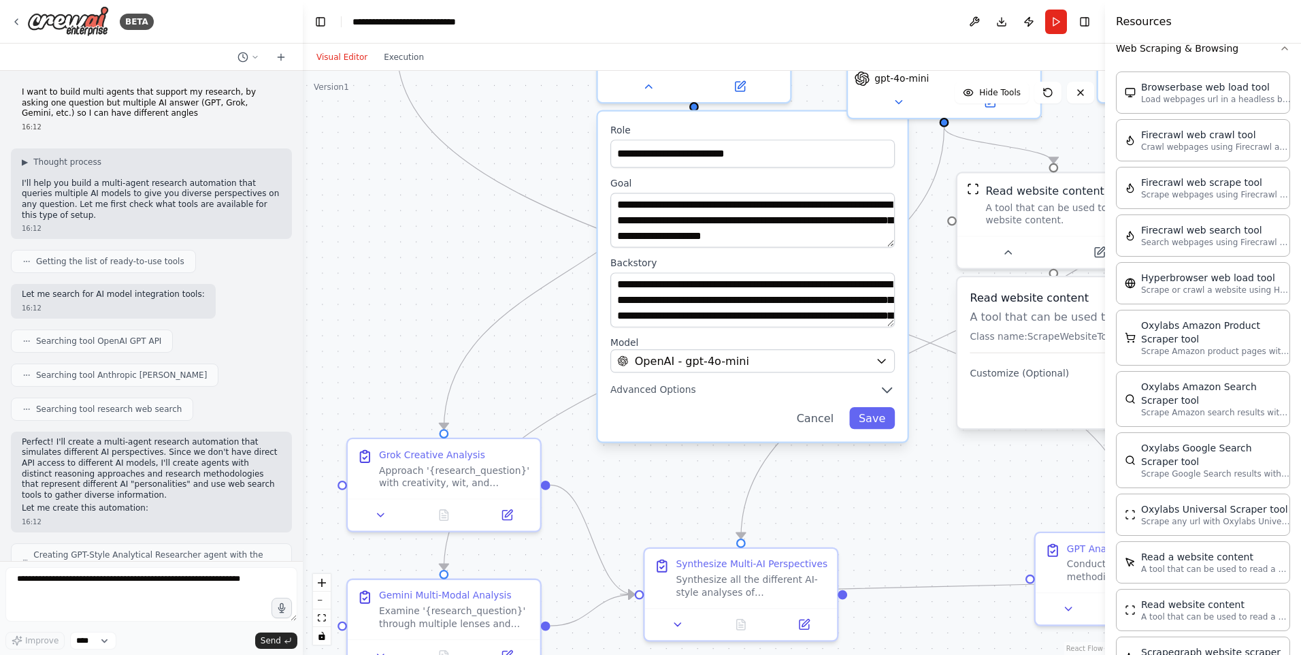
click at [1058, 491] on div ".deletable-edge-delete-btn { width: 20px; height: 20px; border: 0px solid #ffff…" at bounding box center [704, 363] width 803 height 584
click at [1280, 45] on icon "button" at bounding box center [1285, 48] width 11 height 11
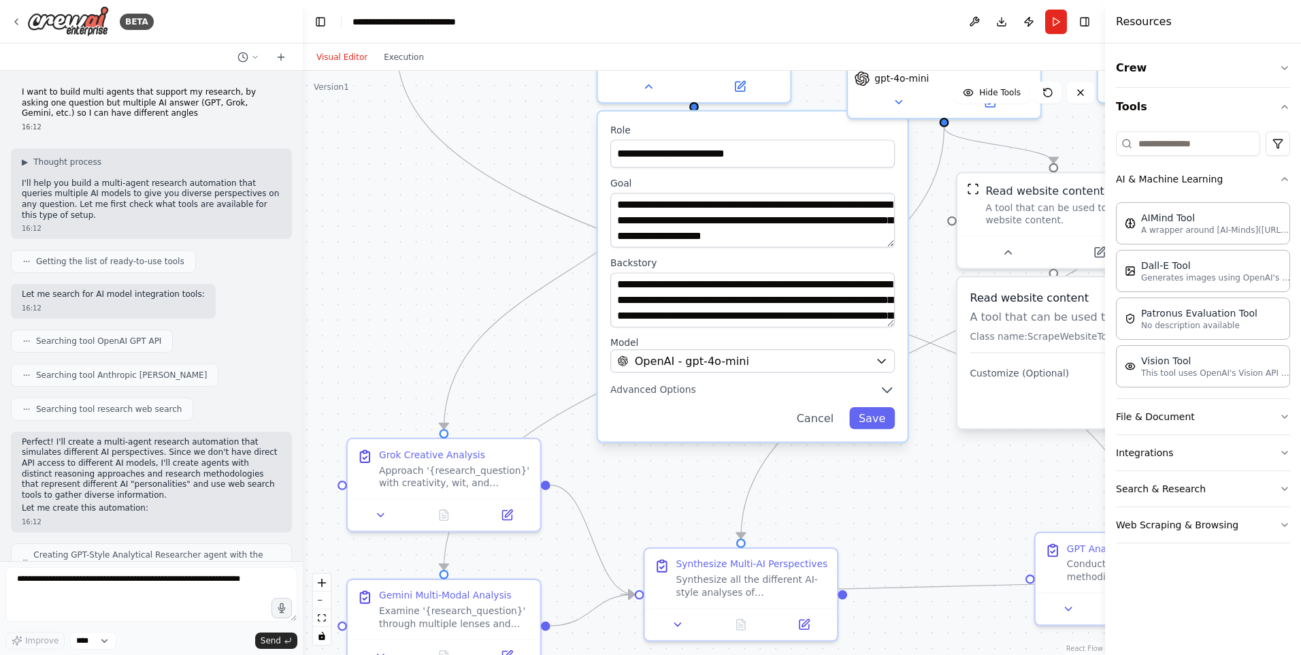
scroll to position [0, 0]
click at [1171, 74] on button "Crew" at bounding box center [1203, 68] width 174 height 38
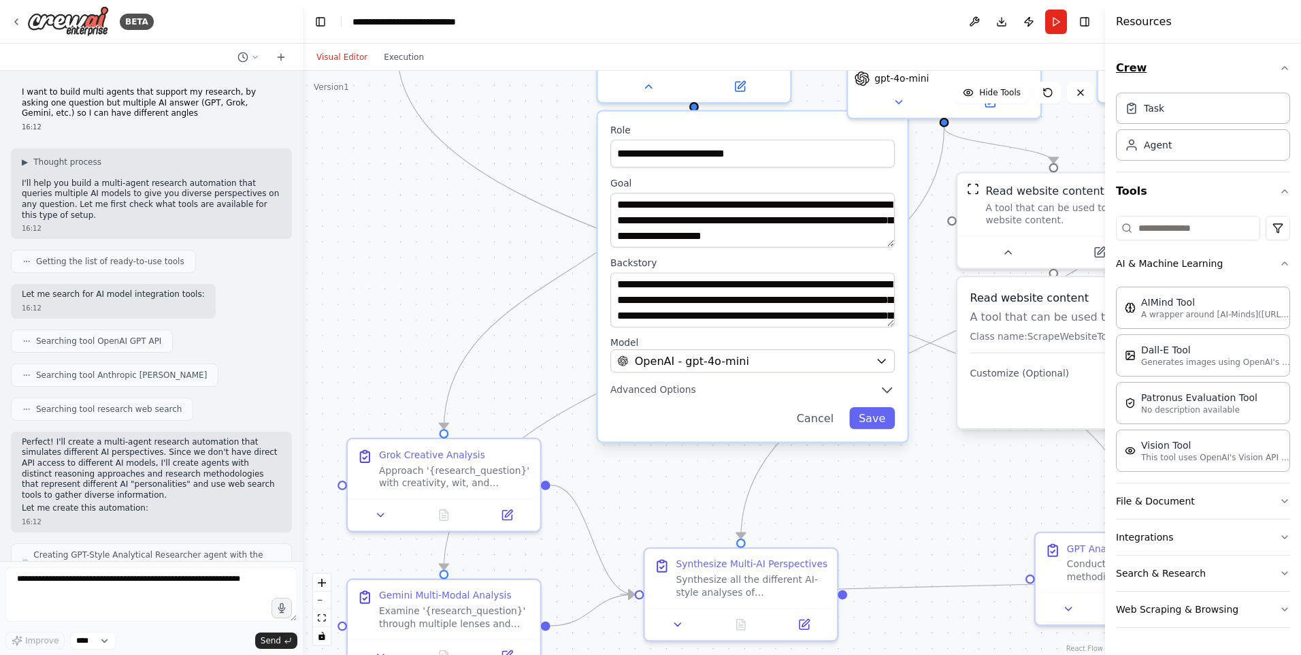
click at [1171, 74] on button "Crew" at bounding box center [1203, 68] width 174 height 38
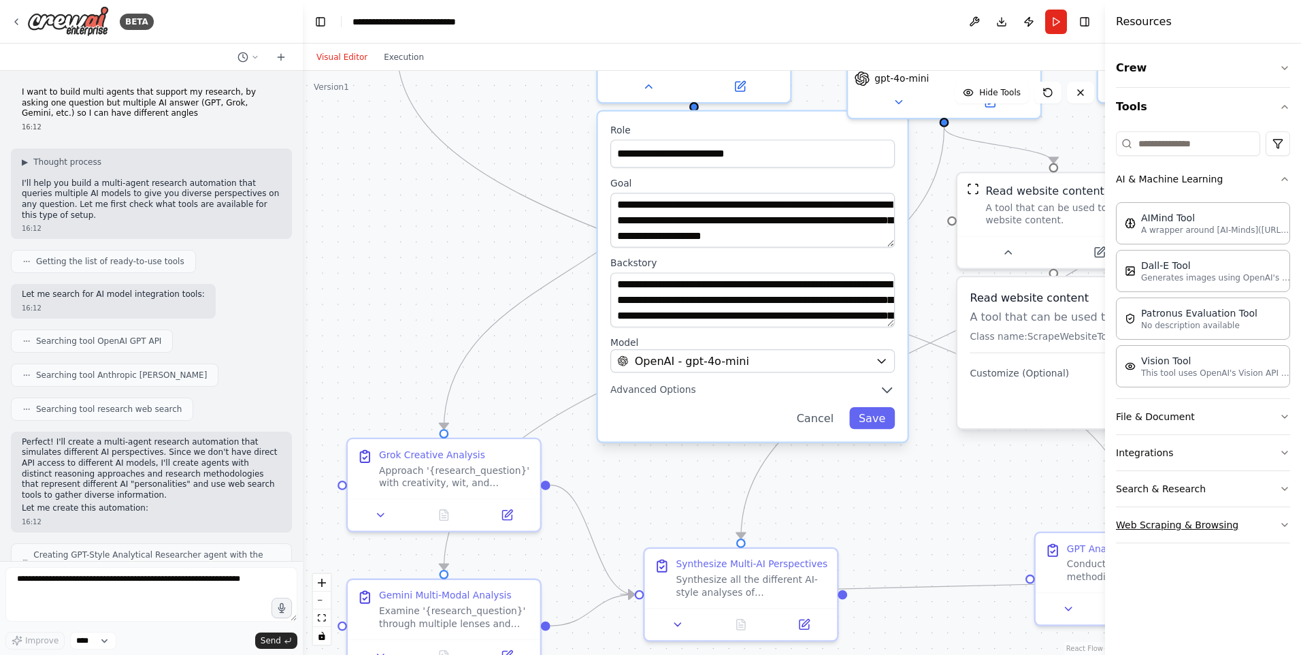
click at [1171, 537] on button "Web Scraping & Browsing" at bounding box center [1203, 524] width 174 height 35
click at [1204, 418] on button "File & Document" at bounding box center [1203, 416] width 174 height 35
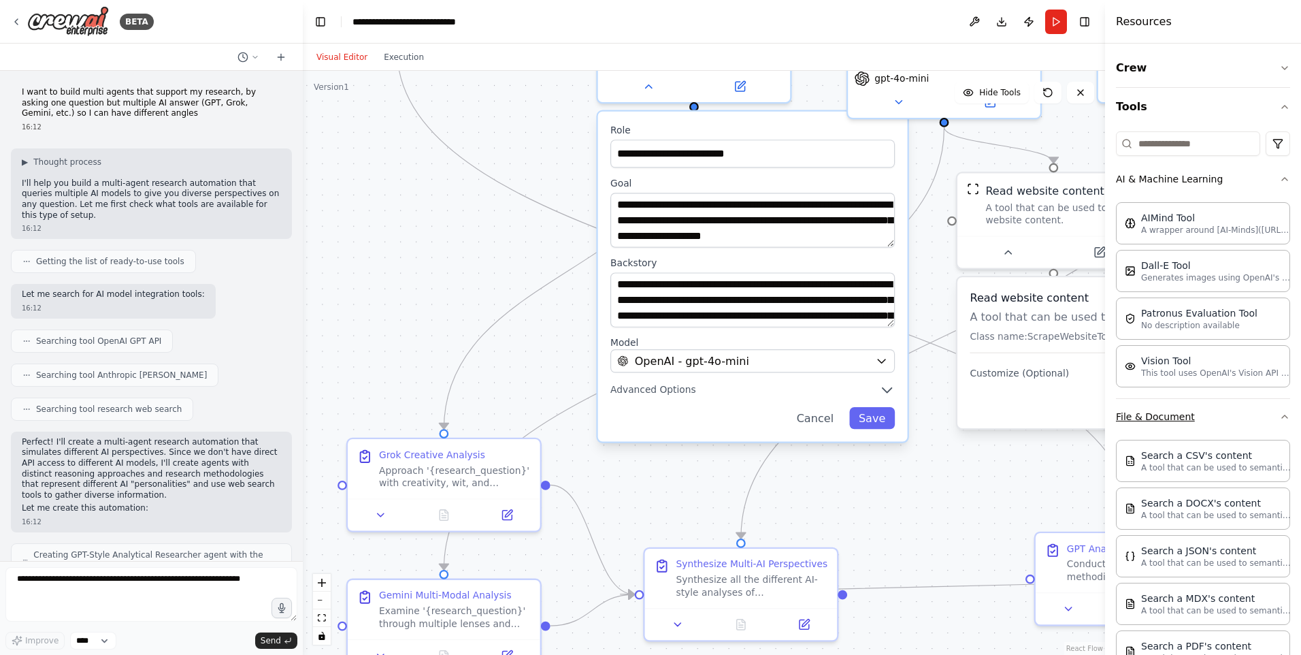
scroll to position [340, 0]
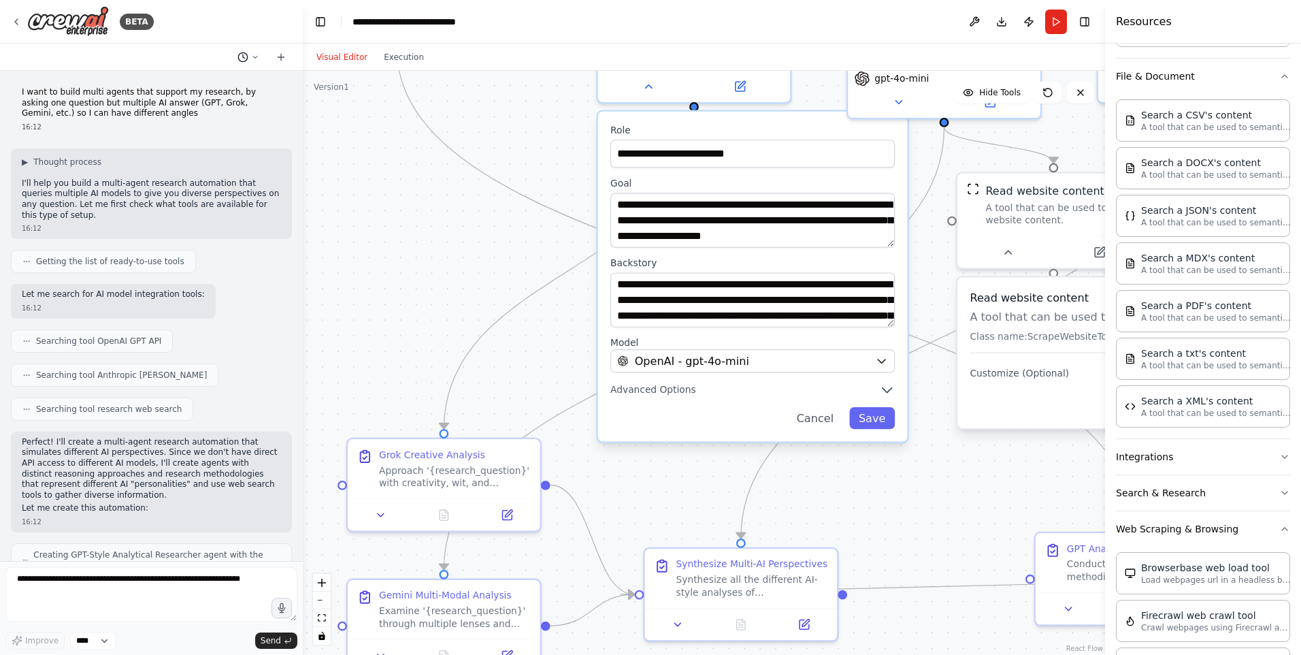
click at [255, 61] on button at bounding box center [248, 57] width 33 height 16
click at [257, 61] on div at bounding box center [151, 327] width 303 height 655
click at [444, 296] on div ".deletable-edge-delete-btn { width: 20px; height: 20px; border: 0px solid #ffff…" at bounding box center [704, 363] width 803 height 584
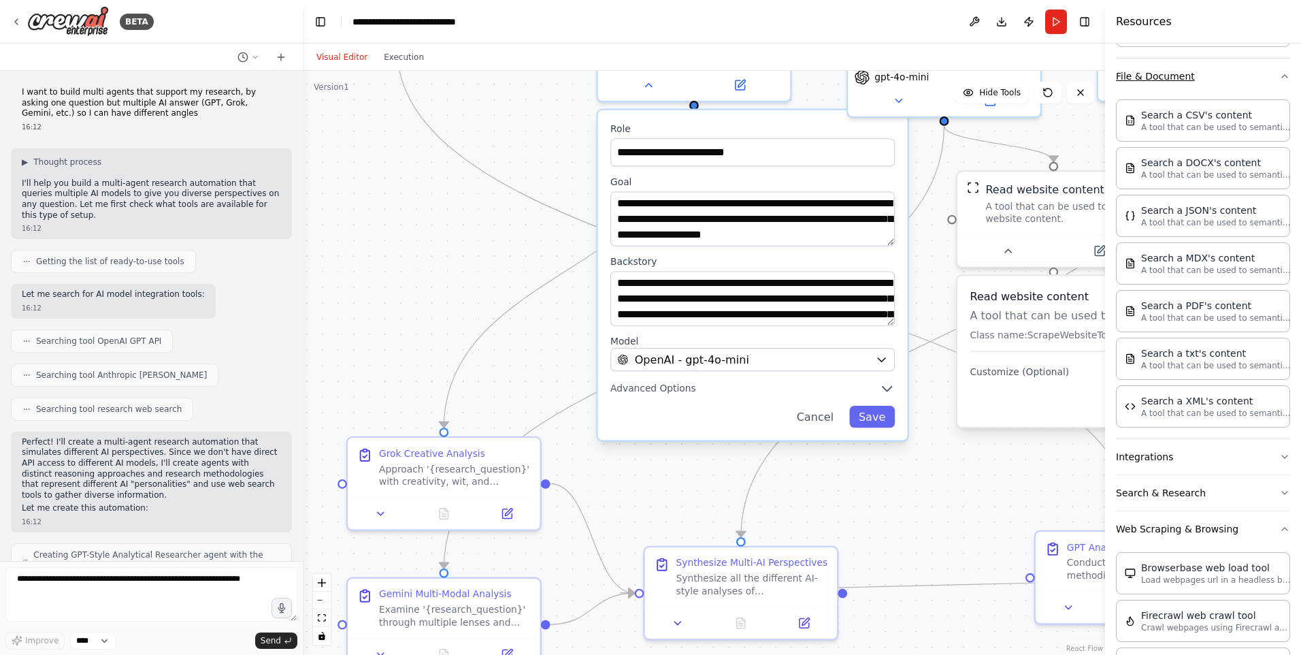
click at [1280, 72] on icon "button" at bounding box center [1285, 76] width 11 height 11
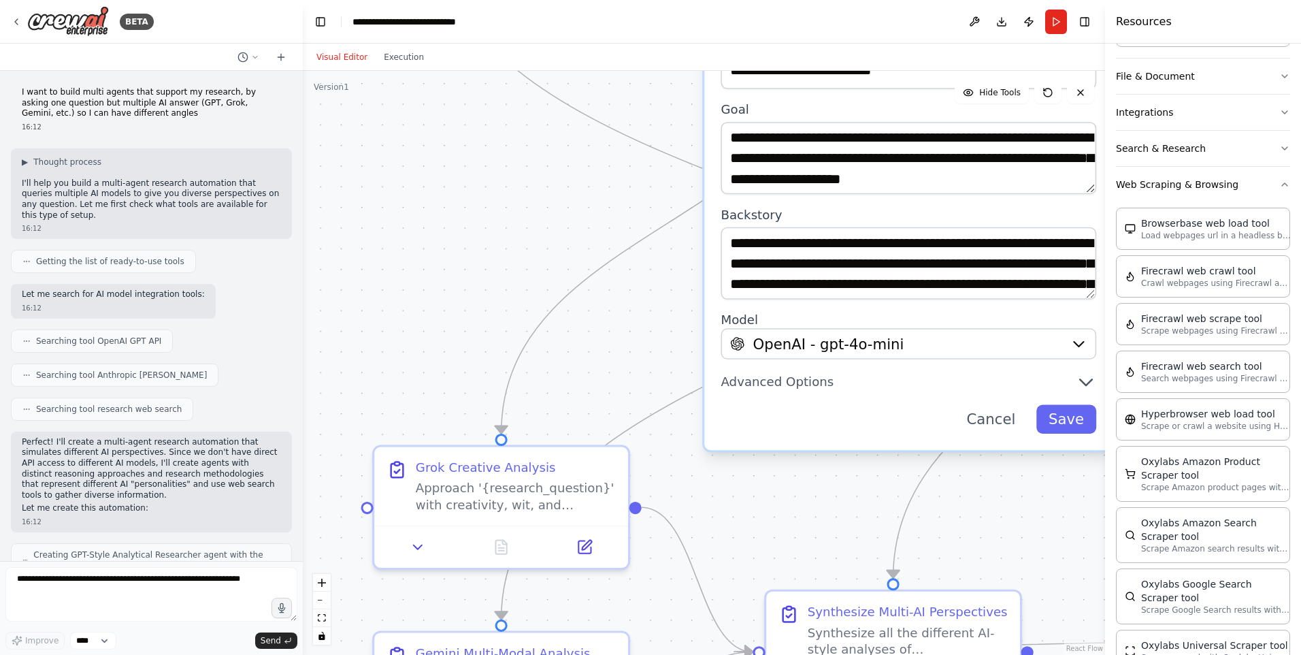
drag, startPoint x: 658, startPoint y: 472, endPoint x: 659, endPoint y: 248, distance: 224.0
click at [659, 248] on div ".deletable-edge-delete-btn { width: 20px; height: 20px; border: 0px solid #ffff…" at bounding box center [704, 363] width 803 height 584
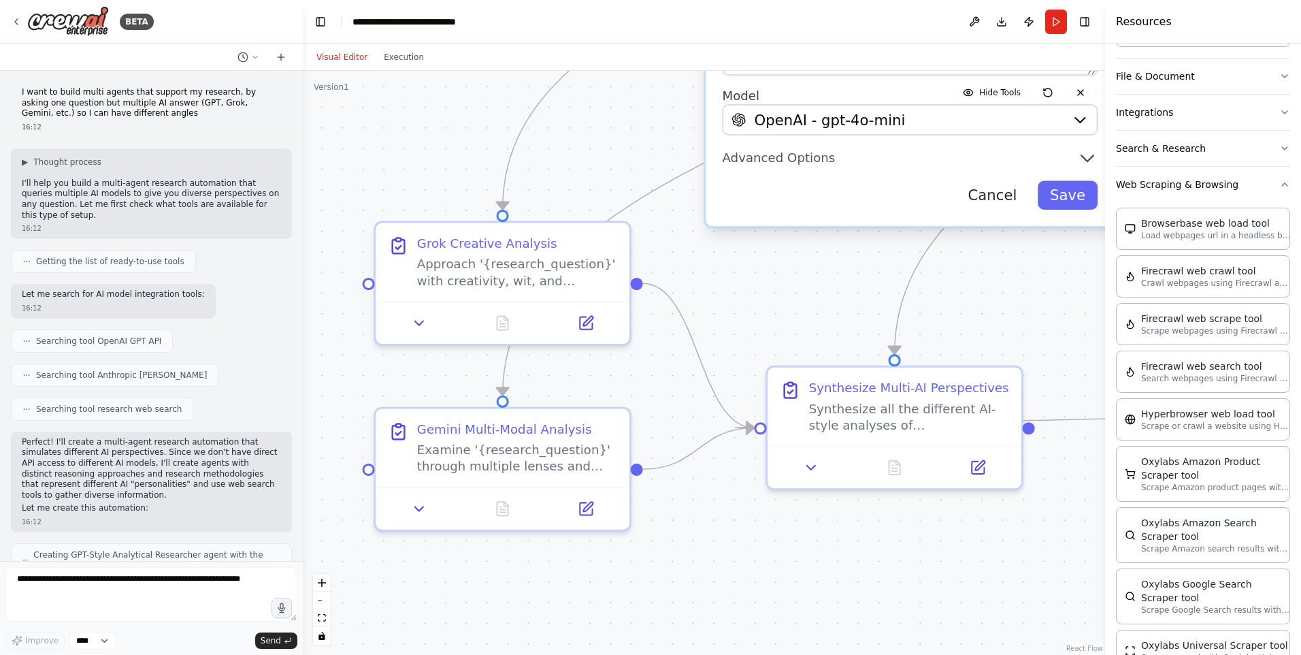
click at [995, 191] on button "Cancel" at bounding box center [993, 194] width 74 height 29
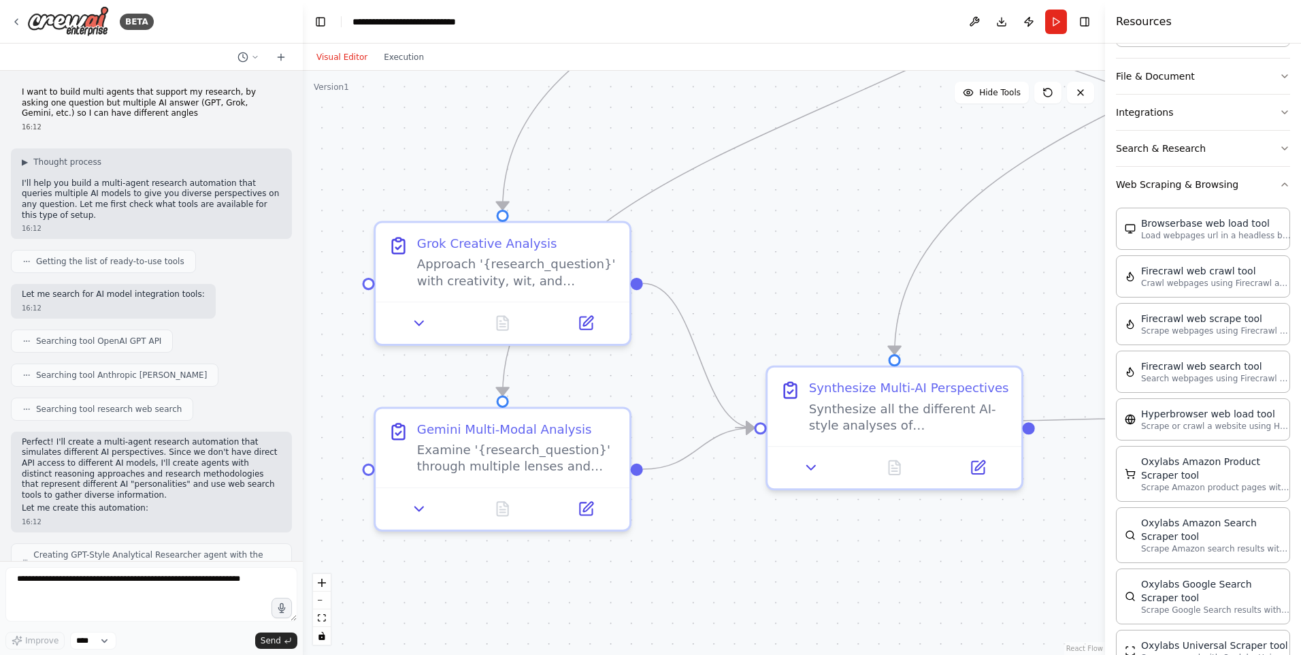
scroll to position [0, 0]
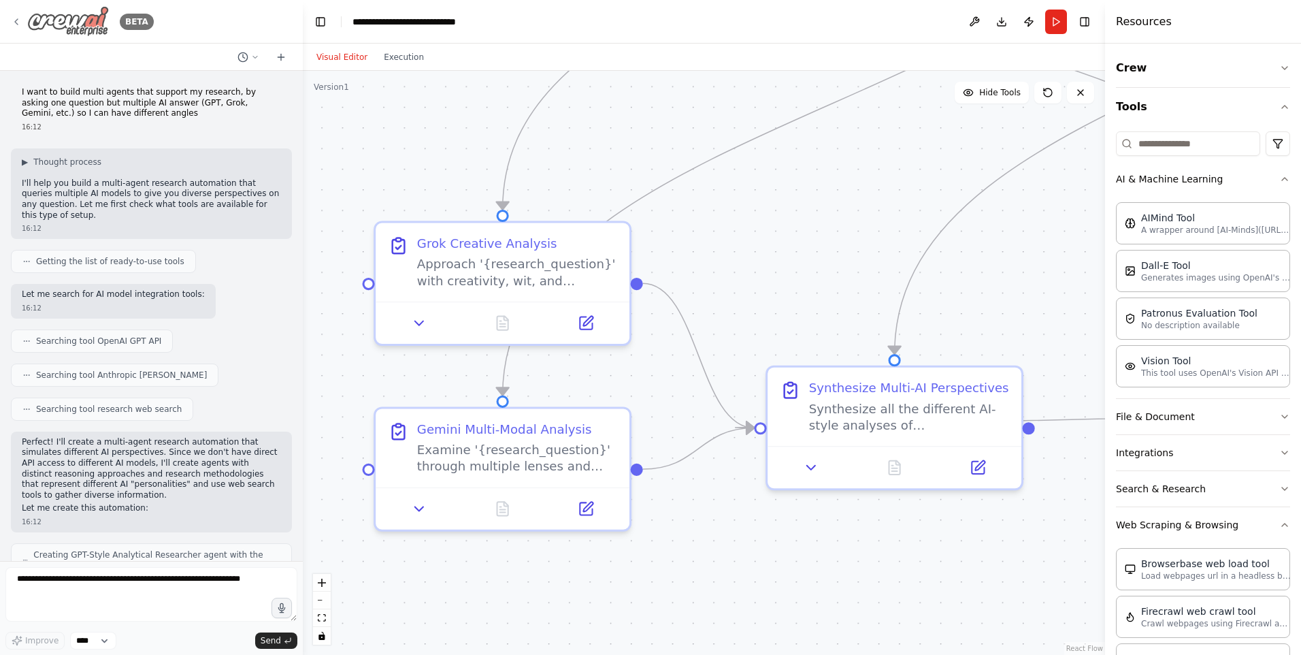
click at [21, 20] on icon at bounding box center [16, 21] width 11 height 11
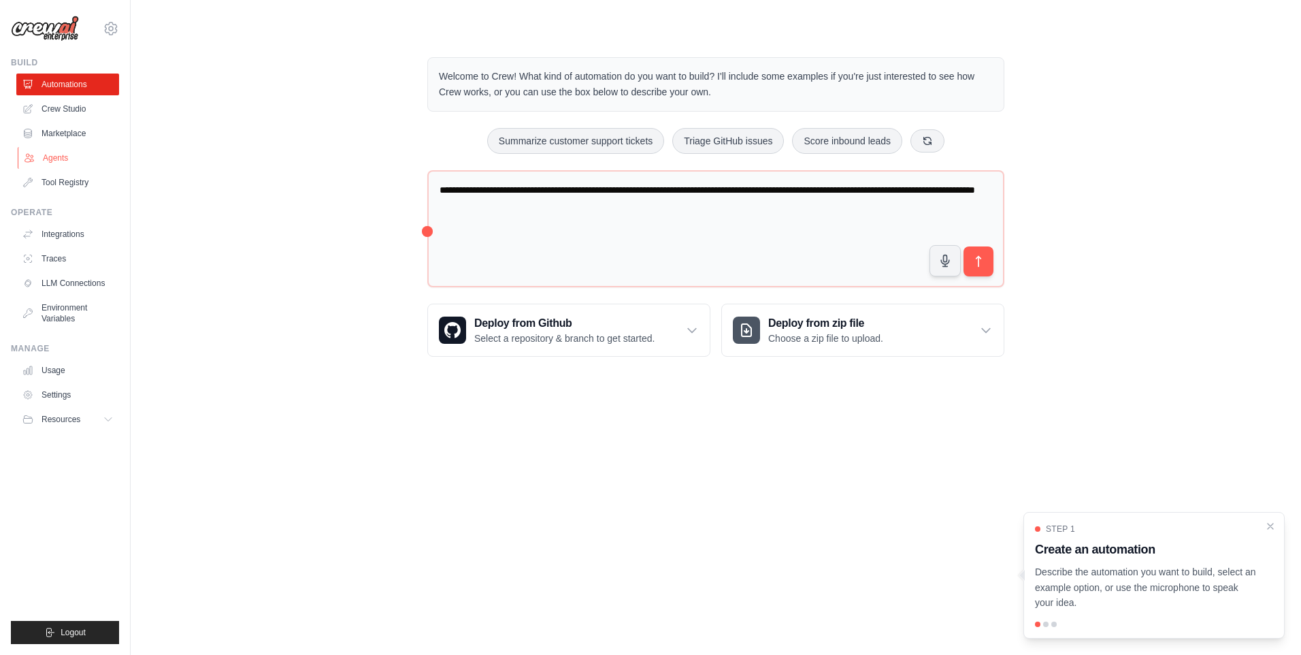
click at [50, 161] on link "Agents" at bounding box center [69, 158] width 103 height 22
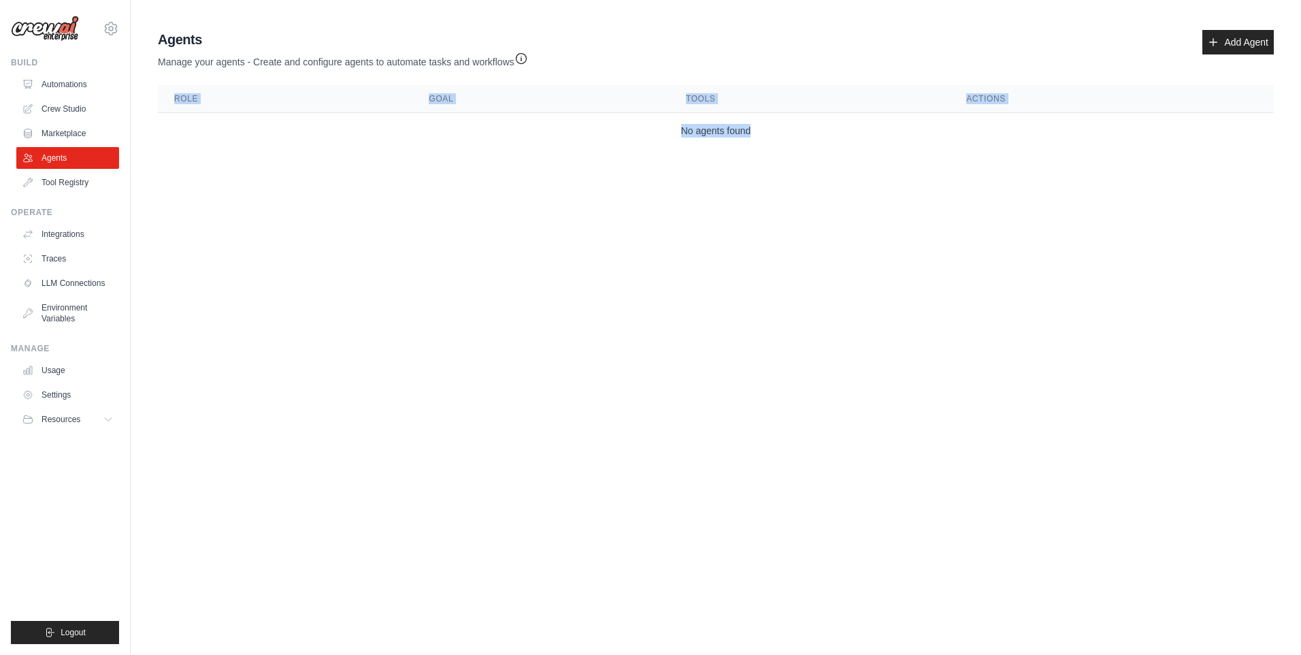
click at [823, 158] on main "Agent Usage Guide To use an agent in your CrewAI project, you can initialize it…" at bounding box center [716, 92] width 1171 height 184
click at [1237, 31] on link "Add Agent" at bounding box center [1238, 42] width 71 height 25
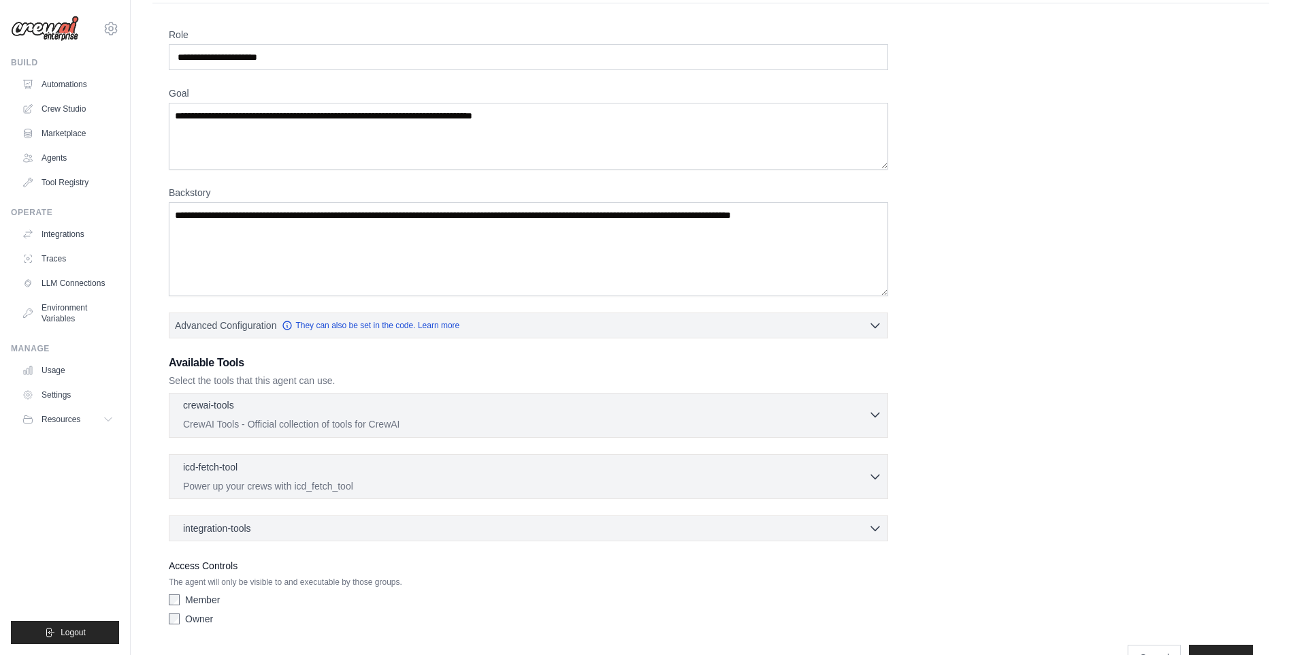
scroll to position [76, 0]
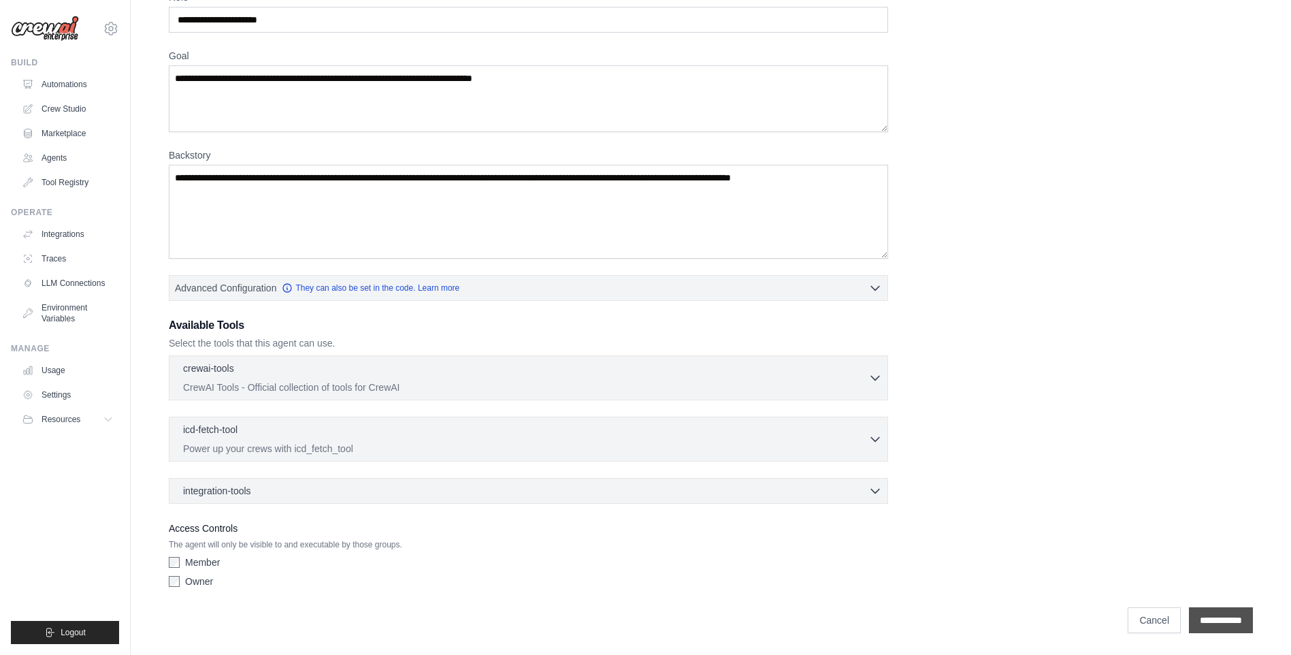
click at [1227, 620] on input "**********" at bounding box center [1221, 620] width 64 height 26
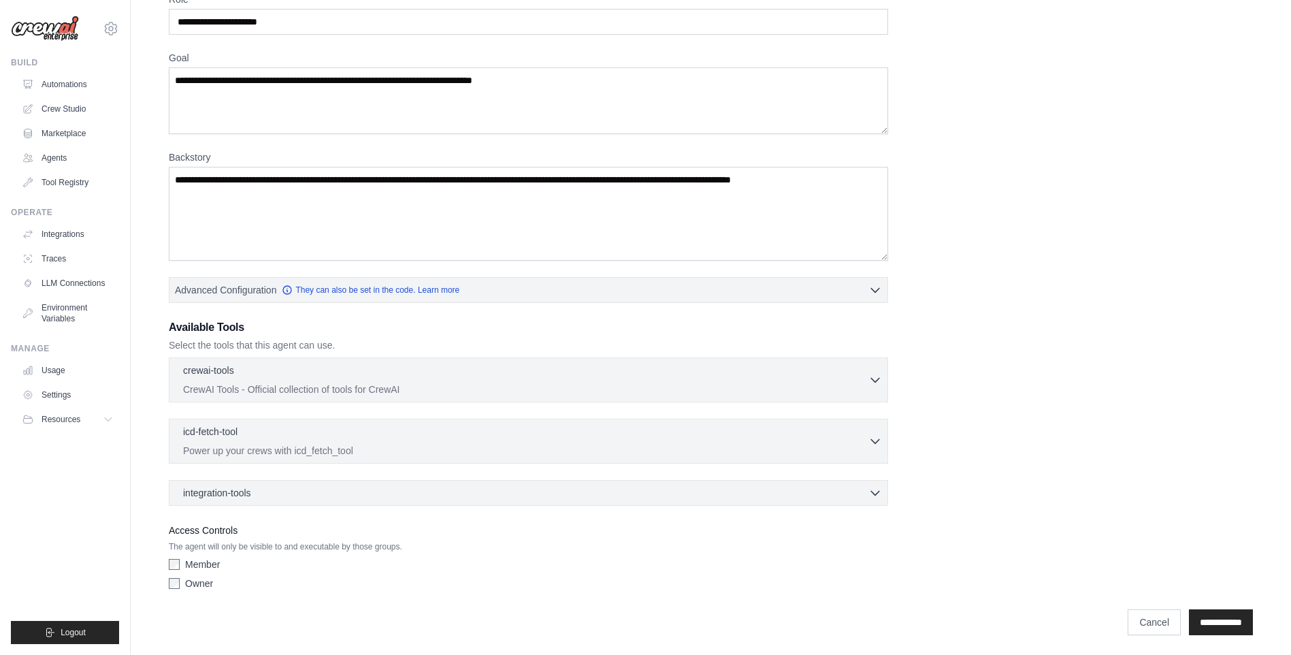
scroll to position [179, 0]
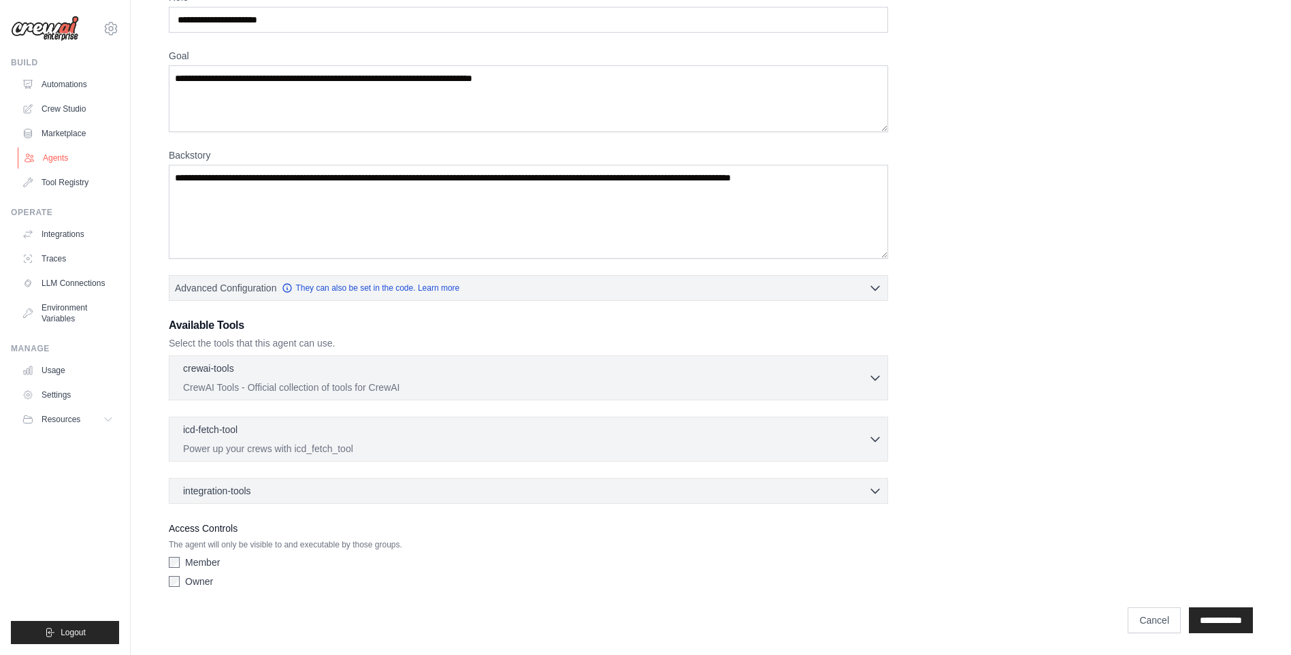
click at [44, 157] on link "Agents" at bounding box center [69, 158] width 103 height 22
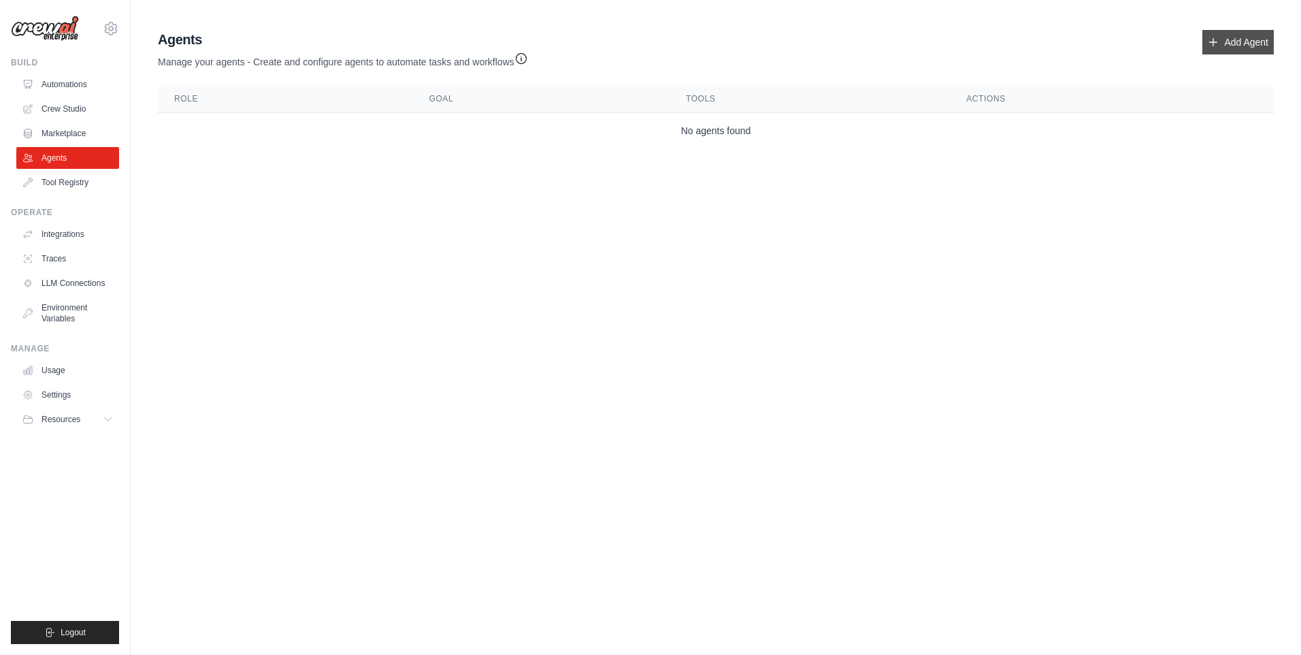
click at [1248, 50] on link "Add Agent" at bounding box center [1238, 42] width 71 height 25
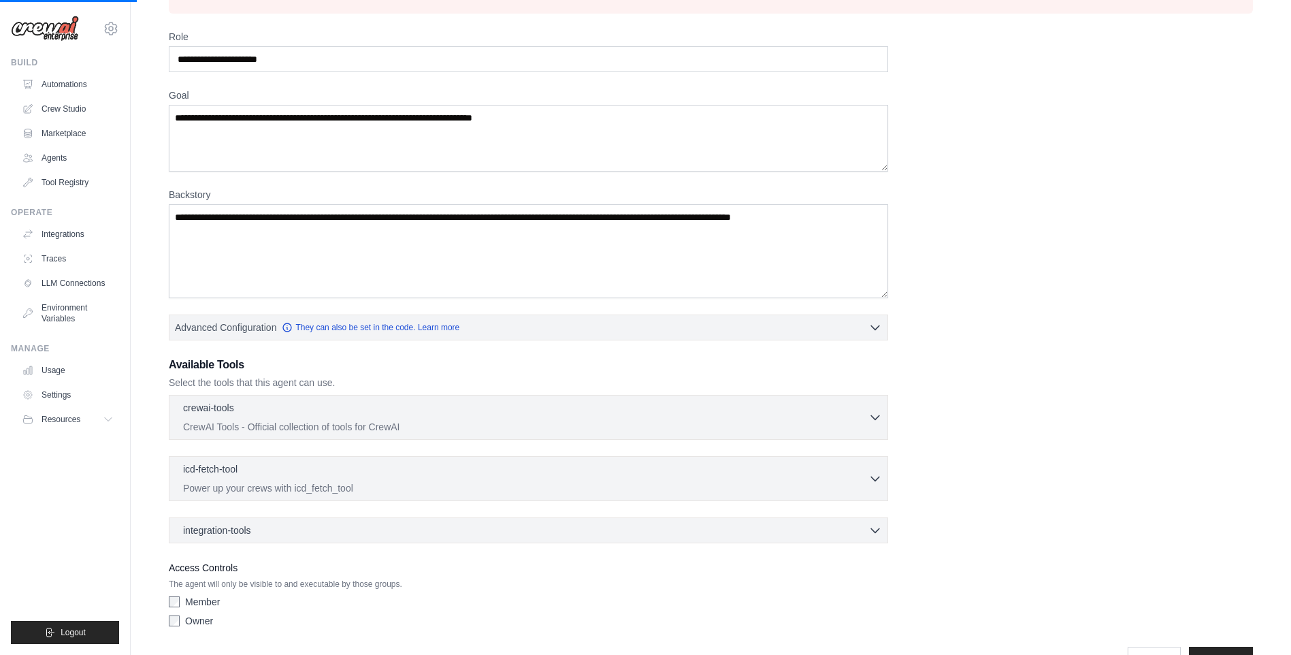
scroll to position [179, 0]
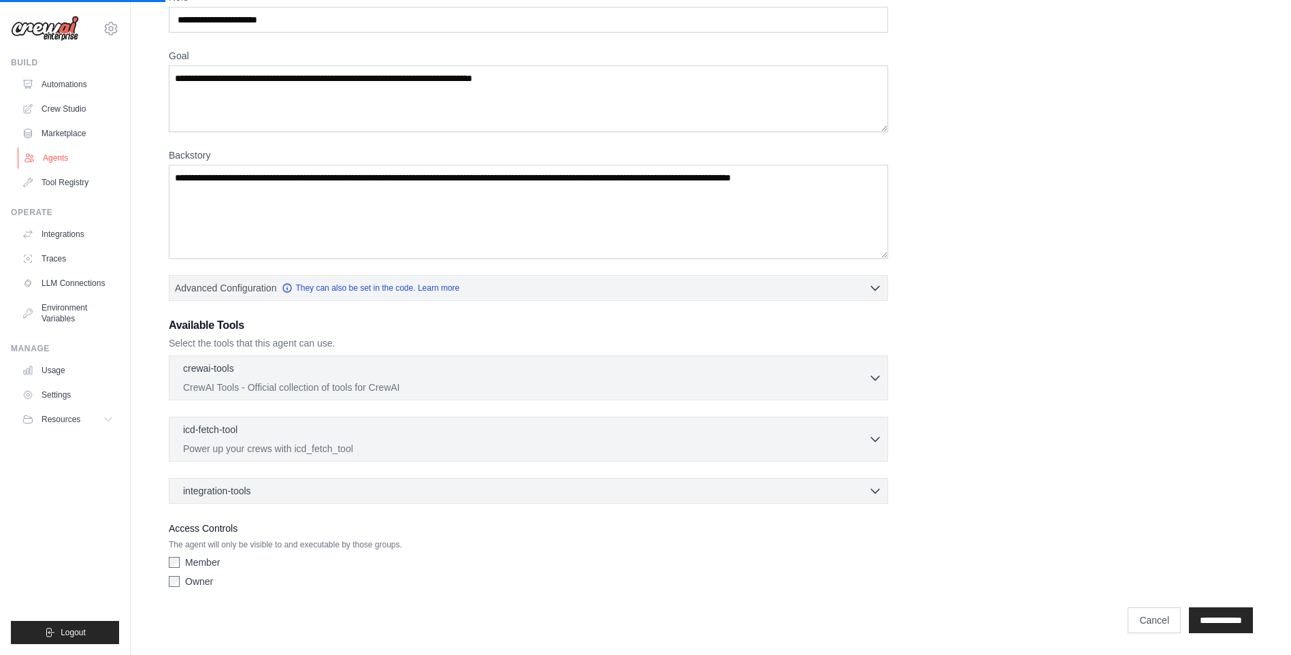
click at [52, 157] on link "Agents" at bounding box center [69, 158] width 103 height 22
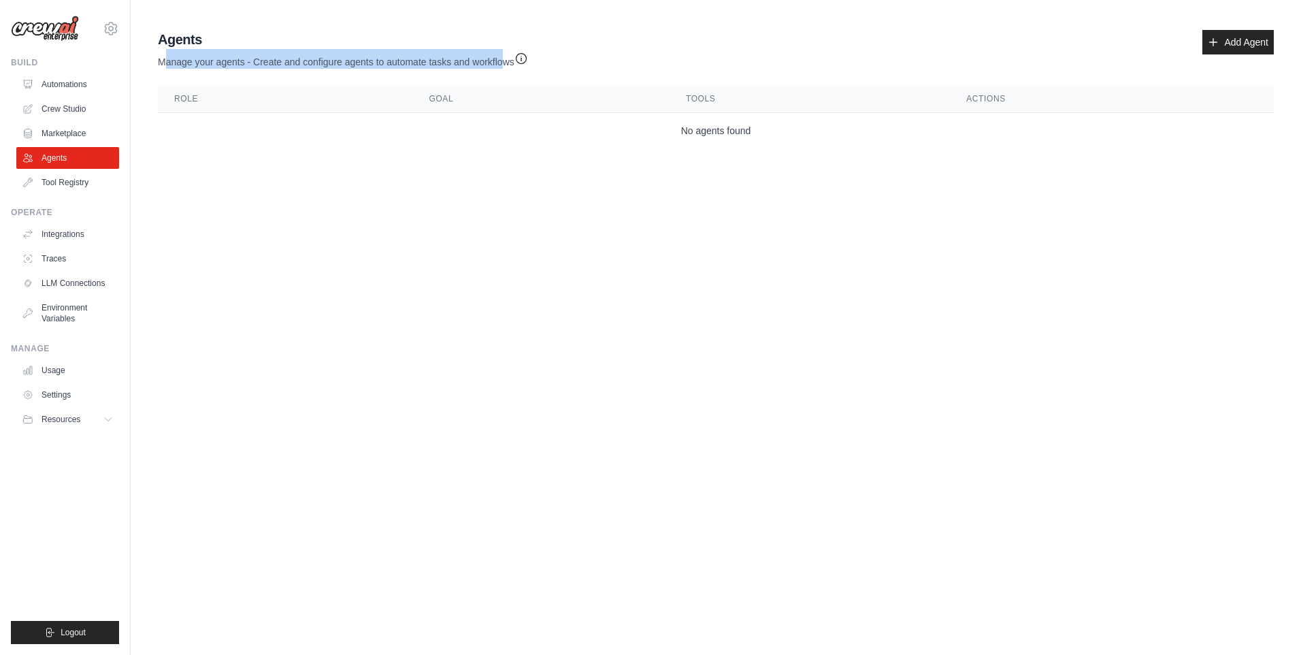
drag, startPoint x: 219, startPoint y: 61, endPoint x: 504, endPoint y: 68, distance: 285.3
click at [504, 68] on p "Manage your agents - Create and configure agents to automate tasks and workflows" at bounding box center [343, 59] width 370 height 20
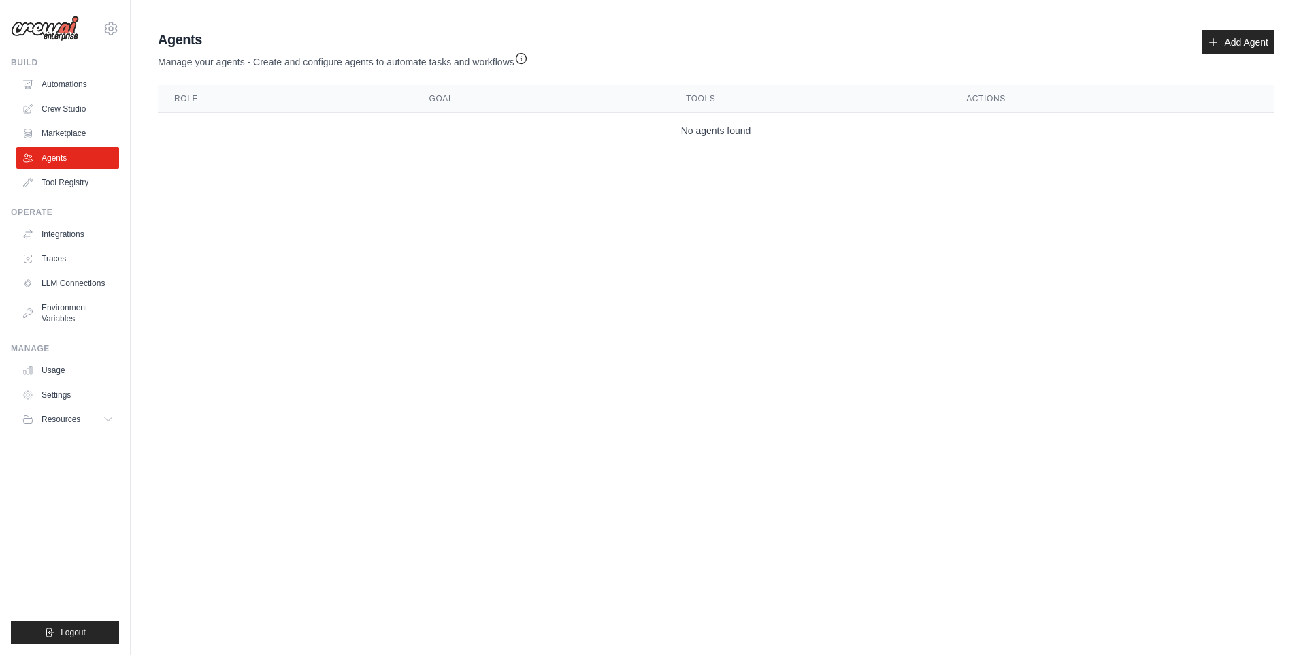
drag, startPoint x: 504, startPoint y: 68, endPoint x: 452, endPoint y: 75, distance: 52.9
click at [452, 75] on div "Agents Manage your agents - Create and configure agents to automate tasks and w…" at bounding box center [715, 89] width 1127 height 129
click at [526, 57] on icon "button" at bounding box center [521, 58] width 10 height 10
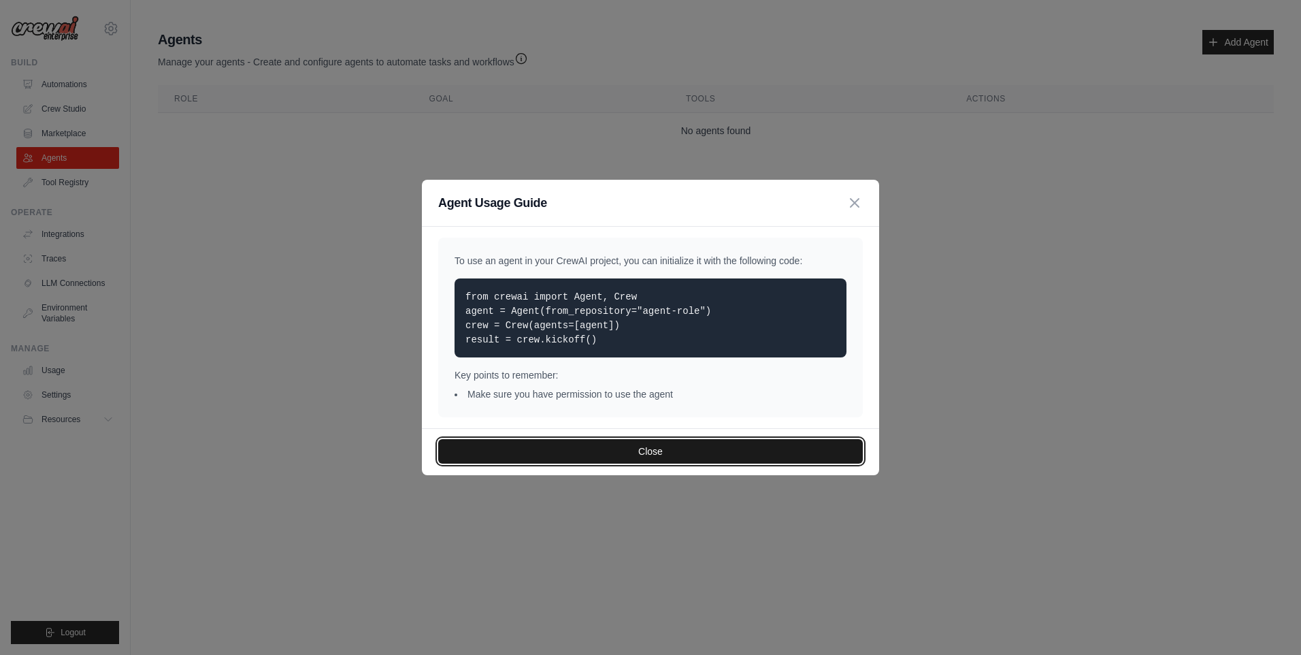
click at [650, 457] on button "Close" at bounding box center [650, 451] width 425 height 25
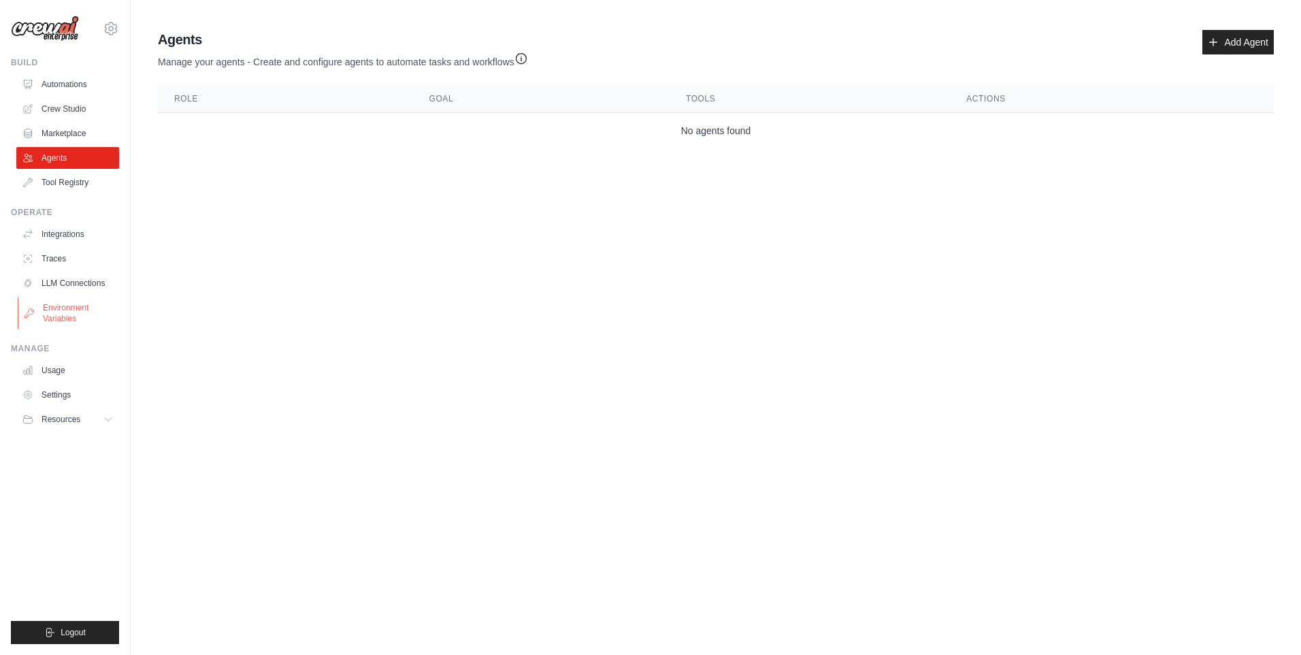
click at [62, 306] on link "Environment Variables" at bounding box center [69, 313] width 103 height 33
click at [68, 294] on ul "Integrations Traces LLM Connections Environment Variables" at bounding box center [67, 276] width 103 height 106
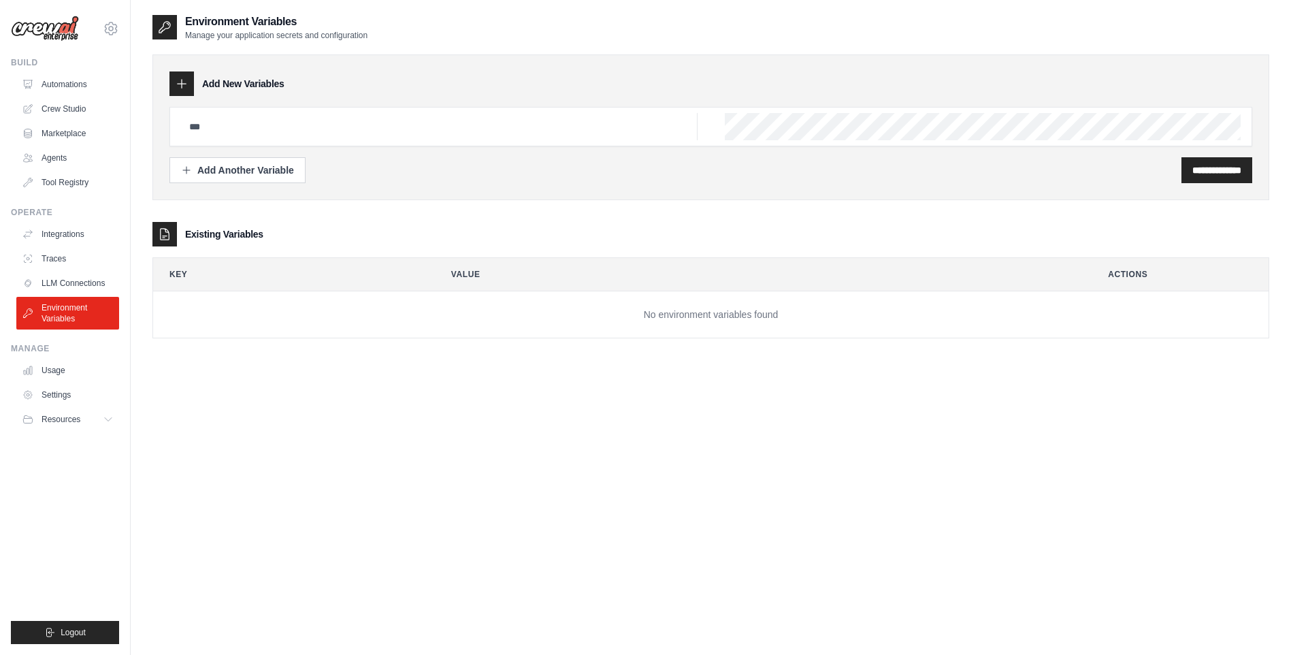
click at [66, 283] on link "LLM Connections" at bounding box center [67, 283] width 103 height 22
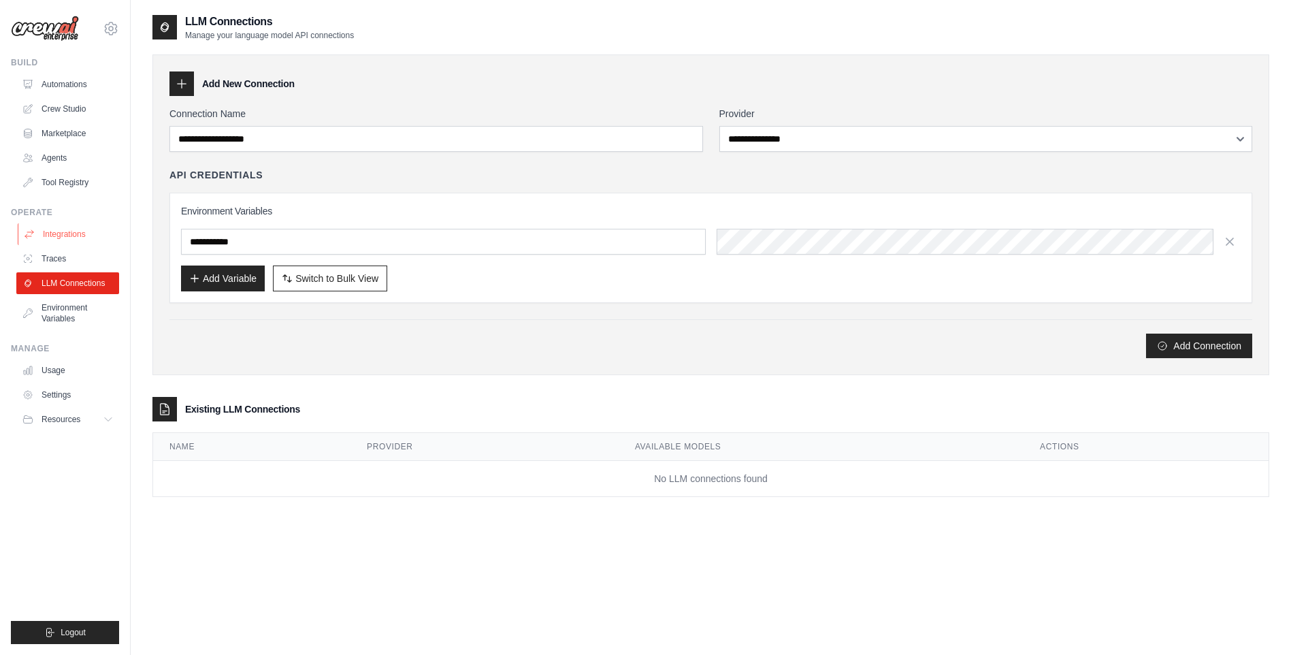
click at [80, 231] on link "Integrations" at bounding box center [69, 234] width 103 height 22
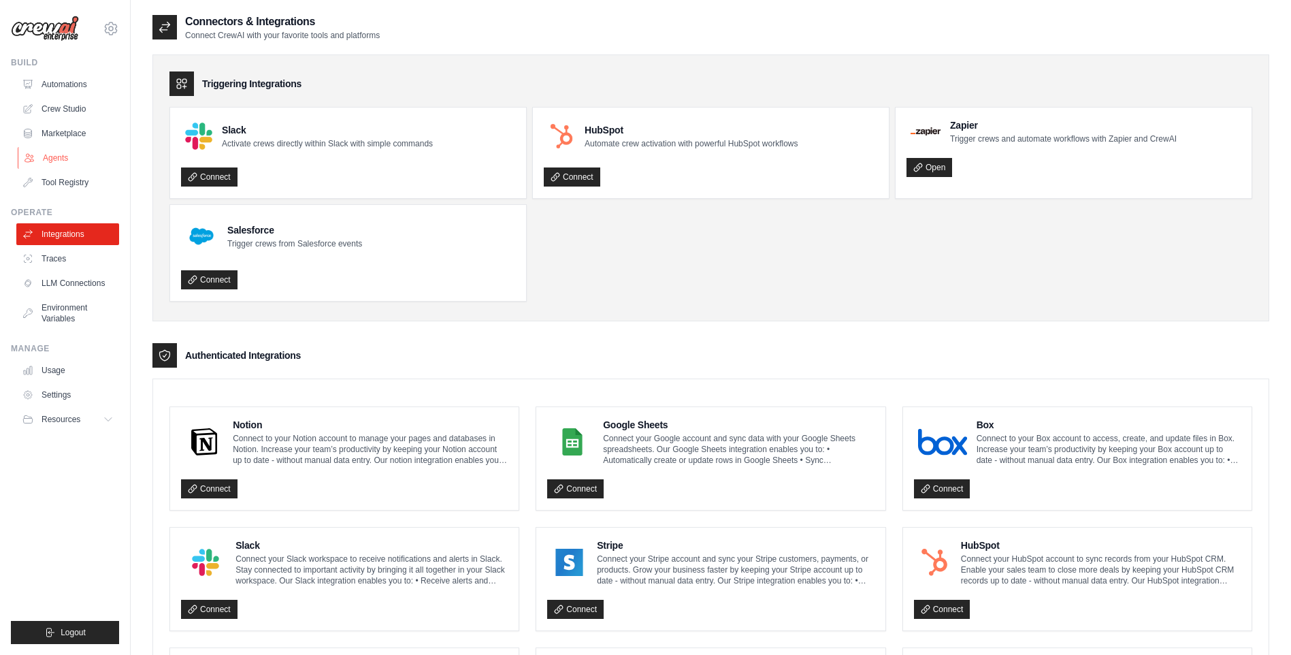
click at [64, 150] on link "Agents" at bounding box center [69, 158] width 103 height 22
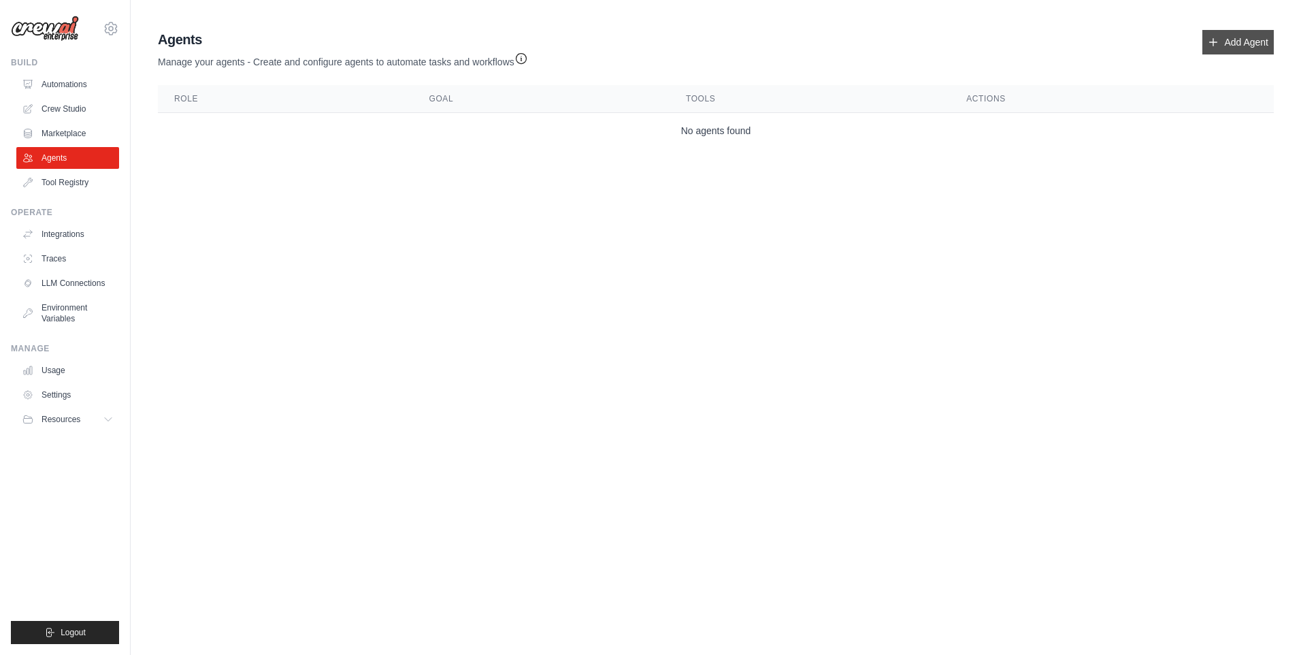
click at [1218, 44] on icon at bounding box center [1213, 42] width 11 height 11
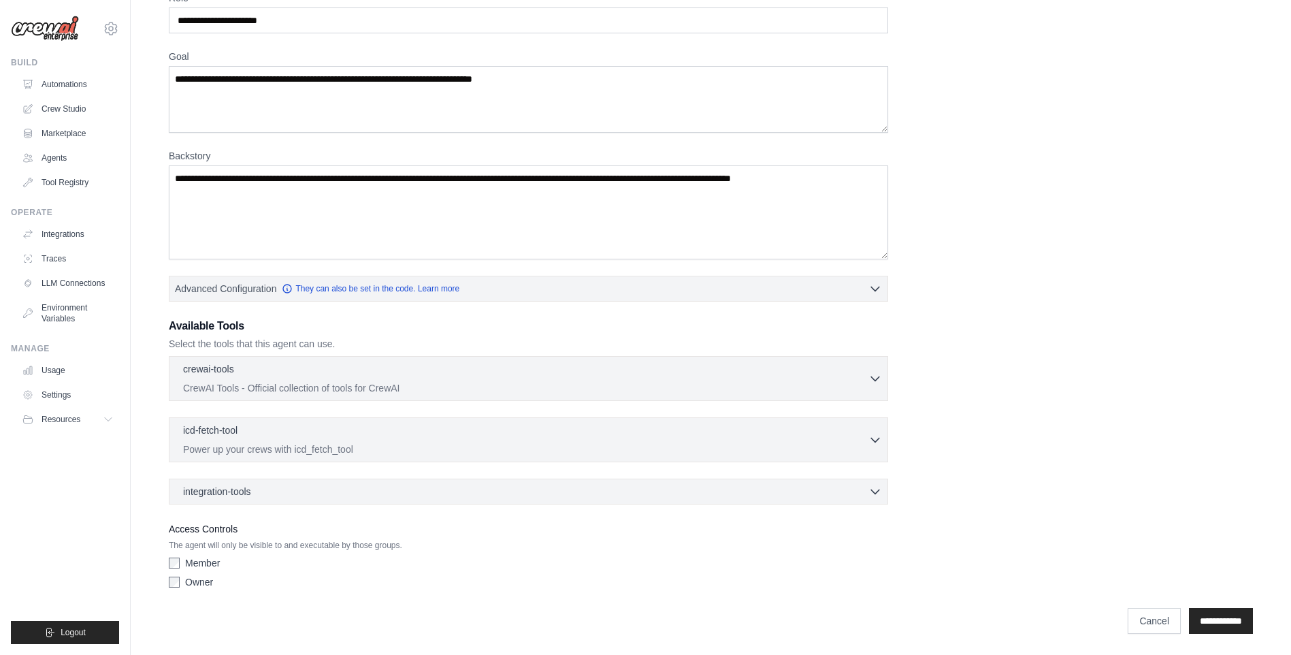
scroll to position [76, 0]
click at [759, 382] on p "CrewAI Tools - Official collection of tools for CrewAI" at bounding box center [525, 387] width 685 height 14
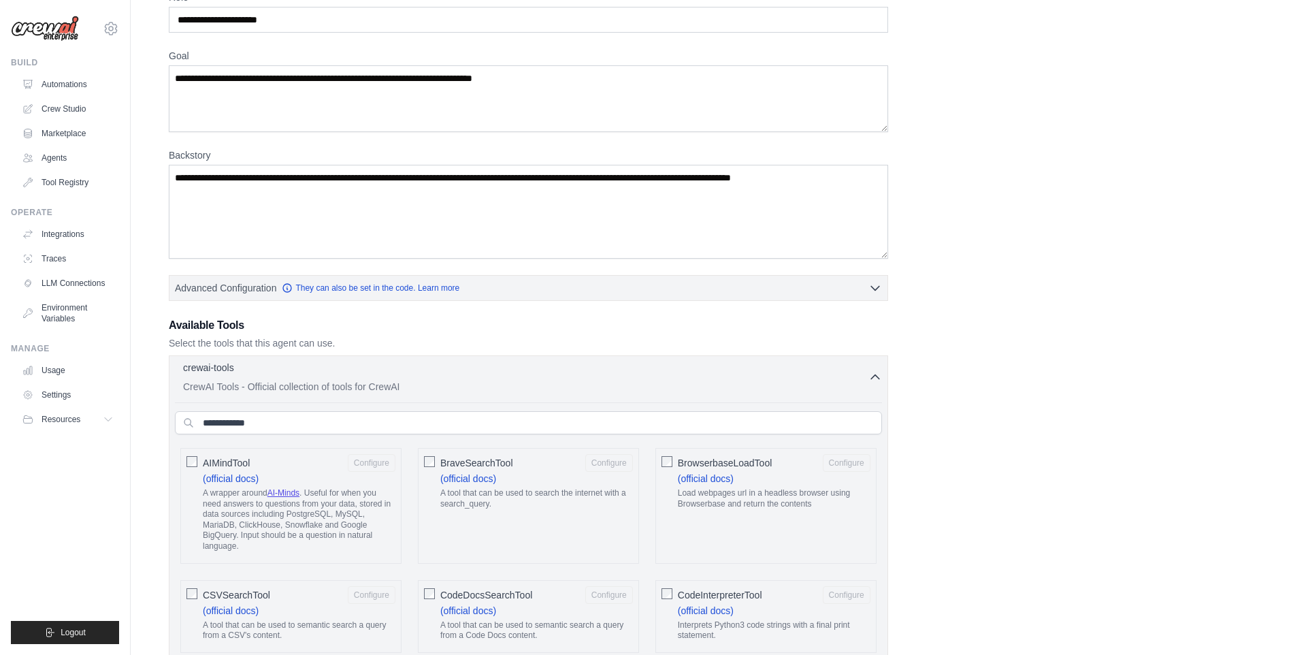
click at [754, 381] on p "CrewAI Tools - Official collection of tools for CrewAI" at bounding box center [525, 387] width 685 height 14
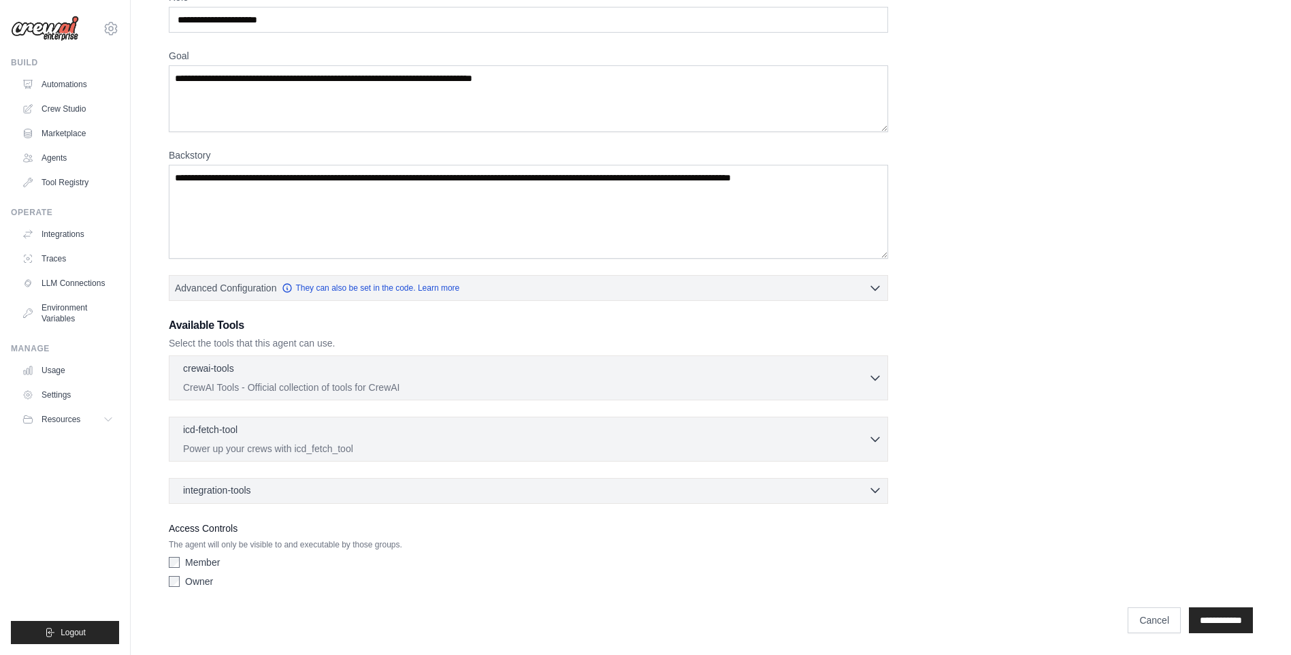
click at [227, 483] on span "integration-tools" at bounding box center [217, 490] width 68 height 14
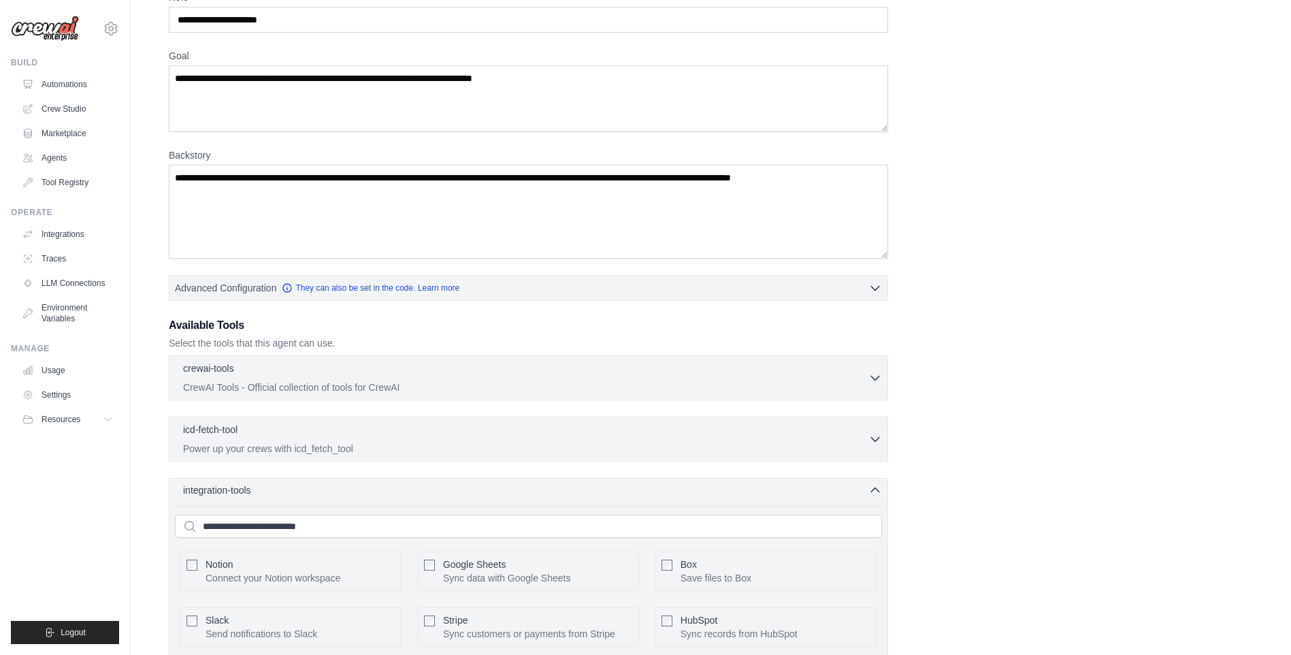
click at [228, 487] on span "integration-tools" at bounding box center [217, 490] width 68 height 14
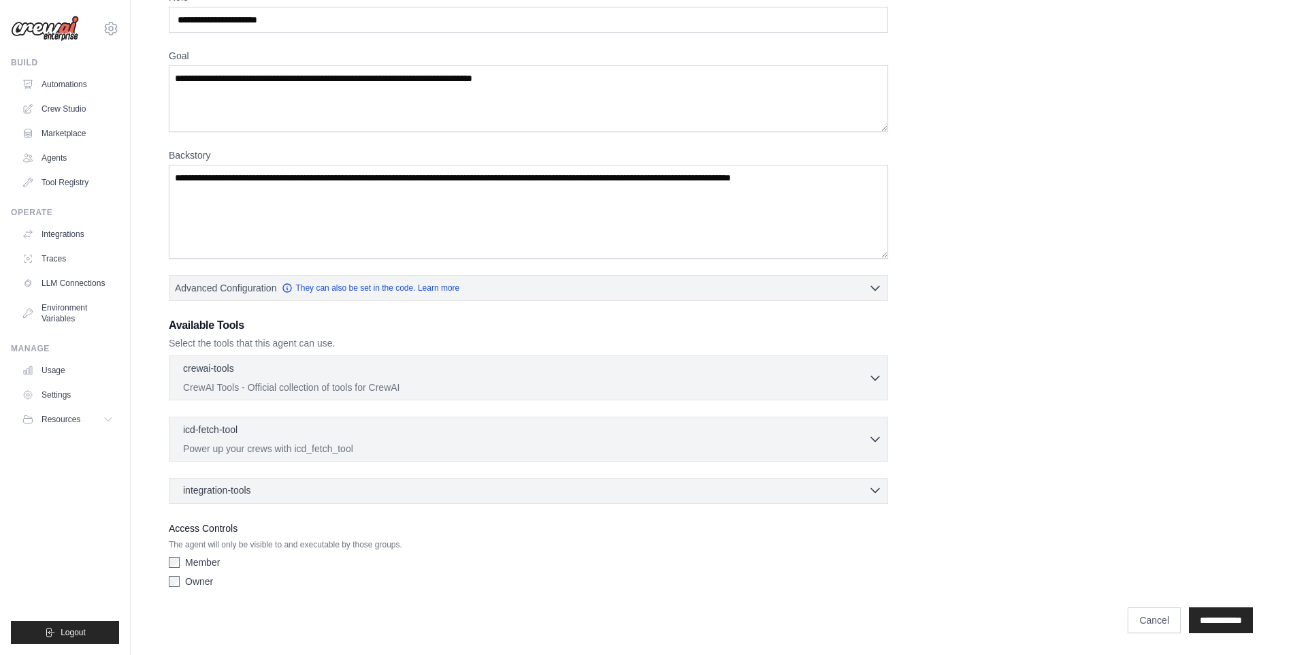
click at [244, 492] on span "integration-tools" at bounding box center [217, 490] width 68 height 14
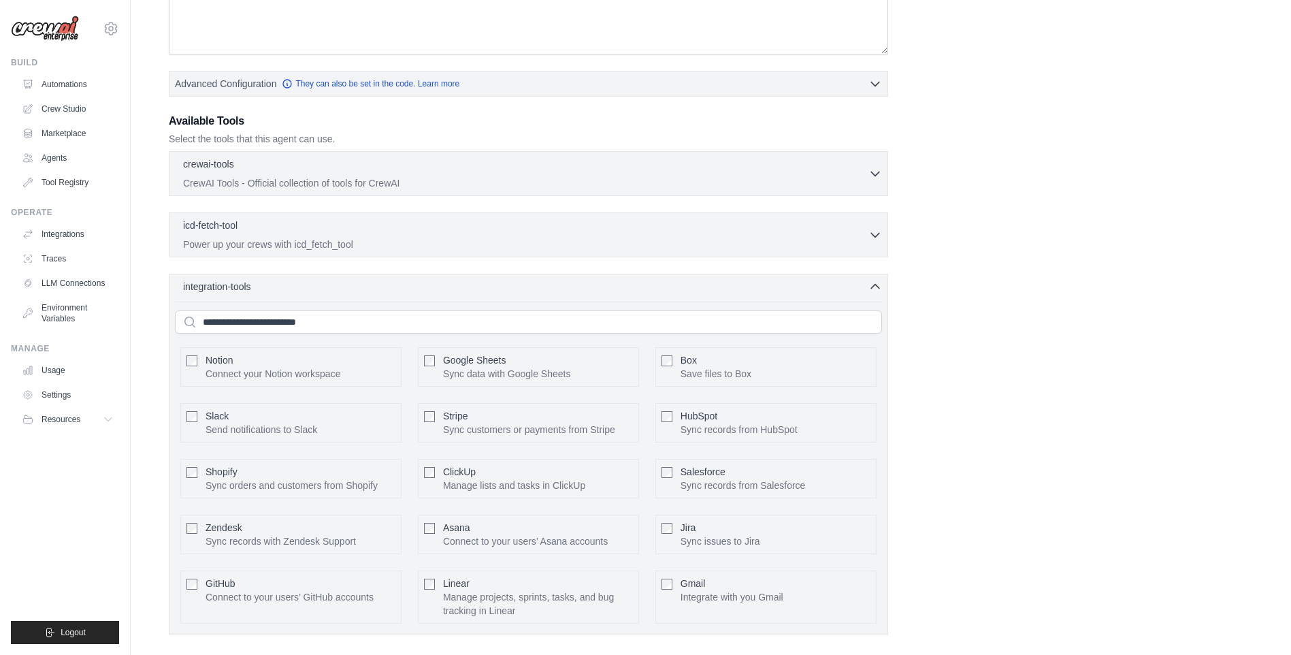
scroll to position [348, 0]
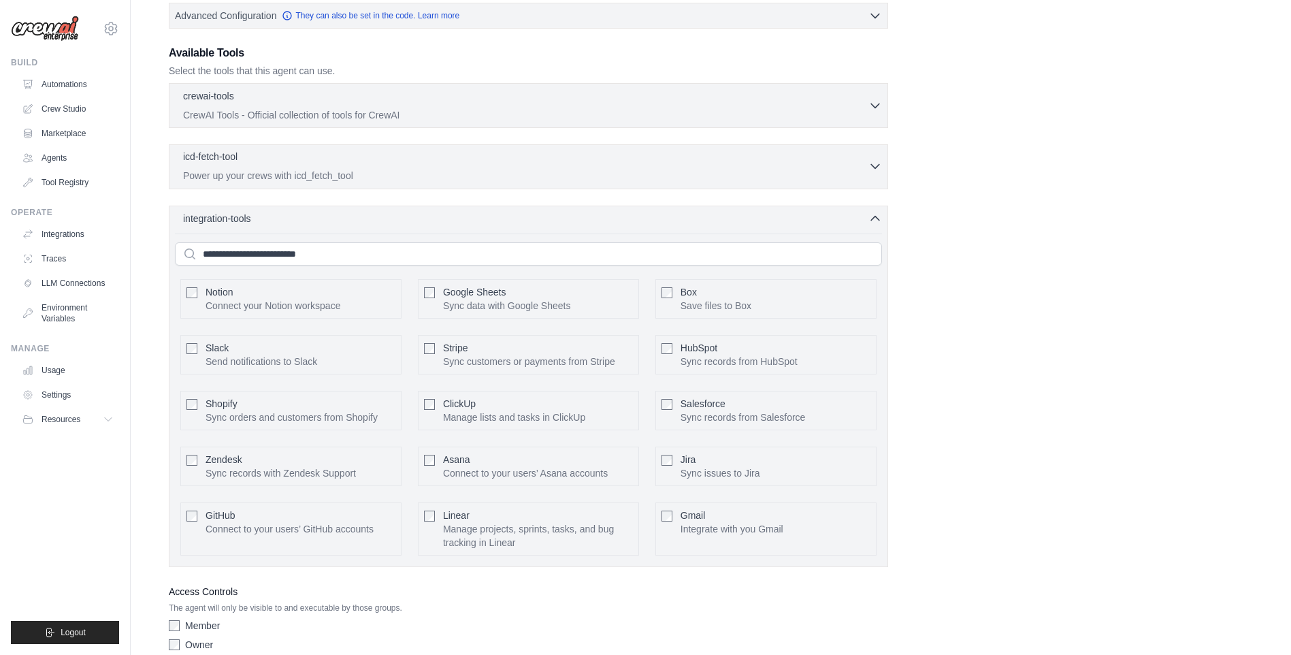
click at [305, 163] on div "icd-fetch-tool 0 selected" at bounding box center [525, 158] width 685 height 16
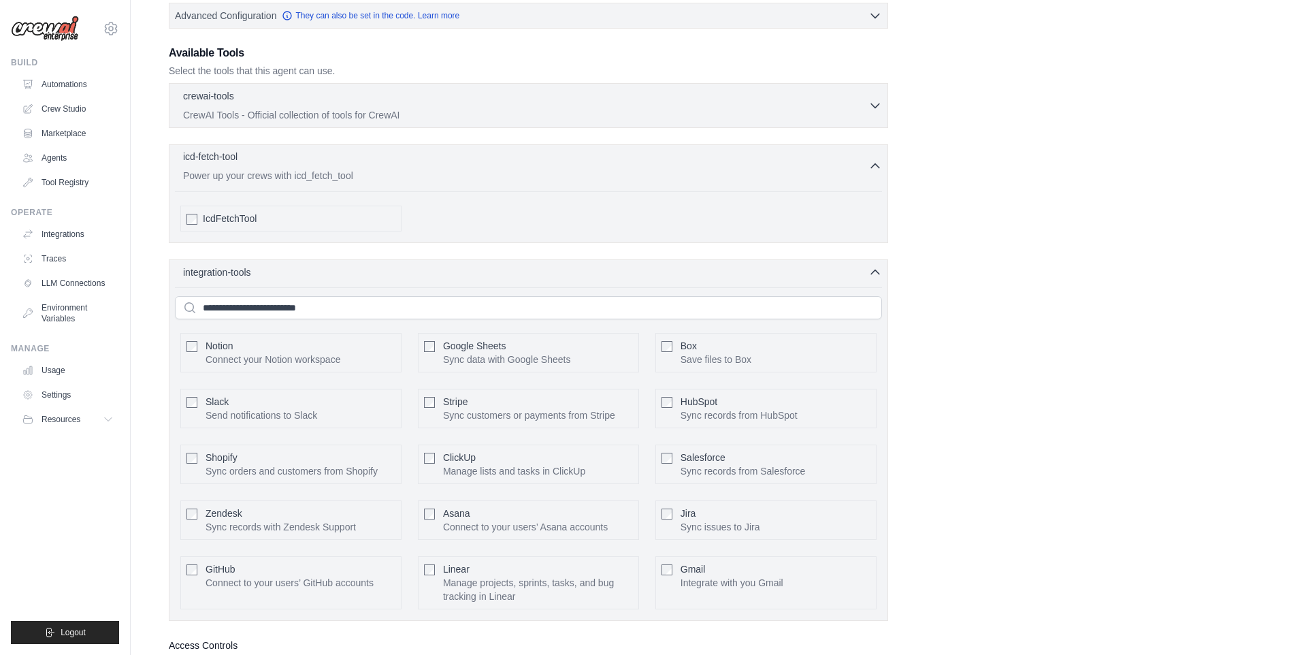
click at [305, 163] on div "icd-fetch-tool 0 selected" at bounding box center [525, 158] width 685 height 16
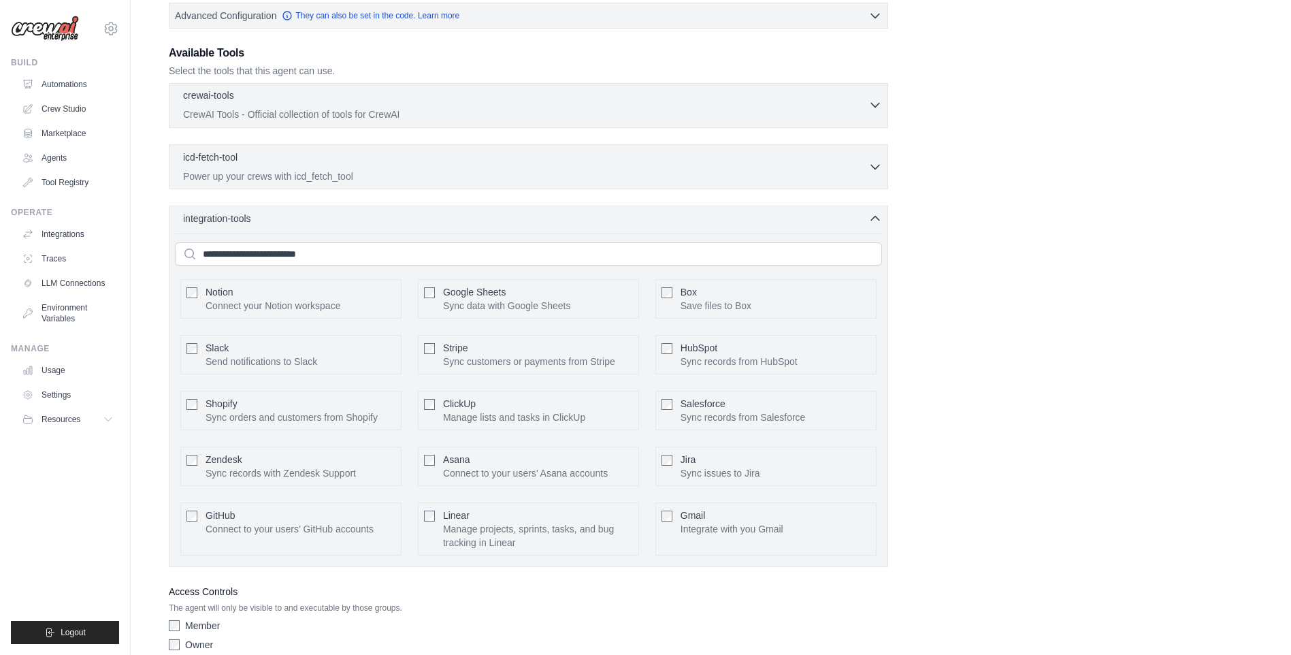
click at [316, 95] on div "crewai-tools 0 selected" at bounding box center [525, 96] width 685 height 16
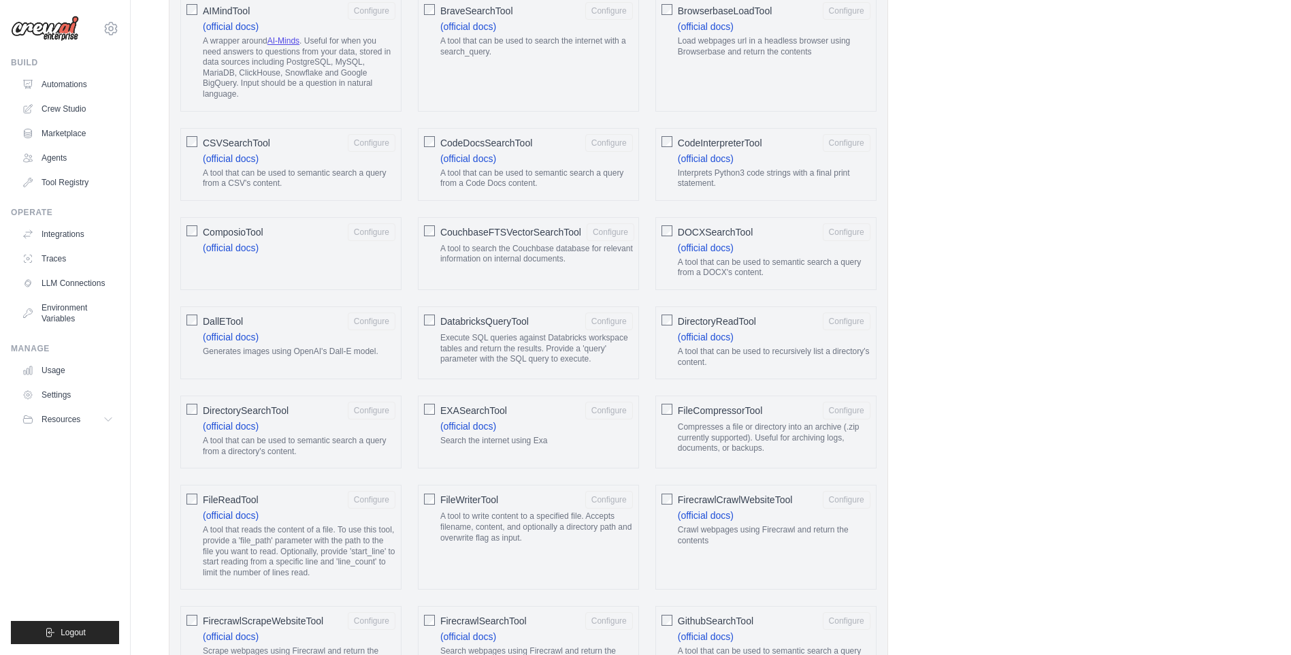
scroll to position [119, 0]
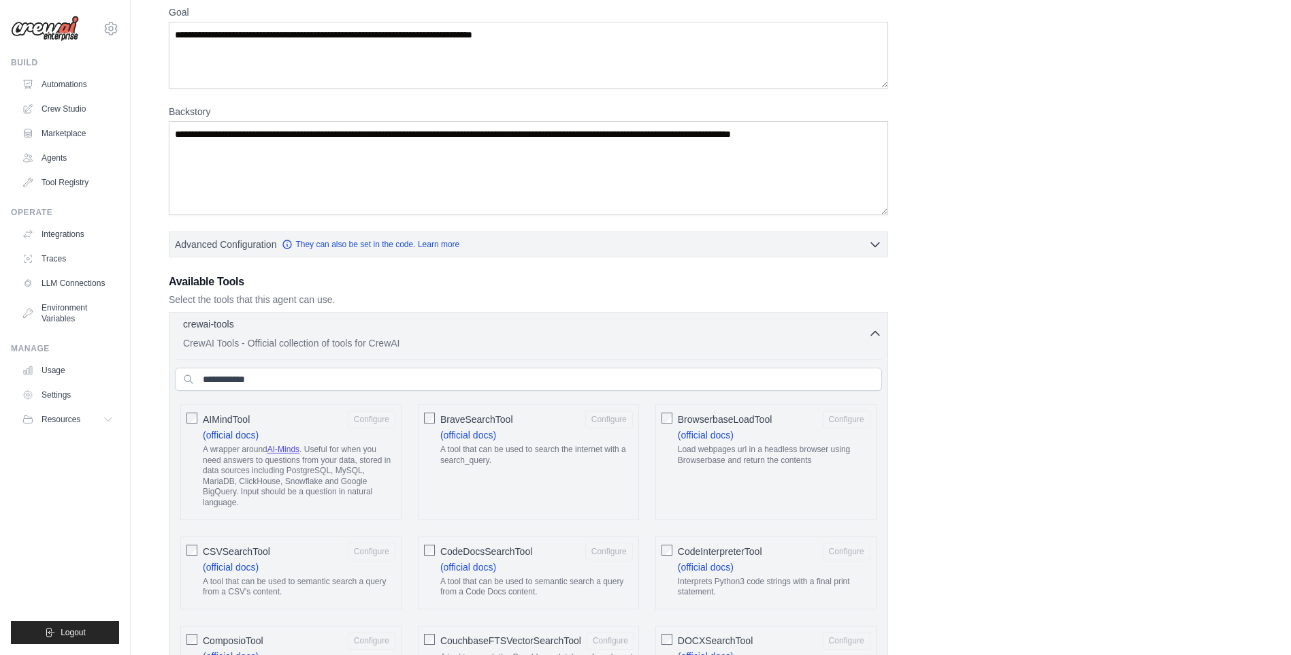
click at [872, 326] on button "crewai-tools 0 selected CrewAI Tools - Official collection of tools for CrewAI" at bounding box center [528, 333] width 707 height 33
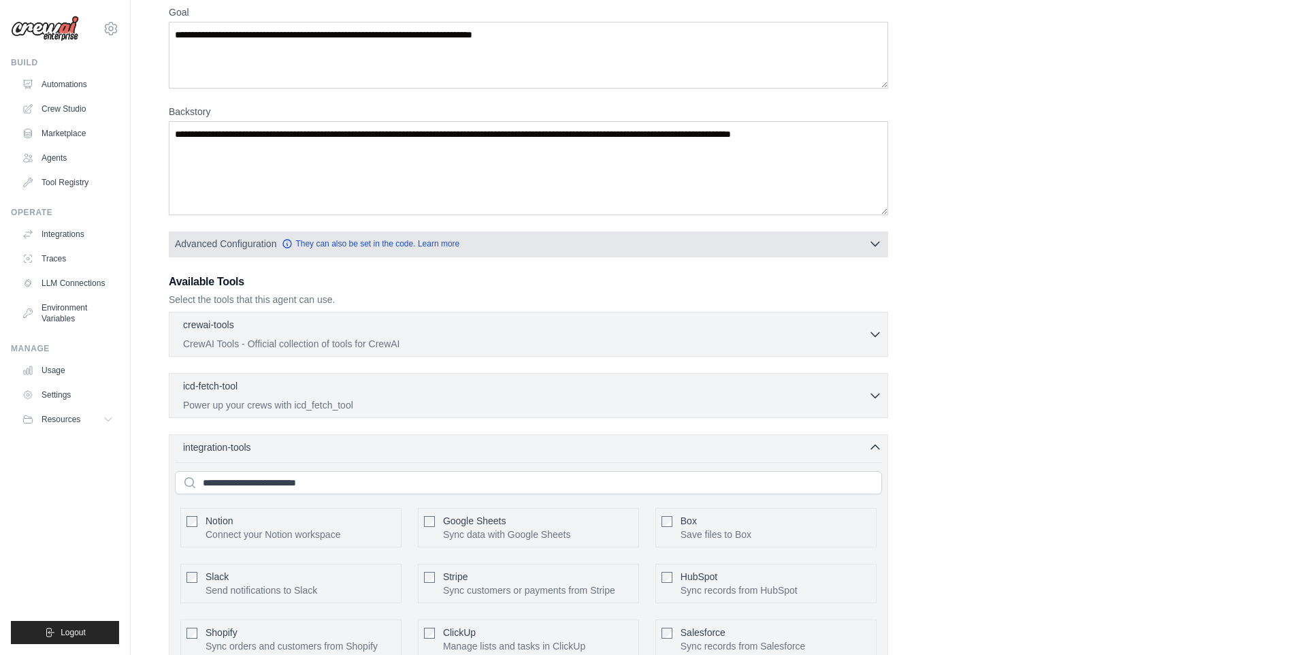
click at [830, 234] on button "Advanced Configuration They can also be set in the code. Learn more" at bounding box center [528, 243] width 718 height 25
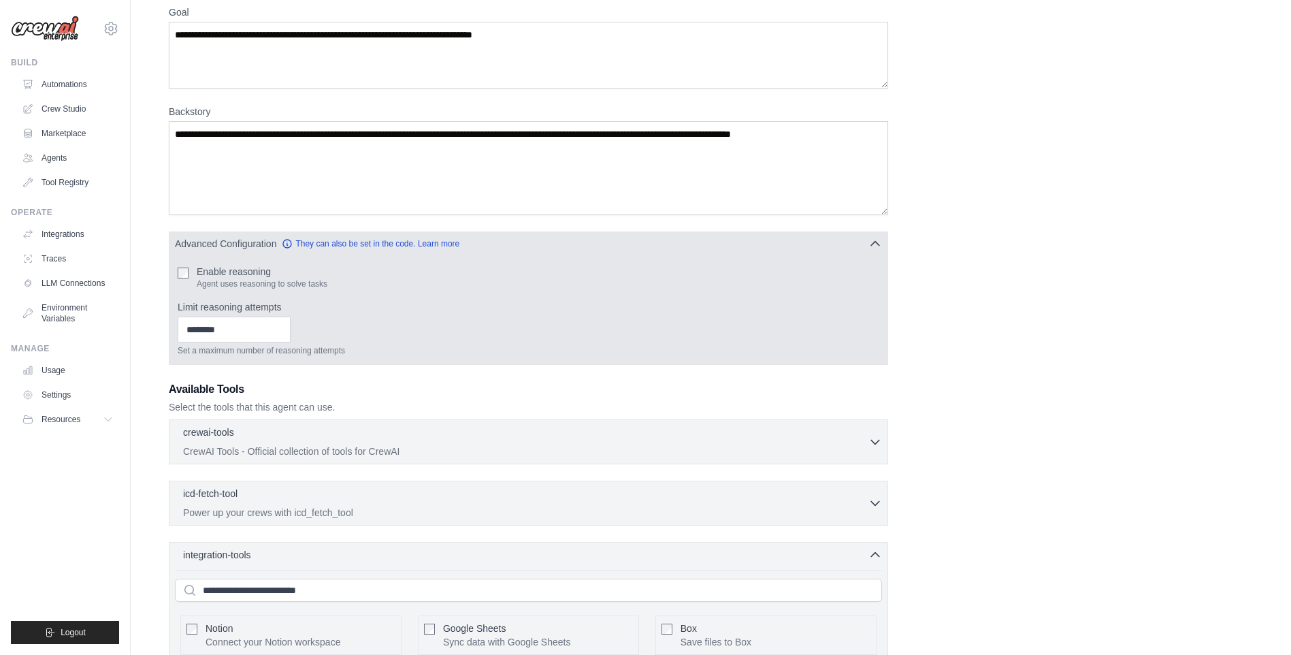
drag, startPoint x: 869, startPoint y: 238, endPoint x: 837, endPoint y: 253, distance: 34.7
click at [869, 238] on icon "button" at bounding box center [876, 244] width 14 height 14
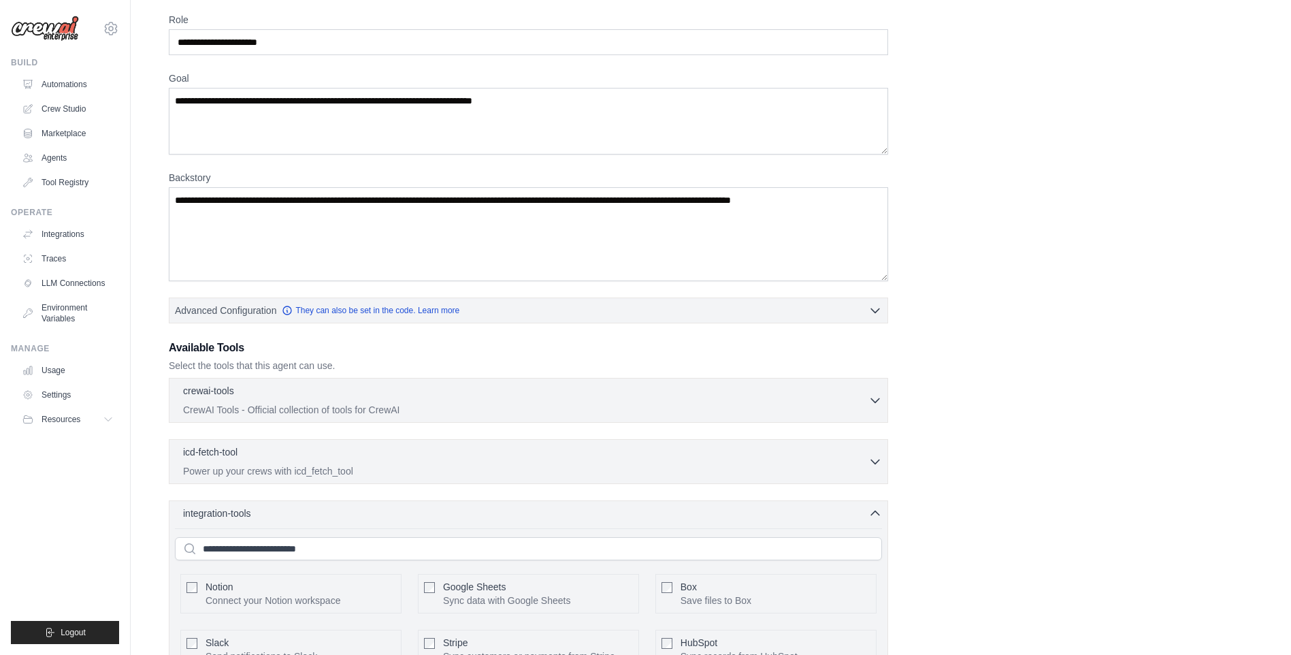
scroll to position [0, 0]
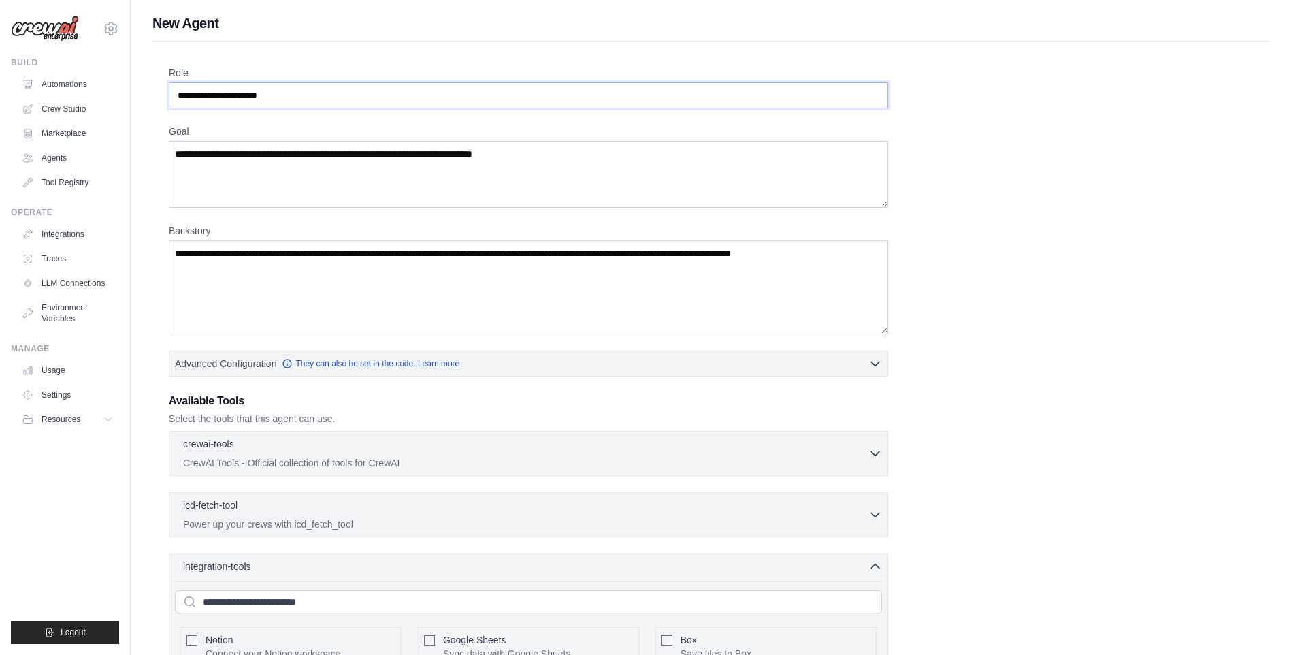
drag, startPoint x: 208, startPoint y: 95, endPoint x: 164, endPoint y: 88, distance: 44.8
click at [164, 88] on div "Role Goal Backstory Advanced Configuration They can also be set in the code. Le…" at bounding box center [710, 547] width 1117 height 1011
click at [208, 98] on input "Role" at bounding box center [528, 95] width 719 height 26
drag, startPoint x: 208, startPoint y: 95, endPoint x: 141, endPoint y: 98, distance: 66.8
click at [141, 98] on div "New Agent Role Goal Backstory Advanced Configuration They can also be set in th…" at bounding box center [711, 533] width 1161 height 1039
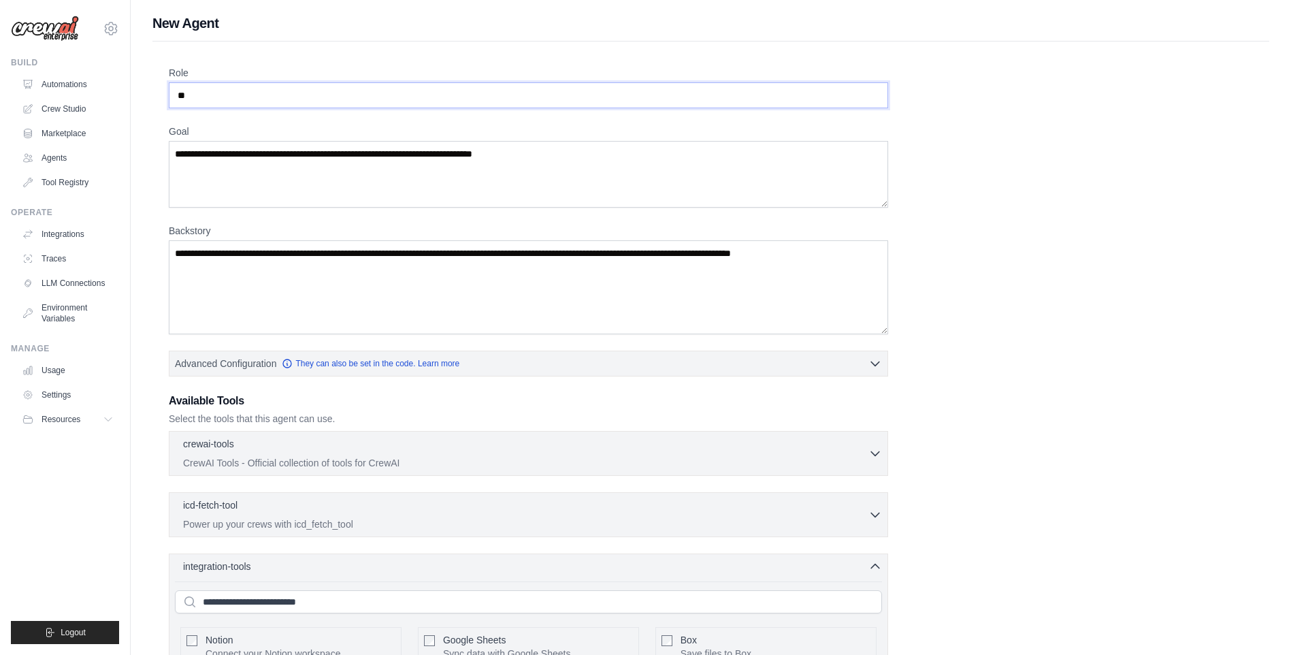
type input "*"
drag, startPoint x: 347, startPoint y: 99, endPoint x: 328, endPoint y: 108, distance: 21.3
click at [340, 96] on input "**" at bounding box center [528, 95] width 719 height 26
click at [370, 166] on textarea "Goal" at bounding box center [528, 174] width 719 height 67
click at [349, 100] on input "**" at bounding box center [528, 95] width 719 height 26
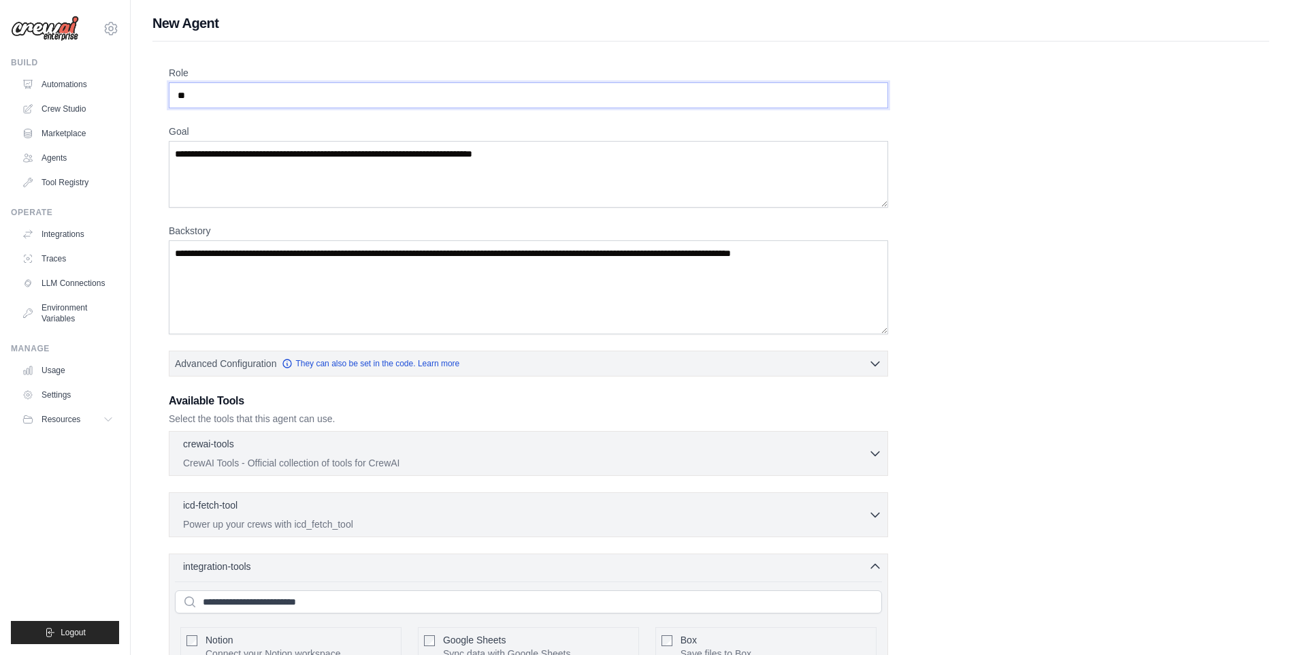
type input "*"
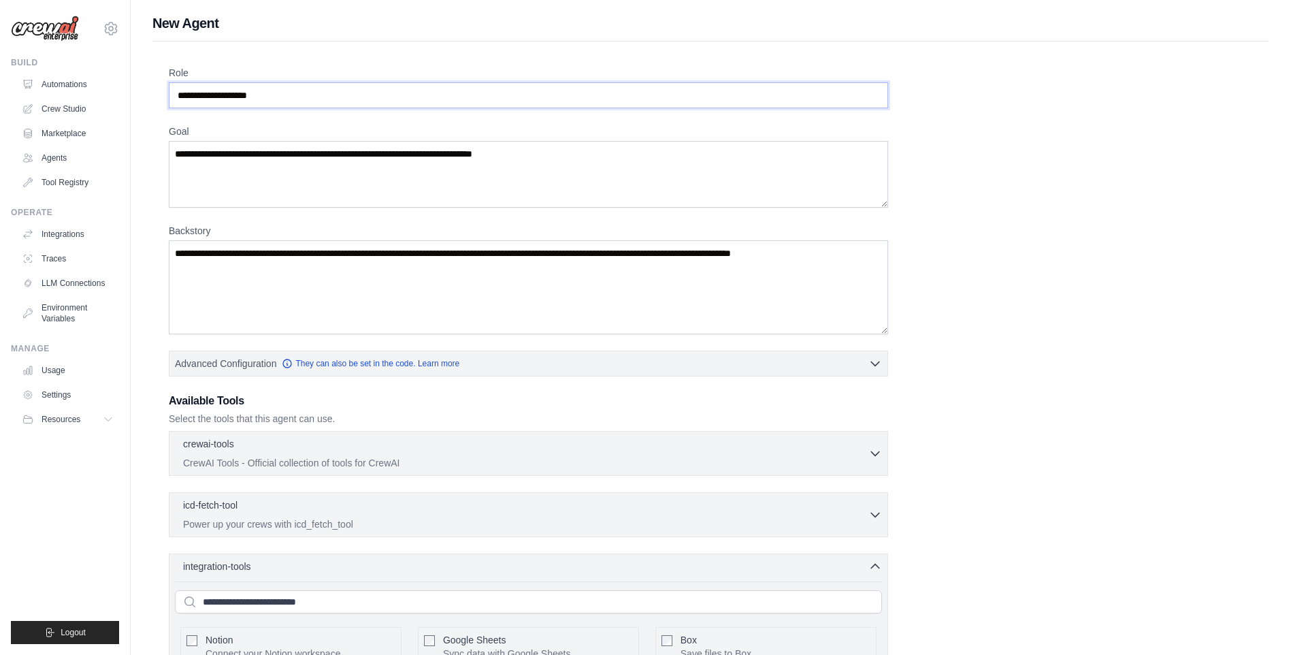
type input "**********"
drag, startPoint x: 253, startPoint y: 161, endPoint x: 265, endPoint y: 180, distance: 22.9
click at [254, 164] on textarea "Goal" at bounding box center [528, 174] width 719 height 67
drag, startPoint x: 248, startPoint y: 154, endPoint x: 89, endPoint y: 142, distance: 159.0
click at [96, 148] on div "xuanlam38@gmail.com Settings Build Automations Crew Studio" at bounding box center [645, 533] width 1291 height 1066
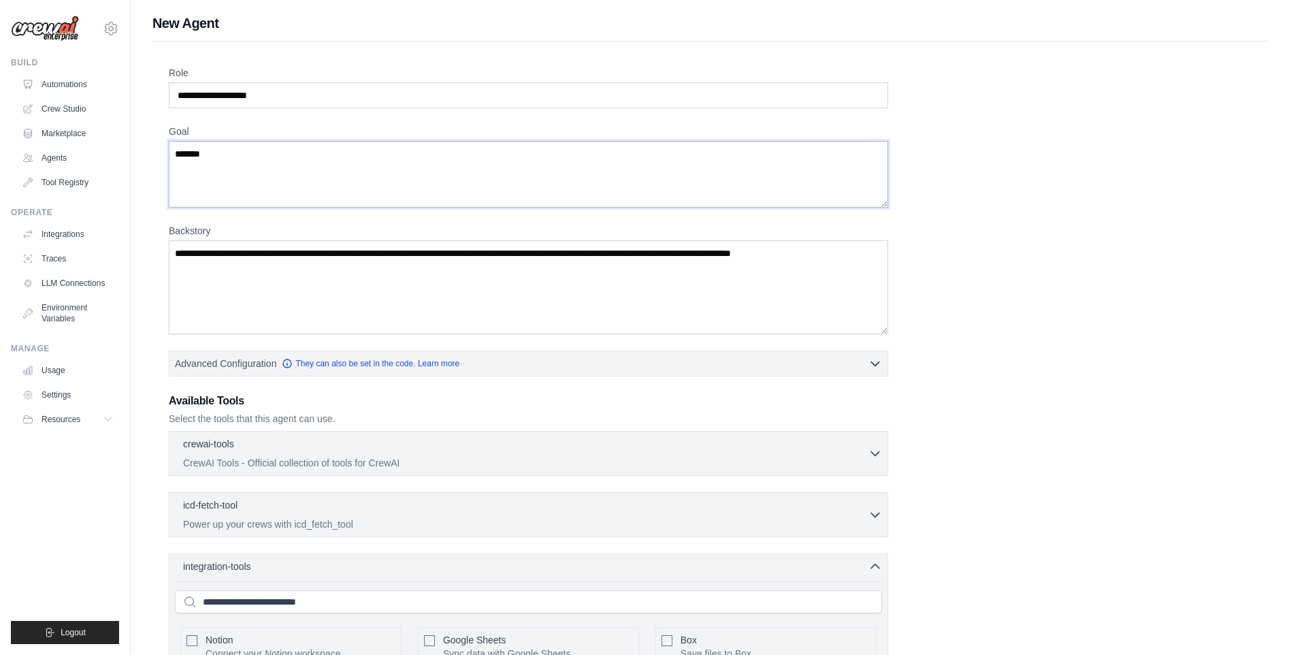
click at [400, 167] on textarea "******" at bounding box center [528, 174] width 719 height 67
type textarea "*"
type textarea "**********"
click at [849, 258] on textarea "Backstory" at bounding box center [528, 287] width 719 height 94
drag, startPoint x: 850, startPoint y: 250, endPoint x: 389, endPoint y: 278, distance: 462.3
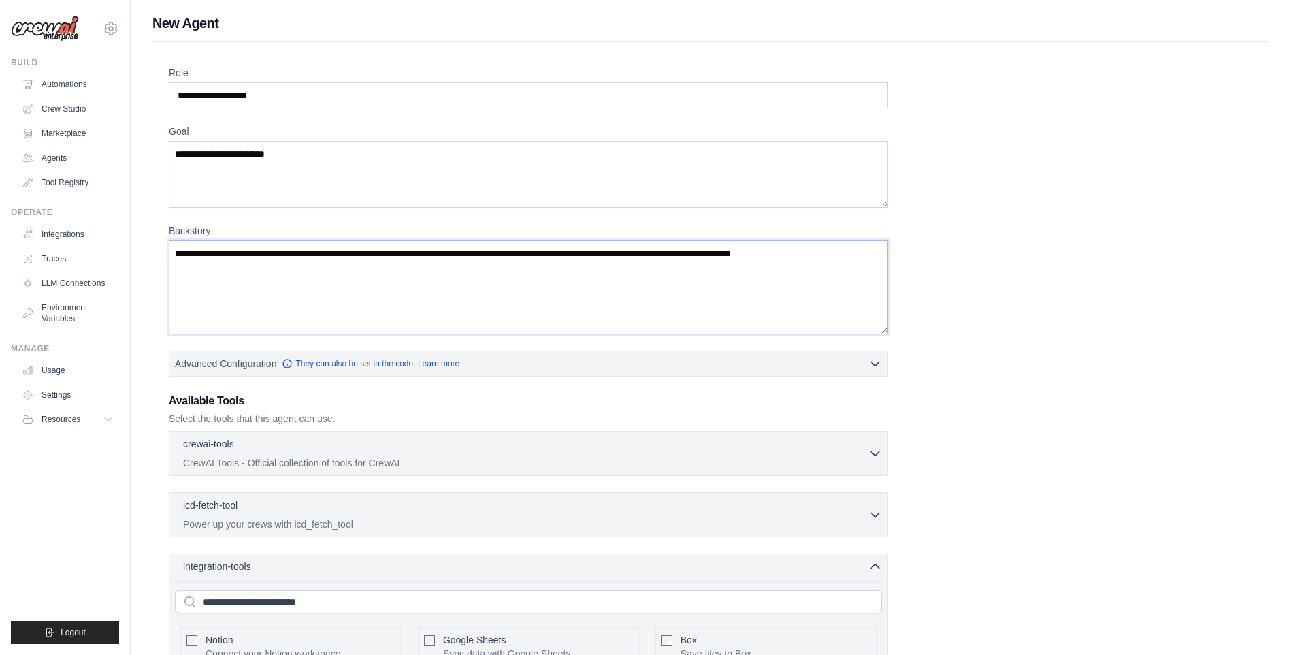
click at [480, 266] on textarea "Backstory" at bounding box center [528, 287] width 719 height 94
drag, startPoint x: 361, startPoint y: 276, endPoint x: 496, endPoint y: 271, distance: 134.2
click at [508, 259] on textarea "Backstory" at bounding box center [528, 287] width 719 height 94
drag, startPoint x: 176, startPoint y: 266, endPoint x: 172, endPoint y: 260, distance: 7.8
click at [170, 265] on textarea "Backstory" at bounding box center [528, 287] width 719 height 94
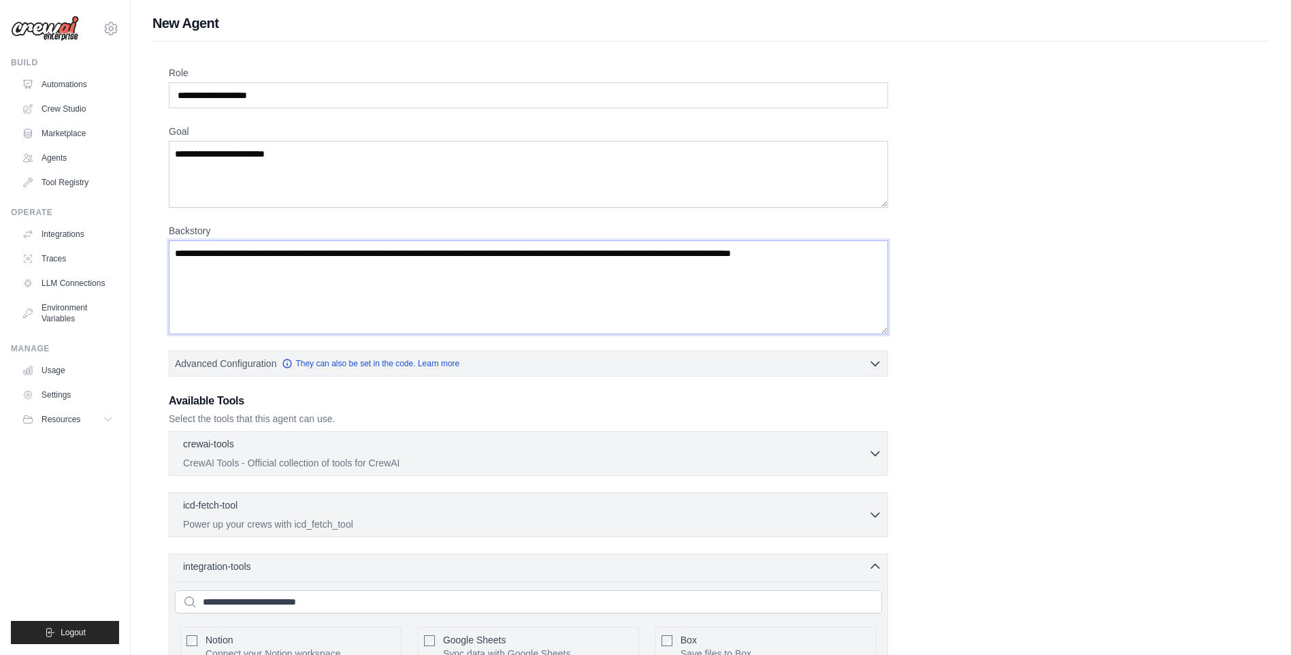
drag, startPoint x: 173, startPoint y: 257, endPoint x: 525, endPoint y: 272, distance: 352.9
click at [728, 250] on textarea "Backstory" at bounding box center [528, 287] width 719 height 94
drag, startPoint x: 245, startPoint y: 266, endPoint x: 586, endPoint y: 267, distance: 341.0
click at [586, 267] on textarea "Backstory" at bounding box center [528, 287] width 719 height 94
drag, startPoint x: 513, startPoint y: 270, endPoint x: 666, endPoint y: 282, distance: 153.6
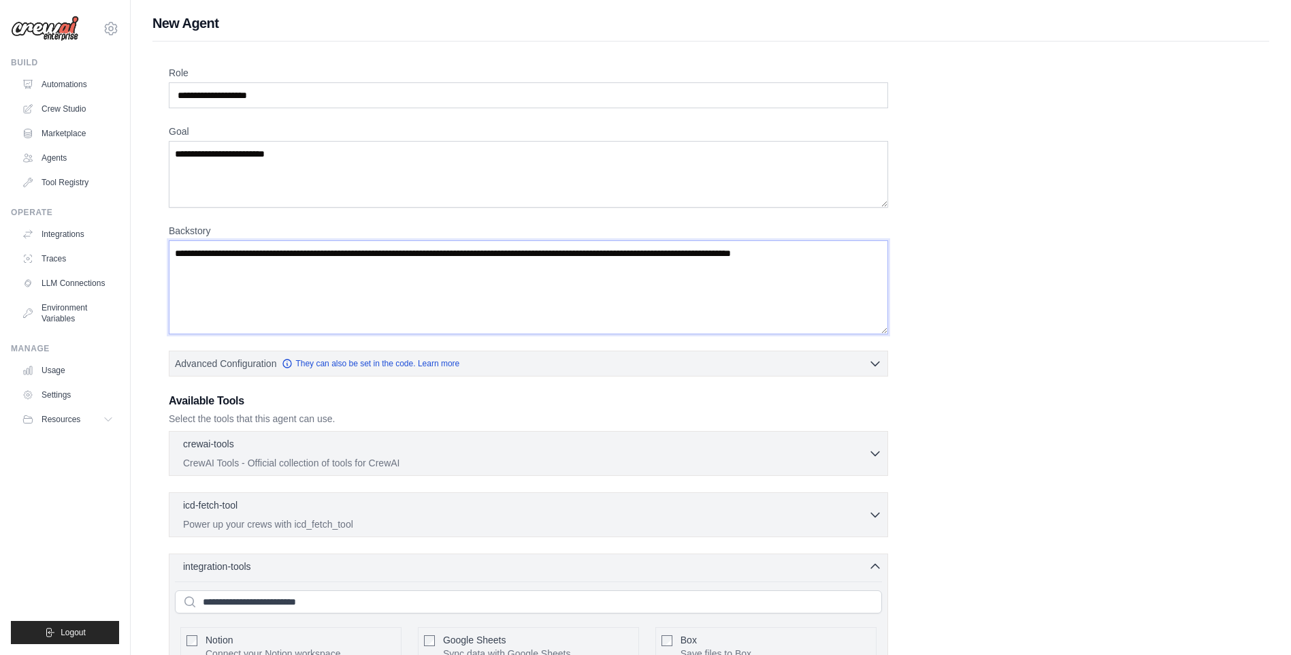
click at [794, 266] on textarea "Backstory" at bounding box center [528, 287] width 719 height 94
drag, startPoint x: 1007, startPoint y: 248, endPoint x: 869, endPoint y: 265, distance: 139.1
click at [922, 262] on div "**********" at bounding box center [711, 535] width 1084 height 939
click at [367, 169] on textarea "**********" at bounding box center [528, 174] width 719 height 67
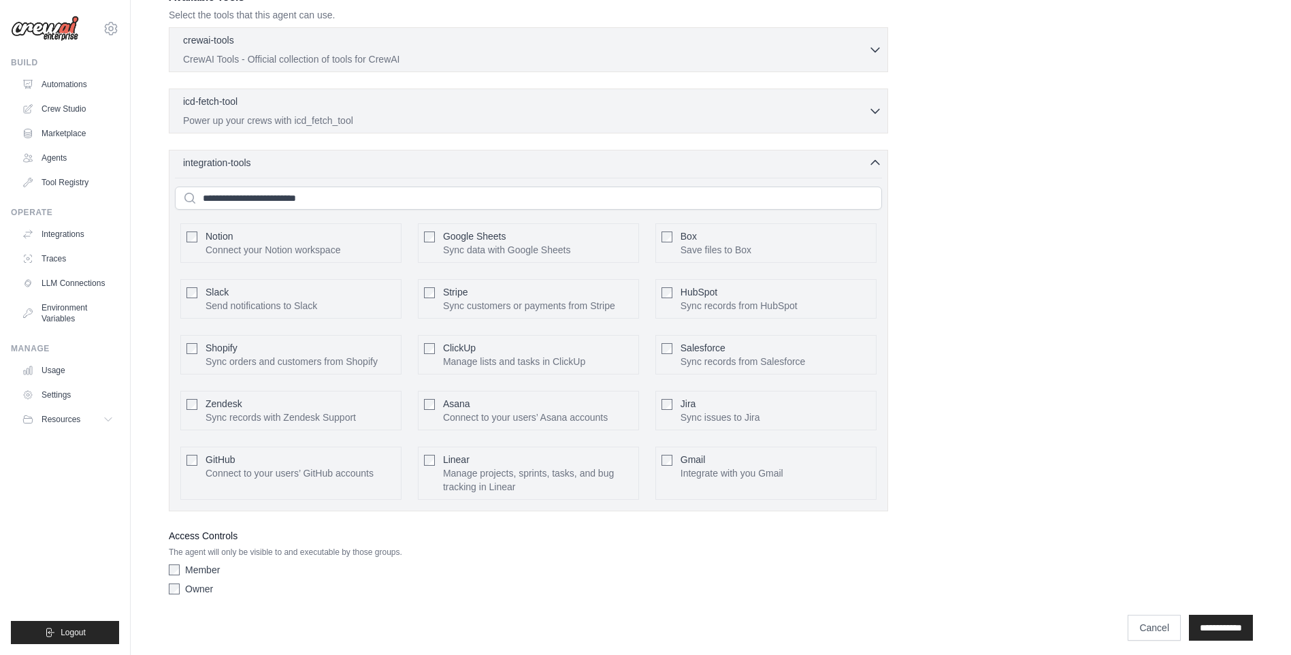
scroll to position [411, 0]
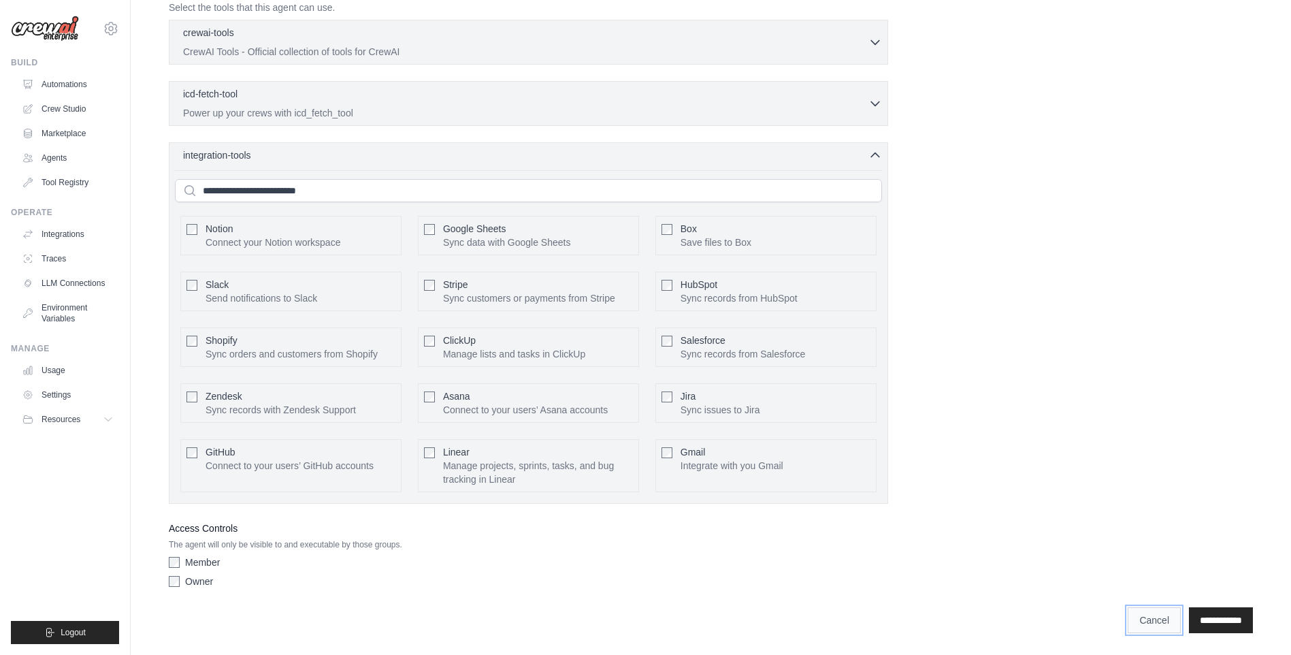
click at [1137, 613] on link "Cancel" at bounding box center [1154, 620] width 53 height 26
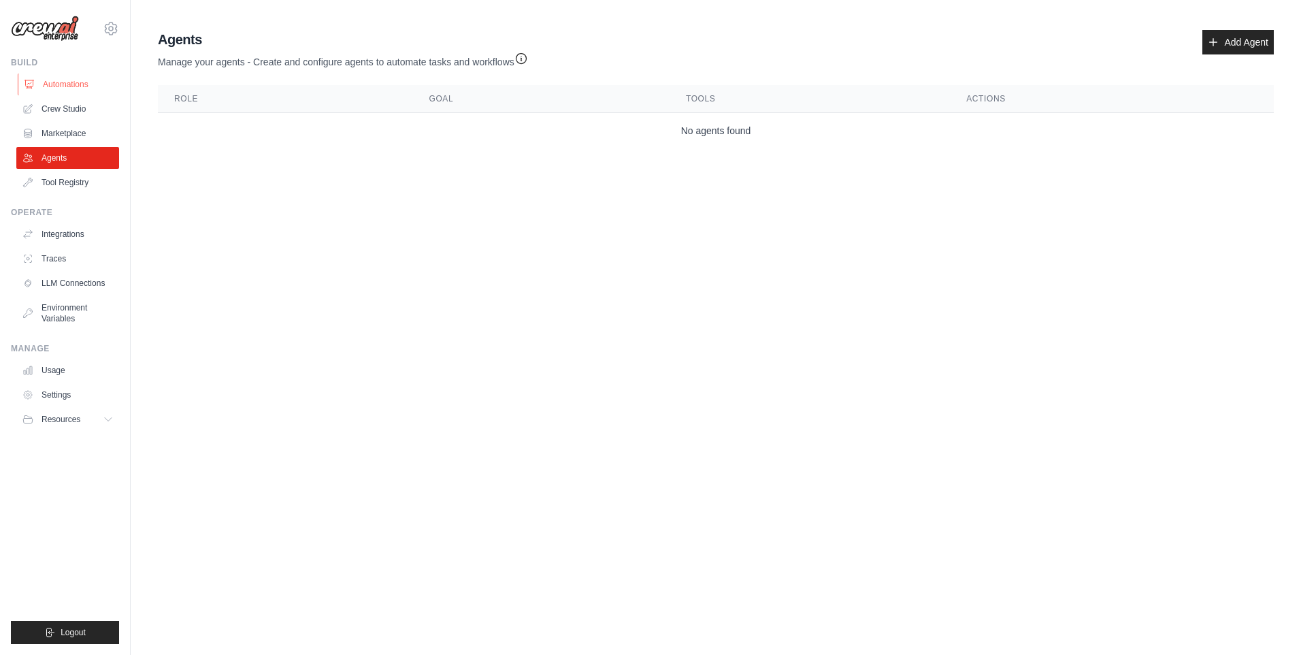
click at [62, 86] on link "Automations" at bounding box center [69, 85] width 103 height 22
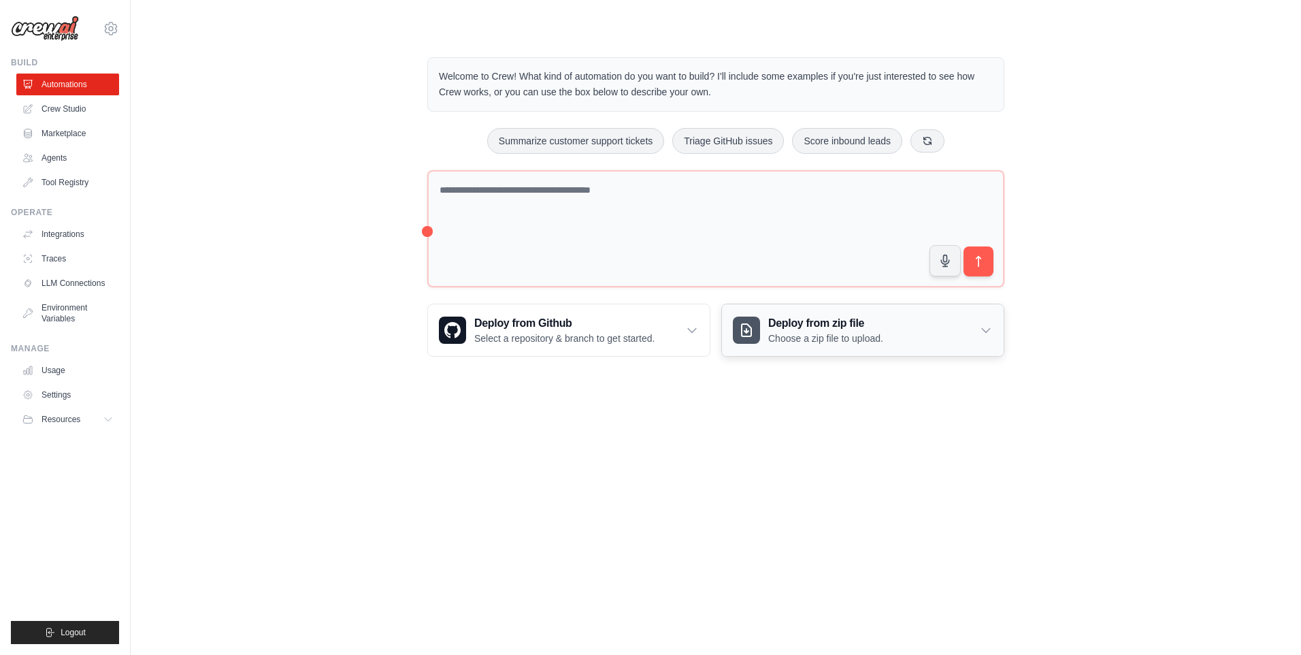
click at [995, 334] on div "Deploy from zip file Choose a zip file to upload." at bounding box center [863, 330] width 282 height 52
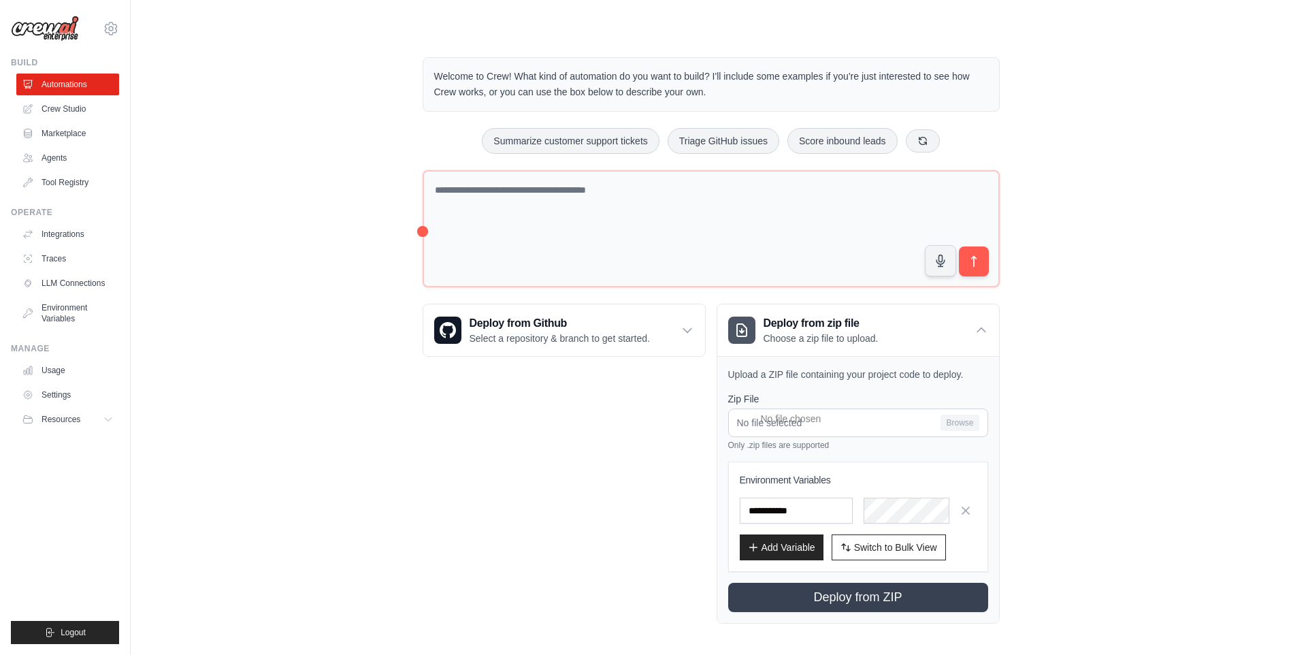
click at [1096, 323] on div "Welcome to Crew! What kind of automation do you want to build? I'll include som…" at bounding box center [710, 340] width 1117 height 610
click at [977, 322] on div "Deploy from zip file Choose a zip file to upload." at bounding box center [858, 330] width 282 height 52
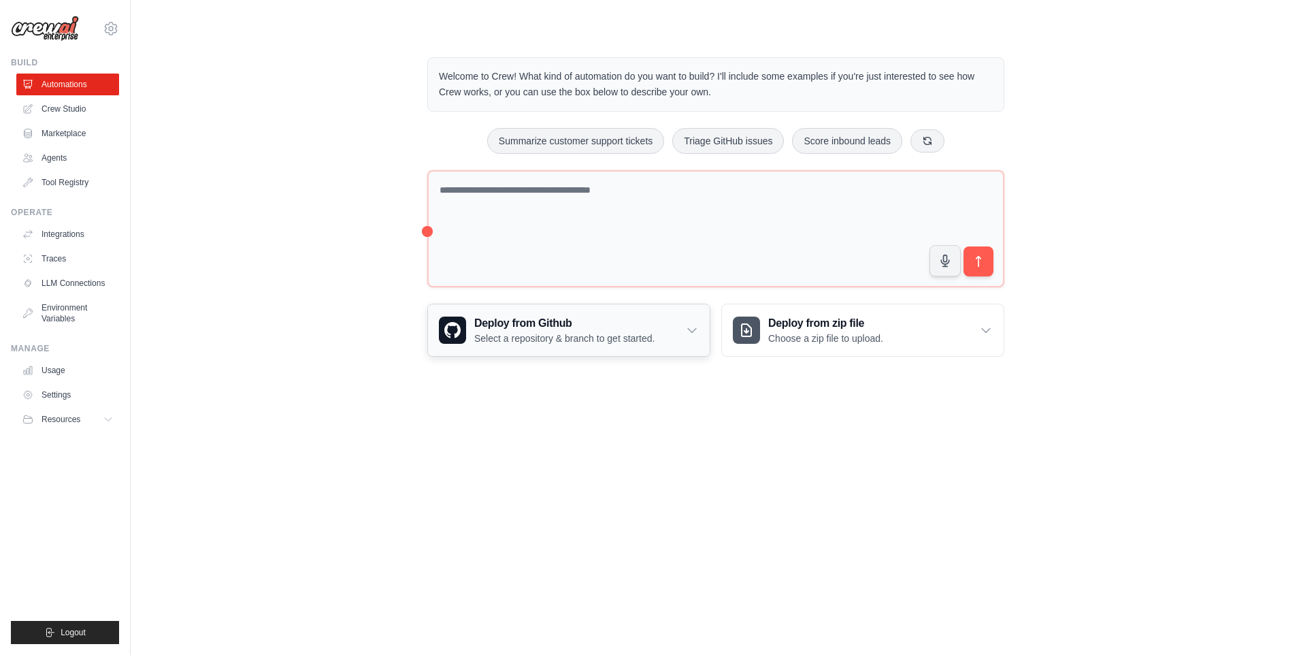
click at [648, 321] on h3 "Deploy from Github" at bounding box center [564, 323] width 180 height 16
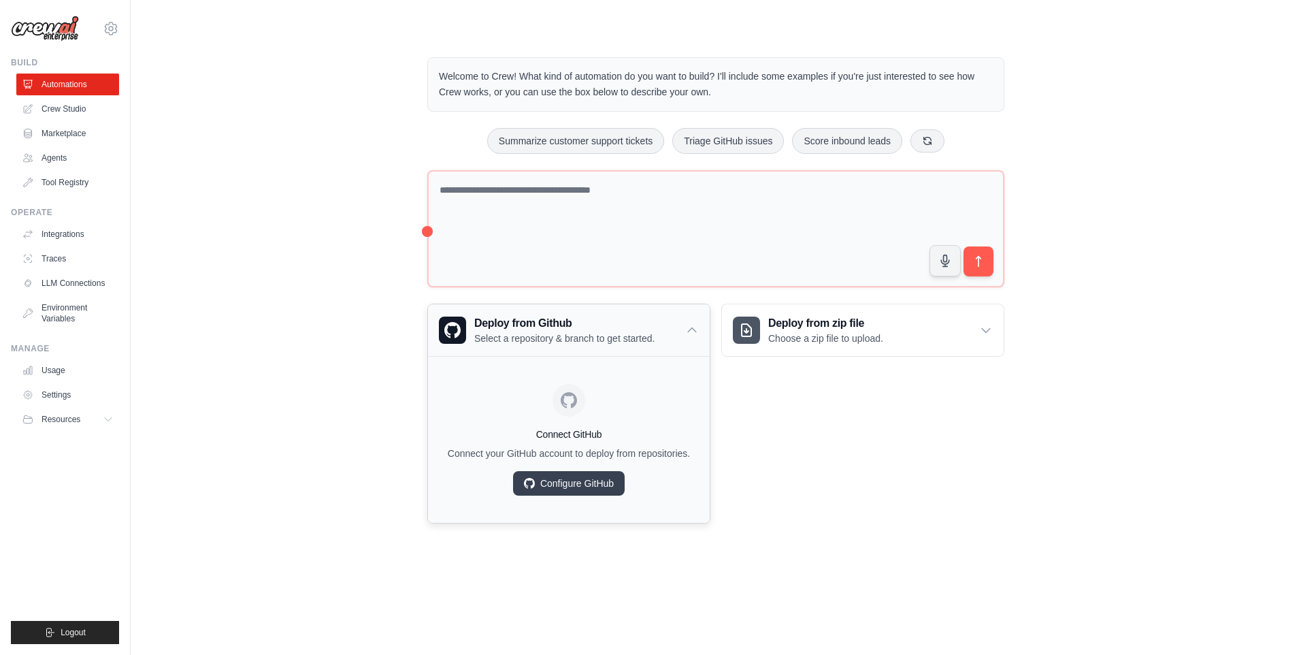
click at [648, 321] on h3 "Deploy from Github" at bounding box center [564, 323] width 180 height 16
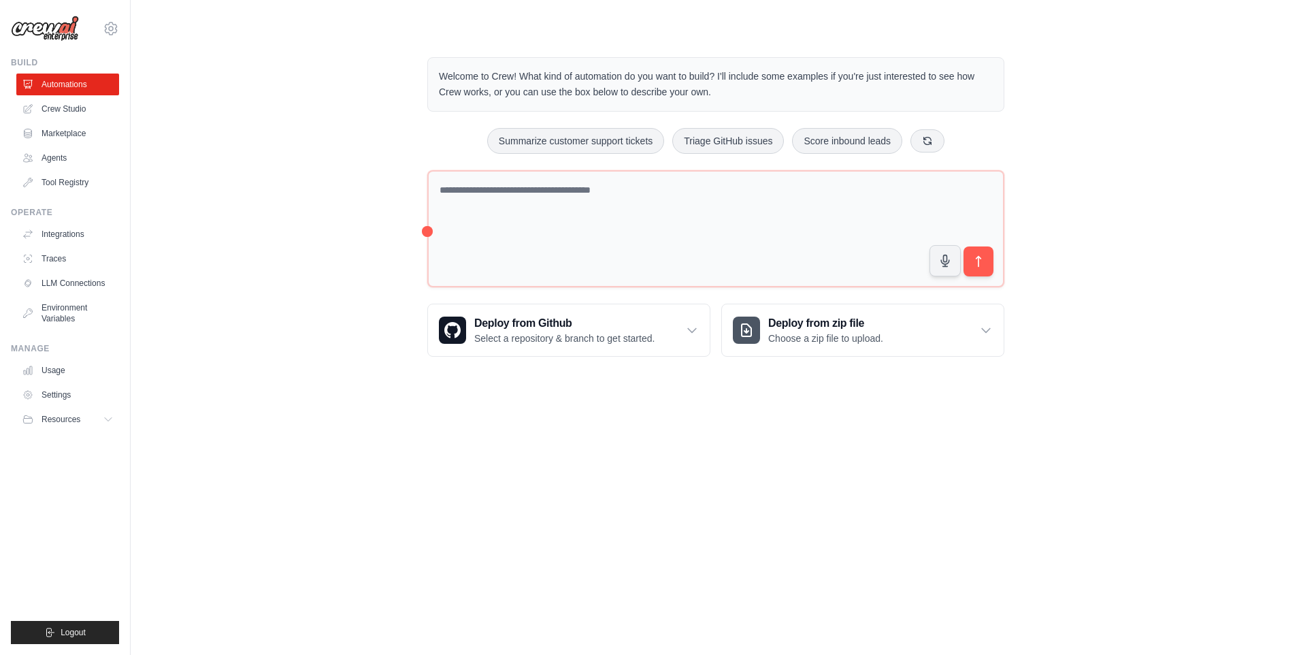
click at [662, 81] on p "Welcome to Crew! What kind of automation do you want to build? I'll include som…" at bounding box center [716, 84] width 554 height 31
click at [84, 101] on link "Crew Studio" at bounding box center [69, 109] width 103 height 22
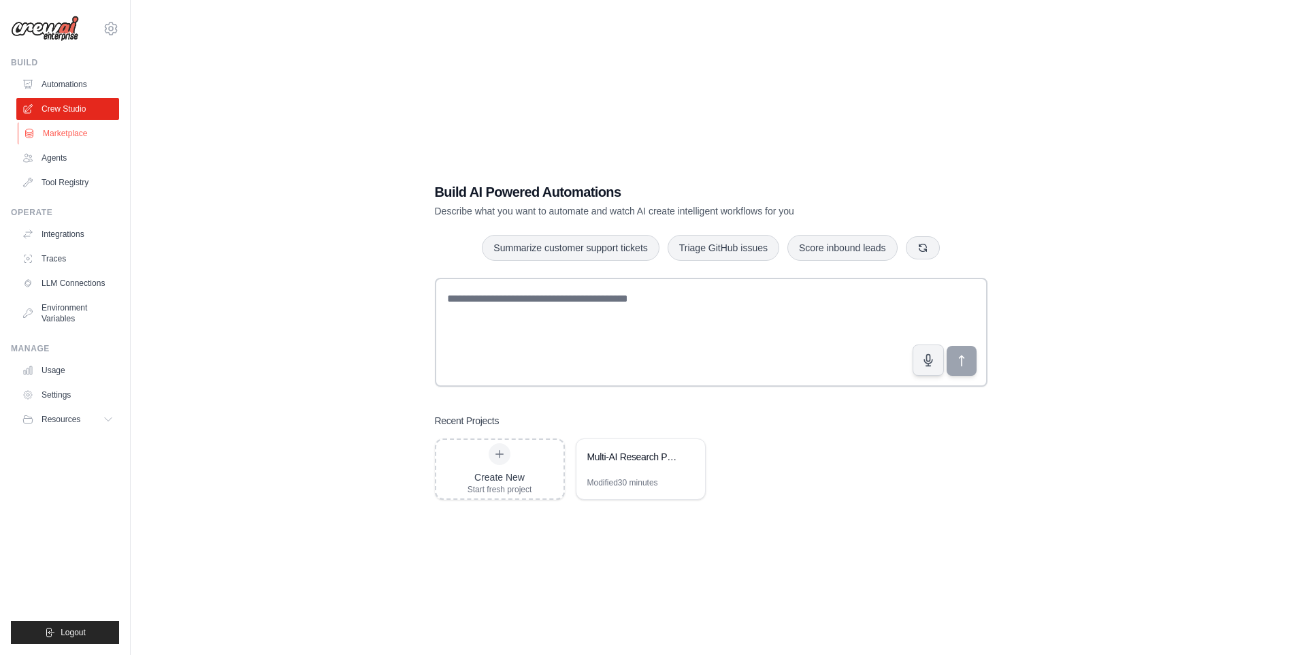
click at [67, 132] on link "Marketplace" at bounding box center [69, 134] width 103 height 22
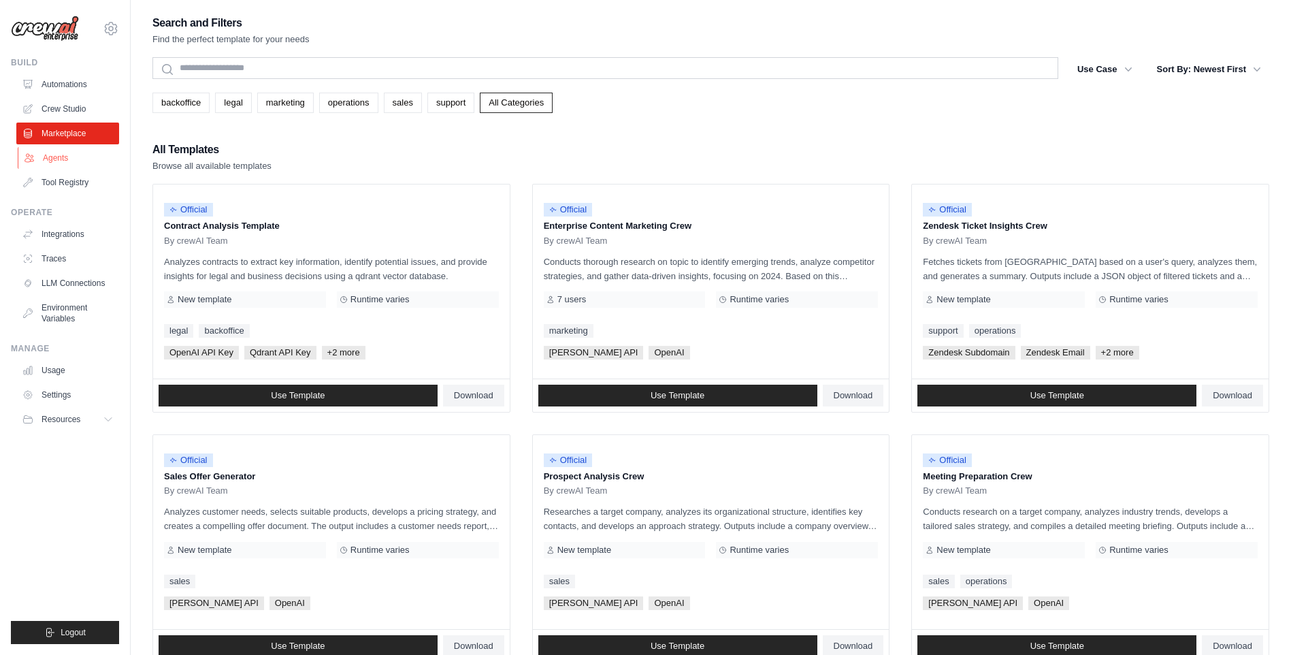
click at [110, 157] on link "Agents" at bounding box center [69, 158] width 103 height 22
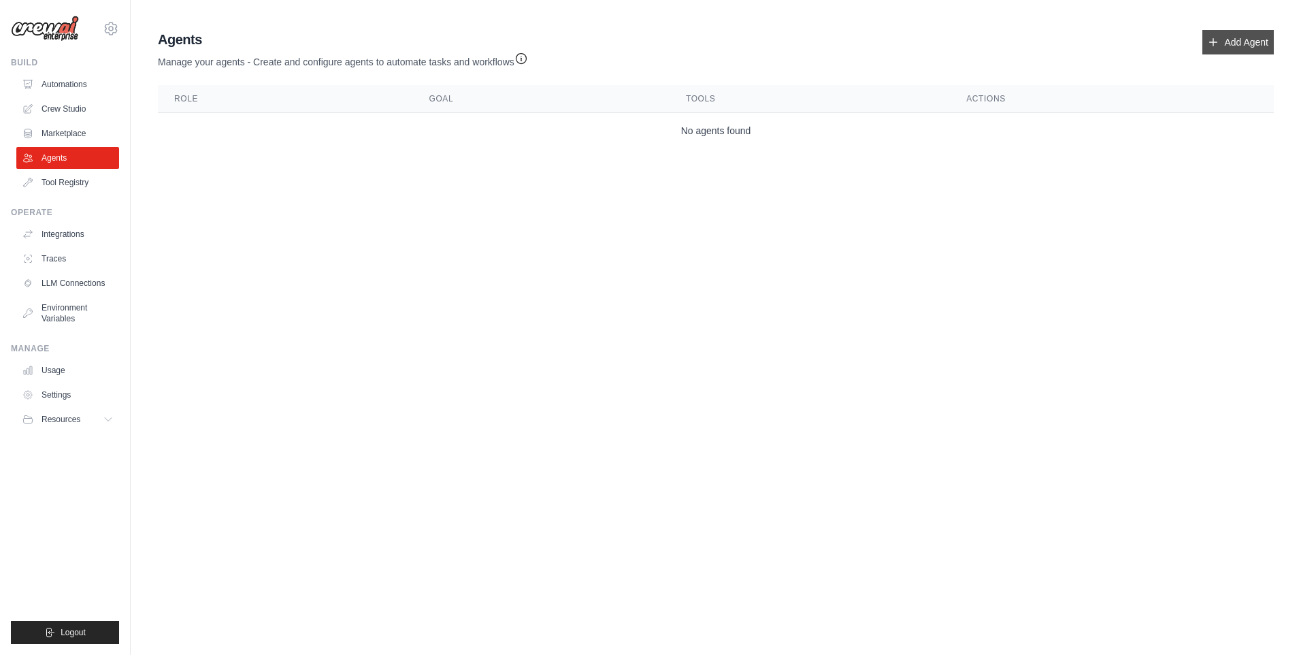
click at [1249, 47] on link "Add Agent" at bounding box center [1238, 42] width 71 height 25
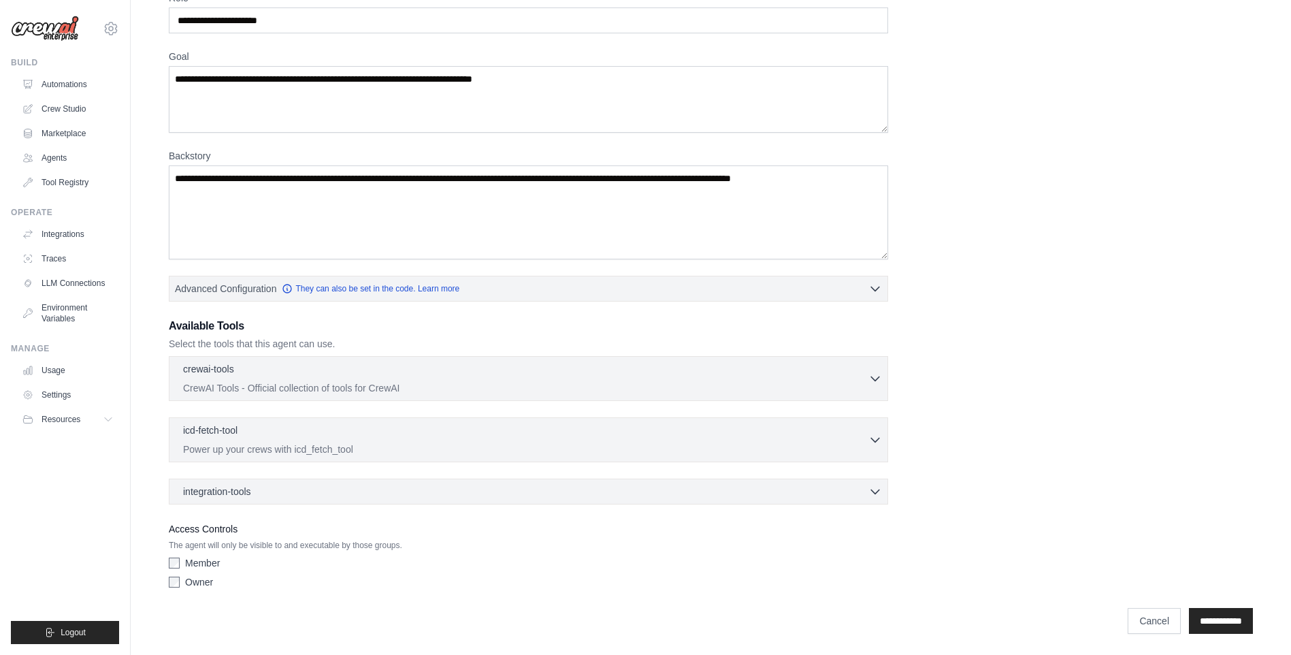
scroll to position [76, 0]
click at [58, 282] on link "LLM Connections" at bounding box center [69, 283] width 103 height 22
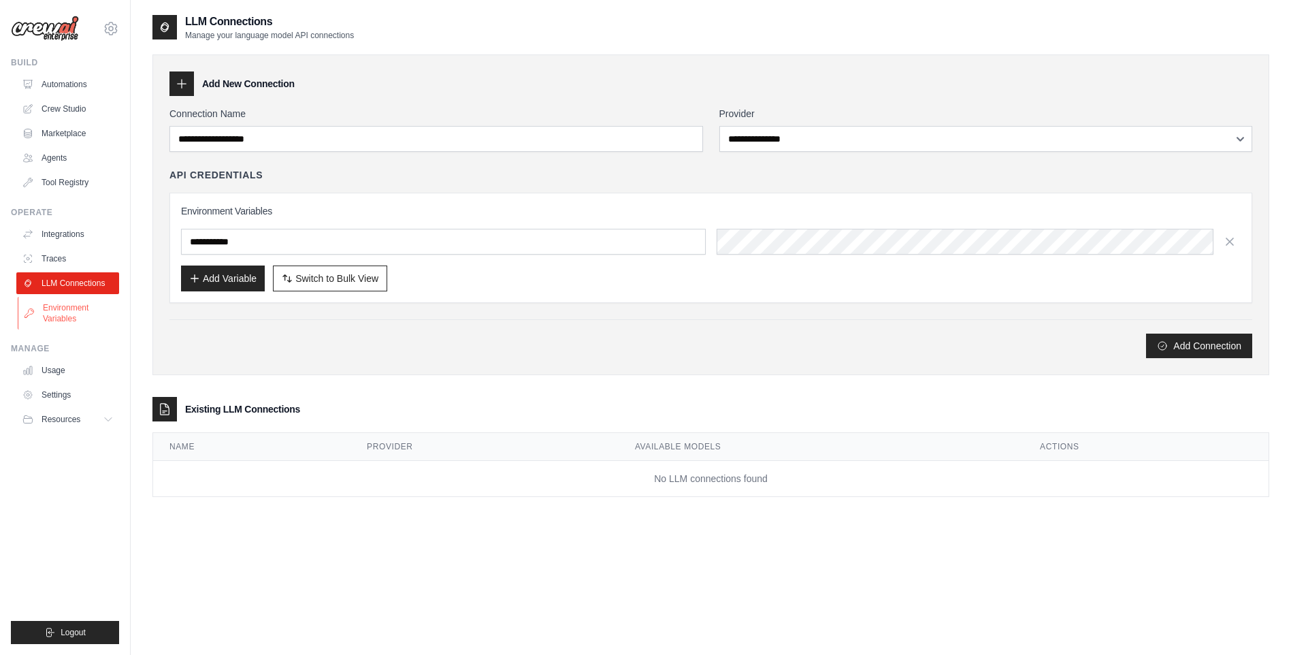
click at [71, 316] on link "Environment Variables" at bounding box center [69, 313] width 103 height 33
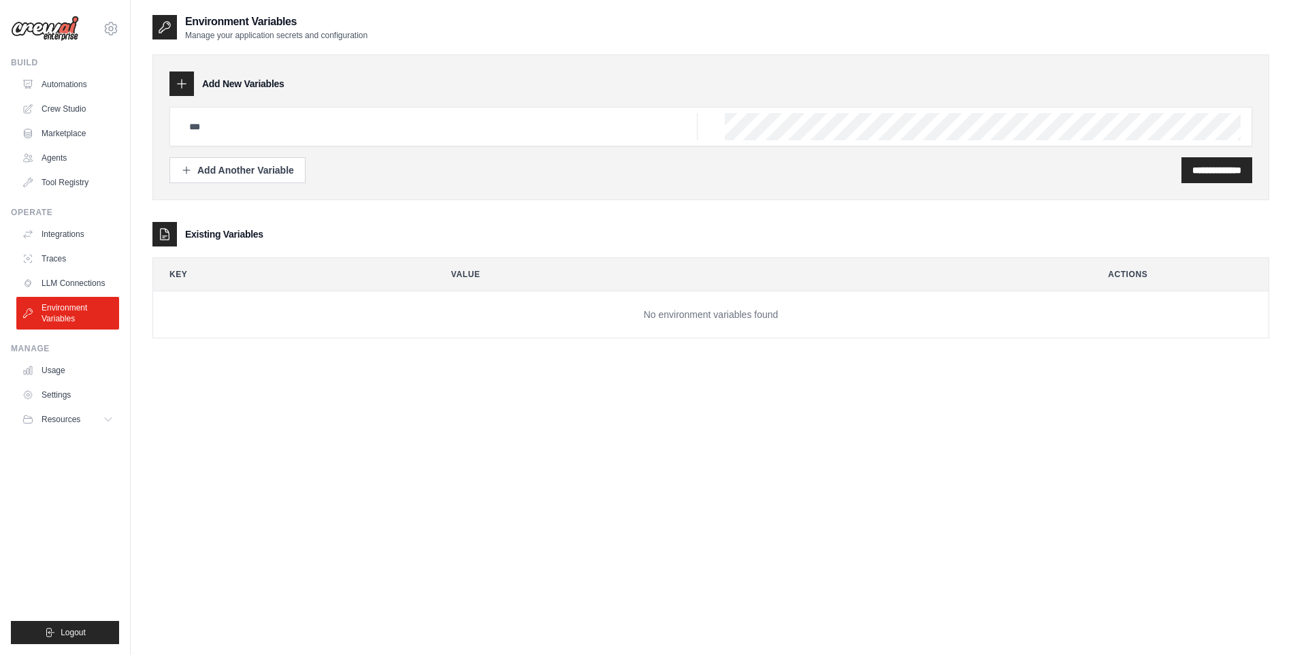
click at [300, 140] on div at bounding box center [710, 126] width 1083 height 39
click at [302, 131] on input "text" at bounding box center [439, 126] width 517 height 27
click at [57, 372] on link "Usage" at bounding box center [69, 370] width 103 height 22
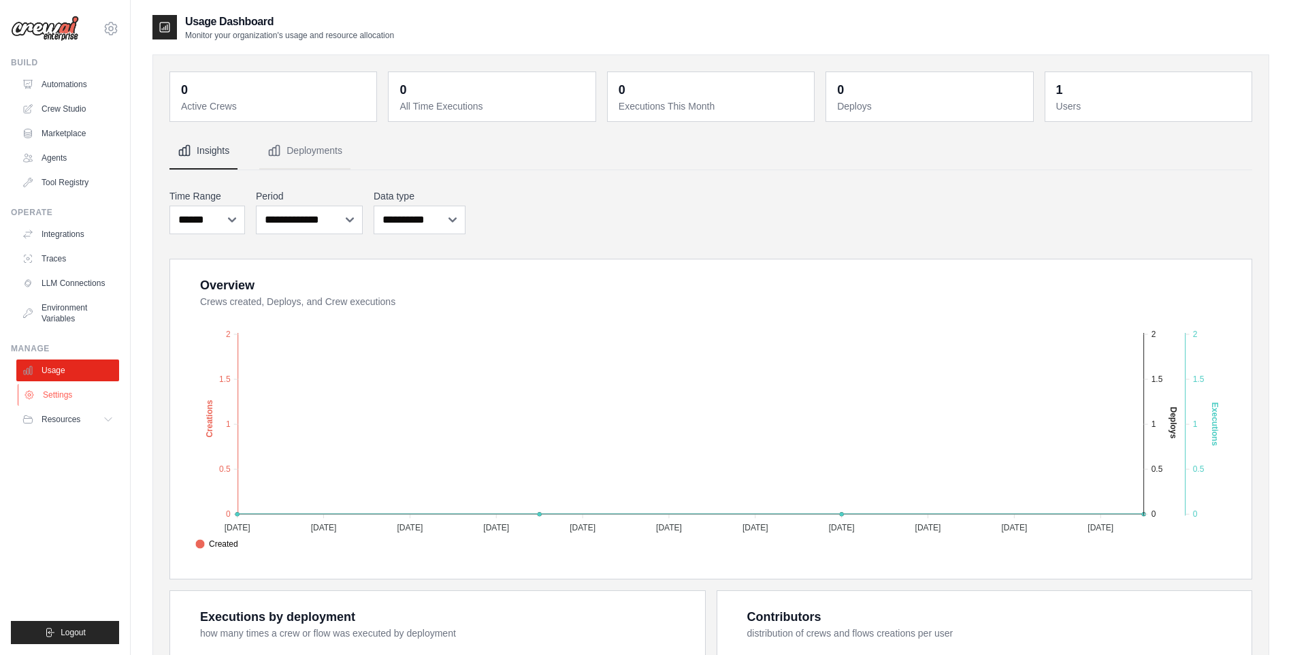
click at [80, 396] on link "Settings" at bounding box center [69, 395] width 103 height 22
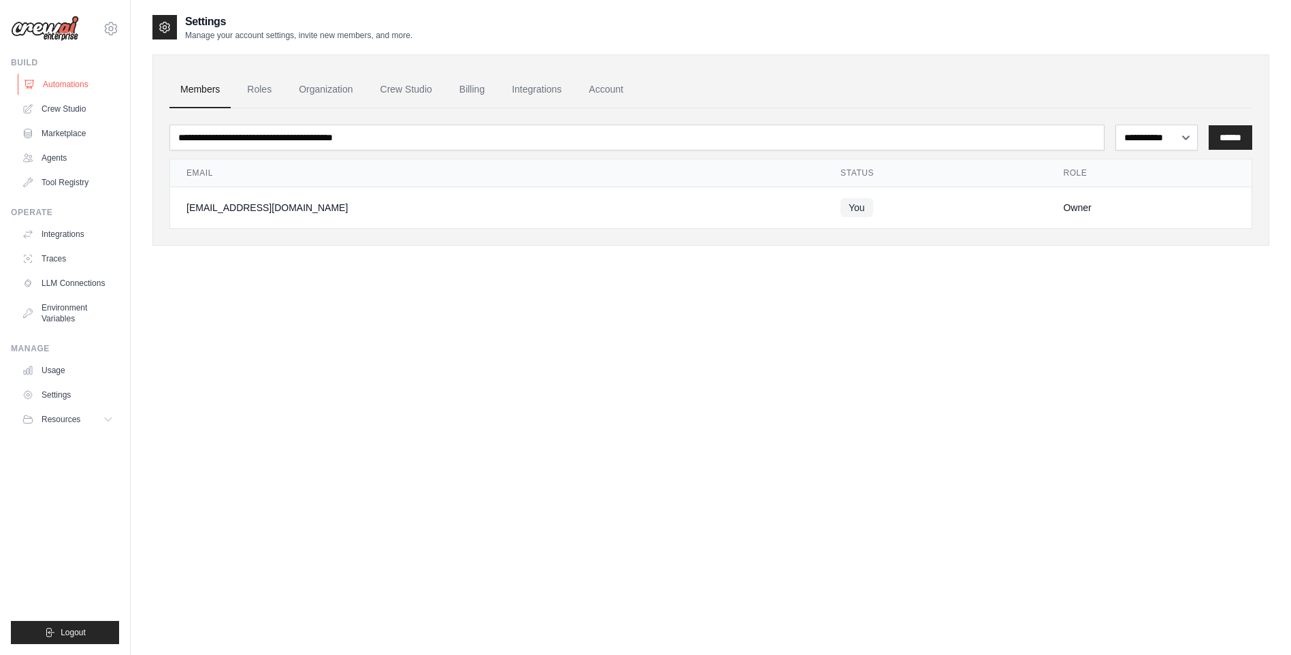
click at [46, 76] on link "Automations" at bounding box center [69, 85] width 103 height 22
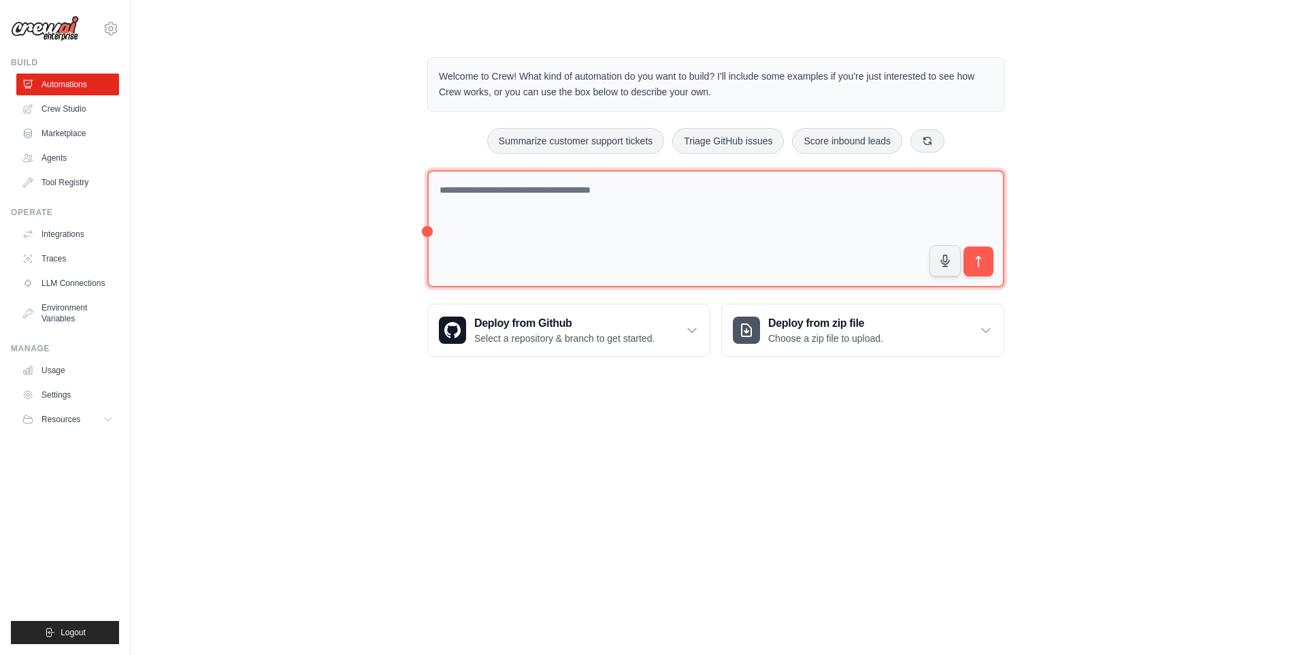
drag, startPoint x: 686, startPoint y: 227, endPoint x: 685, endPoint y: 234, distance: 7.6
click at [685, 234] on textarea at bounding box center [715, 229] width 577 height 118
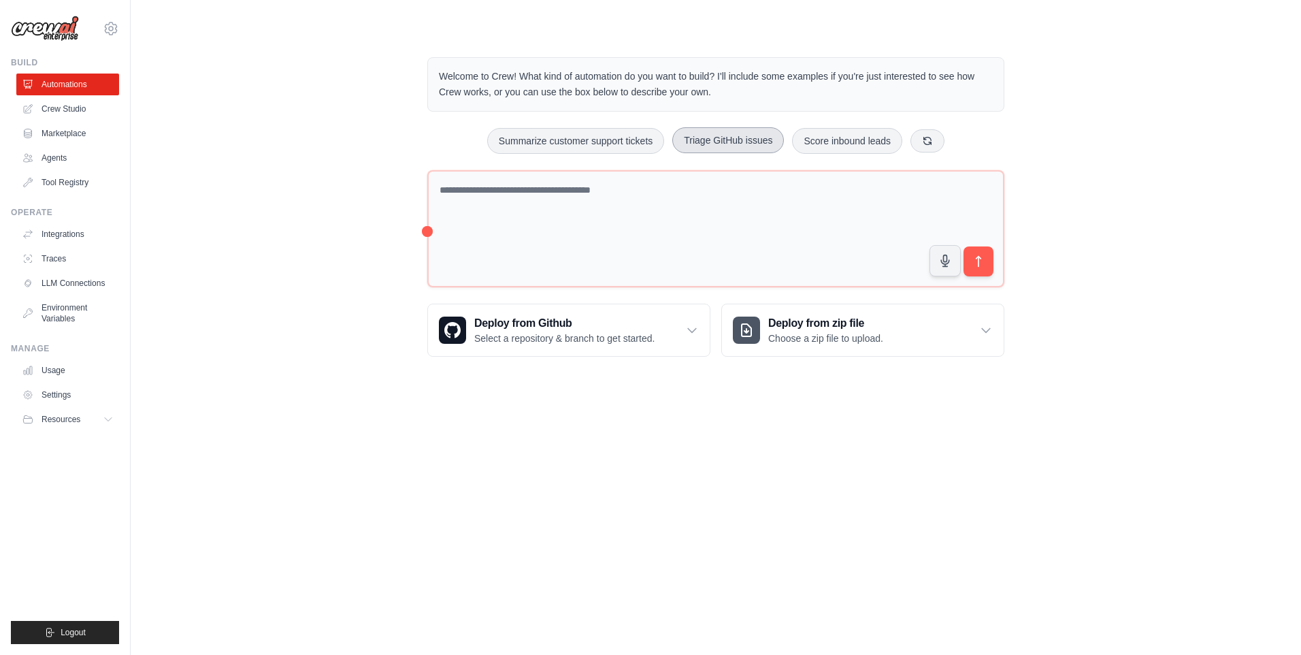
click at [753, 143] on button "Triage GitHub issues" at bounding box center [729, 140] width 112 height 26
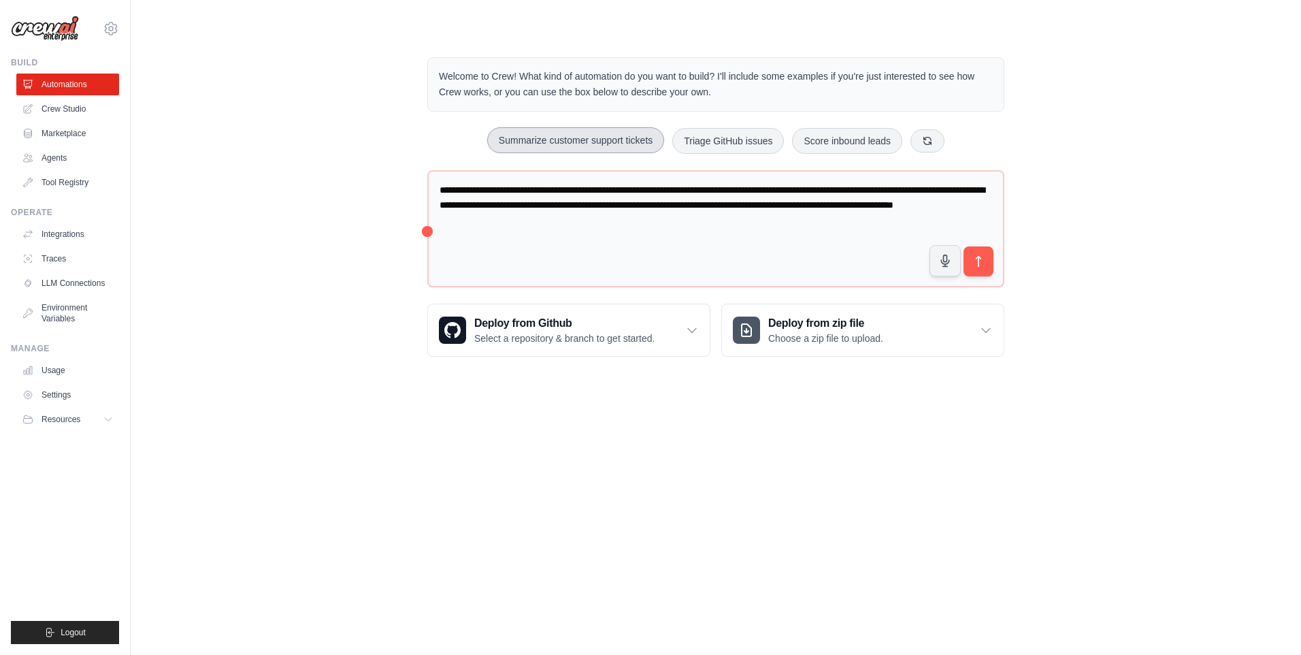
click at [573, 145] on button "Summarize customer support tickets" at bounding box center [575, 140] width 177 height 26
click at [886, 142] on button "Score inbound leads" at bounding box center [847, 140] width 110 height 26
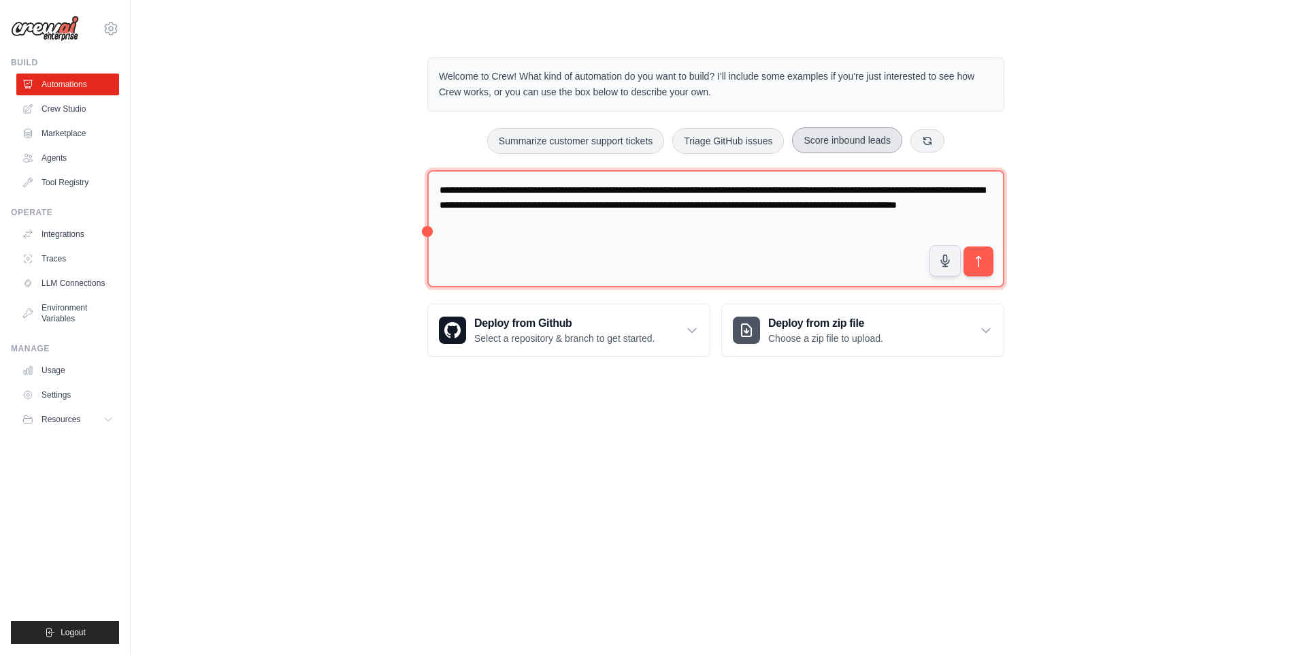
type textarea "**********"
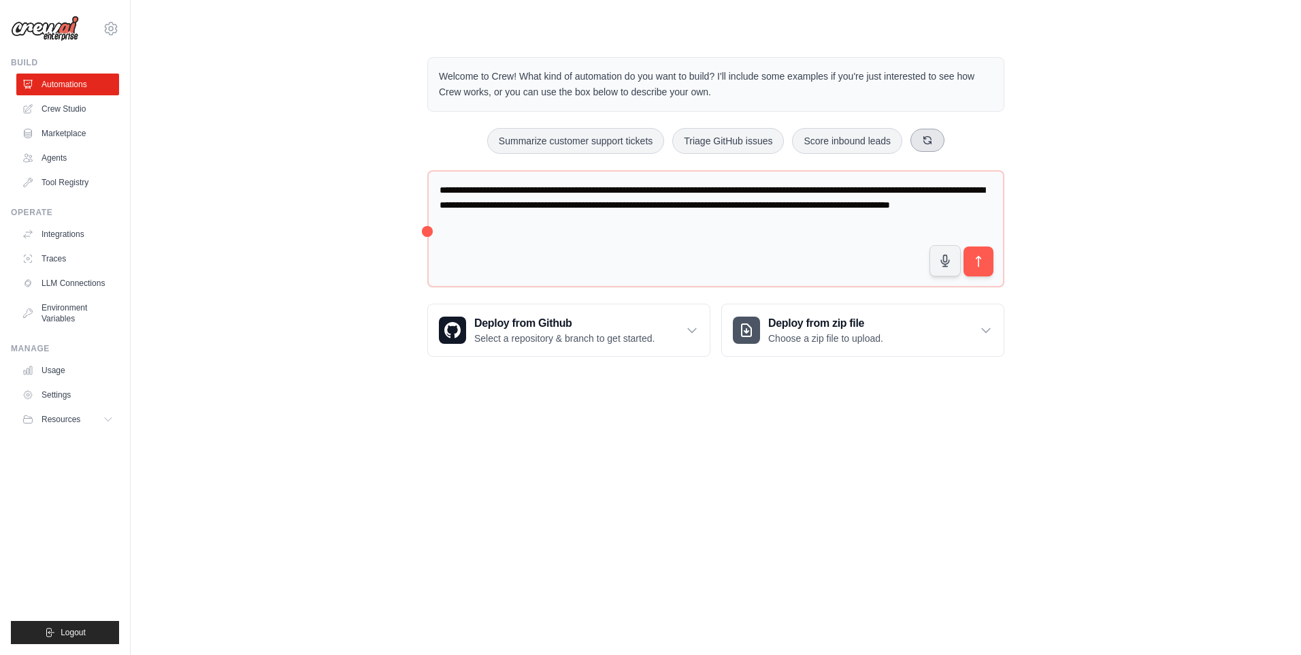
click at [930, 144] on icon at bounding box center [927, 140] width 11 height 11
click at [930, 140] on button at bounding box center [922, 140] width 34 height 23
click at [933, 144] on div "Monitor website uptime Automate social media posting Create email marketing cam…" at bounding box center [715, 141] width 577 height 26
click at [956, 146] on button at bounding box center [950, 140] width 34 height 23
click at [59, 33] on img at bounding box center [45, 29] width 68 height 26
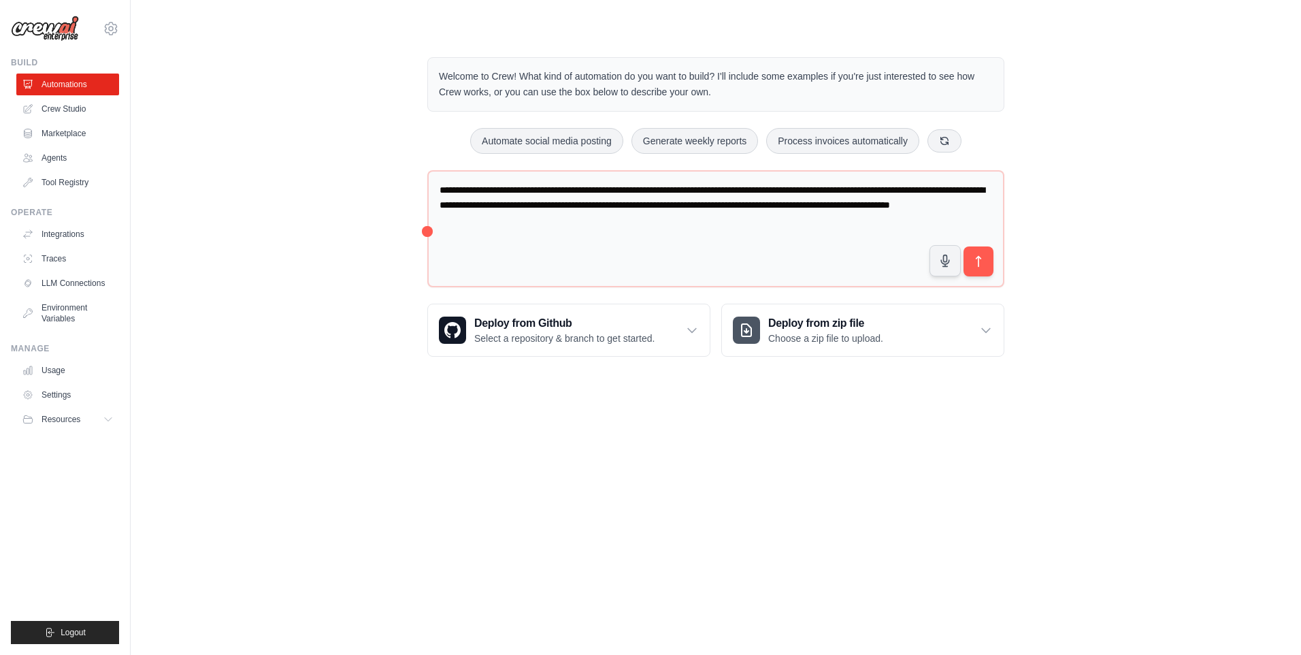
click at [13, 18] on img at bounding box center [45, 29] width 68 height 26
click at [25, 30] on img at bounding box center [45, 29] width 68 height 26
click at [35, 27] on img at bounding box center [45, 29] width 68 height 26
click at [97, 33] on div "xuanlam38@gmail.com Settings" at bounding box center [65, 22] width 108 height 44
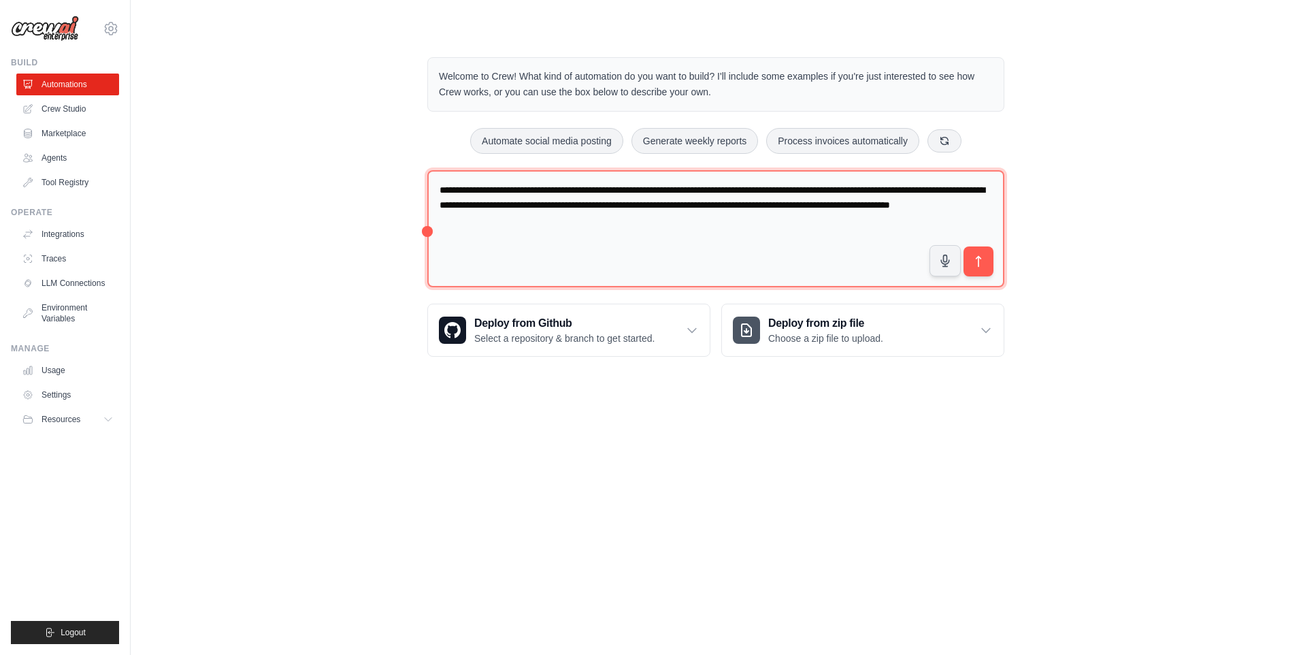
drag, startPoint x: 602, startPoint y: 230, endPoint x: 267, endPoint y: 110, distance: 356.3
click at [276, 111] on div "**********" at bounding box center [715, 206] width 1127 height 343
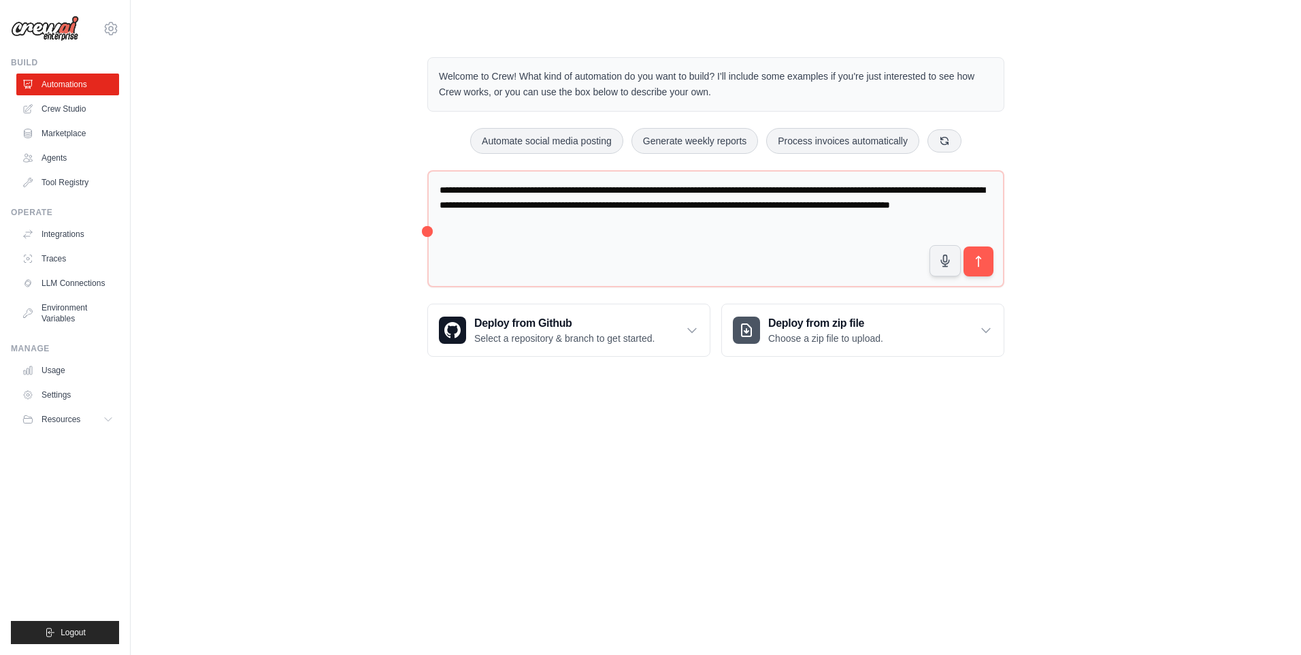
click at [436, 369] on div "**********" at bounding box center [716, 206] width 610 height 343
drag, startPoint x: 605, startPoint y: 9, endPoint x: 402, endPoint y: 160, distance: 253.5
click at [395, 160] on div "**********" at bounding box center [715, 206] width 1127 height 343
drag, startPoint x: 402, startPoint y: 160, endPoint x: 1060, endPoint y: 577, distance: 779.3
click at [1060, 577] on p "Describe the automation you want to build, select an example option, or use the…" at bounding box center [1146, 594] width 211 height 44
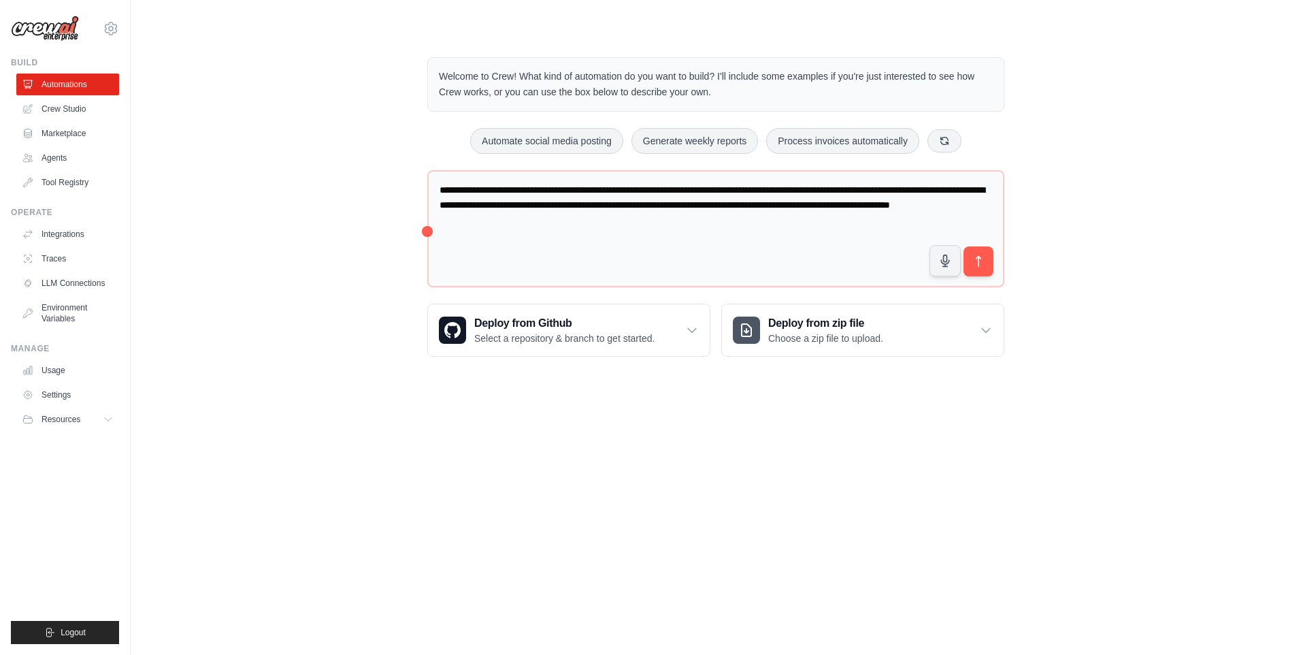
drag, startPoint x: 1060, startPoint y: 577, endPoint x: 540, endPoint y: 424, distance: 542.1
click at [540, 424] on body "xuanlam38@gmail.com Settings Build Automations Crew Studio" at bounding box center [650, 327] width 1301 height 655
click at [60, 233] on link "Integrations" at bounding box center [69, 234] width 103 height 22
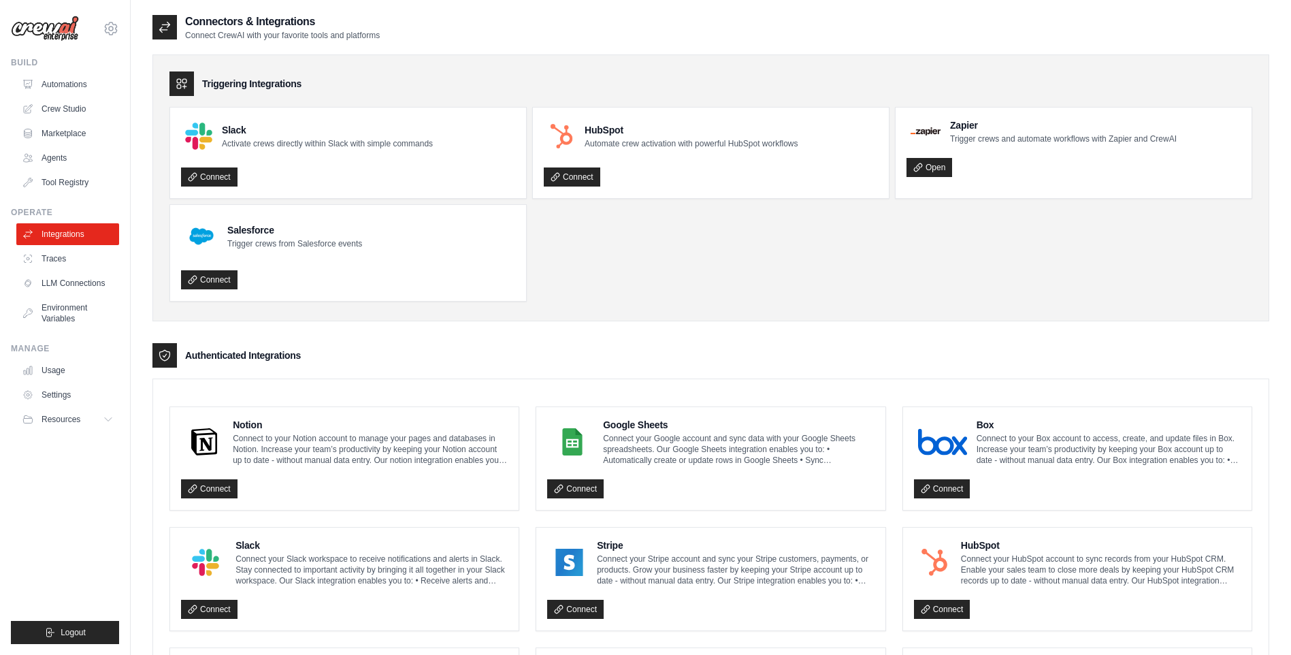
click at [51, 38] on img at bounding box center [45, 29] width 68 height 26
click at [41, 70] on div "Build Automations Crew Studio Marketplace Agents" at bounding box center [65, 125] width 108 height 136
click at [59, 79] on link "Automations" at bounding box center [69, 85] width 103 height 22
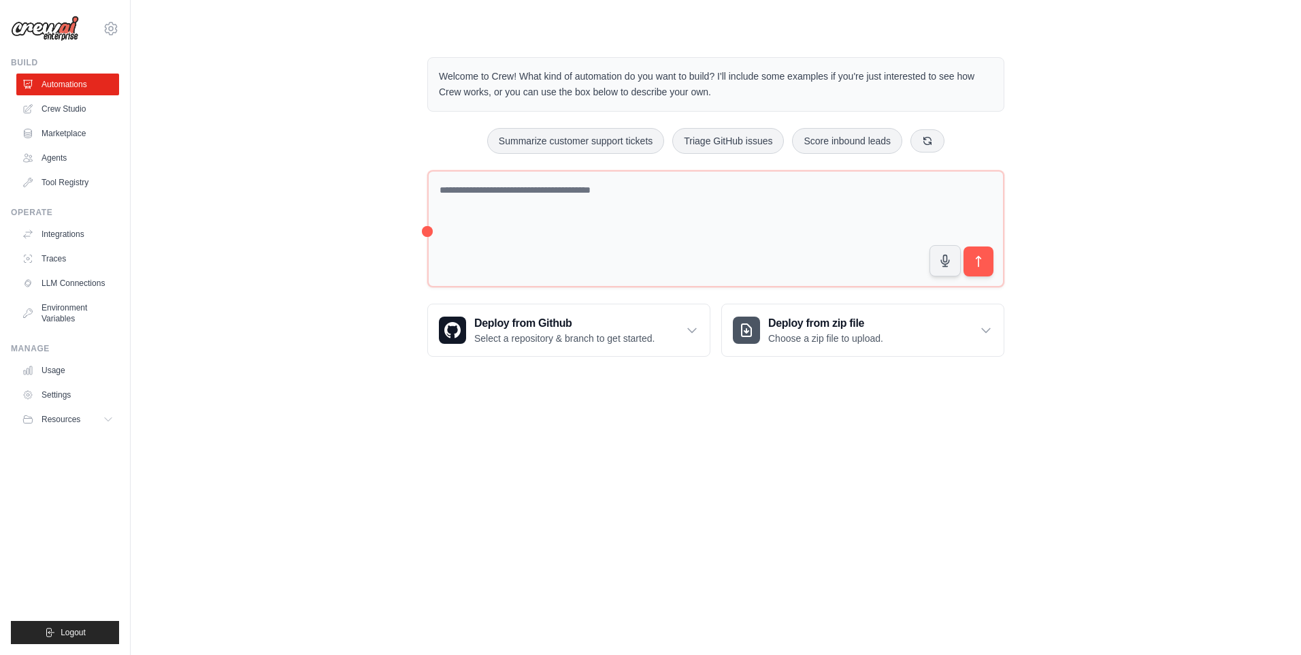
click at [115, 431] on ul "Build Automations Crew Studio Marketplace Agents" at bounding box center [65, 350] width 108 height 587
click at [108, 425] on button "Resources" at bounding box center [69, 419] width 103 height 22
click at [210, 514] on body "xuanlam38@gmail.com Settings Build Automations Crew Studio" at bounding box center [650, 327] width 1301 height 655
click at [84, 371] on link "Usage" at bounding box center [69, 370] width 103 height 22
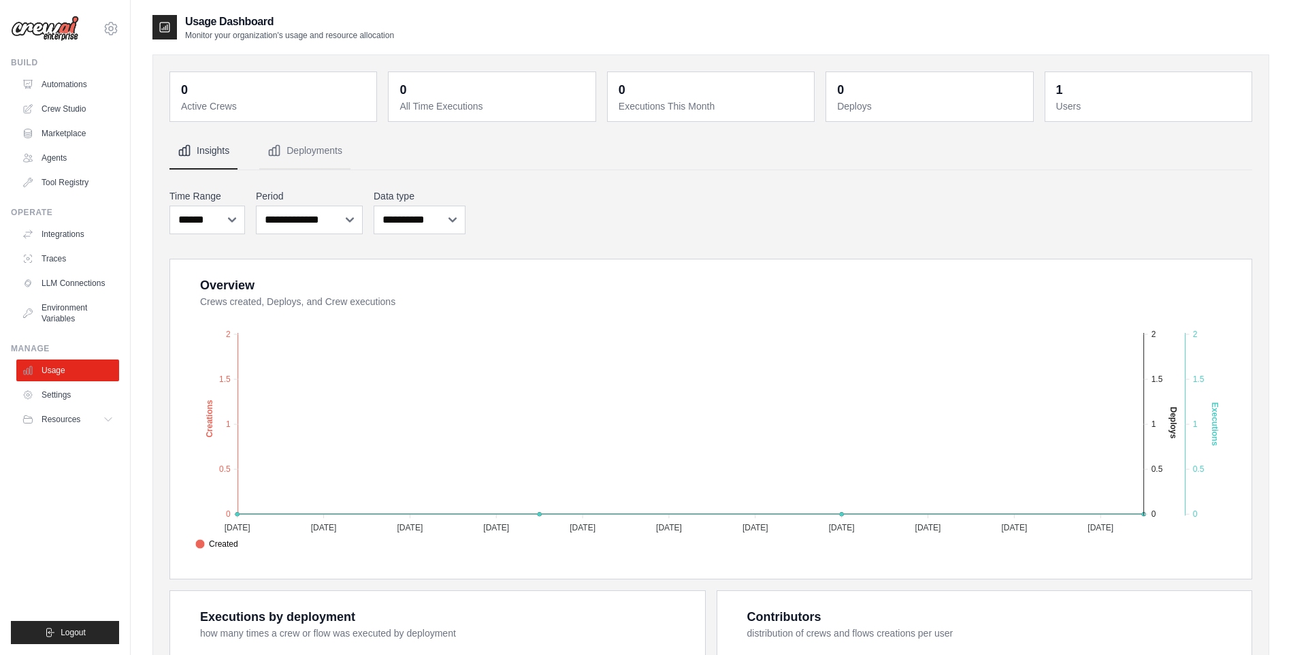
click at [48, 329] on ul "Build Automations Crew Studio Marketplace Agents" at bounding box center [65, 350] width 108 height 587
click at [52, 318] on link "Environment Variables" at bounding box center [69, 313] width 103 height 33
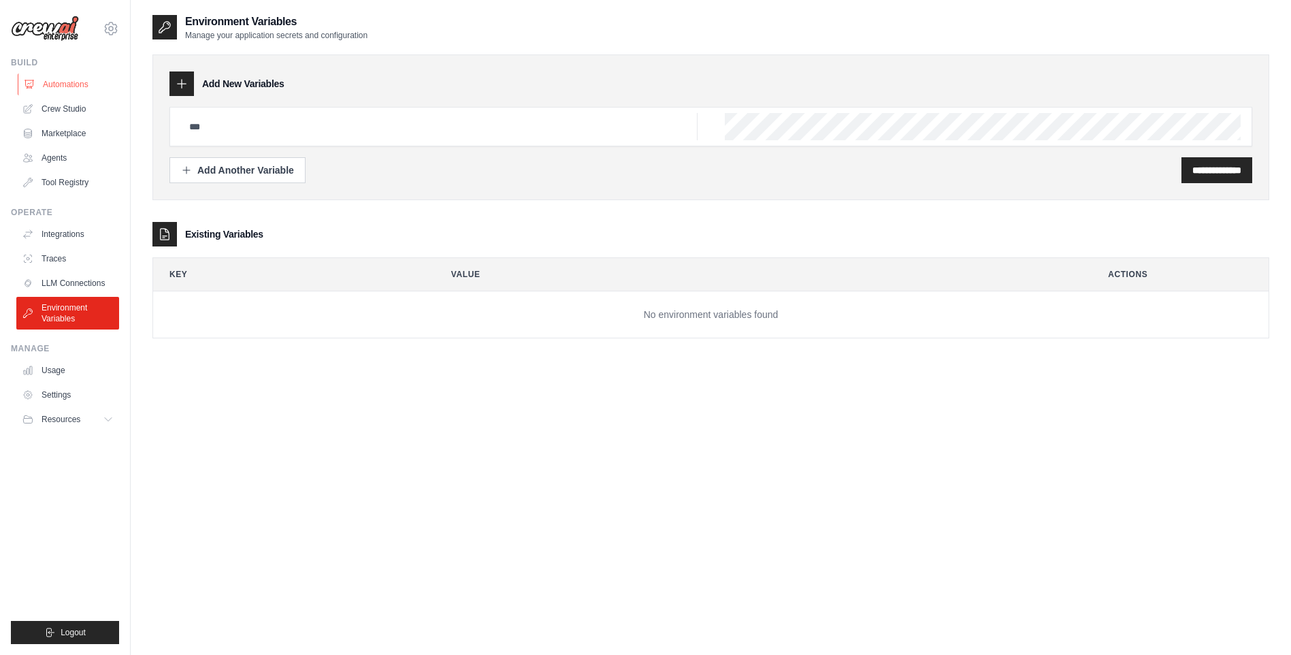
click at [76, 74] on link "Automations" at bounding box center [69, 85] width 103 height 22
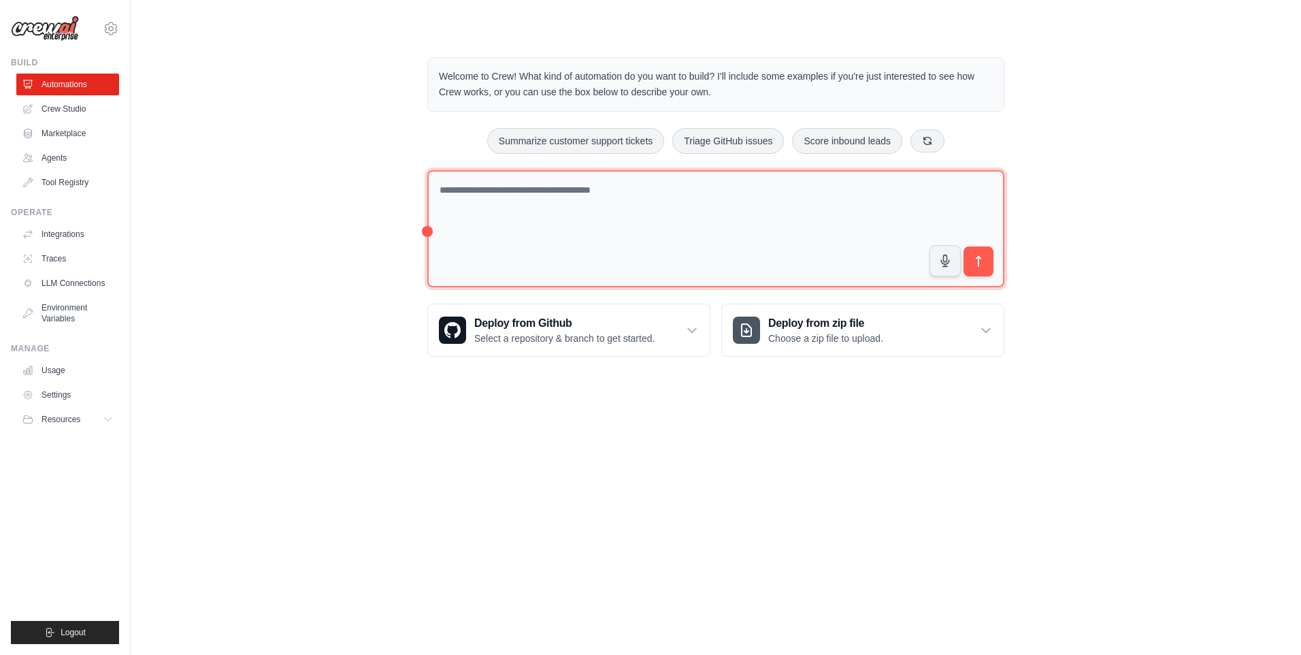
click at [630, 211] on textarea at bounding box center [715, 229] width 577 height 118
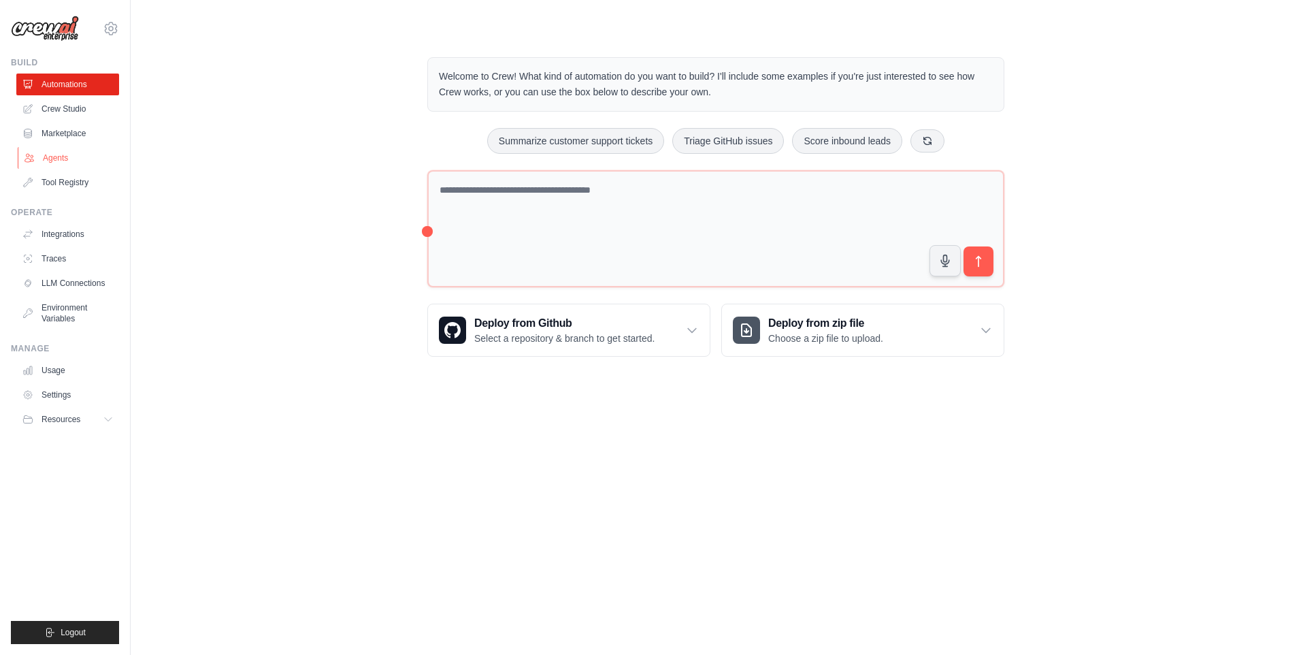
click at [74, 162] on link "Agents" at bounding box center [69, 158] width 103 height 22
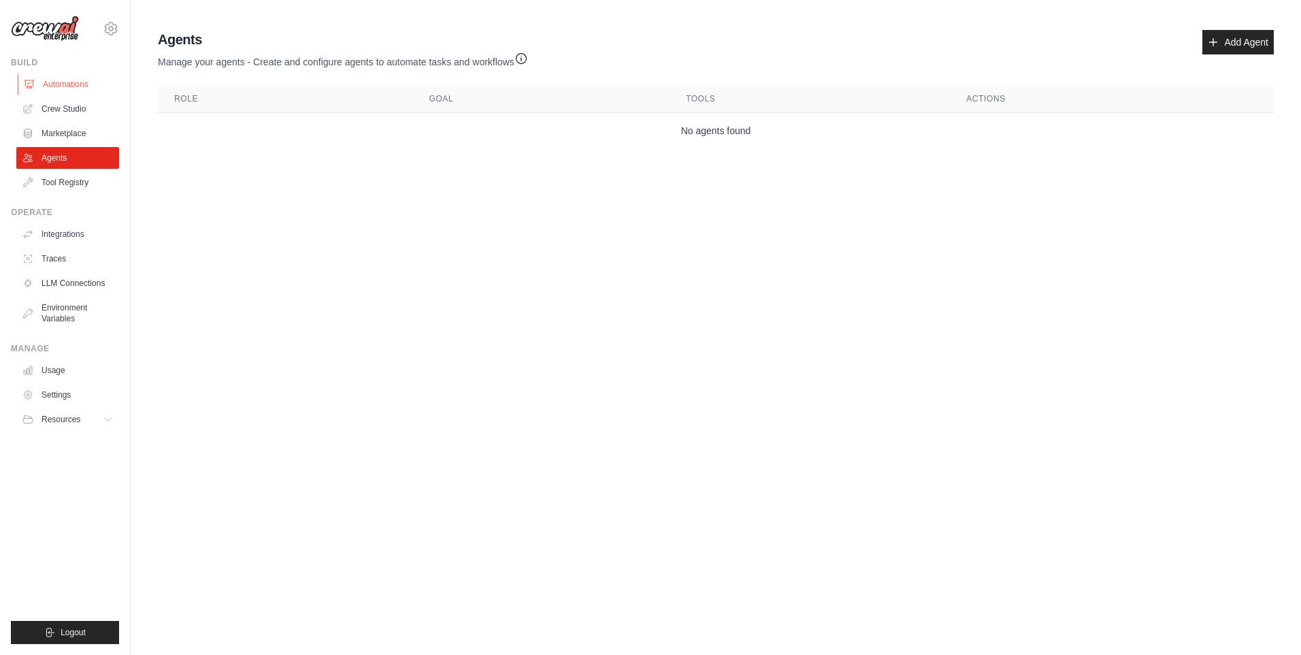
click at [74, 84] on link "Automations" at bounding box center [69, 85] width 103 height 22
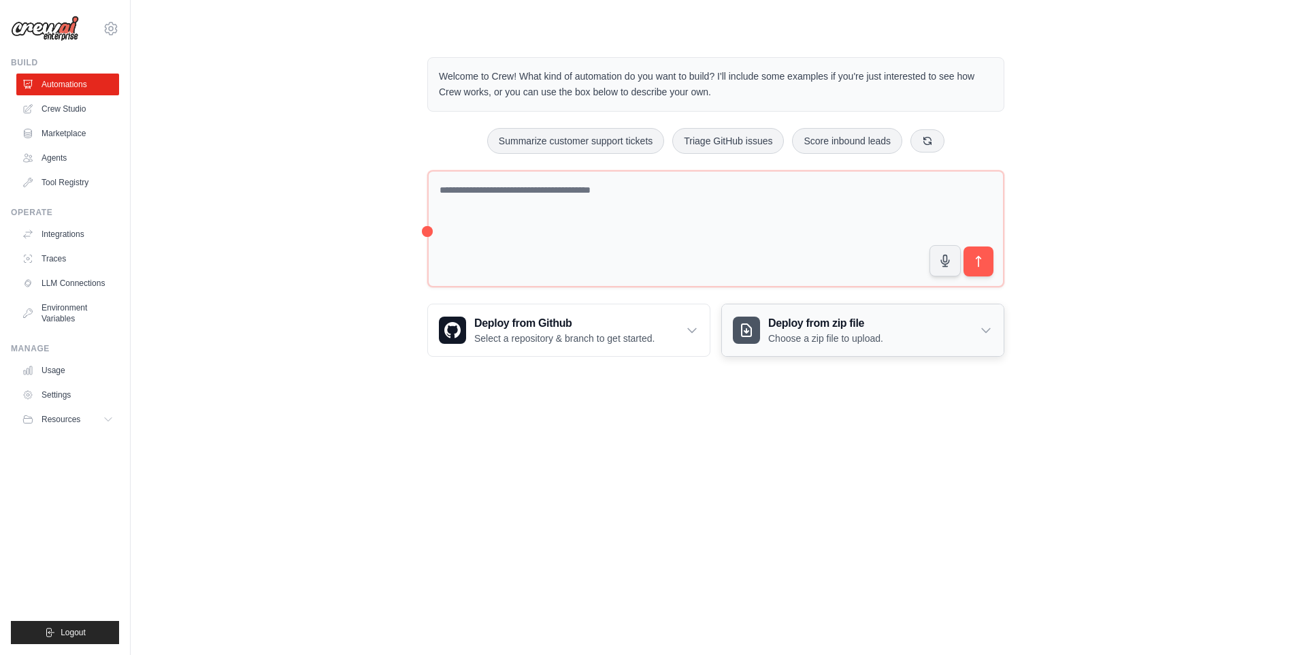
click at [988, 325] on icon at bounding box center [987, 330] width 14 height 14
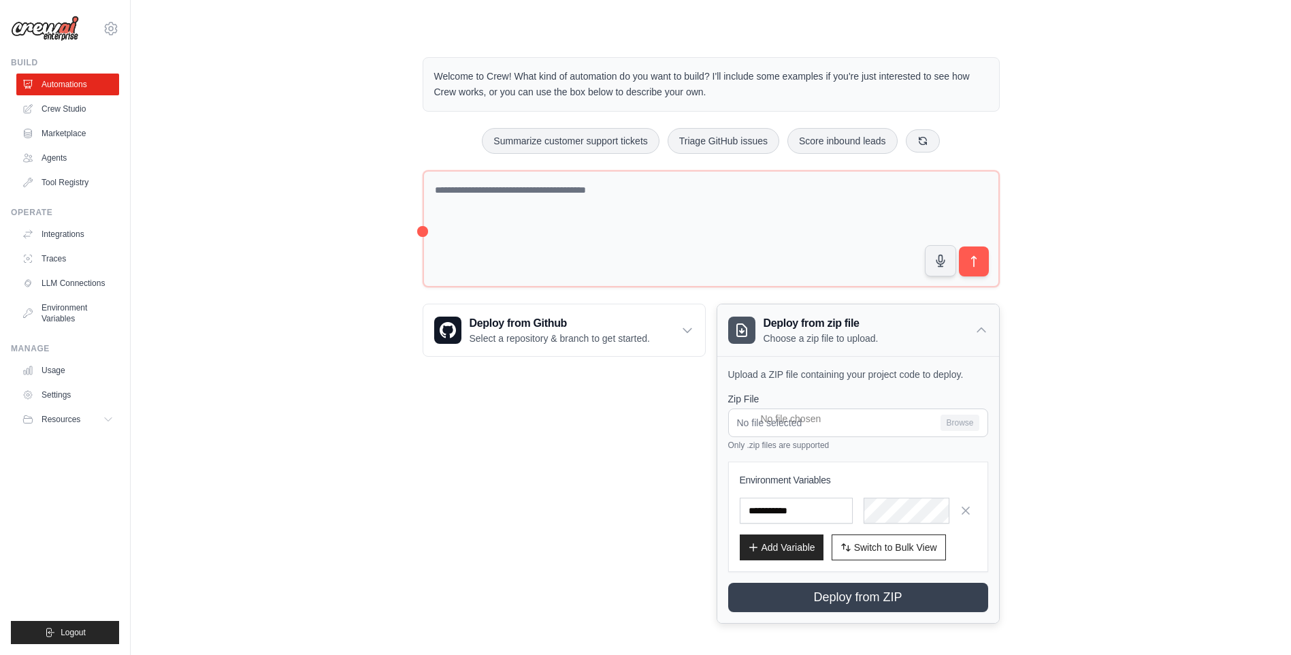
click at [988, 325] on icon at bounding box center [982, 330] width 14 height 14
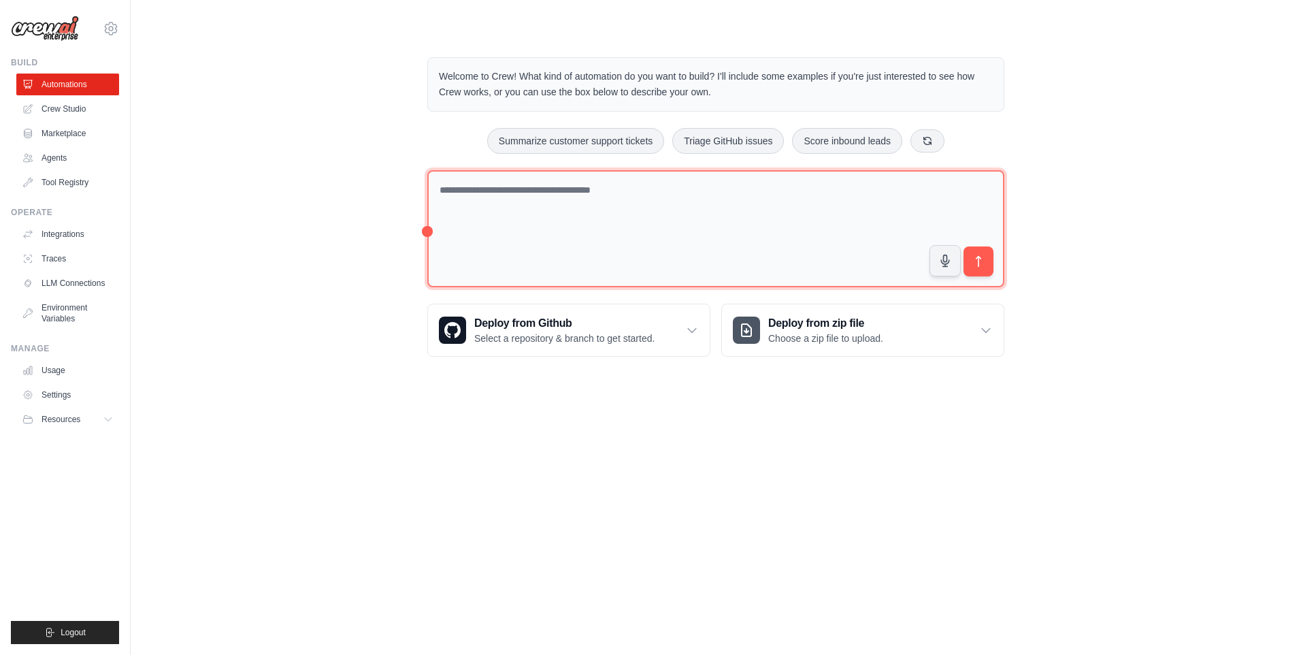
click at [779, 249] on textarea at bounding box center [715, 229] width 577 height 118
type textarea "*"
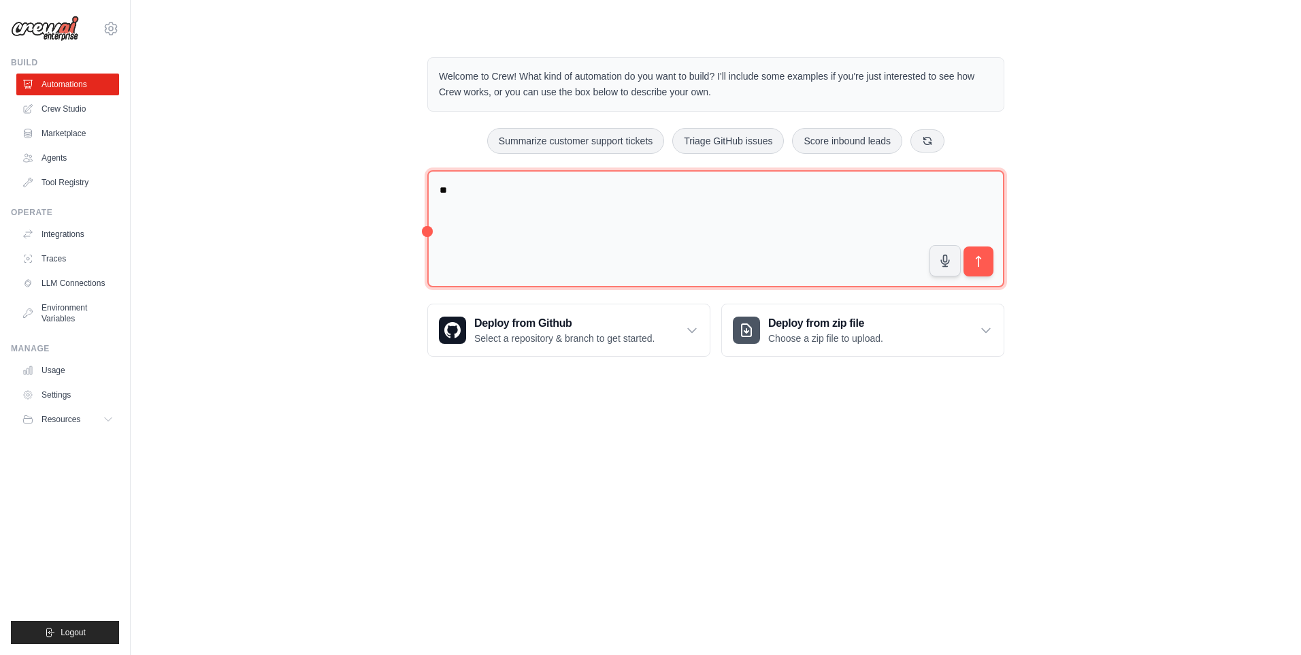
type textarea "*"
type textarea "********"
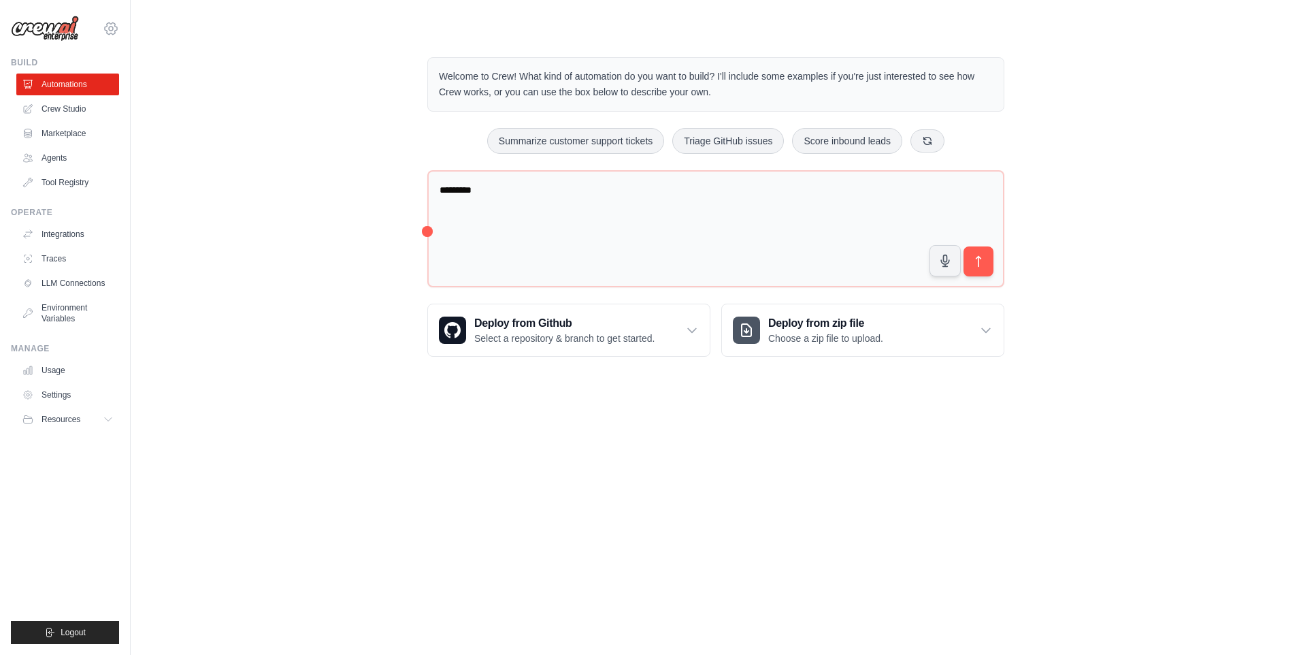
click at [112, 34] on icon at bounding box center [111, 28] width 12 height 12
drag, startPoint x: 337, startPoint y: 93, endPoint x: 282, endPoint y: 108, distance: 56.7
click at [331, 94] on div "Welcome to Crew! What kind of automation do you want to build? I'll include som…" at bounding box center [715, 206] width 1127 height 343
click at [76, 113] on link "Crew Studio" at bounding box center [69, 109] width 103 height 22
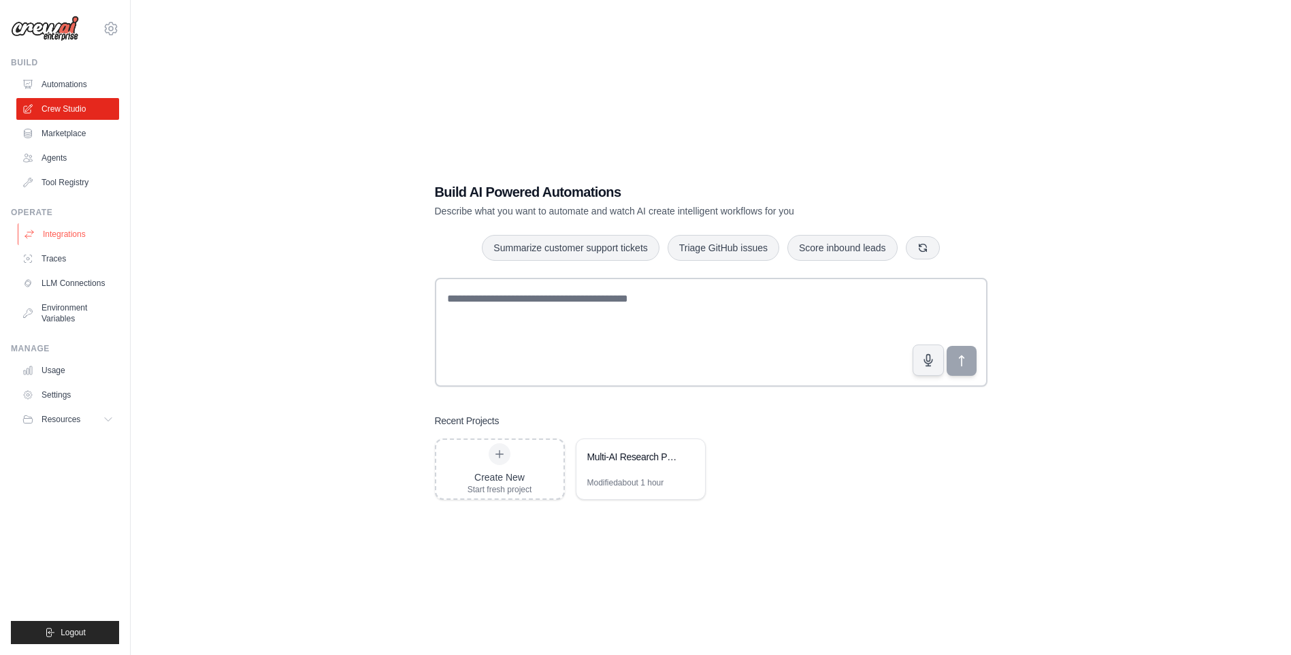
click at [88, 233] on link "Integrations" at bounding box center [69, 234] width 103 height 22
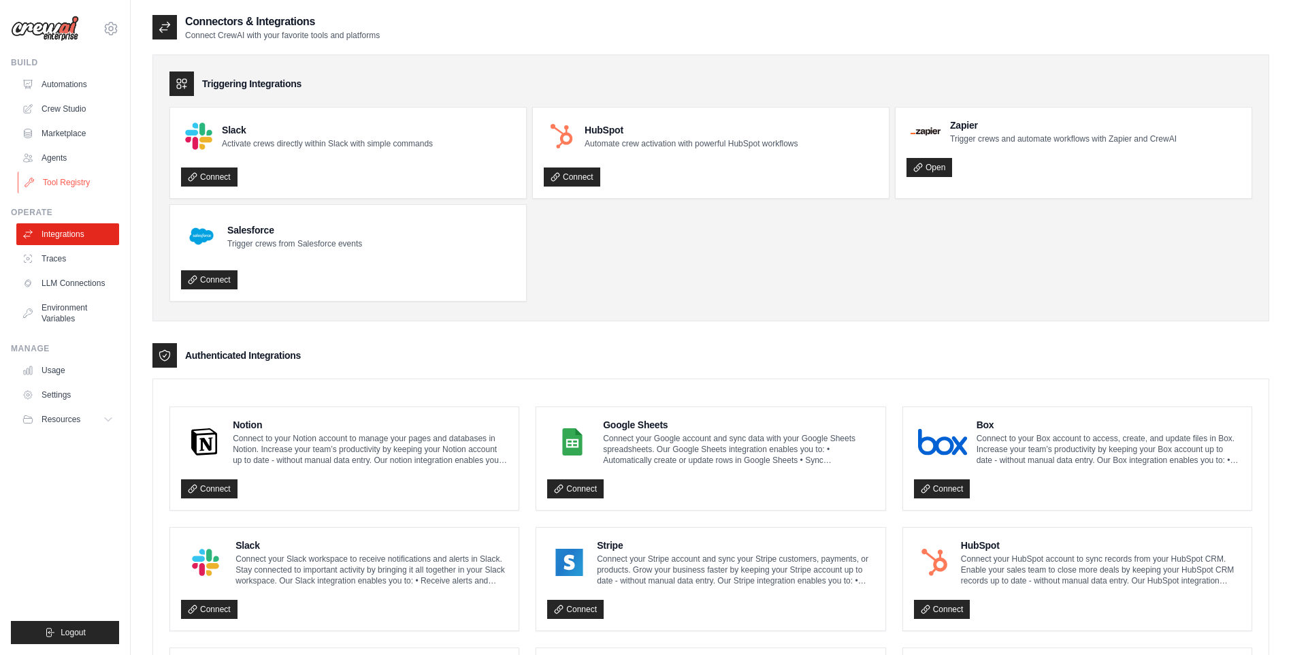
click at [85, 180] on link "Tool Registry" at bounding box center [69, 183] width 103 height 22
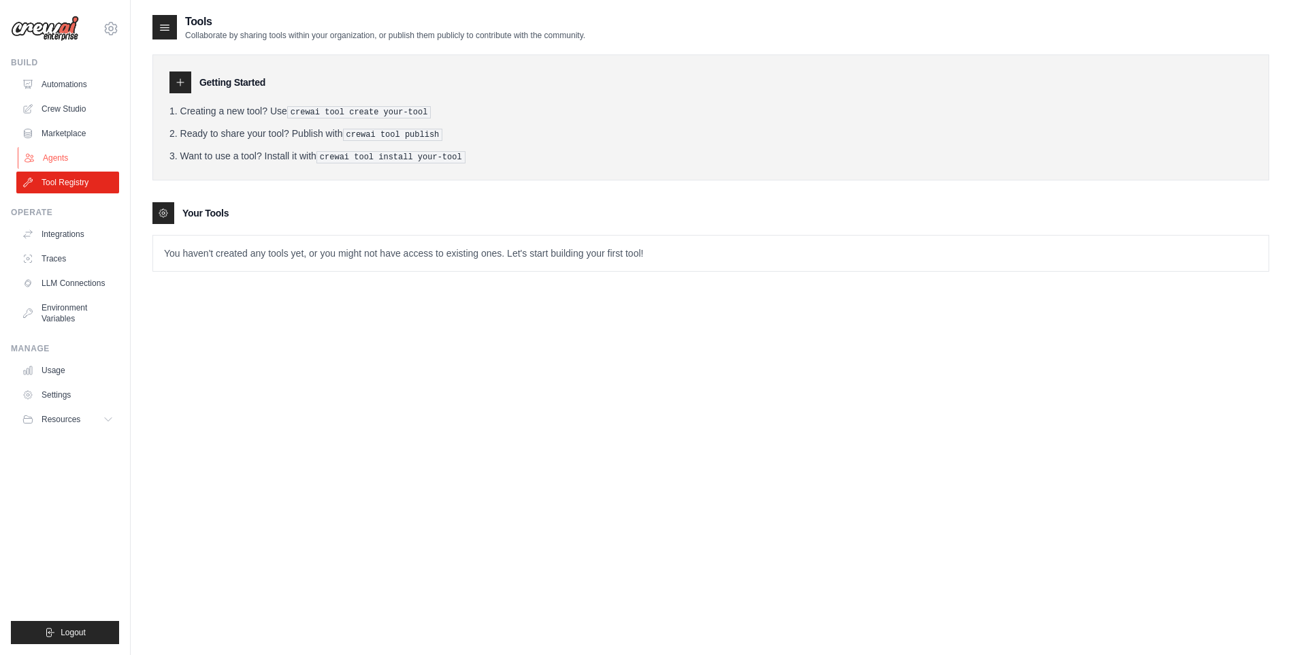
click at [76, 161] on link "Agents" at bounding box center [69, 158] width 103 height 22
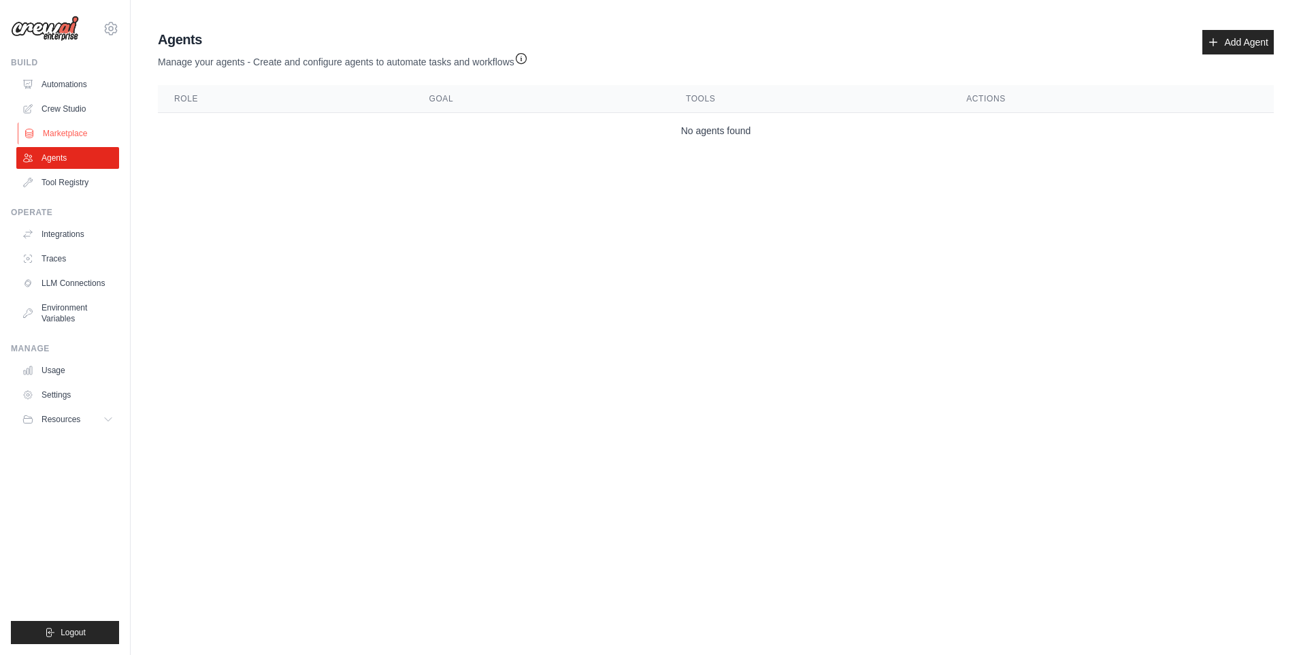
click at [78, 133] on link "Marketplace" at bounding box center [69, 134] width 103 height 22
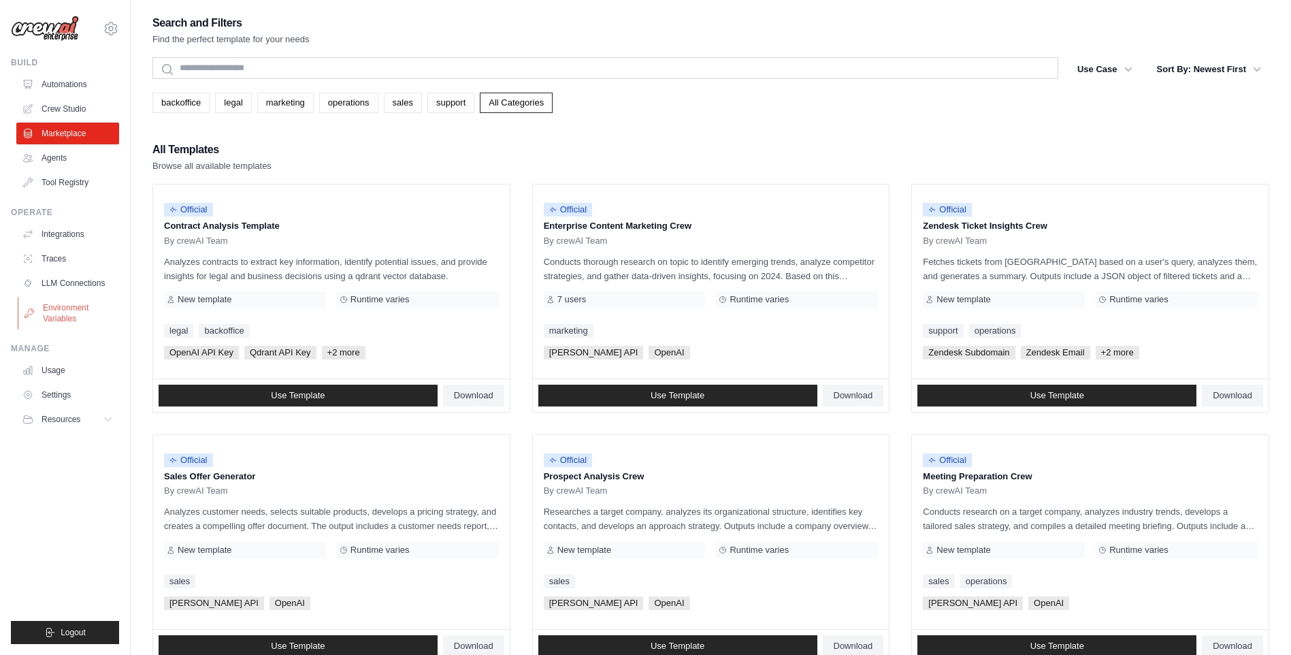
click at [77, 310] on link "Environment Variables" at bounding box center [69, 313] width 103 height 33
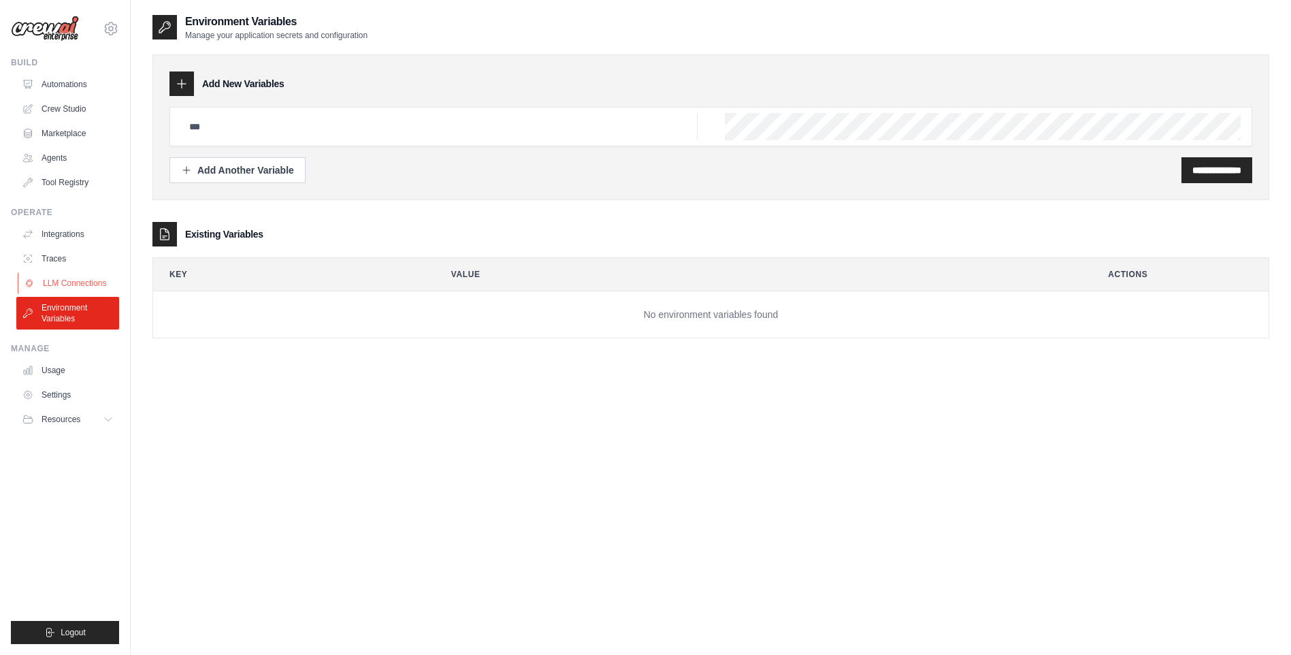
click at [83, 285] on link "LLM Connections" at bounding box center [69, 283] width 103 height 22
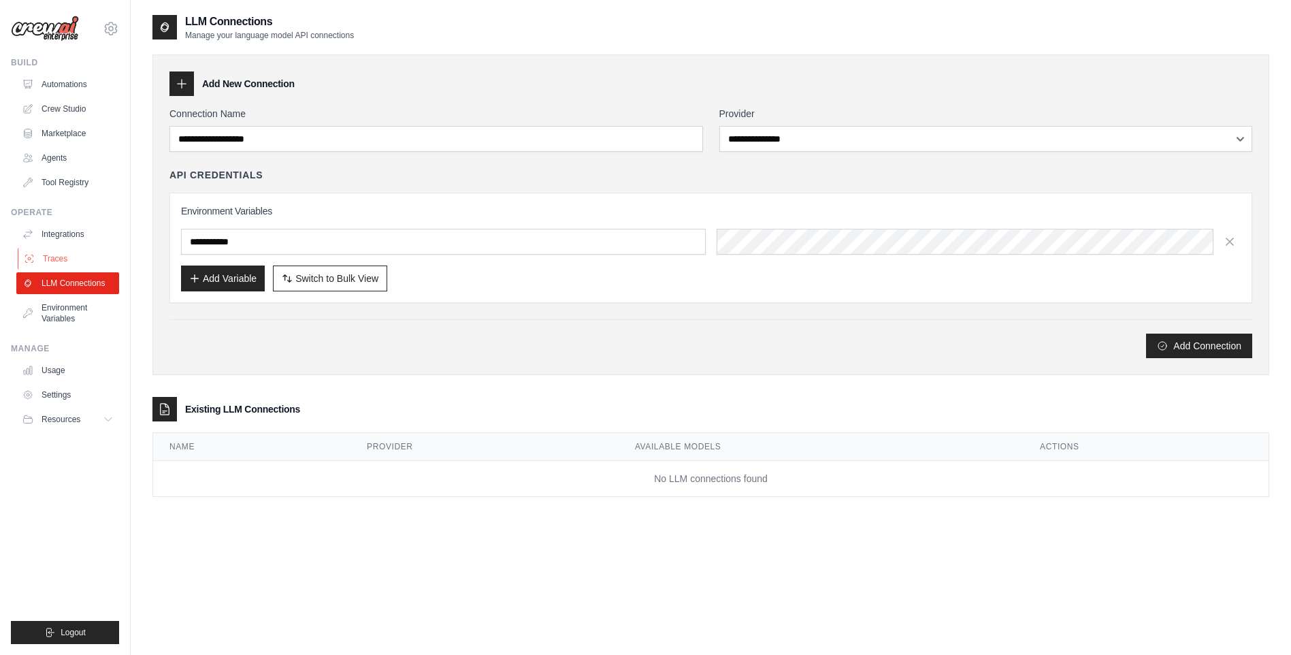
click at [83, 263] on link "Traces" at bounding box center [69, 259] width 103 height 22
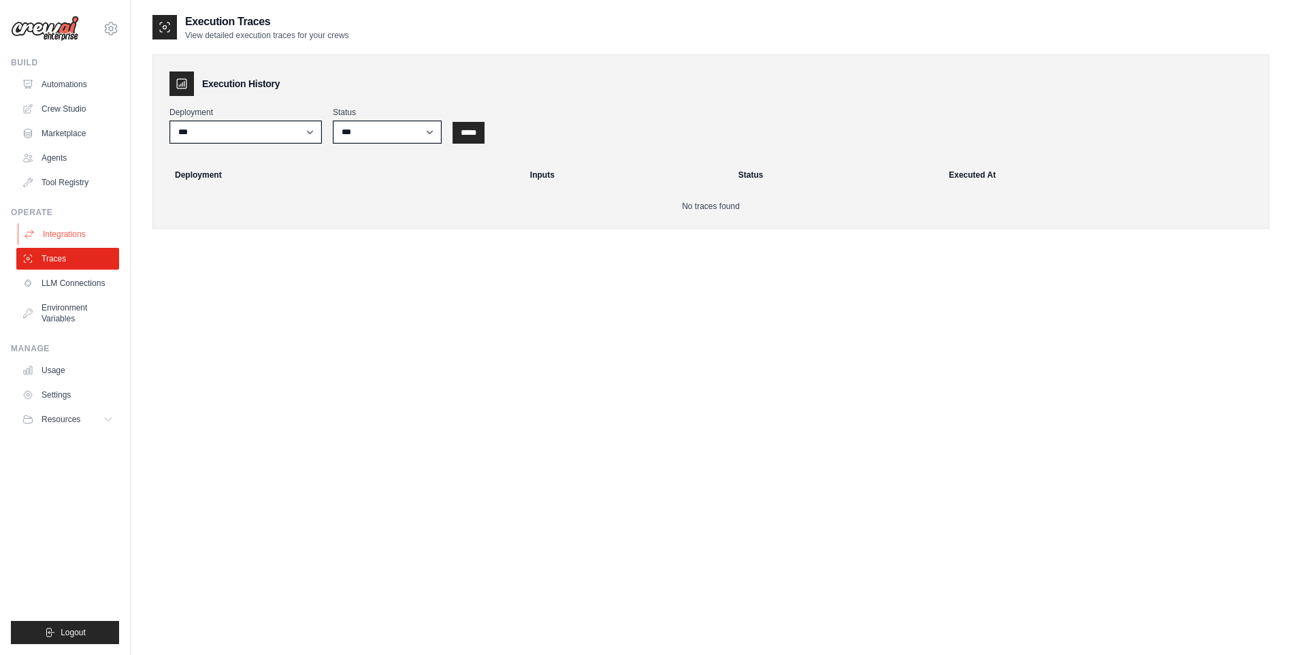
click at [86, 240] on link "Integrations" at bounding box center [69, 234] width 103 height 22
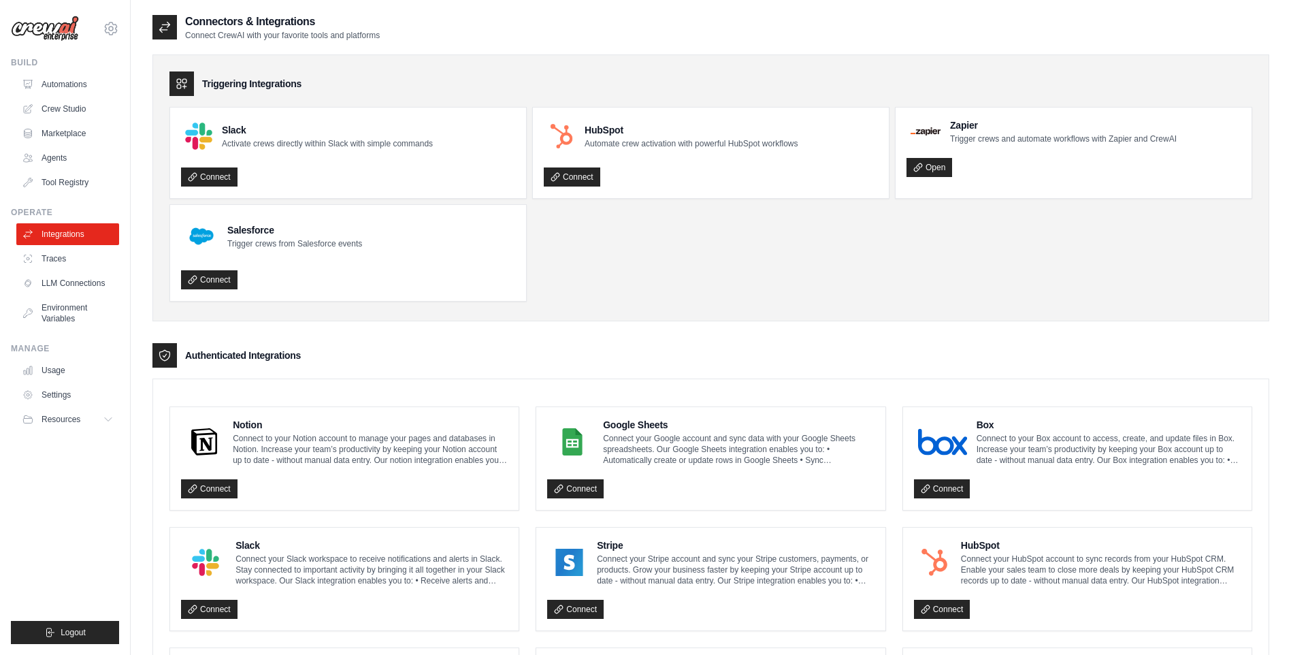
click at [71, 356] on div "Manage Usage Settings Resources Documentation GitHub Blog" at bounding box center [65, 386] width 108 height 87
click at [78, 367] on link "Usage" at bounding box center [69, 370] width 103 height 22
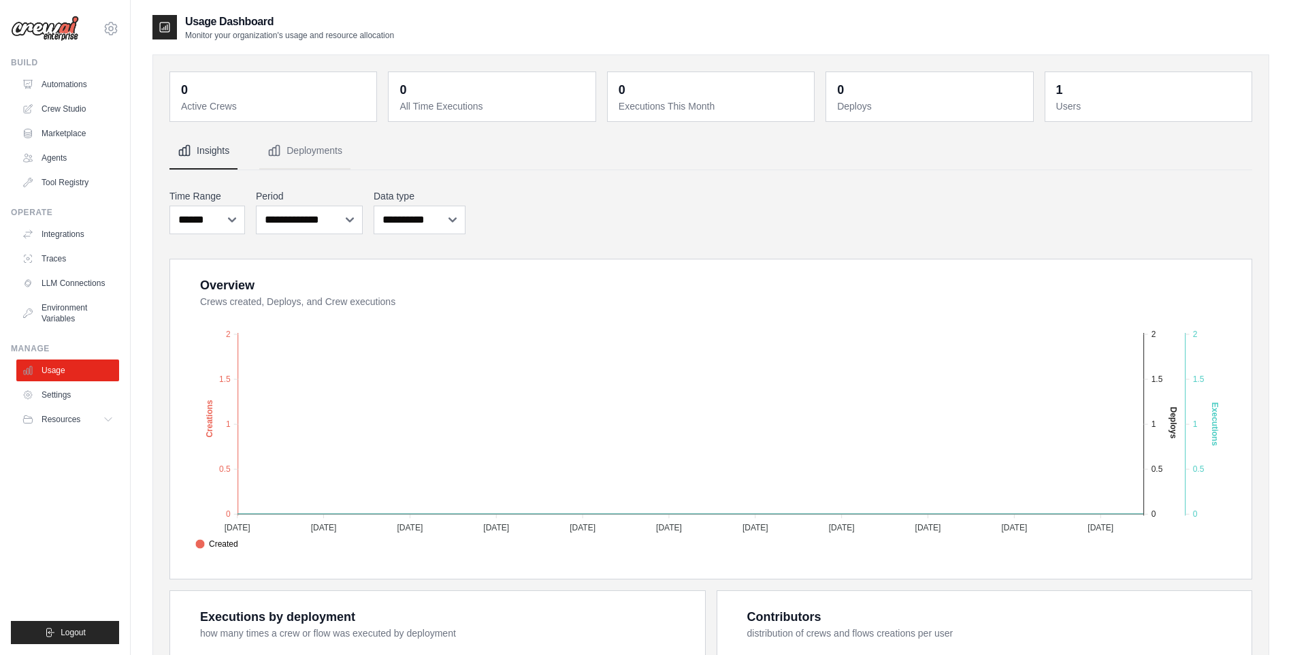
click at [70, 393] on link "Settings" at bounding box center [67, 395] width 103 height 22
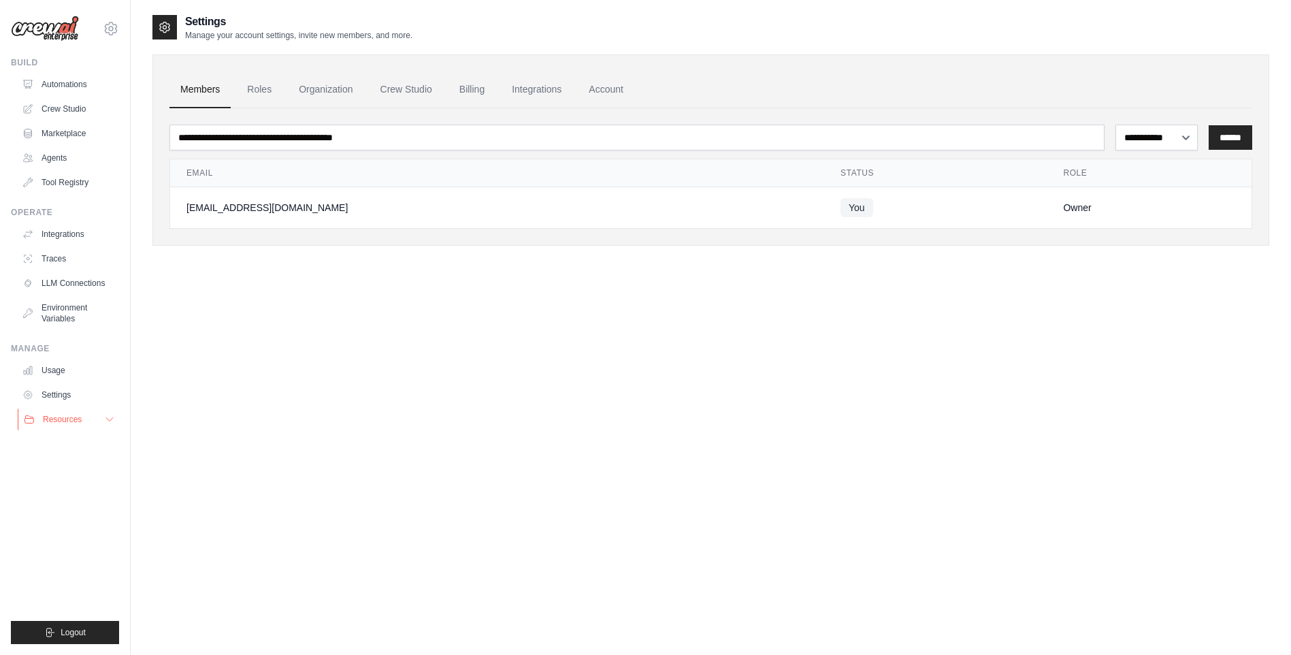
click at [70, 416] on span "Resources" at bounding box center [62, 419] width 39 height 11
click at [46, 53] on div "xuanlam38@gmail.com Settings Build Automations Crew Studio Marketplace" at bounding box center [65, 327] width 131 height 655
click at [33, 60] on div "Build" at bounding box center [65, 62] width 108 height 11
click at [50, 85] on link "Automations" at bounding box center [69, 85] width 103 height 22
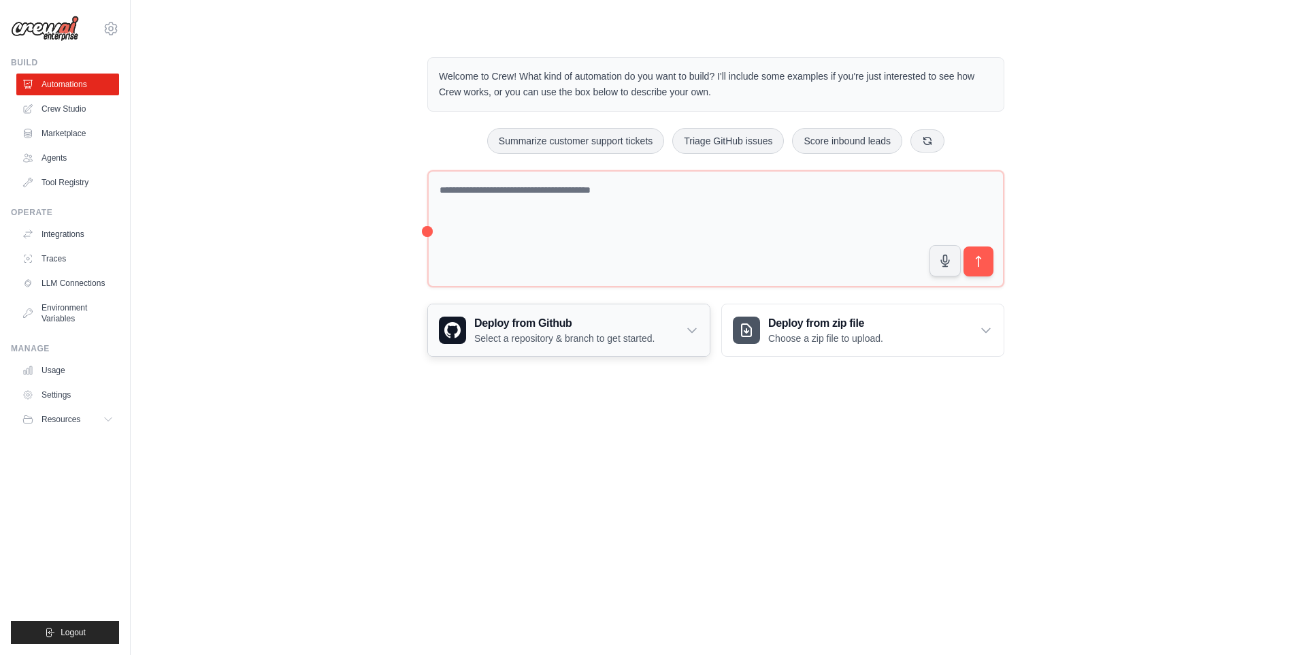
click at [639, 342] on p "Select a repository & branch to get started." at bounding box center [564, 338] width 180 height 14
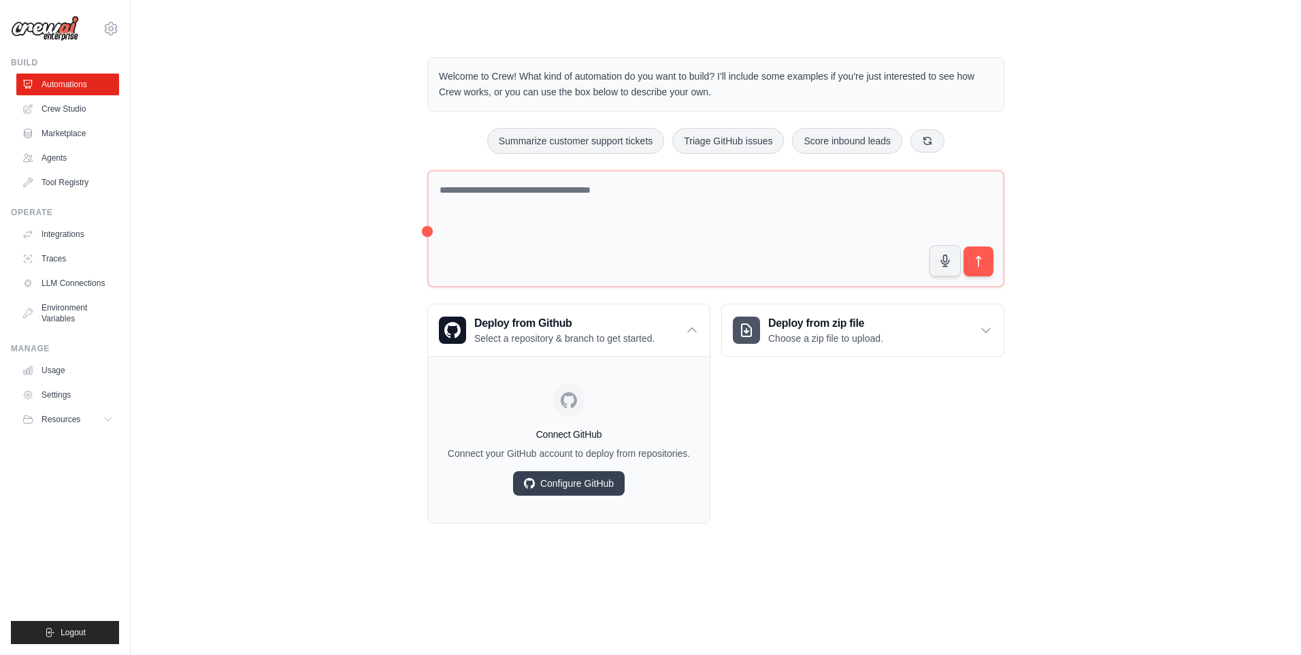
click at [946, 456] on div "Deploy from zip file Choose a zip file to upload. Upload a ZIP file containing …" at bounding box center [863, 414] width 283 height 220
click at [110, 27] on icon at bounding box center [111, 29] width 4 height 4
click at [130, 60] on div "xuanlam38@gmail.com" at bounding box center [111, 59] width 98 height 14
click at [90, 93] on link "Settings" at bounding box center [111, 92] width 120 height 25
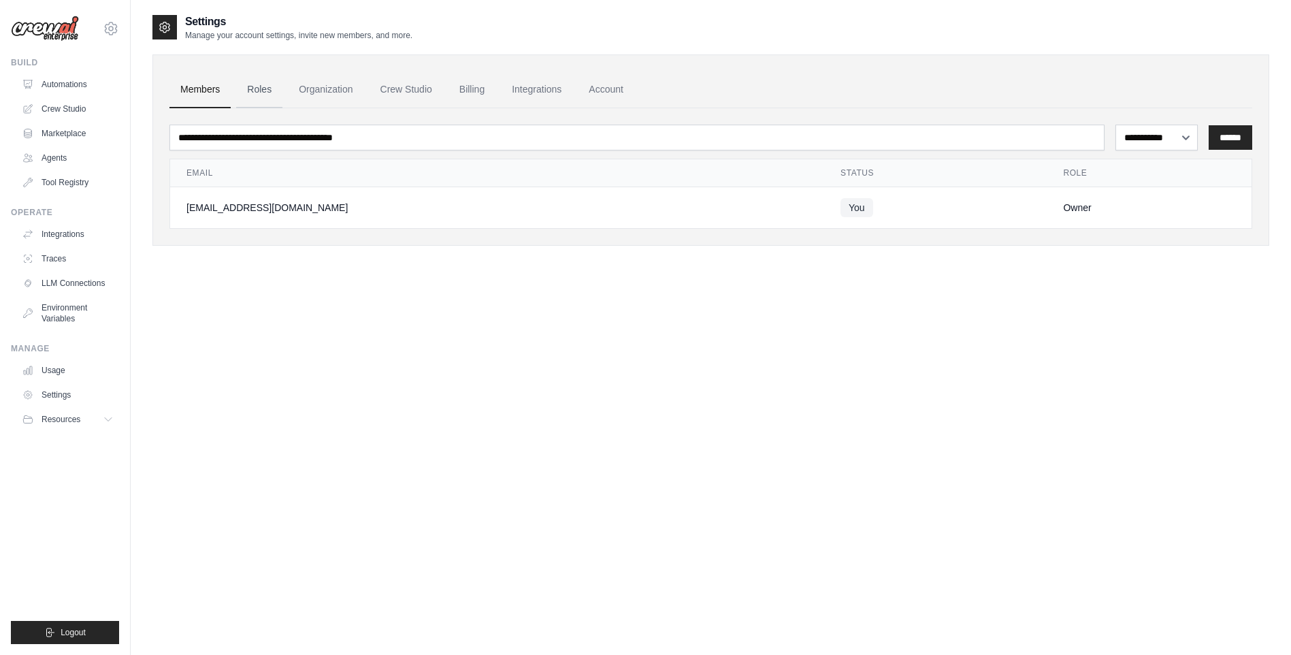
click at [265, 98] on link "Roles" at bounding box center [259, 89] width 46 height 37
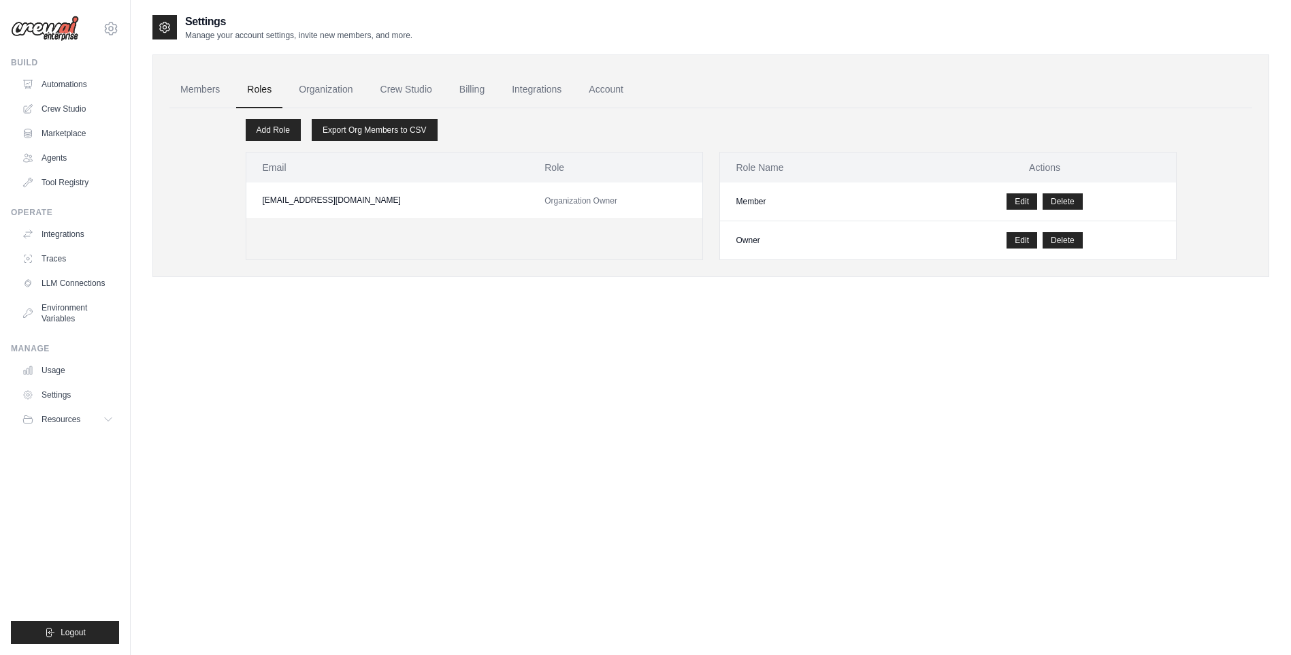
click at [796, 182] on th "Role Name" at bounding box center [817, 167] width 194 height 30
drag, startPoint x: 754, startPoint y: 192, endPoint x: 756, endPoint y: 199, distance: 7.6
click at [754, 193] on td "Member" at bounding box center [817, 201] width 194 height 39
click at [761, 229] on td "Owner" at bounding box center [817, 240] width 194 height 39
click at [408, 88] on link "Crew Studio" at bounding box center [407, 89] width 74 height 37
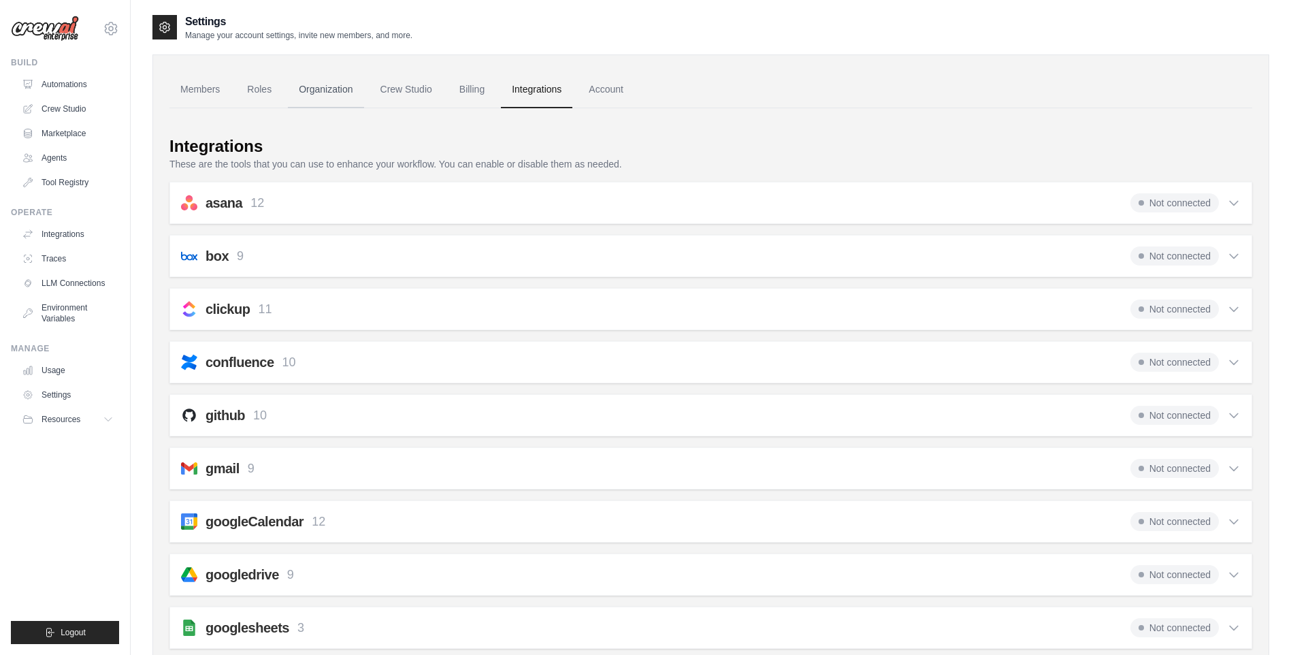
click at [347, 97] on link "Organization" at bounding box center [326, 89] width 76 height 37
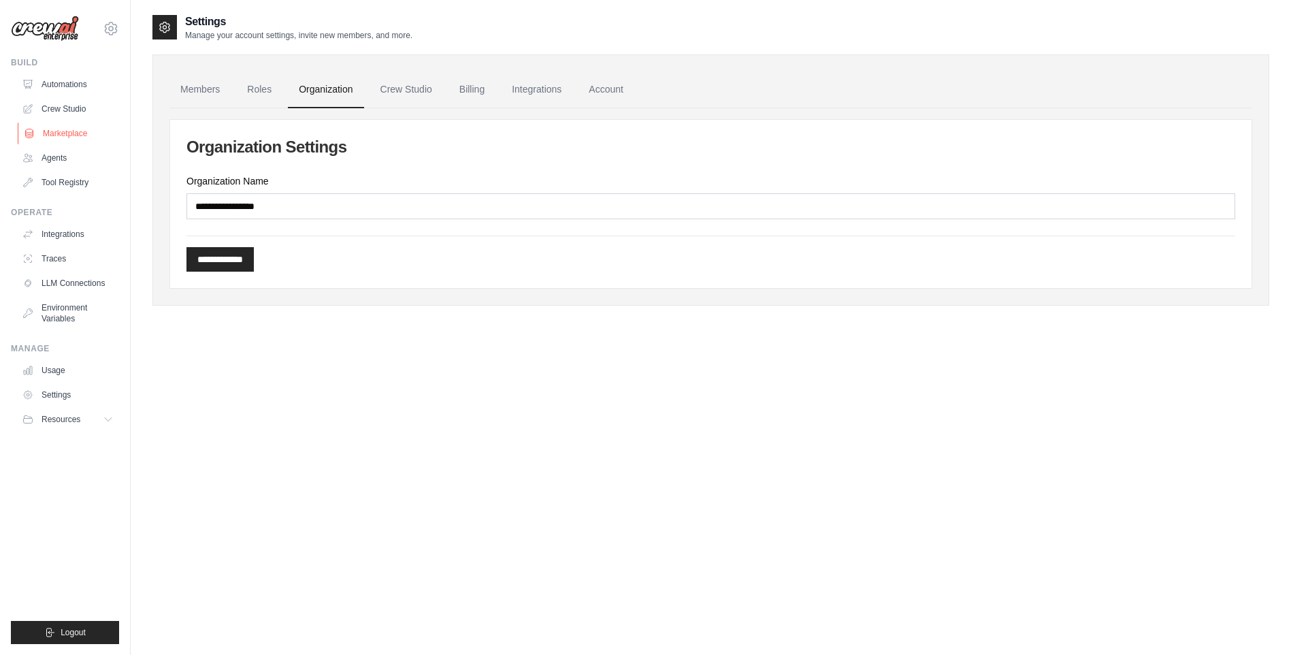
click at [78, 140] on link "Marketplace" at bounding box center [69, 134] width 103 height 22
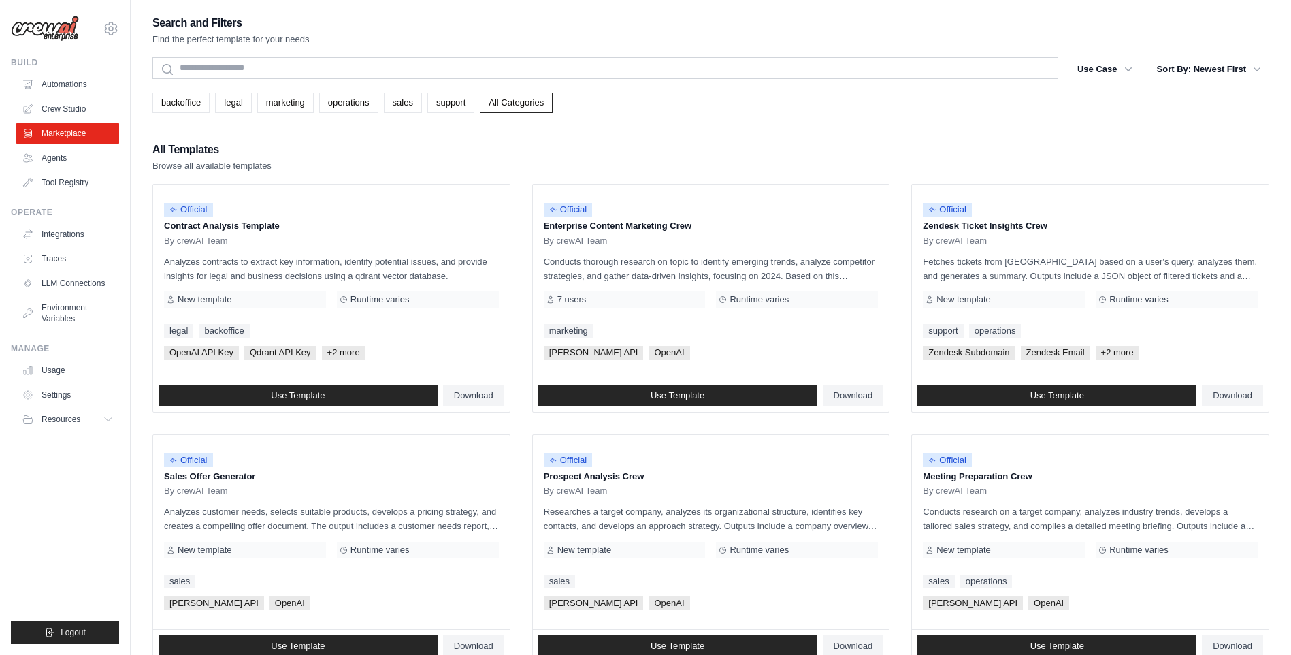
click at [66, 107] on link "Crew Studio" at bounding box center [67, 109] width 103 height 22
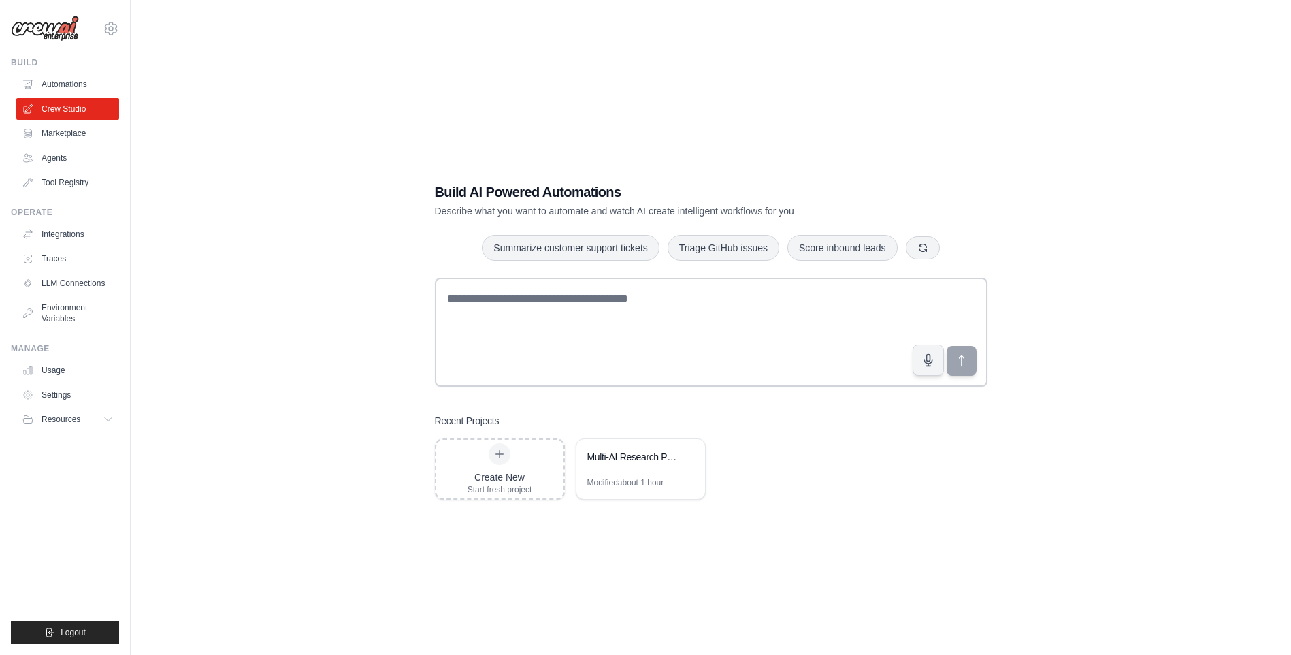
click at [67, 84] on link "Automations" at bounding box center [67, 85] width 103 height 22
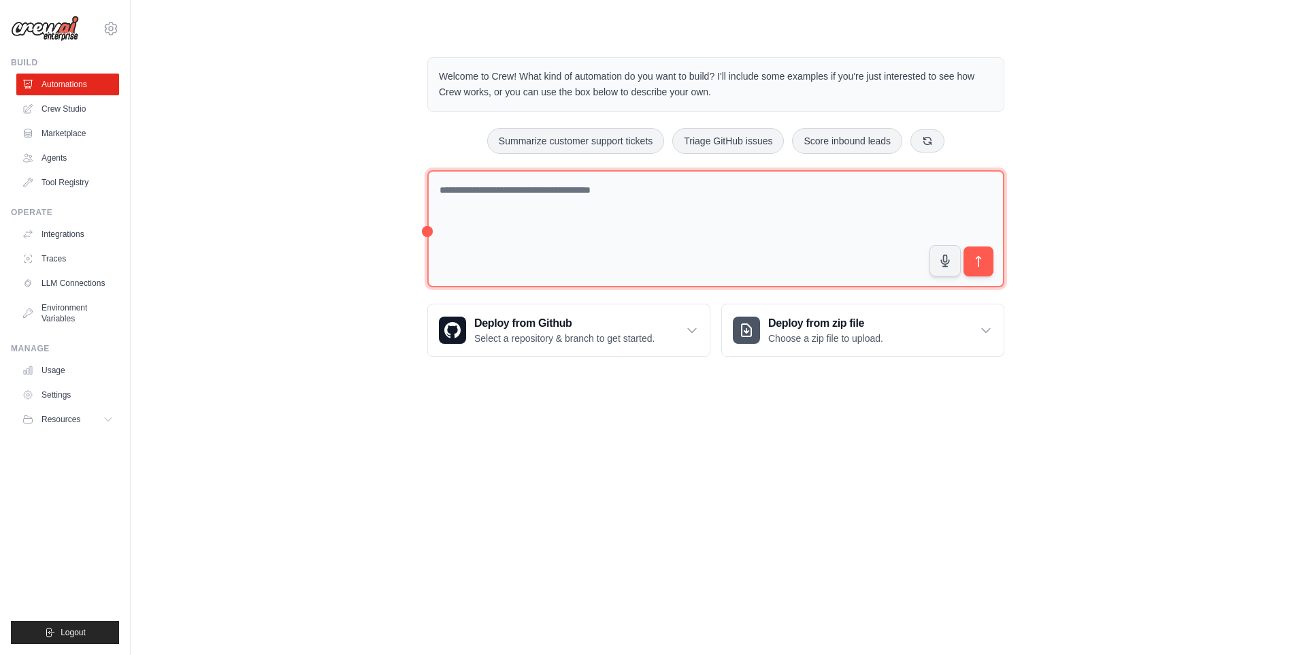
click at [561, 191] on textarea at bounding box center [715, 229] width 577 height 118
drag, startPoint x: 610, startPoint y: 207, endPoint x: 319, endPoint y: 175, distance: 292.4
click at [322, 175] on div "**********" at bounding box center [715, 206] width 1127 height 343
paste textarea "**********"
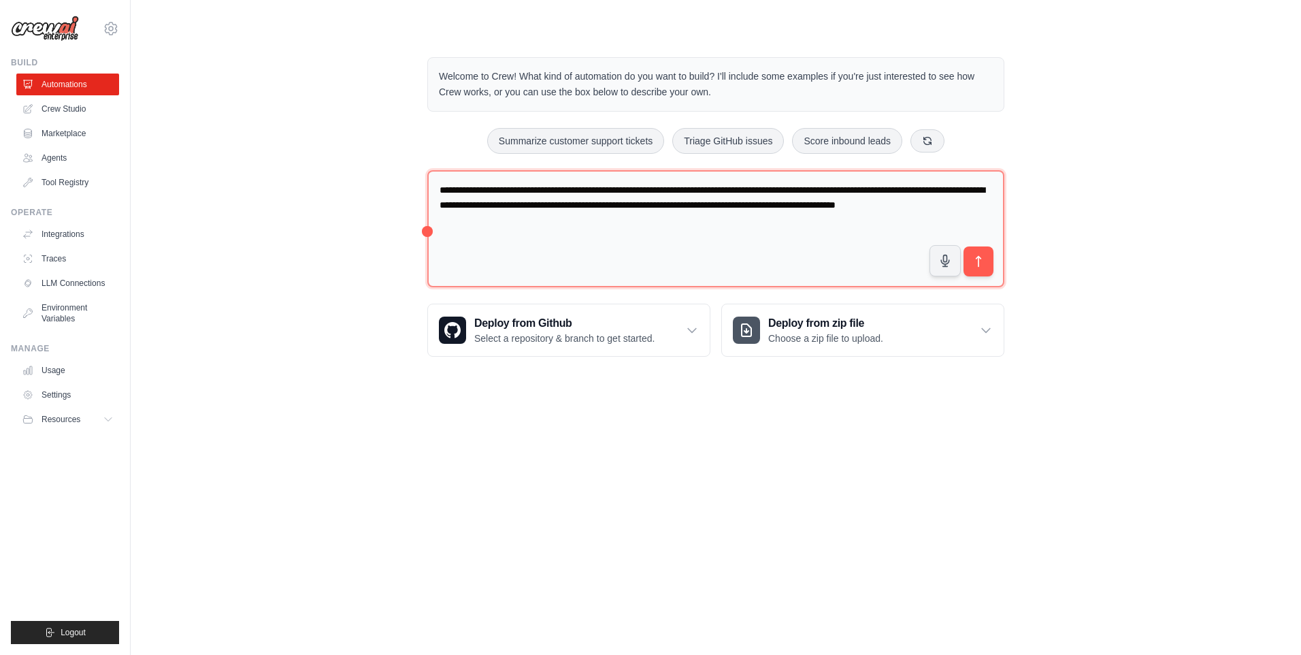
drag, startPoint x: 986, startPoint y: 270, endPoint x: 516, endPoint y: 194, distance: 476.4
click at [598, 212] on div "**********" at bounding box center [715, 231] width 577 height 123
drag, startPoint x: 483, startPoint y: 194, endPoint x: 434, endPoint y: 187, distance: 49.5
click at [432, 185] on textarea "**********" at bounding box center [715, 229] width 577 height 118
click at [994, 262] on textarea "**********" at bounding box center [715, 229] width 577 height 118
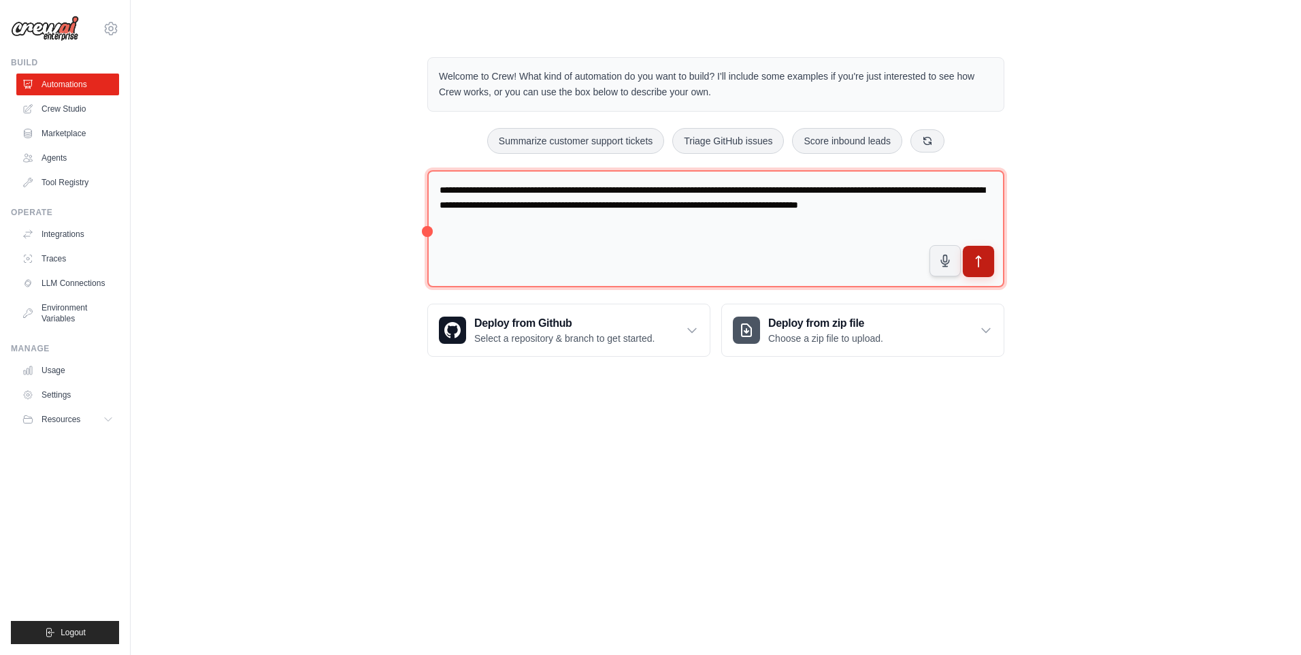
type textarea "**********"
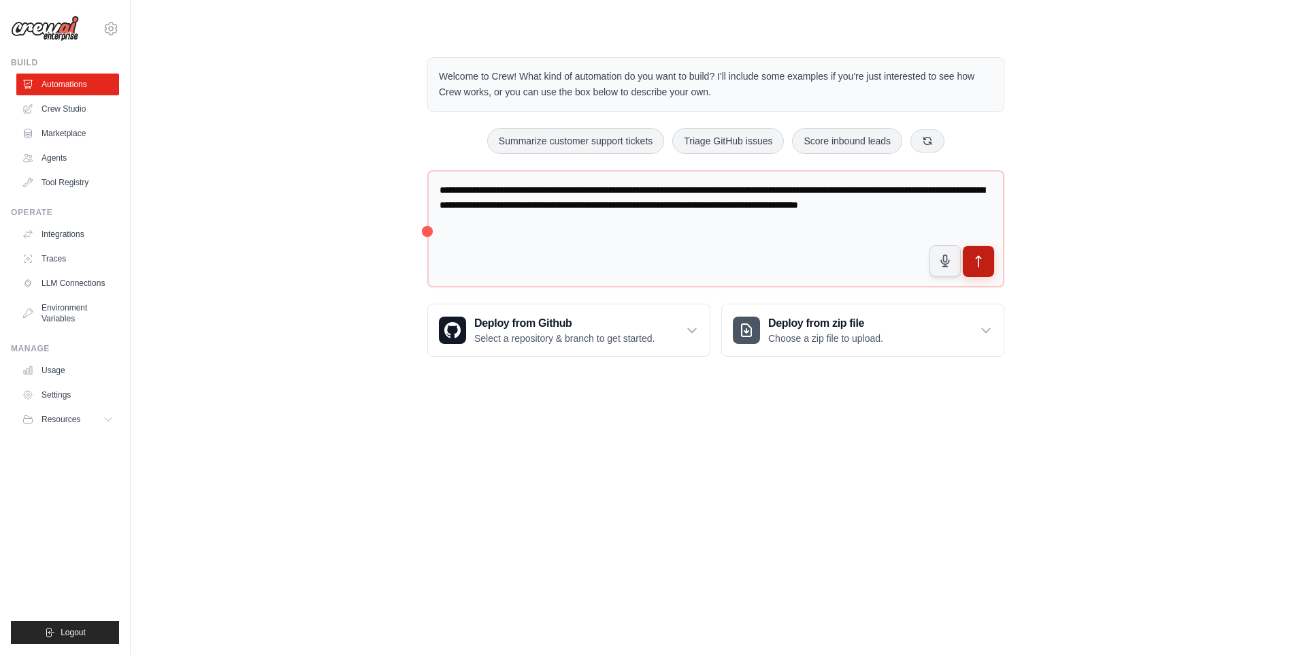
click at [982, 257] on icon "submit" at bounding box center [979, 262] width 14 height 14
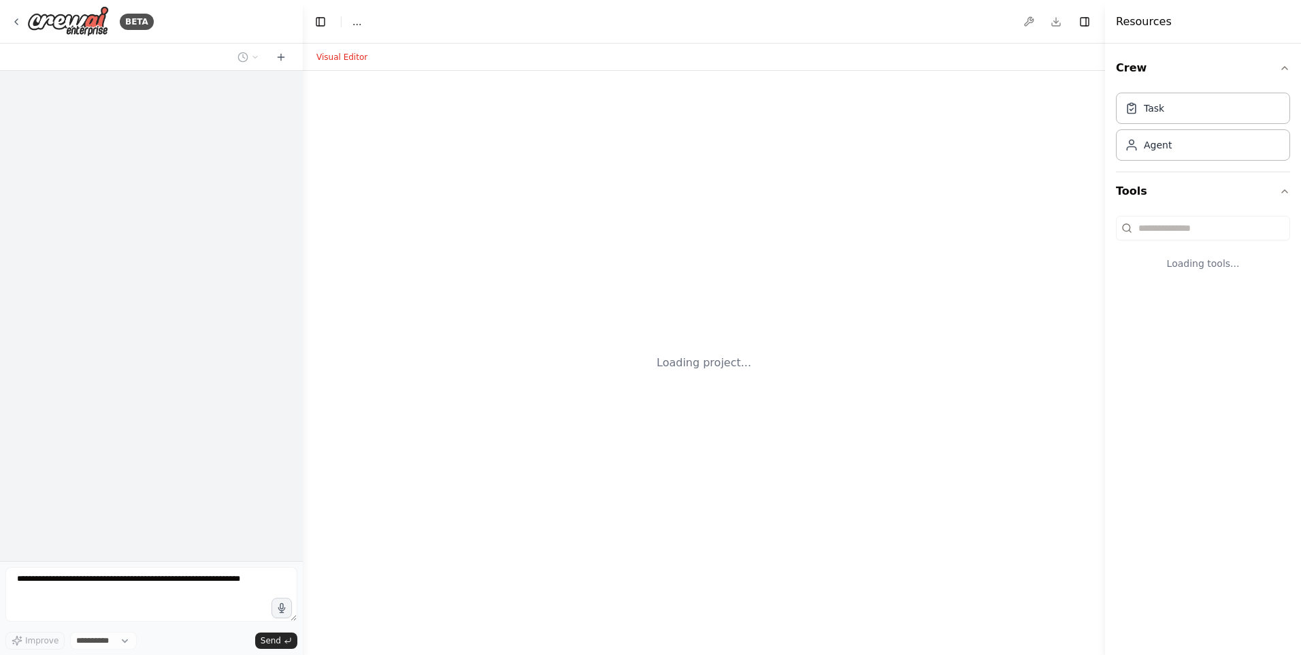
select select "****"
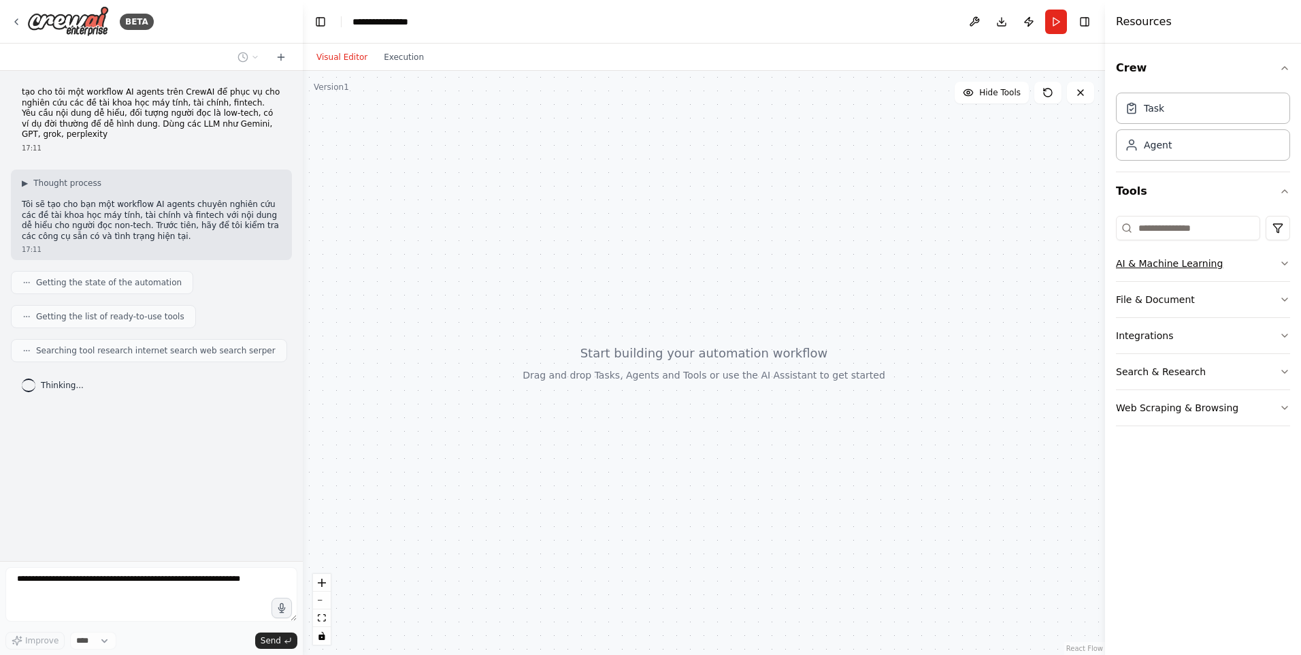
click at [1287, 267] on icon "button" at bounding box center [1285, 263] width 11 height 11
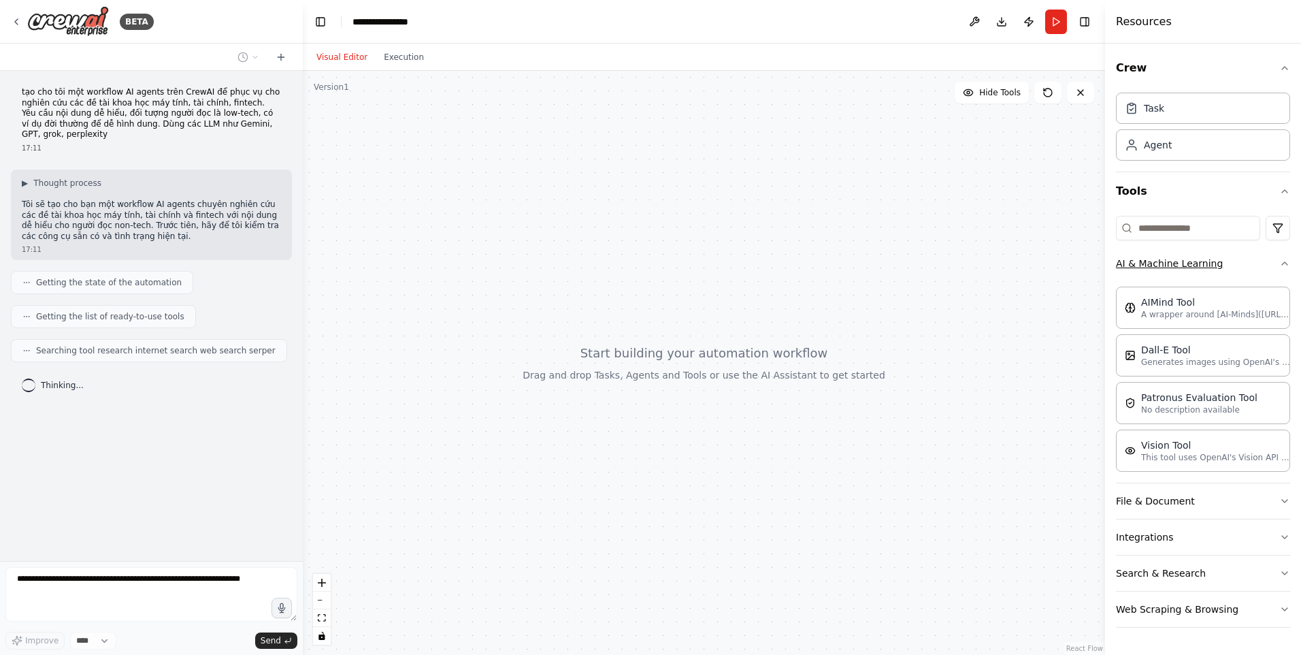
click at [1287, 267] on icon "button" at bounding box center [1285, 263] width 11 height 11
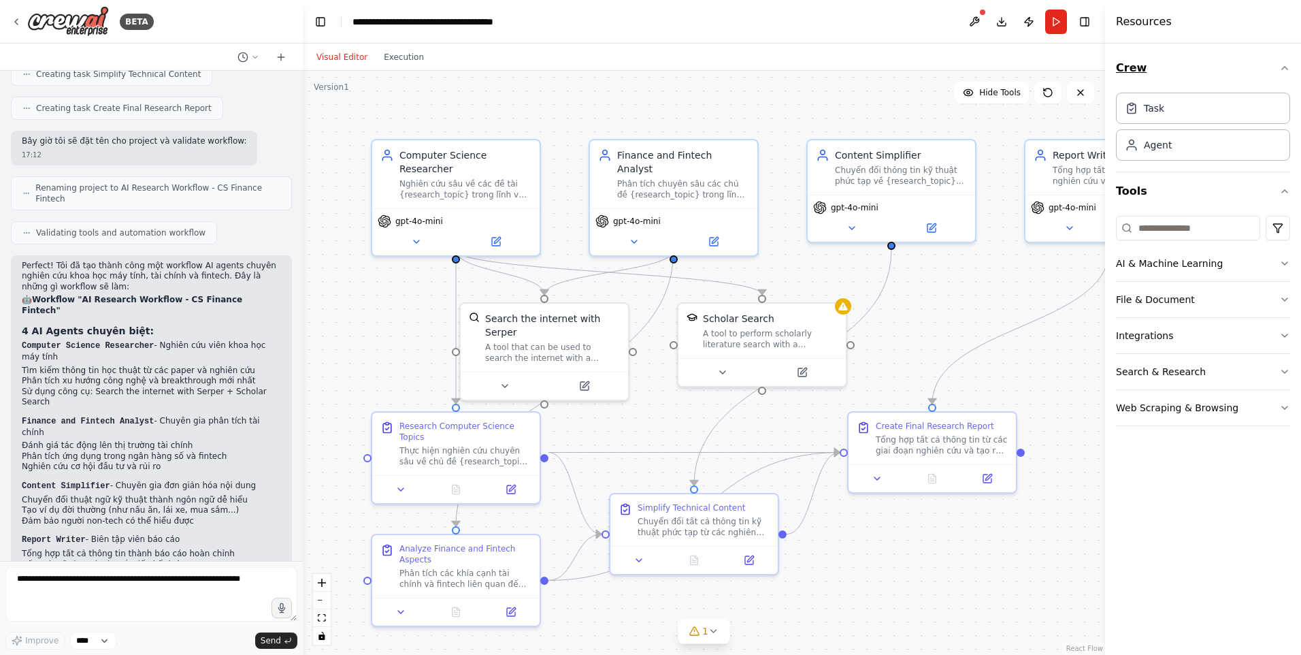
click at [1286, 63] on icon "button" at bounding box center [1285, 68] width 11 height 11
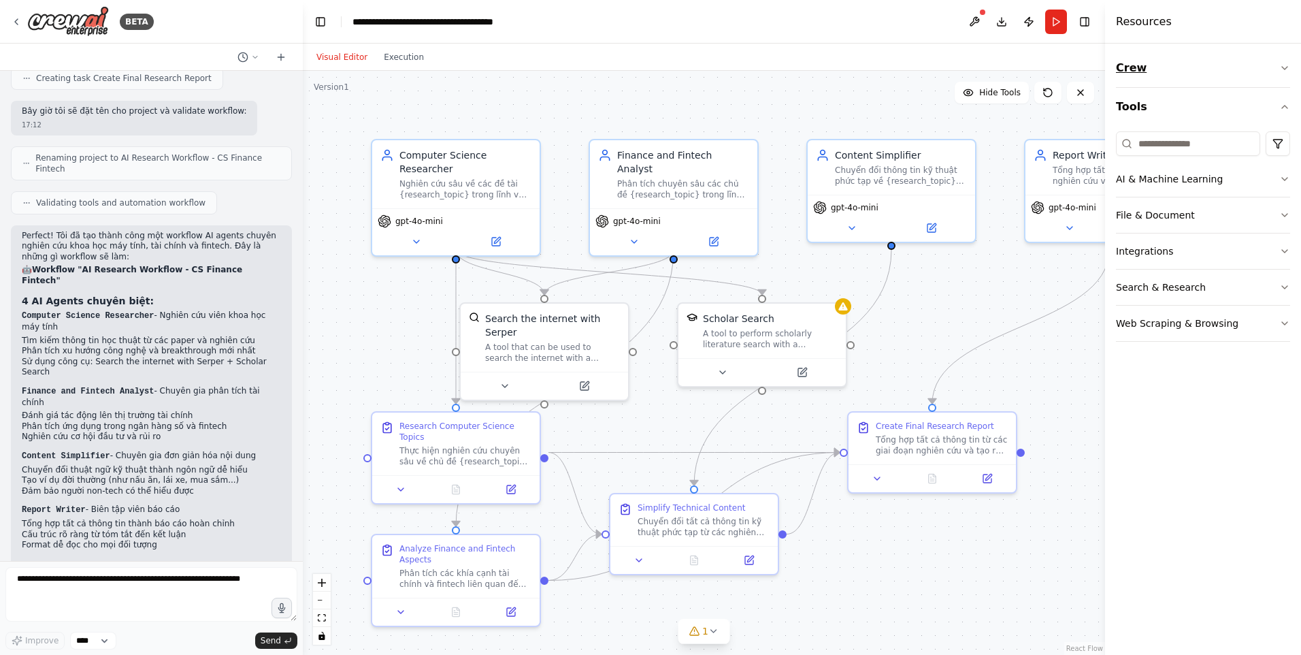
click at [1289, 61] on button "Crew" at bounding box center [1203, 68] width 174 height 38
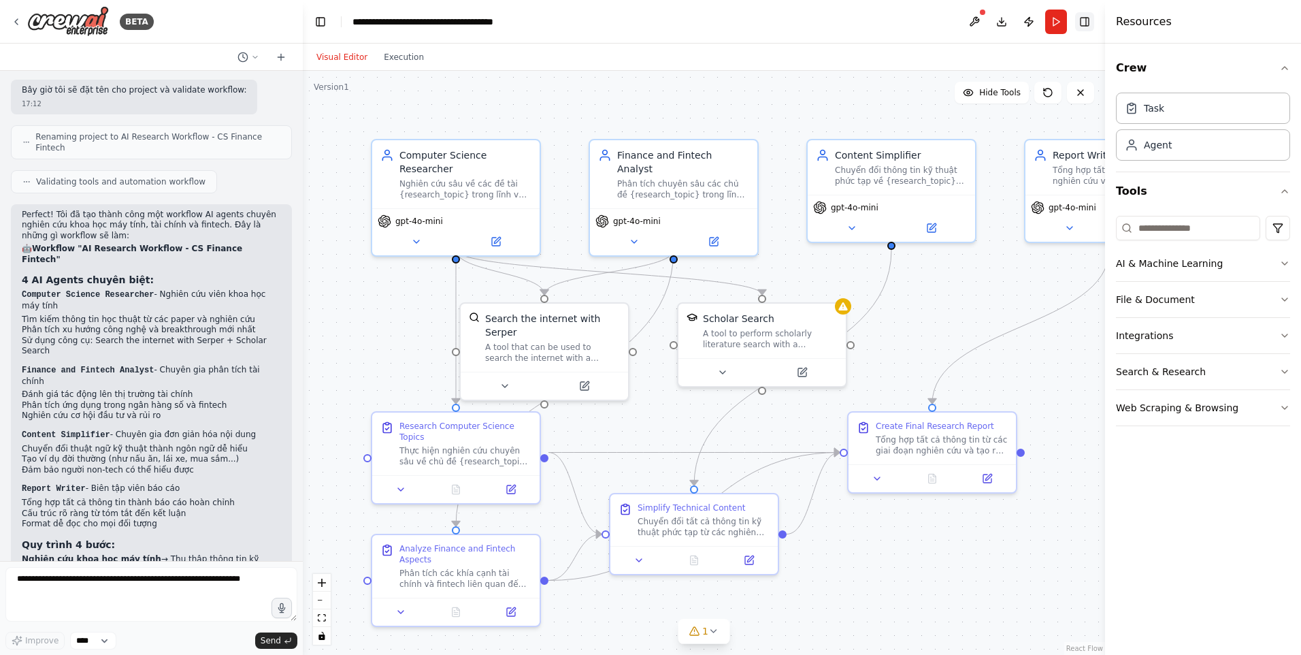
click at [1093, 25] on button "Toggle Right Sidebar" at bounding box center [1084, 21] width 19 height 19
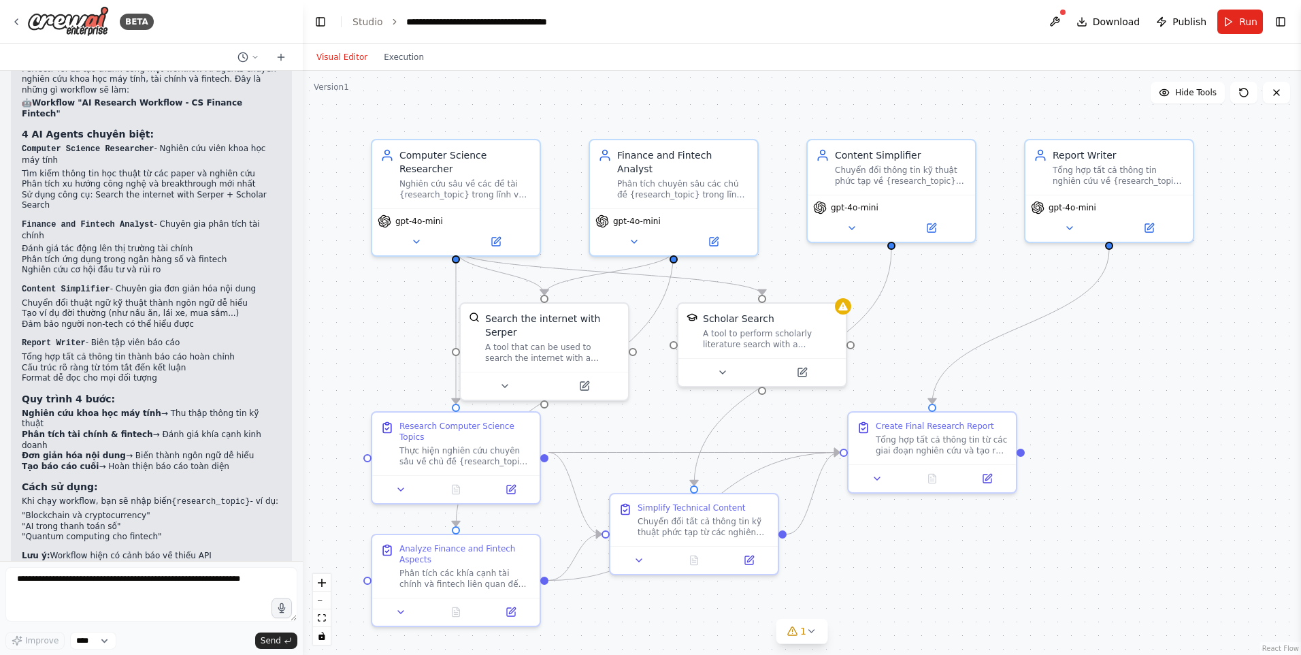
scroll to position [922, 0]
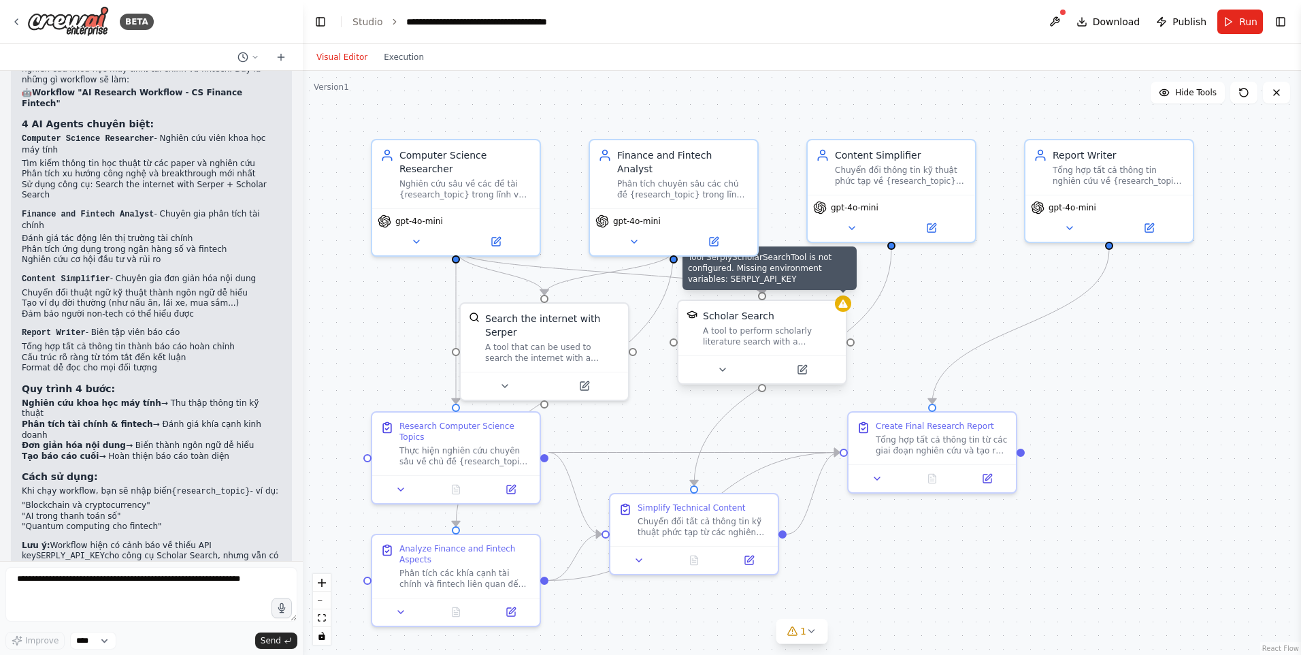
click at [845, 310] on div at bounding box center [843, 303] width 16 height 16
click at [839, 289] on icon at bounding box center [836, 287] width 8 height 8
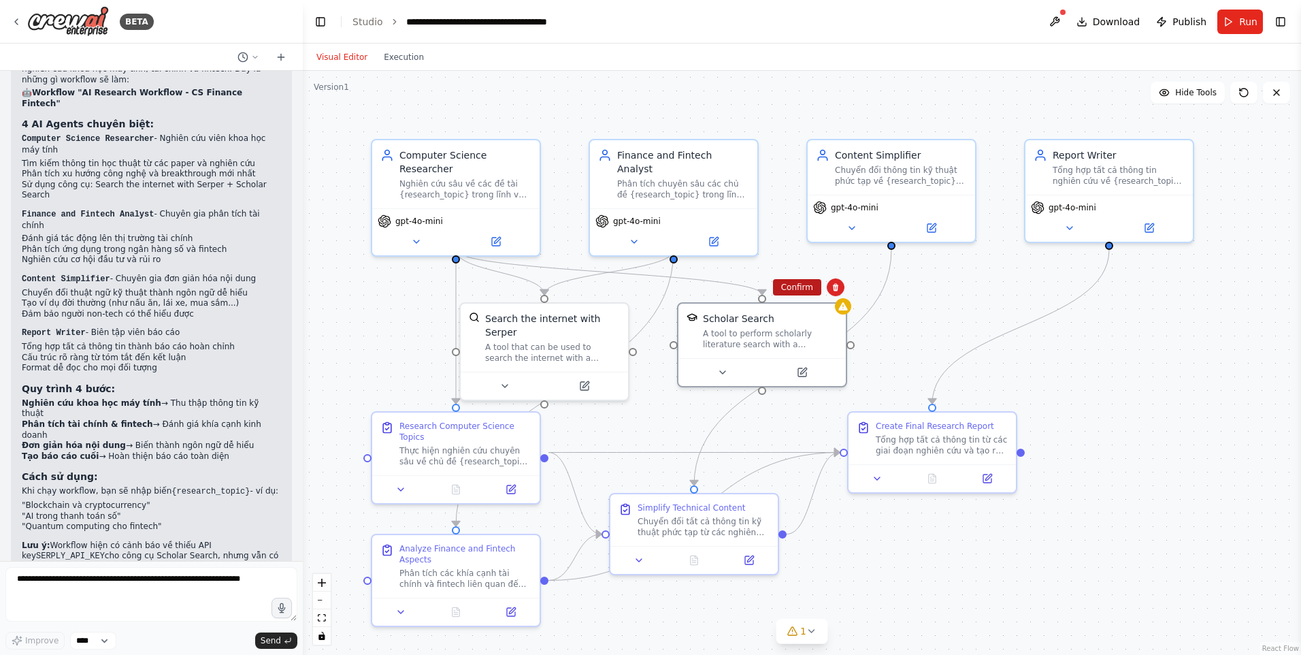
click at [814, 290] on button "Confirm" at bounding box center [797, 287] width 48 height 16
click at [1249, 21] on span "Run" at bounding box center [1249, 22] width 18 height 14
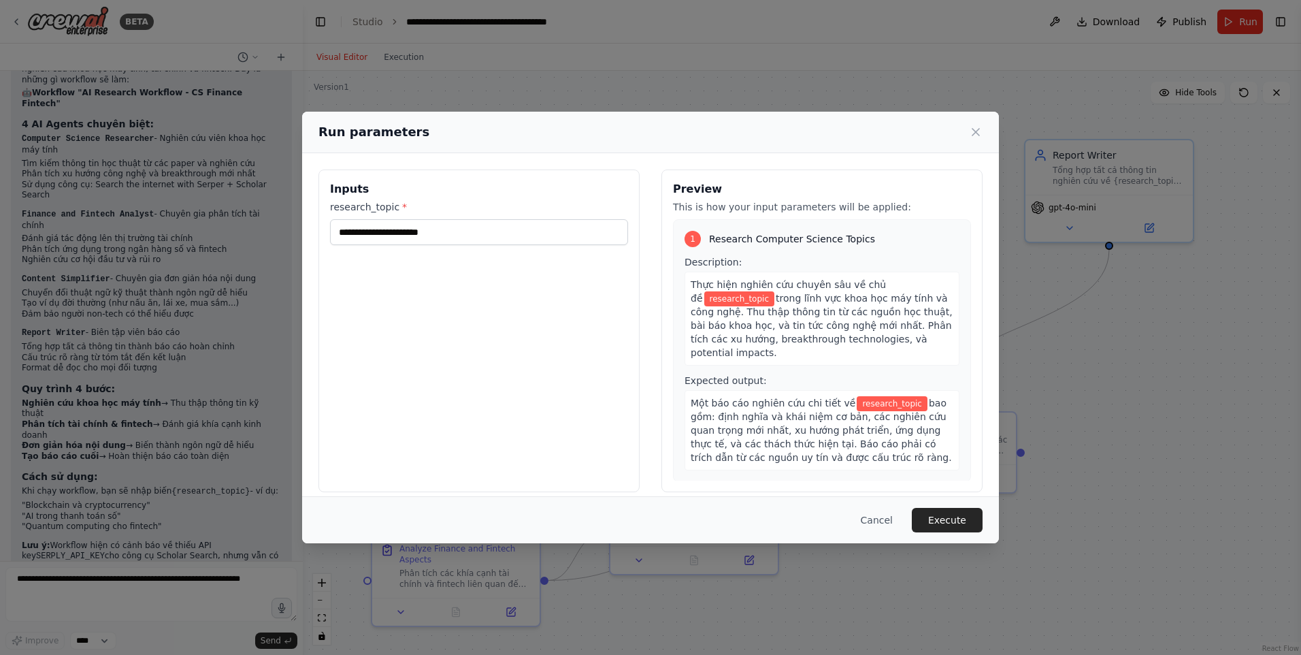
drag, startPoint x: 454, startPoint y: 208, endPoint x: 455, endPoint y: 215, distance: 6.8
click at [454, 210] on label "research_topic *" at bounding box center [479, 207] width 298 height 14
click at [454, 219] on input "research_topic *" at bounding box center [479, 232] width 298 height 26
click at [457, 223] on input "research_topic *" at bounding box center [479, 232] width 298 height 26
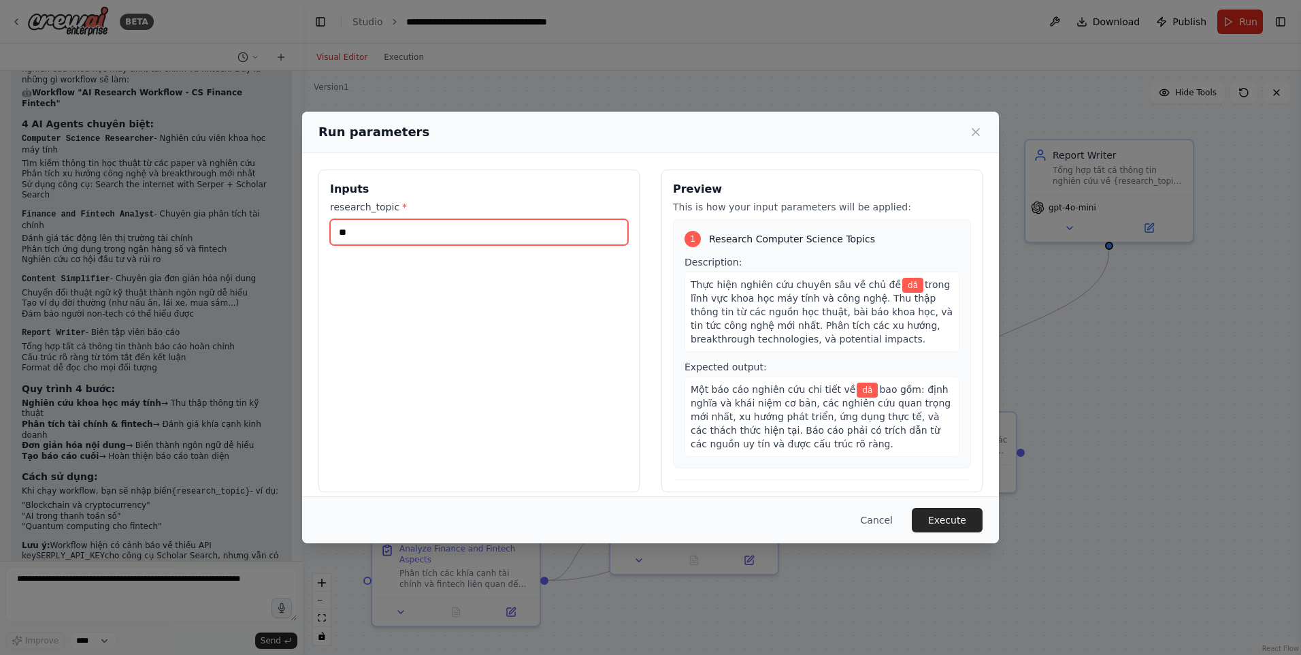
type input "*"
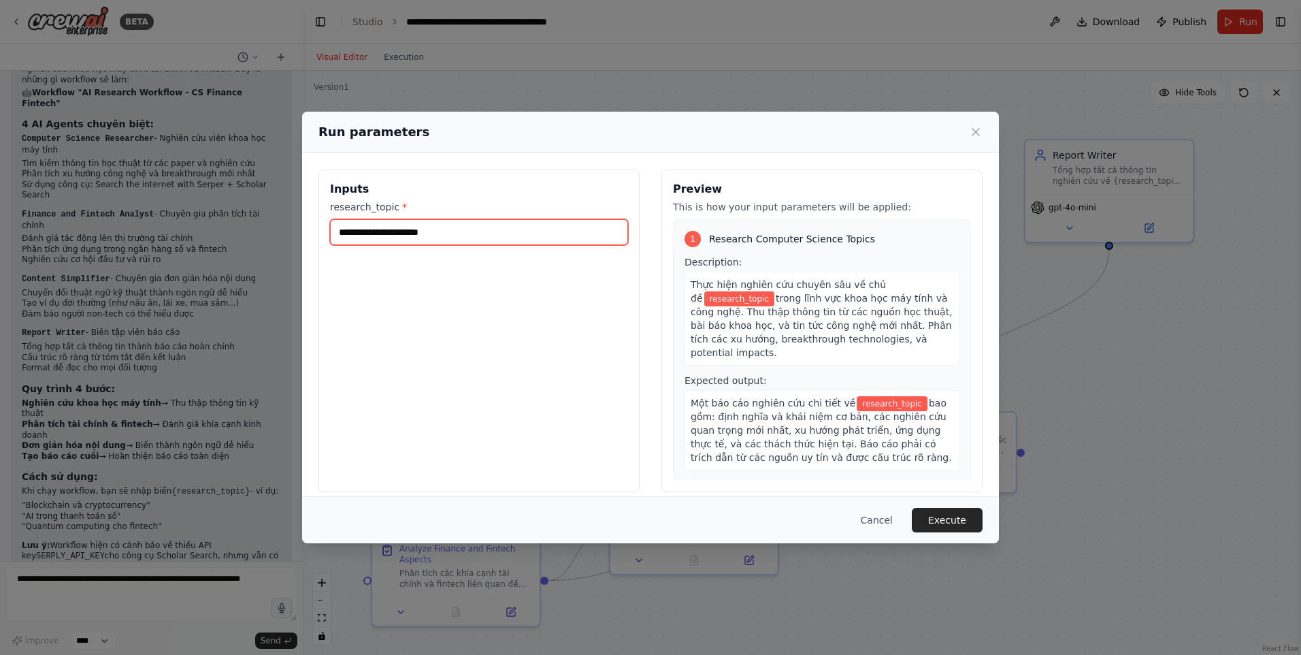
type input "*"
type input "**********"
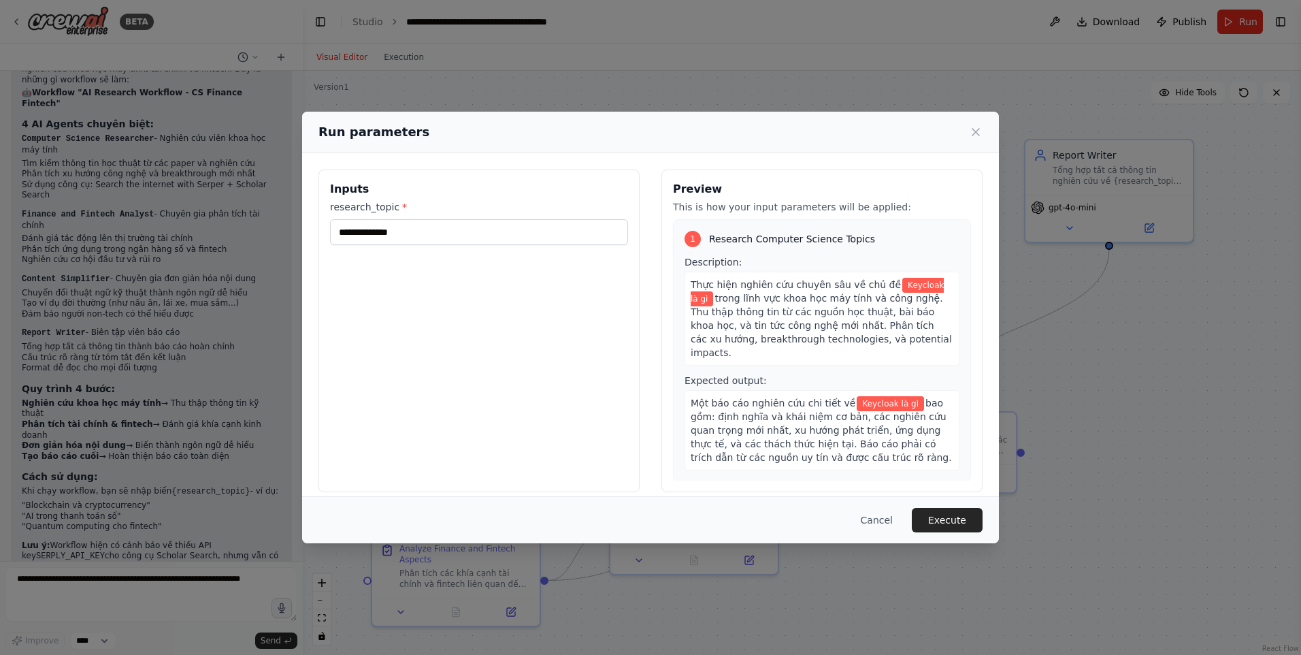
click at [967, 519] on button "Execute" at bounding box center [947, 520] width 71 height 25
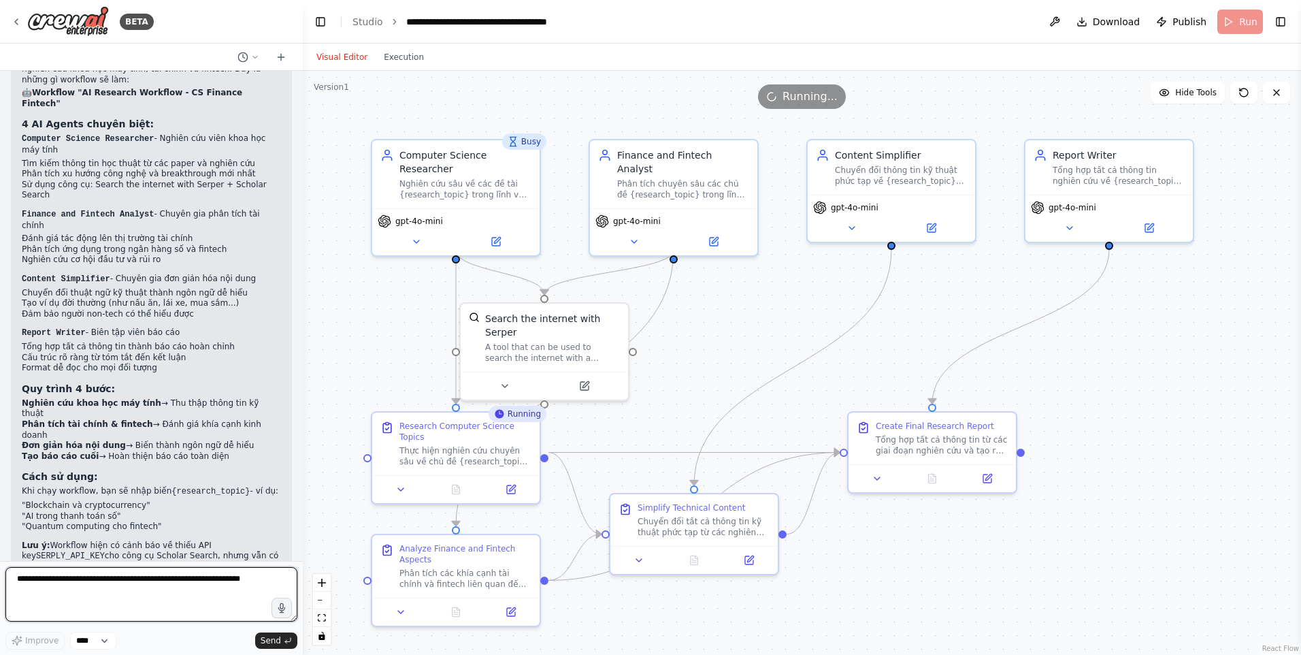
click at [188, 586] on textarea at bounding box center [151, 594] width 292 height 54
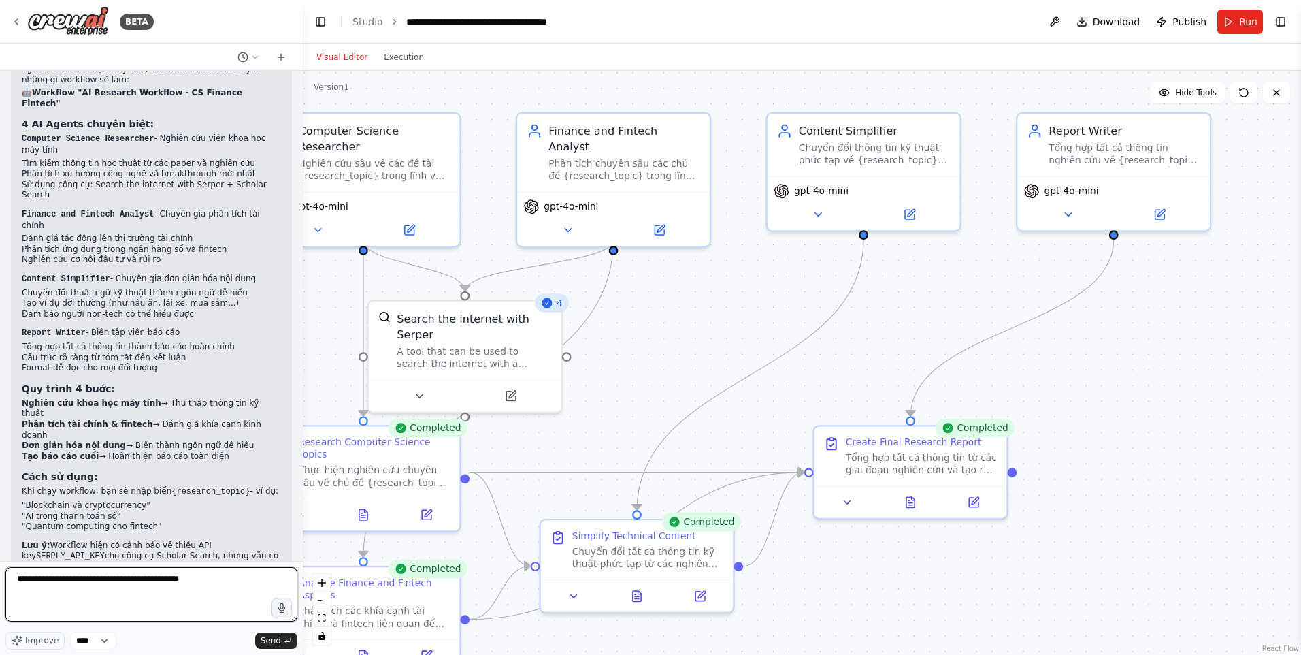
type textarea "**********"
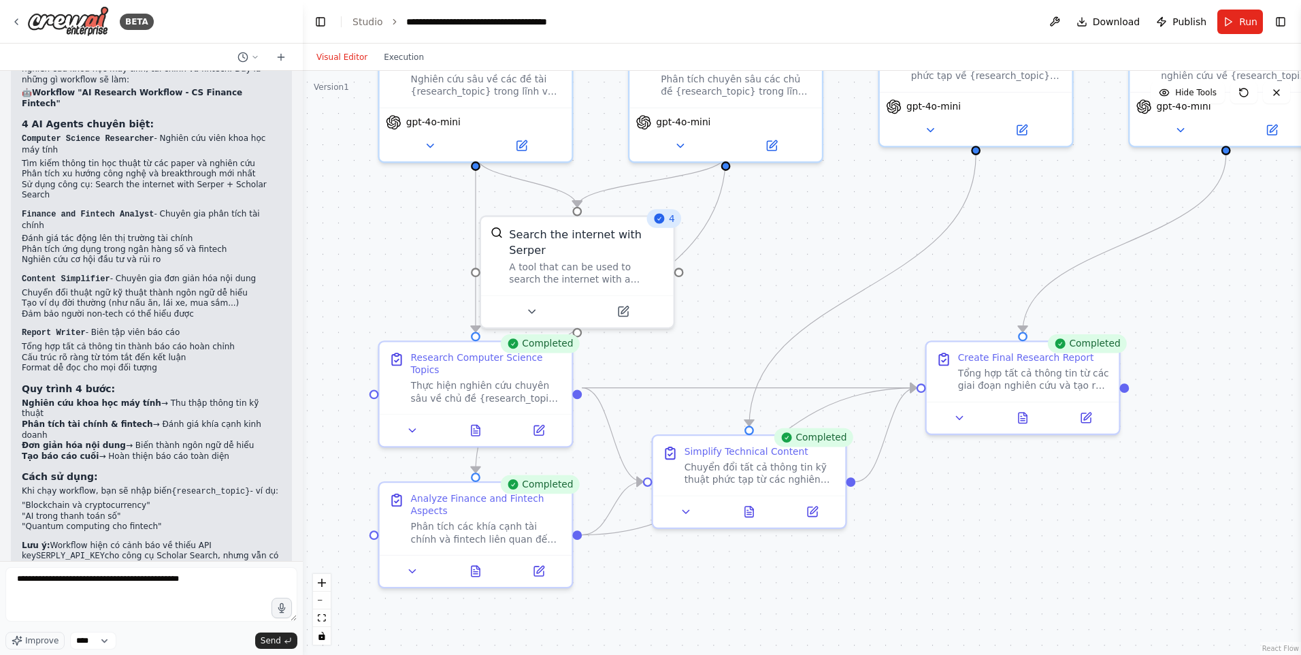
drag, startPoint x: 628, startPoint y: 397, endPoint x: 741, endPoint y: 309, distance: 143.1
click at [741, 309] on div ".deletable-edge-delete-btn { width: 20px; height: 20px; border: 0px solid #ffff…" at bounding box center [802, 363] width 999 height 584
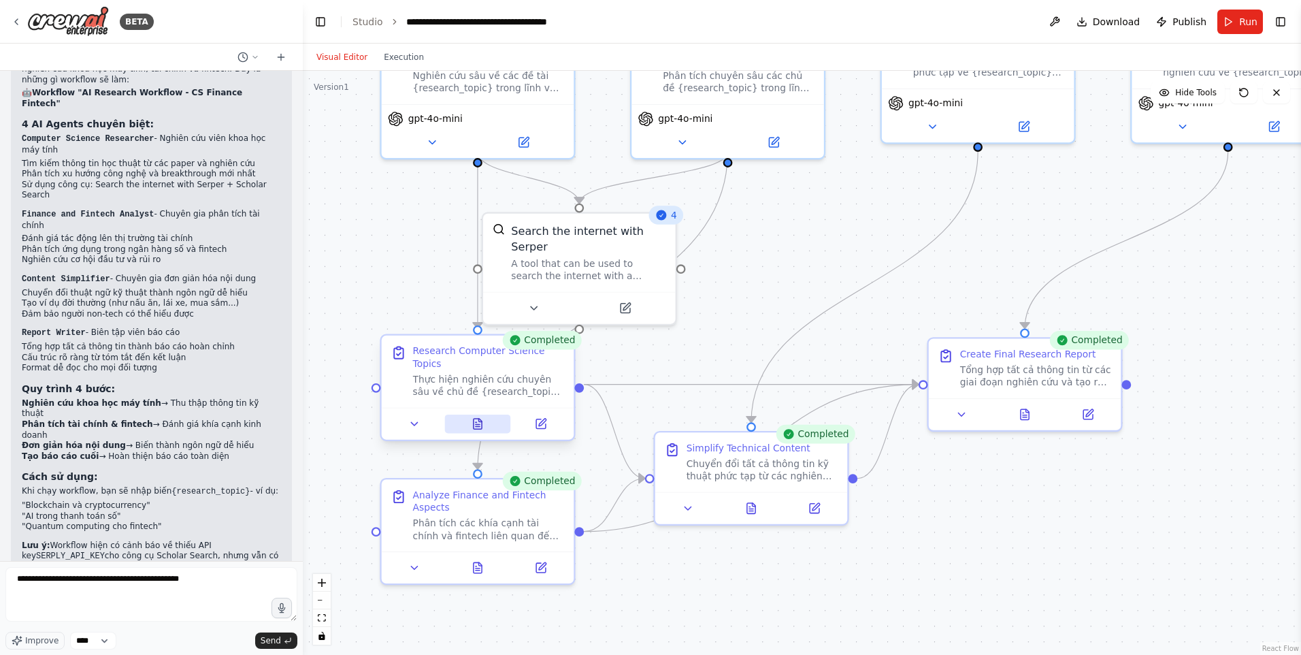
click at [476, 419] on icon at bounding box center [478, 424] width 8 height 10
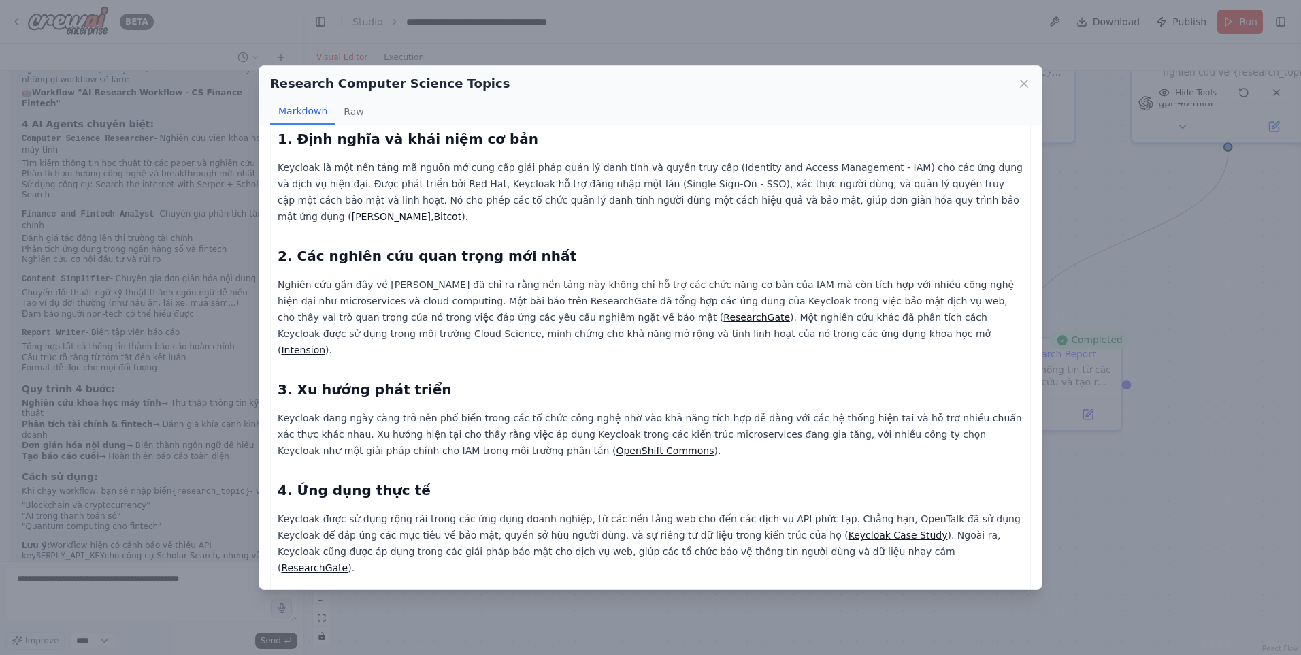
scroll to position [0, 0]
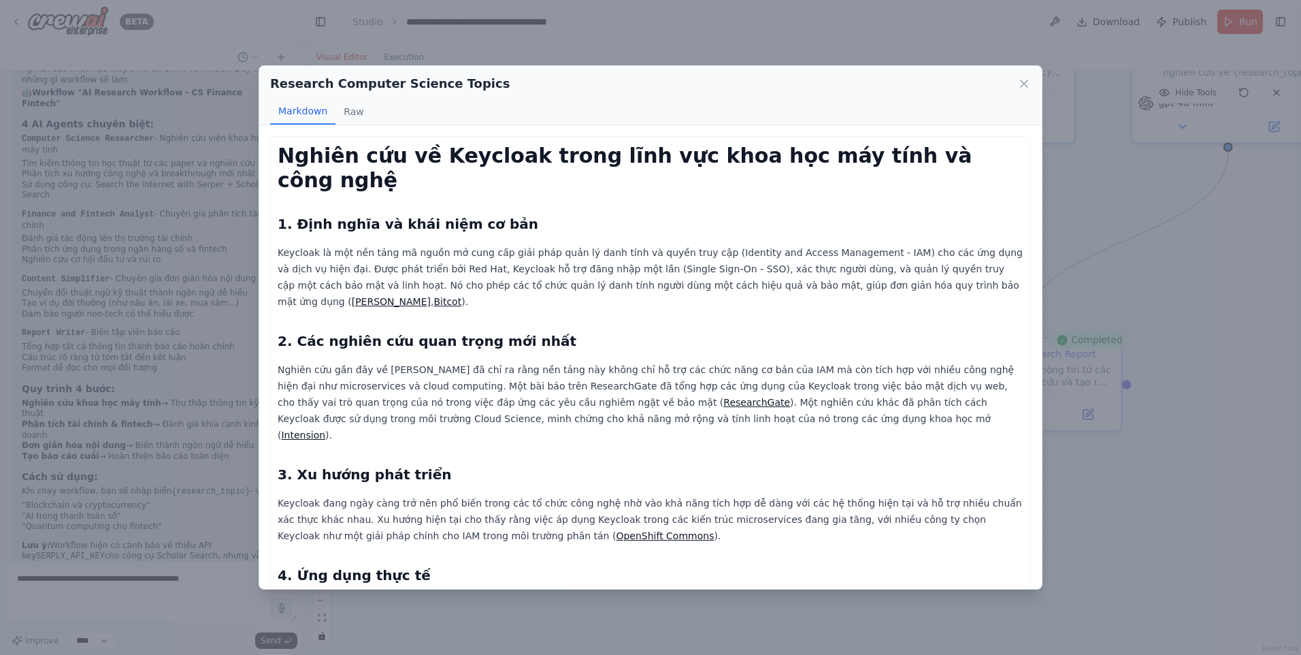
click at [1147, 300] on div "Research Computer Science Topics Markdown Raw Nghiên cứu về Keycloak trong lĩnh…" at bounding box center [650, 327] width 1301 height 655
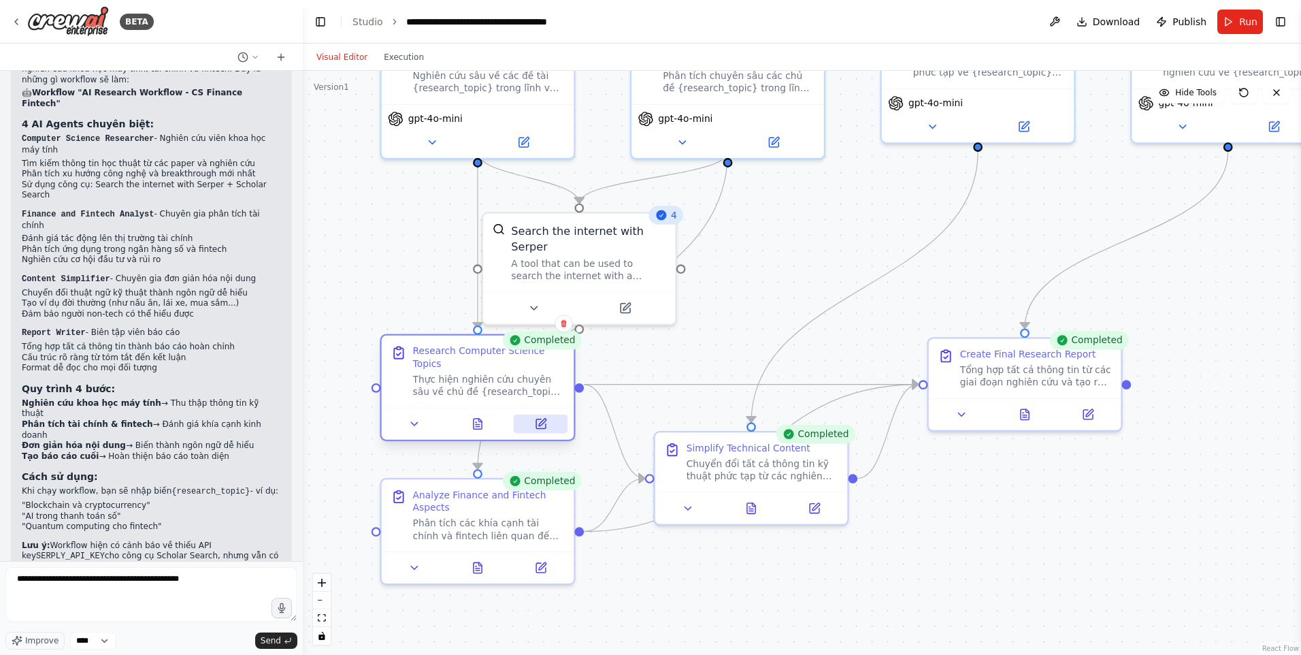
click at [534, 417] on icon at bounding box center [540, 423] width 12 height 12
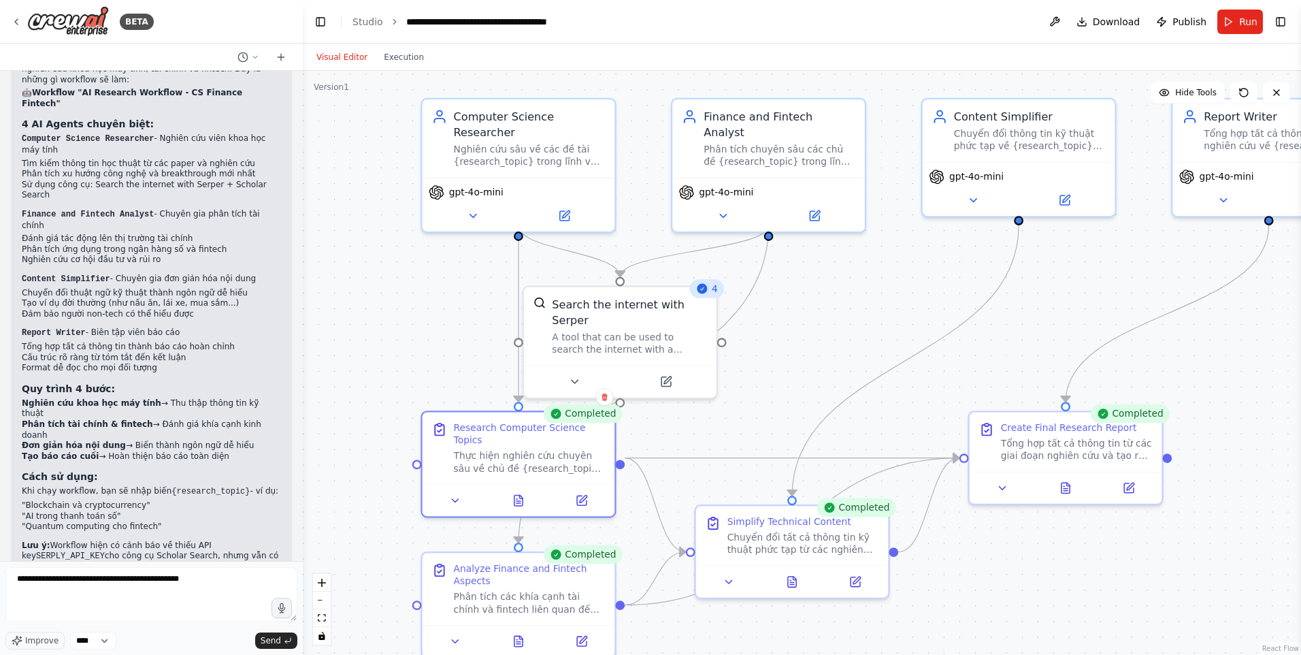
drag, startPoint x: 771, startPoint y: 276, endPoint x: 813, endPoint y: 354, distance: 88.9
click at [815, 355] on div ".deletable-edge-delete-btn { width: 20px; height: 20px; border: 0px solid #ffff…" at bounding box center [802, 363] width 999 height 584
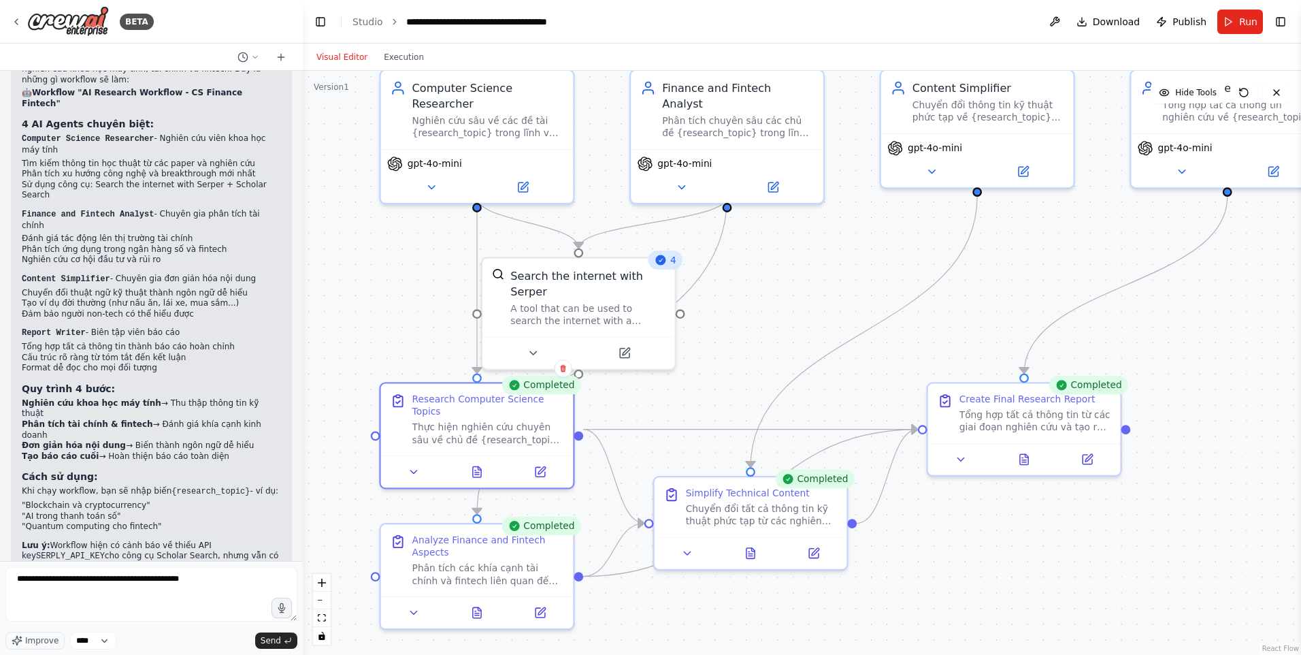
drag, startPoint x: 726, startPoint y: 297, endPoint x: 897, endPoint y: 253, distance: 177.0
click at [897, 253] on div ".deletable-edge-delete-btn { width: 20px; height: 20px; border: 0px solid #ffff…" at bounding box center [802, 363] width 999 height 584
click at [811, 287] on div ".deletable-edge-delete-btn { width: 20px; height: 20px; border: 0px solid #ffff…" at bounding box center [802, 363] width 999 height 584
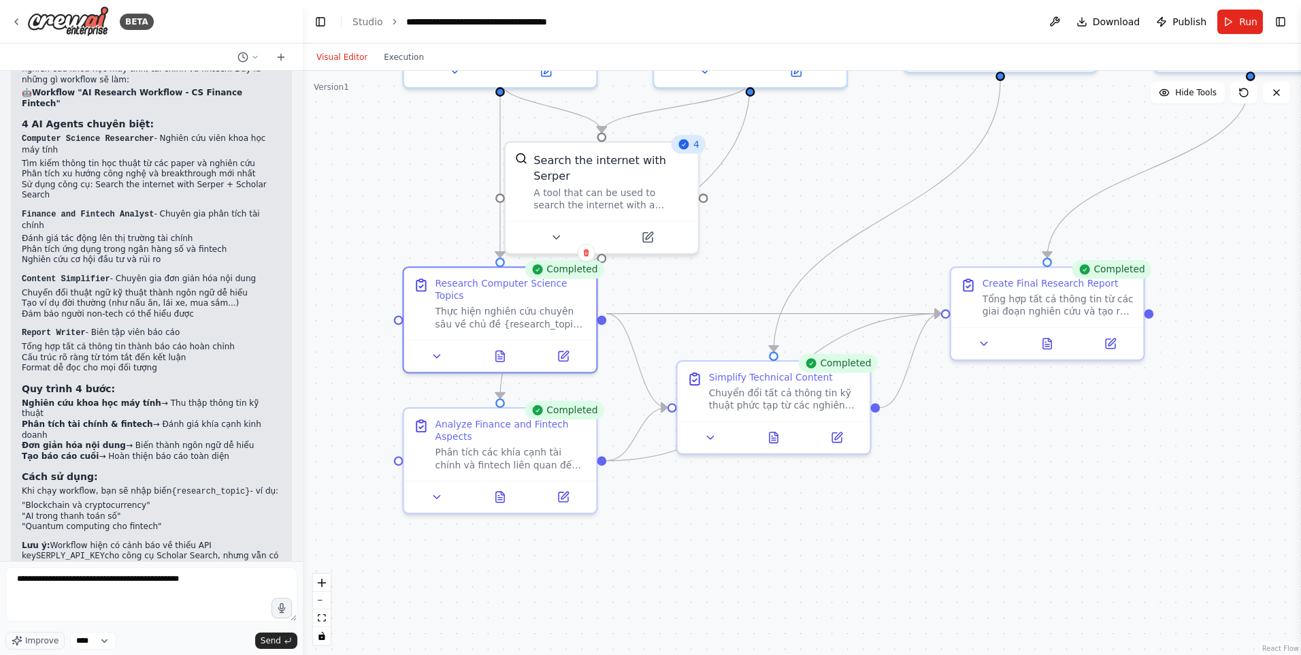
drag, startPoint x: 920, startPoint y: 374, endPoint x: 931, endPoint y: 223, distance: 151.6
click at [931, 223] on div ".deletable-edge-delete-btn { width: 20px; height: 20px; border: 0px solid #ffff…" at bounding box center [802, 363] width 999 height 584
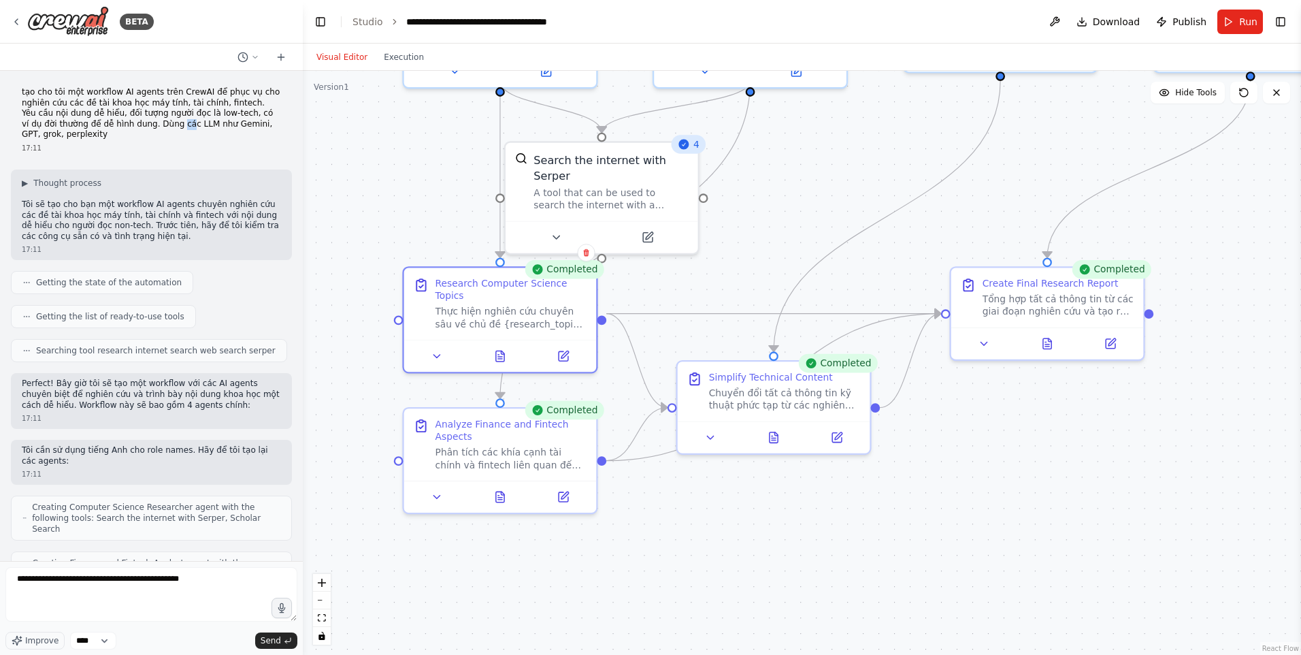
click at [152, 123] on p "tạo cho tôi một workflow AI agents trên CrewAI để phục vụ cho nghiên cứu các đề…" at bounding box center [151, 113] width 259 height 53
drag, startPoint x: 152, startPoint y: 123, endPoint x: 111, endPoint y: 168, distance: 61.2
click at [111, 168] on div "tạo cho tôi một workflow AI agents trên CrewAI để phục vụ cho nghiên cứu các đề…" at bounding box center [151, 316] width 303 height 490
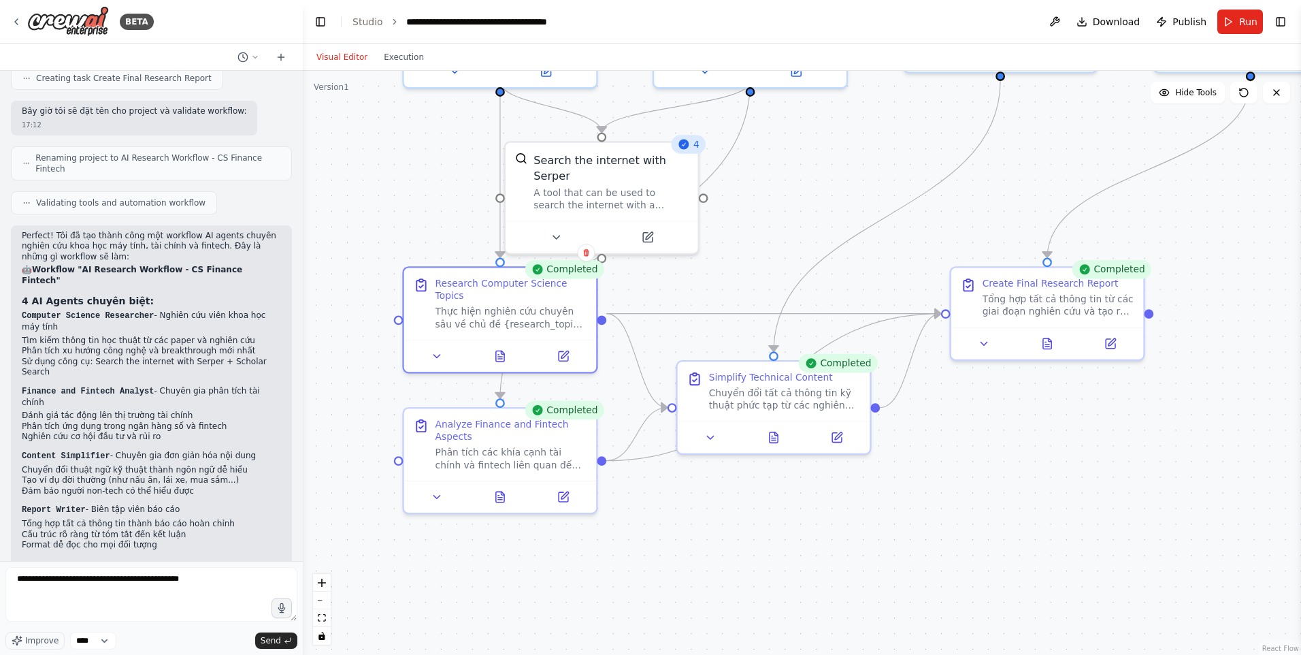
scroll to position [922, 0]
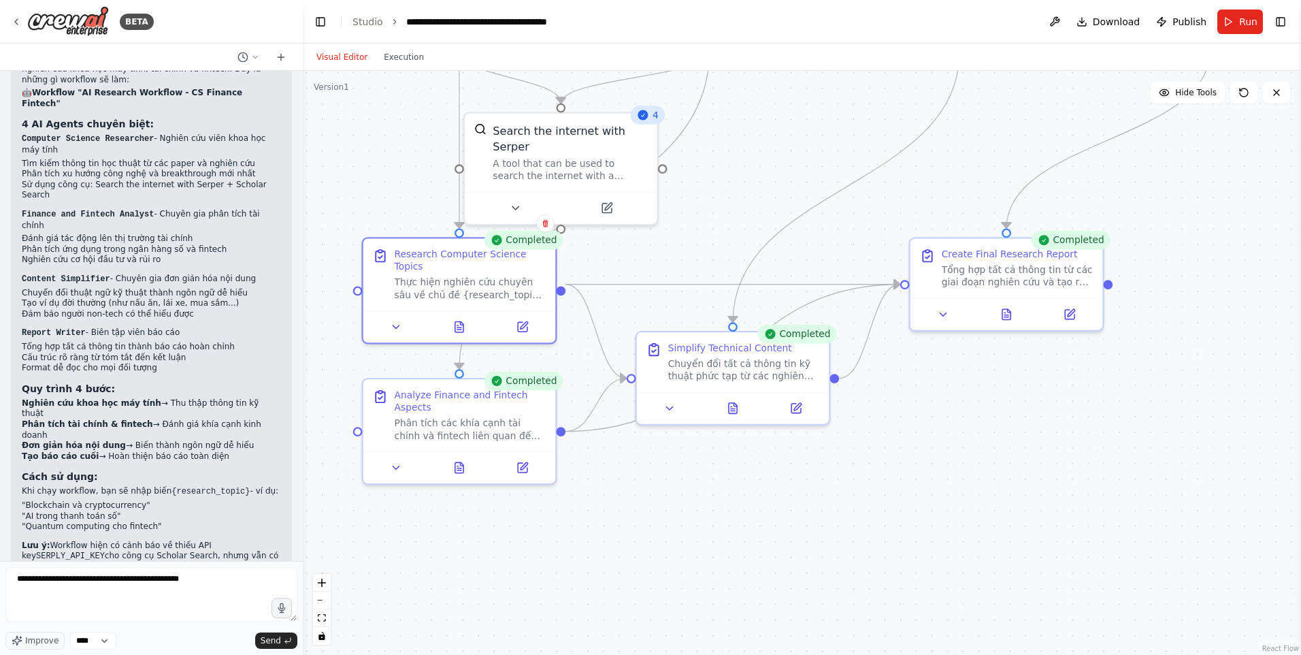
drag, startPoint x: 765, startPoint y: 486, endPoint x: 757, endPoint y: 533, distance: 47.7
click at [745, 550] on div ".deletable-edge-delete-btn { width: 20px; height: 20px; border: 0px solid #ffff…" at bounding box center [802, 363] width 999 height 584
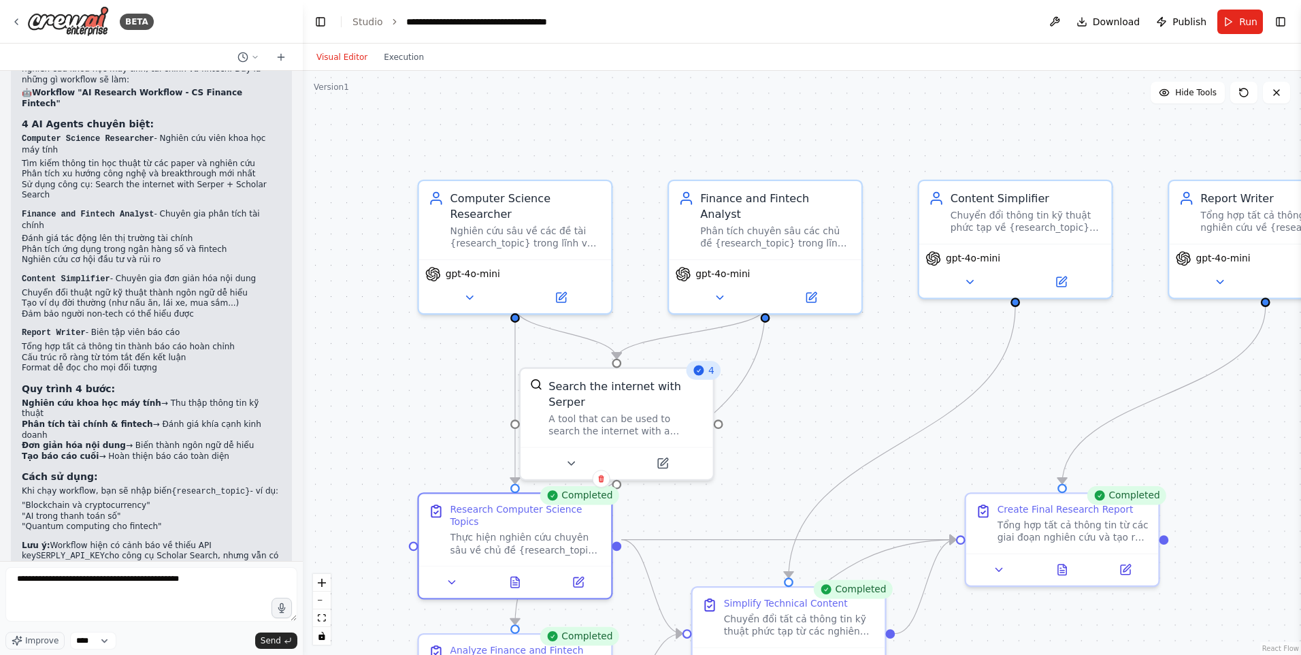
drag, startPoint x: 901, startPoint y: 316, endPoint x: 945, endPoint y: 442, distance: 134.1
click at [947, 450] on div ".deletable-edge-delete-btn { width: 20px; height: 20px; border: 0px solid #ffff…" at bounding box center [802, 363] width 999 height 584
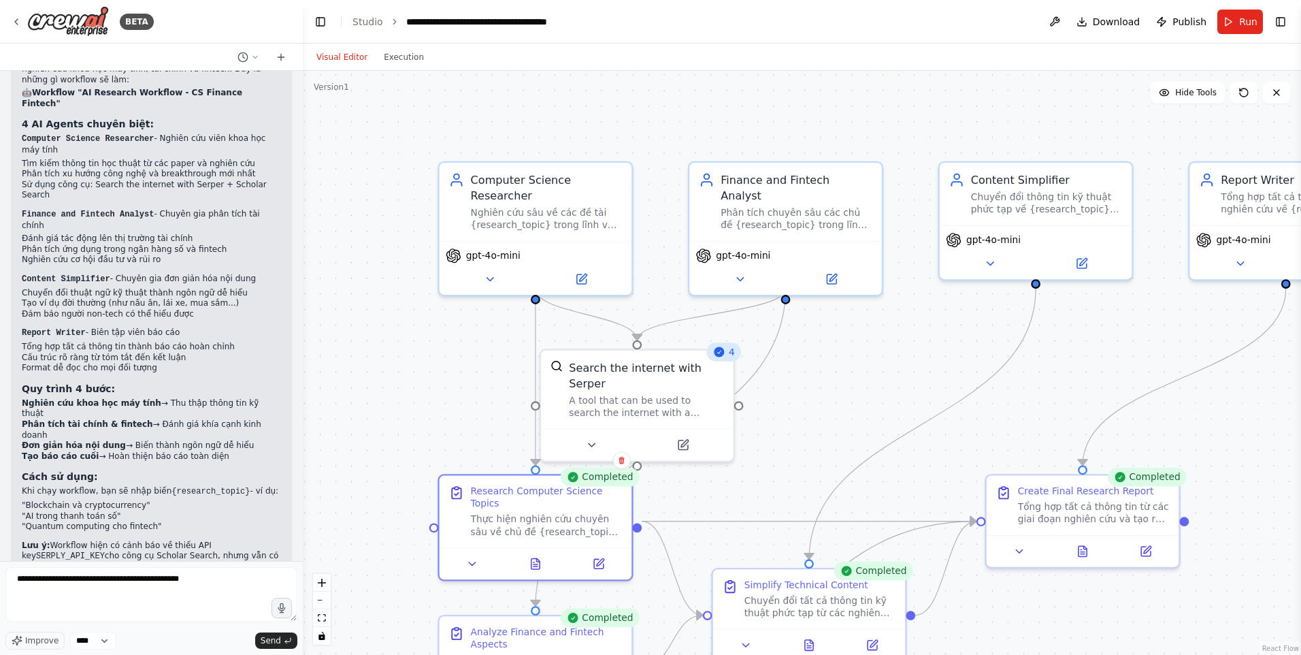
drag, startPoint x: 822, startPoint y: 419, endPoint x: 824, endPoint y: 399, distance: 20.6
click at [824, 399] on div ".deletable-edge-delete-btn { width: 20px; height: 20px; border: 0px solid #ffff…" at bounding box center [802, 363] width 999 height 584
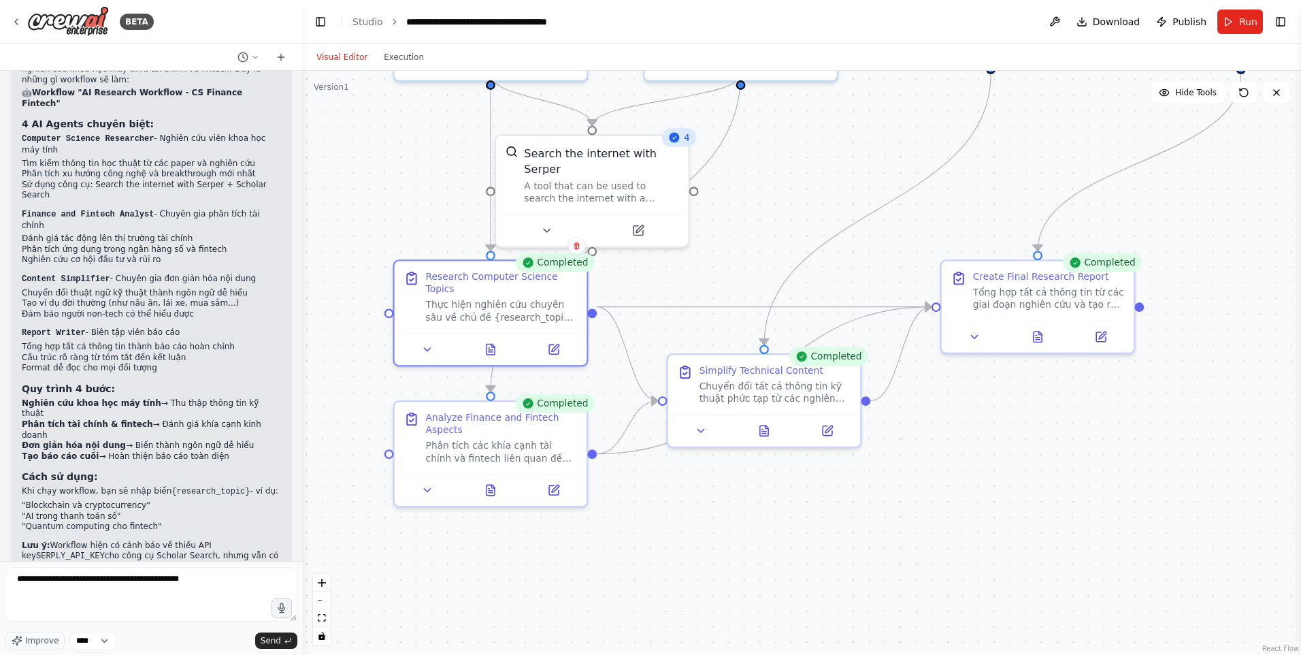
drag, startPoint x: 920, startPoint y: 343, endPoint x: 888, endPoint y: 127, distance: 218.1
click at [888, 127] on div ".deletable-edge-delete-btn { width: 20px; height: 20px; border: 0px solid #ffff…" at bounding box center [802, 363] width 999 height 584
click at [766, 429] on icon at bounding box center [764, 427] width 8 height 10
click at [769, 428] on icon at bounding box center [772, 427] width 8 height 10
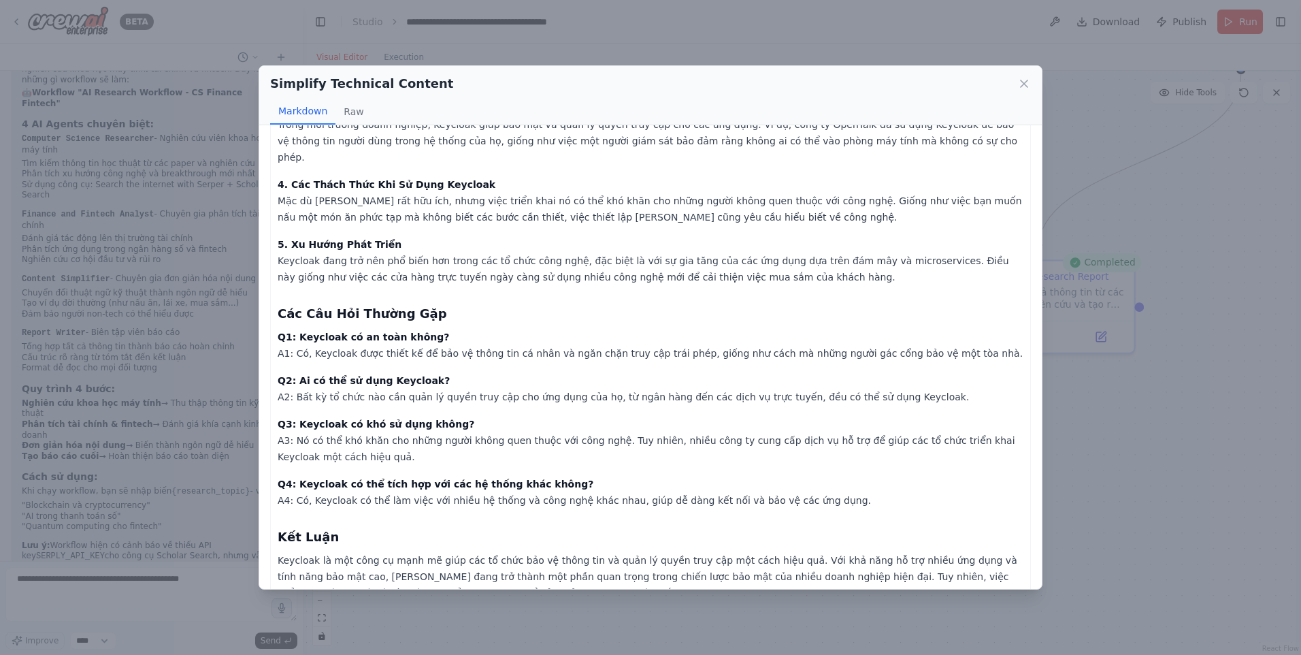
scroll to position [235, 0]
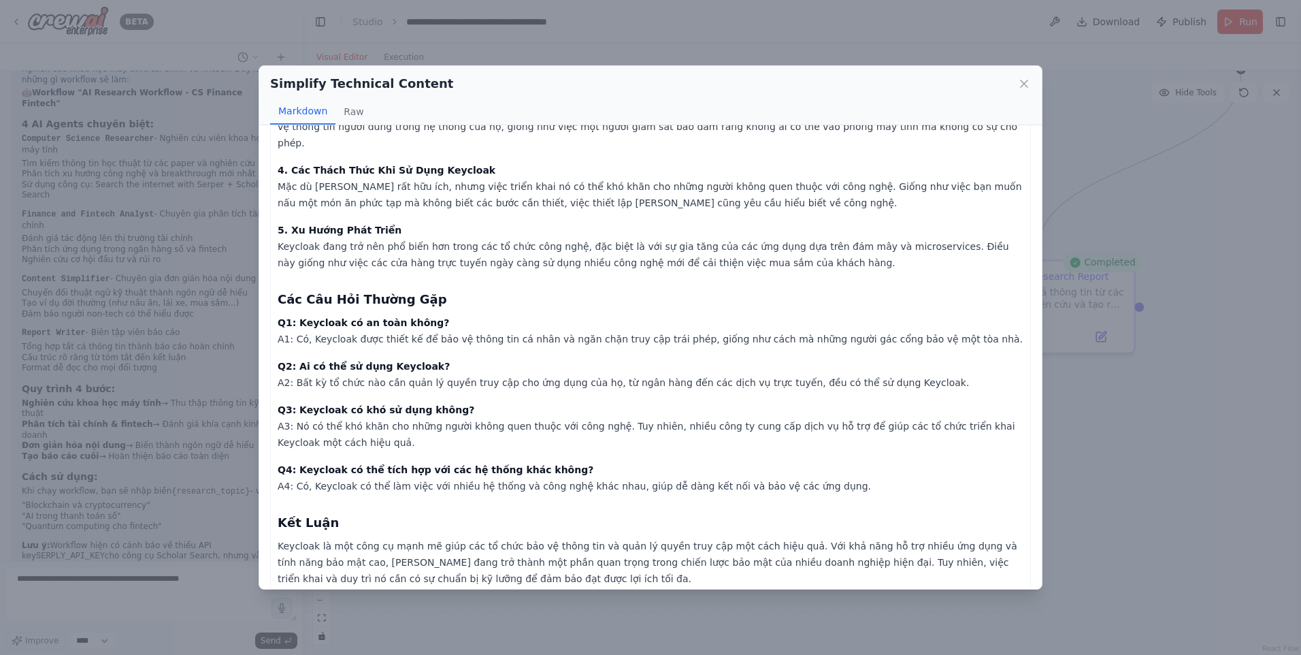
click at [1120, 408] on div "Simplify Technical Content Markdown Raw Keycloak: Giải Thích Đơn Giản về Quản […" at bounding box center [650, 327] width 1301 height 655
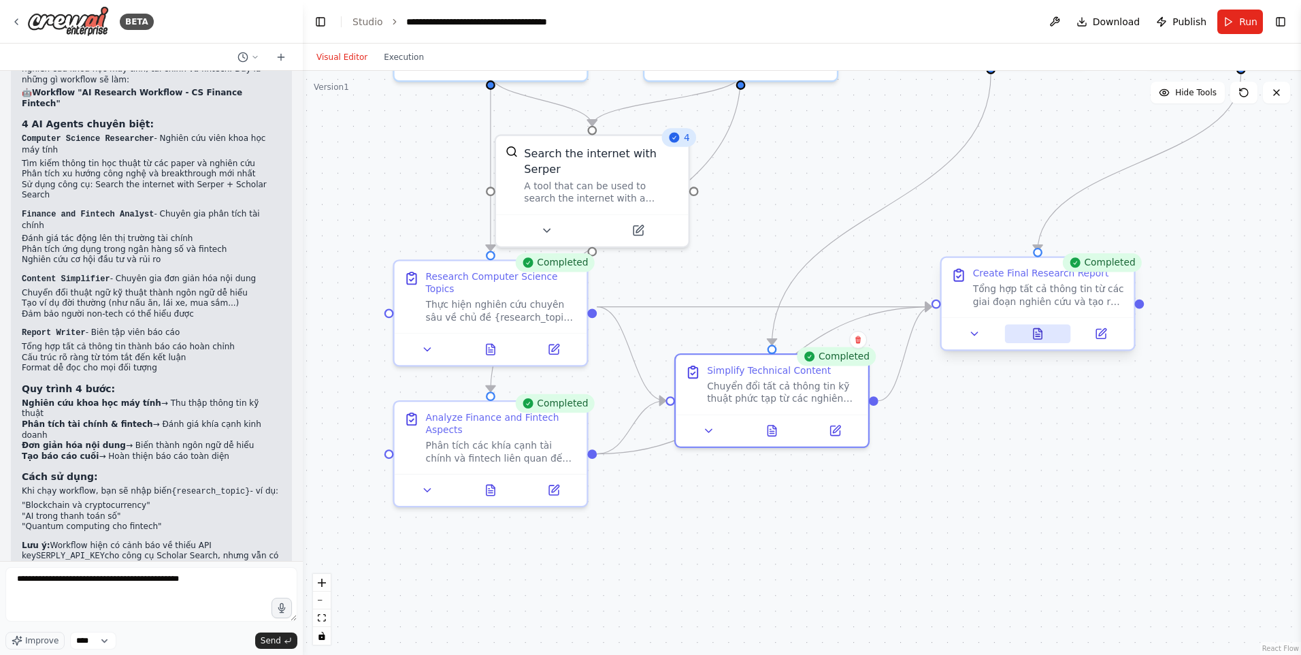
click at [1037, 341] on button at bounding box center [1038, 334] width 66 height 19
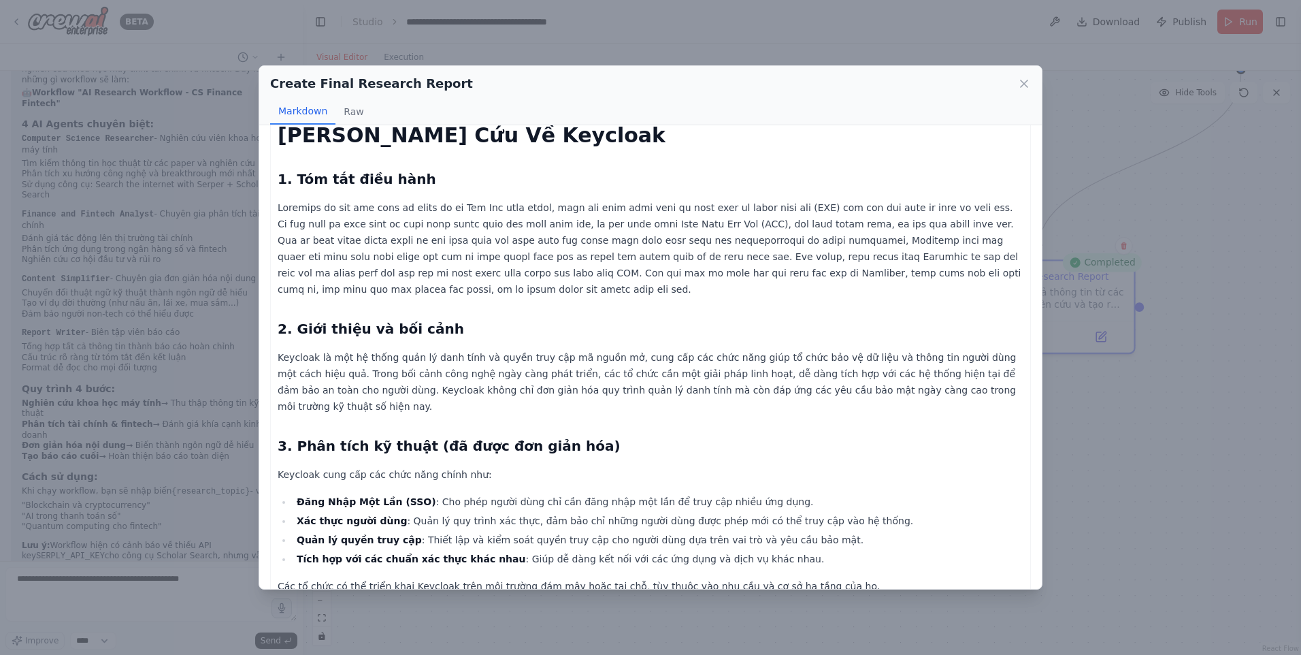
scroll to position [0, 0]
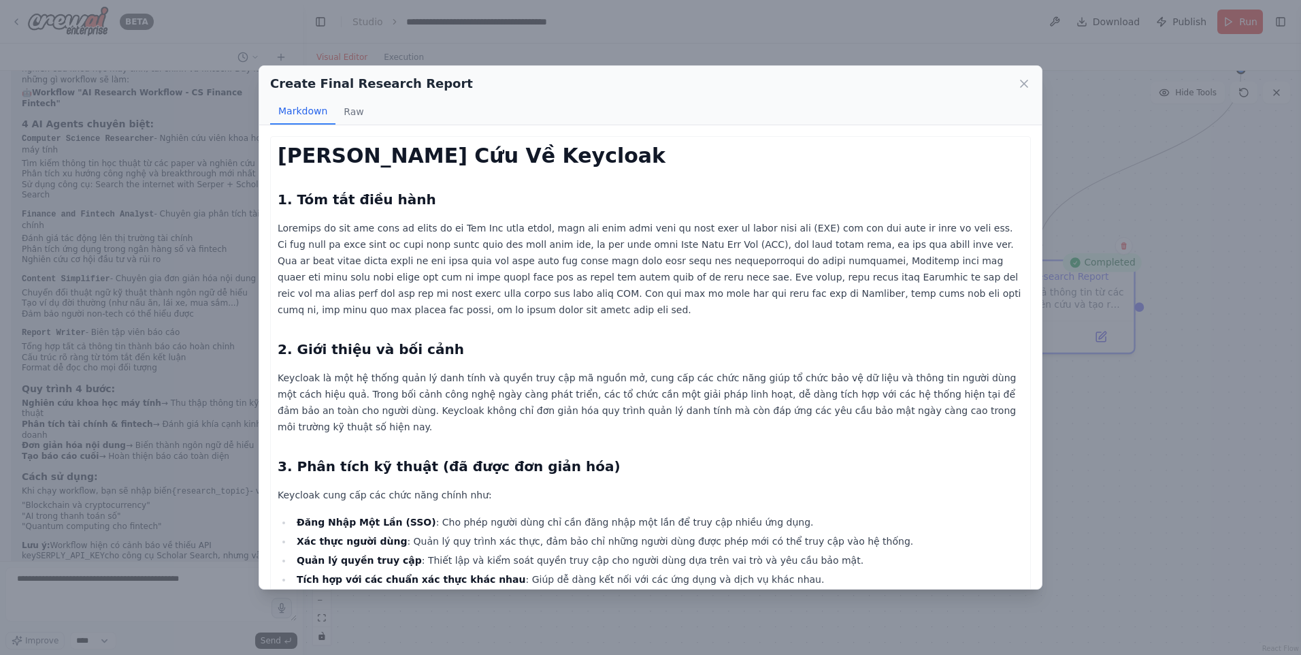
click at [1024, 91] on icon at bounding box center [1025, 84] width 14 height 14
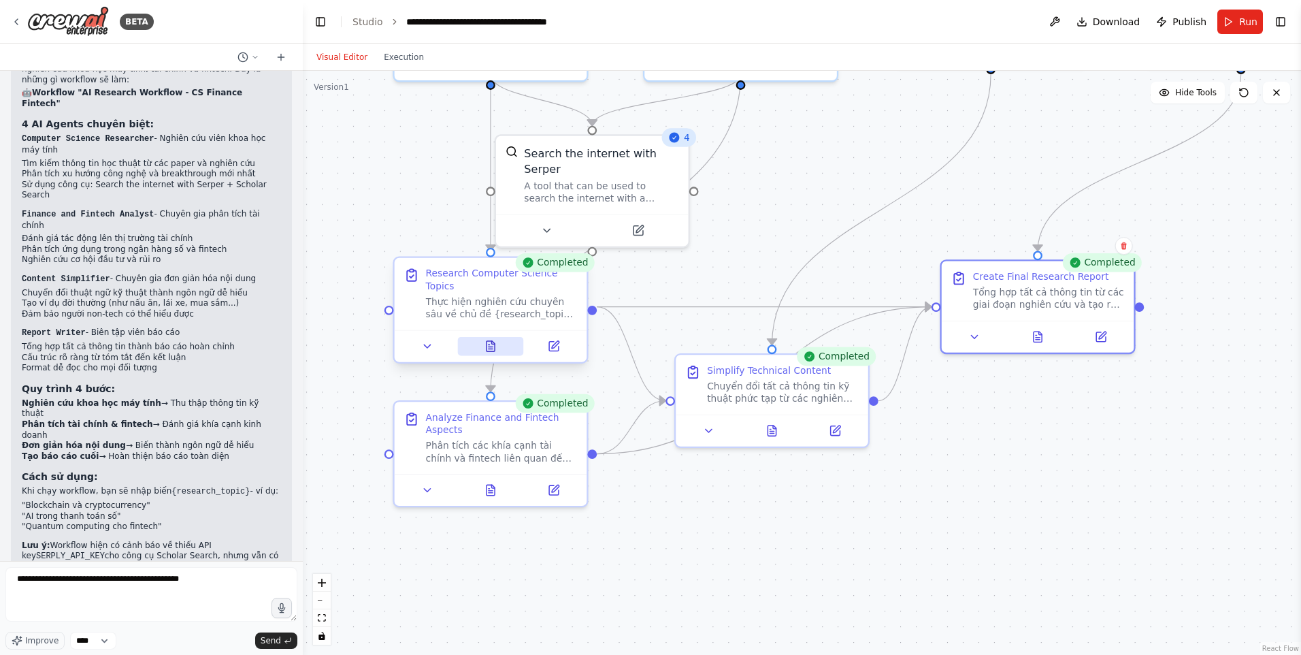
click at [500, 338] on button at bounding box center [490, 346] width 66 height 19
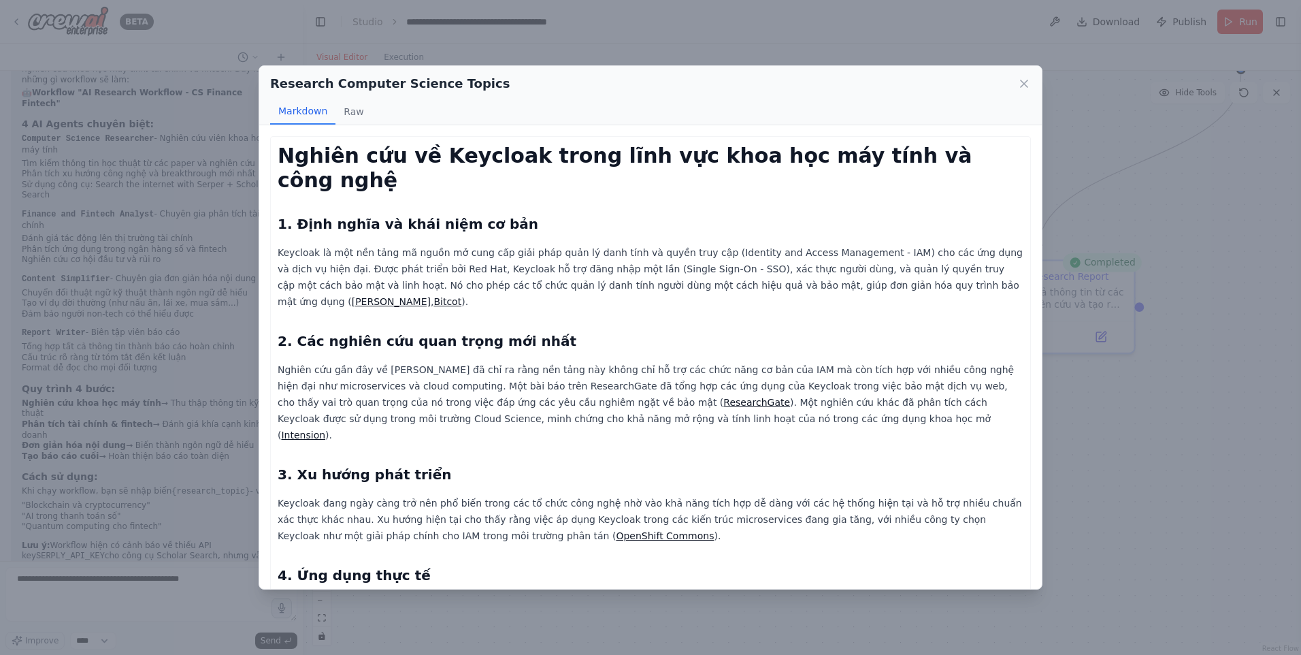
drag, startPoint x: 1197, startPoint y: 223, endPoint x: 1116, endPoint y: 250, distance: 85.5
click at [1194, 224] on div "Research Computer Science Topics Markdown Raw Nghiên cứu về Keycloak trong lĩnh…" at bounding box center [650, 327] width 1301 height 655
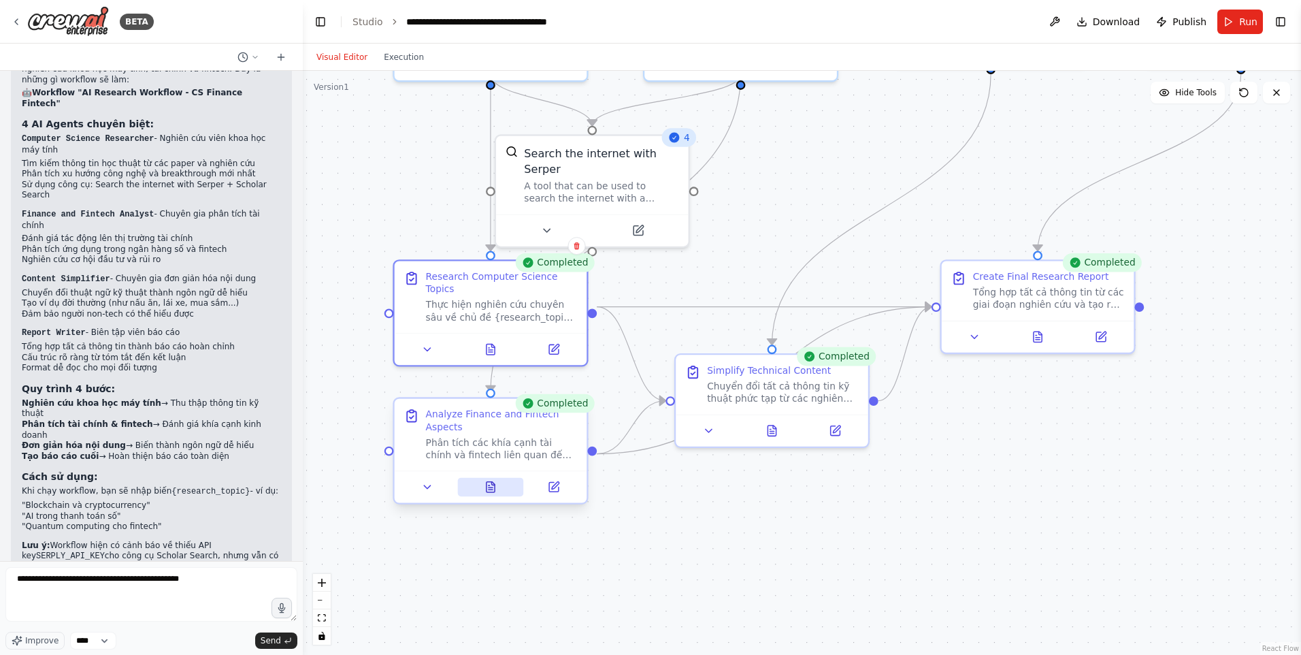
click at [489, 495] on button at bounding box center [490, 487] width 66 height 19
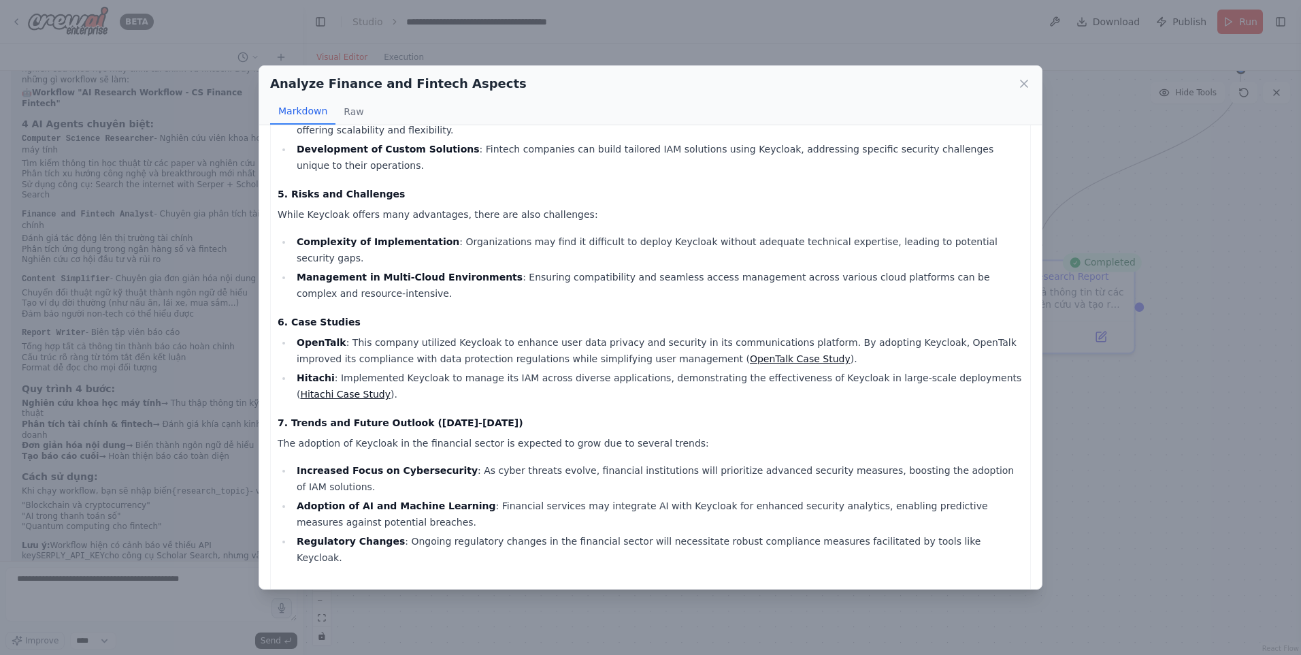
scroll to position [409, 0]
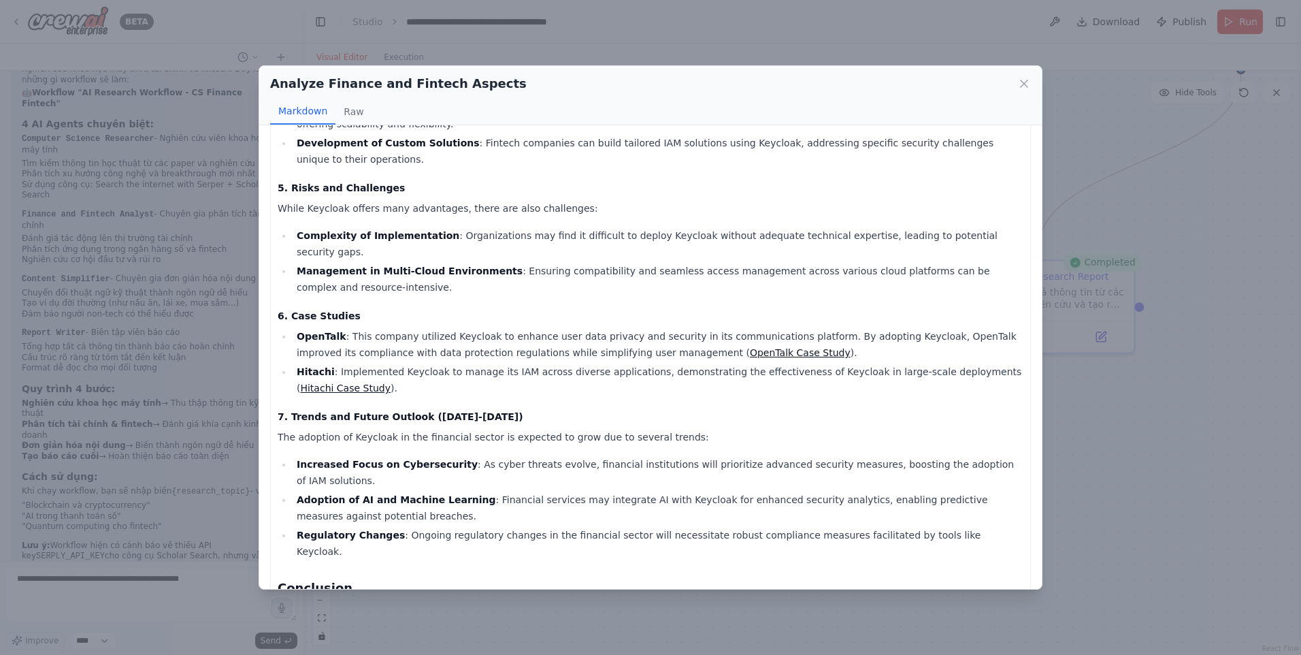
click at [1129, 418] on div "Analyze Finance and Fintech Aspects Markdown Raw Keycloak in Financial Services…" at bounding box center [650, 327] width 1301 height 655
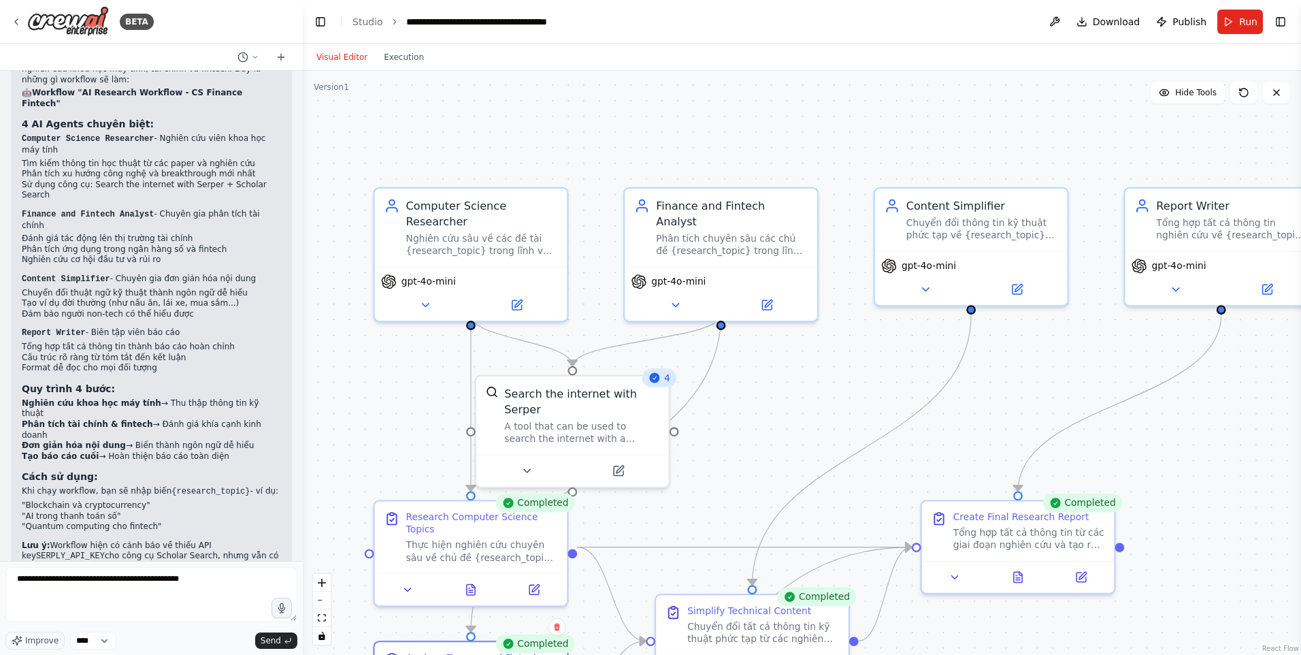
drag, startPoint x: 875, startPoint y: 221, endPoint x: 865, endPoint y: 444, distance: 222.8
click at [865, 444] on div ".deletable-edge-delete-btn { width: 20px; height: 20px; border: 0px solid #ffff…" at bounding box center [802, 363] width 999 height 584
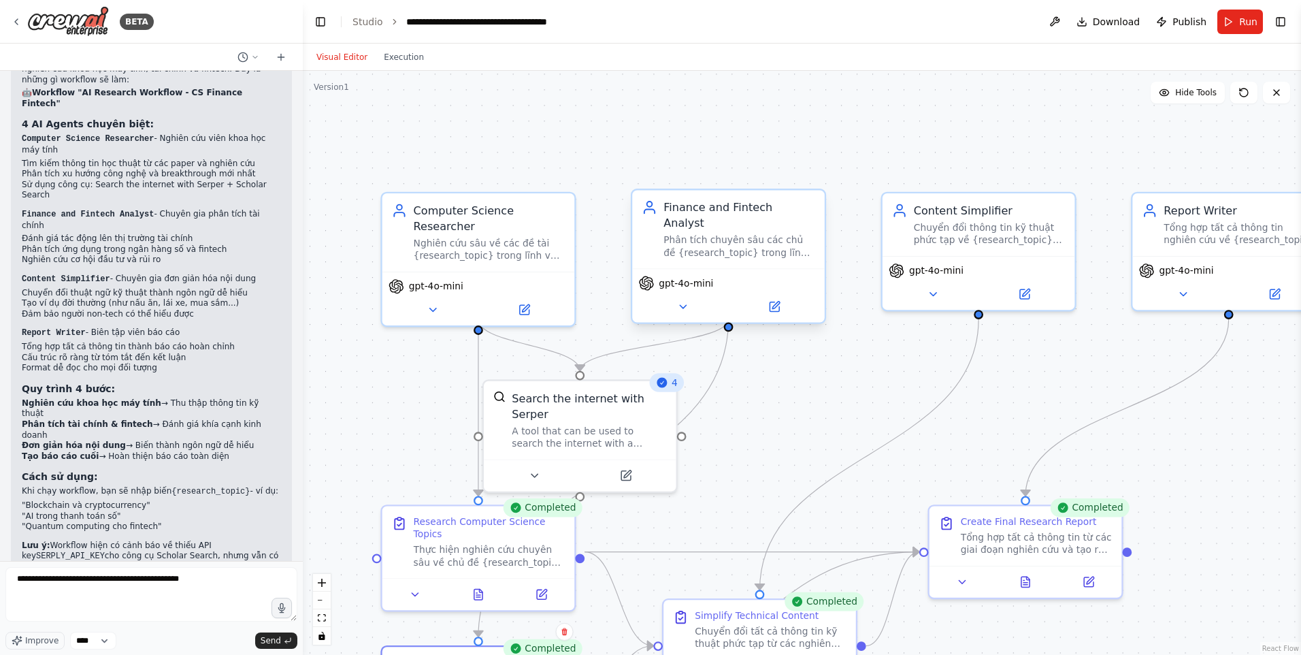
click at [727, 237] on div "Phân tích chuyên sâu các chủ đề {research_topic} trong lĩnh vực tài chính và fi…" at bounding box center [740, 246] width 152 height 25
click at [968, 236] on div "Chuyển đổi thông tin kỹ thuật phức tạp về {research_topic} thành nội dung dễ hi…" at bounding box center [990, 231] width 152 height 25
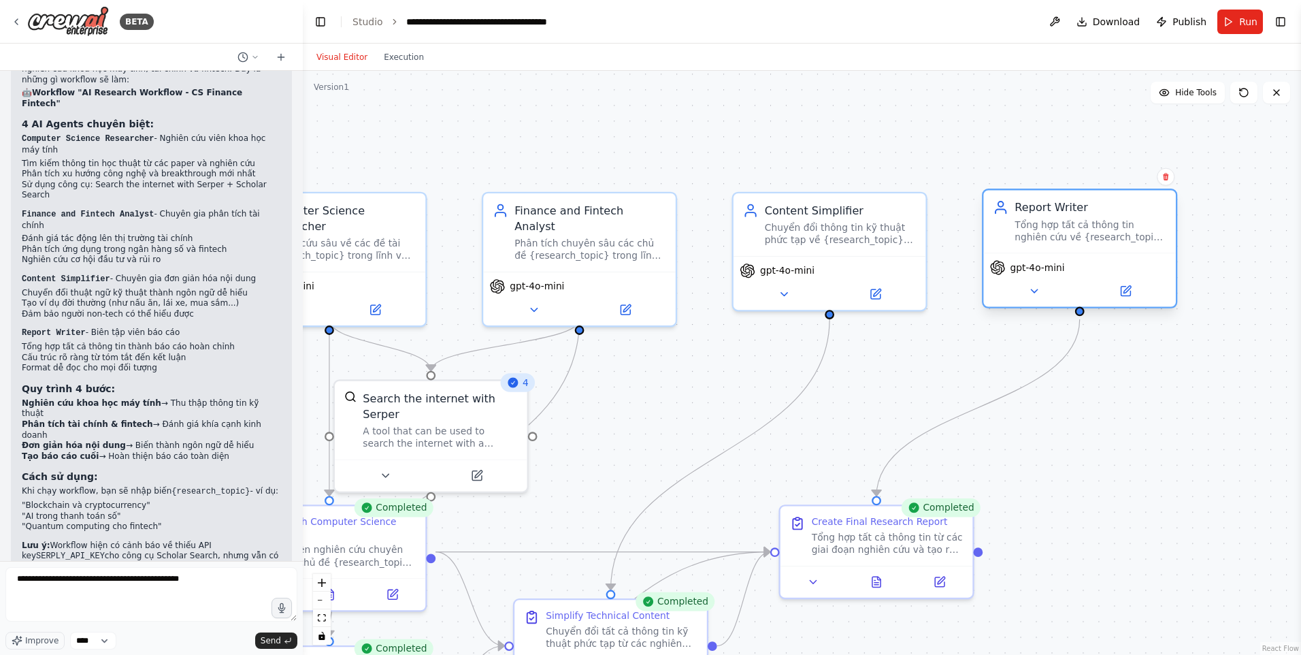
drag, startPoint x: 1146, startPoint y: 231, endPoint x: 988, endPoint y: 241, distance: 157.6
click at [989, 240] on div "Report Writer Tổng hợp tất cả thông tin nghiên cứu về {research_topic} và tạo r…" at bounding box center [1080, 221] width 193 height 63
click at [944, 357] on div ".deletable-edge-delete-btn { width: 20px; height: 20px; border: 0px solid #ffff…" at bounding box center [802, 363] width 999 height 584
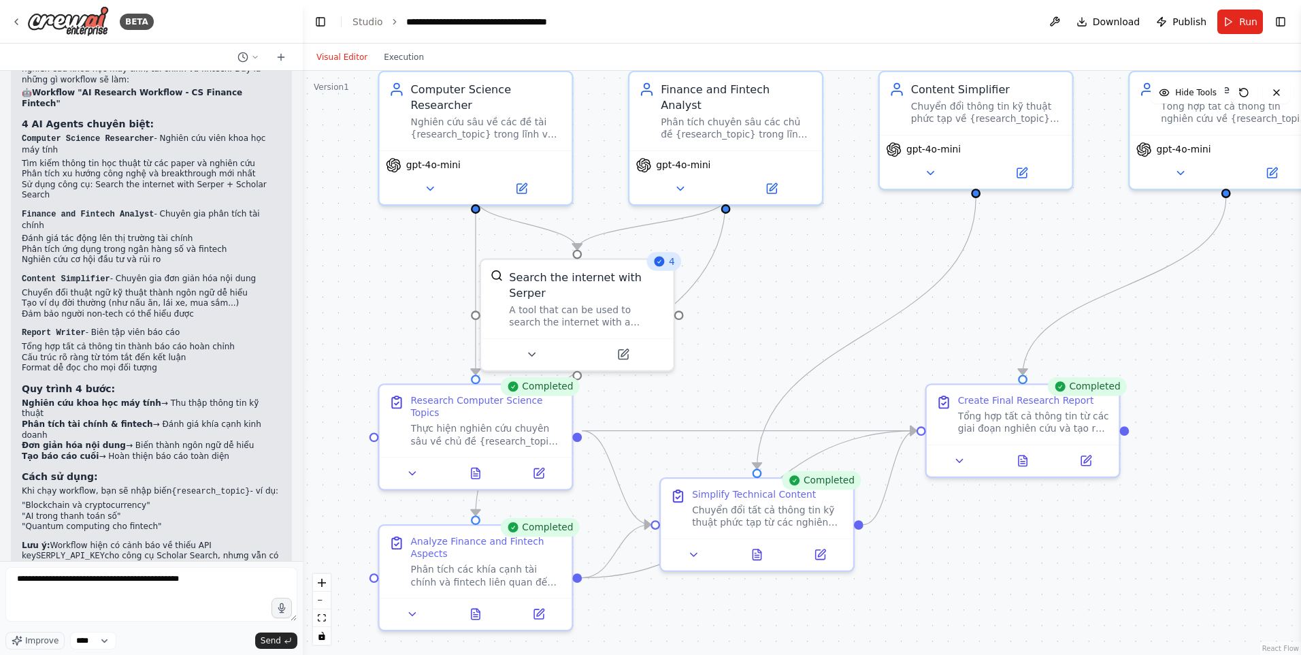
drag, startPoint x: 898, startPoint y: 384, endPoint x: 1039, endPoint y: 255, distance: 191.3
click at [1040, 255] on div ".deletable-edge-delete-btn { width: 20px; height: 20px; border: 0px solid #ffff…" at bounding box center [802, 363] width 999 height 584
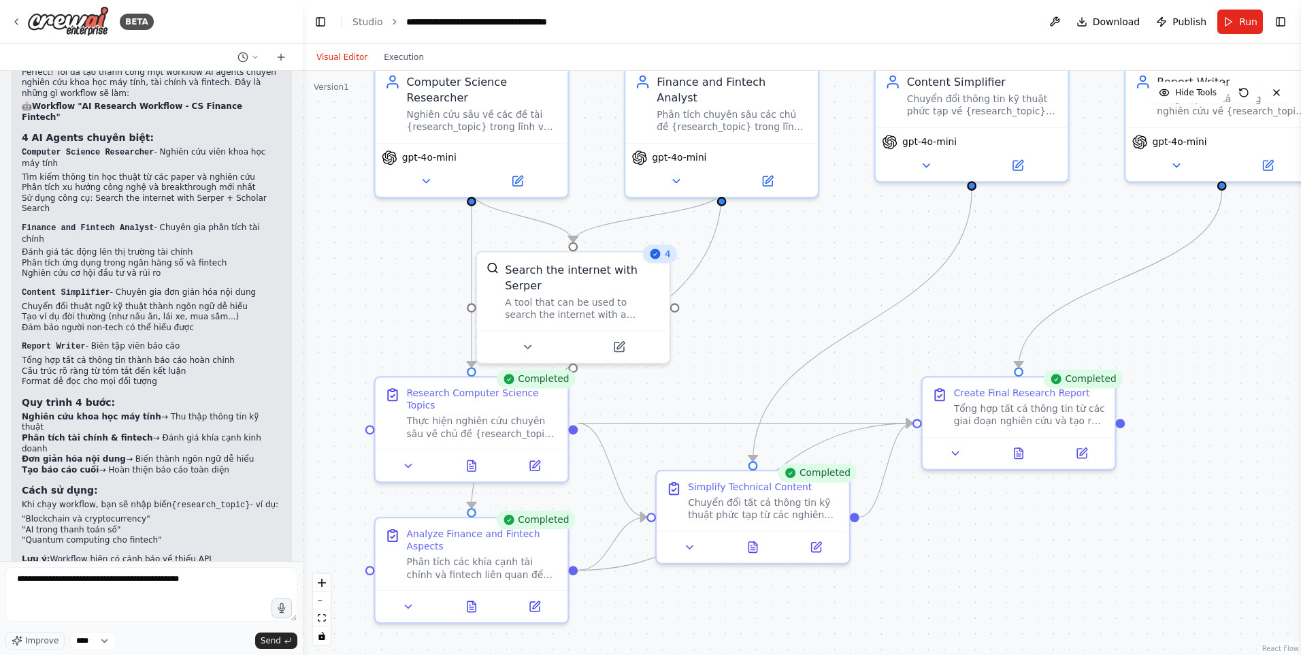
scroll to position [922, 0]
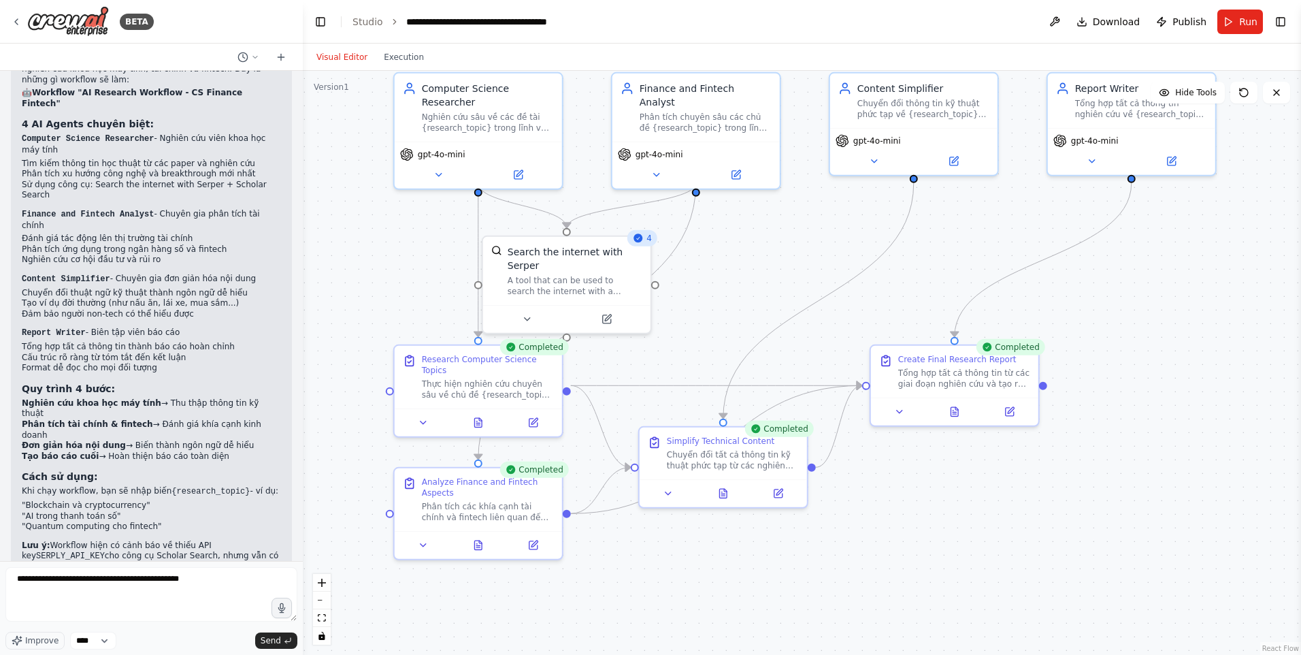
drag, startPoint x: 749, startPoint y: 357, endPoint x: 773, endPoint y: 280, distance: 80.5
click at [773, 280] on div ".deletable-edge-delete-btn { width: 20px; height: 20px; border: 0px solid #ffff…" at bounding box center [802, 363] width 999 height 584
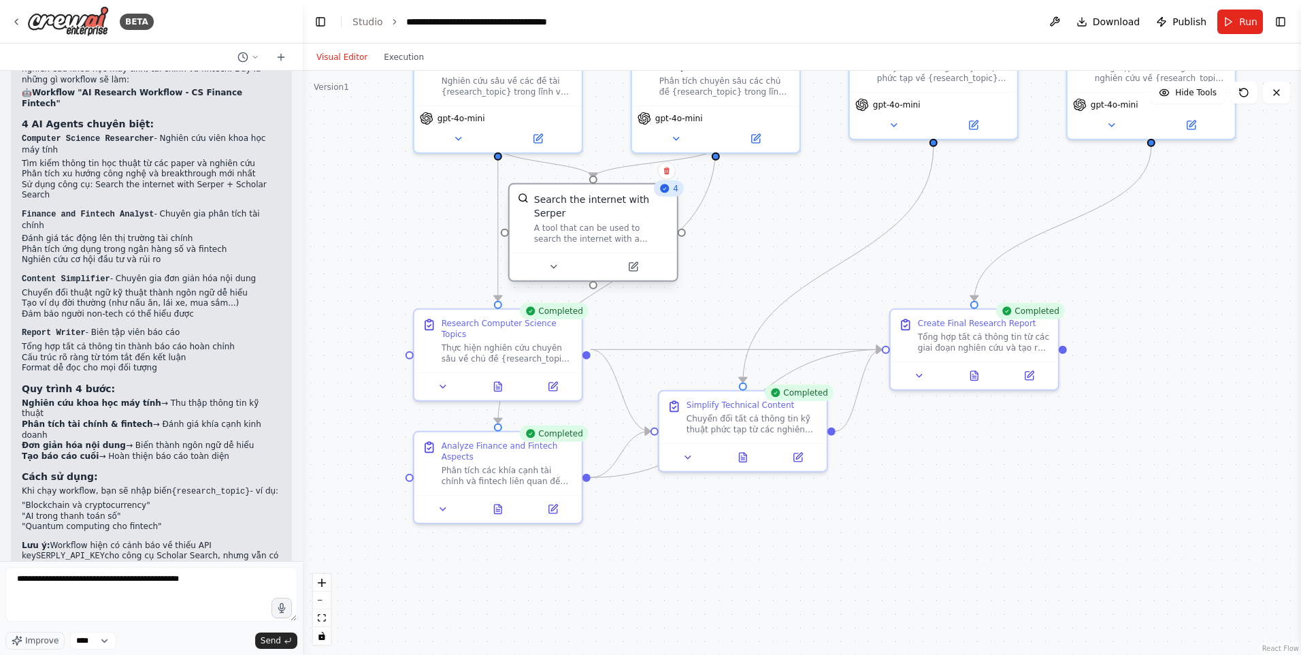
drag, startPoint x: 590, startPoint y: 236, endPoint x: 596, endPoint y: 222, distance: 15.3
click at [596, 223] on div "A tool that can be used to search the internet with a search_query. Supports di…" at bounding box center [601, 234] width 135 height 22
click at [741, 270] on div ".deletable-edge-delete-btn { width: 20px; height: 20px; border: 0px solid #ffff…" at bounding box center [802, 363] width 999 height 584
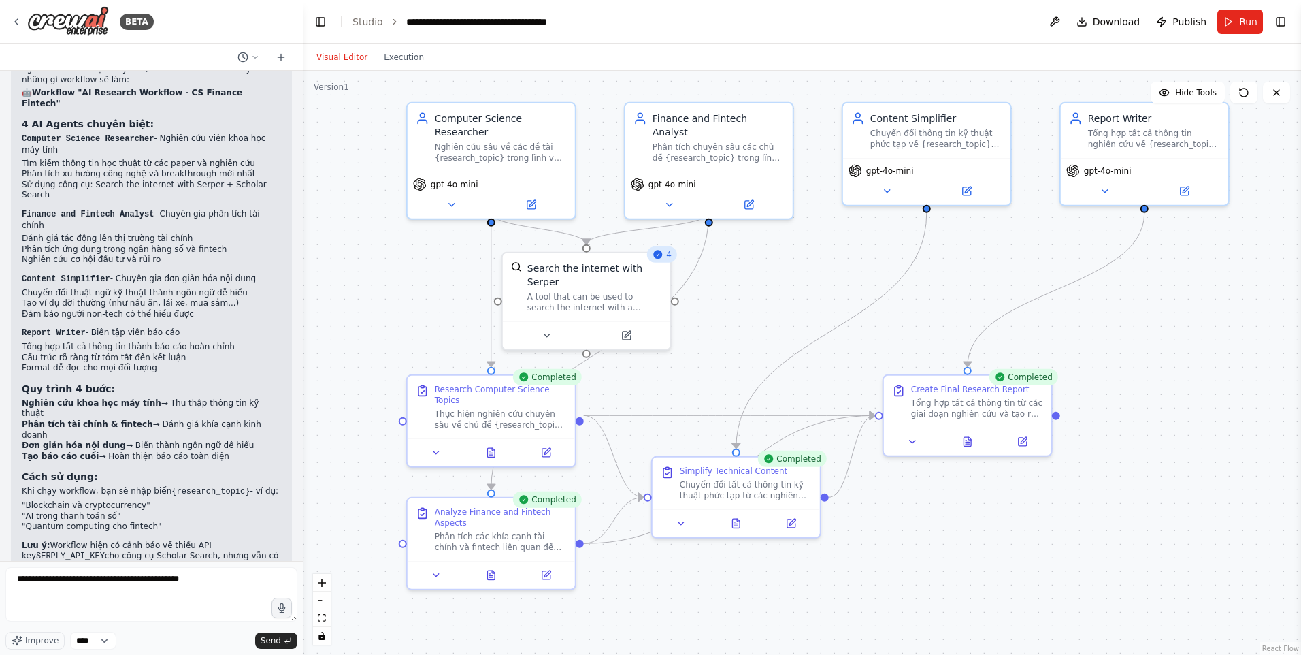
drag, startPoint x: 820, startPoint y: 236, endPoint x: 813, endPoint y: 302, distance: 66.4
click at [813, 302] on div ".deletable-edge-delete-btn { width: 20px; height: 20px; border: 0px solid #ffff…" at bounding box center [802, 363] width 999 height 584
click at [1256, 27] on span "Run" at bounding box center [1249, 22] width 18 height 14
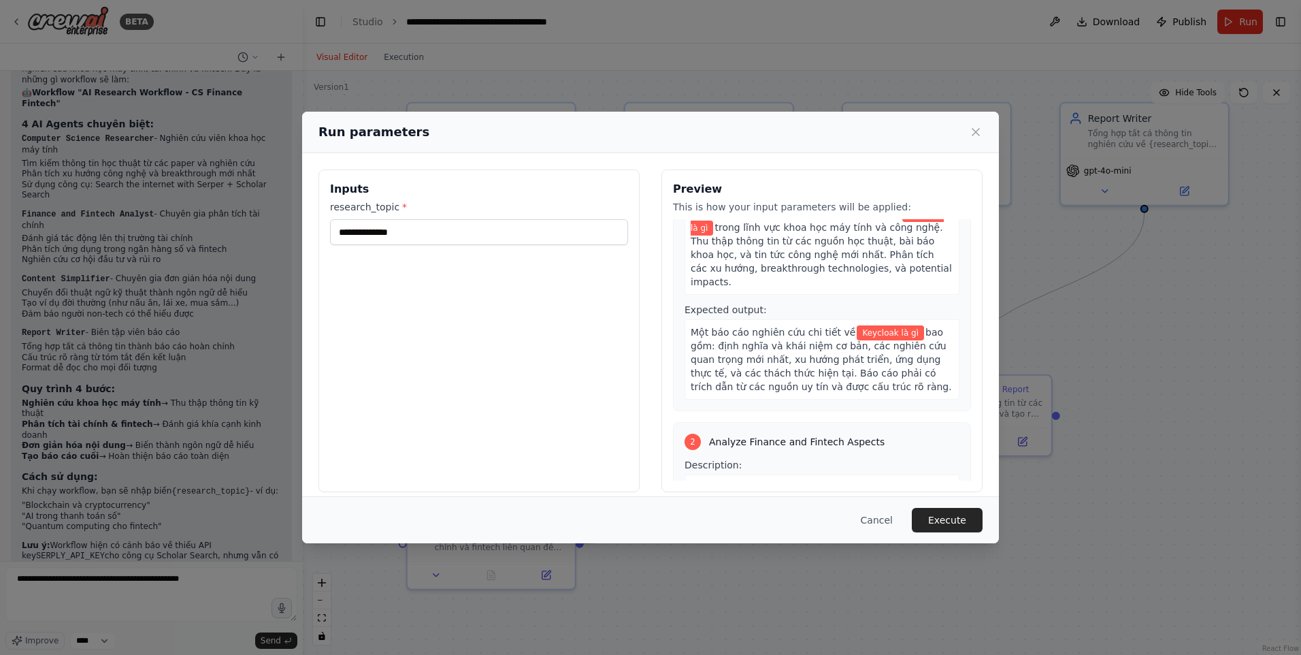
scroll to position [0, 0]
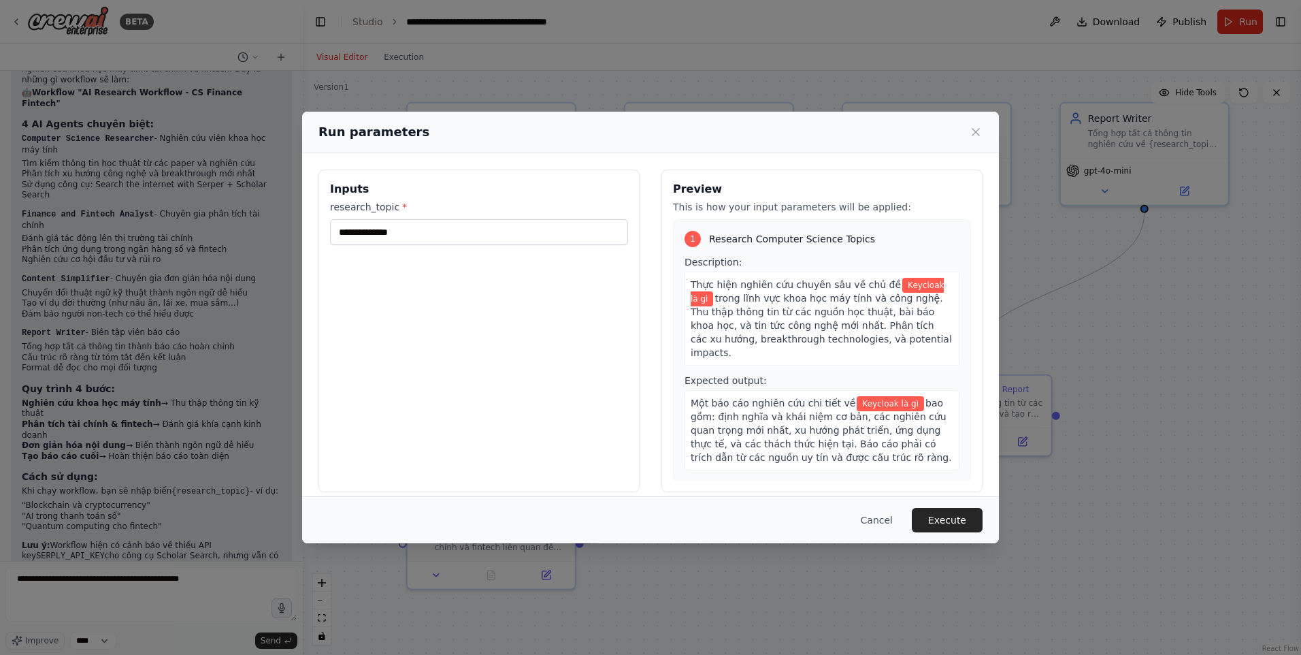
drag, startPoint x: 992, startPoint y: 135, endPoint x: 985, endPoint y: 132, distance: 8.0
click at [992, 135] on div "Run parameters" at bounding box center [650, 133] width 697 height 42
click at [982, 132] on icon at bounding box center [976, 132] width 14 height 14
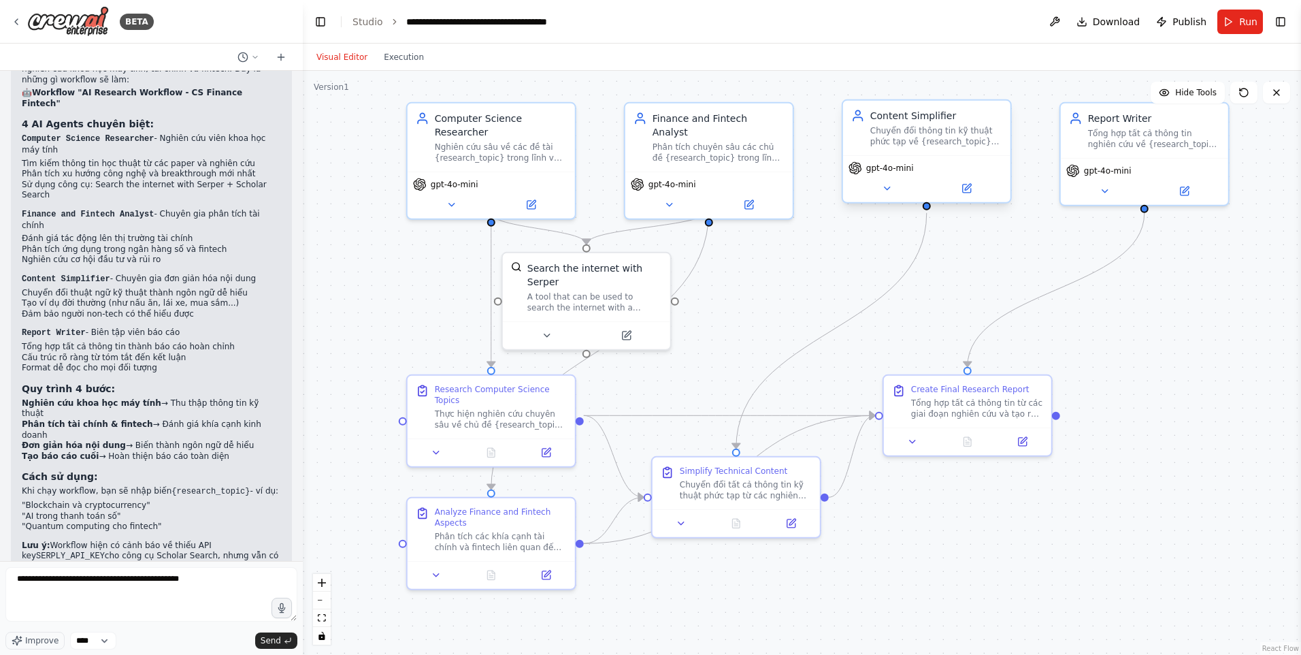
click at [892, 176] on div "gpt-4o-mini" at bounding box center [926, 178] width 167 height 47
click at [892, 197] on div "gpt-4o-mini" at bounding box center [926, 178] width 167 height 47
click at [888, 193] on icon at bounding box center [886, 188] width 11 height 11
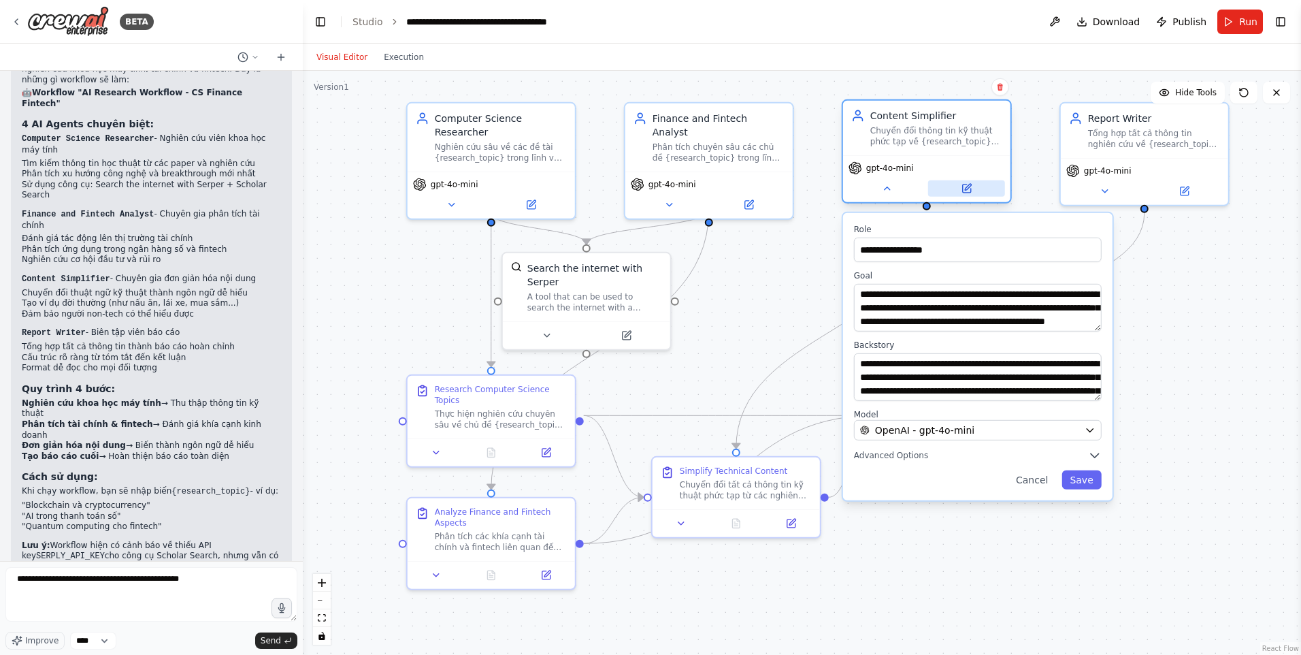
click at [974, 192] on button at bounding box center [966, 188] width 77 height 16
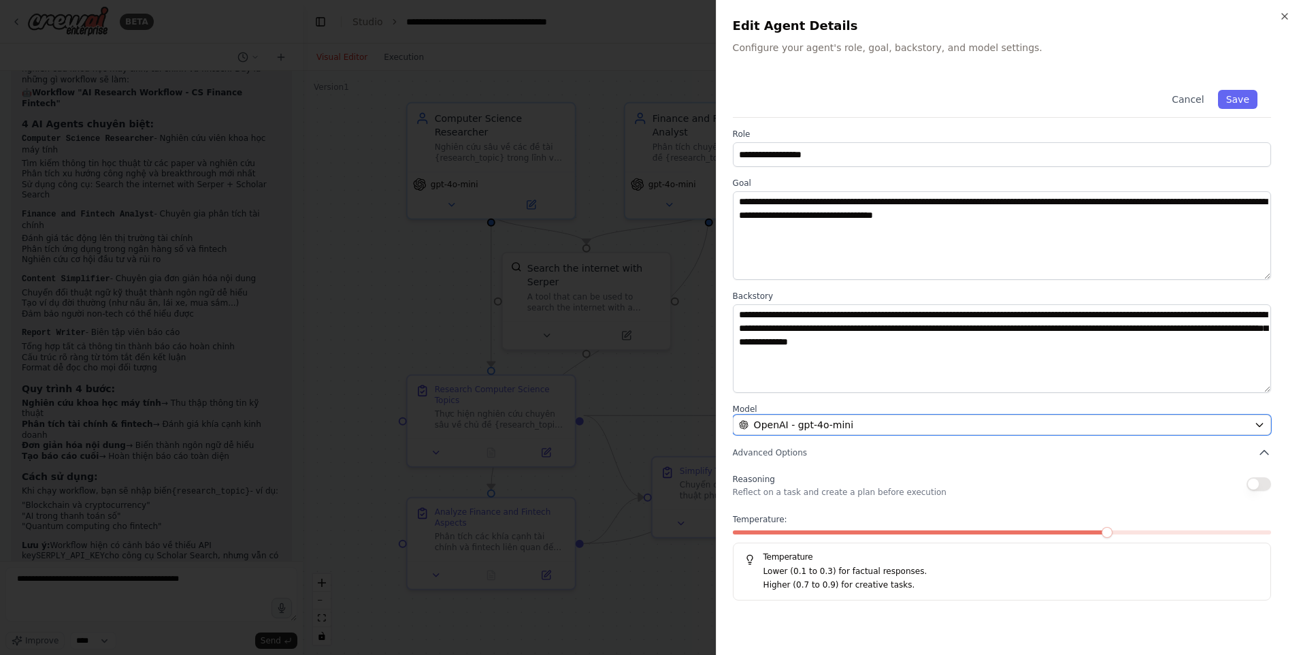
drag, startPoint x: 826, startPoint y: 423, endPoint x: 865, endPoint y: 471, distance: 61.9
click at [826, 425] on span "OpenAI - gpt-4o-mini" at bounding box center [803, 425] width 99 height 14
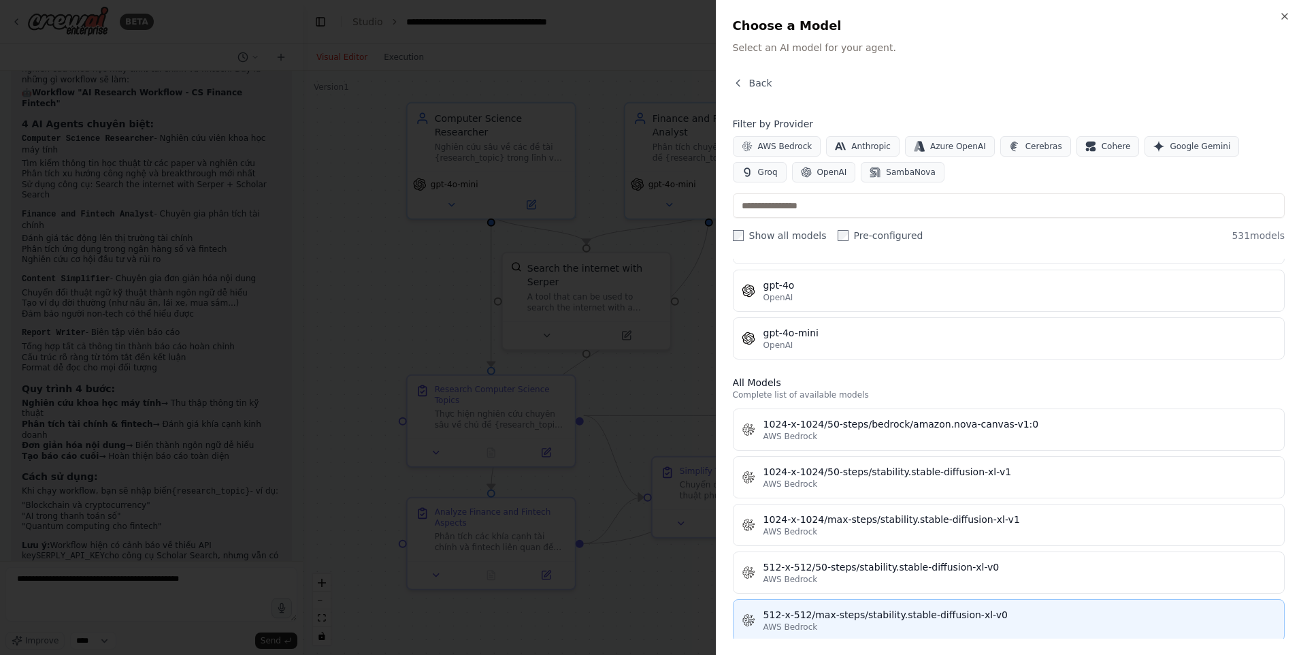
scroll to position [545, 0]
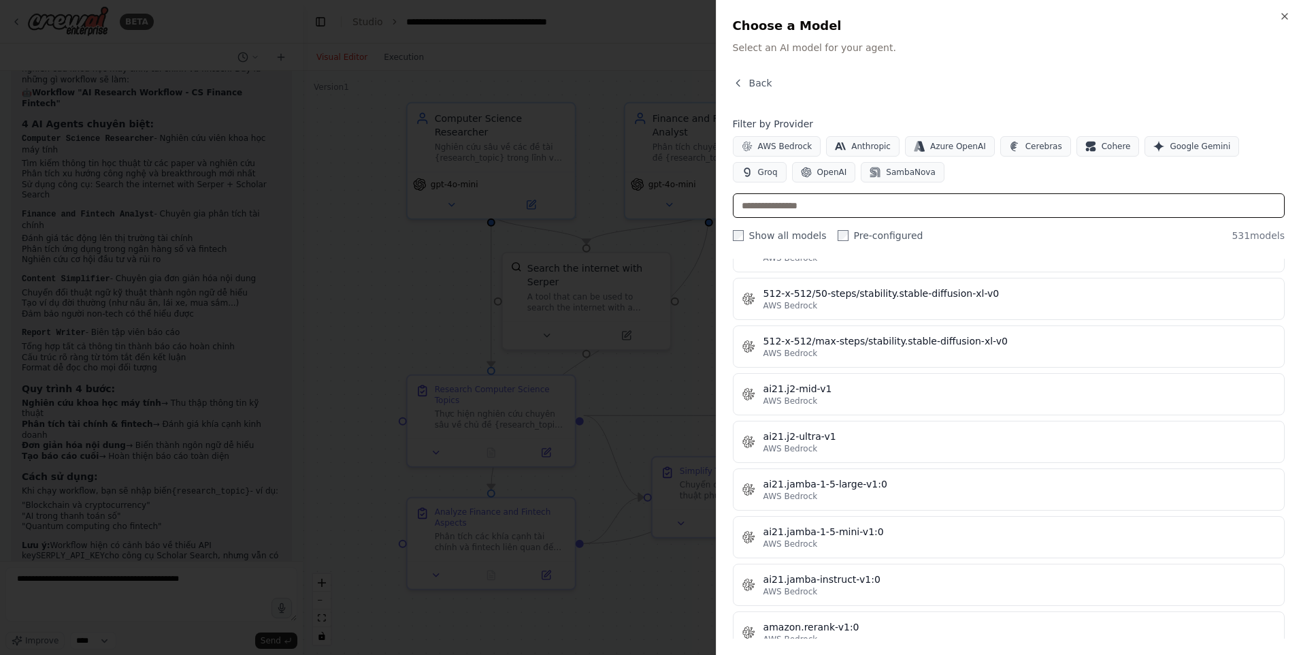
click at [875, 209] on input "text" at bounding box center [1009, 205] width 552 height 25
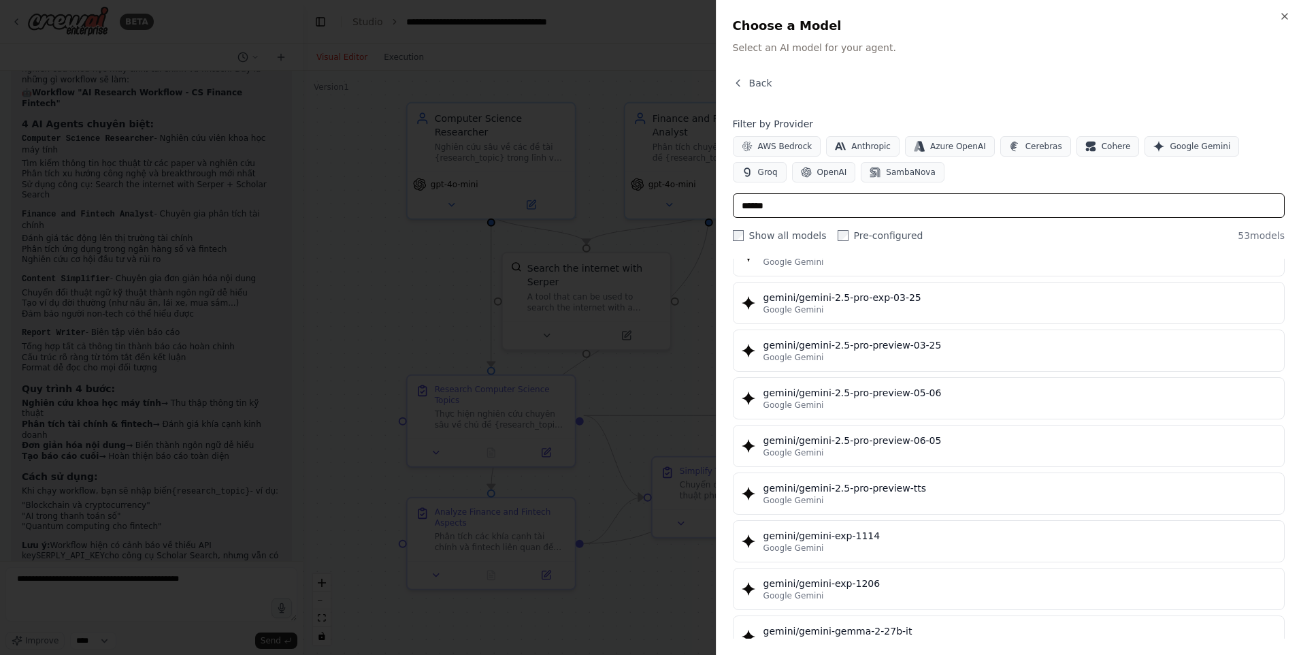
scroll to position [1429, 0]
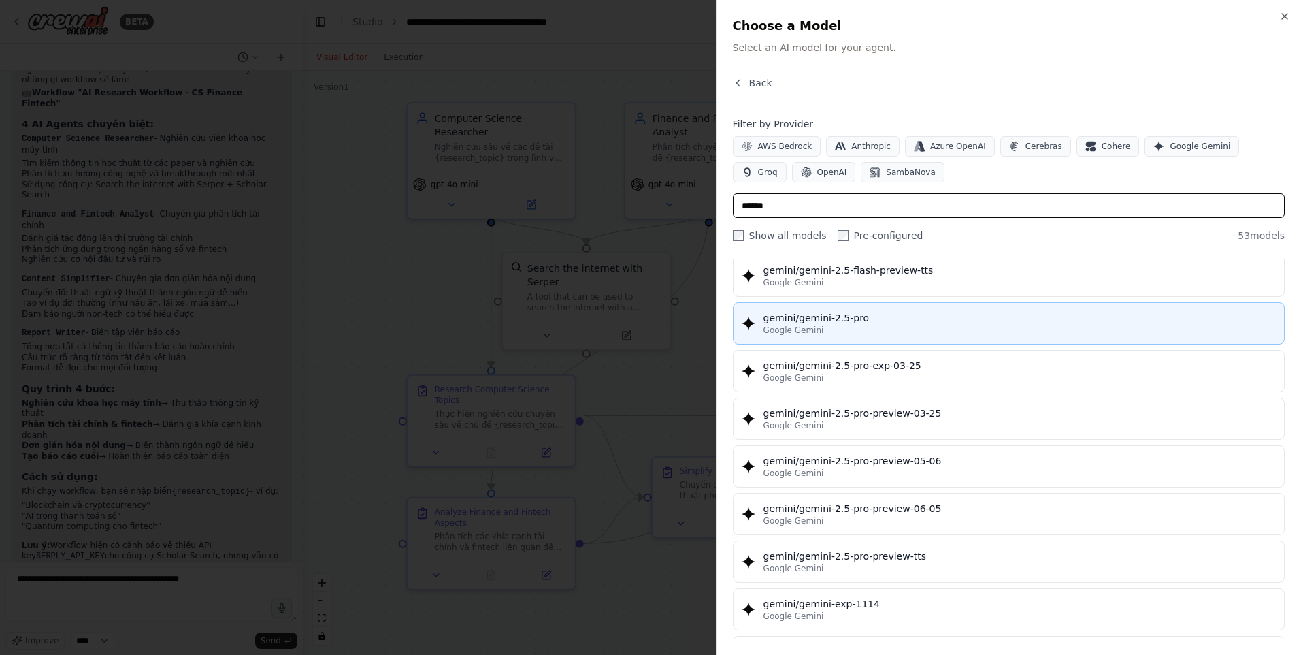
type input "******"
click at [907, 328] on div "Google Gemini" at bounding box center [1020, 330] width 513 height 11
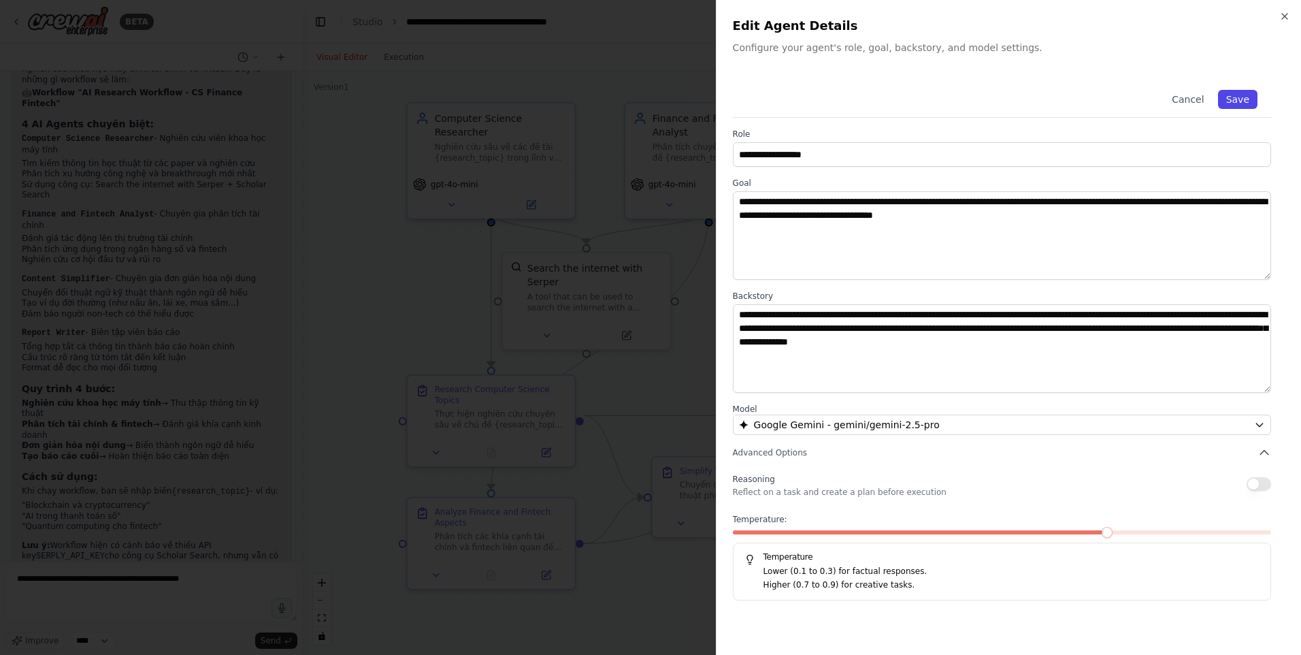
click at [1252, 93] on button "Save" at bounding box center [1237, 99] width 39 height 19
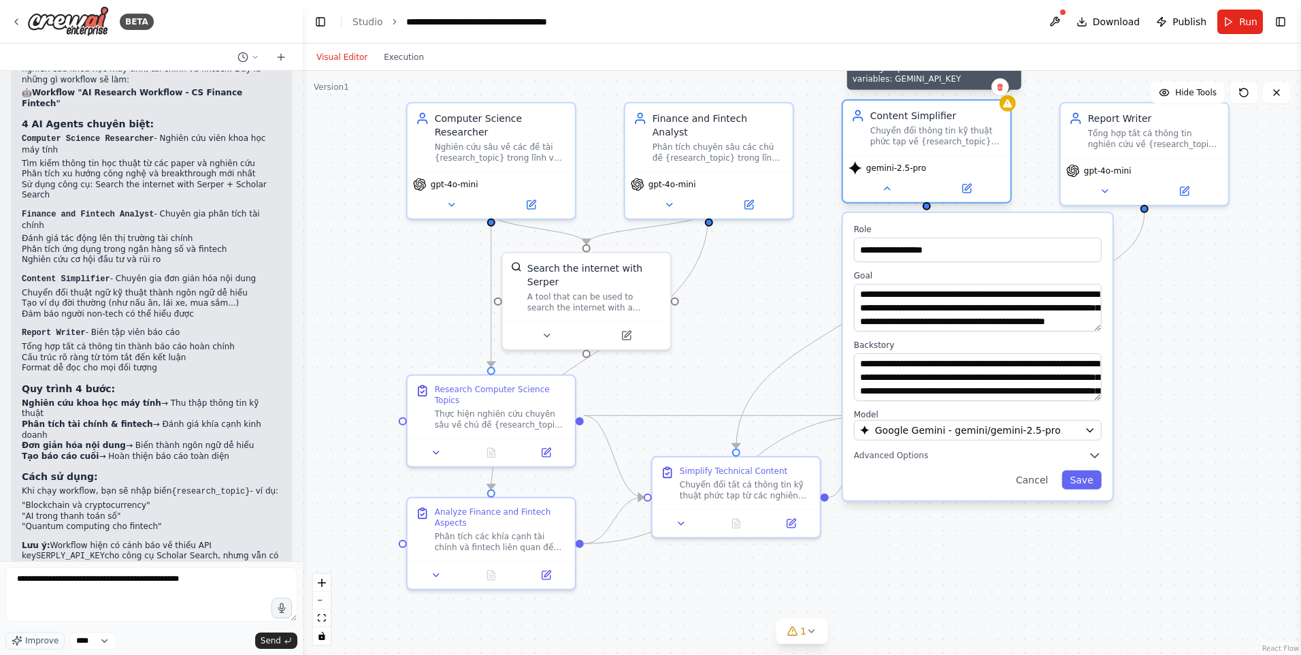
click at [1011, 102] on icon at bounding box center [1008, 103] width 11 height 11
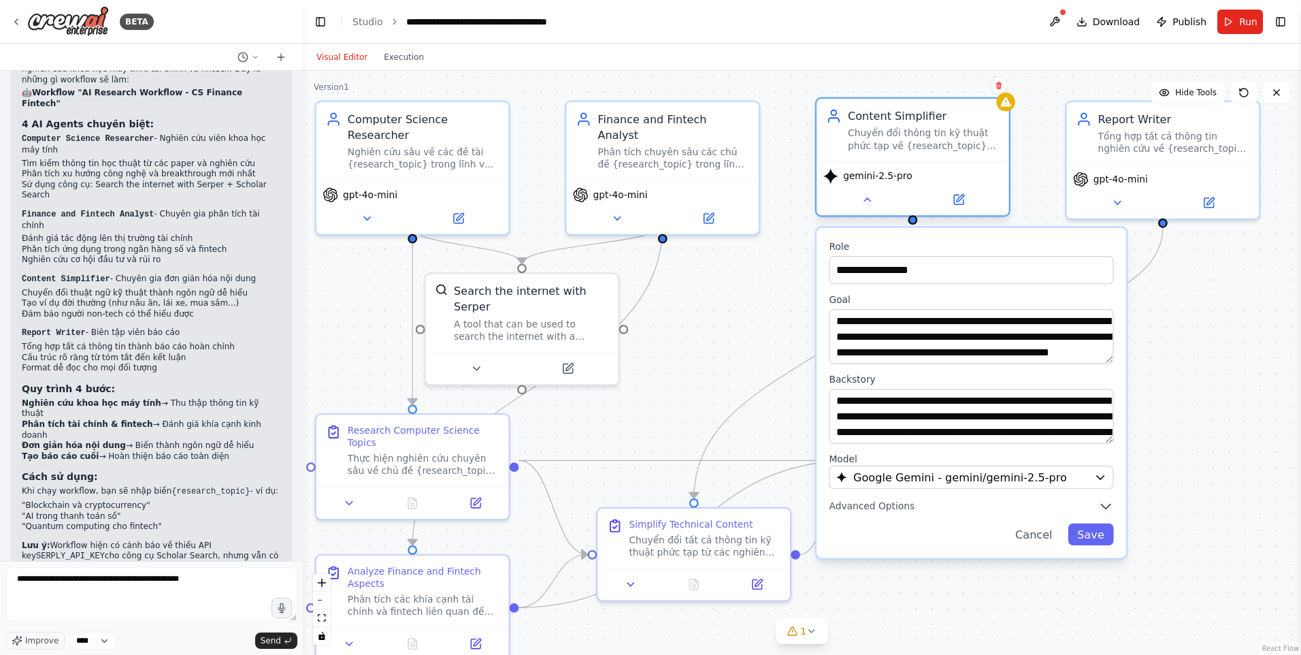
click at [987, 178] on div "gemini-2.5-pro" at bounding box center [913, 176] width 180 height 16
click at [899, 179] on span "gemini-2.5-pro" at bounding box center [877, 176] width 69 height 12
click at [956, 201] on icon at bounding box center [959, 198] width 7 height 7
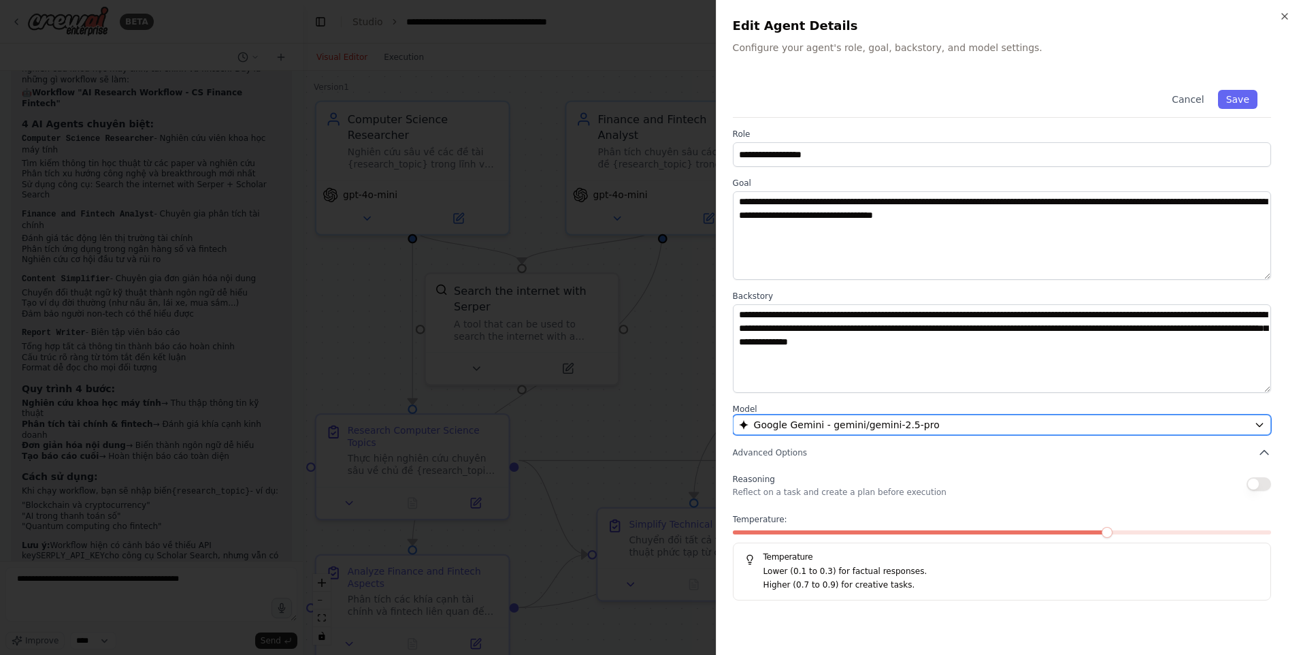
click at [859, 416] on button "Google Gemini - gemini/gemini-2.5-pro" at bounding box center [1002, 425] width 538 height 20
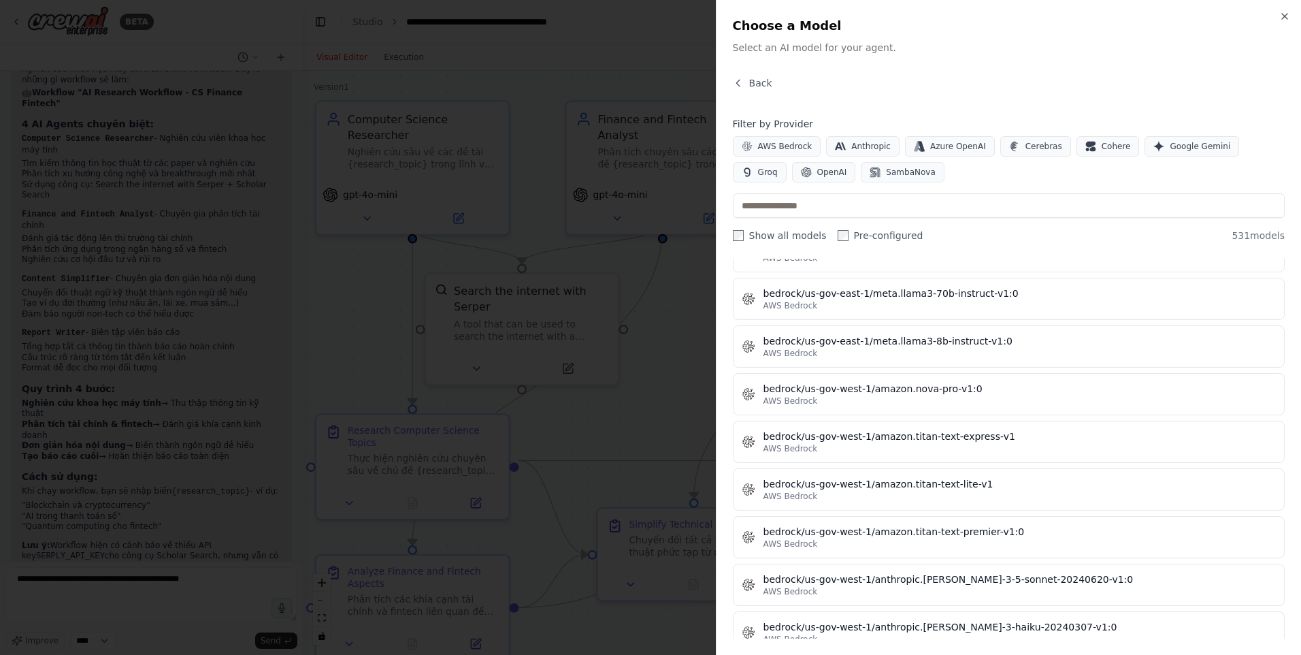
scroll to position [5446, 0]
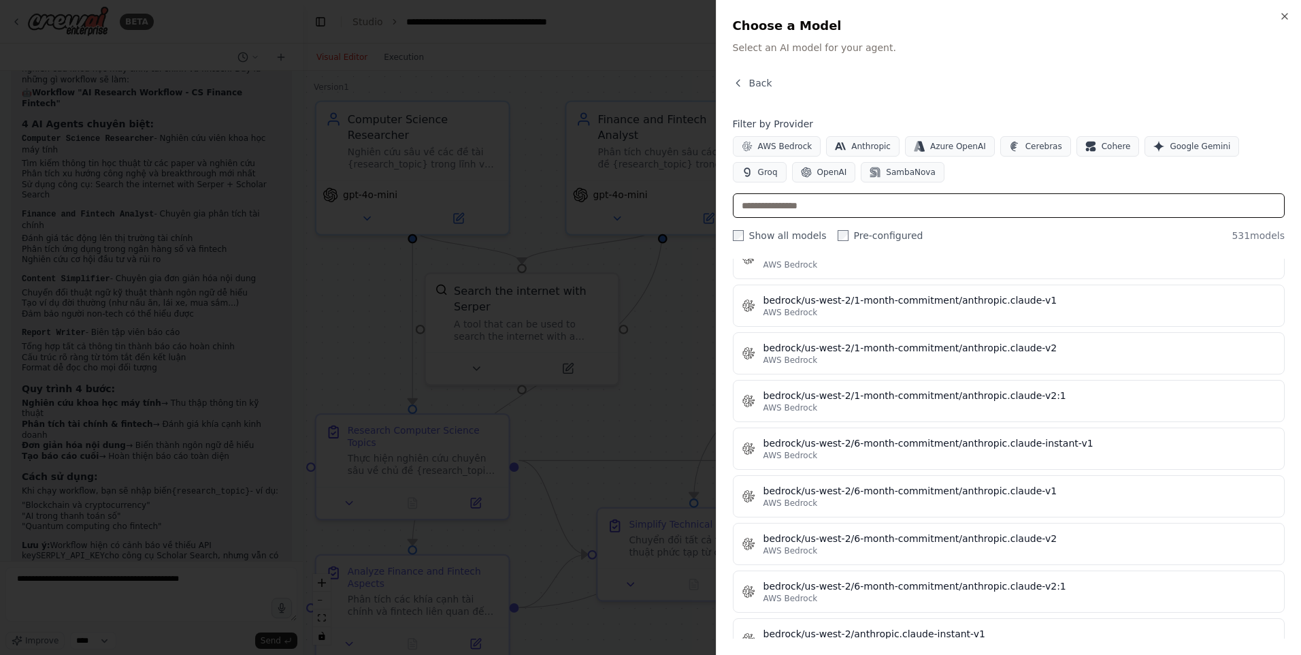
click at [864, 201] on input "text" at bounding box center [1009, 205] width 552 height 25
click at [792, 165] on button "OpenAI" at bounding box center [824, 172] width 64 height 20
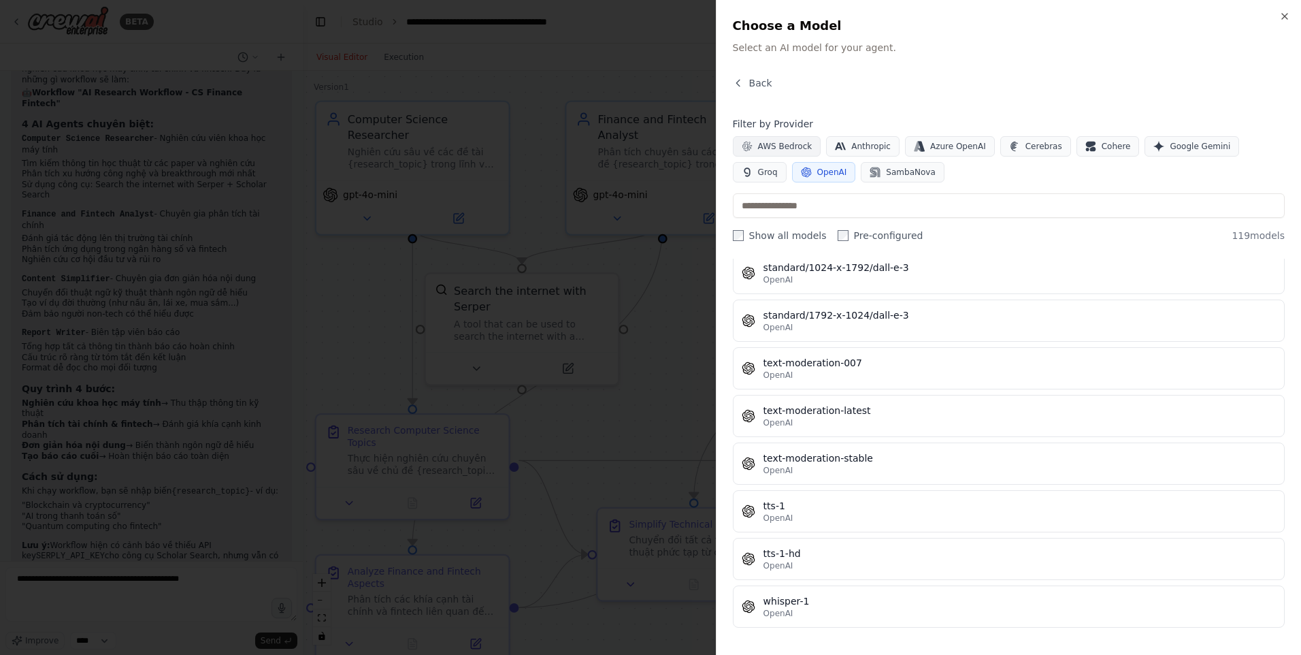
scroll to position [5383, 0]
click at [784, 150] on span "AWS Bedrock" at bounding box center [785, 146] width 54 height 11
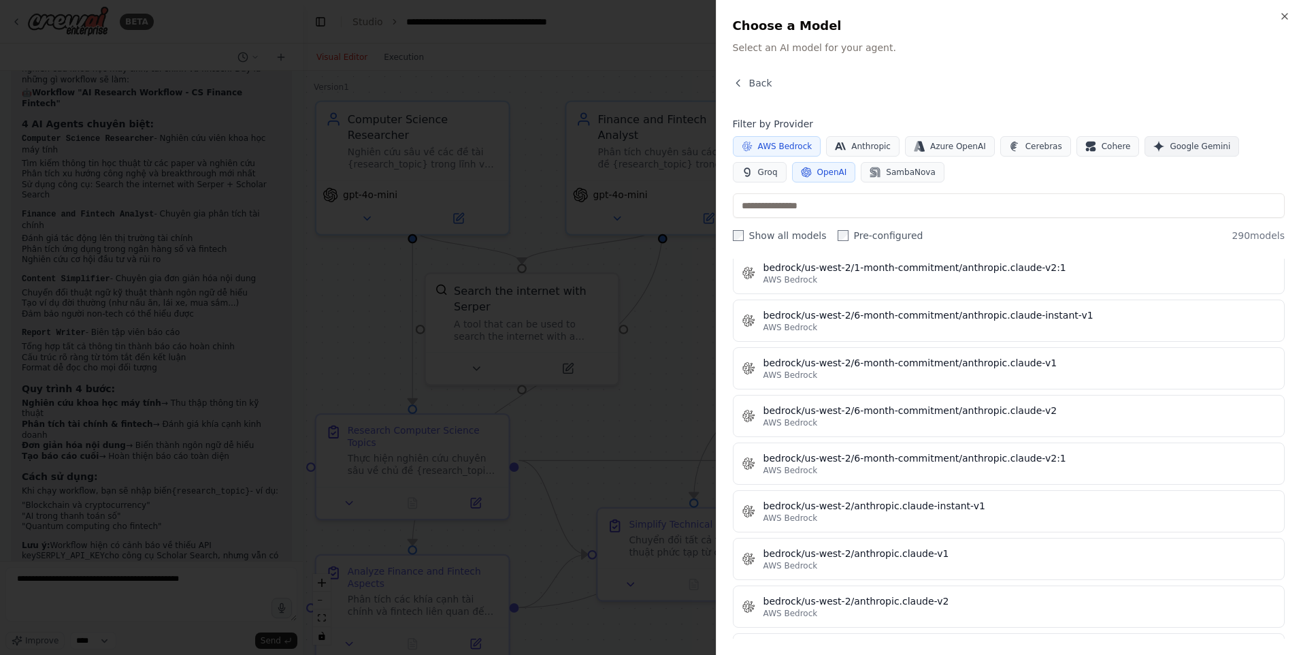
click at [1177, 153] on button "Google Gemini" at bounding box center [1192, 146] width 95 height 20
click at [1179, 142] on span "Google Gemini" at bounding box center [1200, 146] width 61 height 11
click at [1170, 141] on span "Google Gemini" at bounding box center [1200, 146] width 61 height 11
click at [778, 167] on span "Groq" at bounding box center [768, 172] width 20 height 11
click at [818, 174] on span "OpenAI" at bounding box center [833, 172] width 30 height 11
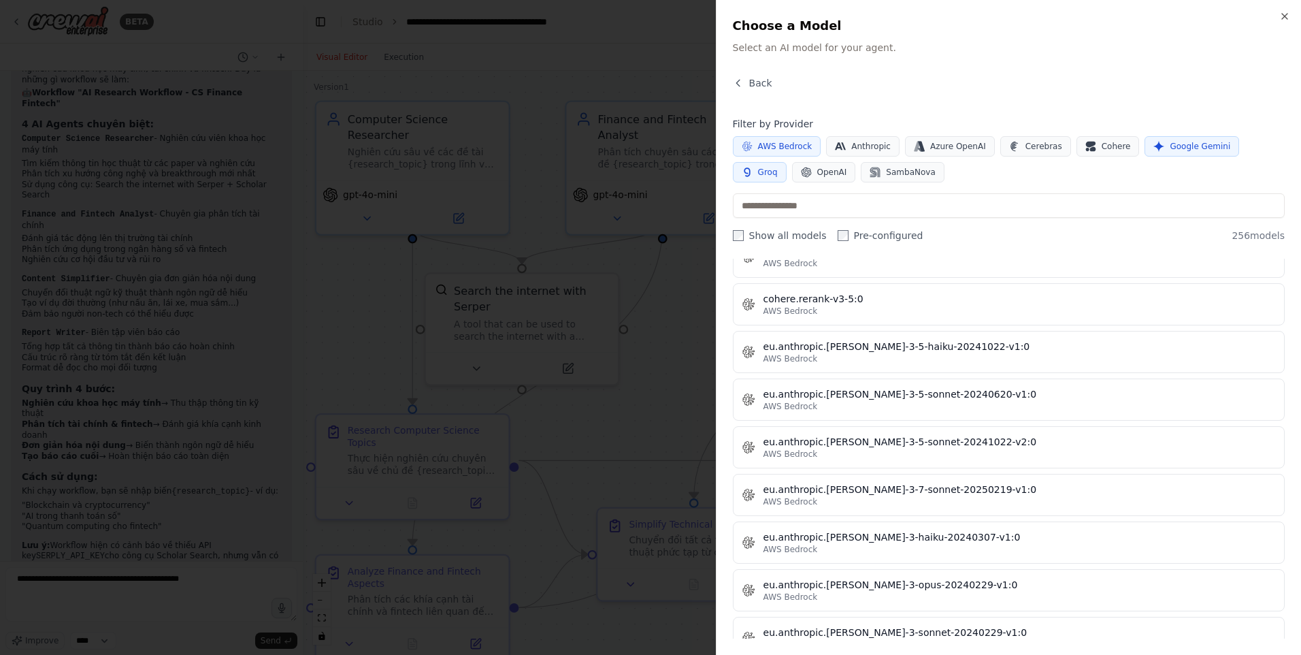
click at [786, 143] on span "AWS Bedrock" at bounding box center [785, 146] width 54 height 11
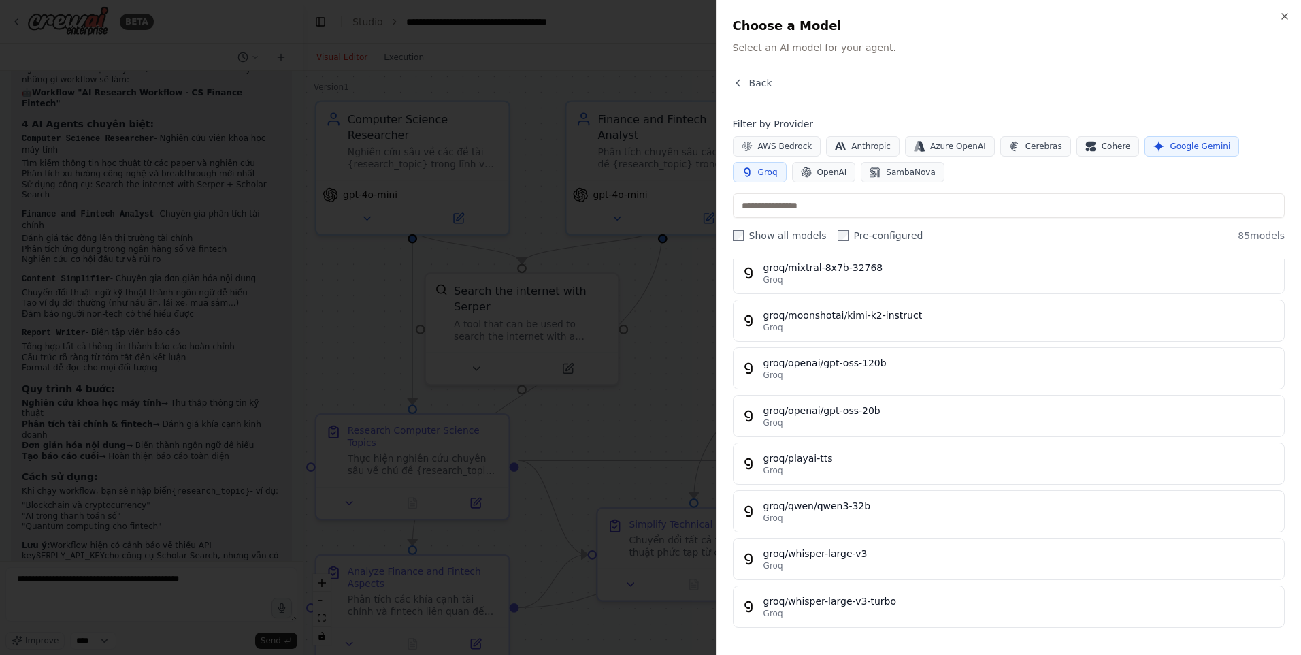
scroll to position [3719, 0]
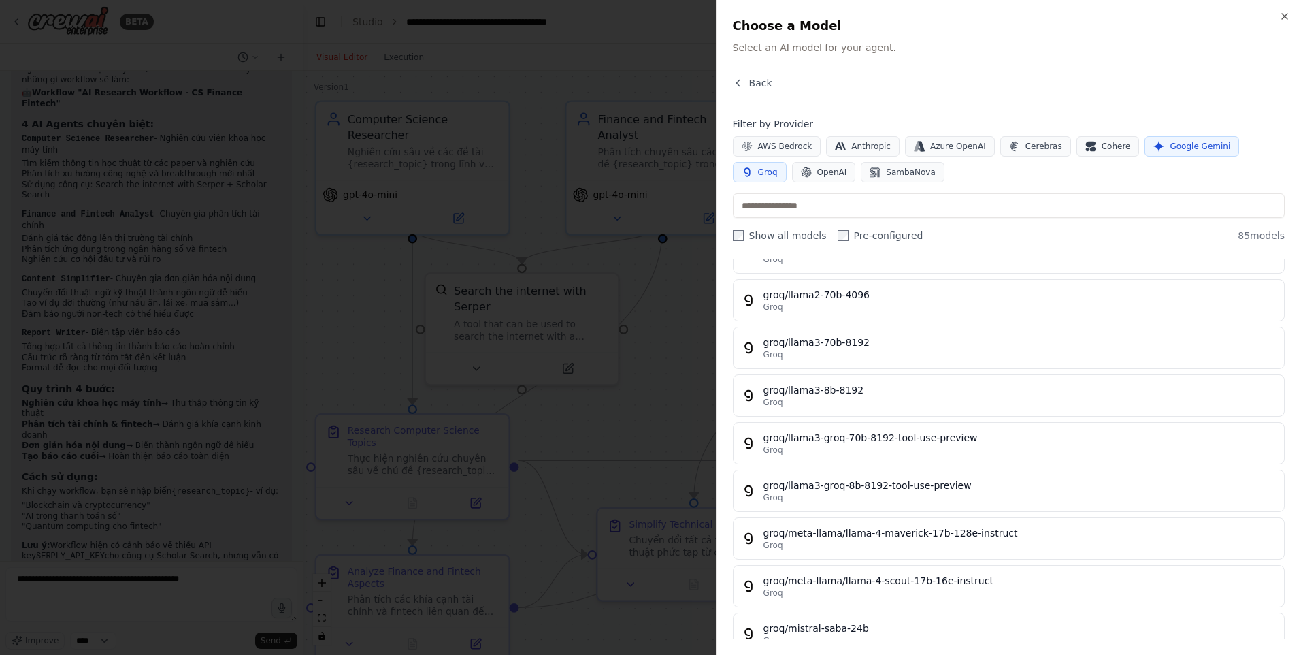
click at [787, 162] on button "Groq" at bounding box center [760, 172] width 54 height 20
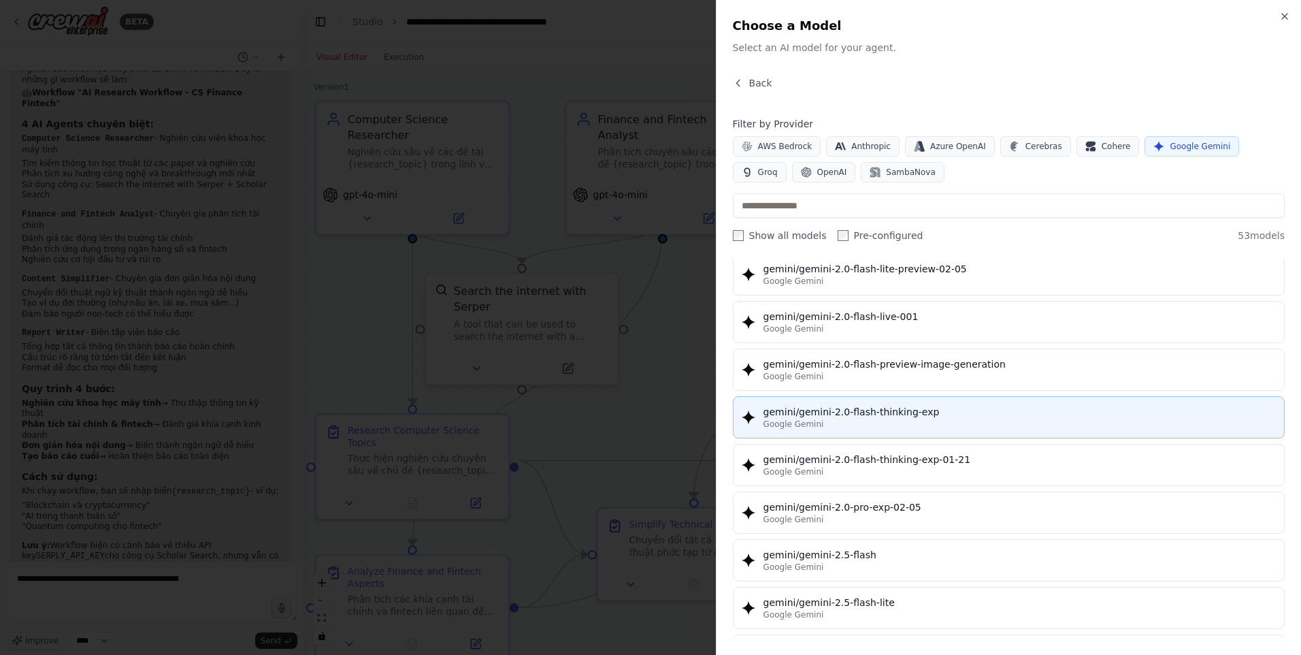
scroll to position [901, 0]
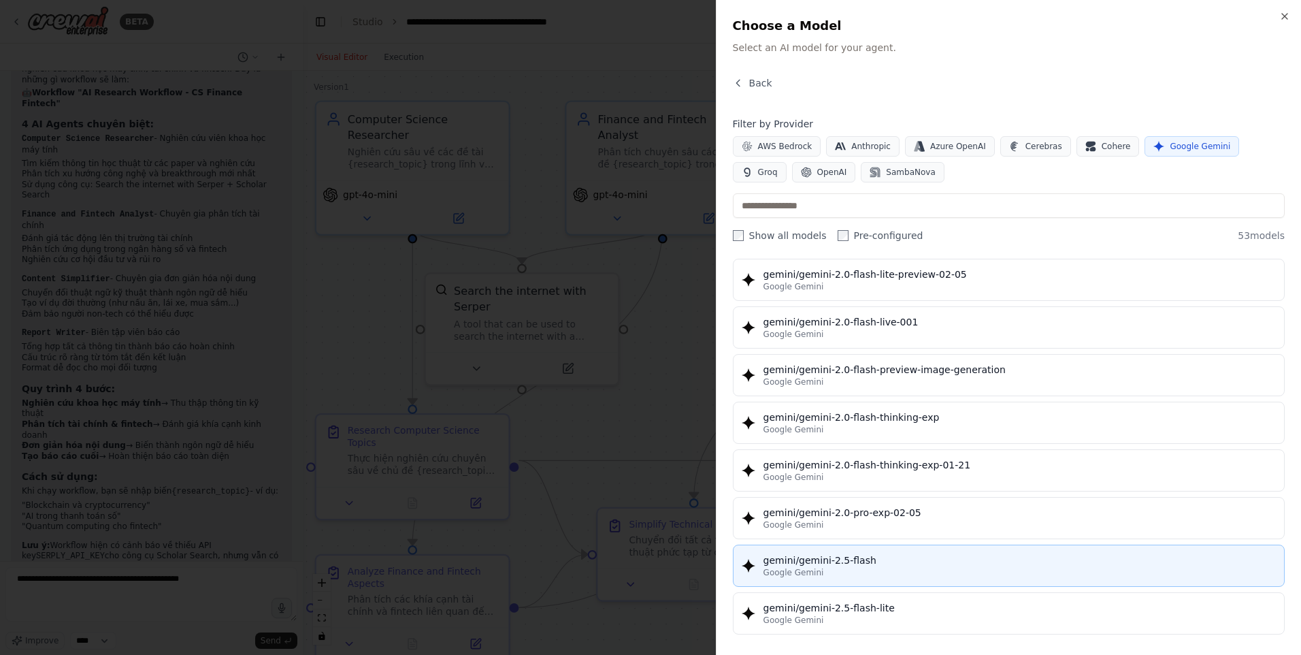
click at [866, 568] on div "Google Gemini" at bounding box center [1020, 572] width 513 height 11
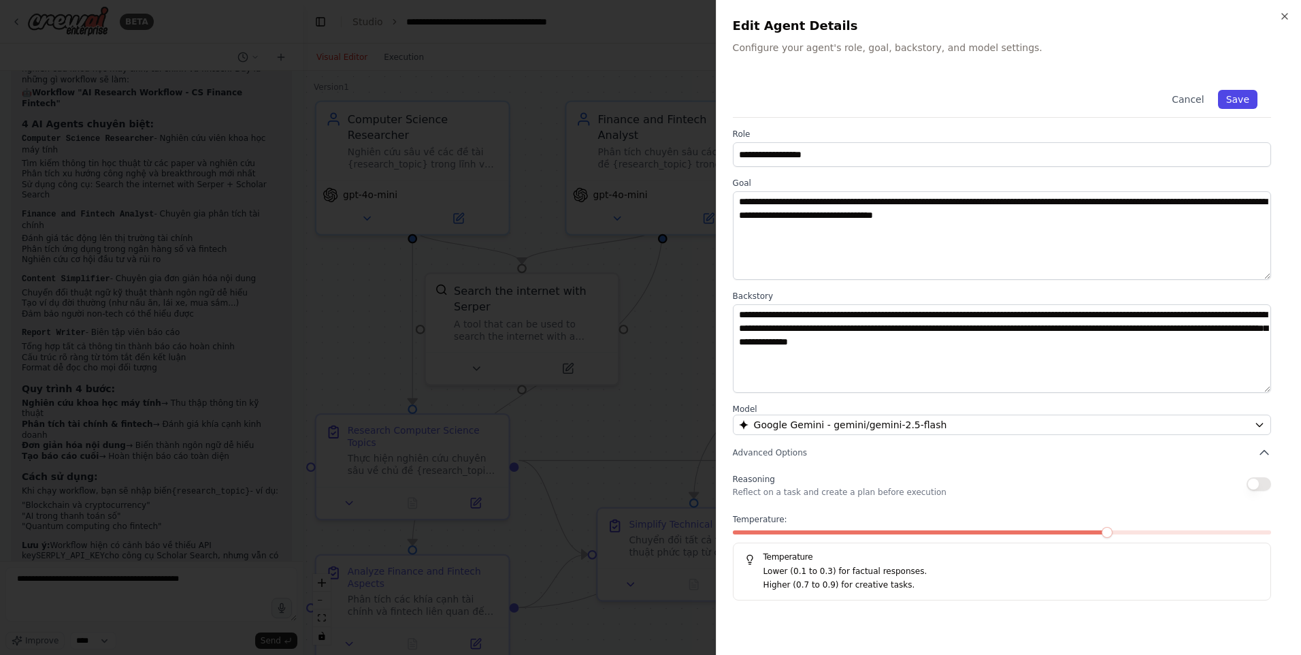
click at [1233, 102] on button "Save" at bounding box center [1237, 99] width 39 height 19
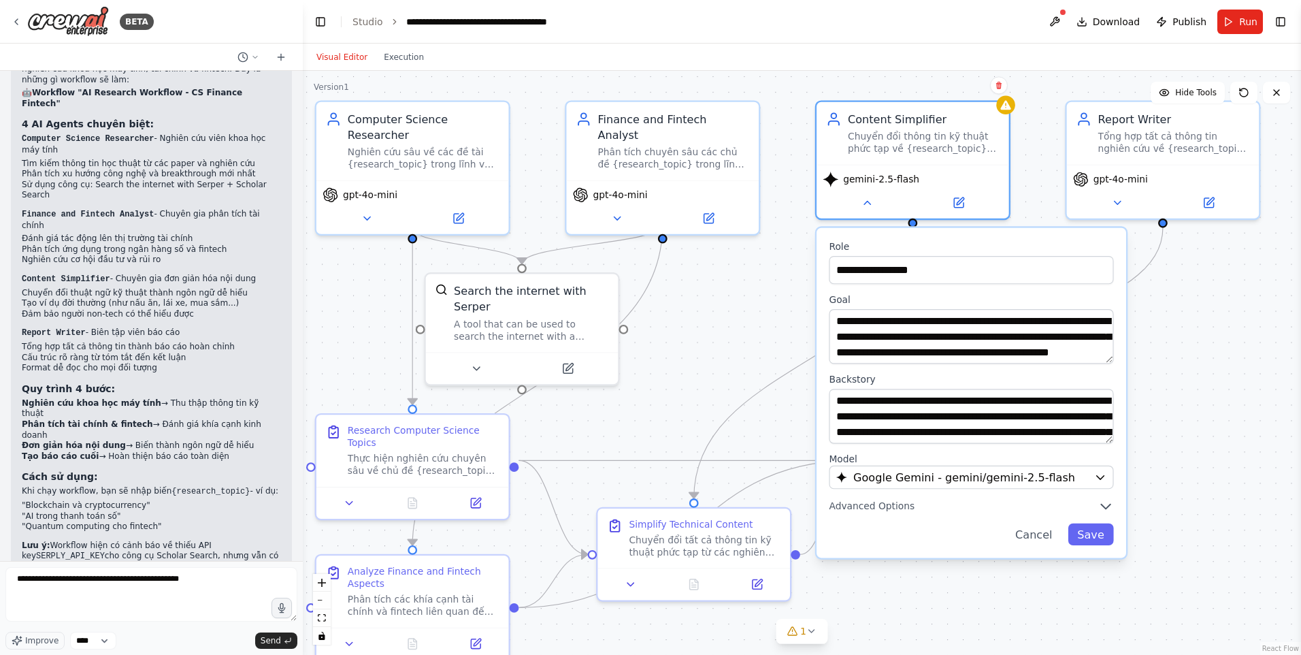
click at [1013, 112] on div ".deletable-edge-delete-btn { width: 20px; height: 20px; border: 0px solid #ffff…" at bounding box center [802, 363] width 999 height 584
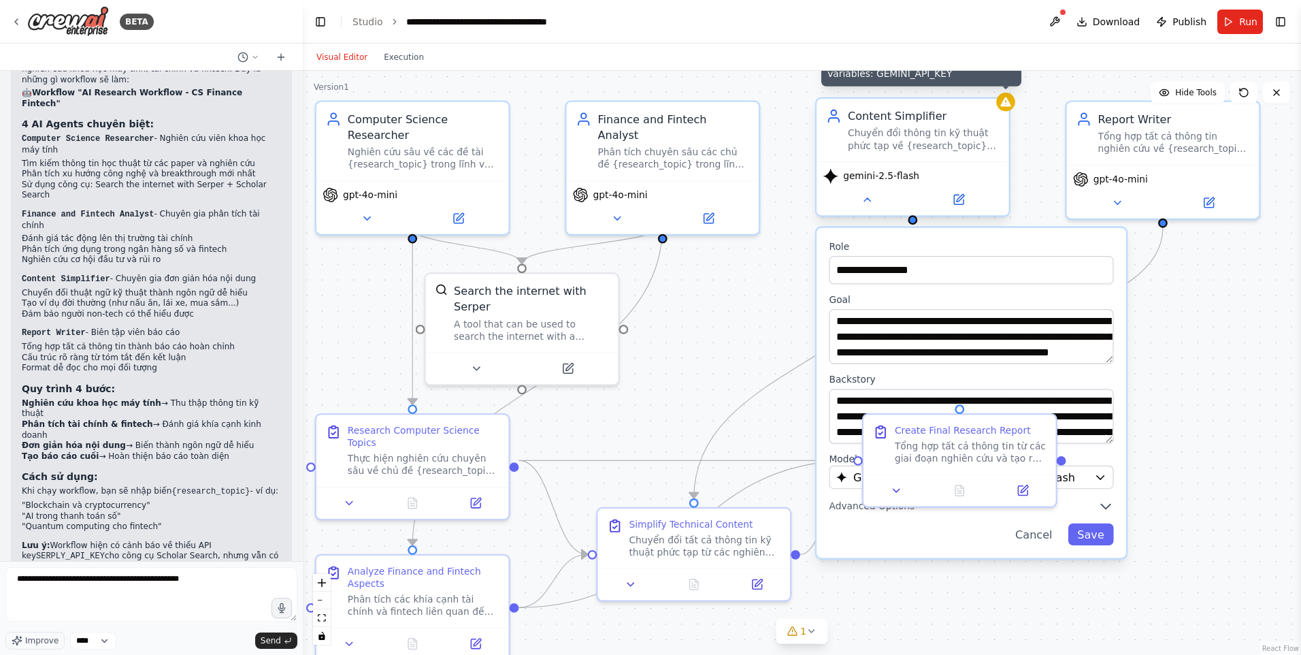
click at [1009, 108] on icon at bounding box center [1006, 102] width 12 height 12
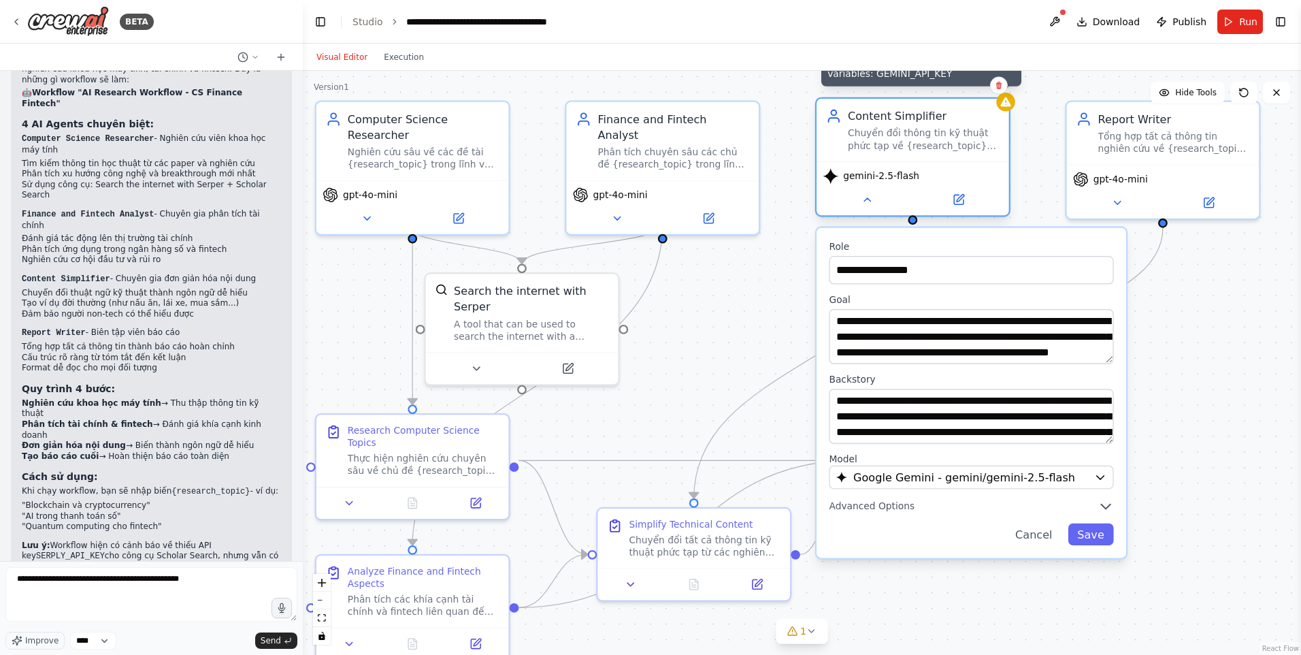
click at [1009, 108] on icon at bounding box center [1006, 102] width 12 height 12
click at [968, 195] on button at bounding box center [959, 199] width 88 height 19
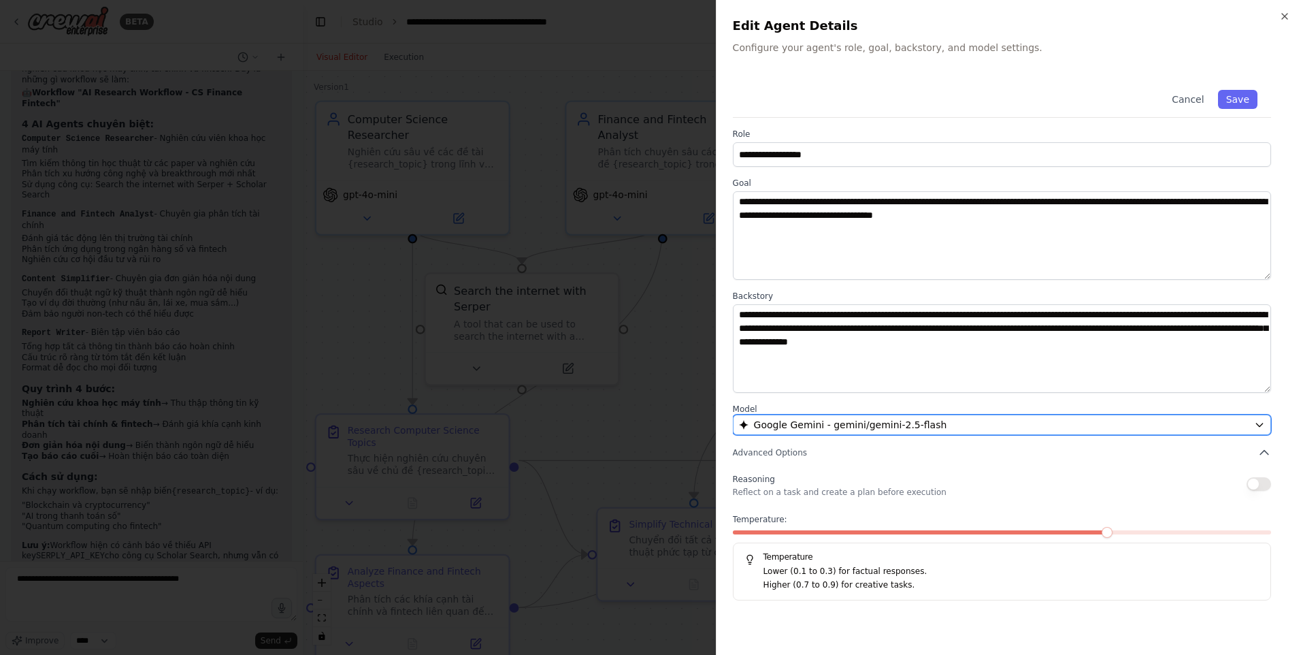
click at [884, 428] on span "Google Gemini - gemini/gemini-2.5-flash" at bounding box center [850, 425] width 193 height 14
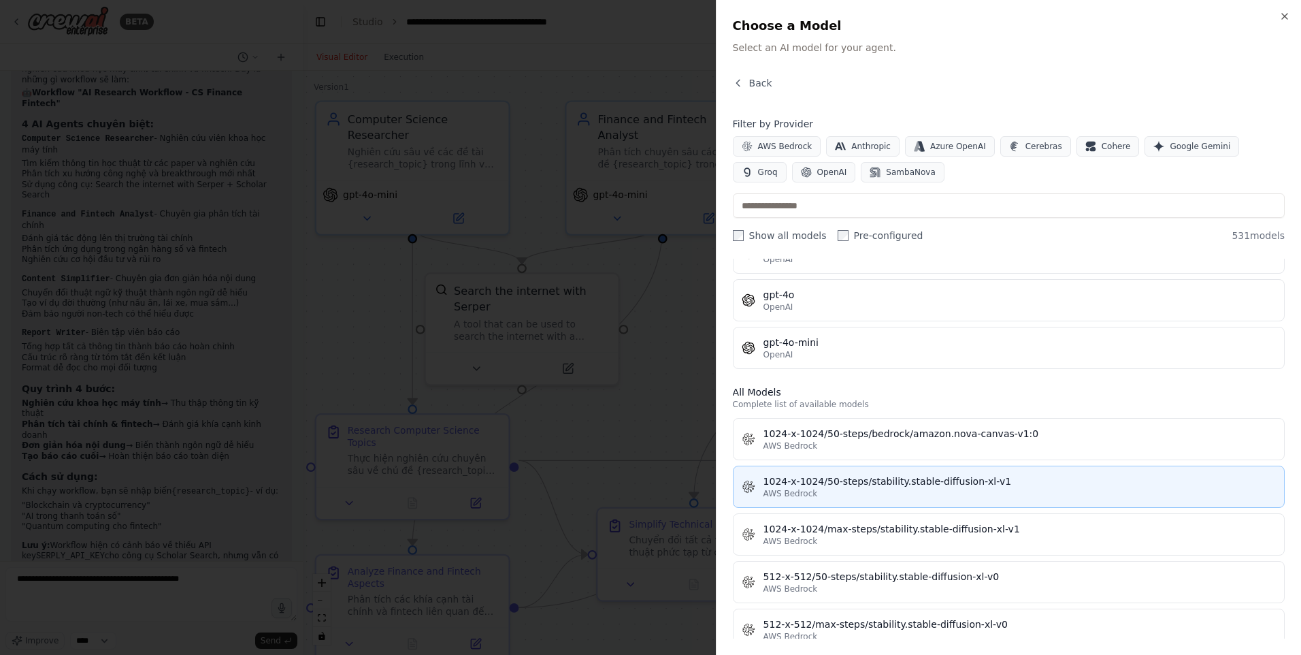
scroll to position [272, 0]
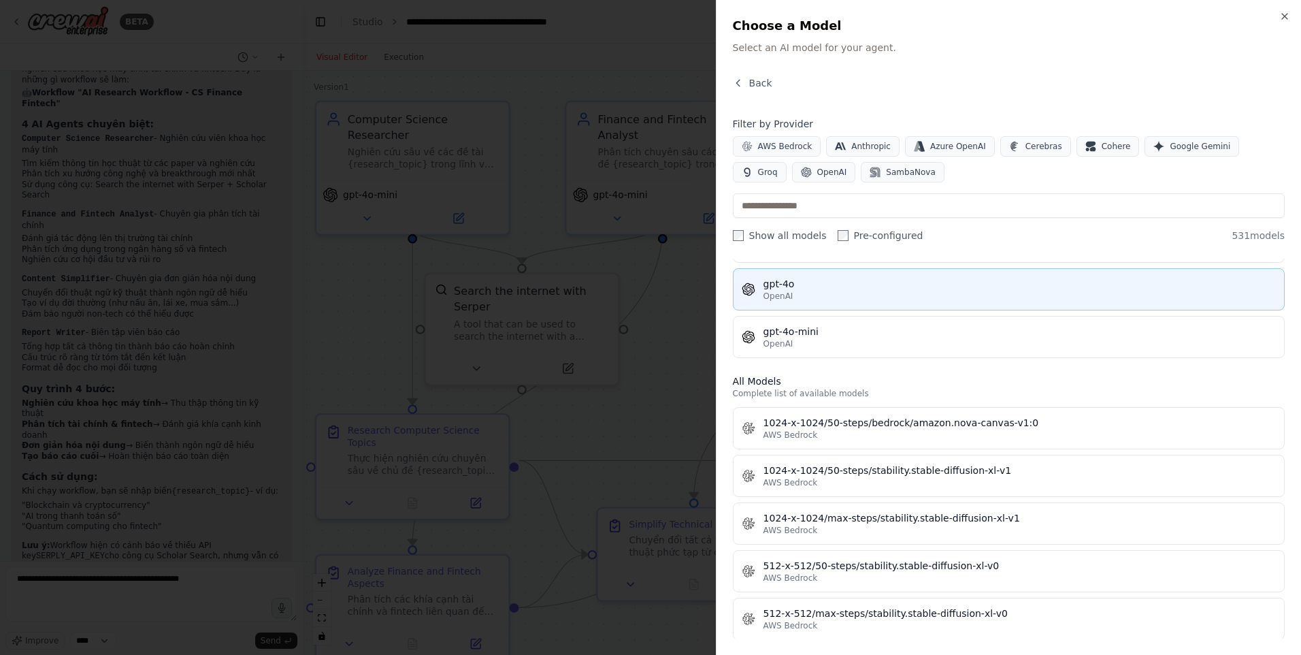
click at [834, 308] on button "gpt-4o OpenAI" at bounding box center [1009, 289] width 552 height 42
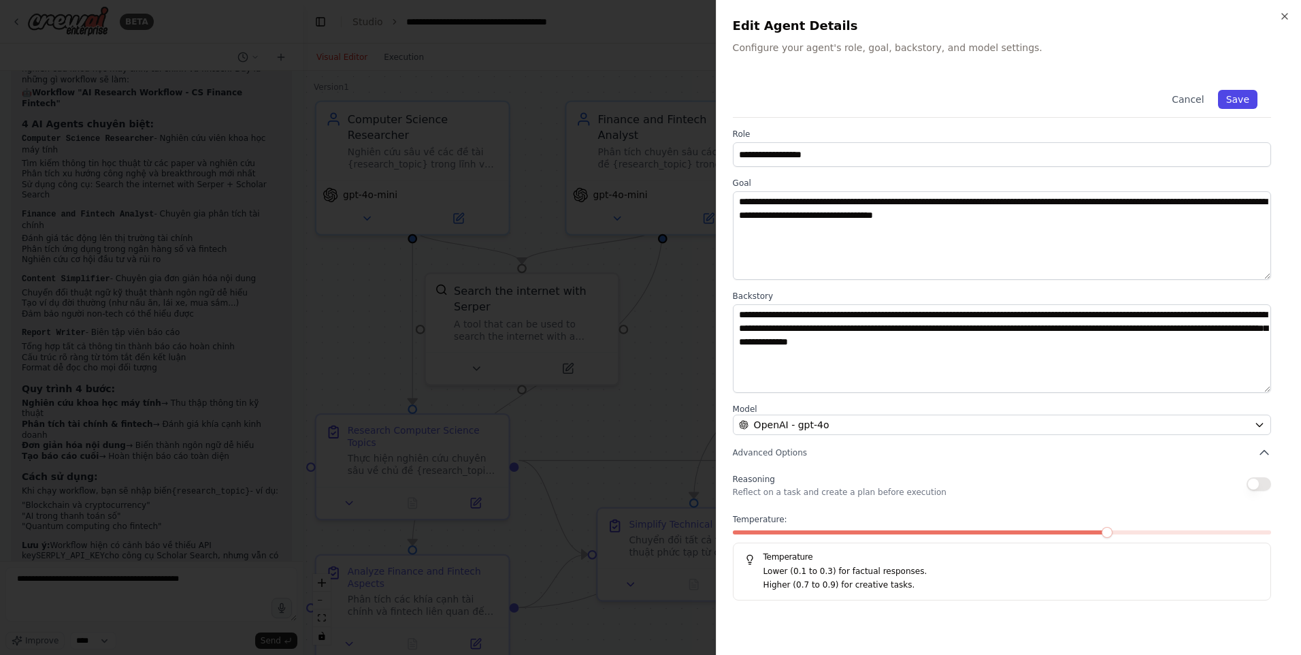
click at [1248, 97] on button "Save" at bounding box center [1237, 99] width 39 height 19
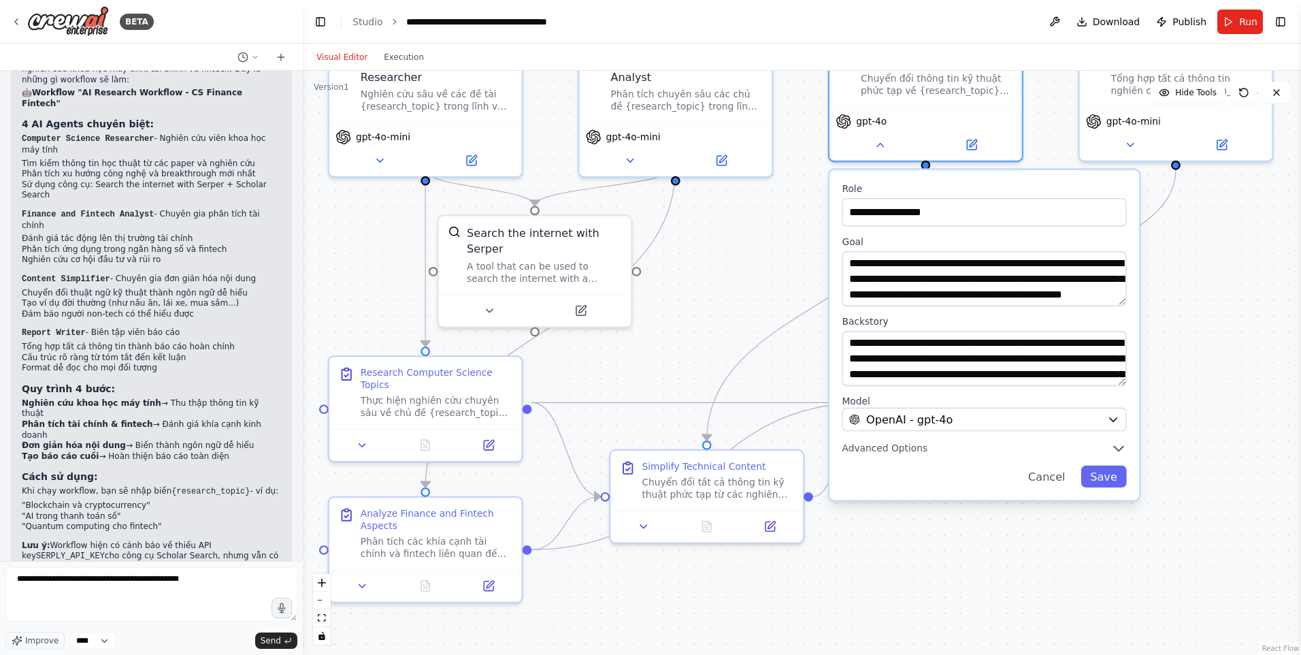
drag, startPoint x: 725, startPoint y: 368, endPoint x: 738, endPoint y: 310, distance: 59.3
click at [738, 310] on div ".deletable-edge-delete-btn { width: 20px; height: 20px; border: 0px solid #ffff…" at bounding box center [802, 363] width 999 height 584
click at [1103, 478] on button "Save" at bounding box center [1105, 477] width 46 height 22
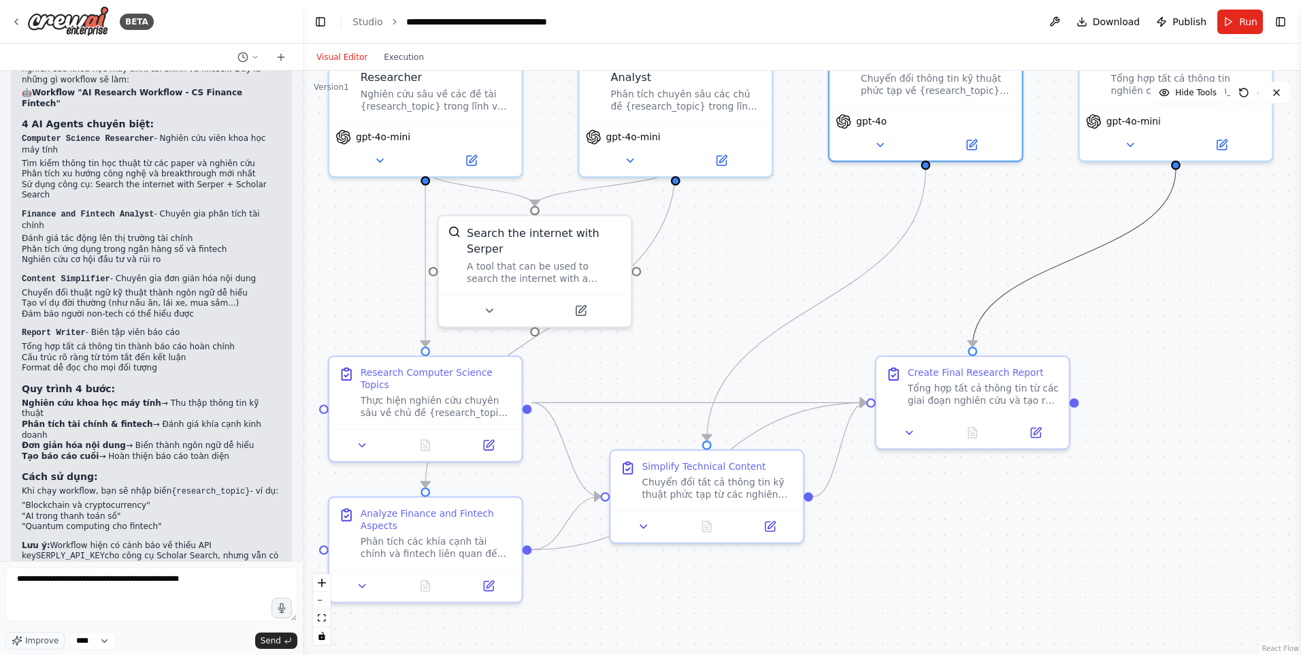
drag, startPoint x: 1080, startPoint y: 267, endPoint x: 1097, endPoint y: 291, distance: 28.9
click at [1095, 289] on div ".deletable-edge-delete-btn { width: 20px; height: 20px; border: 0px solid #ffff…" at bounding box center [802, 363] width 999 height 584
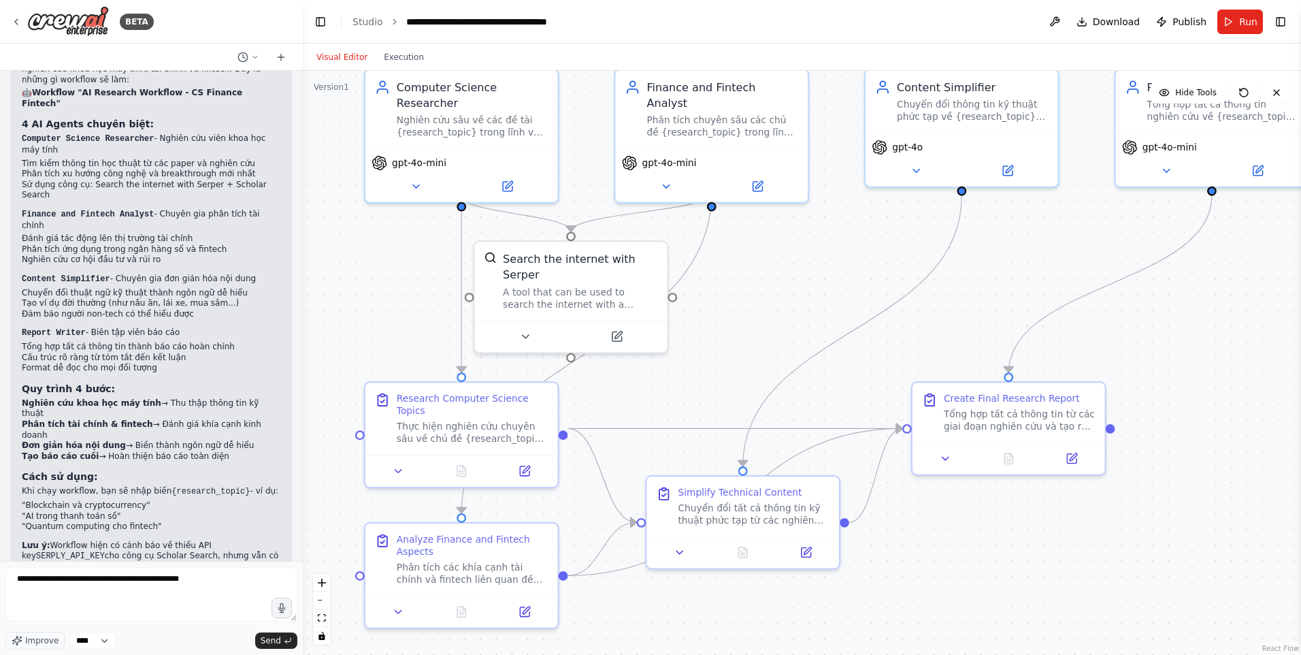
drag, startPoint x: 715, startPoint y: 256, endPoint x: 691, endPoint y: 254, distance: 24.6
click at [749, 282] on div ".deletable-edge-delete-btn { width: 20px; height: 20px; border: 0px solid #ffff…" at bounding box center [802, 363] width 999 height 584
click at [453, 152] on div "gpt-4o-mini" at bounding box center [462, 160] width 180 height 16
click at [410, 155] on span "gpt-4o-mini" at bounding box center [419, 161] width 54 height 12
click at [406, 174] on button at bounding box center [416, 183] width 88 height 19
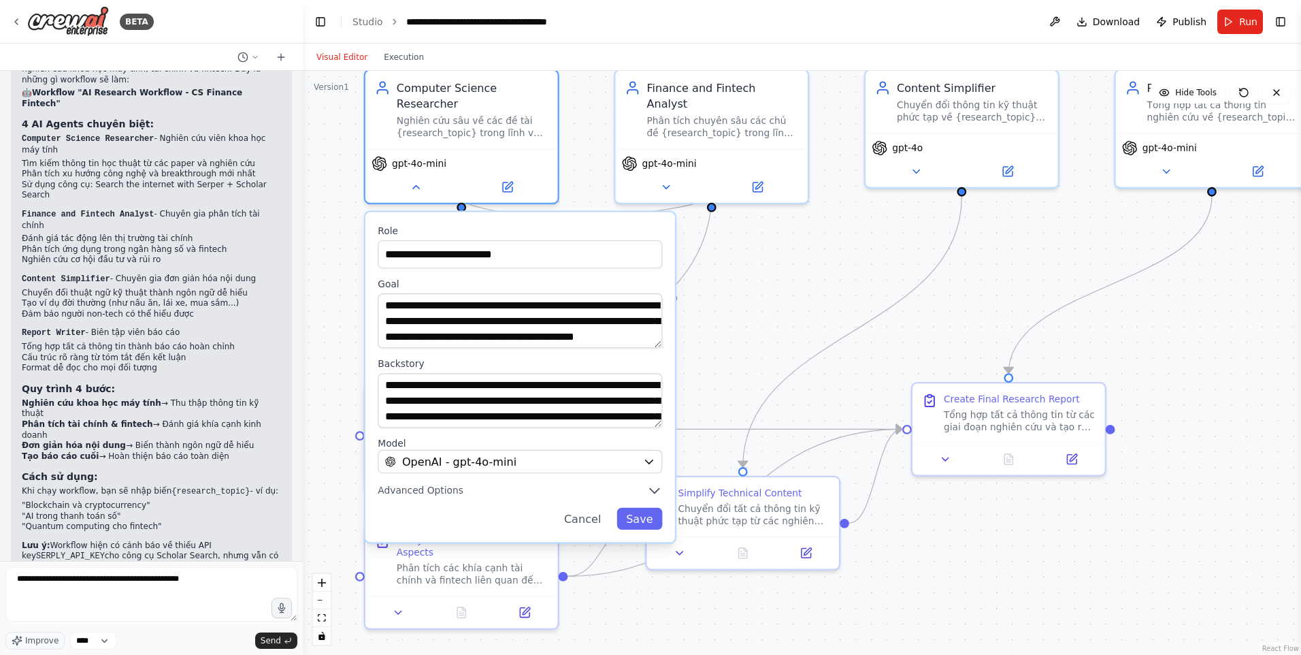
click at [585, 437] on label "Model" at bounding box center [520, 443] width 285 height 12
click at [583, 454] on div "OpenAI - gpt-4o-mini" at bounding box center [511, 462] width 252 height 16
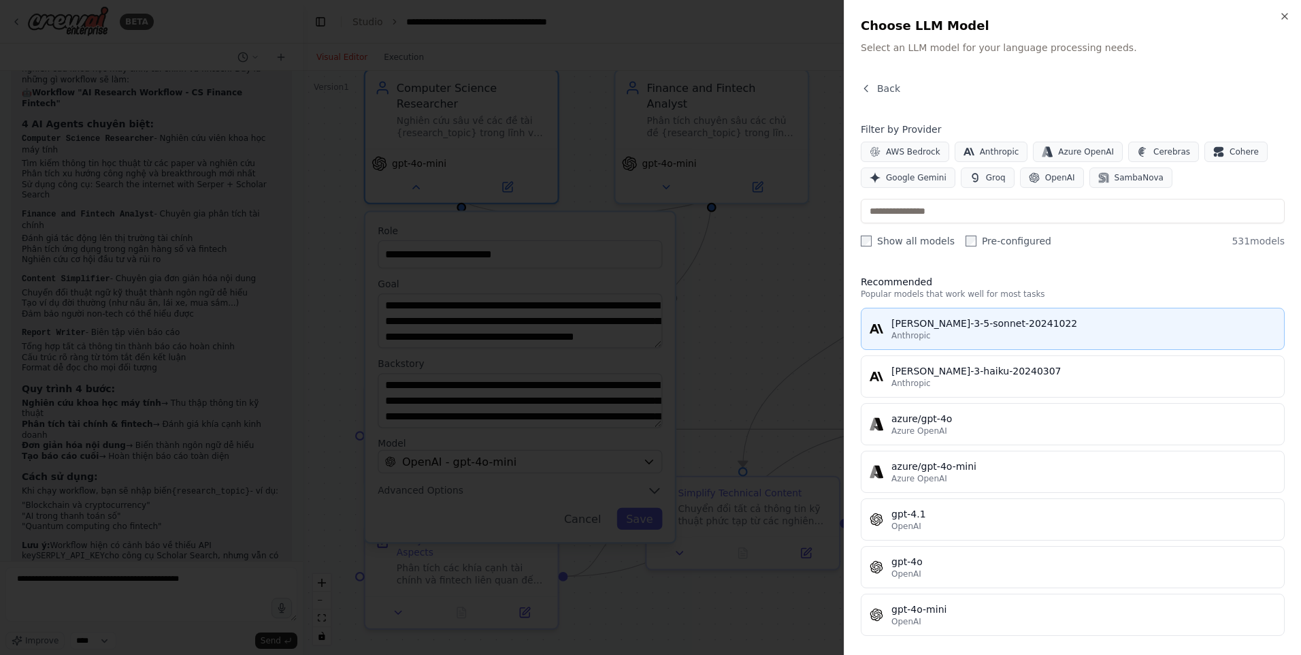
click at [1019, 329] on div "[PERSON_NAME]-3-5-sonnet-20241022" at bounding box center [1084, 324] width 385 height 14
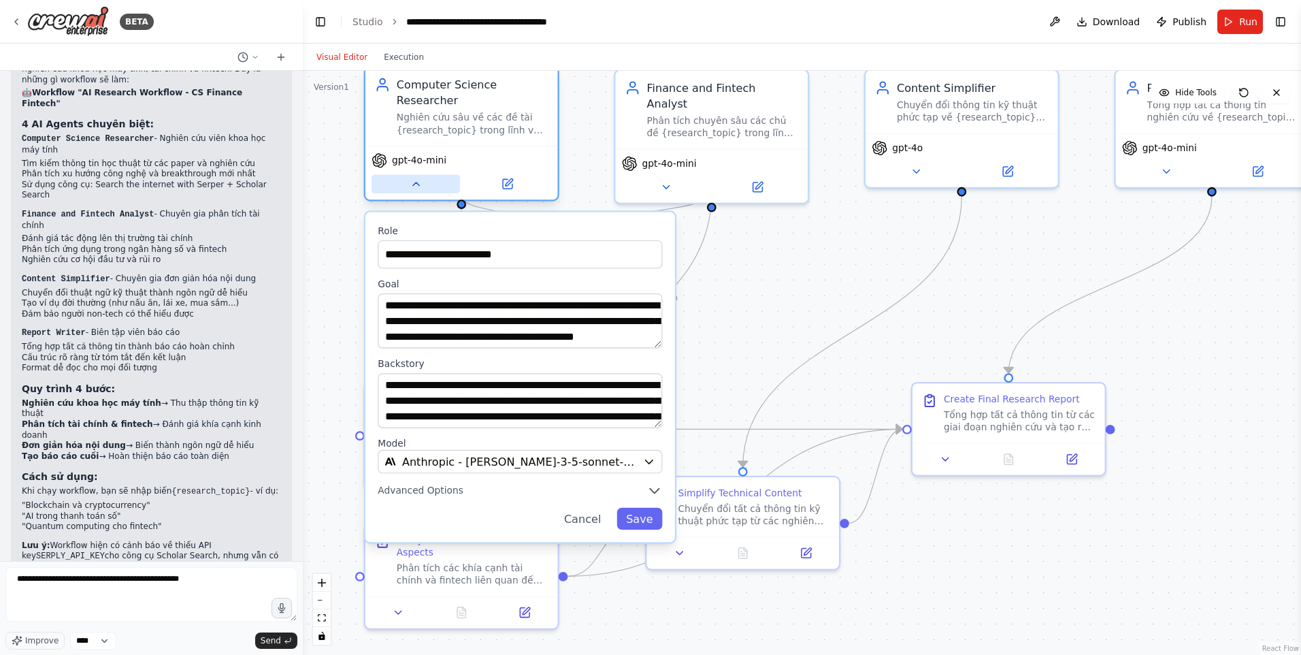
click at [431, 174] on button at bounding box center [416, 183] width 88 height 19
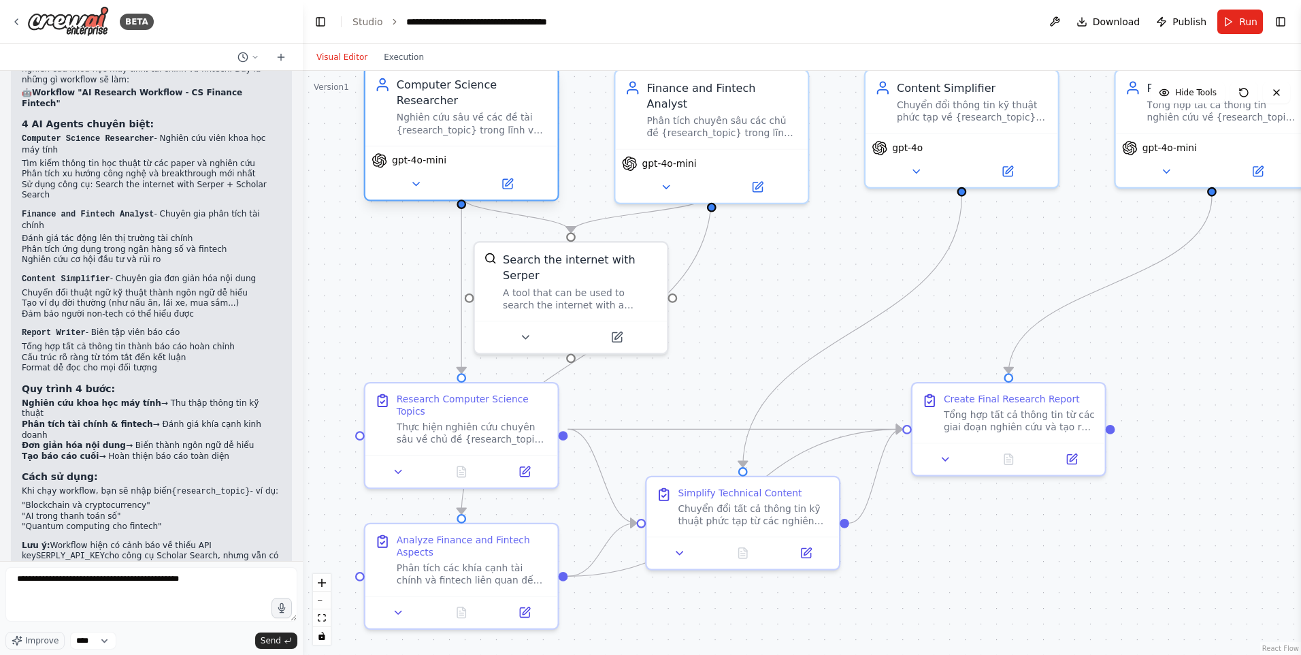
click at [482, 154] on div "gpt-4o-mini" at bounding box center [462, 173] width 193 height 54
click at [417, 154] on div "gpt-4o-mini" at bounding box center [462, 173] width 193 height 54
click at [422, 178] on icon at bounding box center [416, 184] width 12 height 12
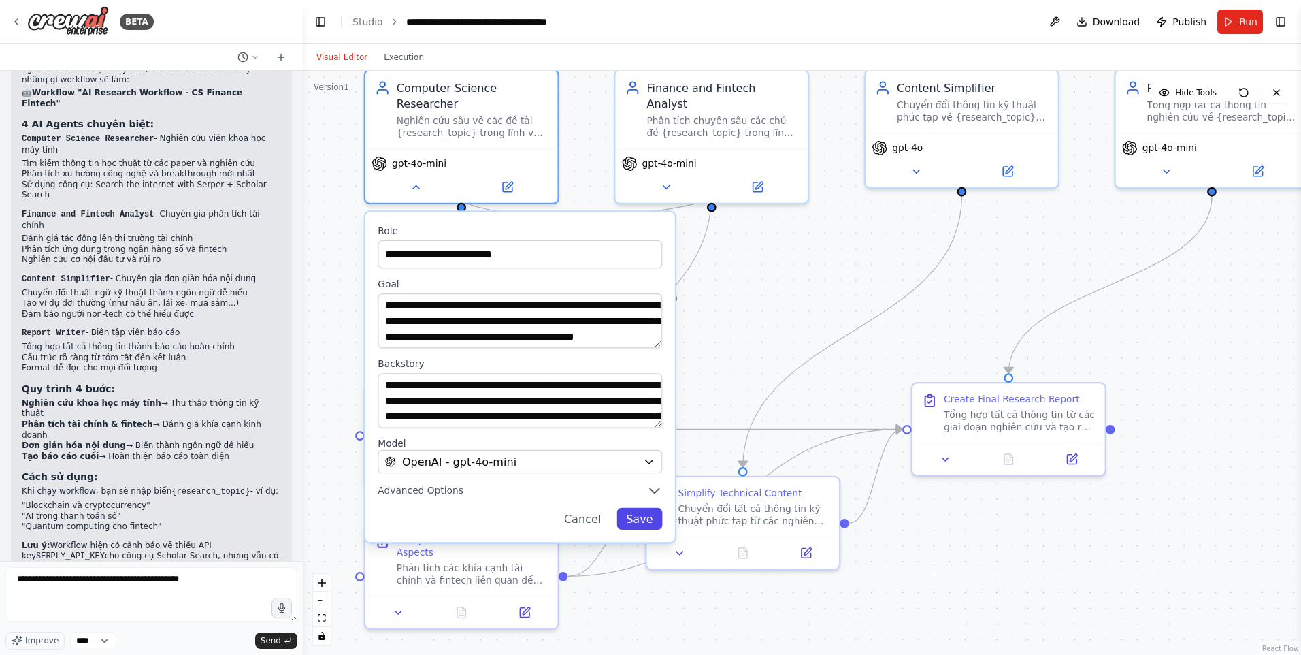
click at [628, 508] on button "Save" at bounding box center [640, 519] width 46 height 22
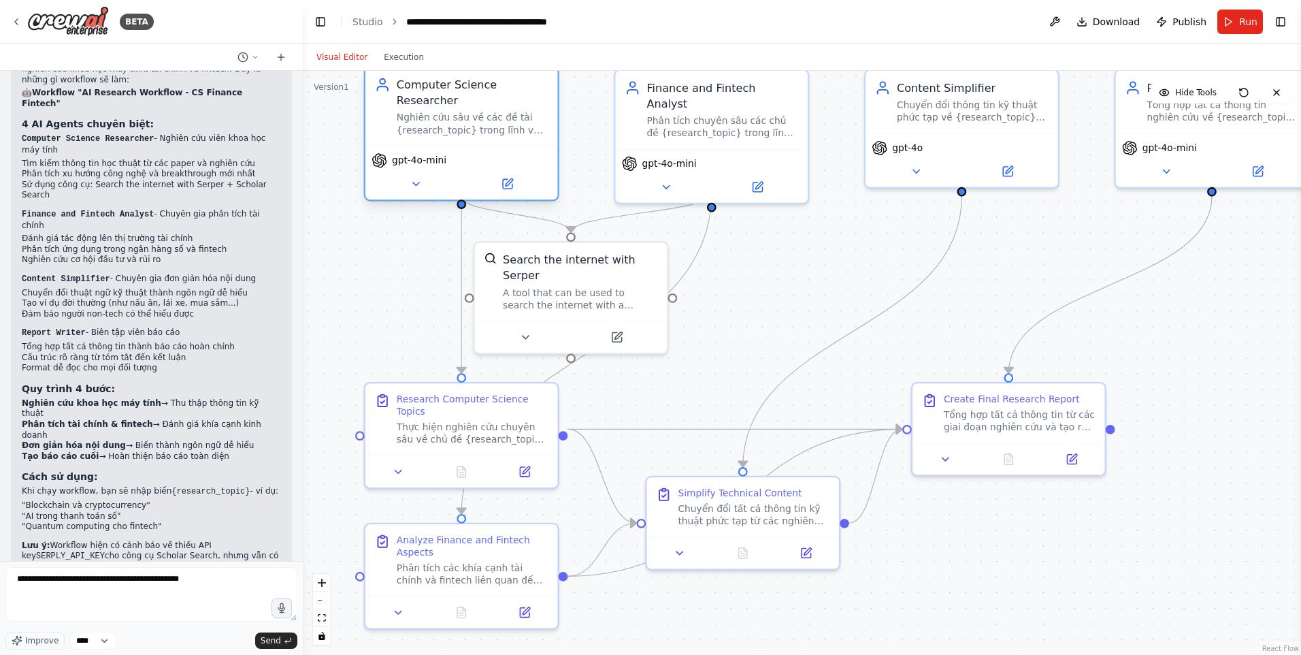
click at [401, 155] on span "gpt-4o-mini" at bounding box center [419, 161] width 54 height 12
click at [504, 179] on icon at bounding box center [508, 184] width 10 height 10
click at [523, 174] on button at bounding box center [507, 183] width 88 height 19
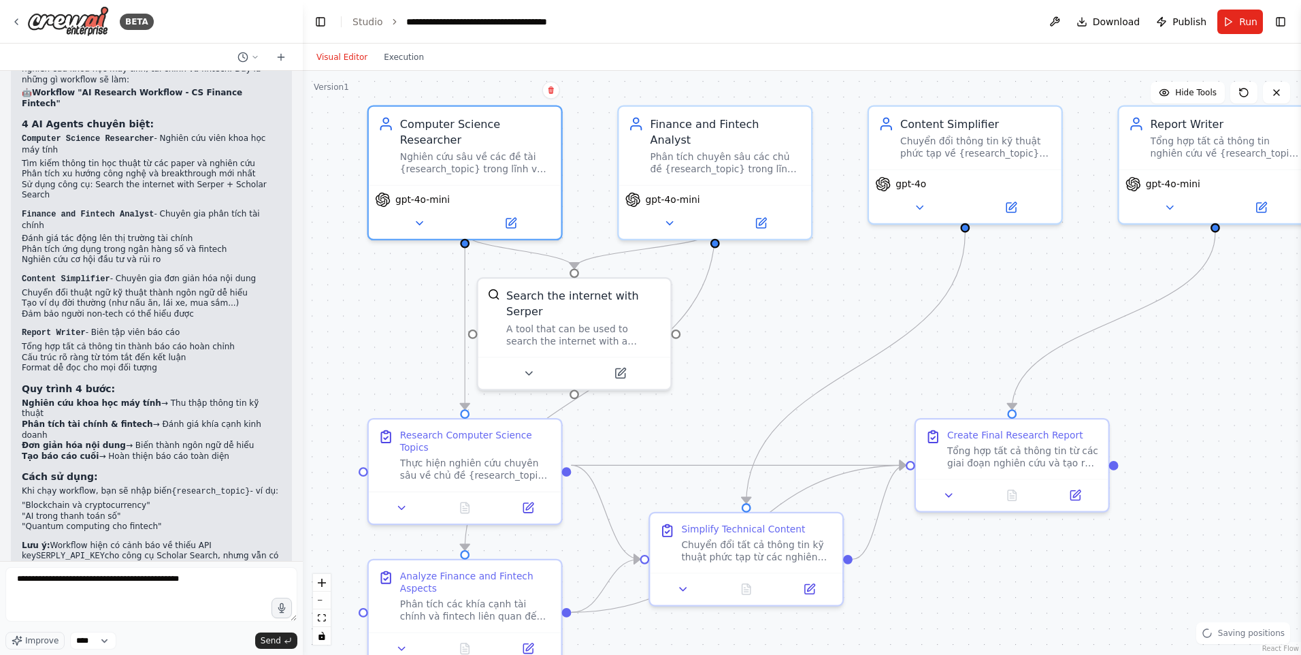
drag, startPoint x: 1049, startPoint y: 287, endPoint x: 886, endPoint y: 295, distance: 163.6
click at [1048, 313] on div ".deletable-edge-delete-btn { width: 20px; height: 20px; border: 0px solid #ffff…" at bounding box center [802, 363] width 999 height 584
click at [521, 213] on button at bounding box center [510, 220] width 88 height 19
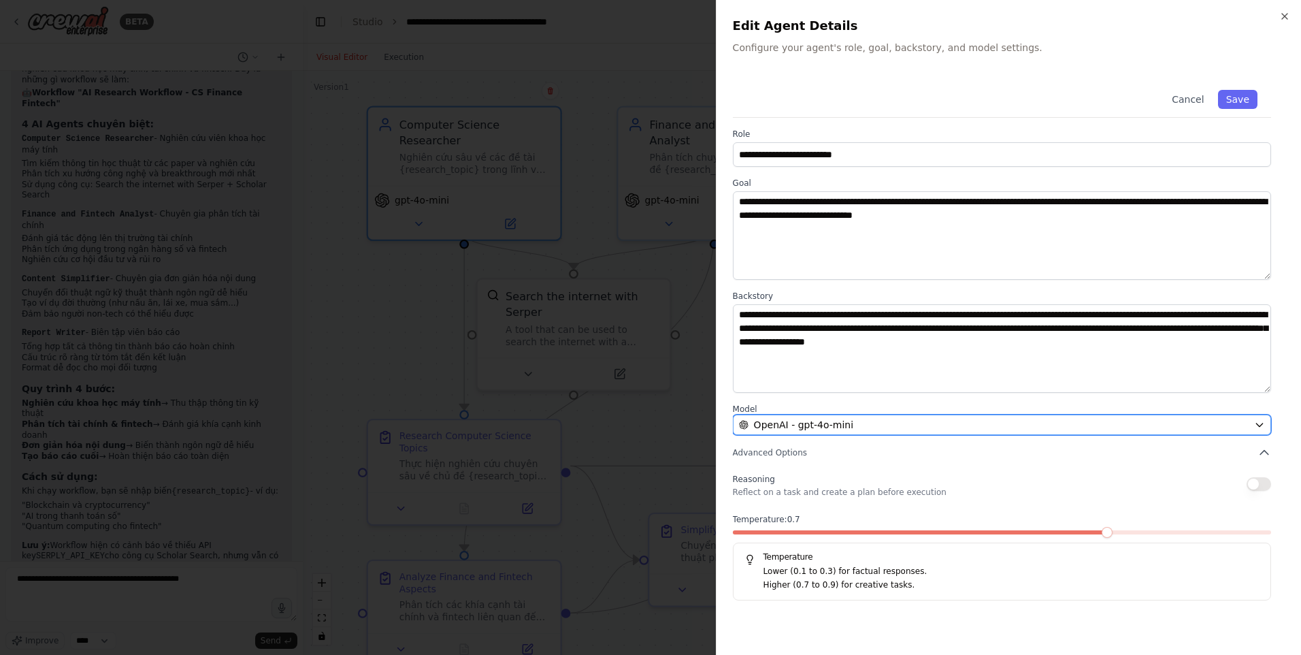
click at [1134, 427] on div "OpenAI - gpt-4o-mini" at bounding box center [994, 425] width 510 height 14
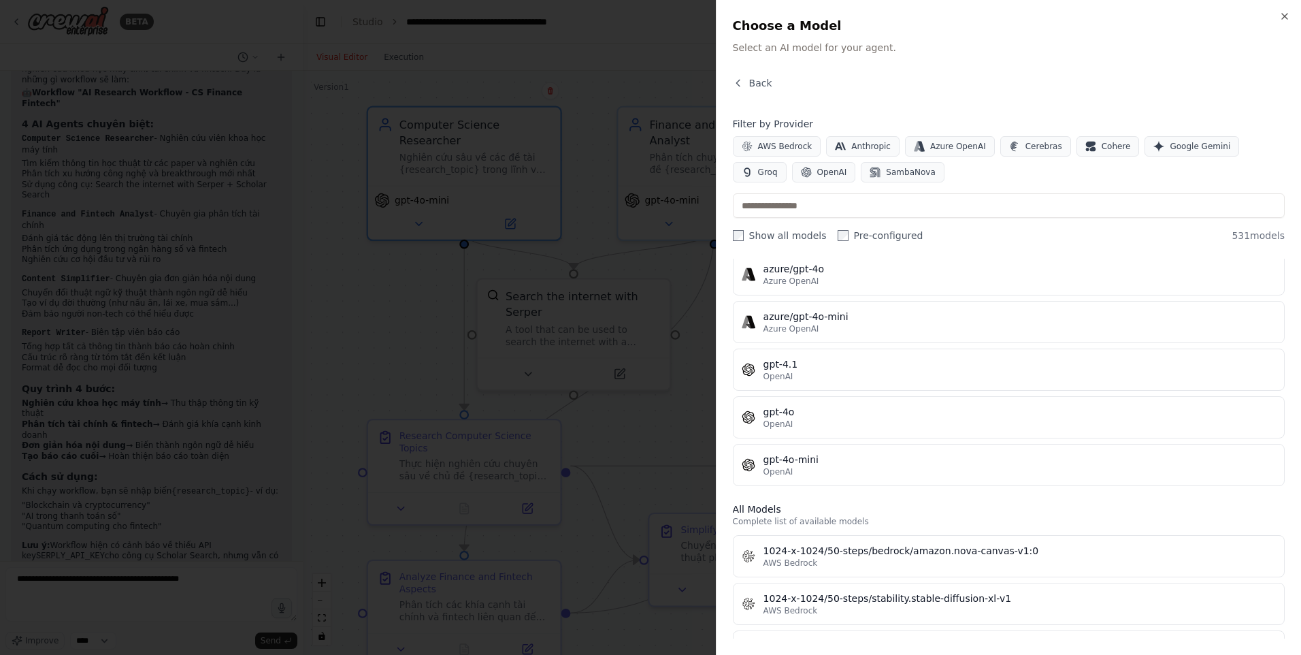
scroll to position [204, 0]
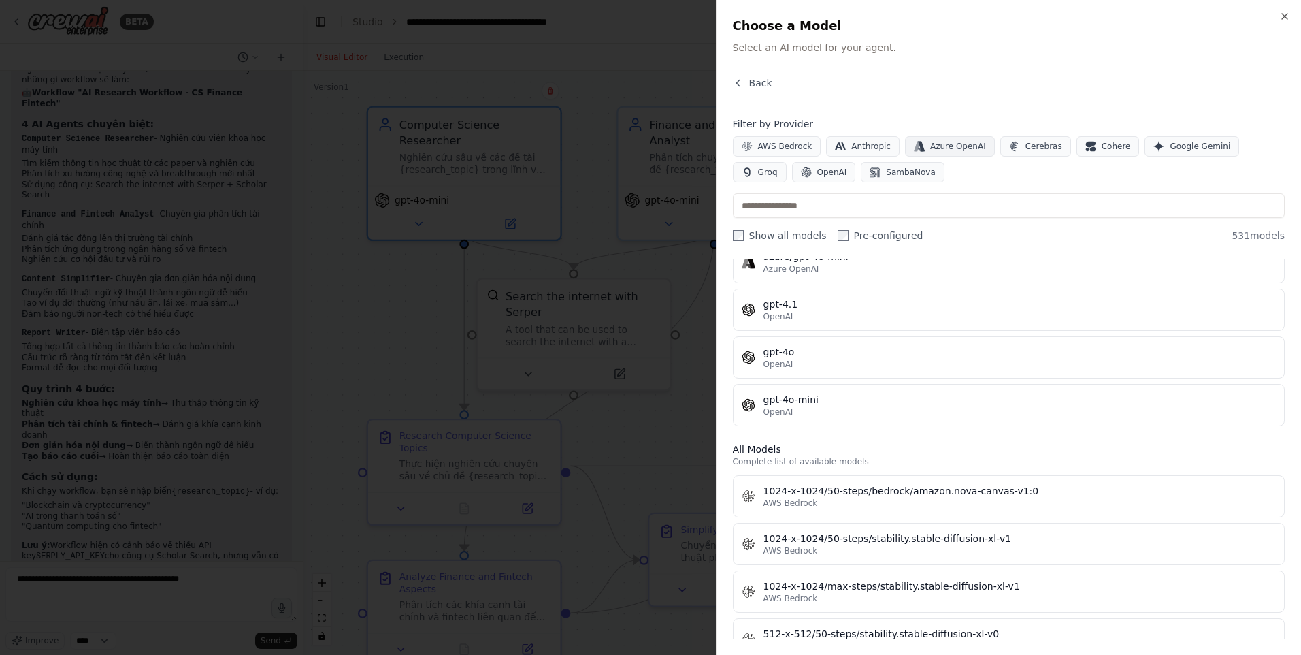
click at [927, 152] on button "Azure OpenAI" at bounding box center [950, 146] width 90 height 20
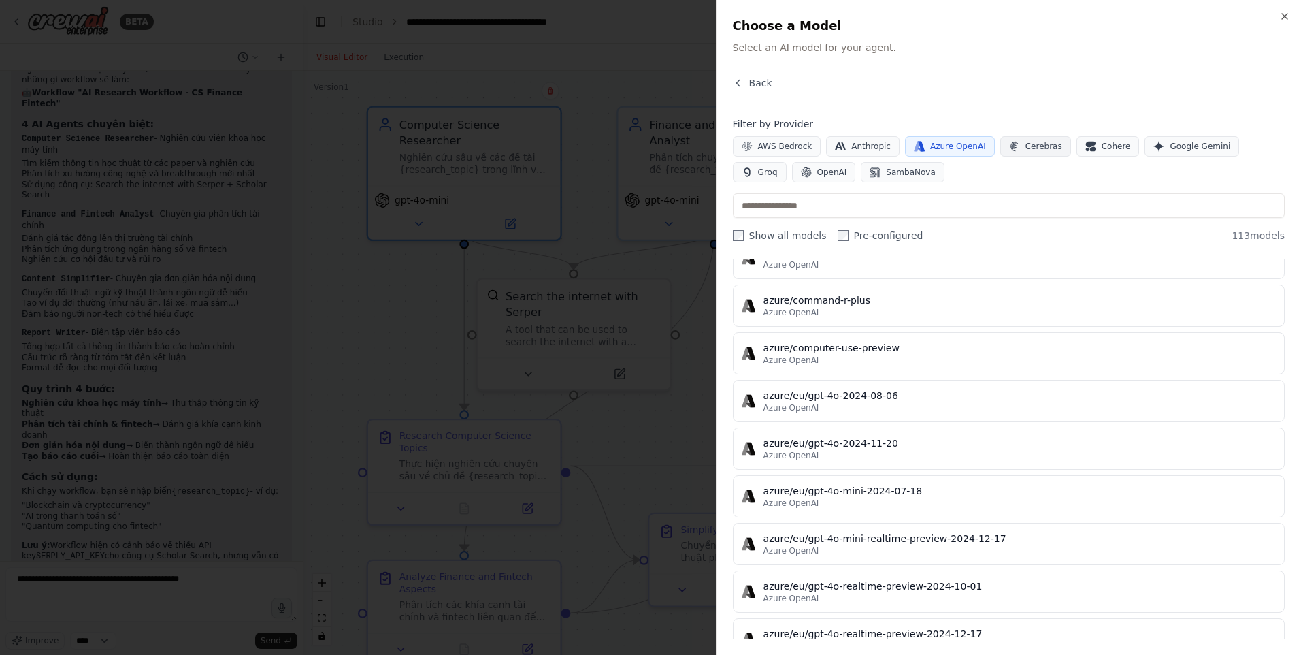
click at [1026, 148] on span "Cerebras" at bounding box center [1044, 146] width 37 height 11
click at [818, 173] on span "OpenAI" at bounding box center [833, 172] width 30 height 11
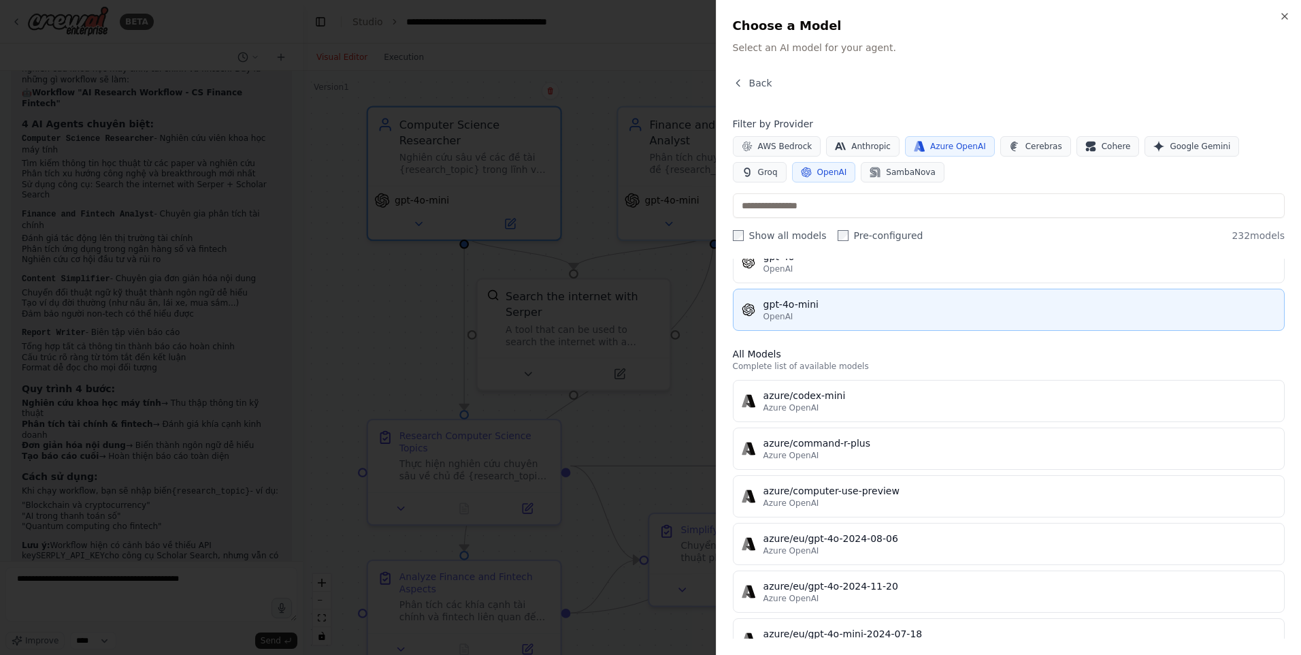
click at [823, 309] on div "gpt-4o-mini" at bounding box center [1020, 304] width 513 height 14
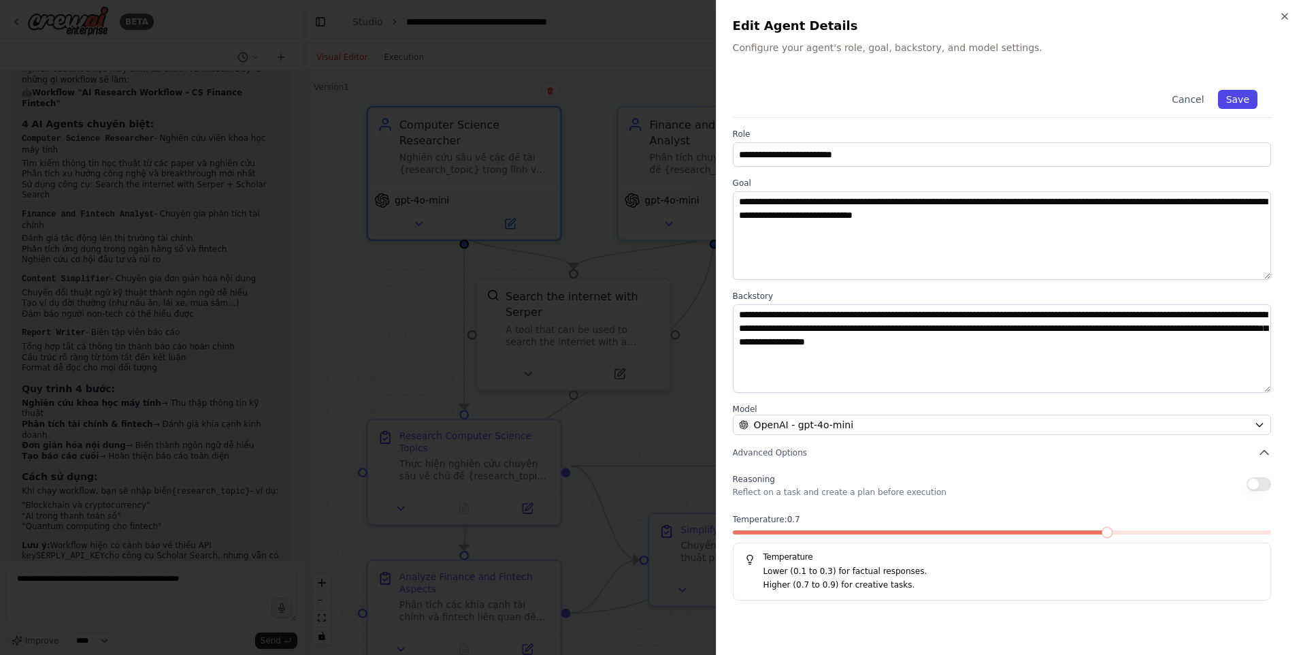
click at [1255, 99] on button "Save" at bounding box center [1237, 99] width 39 height 19
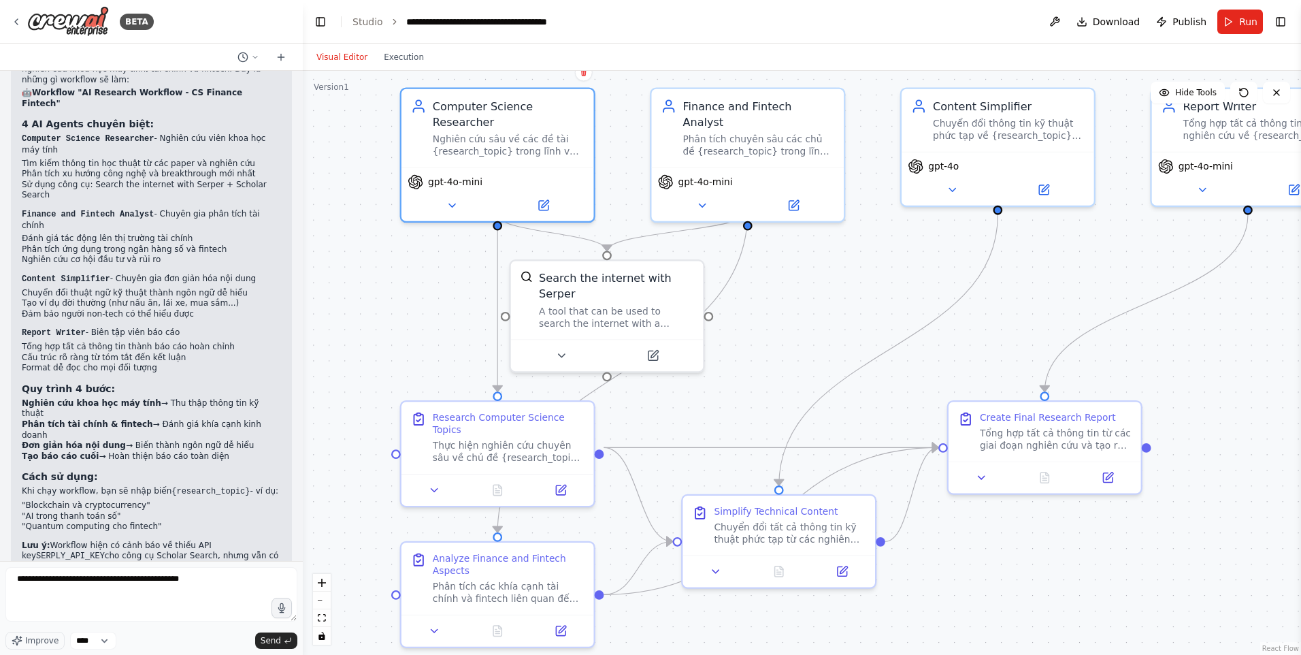
drag, startPoint x: 856, startPoint y: 323, endPoint x: 884, endPoint y: 314, distance: 30.1
click at [884, 314] on div ".deletable-edge-delete-btn { width: 20px; height: 20px; border: 0px solid #ffff…" at bounding box center [802, 363] width 999 height 584
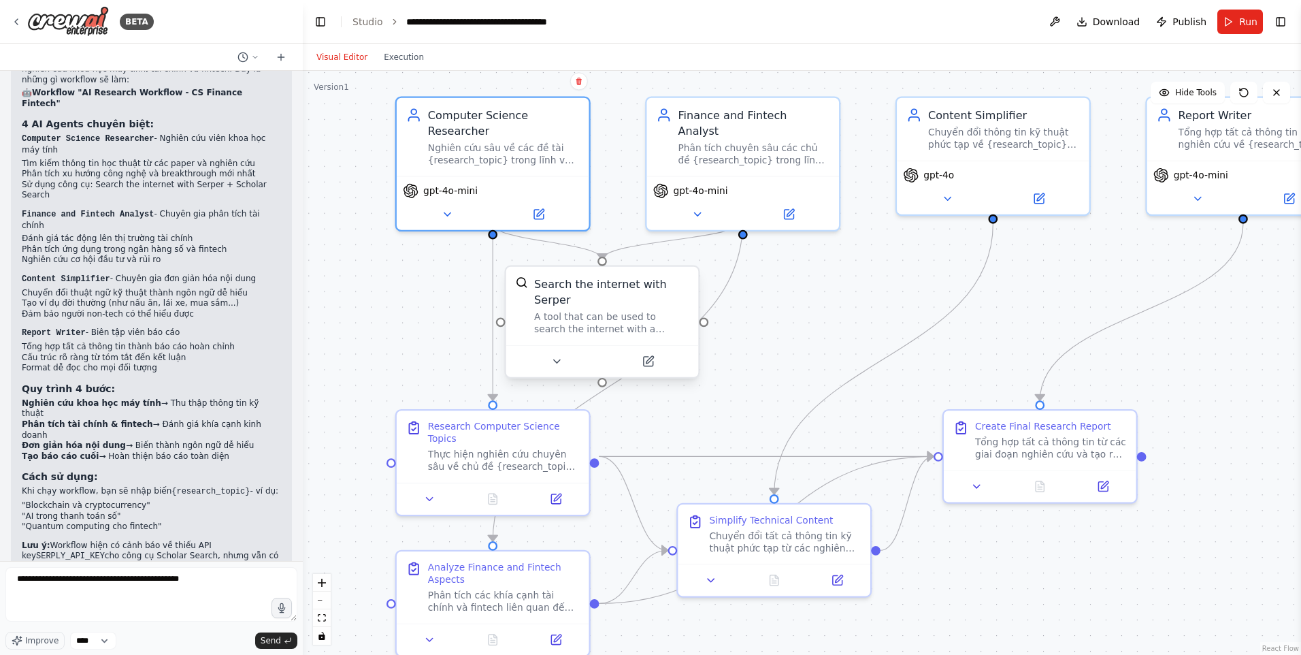
click at [611, 313] on div "A tool that can be used to search the internet with a search_query. Supports di…" at bounding box center [611, 322] width 155 height 25
click at [813, 327] on div ".deletable-edge-delete-btn { width: 20px; height: 20px; border: 0px solid #ffff…" at bounding box center [802, 363] width 999 height 584
